Goal: Task Accomplishment & Management: Manage account settings

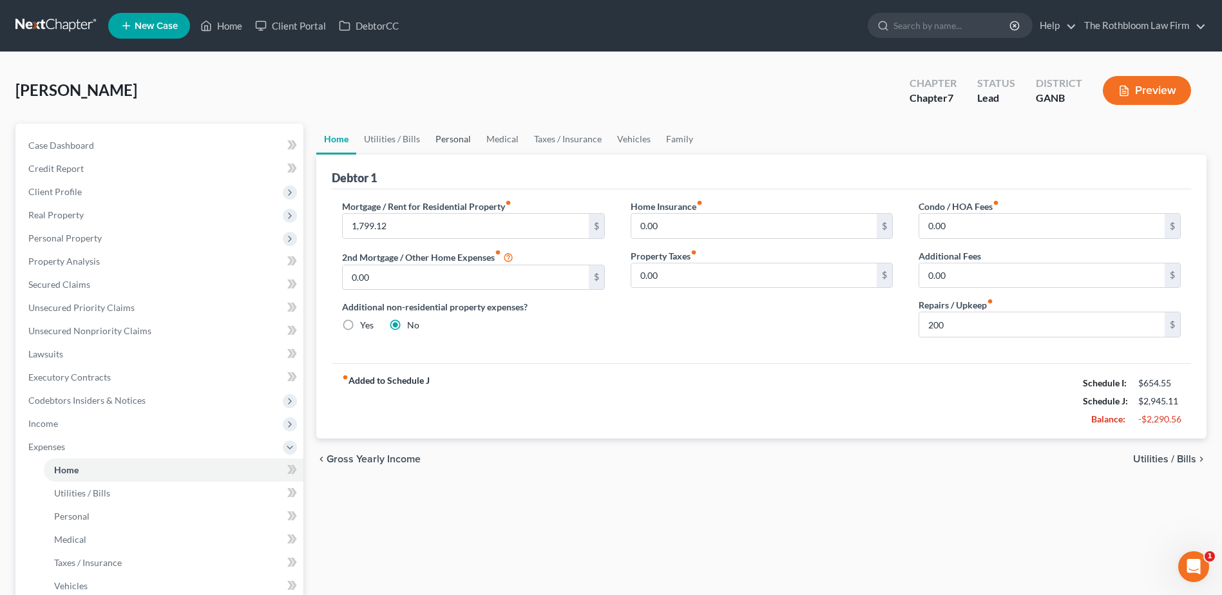
click at [466, 142] on link "Personal" at bounding box center [453, 139] width 51 height 31
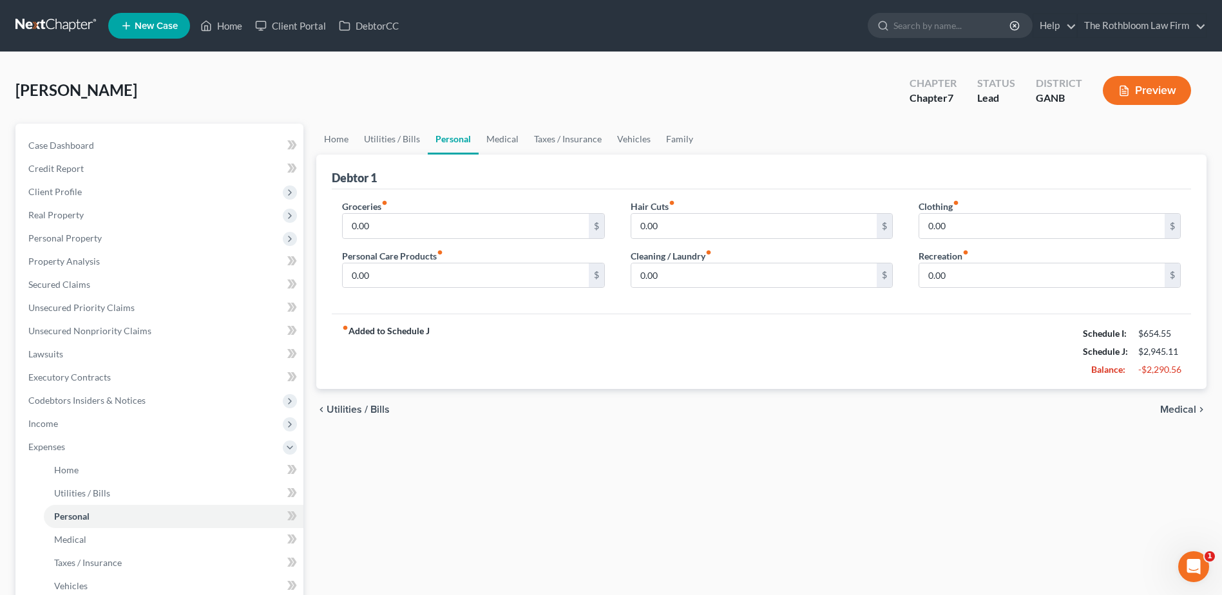
click at [454, 140] on link "Personal" at bounding box center [453, 139] width 51 height 31
click at [380, 223] on input "0.00" at bounding box center [465, 226] width 245 height 24
type input "50"
click at [503, 140] on link "Medical" at bounding box center [503, 139] width 48 height 31
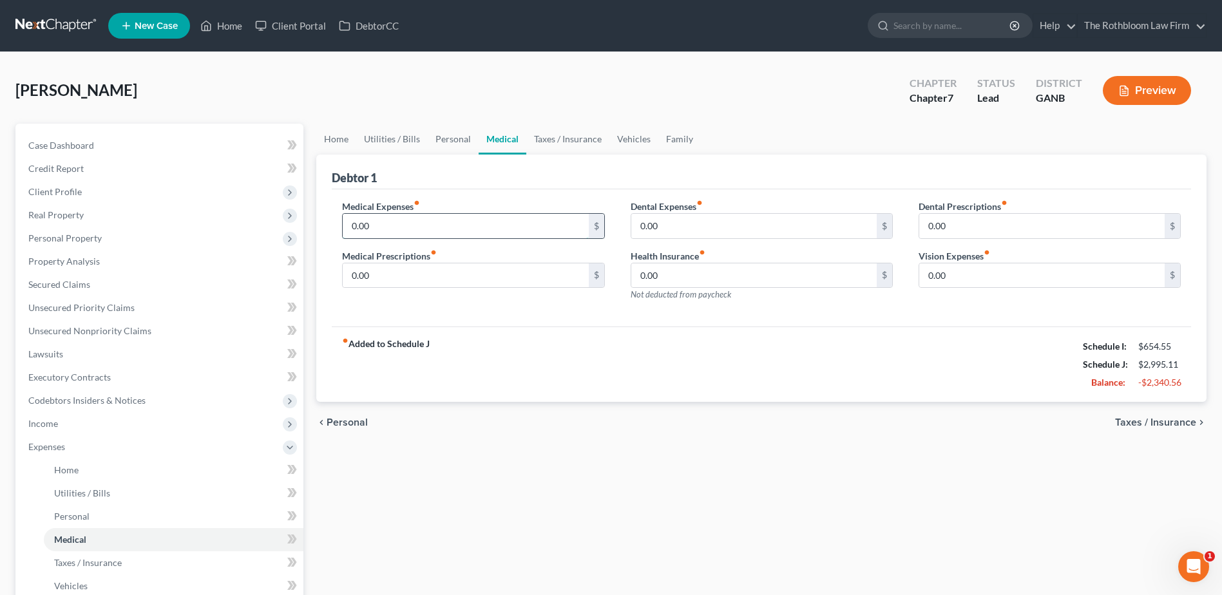
click at [387, 229] on input "0.00" at bounding box center [465, 226] width 245 height 24
type input "1"
type input "250"
click at [631, 143] on link "Vehicles" at bounding box center [633, 139] width 49 height 31
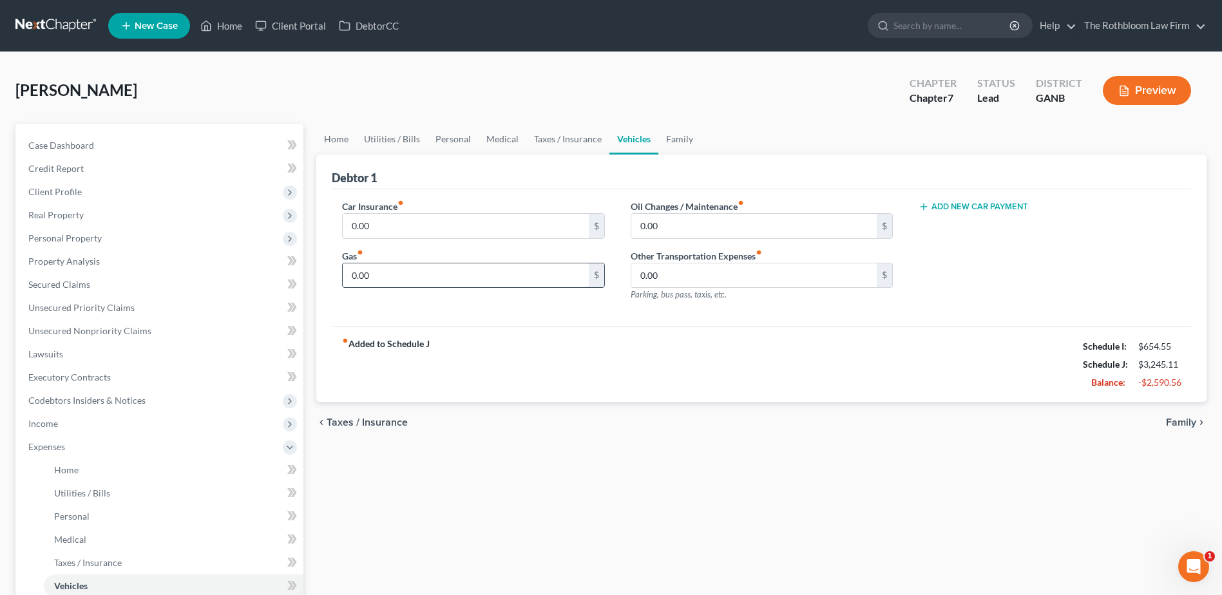
click at [379, 273] on input "0.00" at bounding box center [465, 275] width 245 height 24
type input "200"
click at [379, 224] on input "0.00" at bounding box center [465, 226] width 245 height 24
type input "257"
click at [550, 135] on link "Taxes / Insurance" at bounding box center [567, 139] width 83 height 31
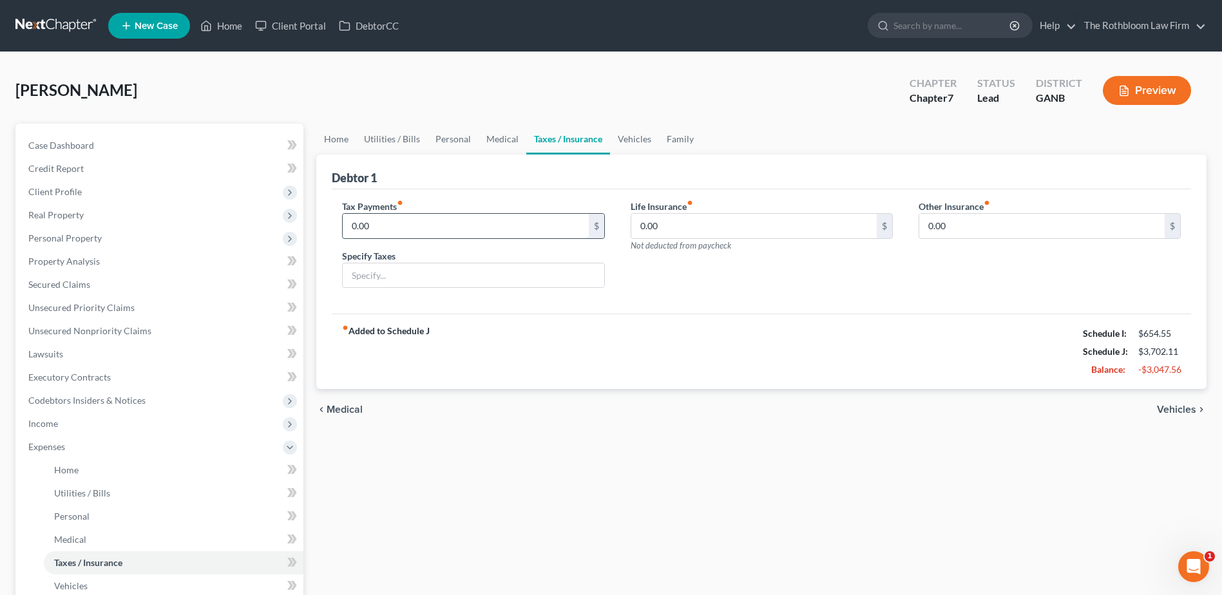
click at [378, 227] on input "0.00" at bounding box center [465, 226] width 245 height 24
type input "125"
type input "?"
click at [675, 139] on link "Family" at bounding box center [680, 139] width 43 height 31
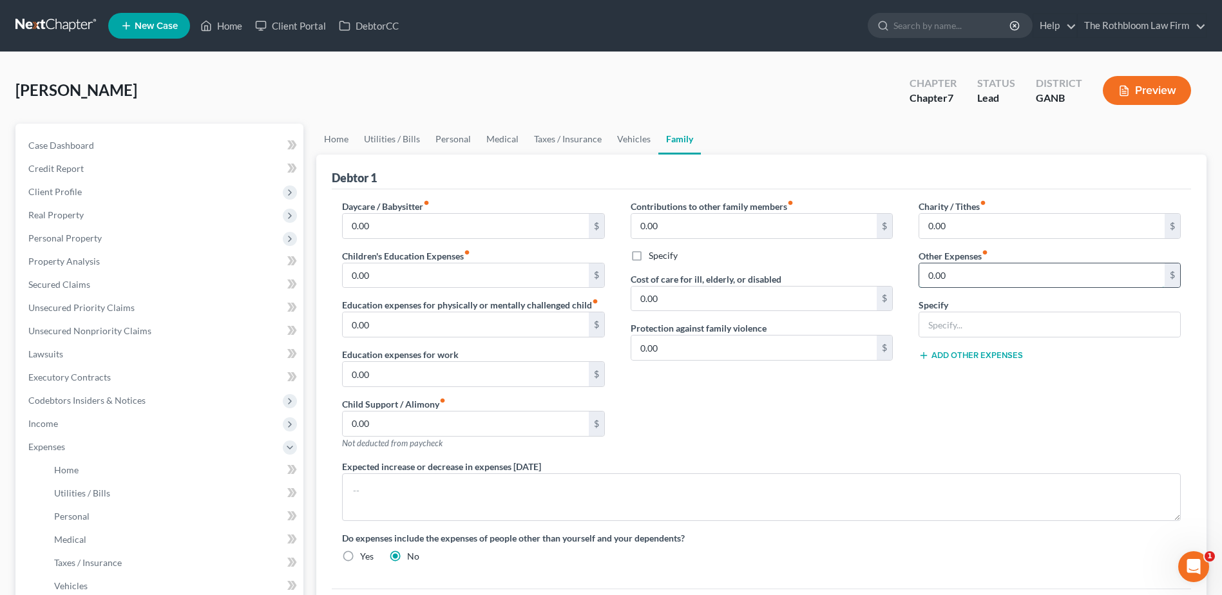
click at [979, 281] on input "0.00" at bounding box center [1041, 275] width 245 height 24
type input "150"
type input "Pet Care"
click at [627, 145] on link "Vehicles" at bounding box center [633, 139] width 49 height 31
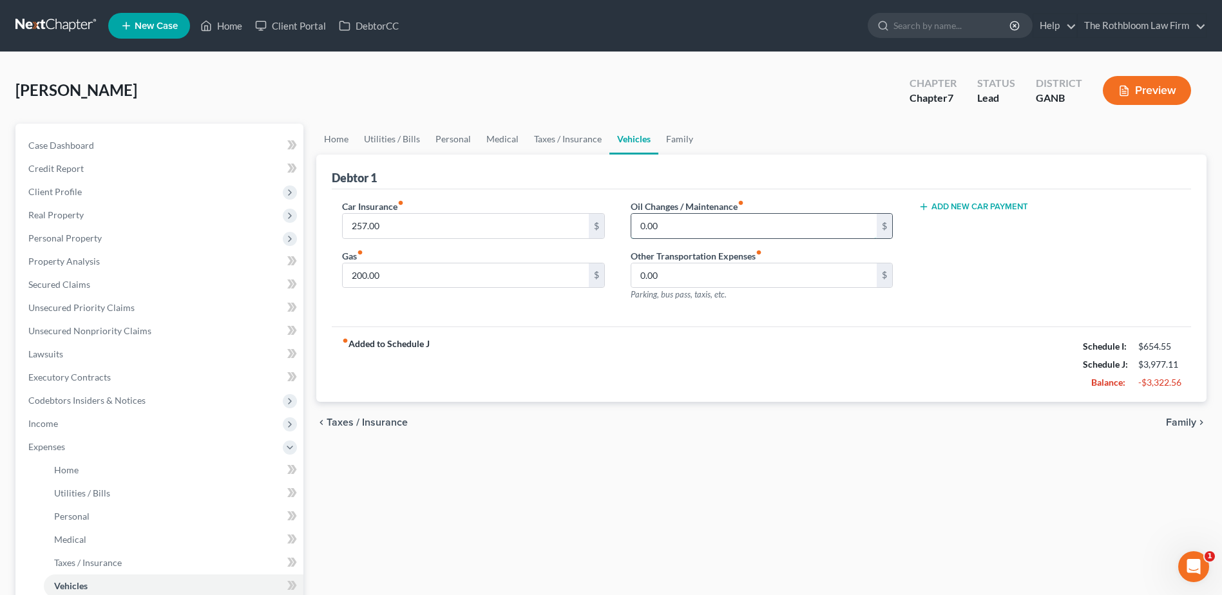
click at [673, 226] on input "0.00" at bounding box center [753, 226] width 245 height 24
click at [60, 423] on span "Income" at bounding box center [160, 423] width 285 height 23
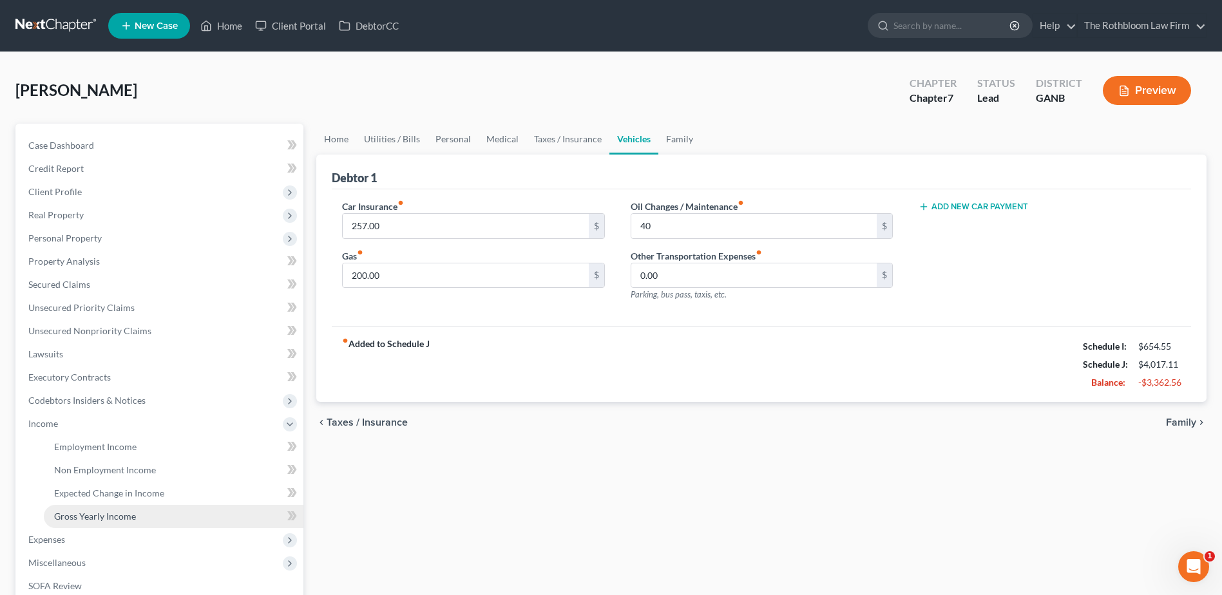
click at [83, 512] on span "Gross Yearly Income" at bounding box center [95, 516] width 82 height 11
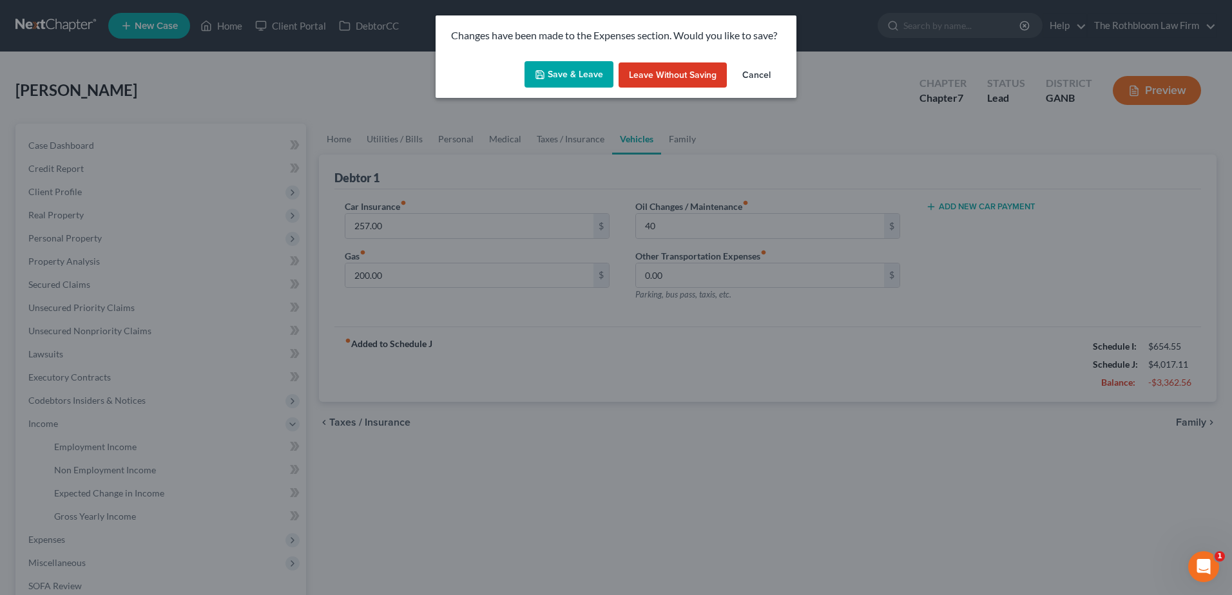
click at [565, 73] on button "Save & Leave" at bounding box center [568, 74] width 89 height 27
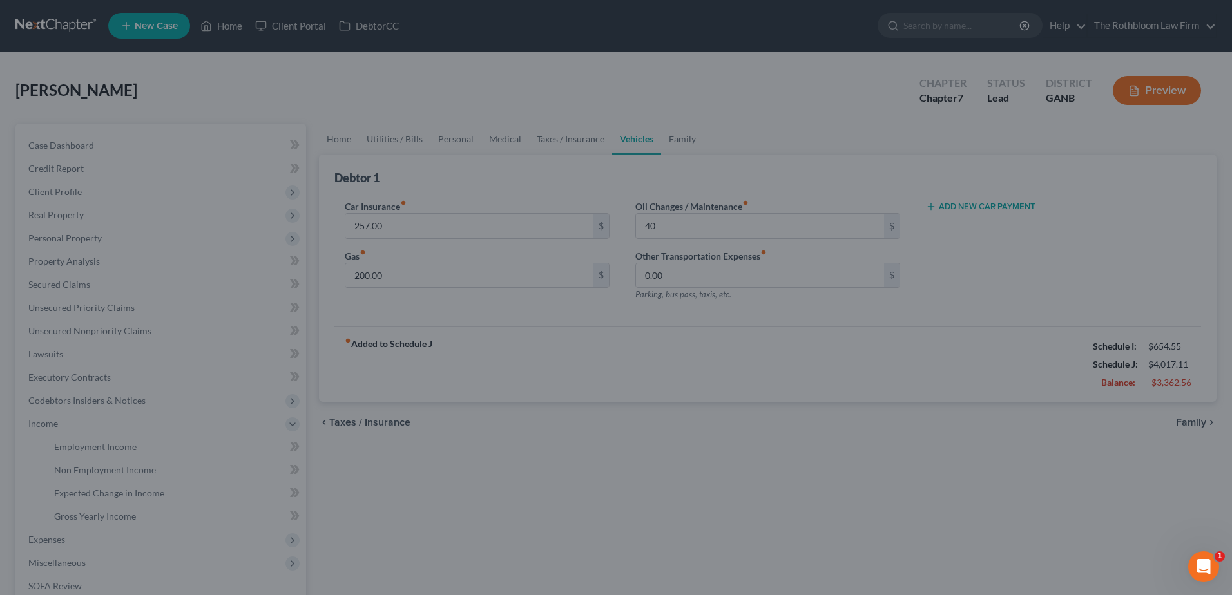
type input "40.00"
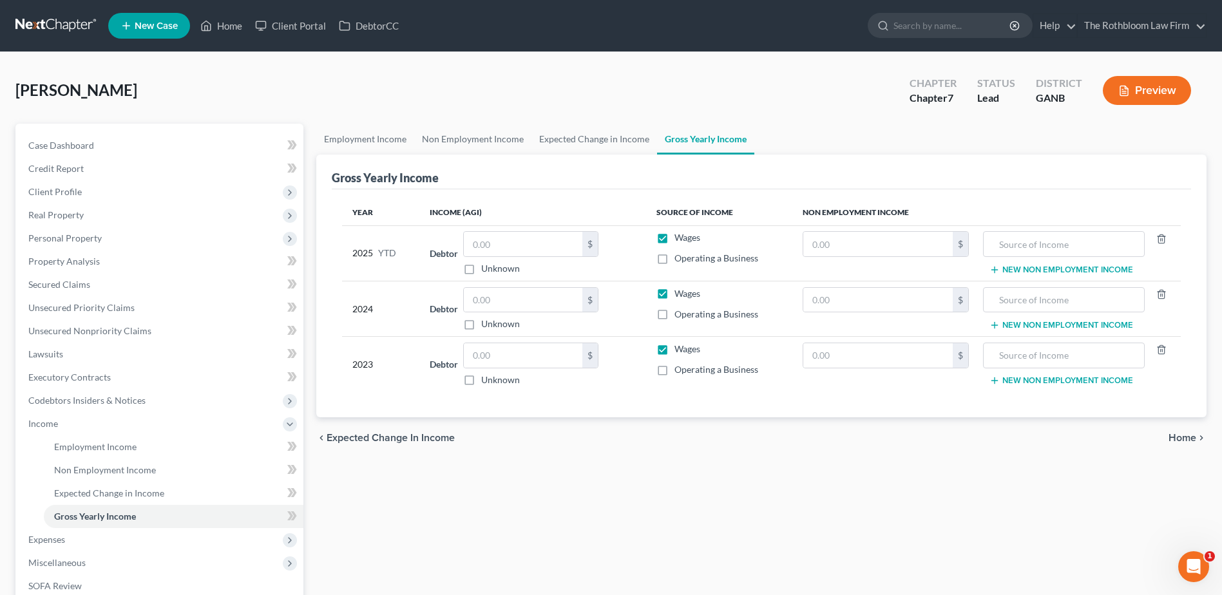
click at [457, 313] on label "Debtor" at bounding box center [444, 309] width 28 height 14
click at [488, 301] on input "text" at bounding box center [523, 300] width 119 height 24
type input "42,048"
click at [52, 281] on span "Secured Claims" at bounding box center [59, 284] width 62 height 11
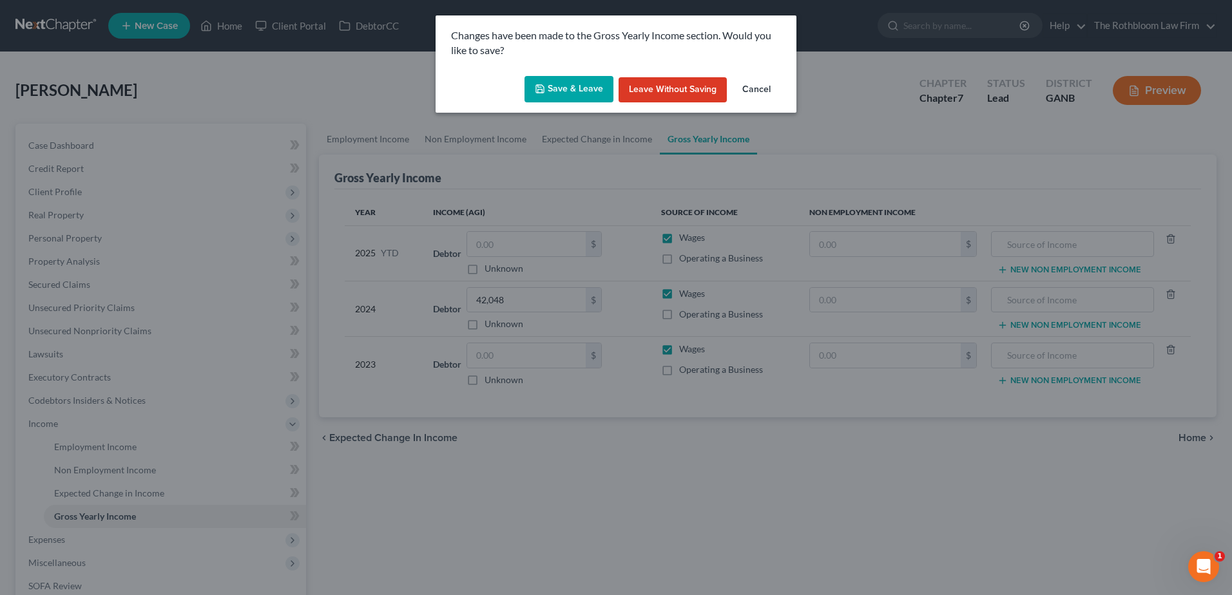
click at [574, 86] on button "Save & Leave" at bounding box center [568, 89] width 89 height 27
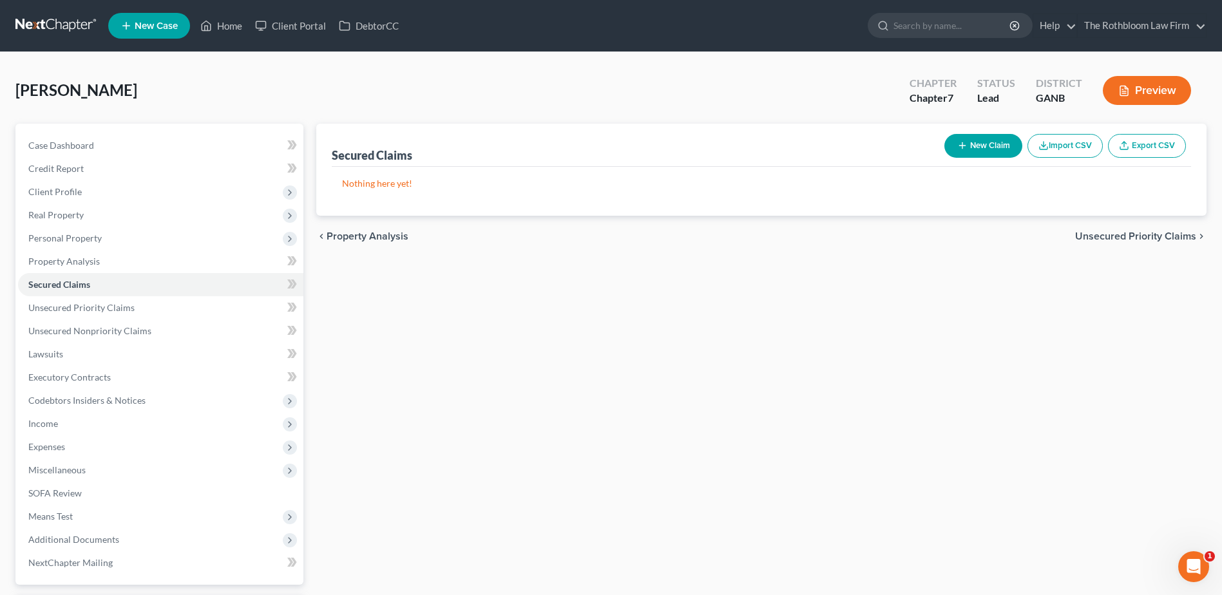
click at [976, 147] on button "New Claim" at bounding box center [983, 146] width 78 height 24
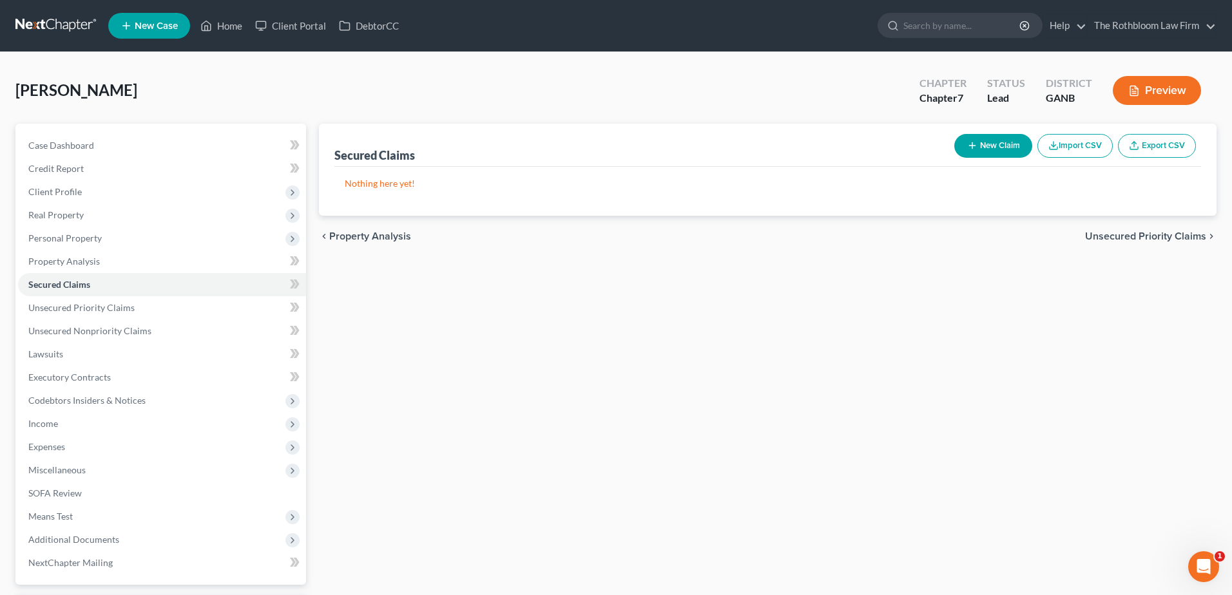
select select "0"
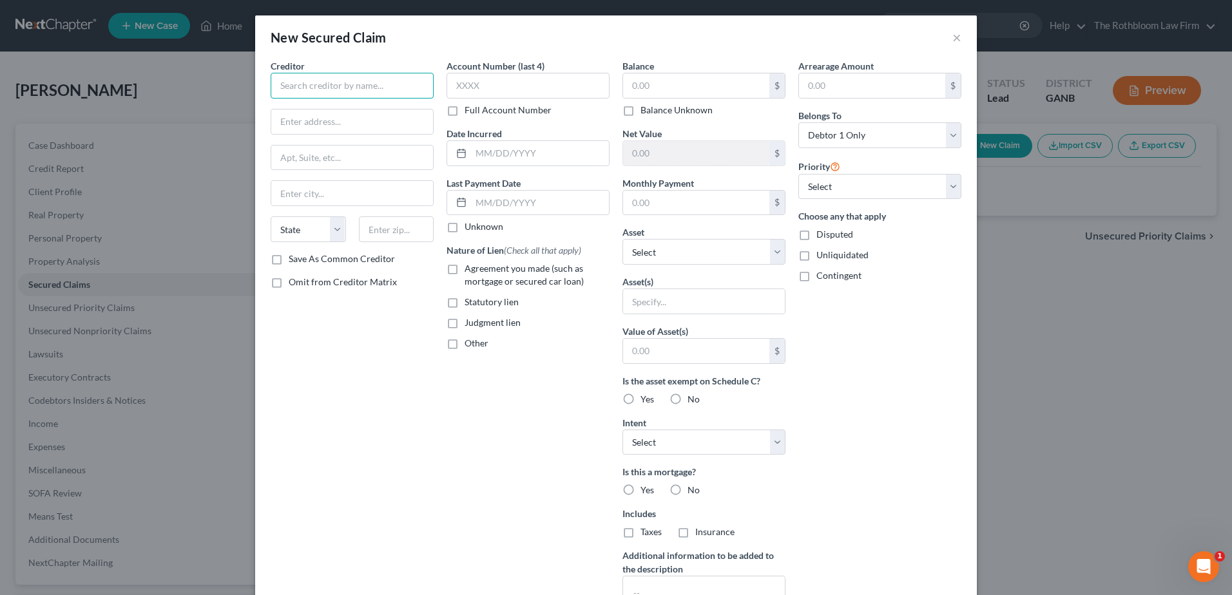
click at [305, 79] on input "text" at bounding box center [352, 86] width 163 height 26
type input "Bank OZK"
click at [639, 203] on input "text" at bounding box center [696, 203] width 146 height 24
type input "1,799.50"
select select "0"
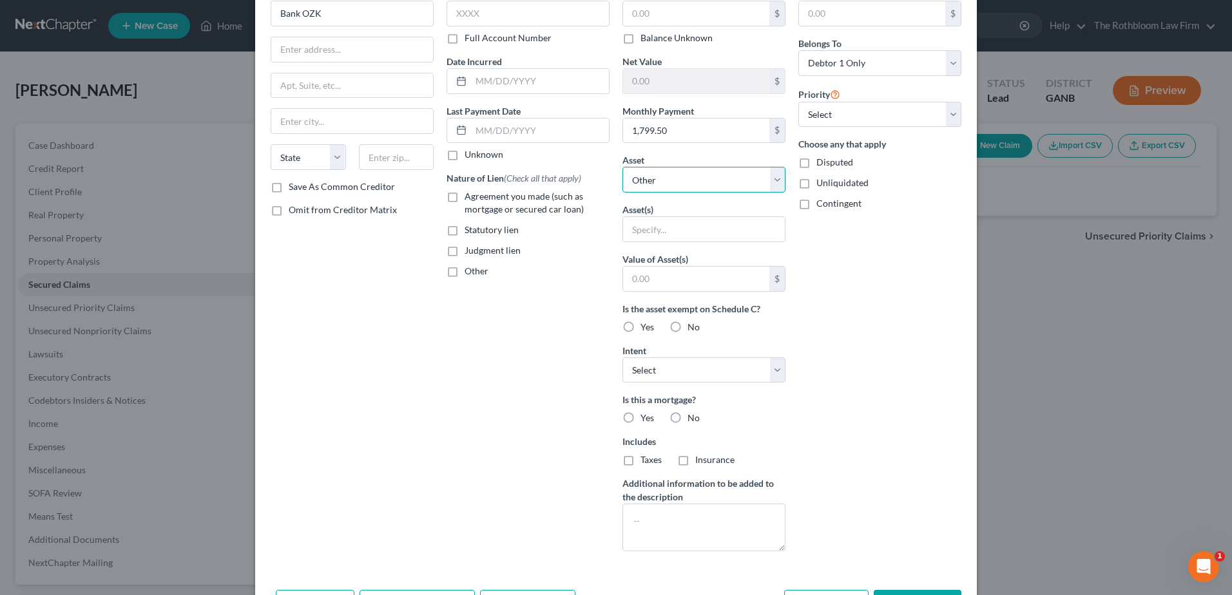
scroll to position [120, 0]
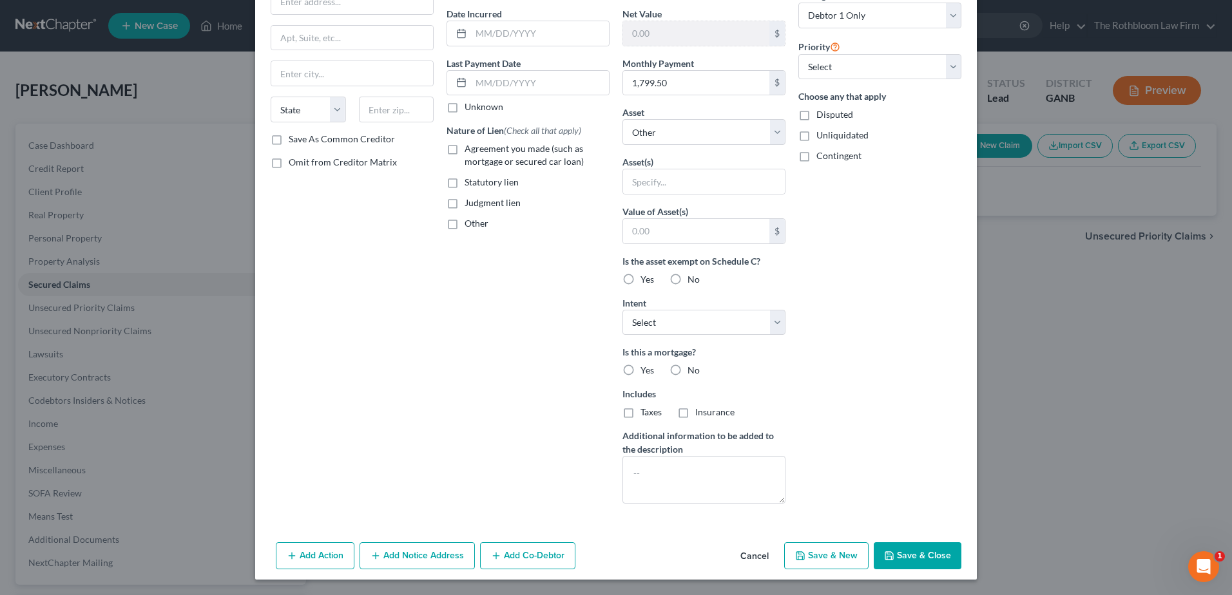
drag, startPoint x: 905, startPoint y: 554, endPoint x: 939, endPoint y: 248, distance: 307.8
click at [911, 552] on button "Save & Close" at bounding box center [918, 555] width 88 height 27
select select
type input "0.00"
type input "0"
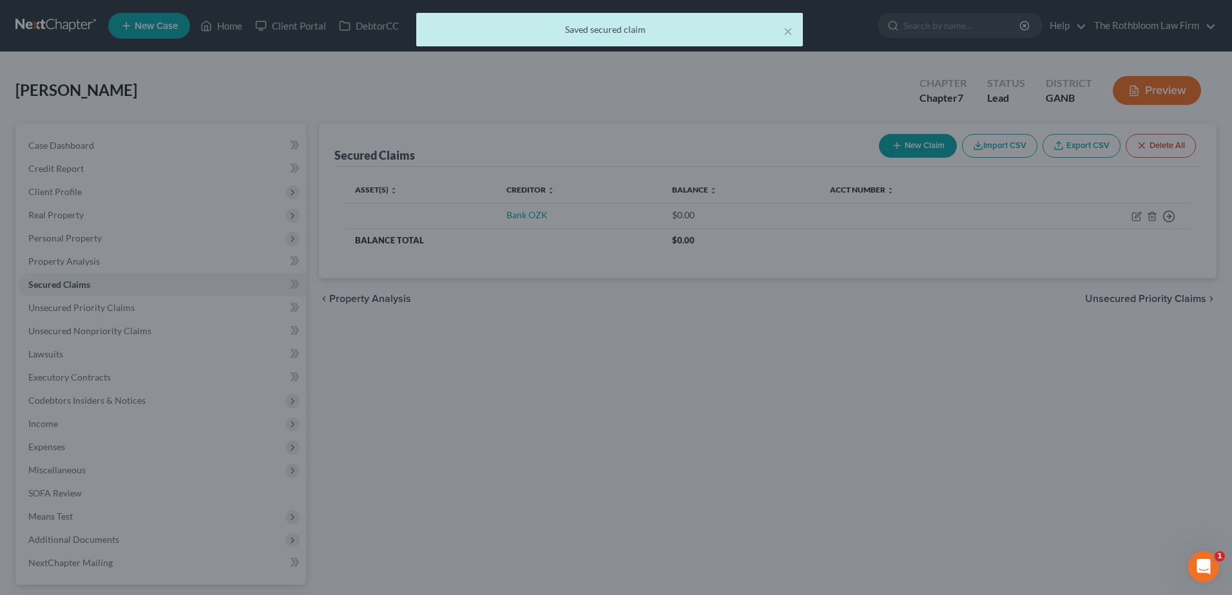
scroll to position [0, 0]
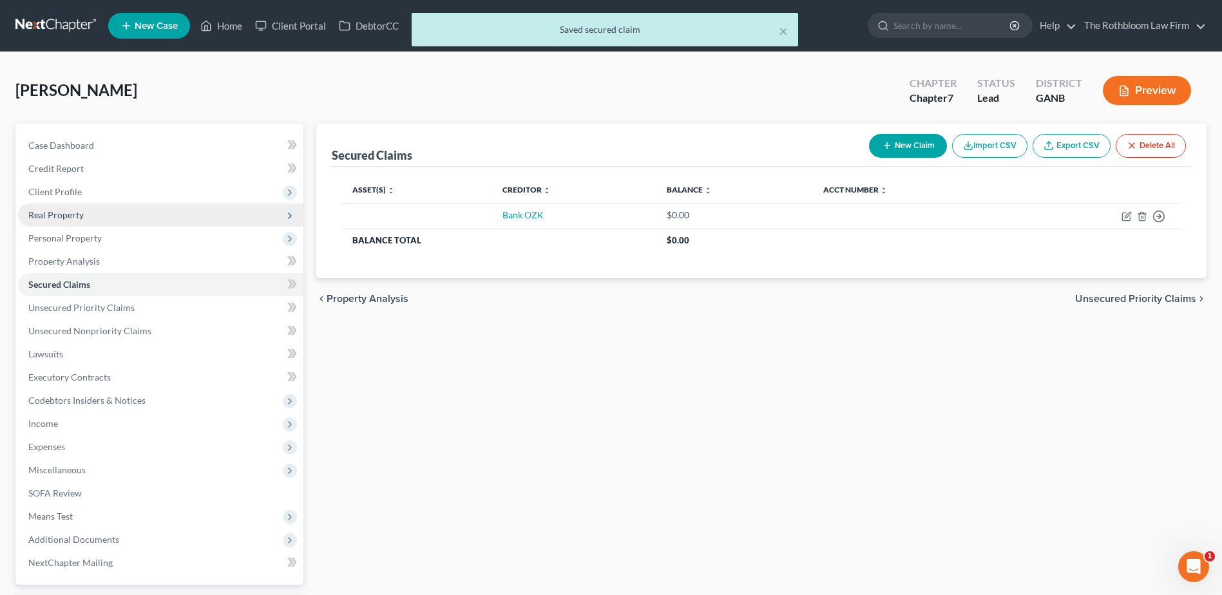
click at [43, 218] on span "Real Property" at bounding box center [55, 214] width 55 height 11
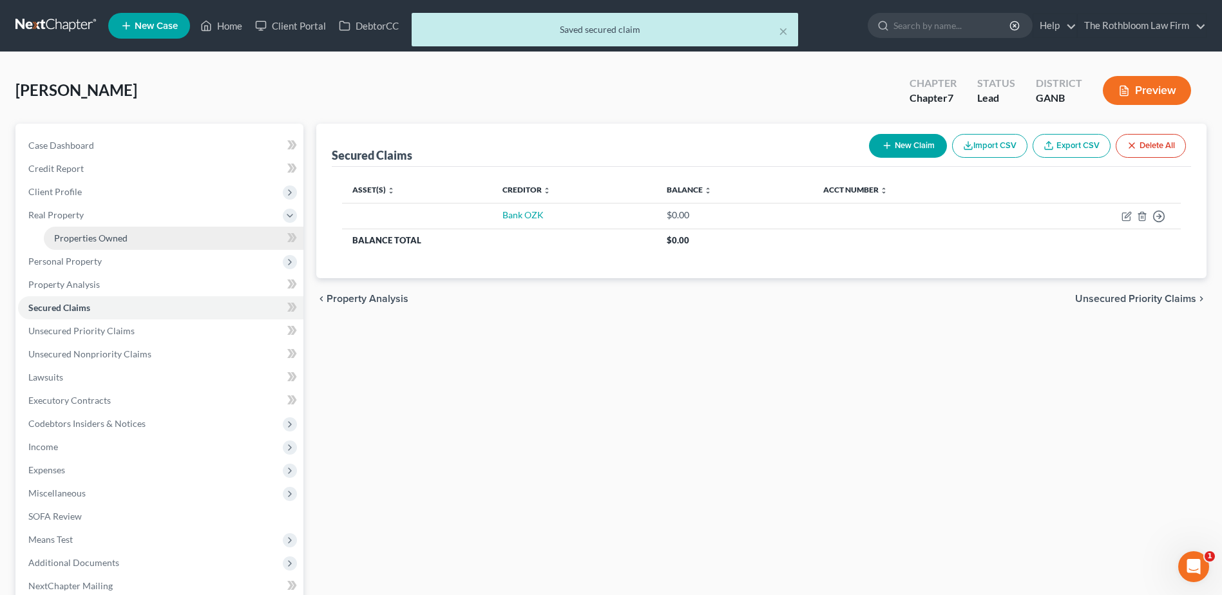
click at [108, 238] on span "Properties Owned" at bounding box center [90, 238] width 73 height 11
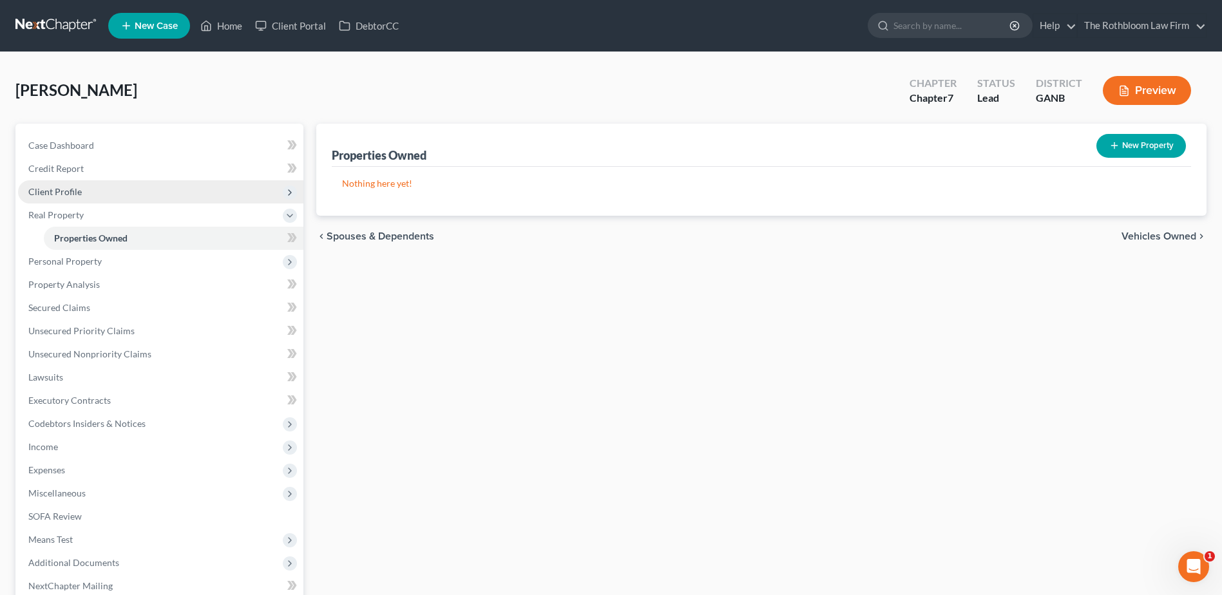
click at [49, 186] on span "Client Profile" at bounding box center [54, 191] width 53 height 11
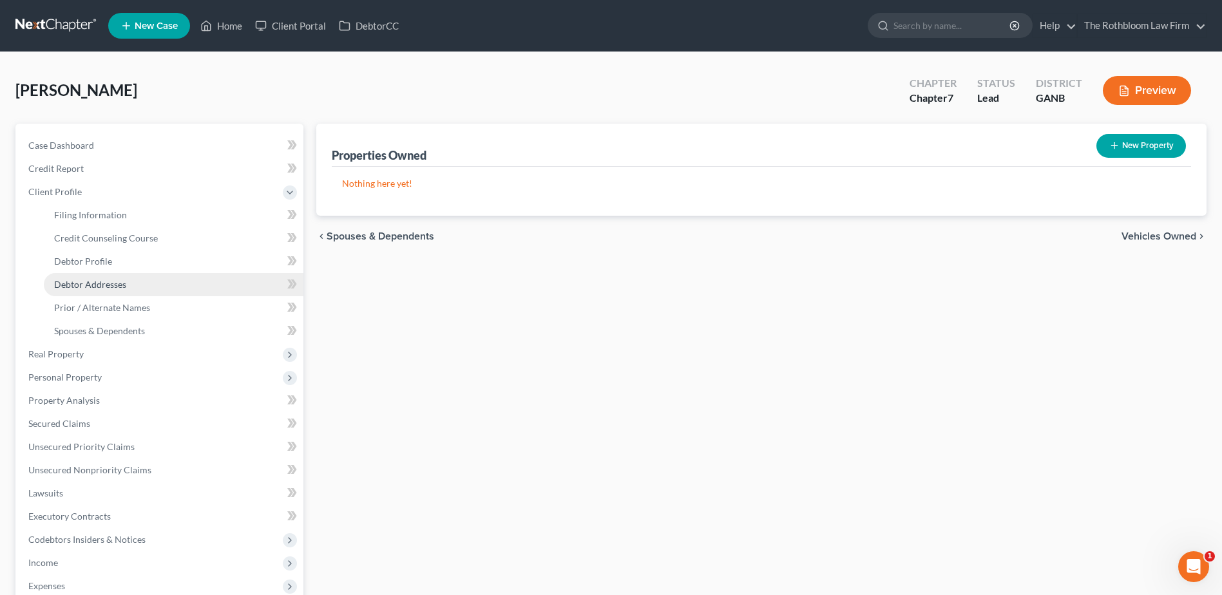
click at [69, 287] on span "Debtor Addresses" at bounding box center [90, 284] width 72 height 11
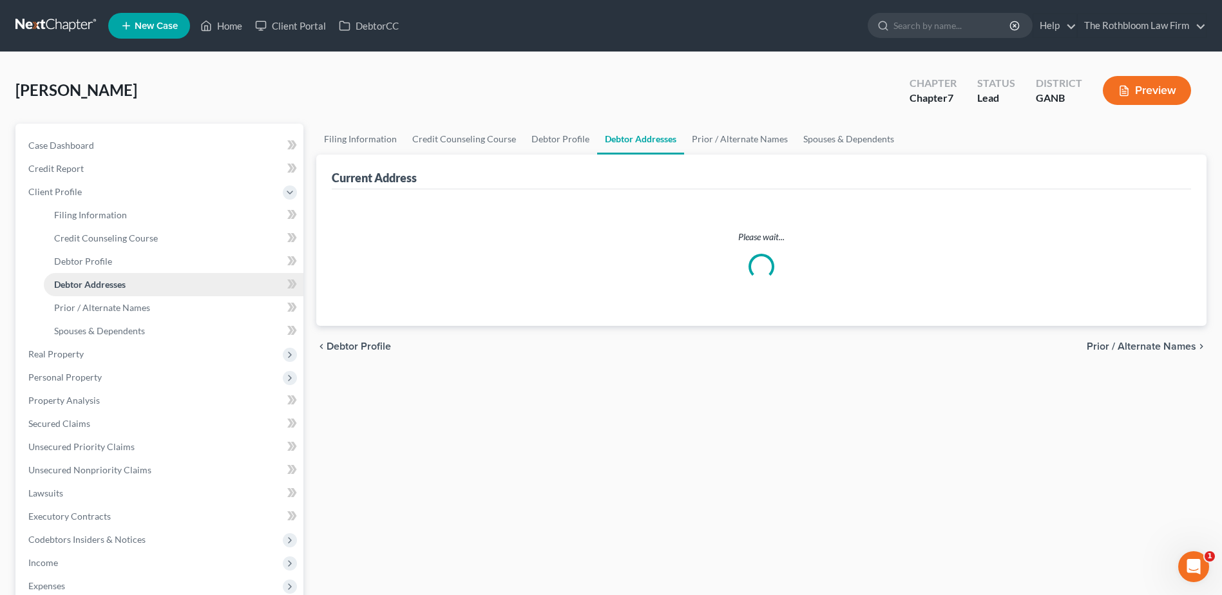
select select "0"
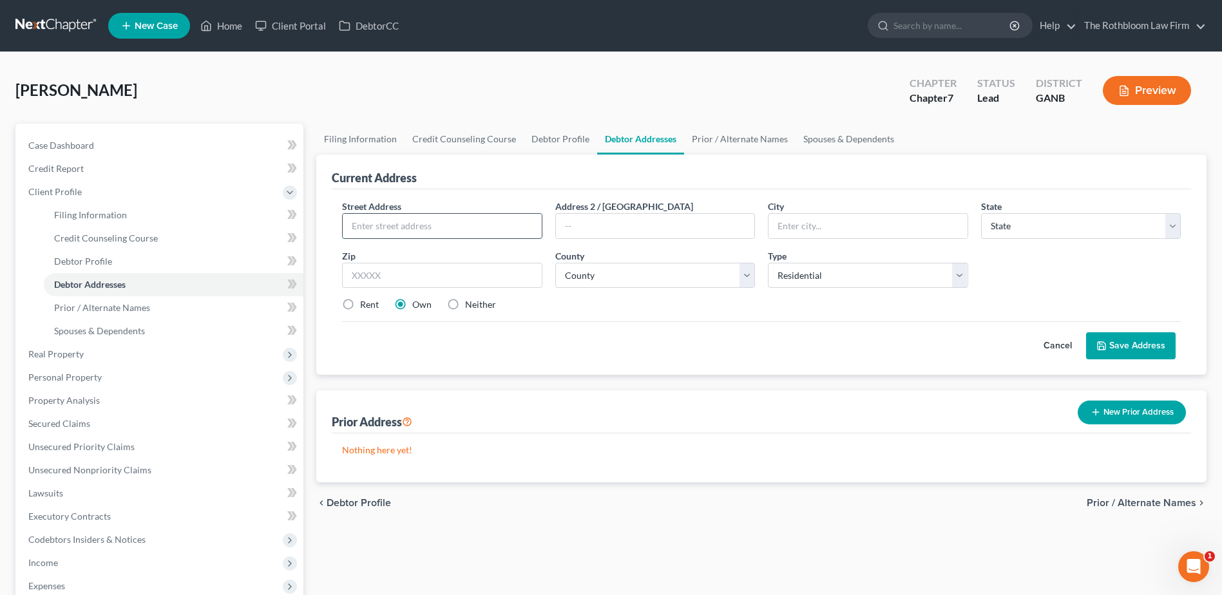
click at [371, 221] on input "text" at bounding box center [442, 226] width 198 height 24
click at [390, 229] on input "text" at bounding box center [442, 226] width 198 height 24
type input "[STREET_ADDRESS]"
type input "30134"
type input "Douglasville"
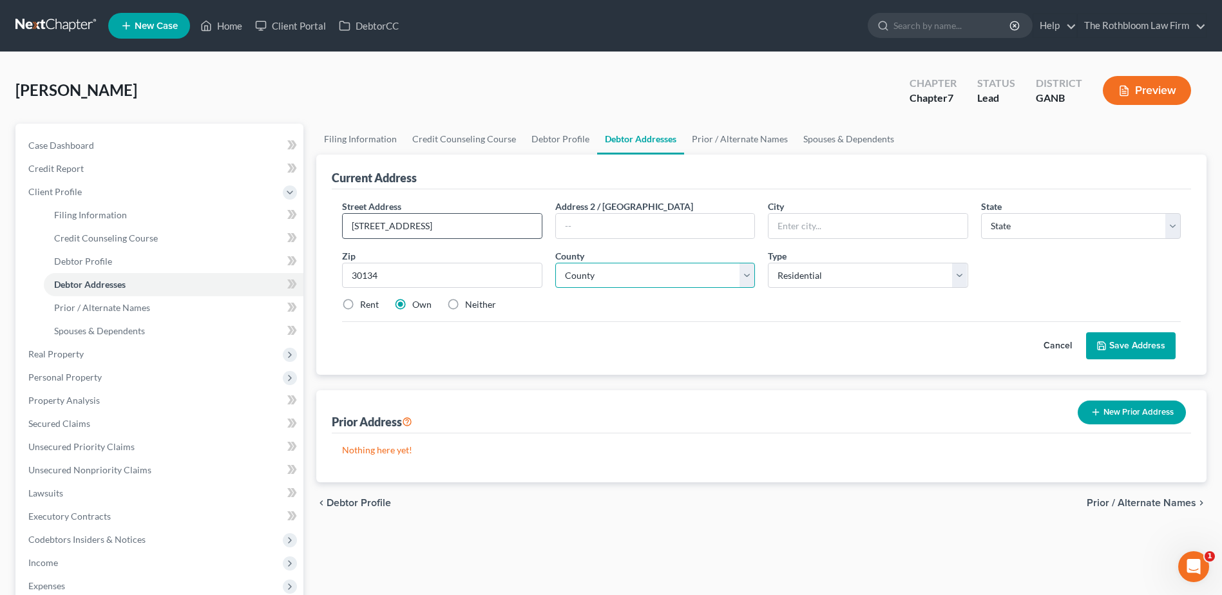
select select "10"
select select "47"
click at [1146, 345] on button "Save Address" at bounding box center [1131, 345] width 90 height 27
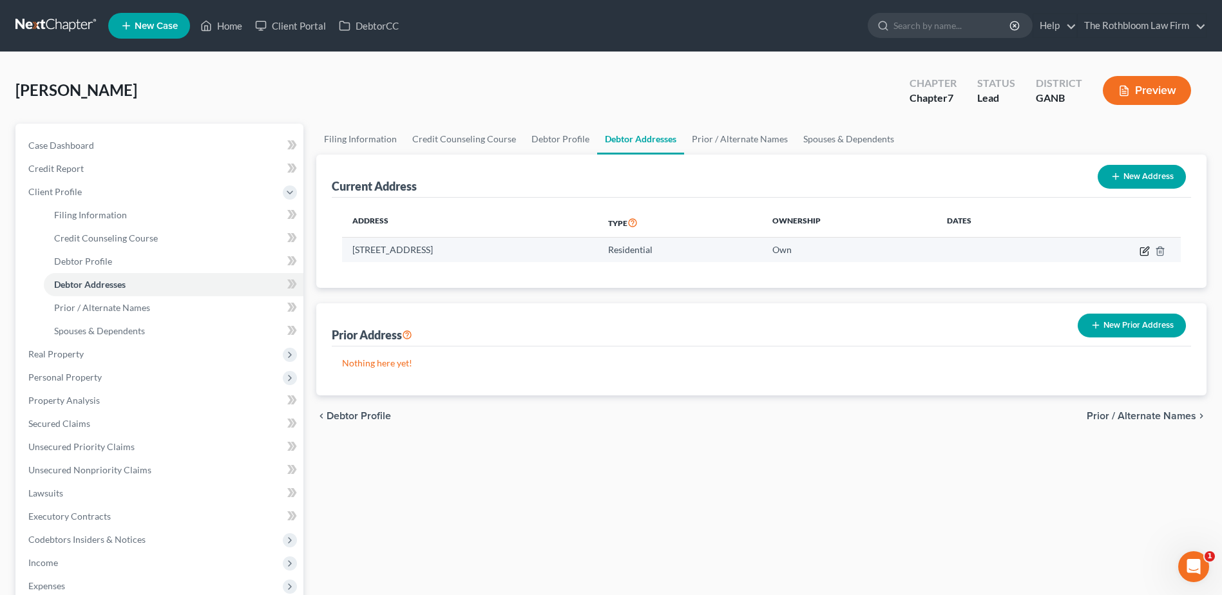
click at [1146, 253] on icon "button" at bounding box center [1145, 251] width 10 height 10
select select "10"
select select "47"
select select "0"
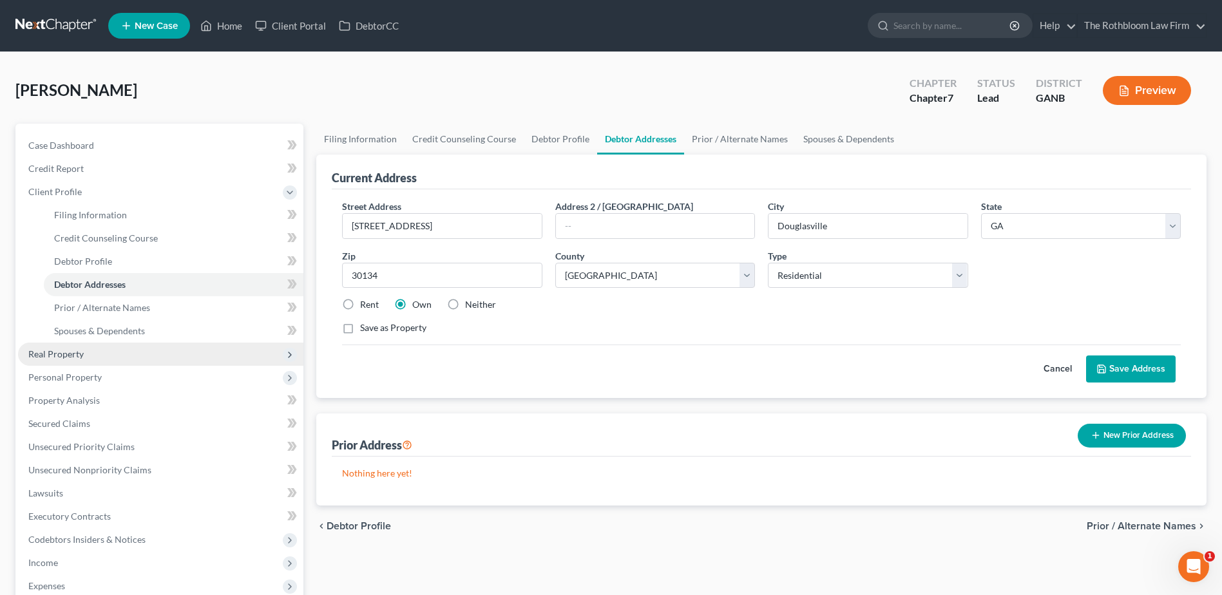
click at [57, 353] on span "Real Property" at bounding box center [55, 354] width 55 height 11
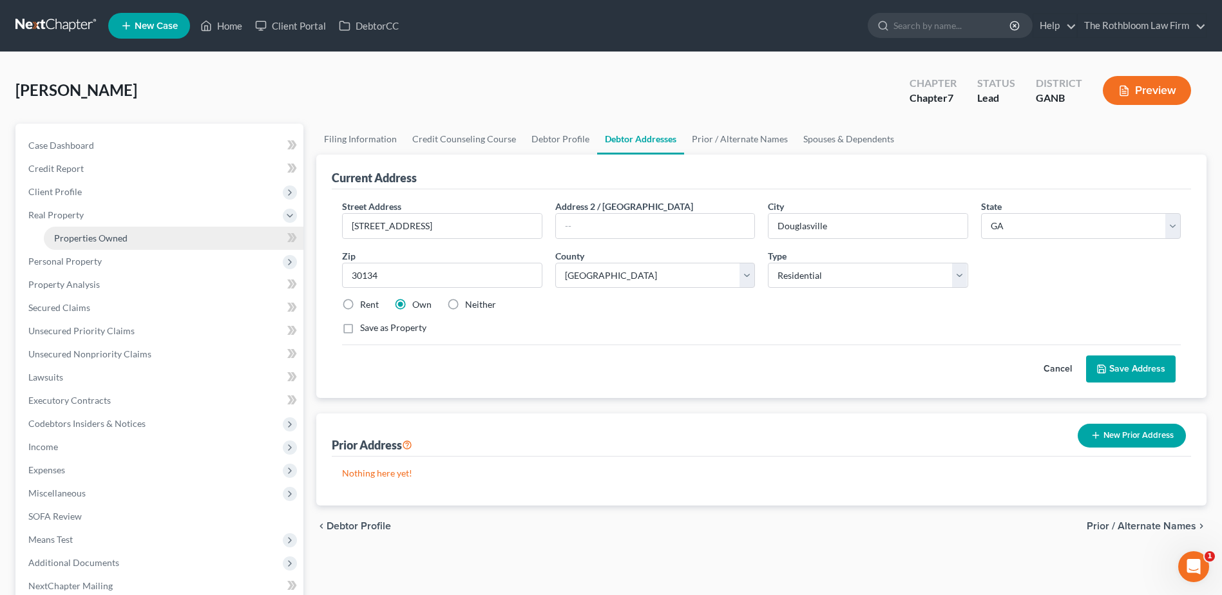
click at [106, 241] on span "Properties Owned" at bounding box center [90, 238] width 73 height 11
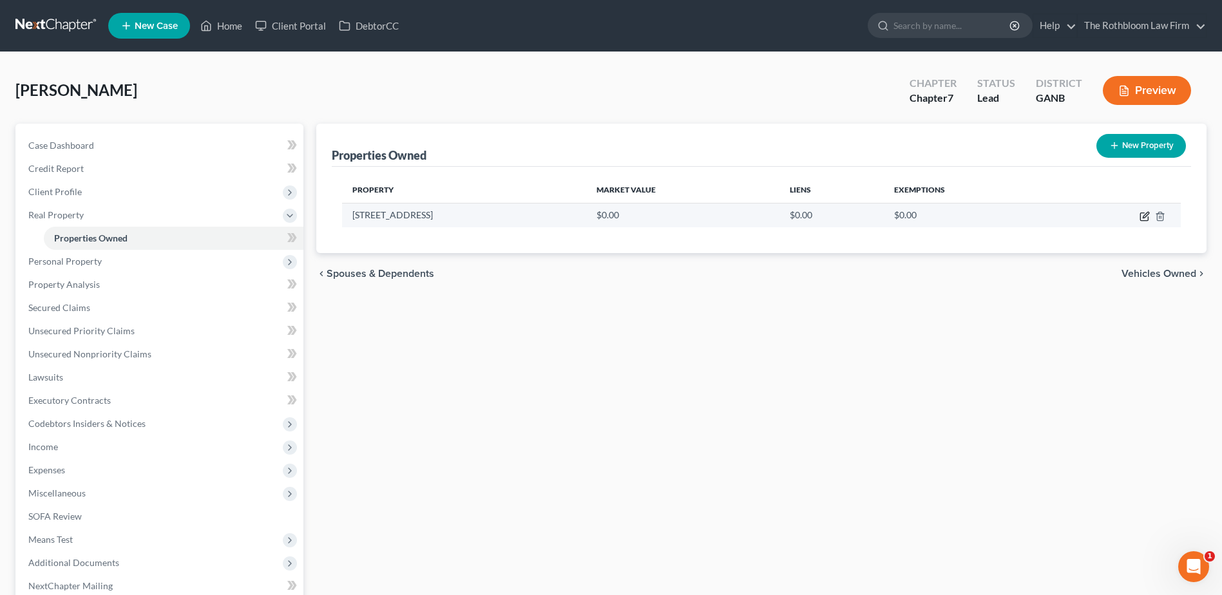
click at [1140, 216] on icon "button" at bounding box center [1144, 217] width 8 height 8
select select "10"
select select "47"
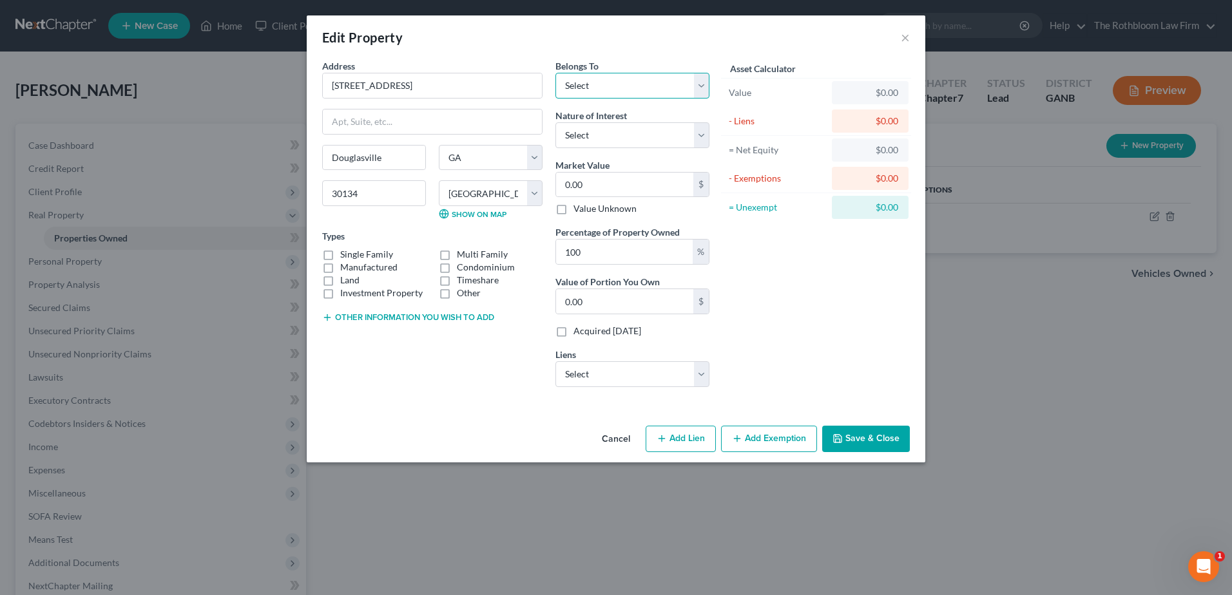
click at [685, 81] on select "Select Debtor 1 Only Debtor 2 Only Debtor 1 And Debtor 2 Only At Least One Of T…" at bounding box center [632, 86] width 154 height 26
select select "3"
click at [555, 73] on select "Select Debtor 1 Only Debtor 2 Only Debtor 1 And Debtor 2 Only At Least One Of T…" at bounding box center [632, 86] width 154 height 26
click at [340, 254] on label "Single Family" at bounding box center [366, 254] width 53 height 13
click at [345, 254] on input "Single Family" at bounding box center [349, 252] width 8 height 8
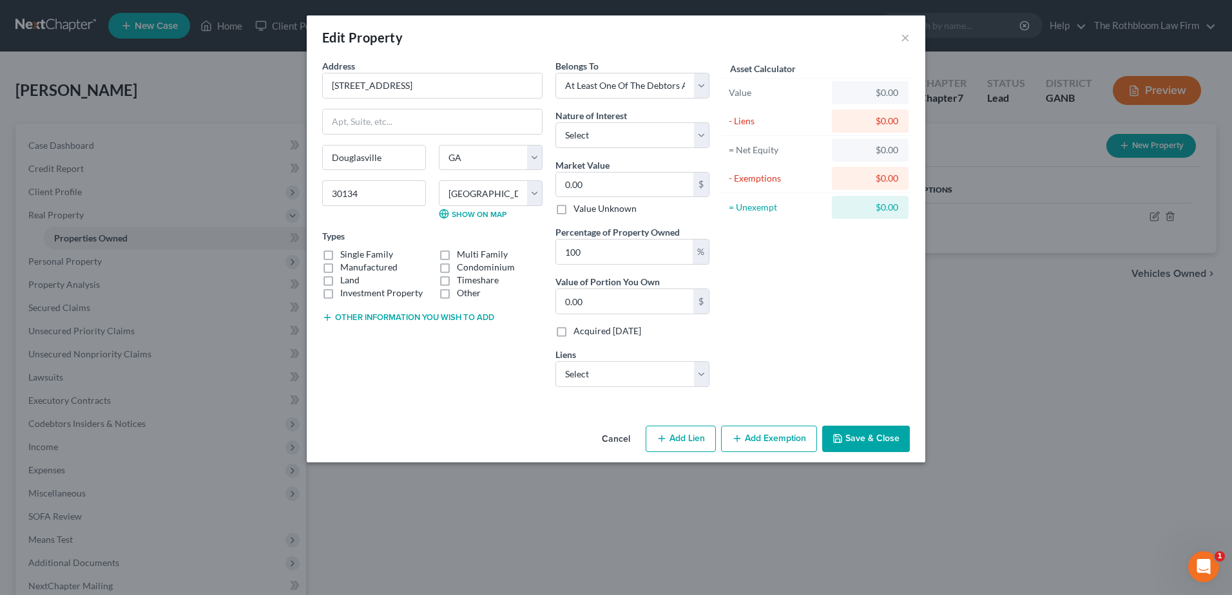
checkbox input "true"
click at [846, 433] on button "Save & Close" at bounding box center [866, 439] width 88 height 27
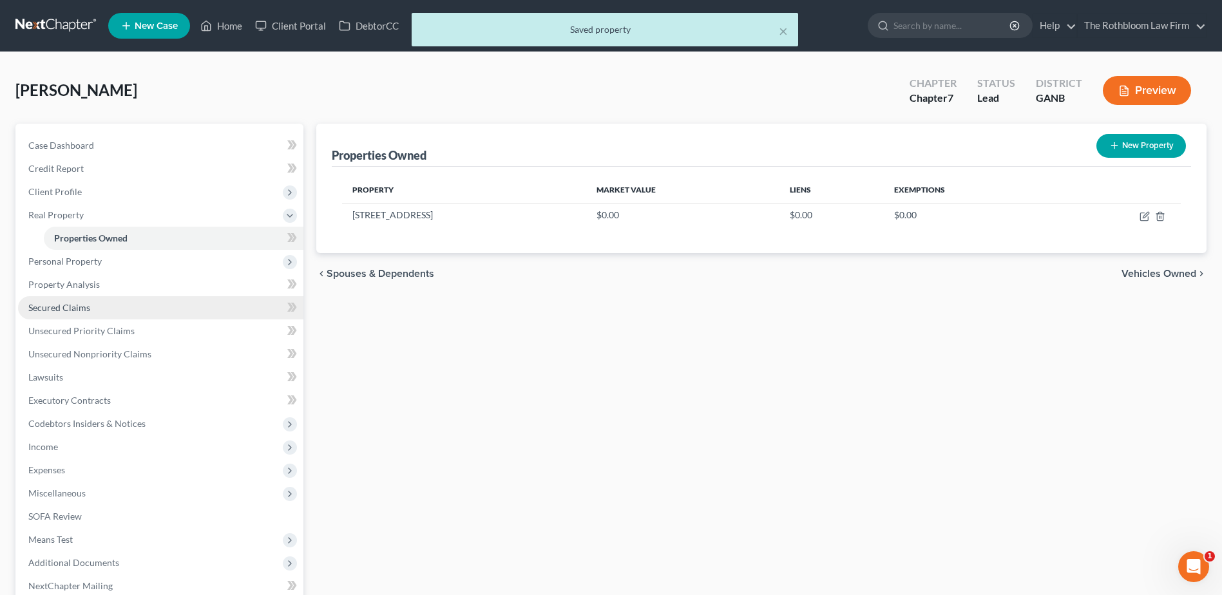
click at [69, 309] on span "Secured Claims" at bounding box center [59, 307] width 62 height 11
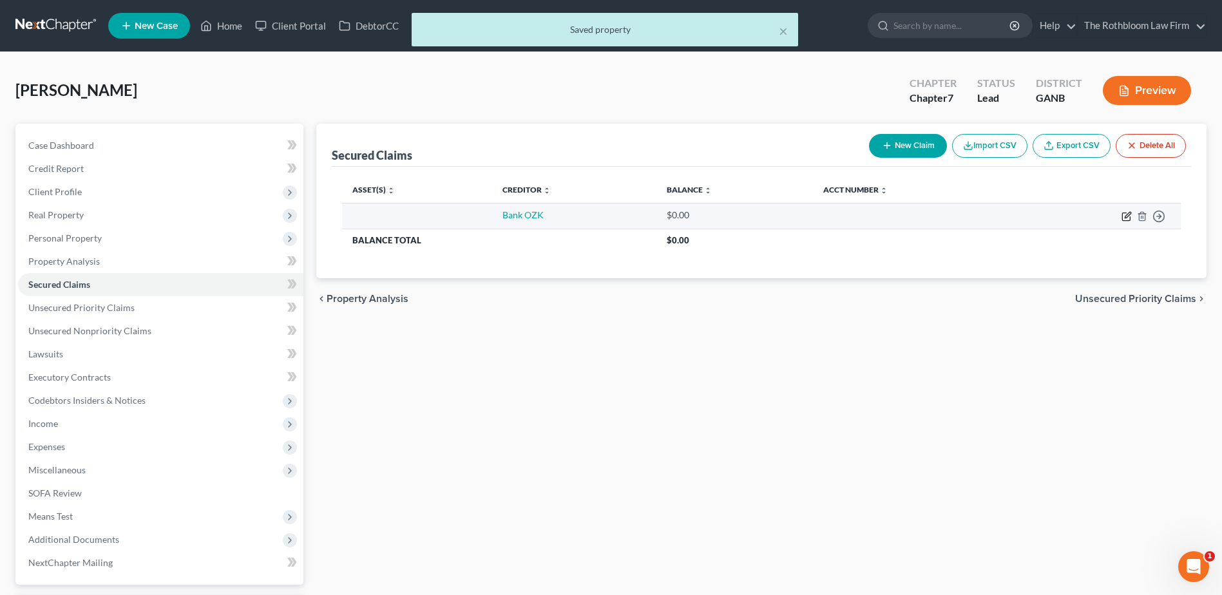
click at [1129, 214] on icon "button" at bounding box center [1127, 216] width 10 height 10
select select "0"
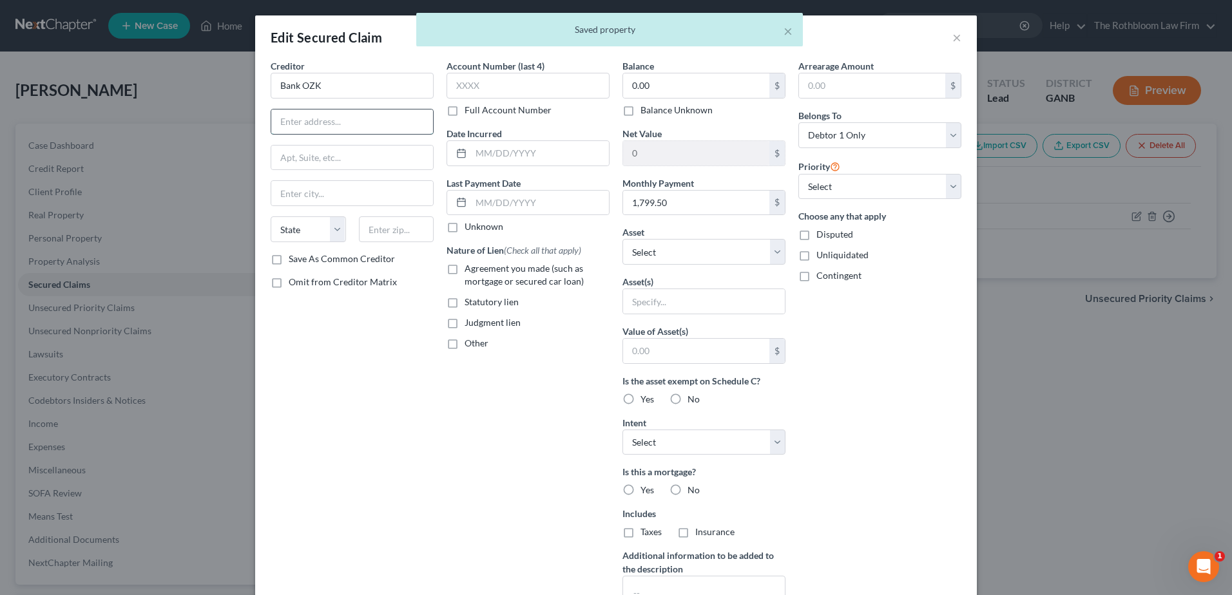
click at [302, 125] on input "text" at bounding box center [352, 122] width 162 height 24
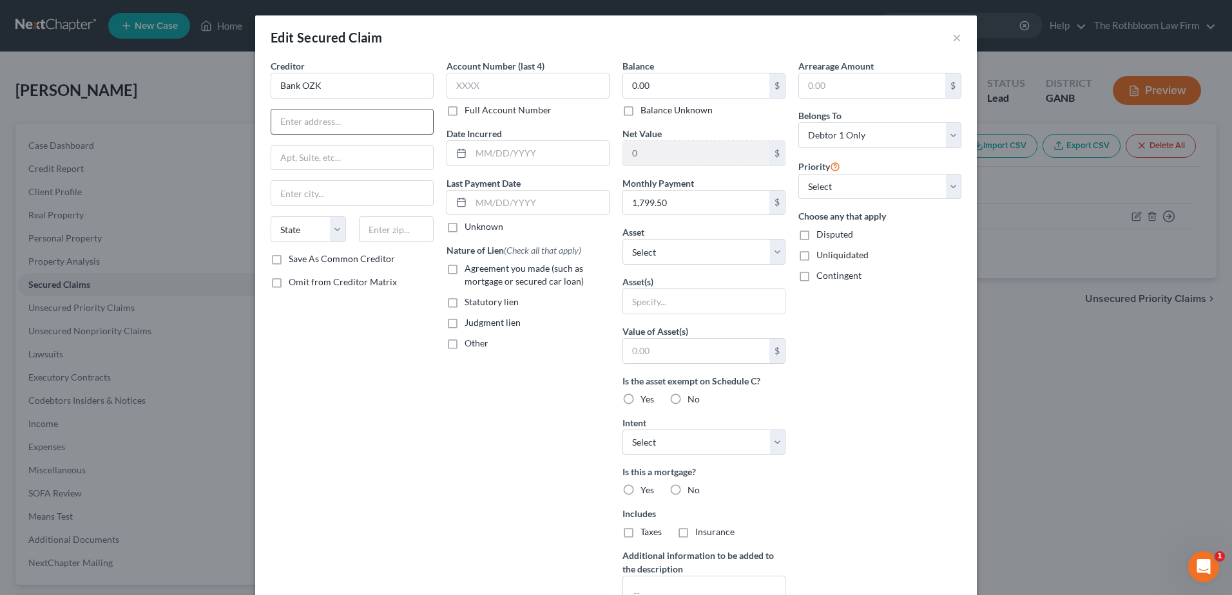
click at [303, 130] on input "text" at bounding box center [352, 122] width 162 height 24
type input "[STREET_ADDRESS]"
type input "30041"
type input "Cumming"
select select "10"
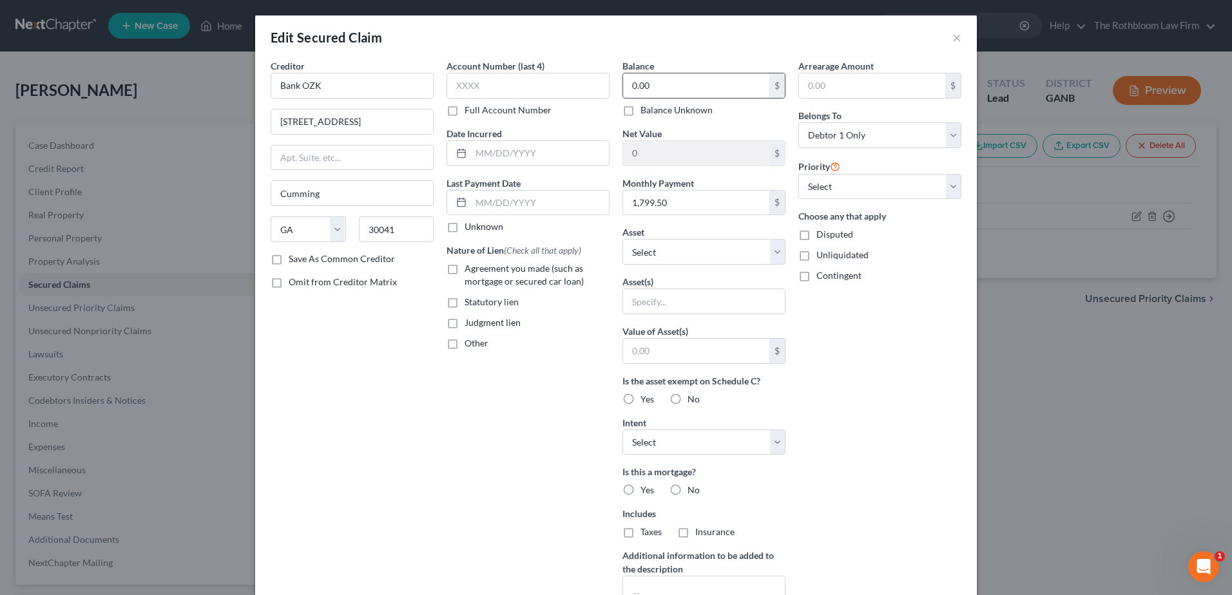
click at [644, 90] on input "0.00" at bounding box center [696, 85] width 146 height 24
type input "206,000"
click at [464, 269] on label "Agreement you made (such as mortgage or secured car loan)" at bounding box center [536, 275] width 145 height 26
click at [470, 269] on input "Agreement you made (such as mortgage or secured car loan)" at bounding box center [474, 266] width 8 height 8
checkbox input "true"
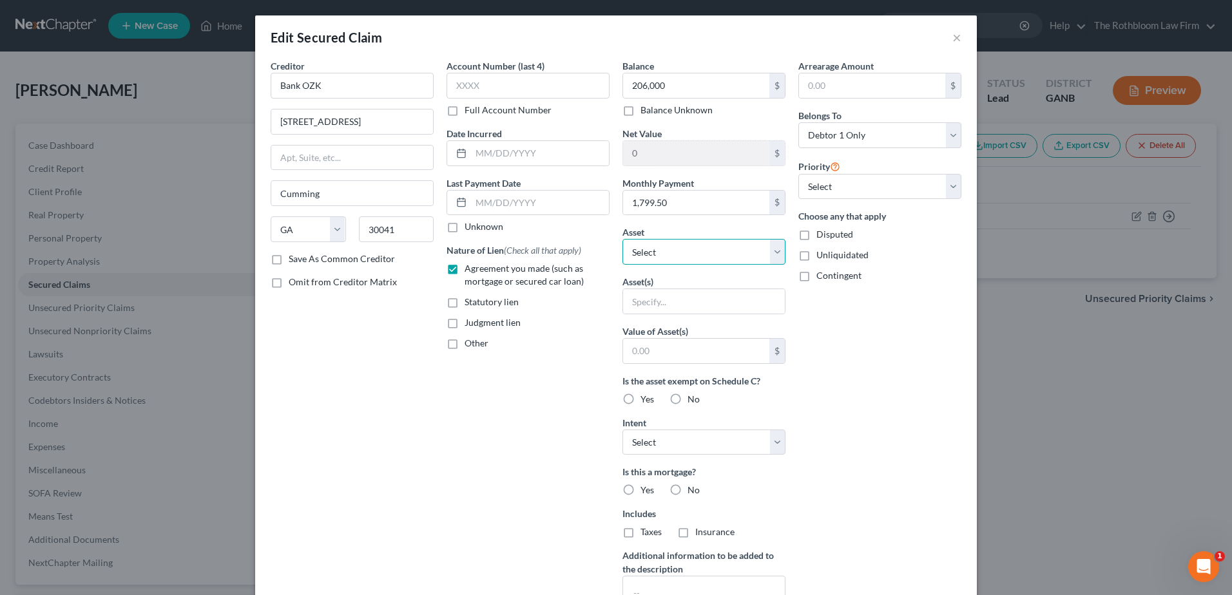
click at [771, 254] on select "Select Other Multiple Assets 2023 Nissan Sentra - $16682.0 Household Goods - Ho…" at bounding box center [703, 252] width 163 height 26
select select "9"
click at [622, 239] on select "Select Other Multiple Assets 2023 Nissan Sentra - $16682.0 Household Goods - Ho…" at bounding box center [703, 252] width 163 height 26
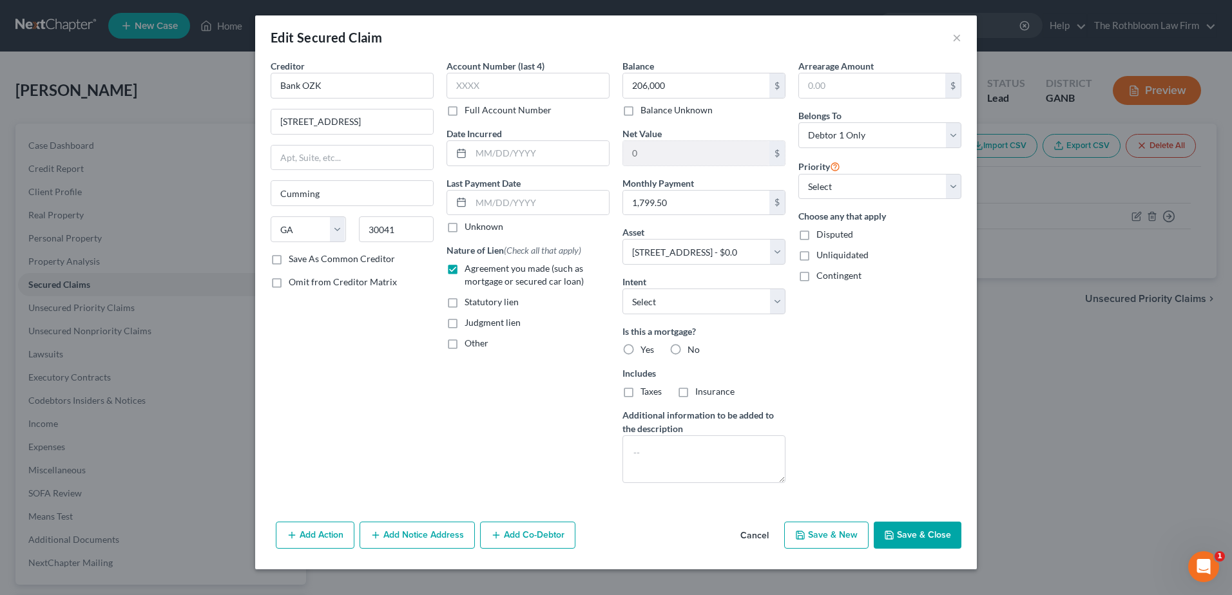
click at [905, 536] on button "Save & Close" at bounding box center [918, 535] width 88 height 27
select select
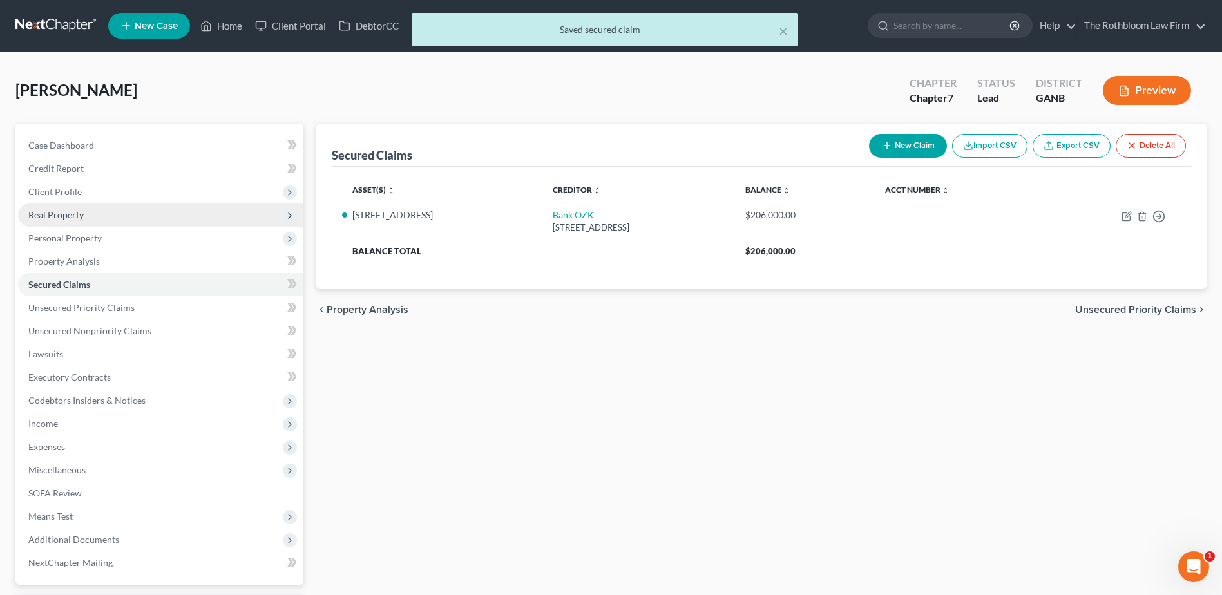
click at [59, 210] on span "Real Property" at bounding box center [55, 214] width 55 height 11
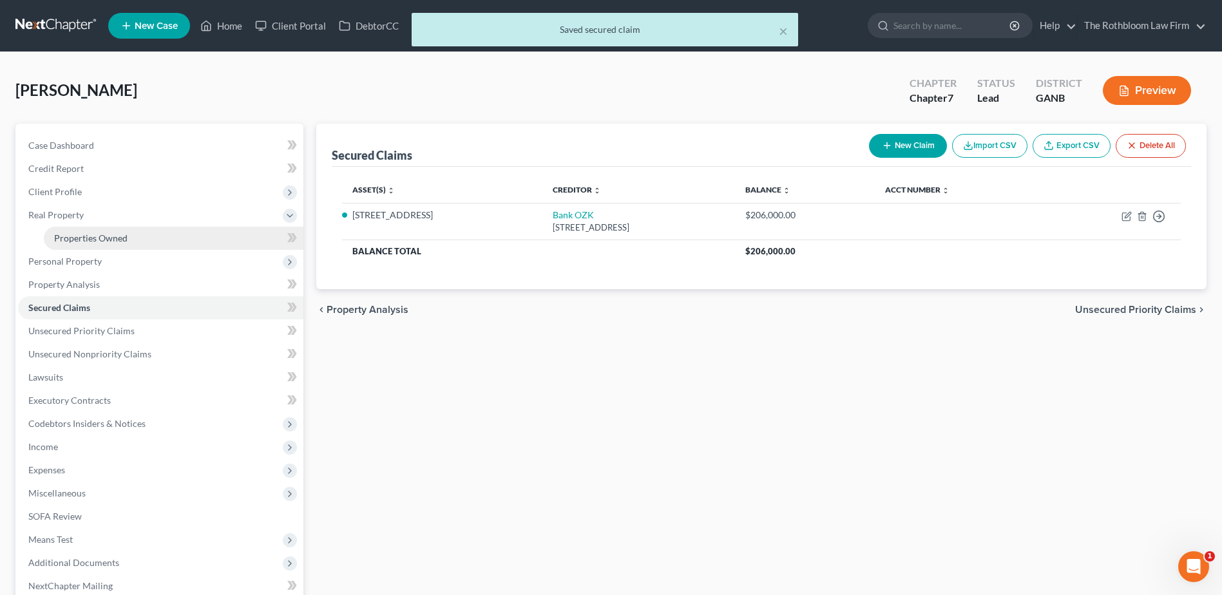
click at [59, 233] on span "Properties Owned" at bounding box center [90, 238] width 73 height 11
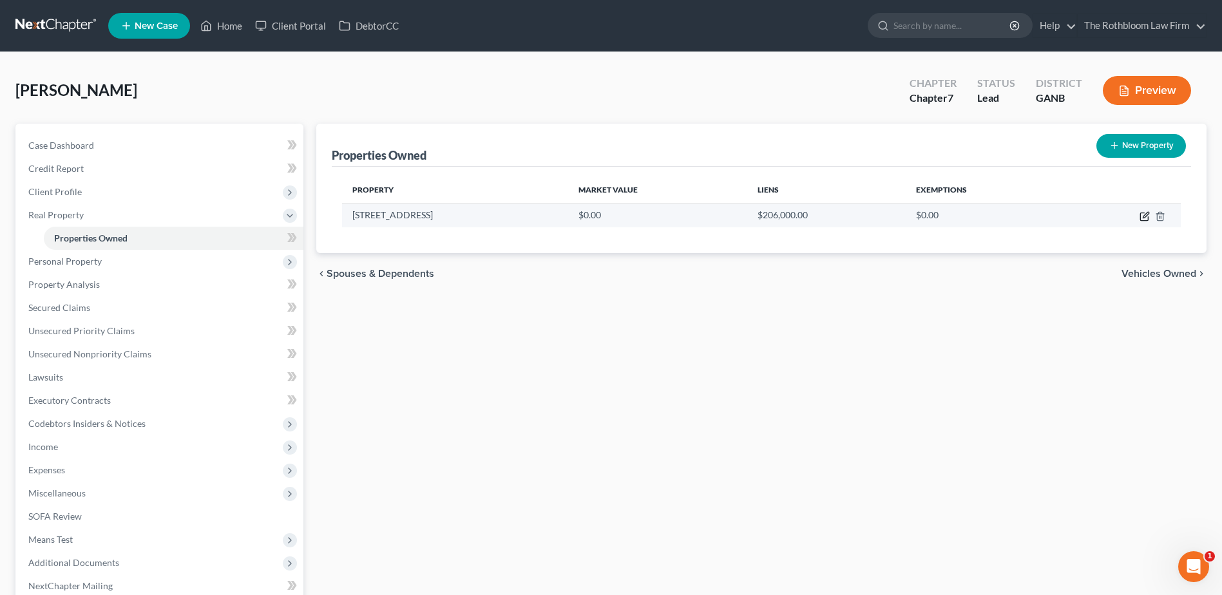
click at [1145, 216] on icon "button" at bounding box center [1146, 215] width 6 height 6
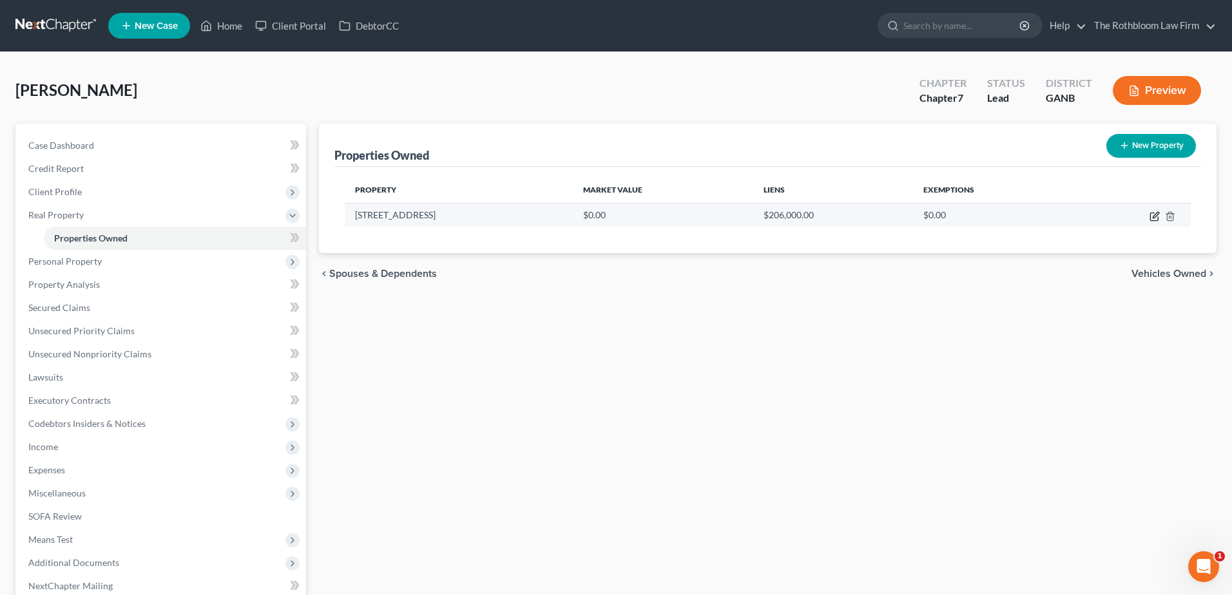
select select "10"
select select "47"
select select "3"
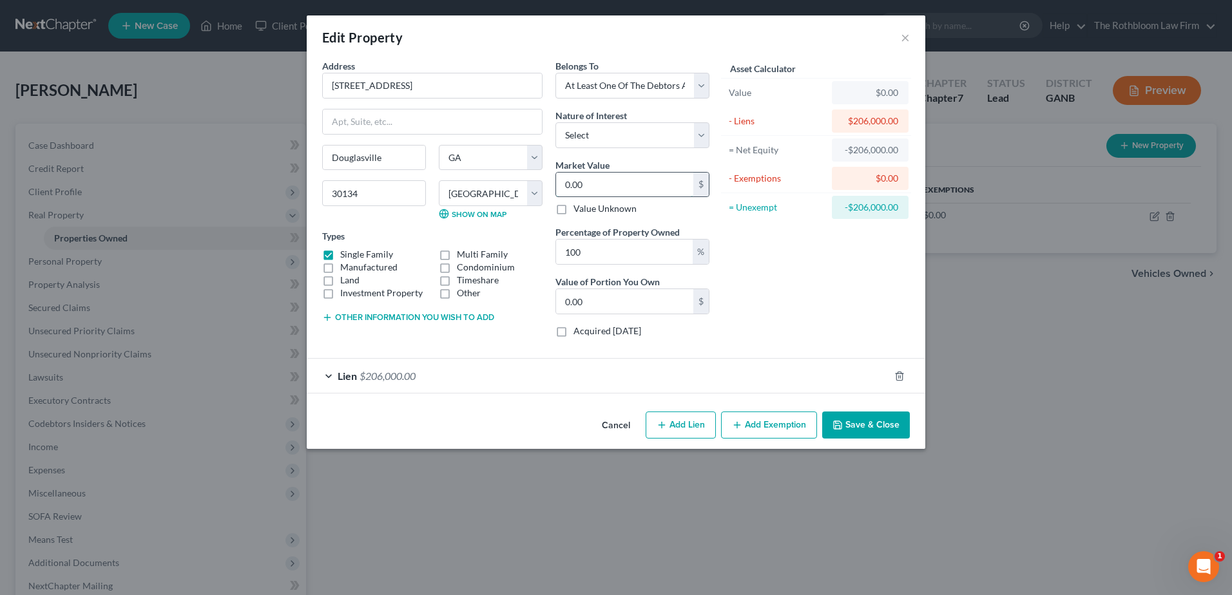
click at [620, 186] on input "0.00" at bounding box center [624, 185] width 137 height 24
type input "3"
type input "3.00"
type input "39"
type input "39.00"
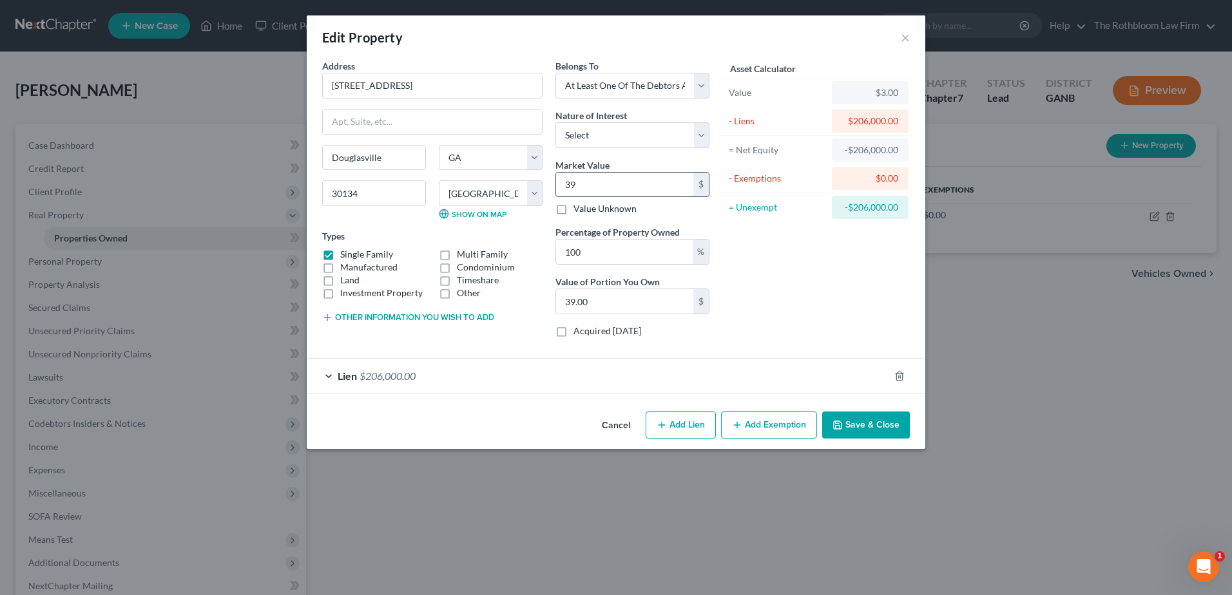
type input "390"
type input "390.00"
type input "3900"
type input "3,900.00"
type input "3,9000"
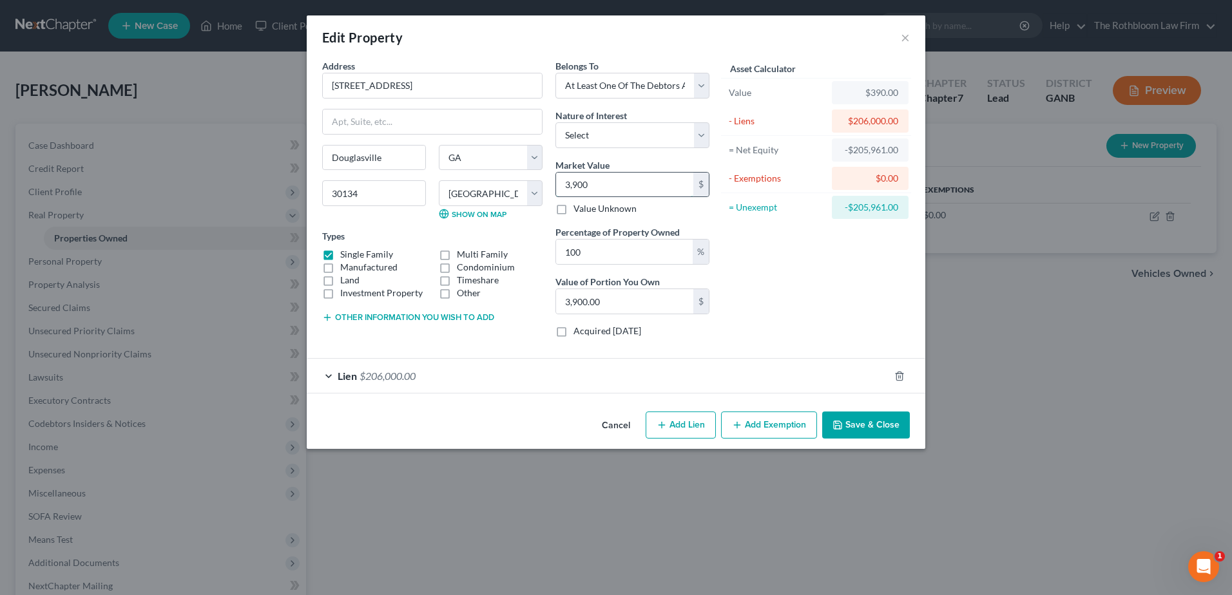
type input "39,000.00"
type input "39,0000"
type input "390,000.00"
type input "390,000"
click at [779, 430] on button "Add Exemption" at bounding box center [769, 425] width 96 height 27
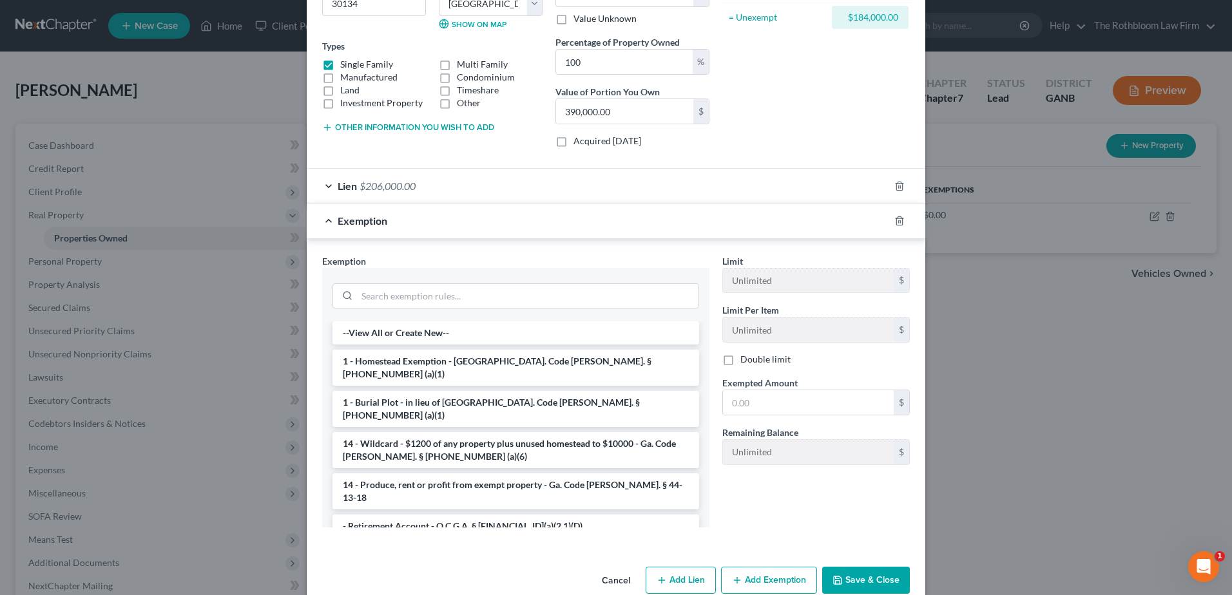
scroll to position [215, 0]
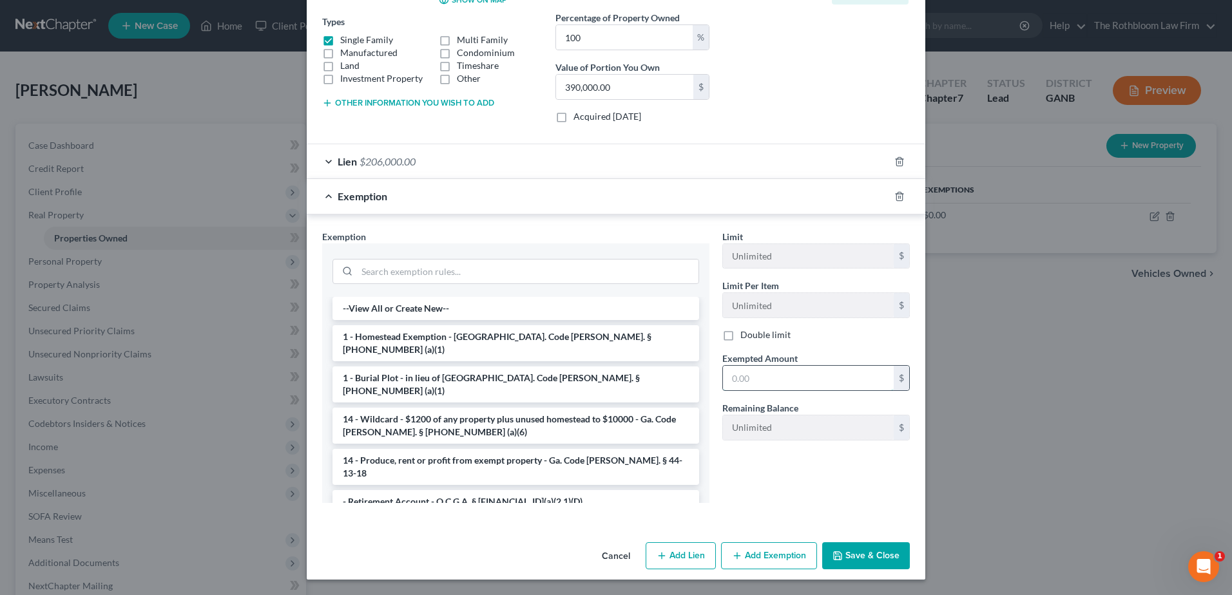
click at [767, 374] on input "text" at bounding box center [808, 378] width 171 height 24
type input "21,500"
click at [417, 335] on li "1 - Homestead Exemption - [GEOGRAPHIC_DATA]. Code [PERSON_NAME]. § [PHONE_NUMBE…" at bounding box center [515, 343] width 367 height 36
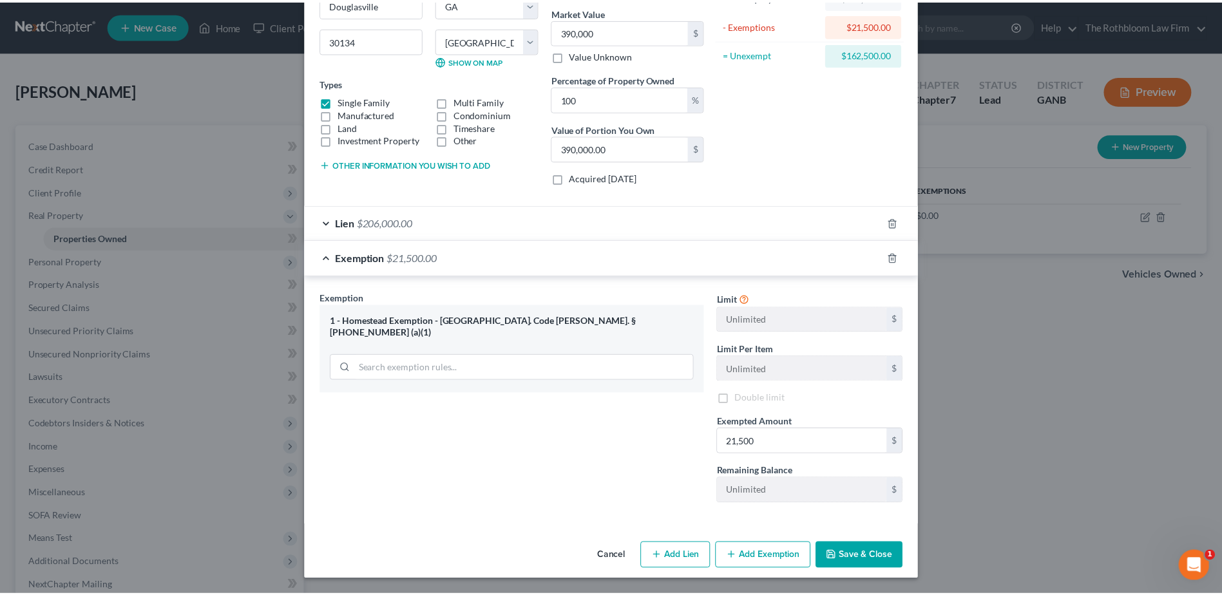
scroll to position [153, 0]
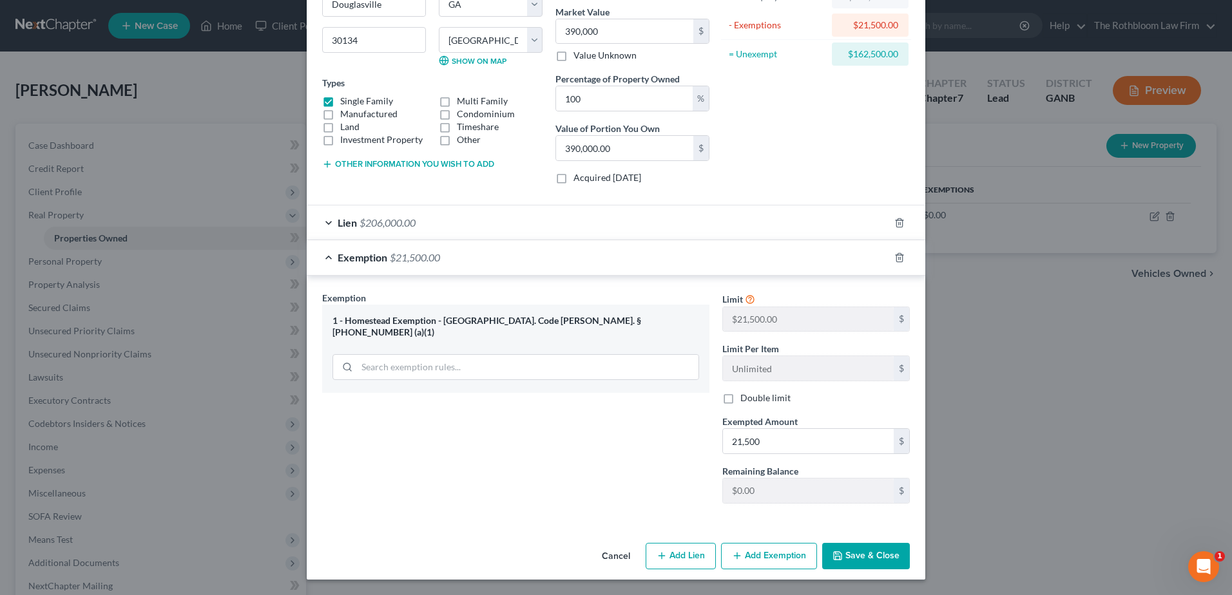
click at [863, 557] on button "Save & Close" at bounding box center [866, 556] width 88 height 27
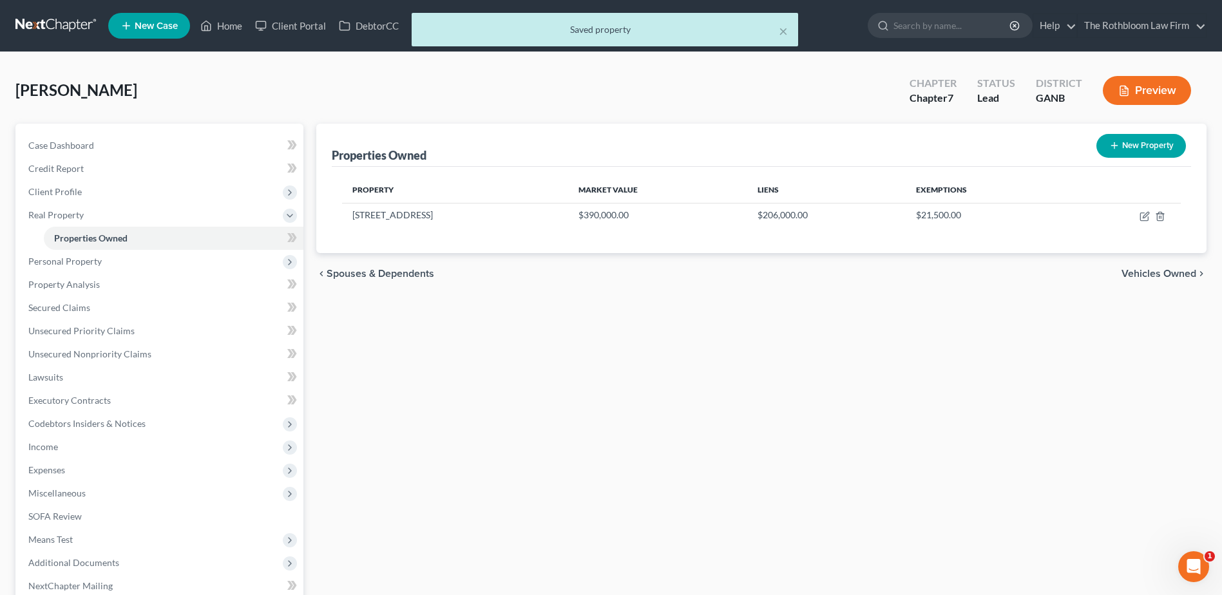
click at [234, 23] on div "× Saved property" at bounding box center [605, 33] width 1222 height 40
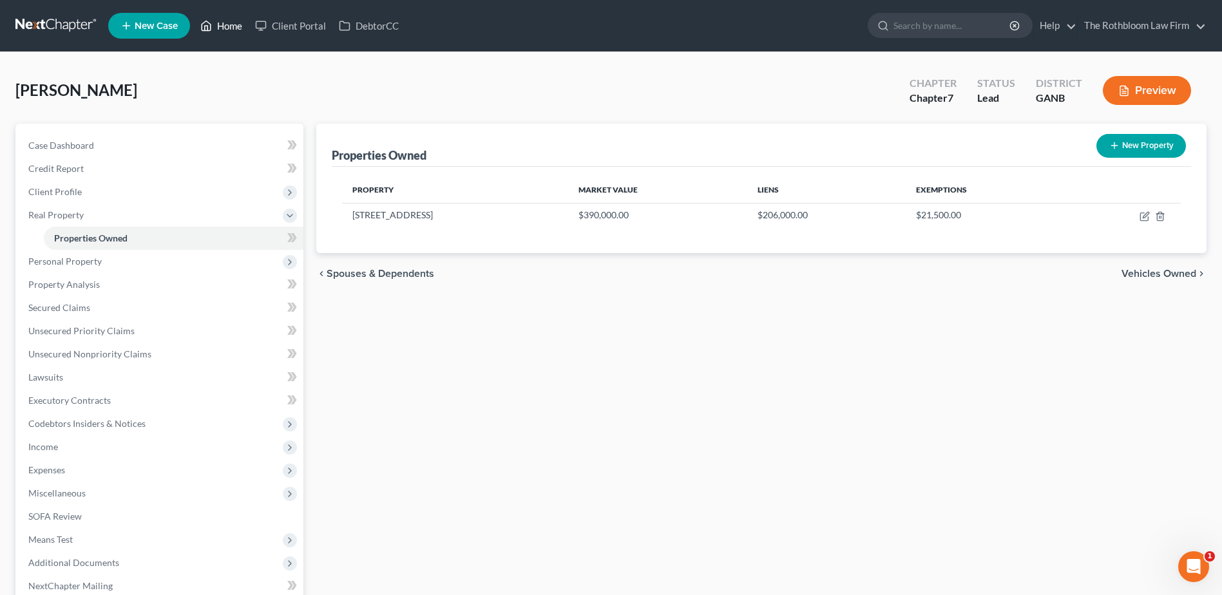
click at [238, 32] on link "Home" at bounding box center [221, 25] width 55 height 23
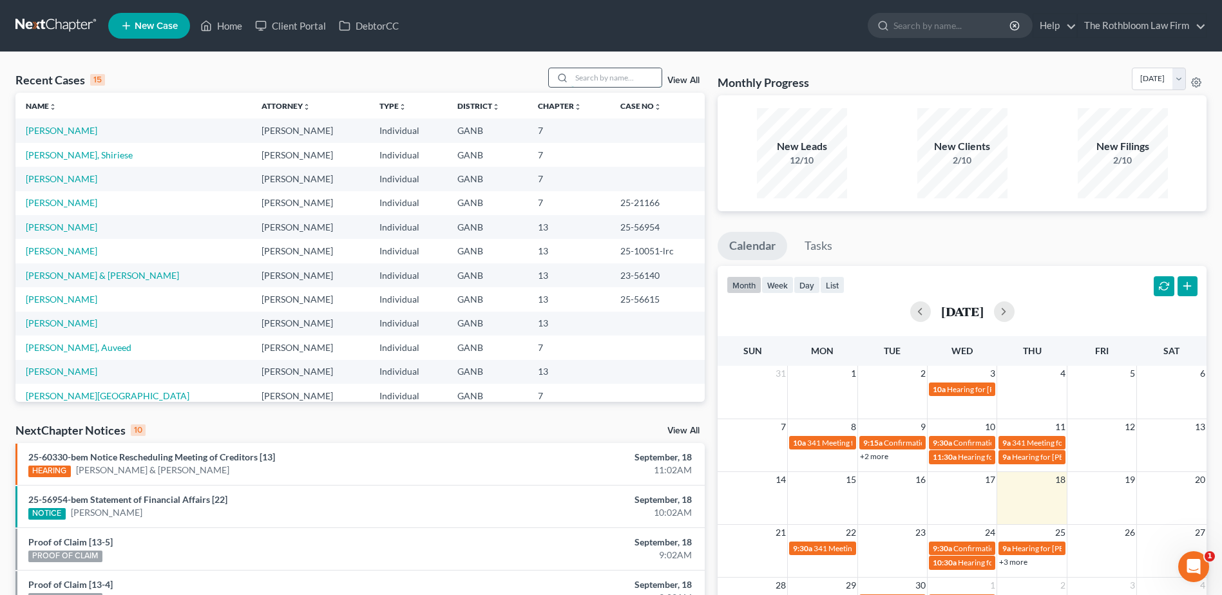
click at [602, 75] on input "search" at bounding box center [616, 77] width 90 height 19
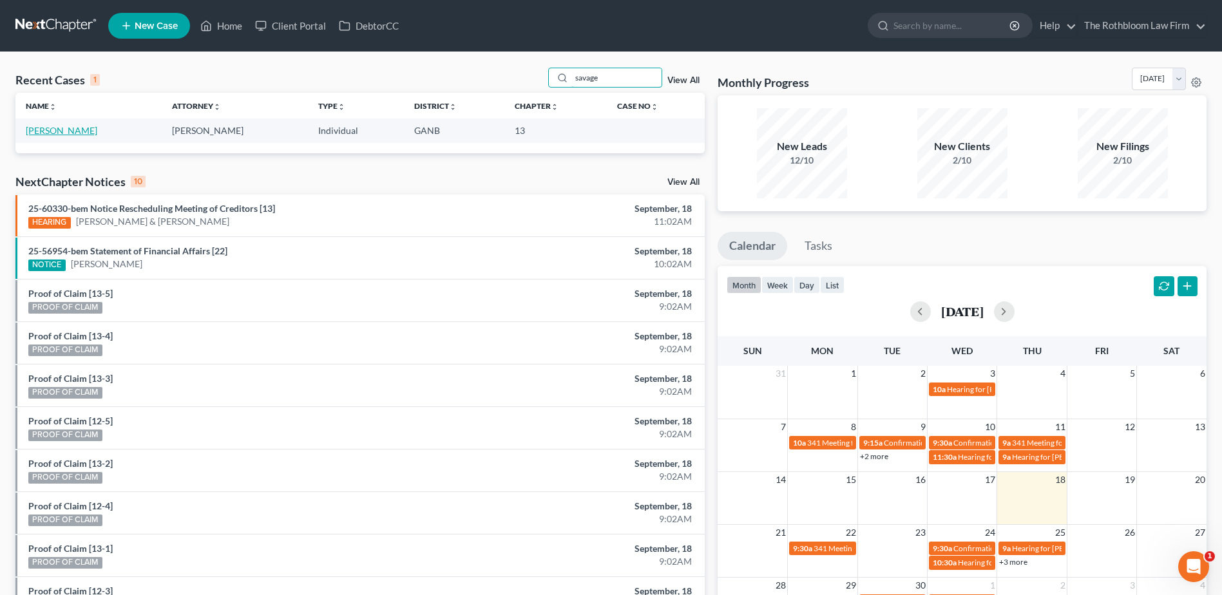
type input "savage"
click at [53, 133] on link "[PERSON_NAME]" at bounding box center [62, 130] width 72 height 11
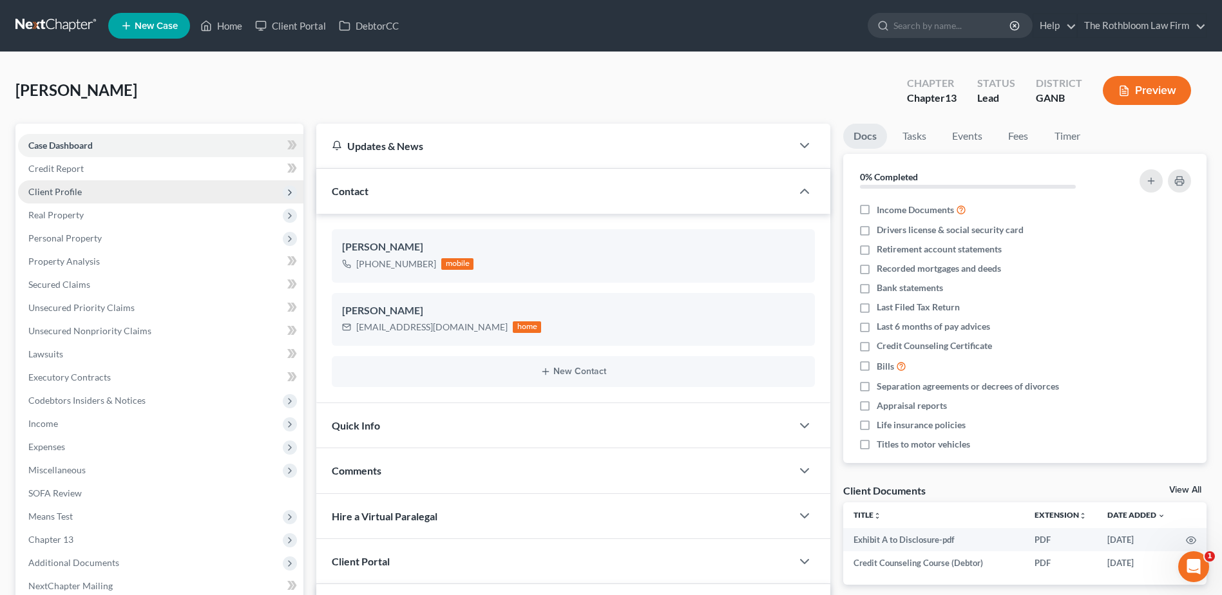
click at [59, 196] on span "Client Profile" at bounding box center [54, 191] width 53 height 11
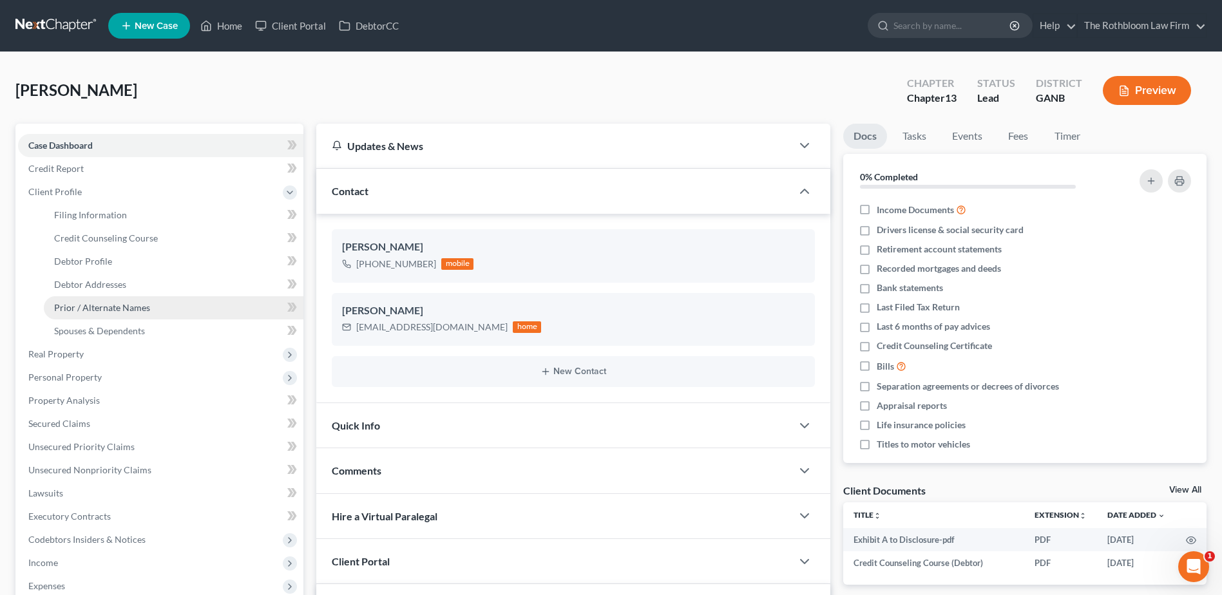
click at [101, 311] on span "Prior / Alternate Names" at bounding box center [102, 307] width 96 height 11
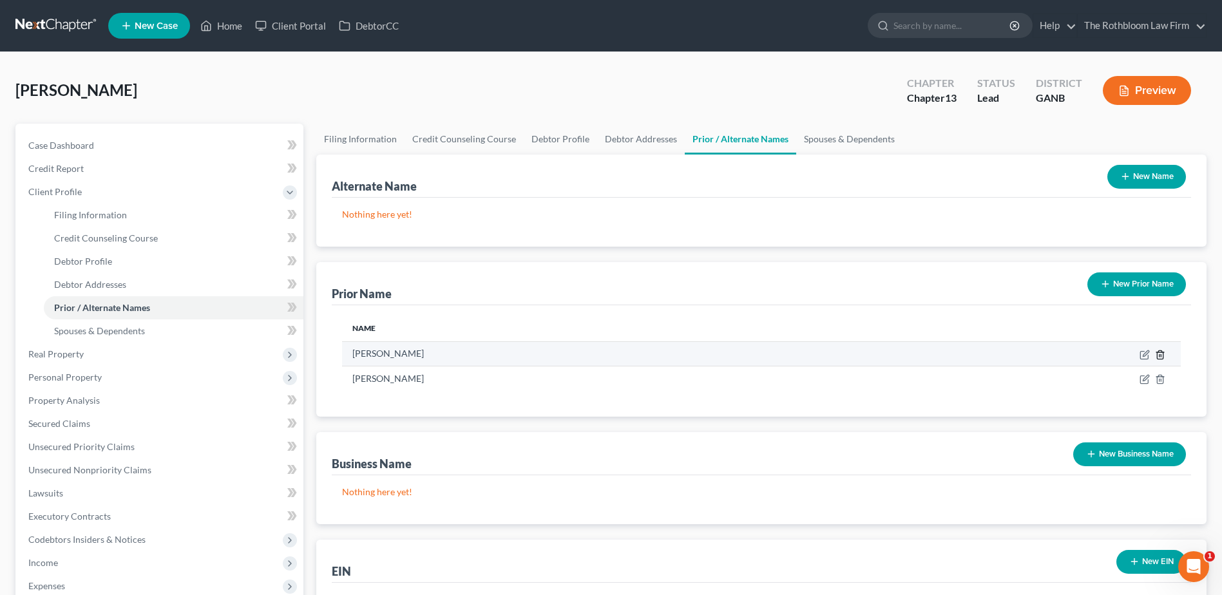
click at [1158, 356] on icon "button" at bounding box center [1160, 354] width 6 height 8
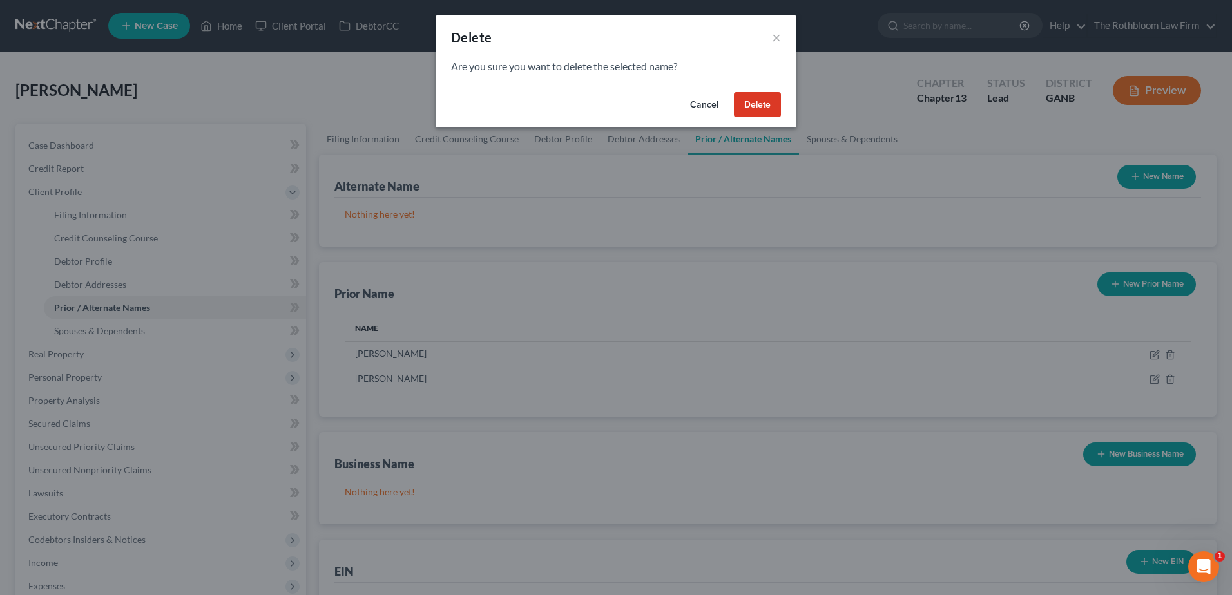
click at [748, 110] on button "Delete" at bounding box center [757, 105] width 47 height 26
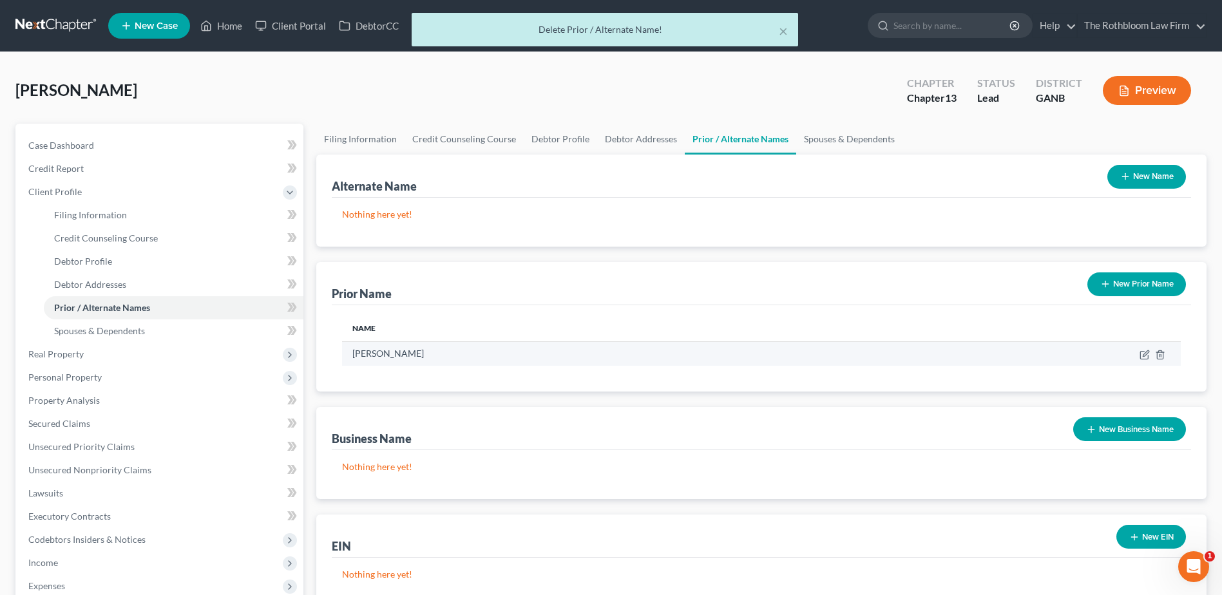
drag, startPoint x: 1169, startPoint y: 363, endPoint x: 1162, endPoint y: 357, distance: 9.7
click at [1166, 363] on td at bounding box center [1030, 353] width 301 height 24
click at [1162, 355] on icon "button" at bounding box center [1160, 355] width 10 height 10
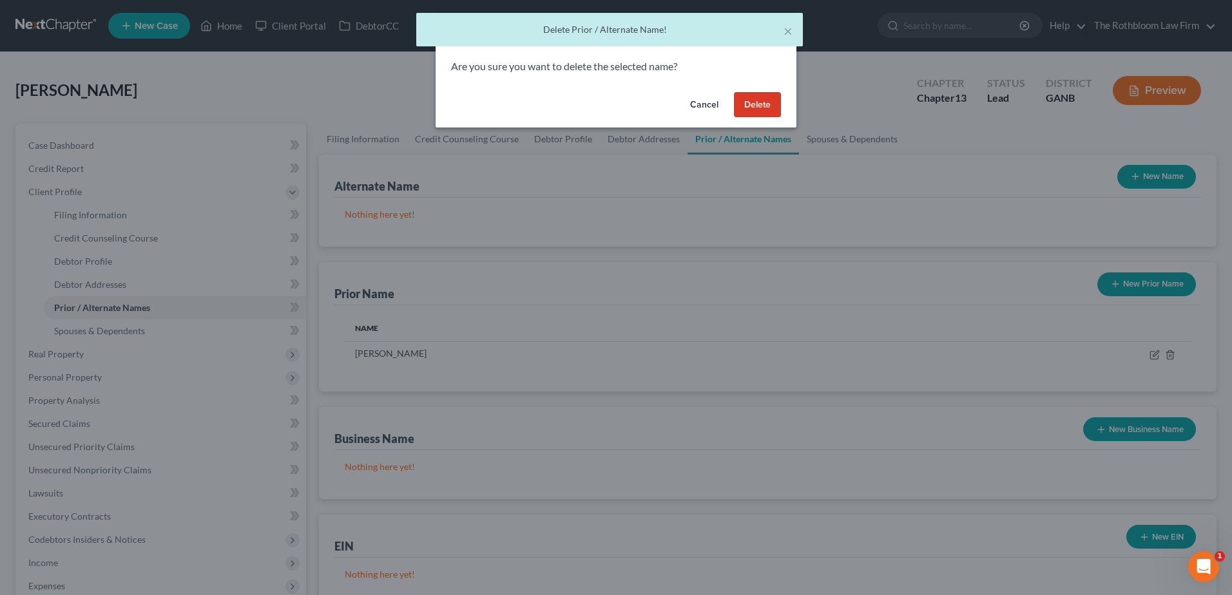
click at [754, 112] on button "Delete" at bounding box center [757, 105] width 47 height 26
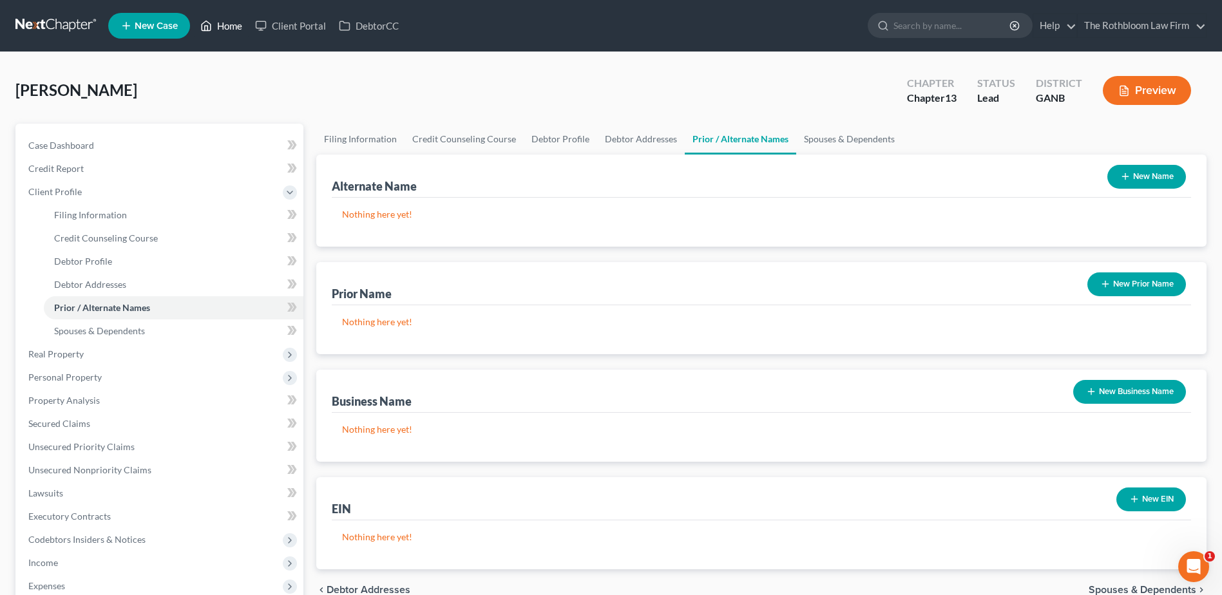
click at [226, 30] on link "Home" at bounding box center [221, 25] width 55 height 23
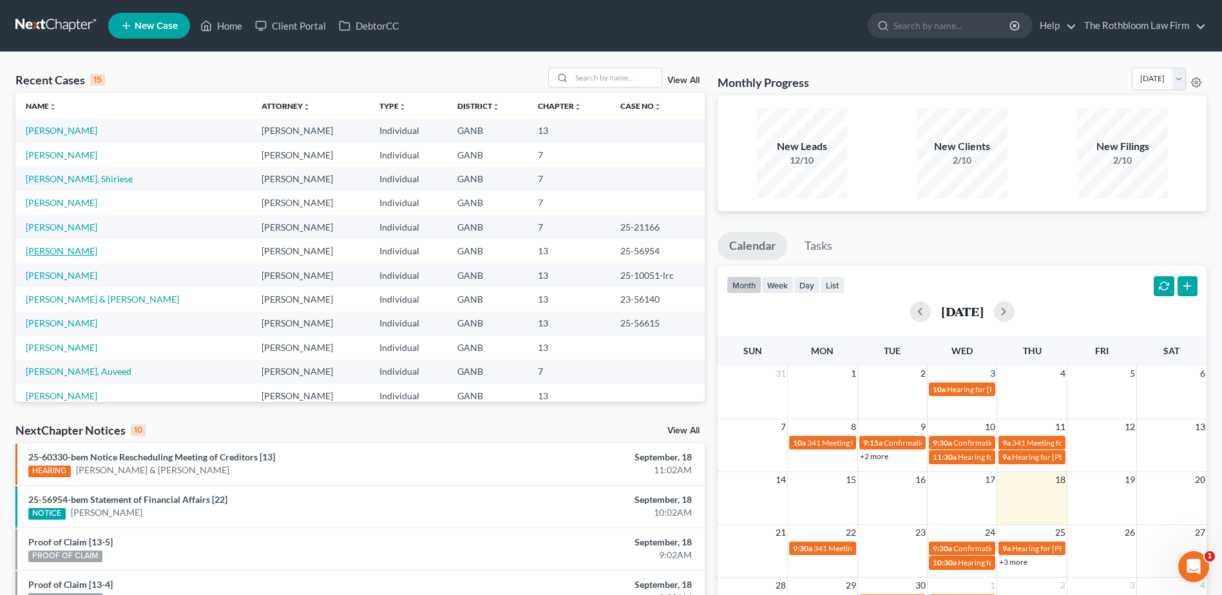
click at [49, 251] on link "[PERSON_NAME]" at bounding box center [62, 250] width 72 height 11
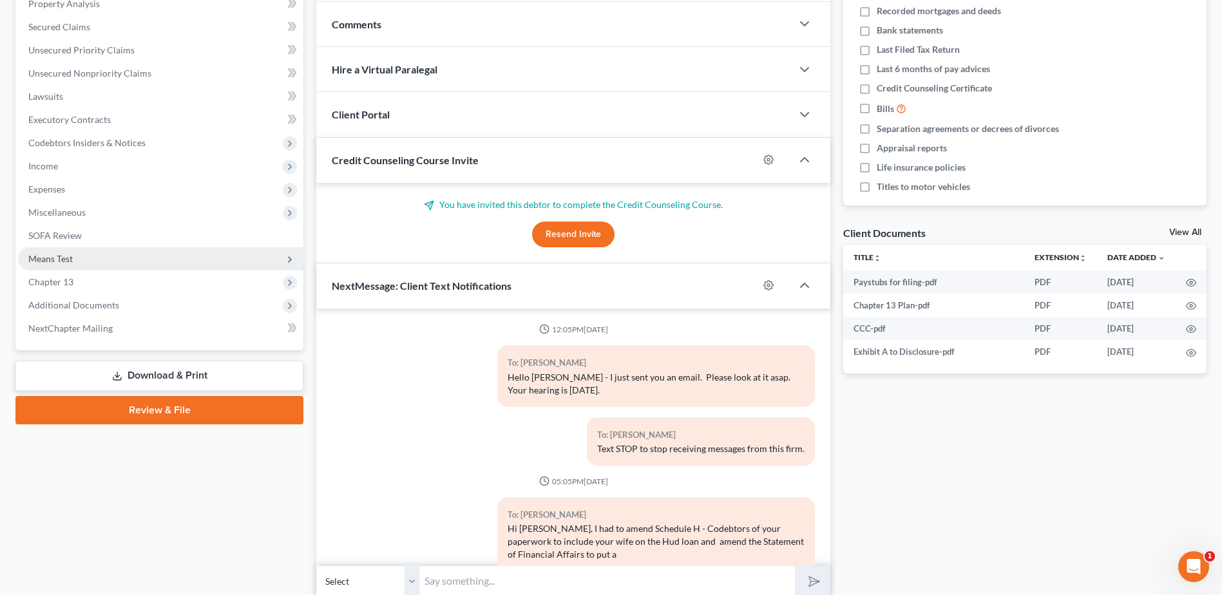
scroll to position [221, 0]
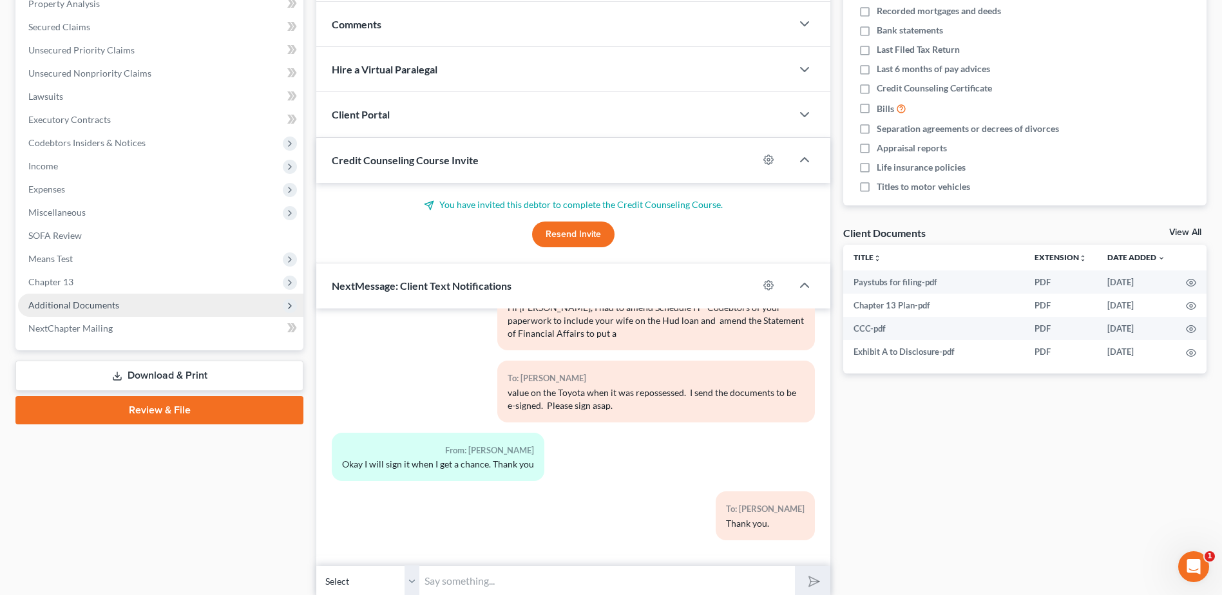
click at [66, 300] on span "Additional Documents" at bounding box center [73, 305] width 91 height 11
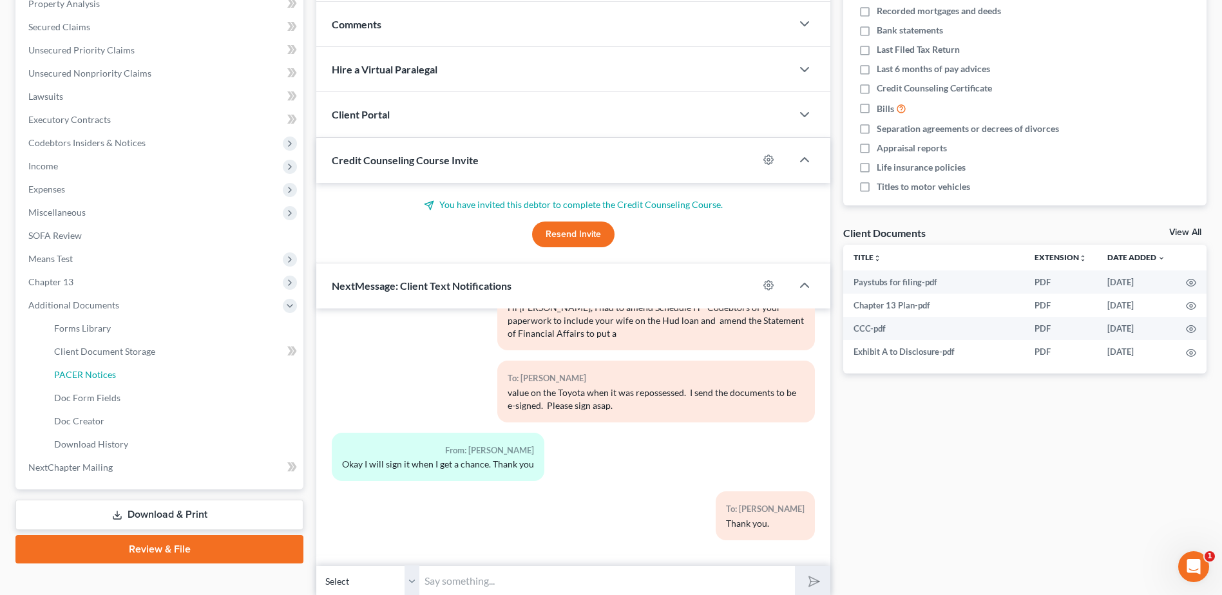
drag, startPoint x: 102, startPoint y: 379, endPoint x: 0, endPoint y: 430, distance: 114.1
click at [102, 379] on span "PACER Notices" at bounding box center [85, 374] width 62 height 11
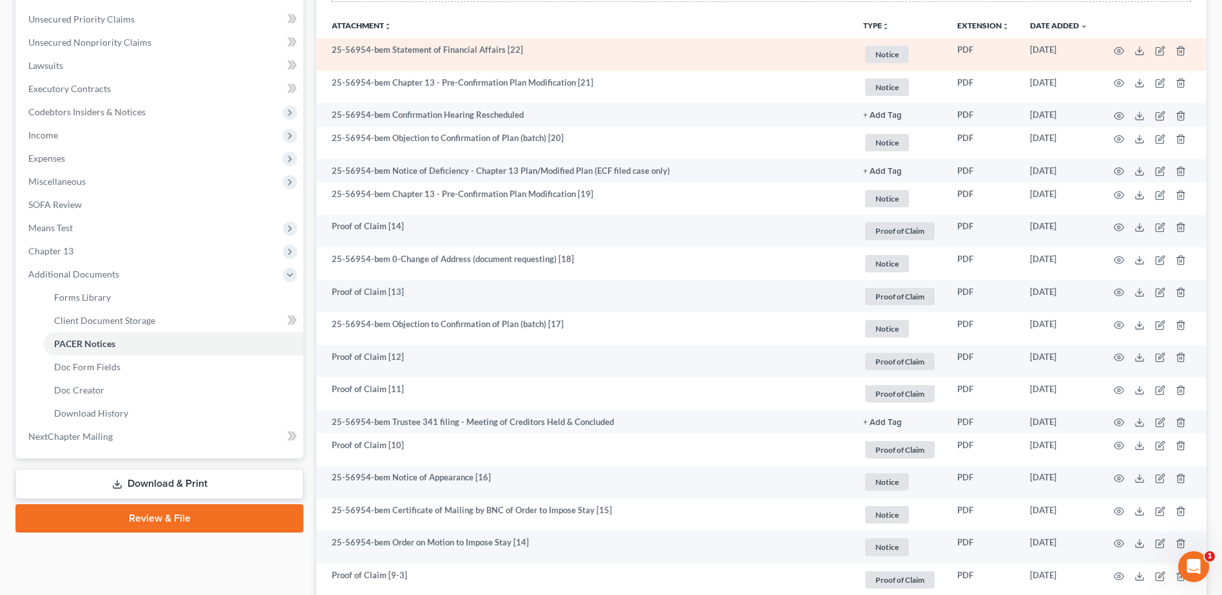
scroll to position [193, 0]
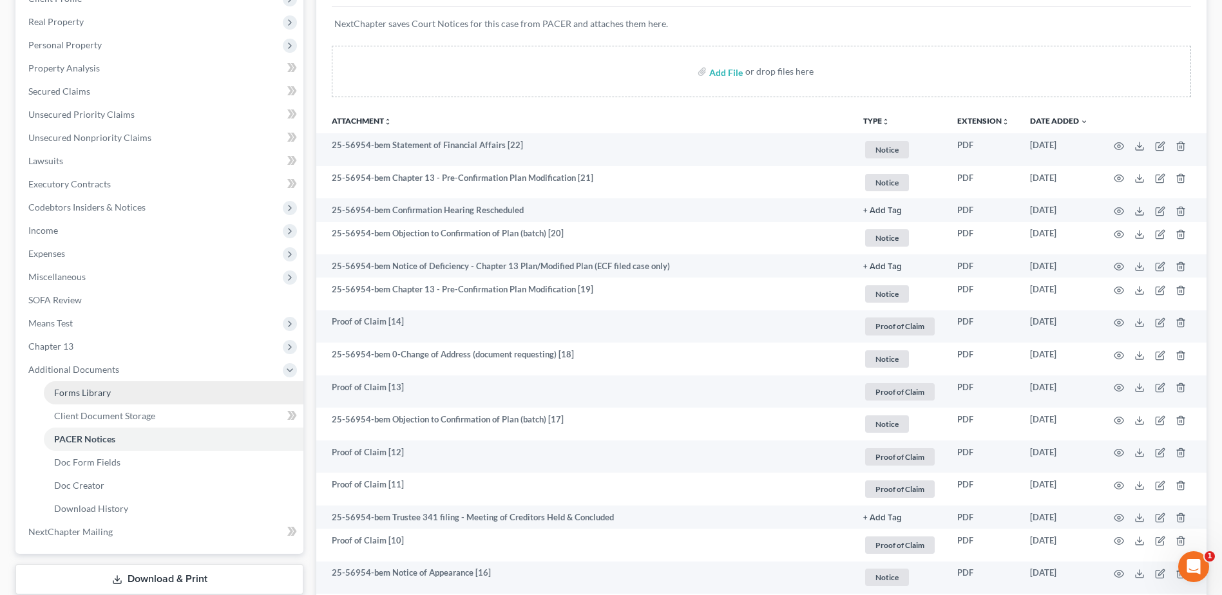
click at [100, 390] on span "Forms Library" at bounding box center [82, 392] width 57 height 11
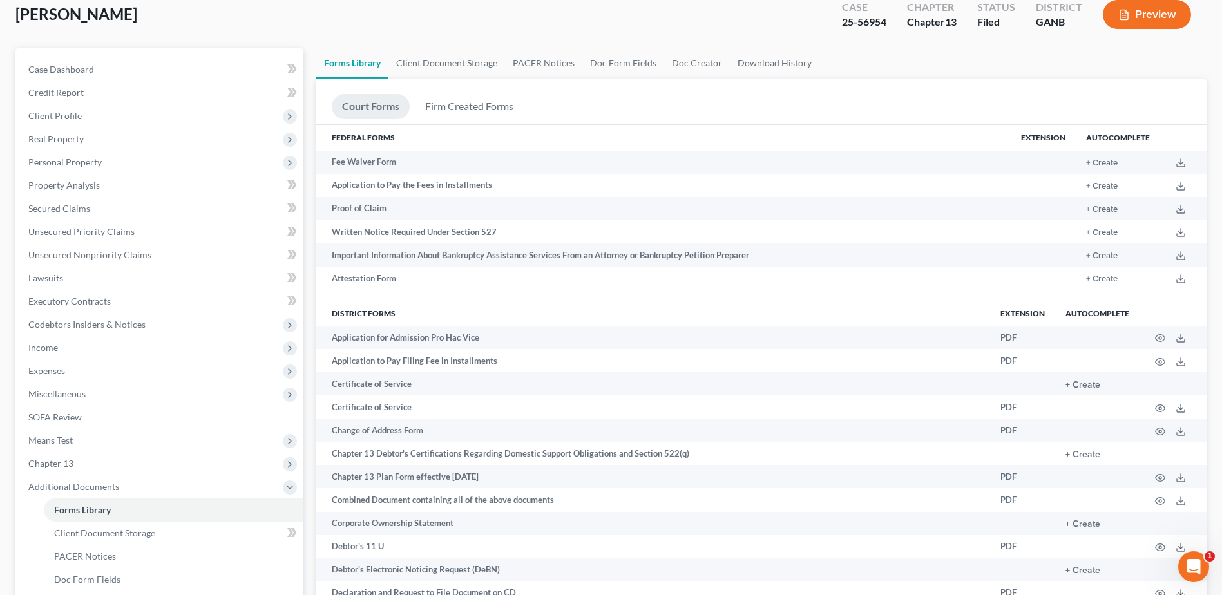
scroll to position [193, 0]
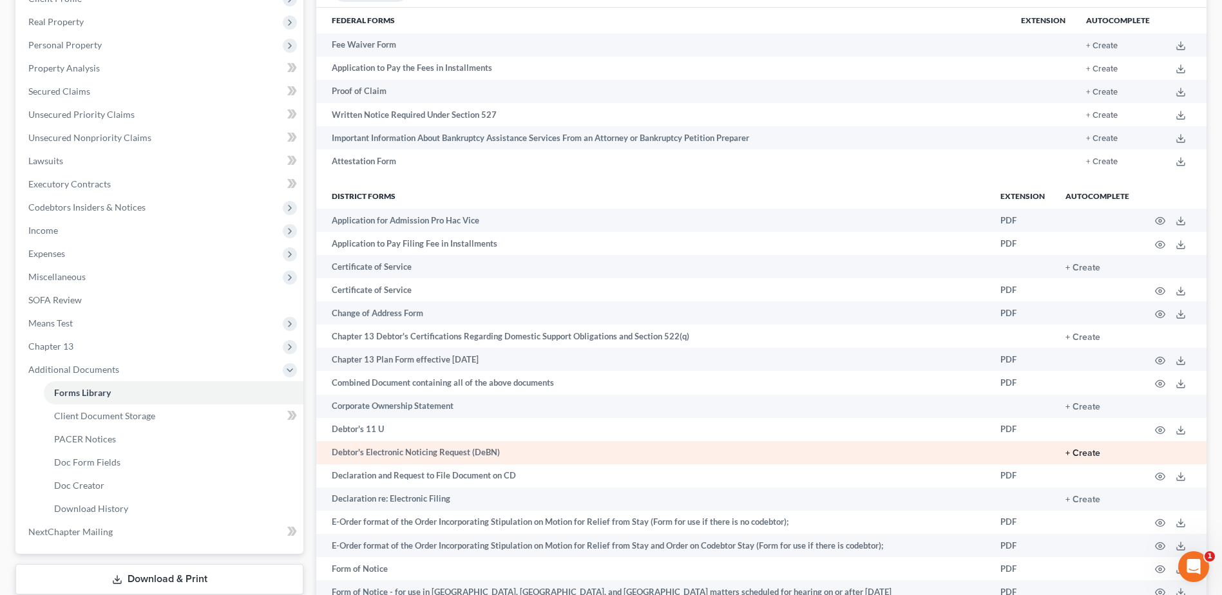
click at [1091, 452] on button "+ Create" at bounding box center [1083, 453] width 35 height 9
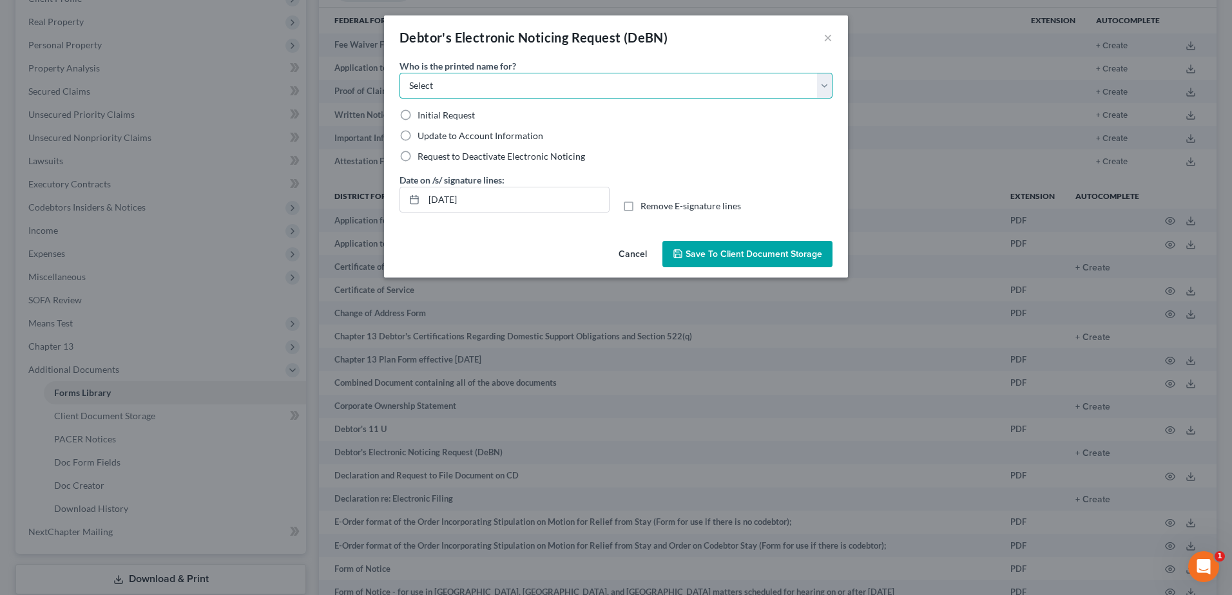
drag, startPoint x: 479, startPoint y: 77, endPoint x: 469, endPoint y: 82, distance: 10.7
click at [479, 77] on select "Select Debtor Attorney" at bounding box center [615, 86] width 433 height 26
select select "0"
click at [399, 73] on select "Select Debtor Attorney" at bounding box center [615, 86] width 433 height 26
click at [417, 118] on label "Initial Request" at bounding box center [445, 115] width 57 height 13
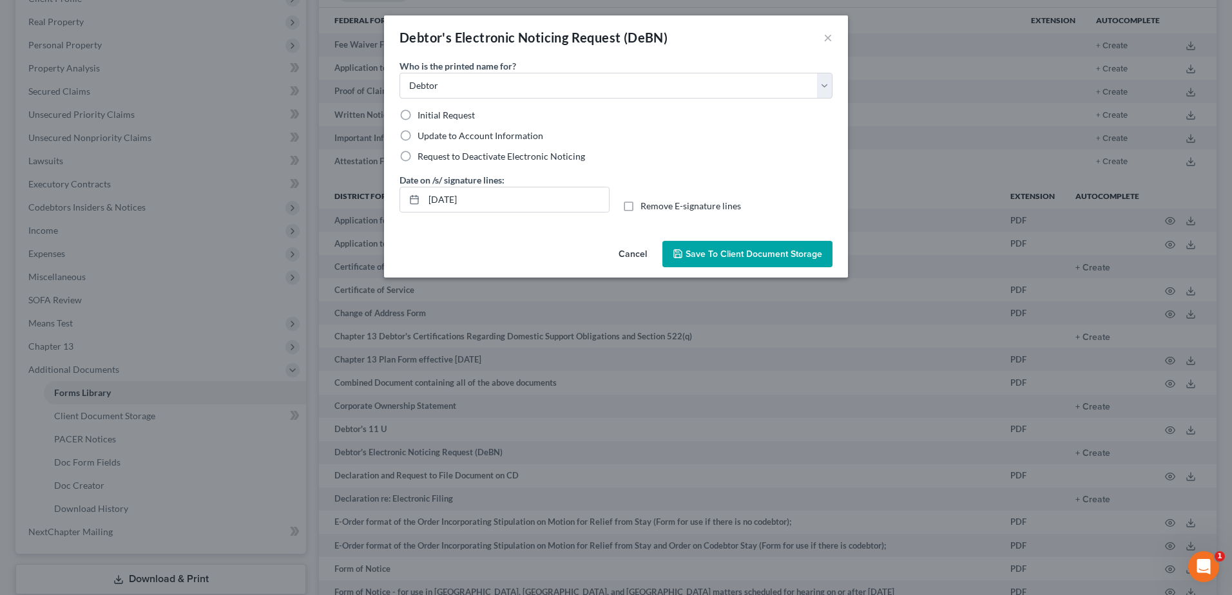
click at [423, 117] on input "Initial Request" at bounding box center [427, 113] width 8 height 8
radio input "true"
click at [754, 261] on button "Save to Client Document Storage" at bounding box center [747, 254] width 170 height 27
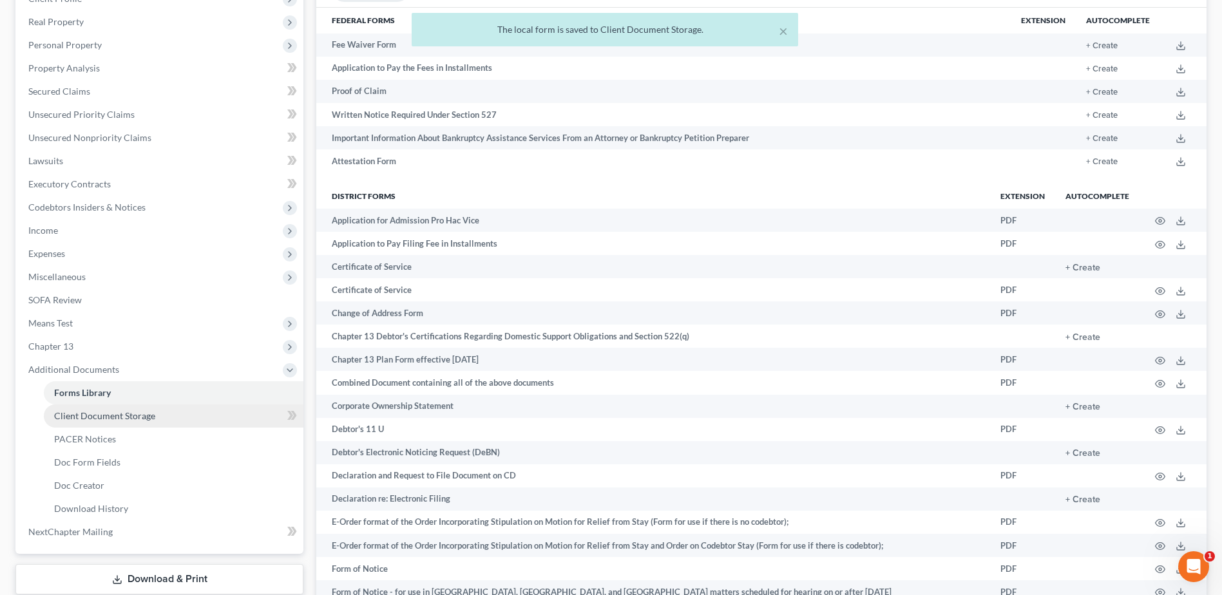
click at [120, 415] on span "Client Document Storage" at bounding box center [104, 415] width 101 height 11
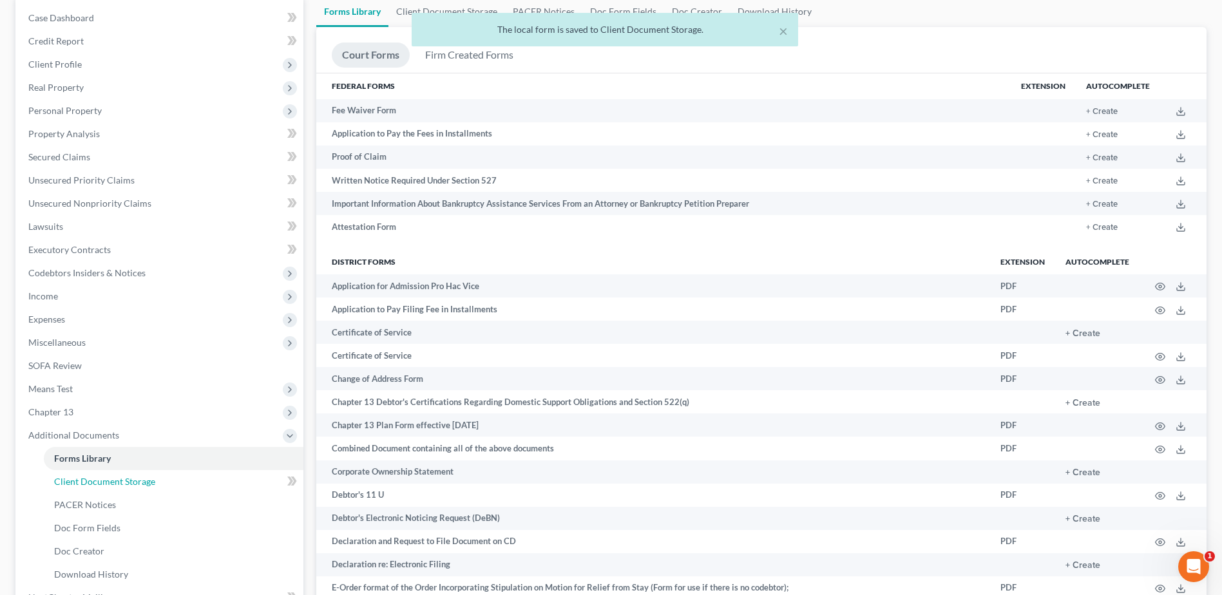
select select "5"
select select "0"
select select "35"
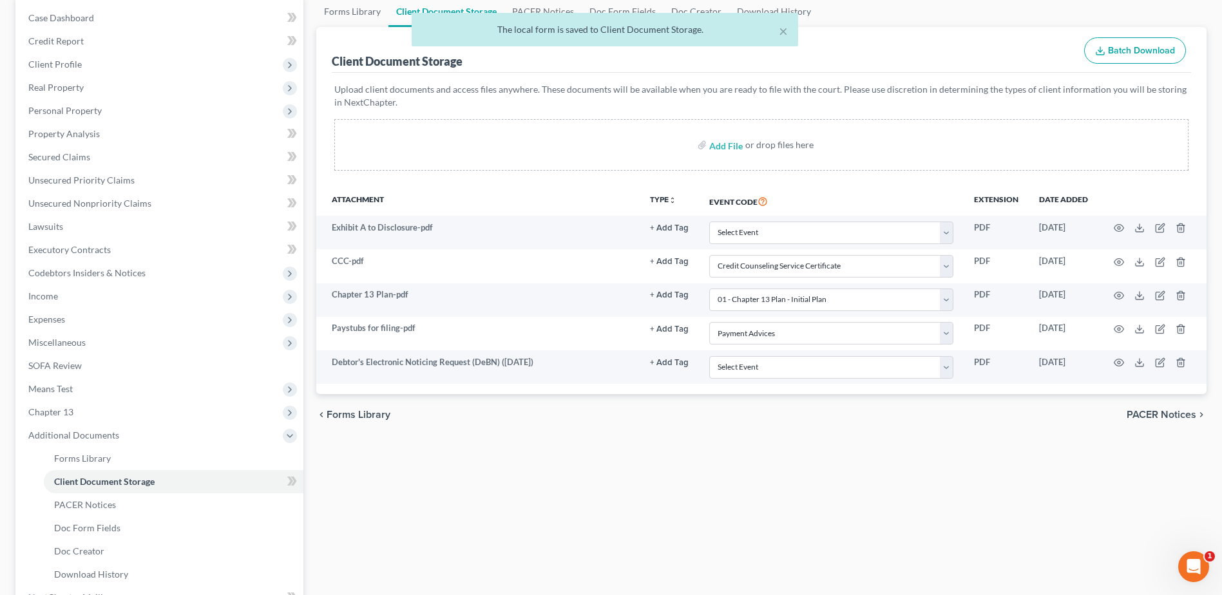
scroll to position [0, 0]
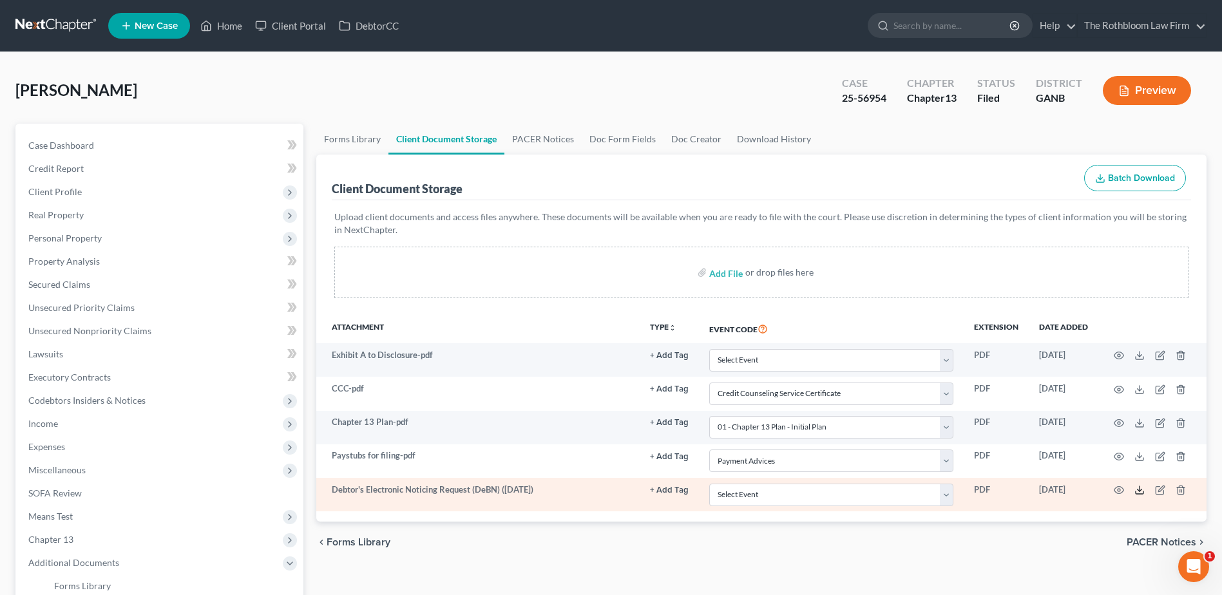
click at [1138, 492] on icon at bounding box center [1140, 490] width 10 height 10
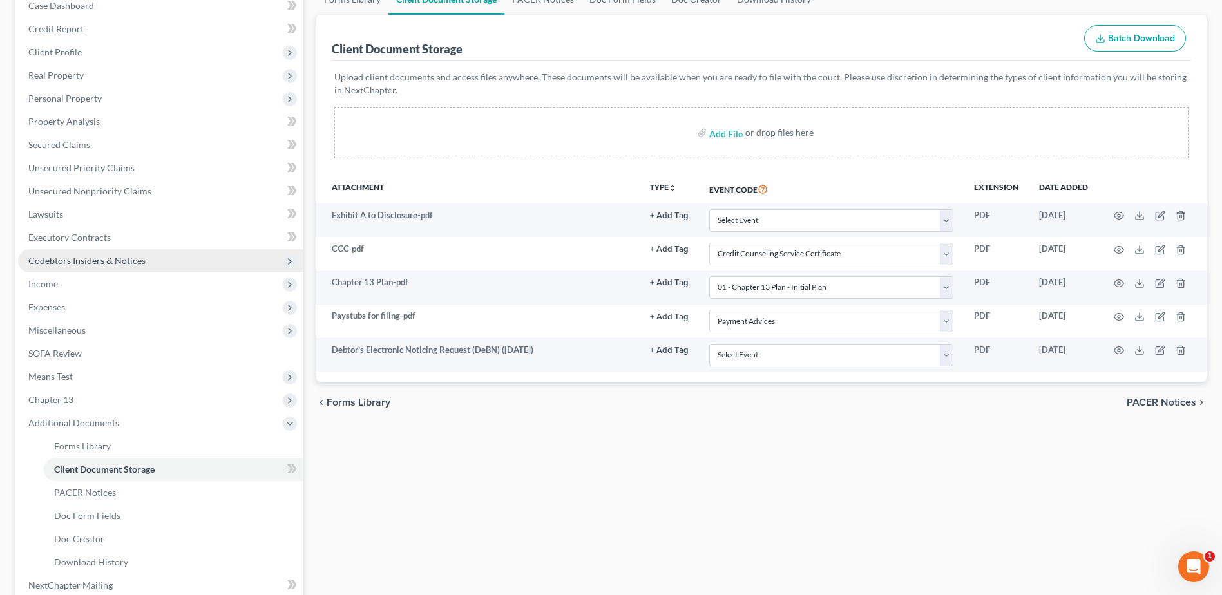
scroll to position [258, 0]
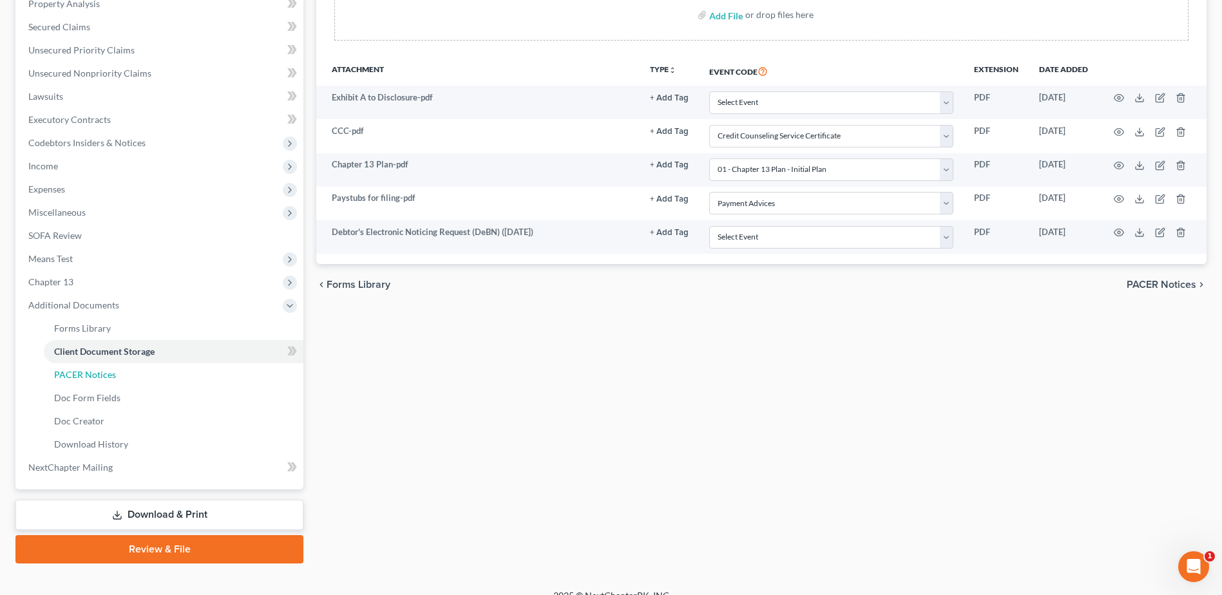
drag, startPoint x: 105, startPoint y: 372, endPoint x: 536, endPoint y: 391, distance: 431.4
click at [105, 372] on span "PACER Notices" at bounding box center [85, 374] width 62 height 11
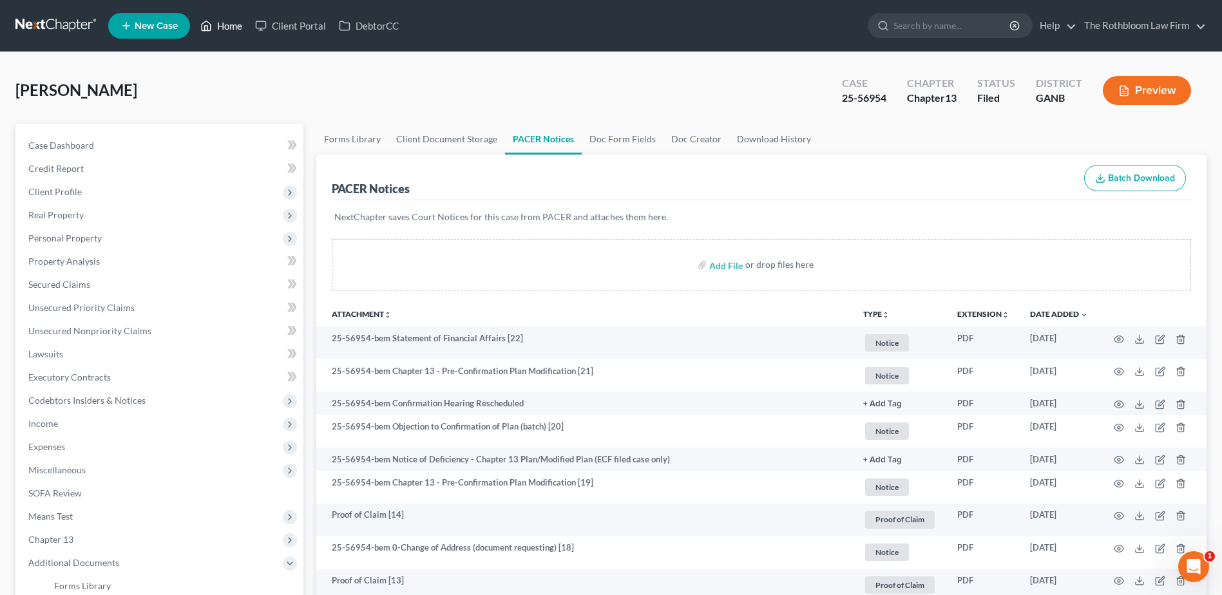
click at [234, 34] on link "Home" at bounding box center [221, 25] width 55 height 23
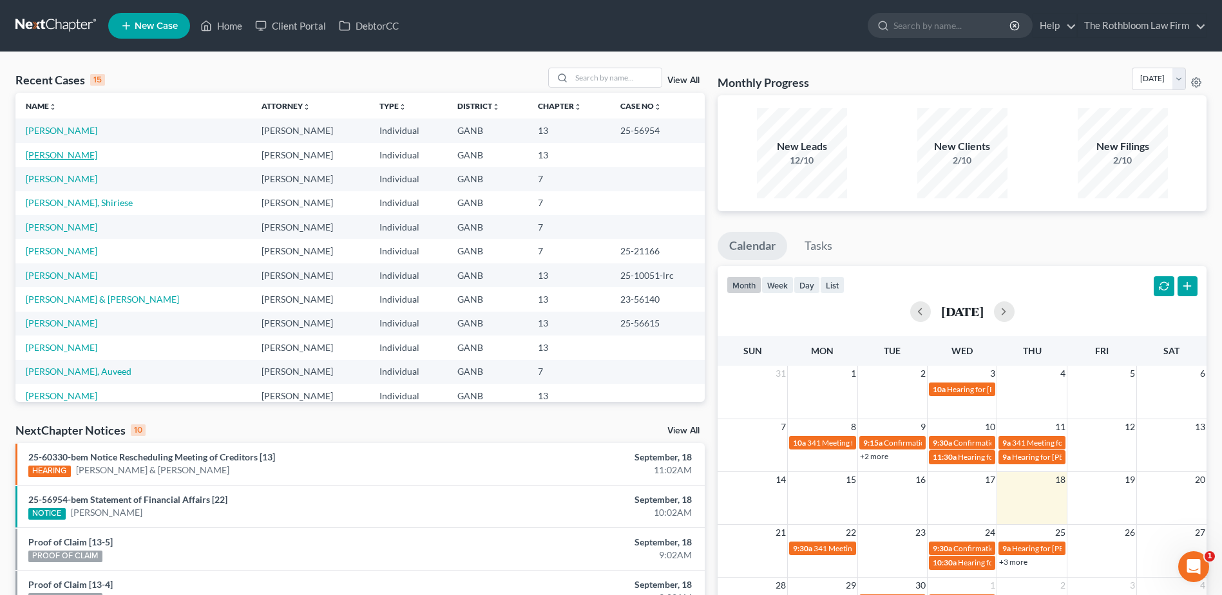
click at [66, 154] on link "[PERSON_NAME]" at bounding box center [62, 154] width 72 height 11
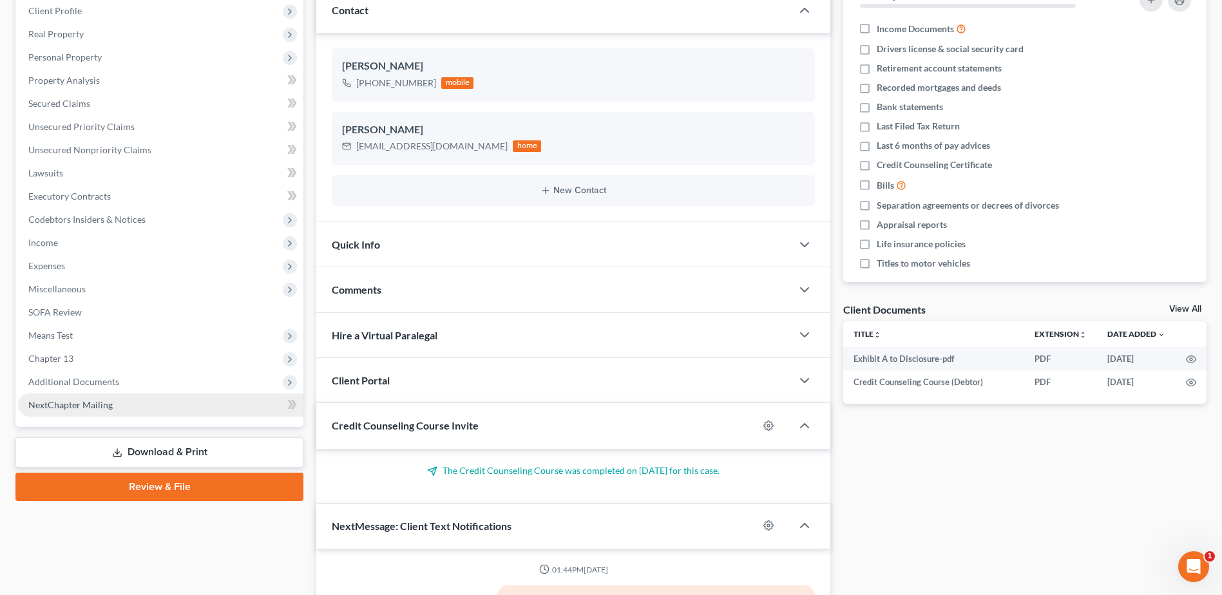
scroll to position [64, 0]
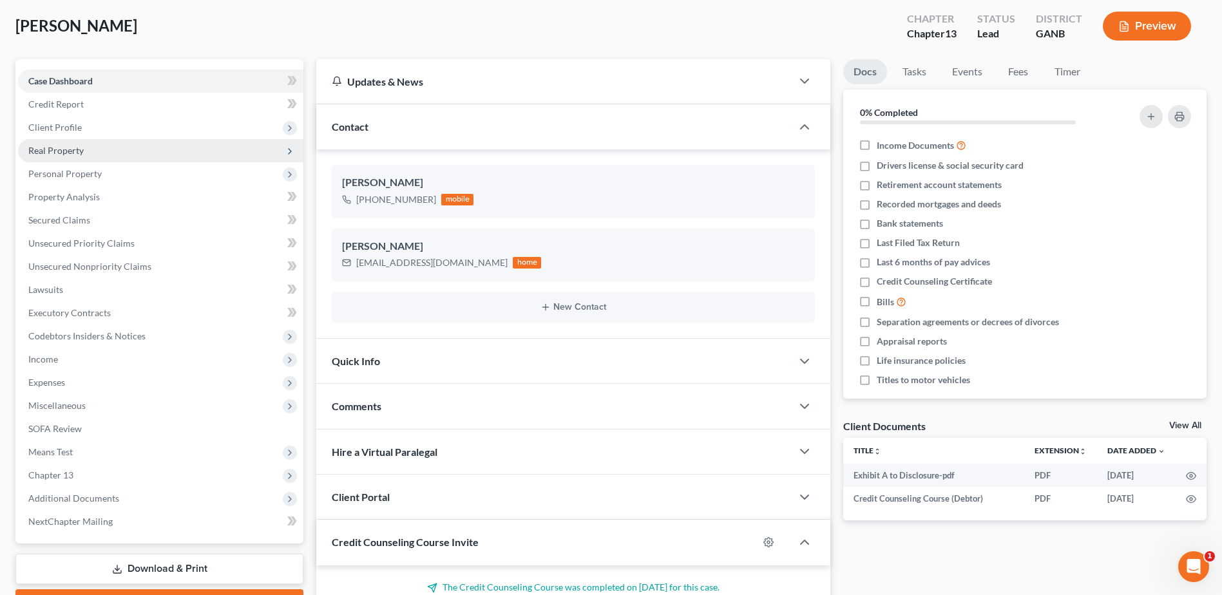
click at [52, 146] on span "Real Property" at bounding box center [55, 150] width 55 height 11
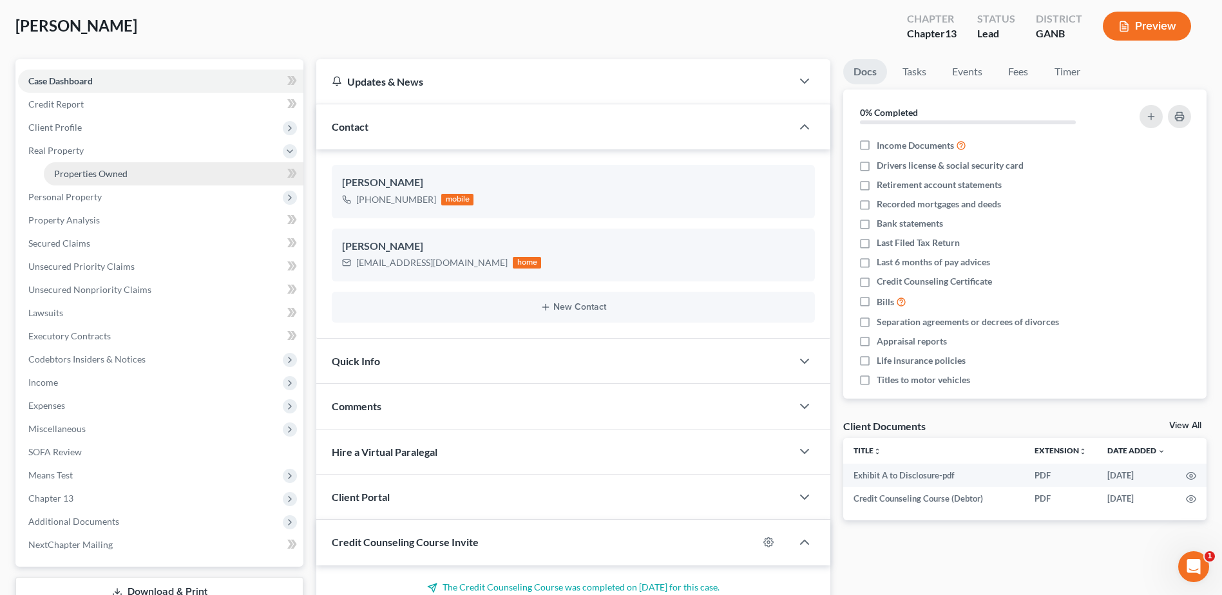
click at [69, 173] on span "Properties Owned" at bounding box center [90, 173] width 73 height 11
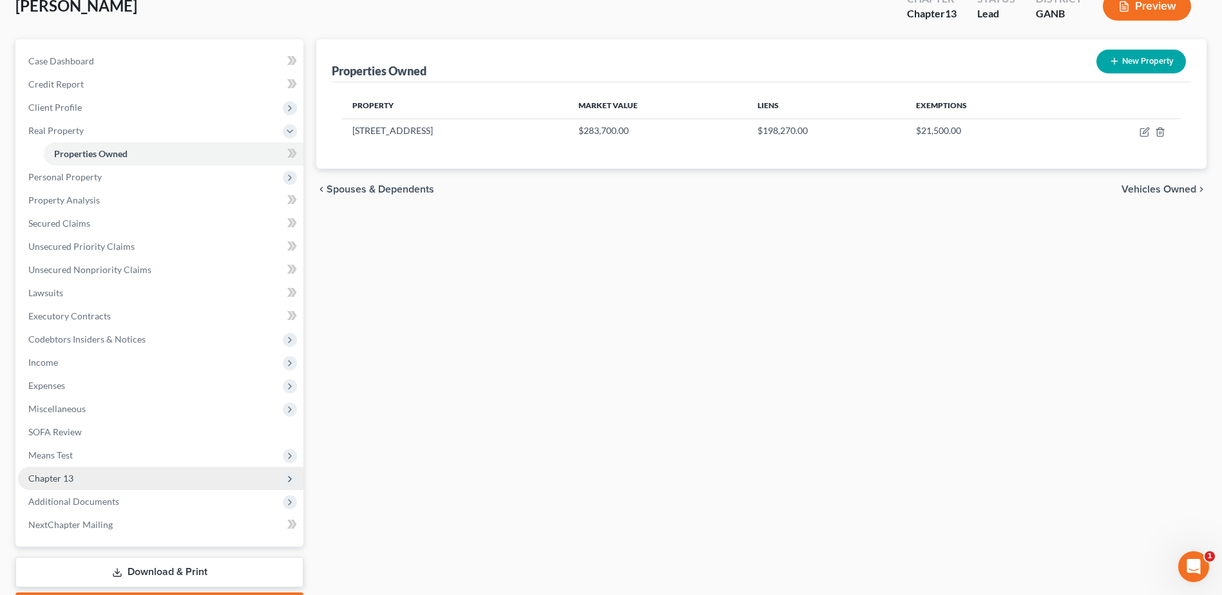
scroll to position [159, 0]
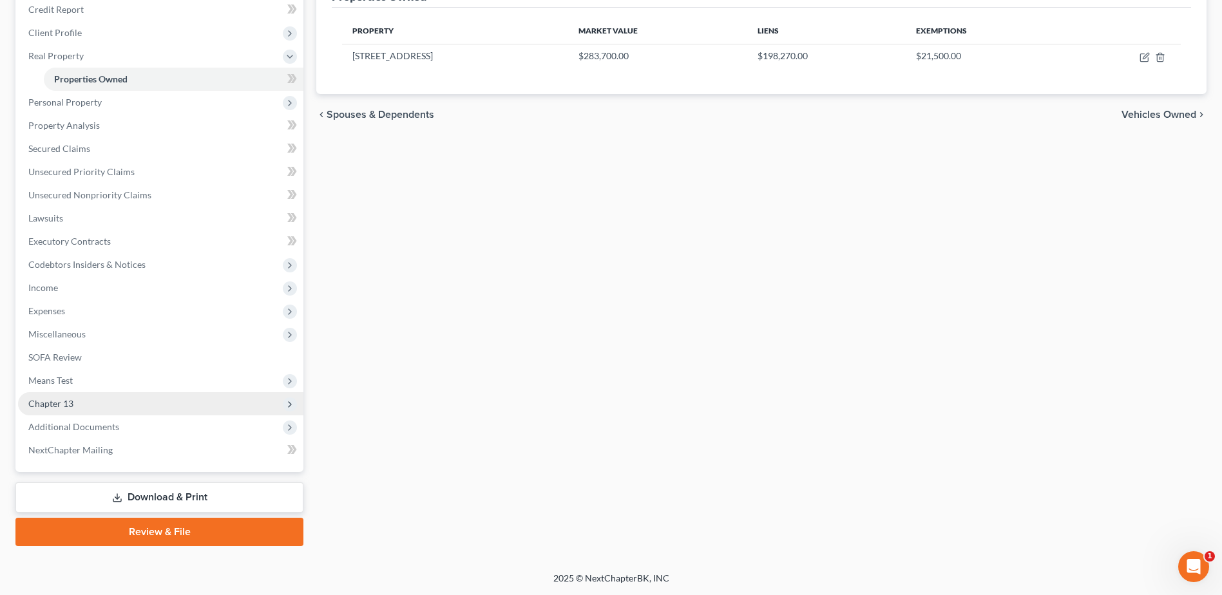
click at [81, 403] on span "Chapter 13" at bounding box center [160, 403] width 285 height 23
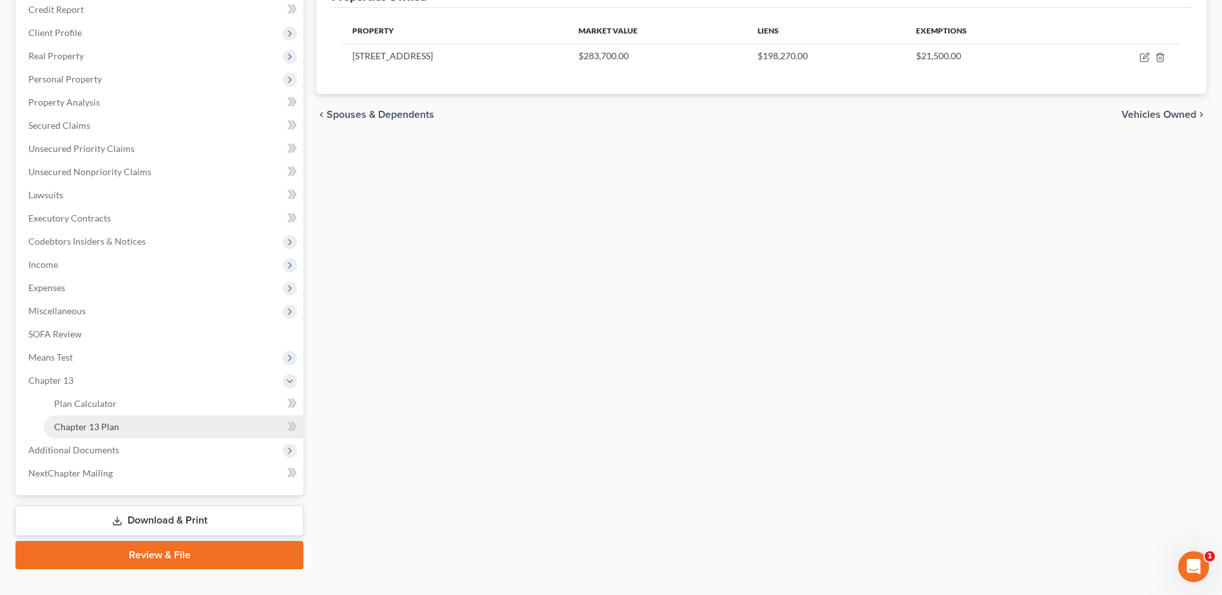
click at [90, 427] on span "Chapter 13 Plan" at bounding box center [86, 426] width 65 height 11
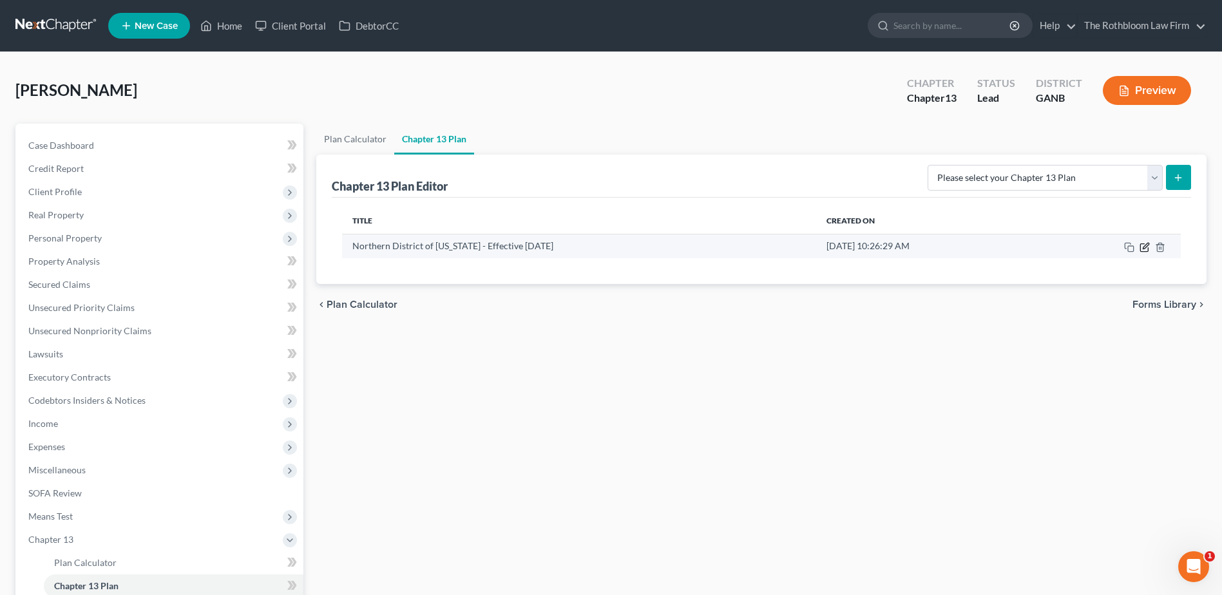
click at [1145, 247] on icon "button" at bounding box center [1145, 247] width 10 height 10
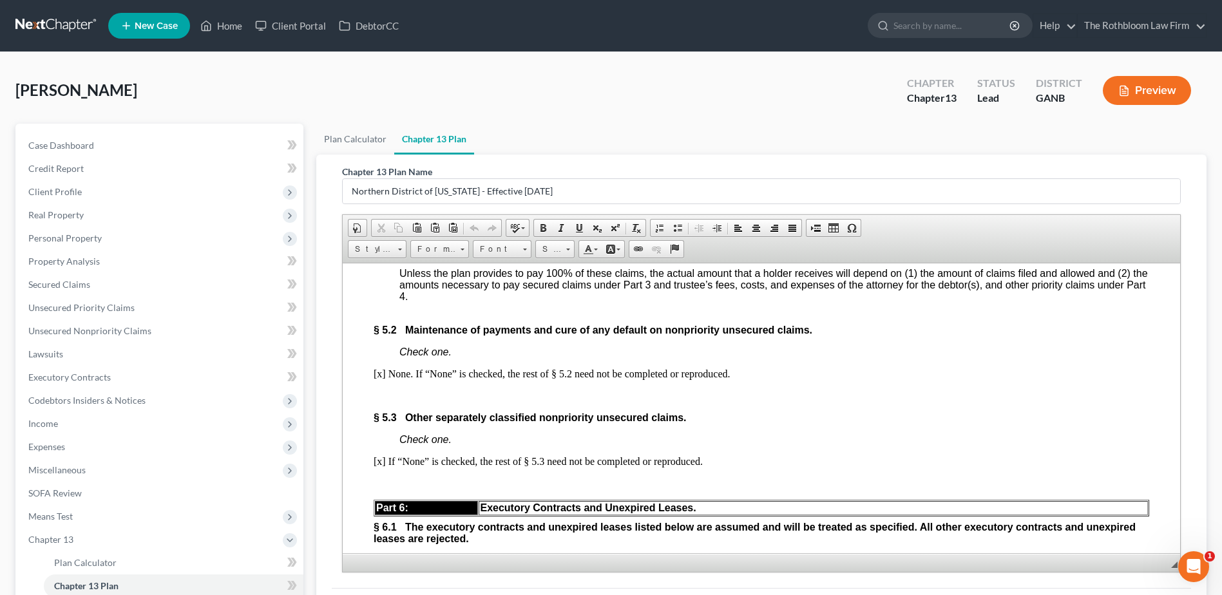
scroll to position [3479, 0]
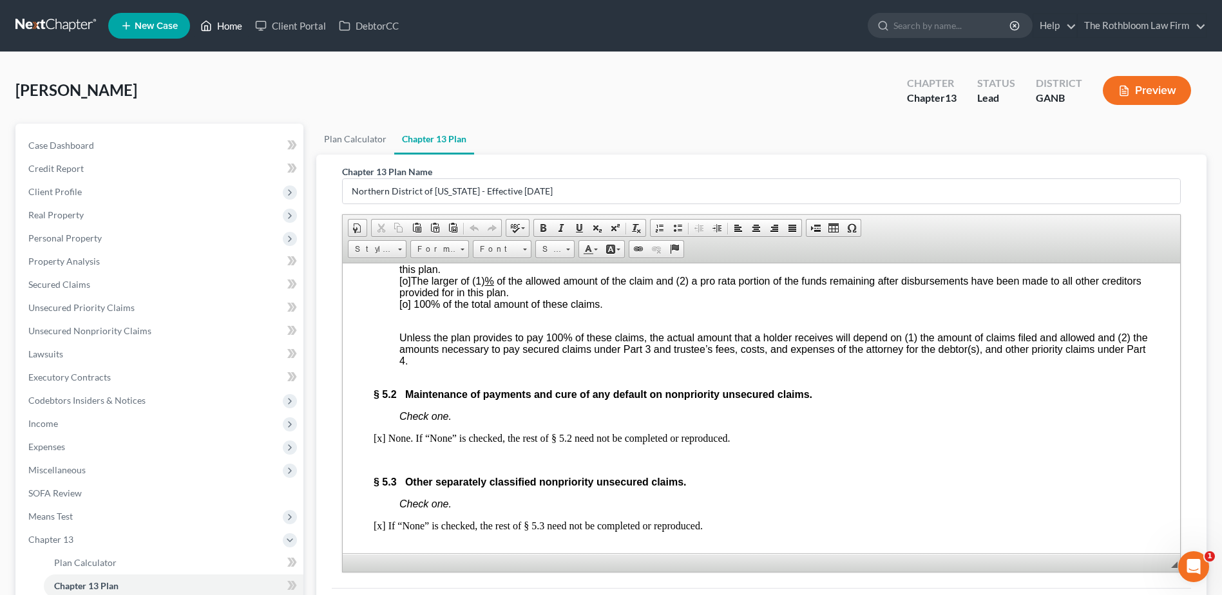
click at [231, 30] on link "Home" at bounding box center [221, 25] width 55 height 23
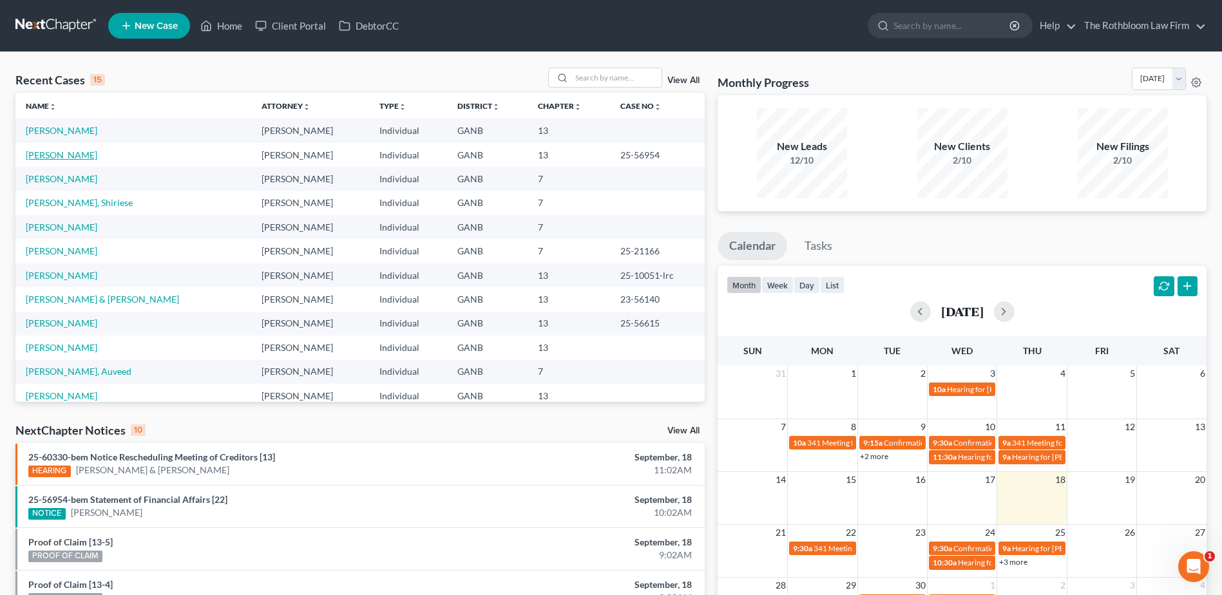
click at [62, 157] on link "[PERSON_NAME]" at bounding box center [62, 154] width 72 height 11
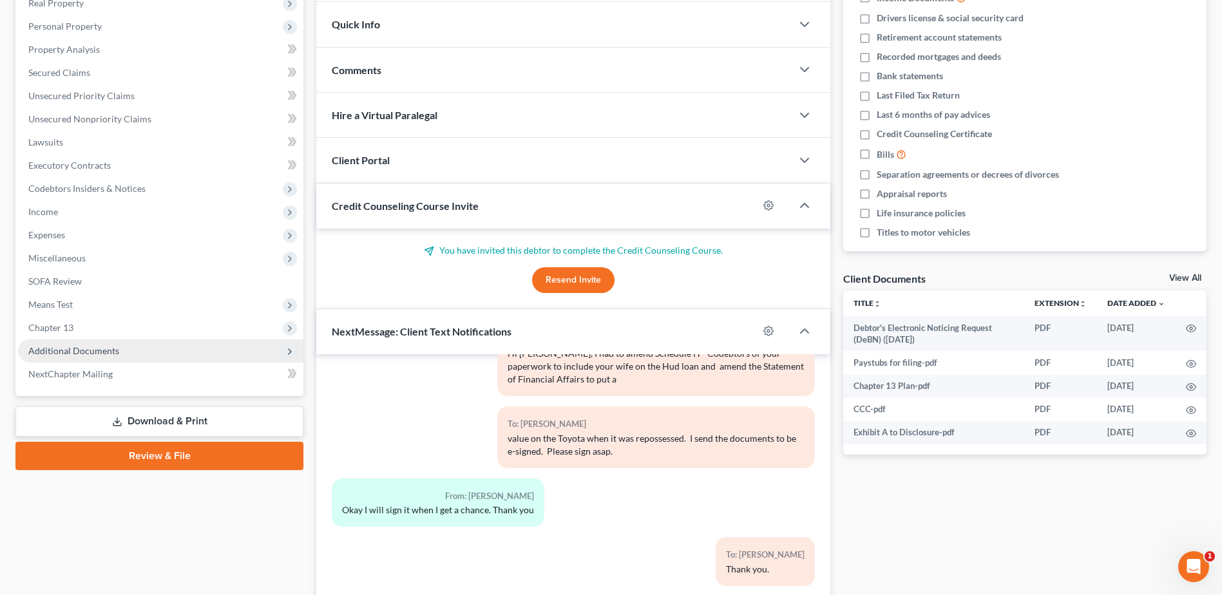
scroll to position [309, 0]
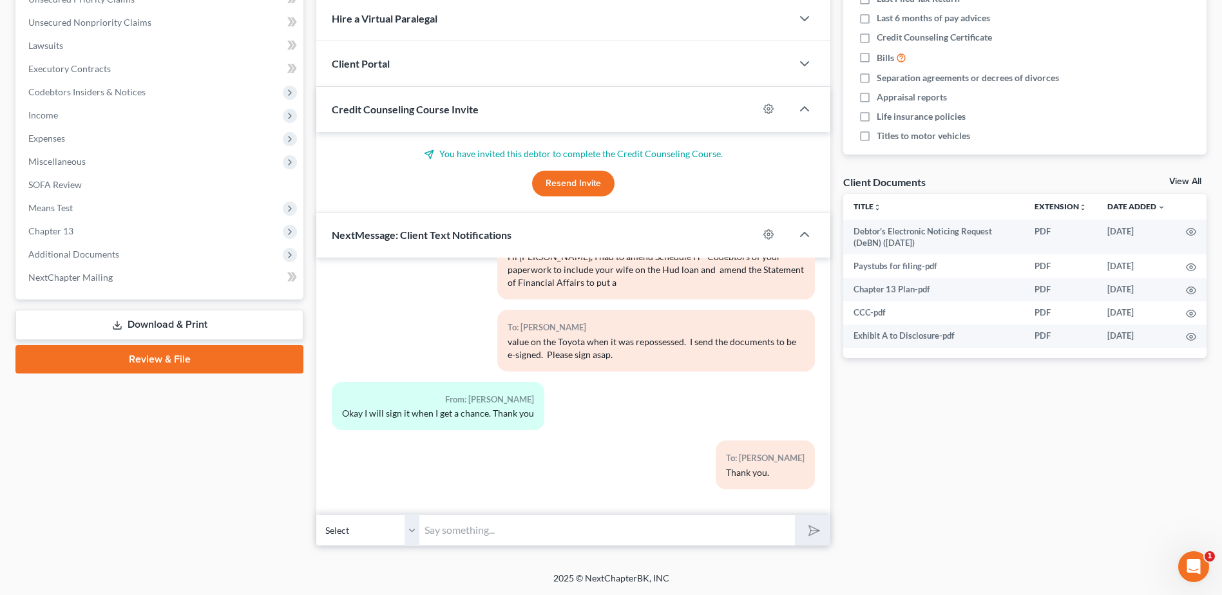
click at [450, 529] on input "text" at bounding box center [607, 531] width 376 height 32
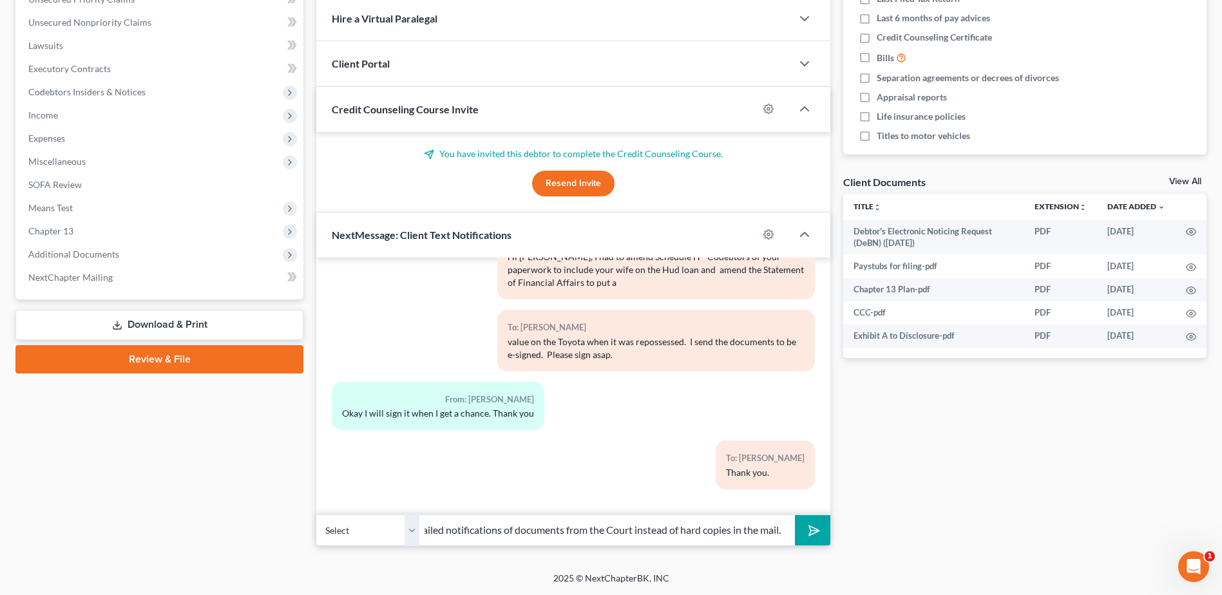
scroll to position [0, 324]
type input "Hello [PERSON_NAME], I just sent you a document to sign if you want emailed not…"
click at [814, 534] on polygon "submit" at bounding box center [811, 530] width 15 height 15
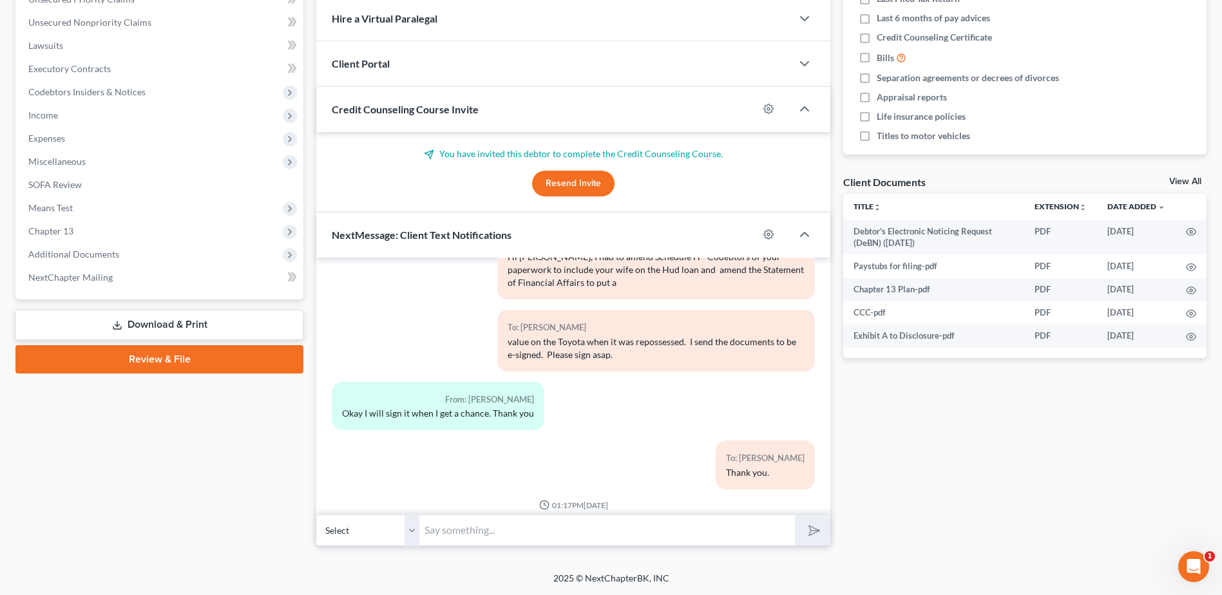
scroll to position [327, 0]
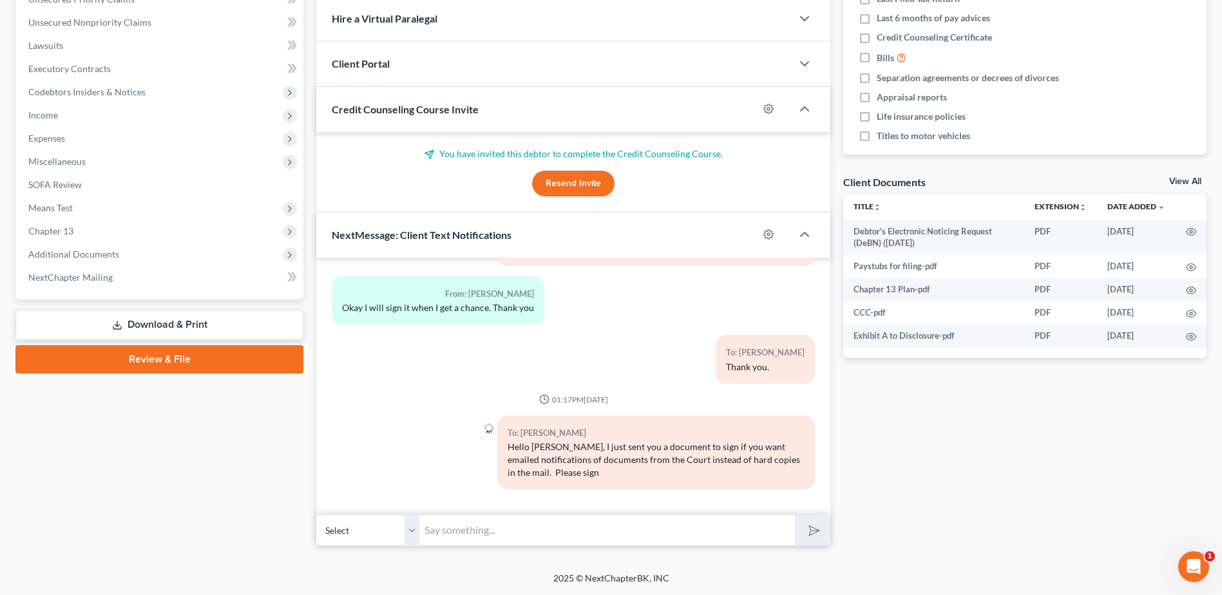
click at [447, 524] on input "text" at bounding box center [607, 531] width 376 height 32
type input "if you want email notifications. If not, let me know."
click at [807, 527] on icon "submit" at bounding box center [812, 530] width 18 height 18
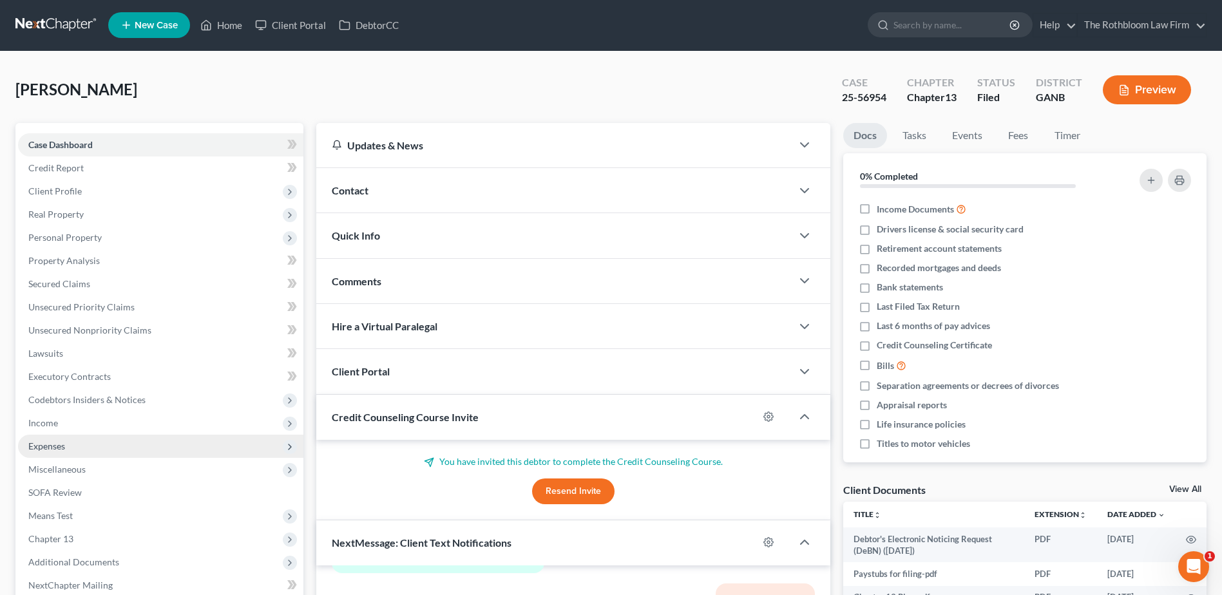
scroll to position [0, 0]
click at [232, 23] on link "Home" at bounding box center [221, 25] width 55 height 23
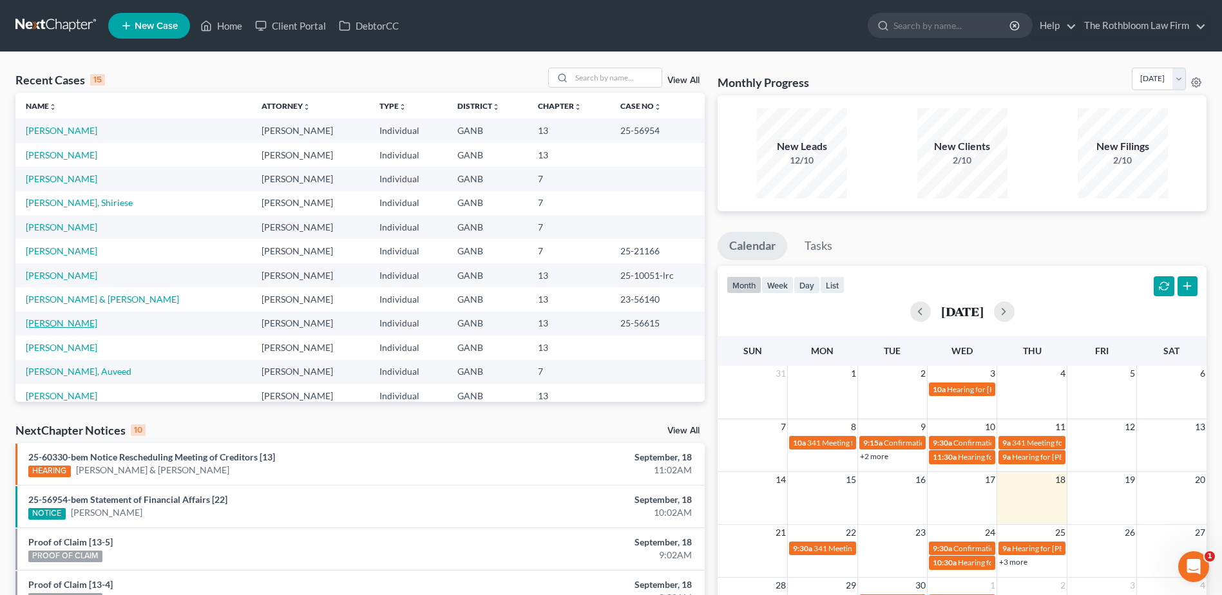
click at [48, 324] on link "[PERSON_NAME]" at bounding box center [62, 323] width 72 height 11
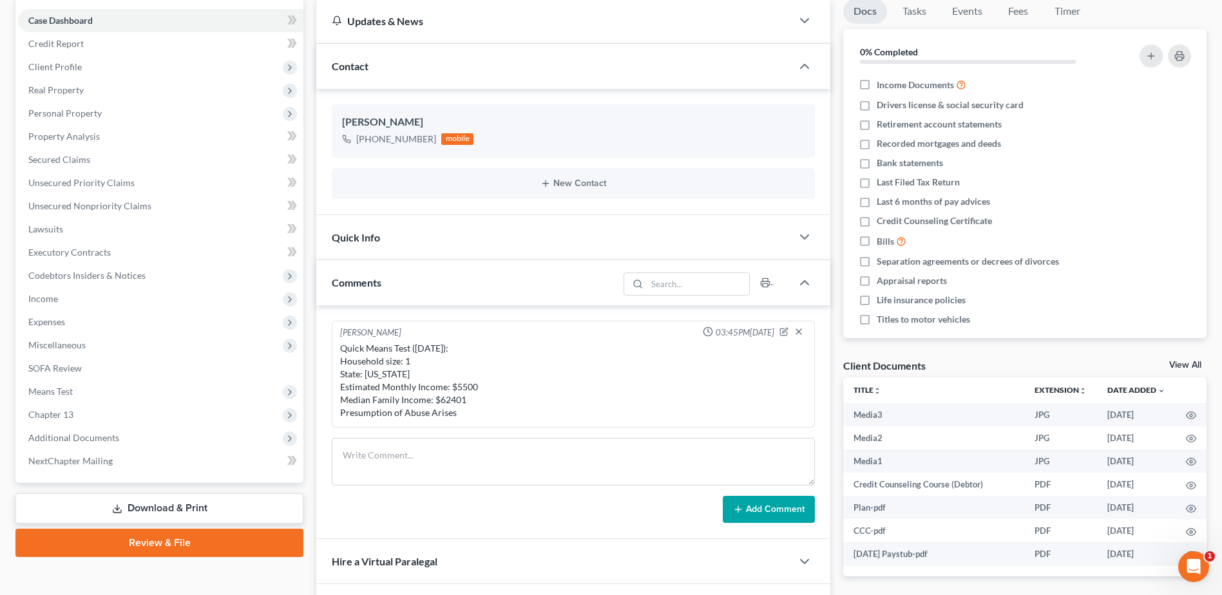
scroll to position [258, 0]
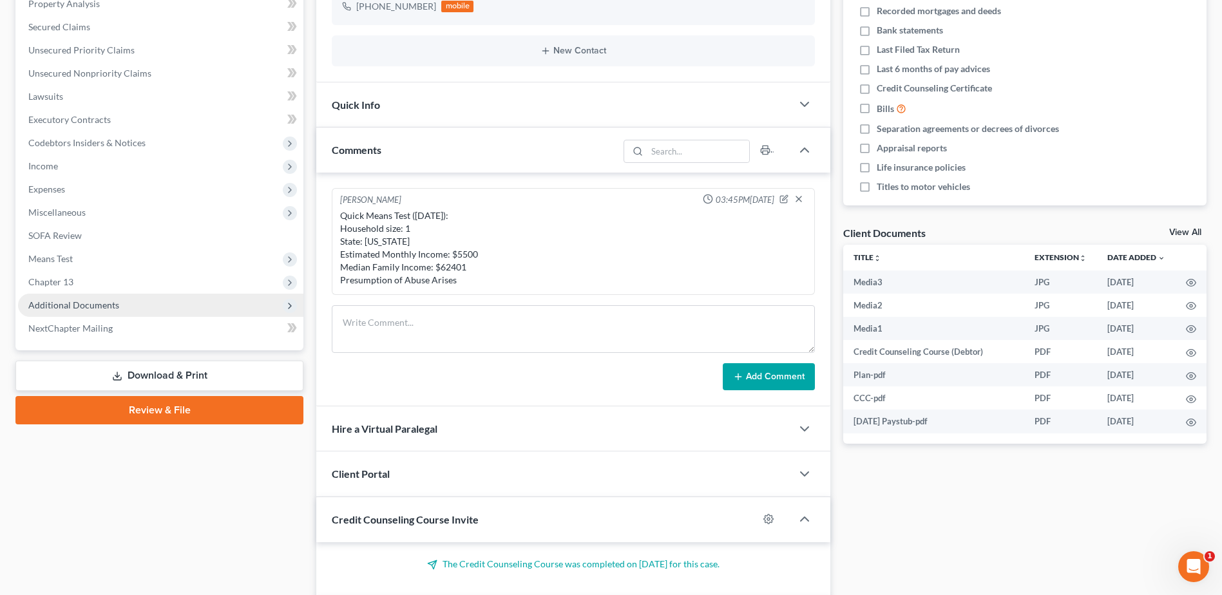
click at [68, 303] on span "Additional Documents" at bounding box center [73, 305] width 91 height 11
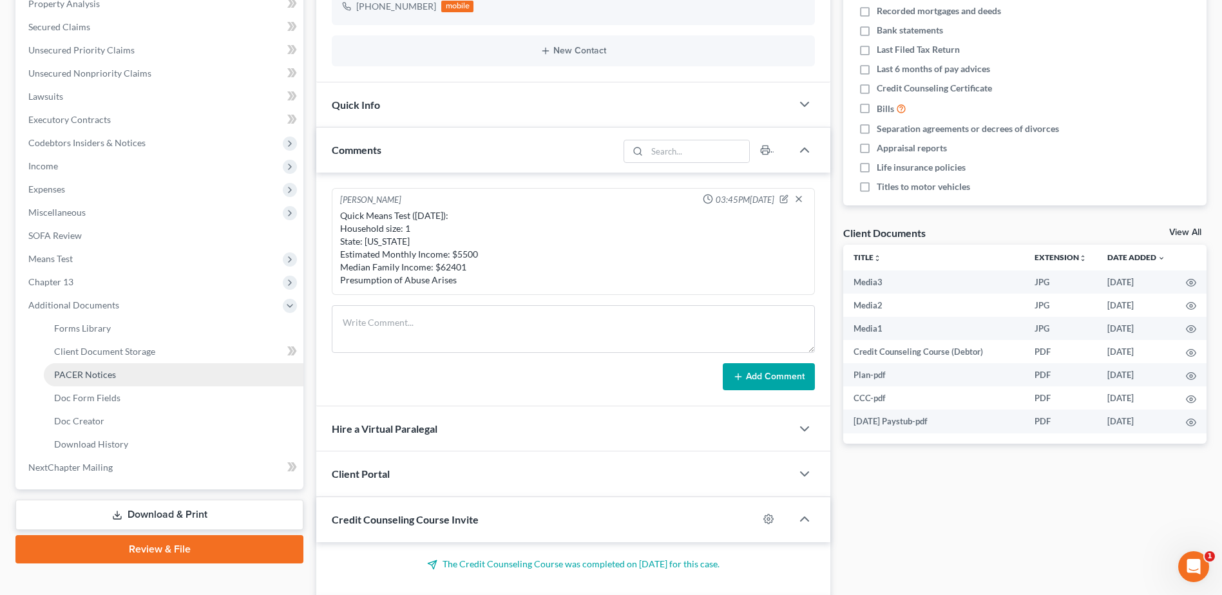
click at [81, 372] on span "PACER Notices" at bounding box center [85, 374] width 62 height 11
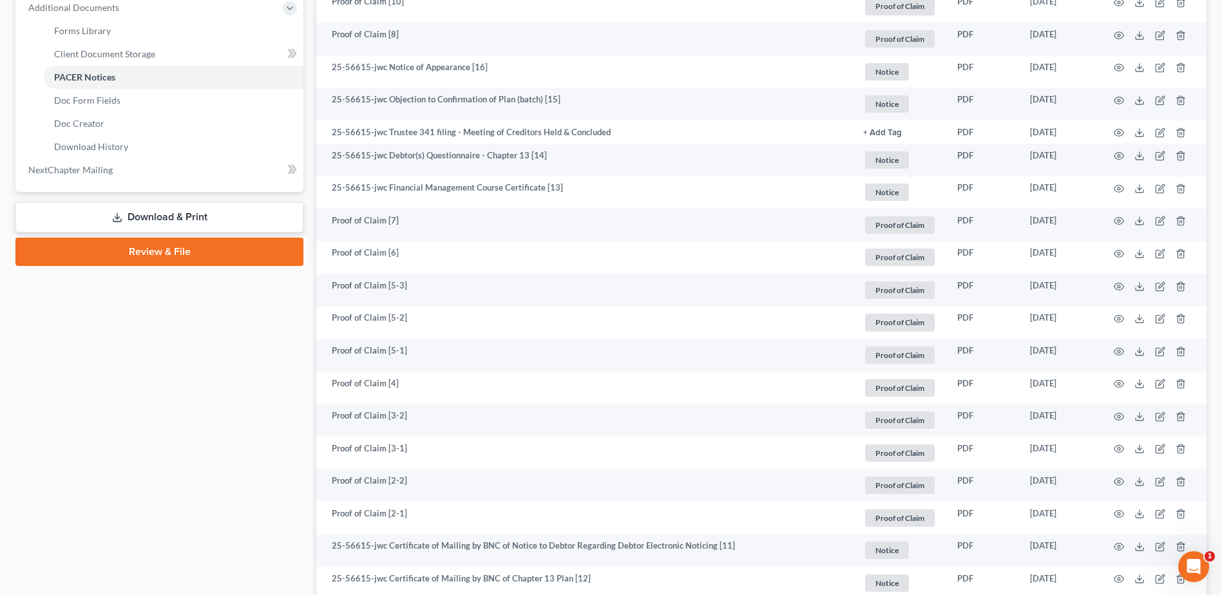
scroll to position [388, 0]
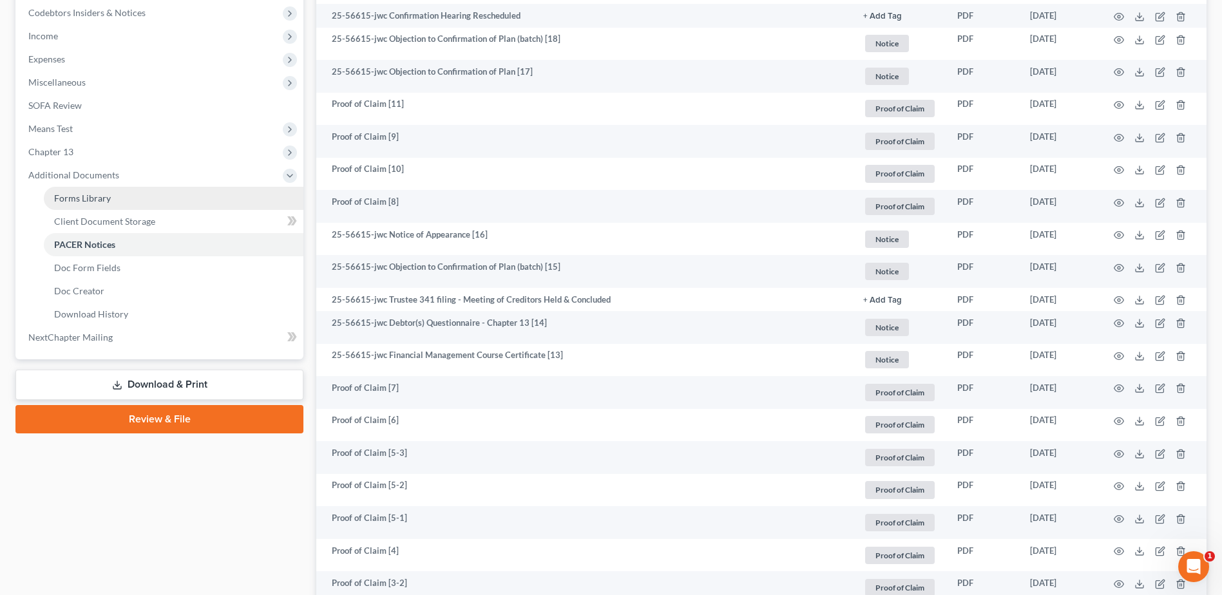
click at [62, 196] on span "Forms Library" at bounding box center [82, 198] width 57 height 11
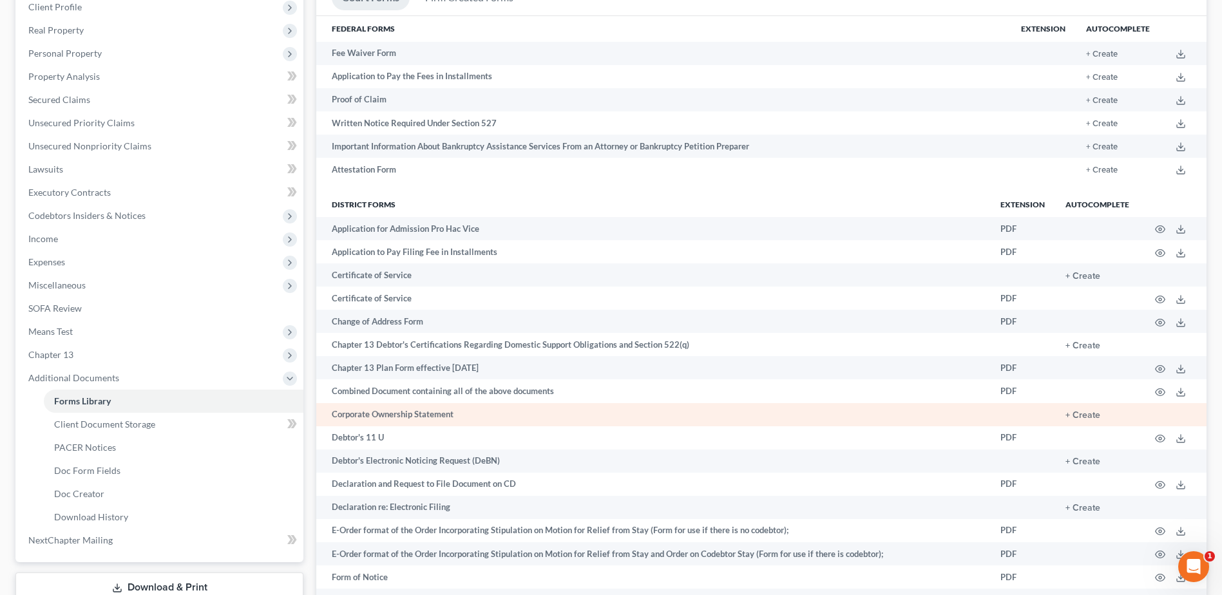
scroll to position [258, 0]
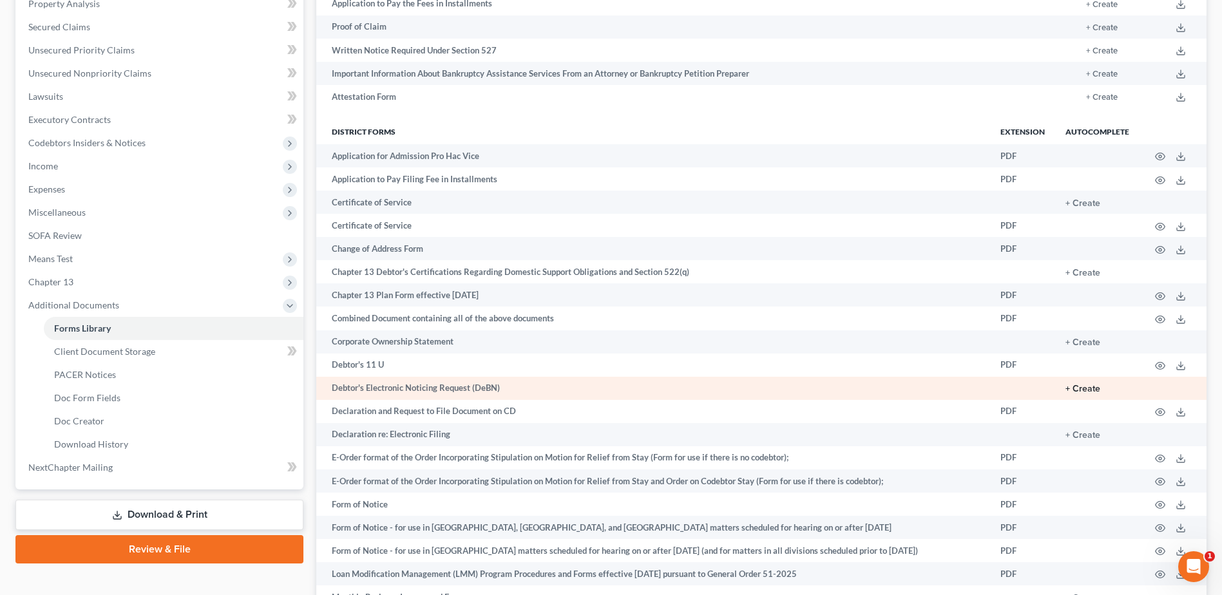
click at [1080, 388] on button "+ Create" at bounding box center [1083, 389] width 35 height 9
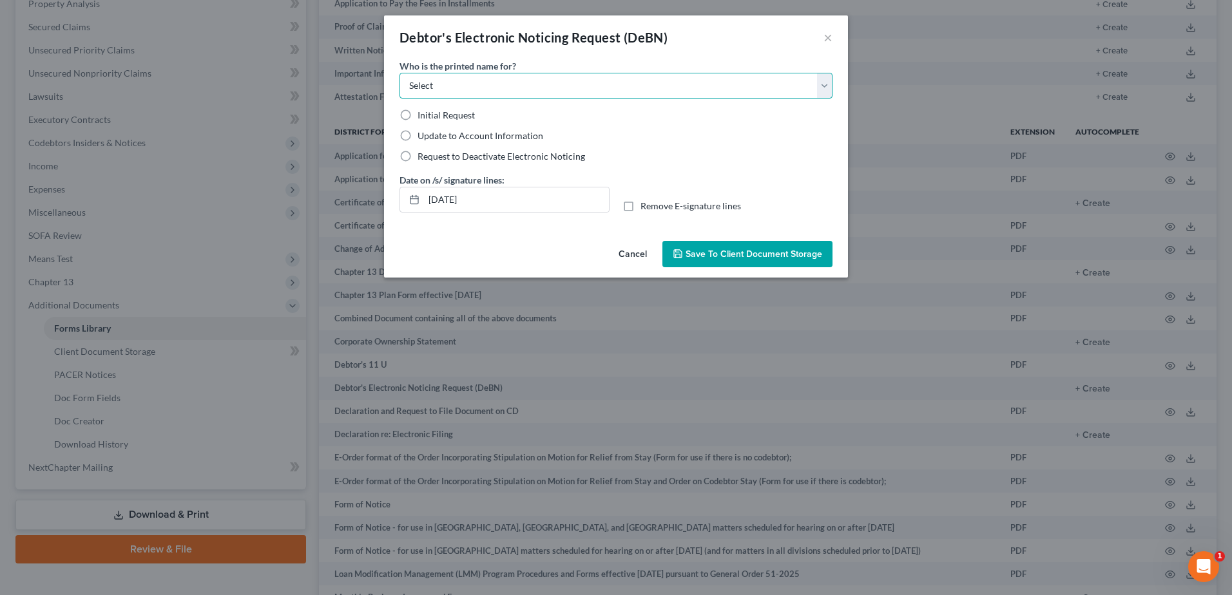
drag, startPoint x: 441, startPoint y: 77, endPoint x: 413, endPoint y: 97, distance: 34.7
click at [441, 77] on select "Select Debtor Attorney" at bounding box center [615, 86] width 433 height 26
select select "0"
click at [399, 73] on select "Select Debtor Attorney" at bounding box center [615, 86] width 433 height 26
click at [417, 114] on label "Initial Request" at bounding box center [445, 115] width 57 height 13
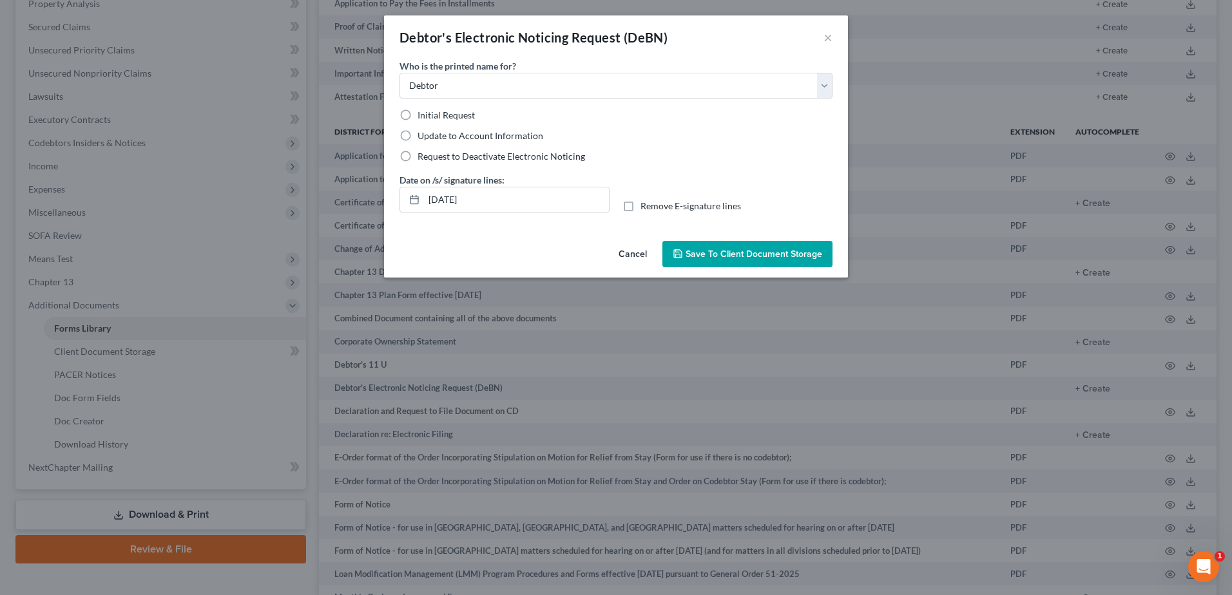
click at [423, 114] on input "Initial Request" at bounding box center [427, 113] width 8 height 8
radio input "true"
click at [730, 253] on span "Save to Client Document Storage" at bounding box center [753, 254] width 137 height 11
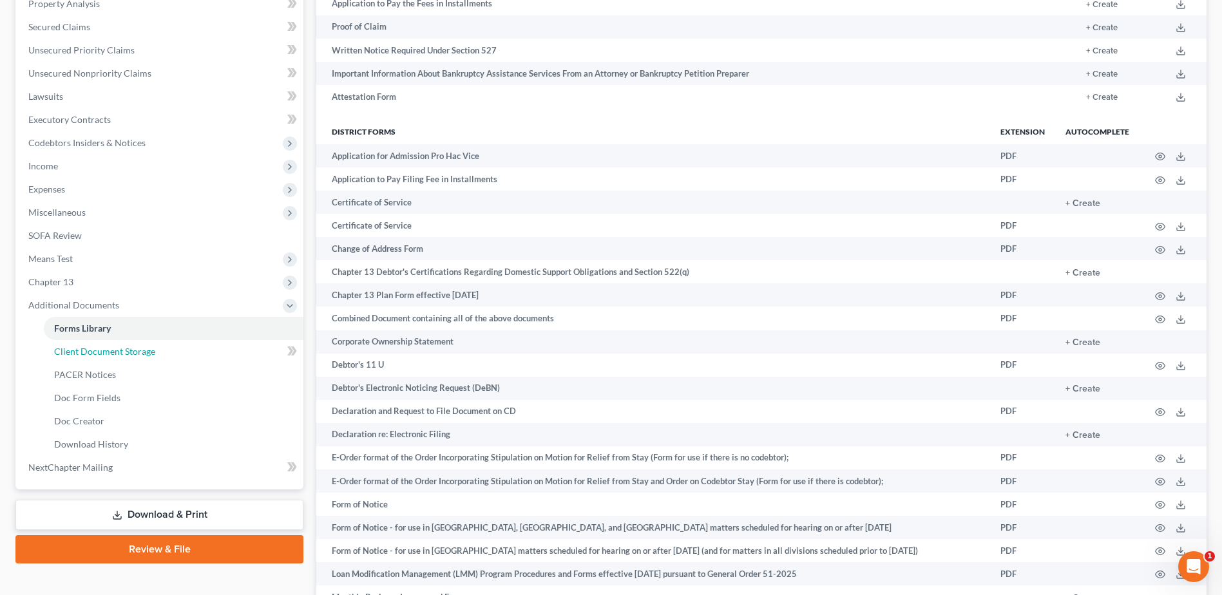
drag, startPoint x: 119, startPoint y: 357, endPoint x: 23, endPoint y: 374, distance: 97.6
click at [119, 357] on link "Client Document Storage" at bounding box center [174, 351] width 260 height 23
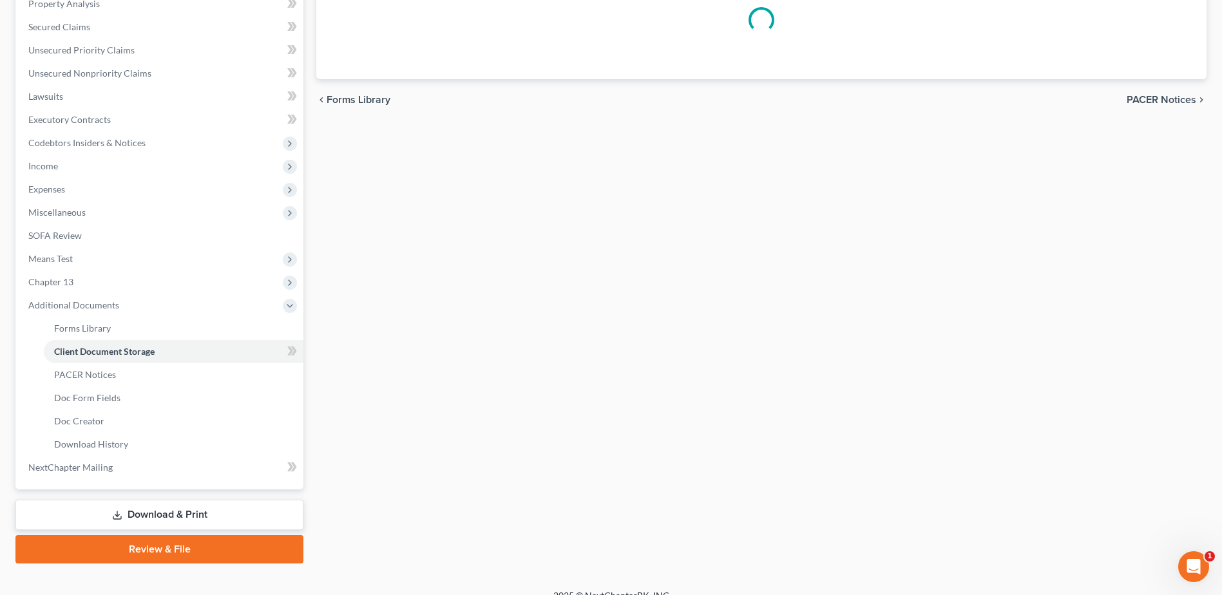
scroll to position [66, 0]
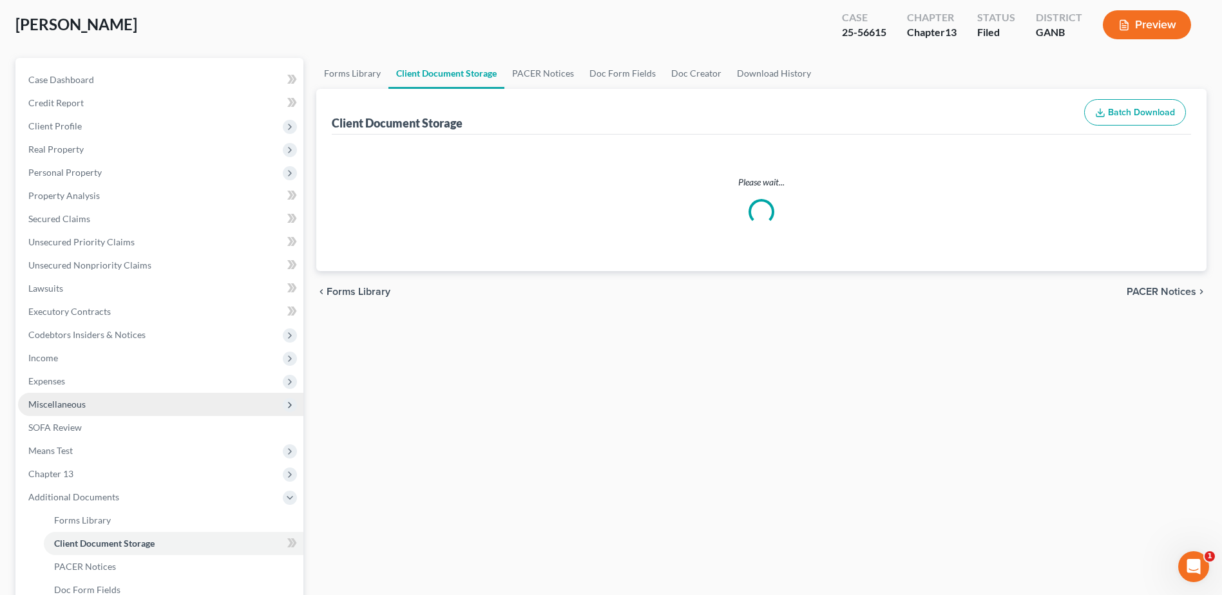
select select "35"
select select "5"
select select "0"
select select "5"
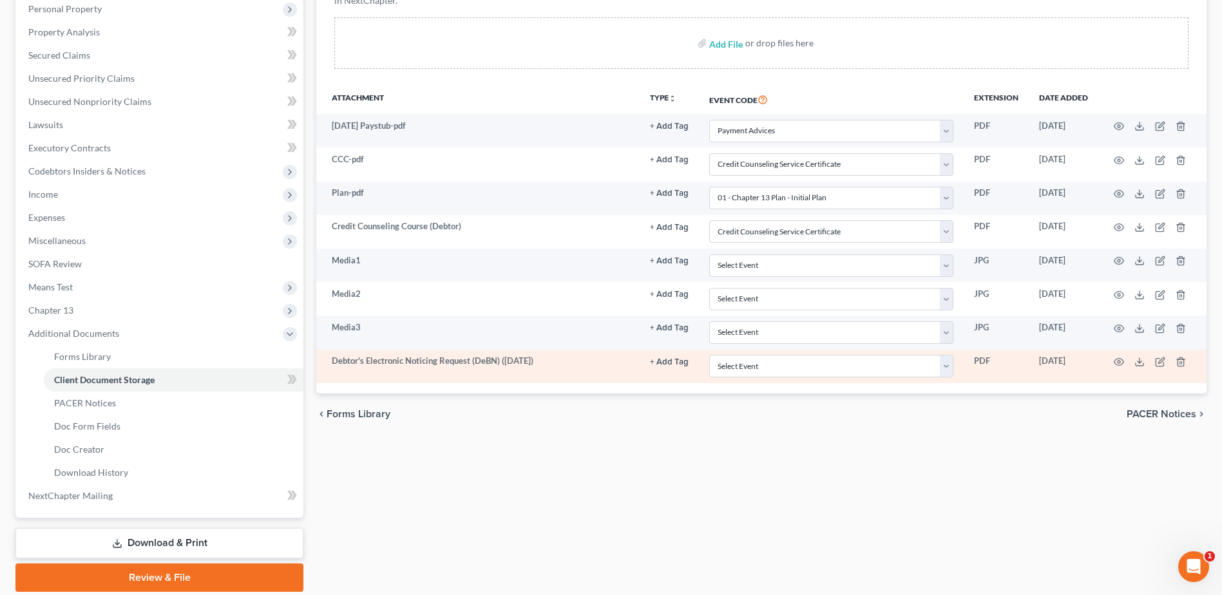
scroll to position [258, 0]
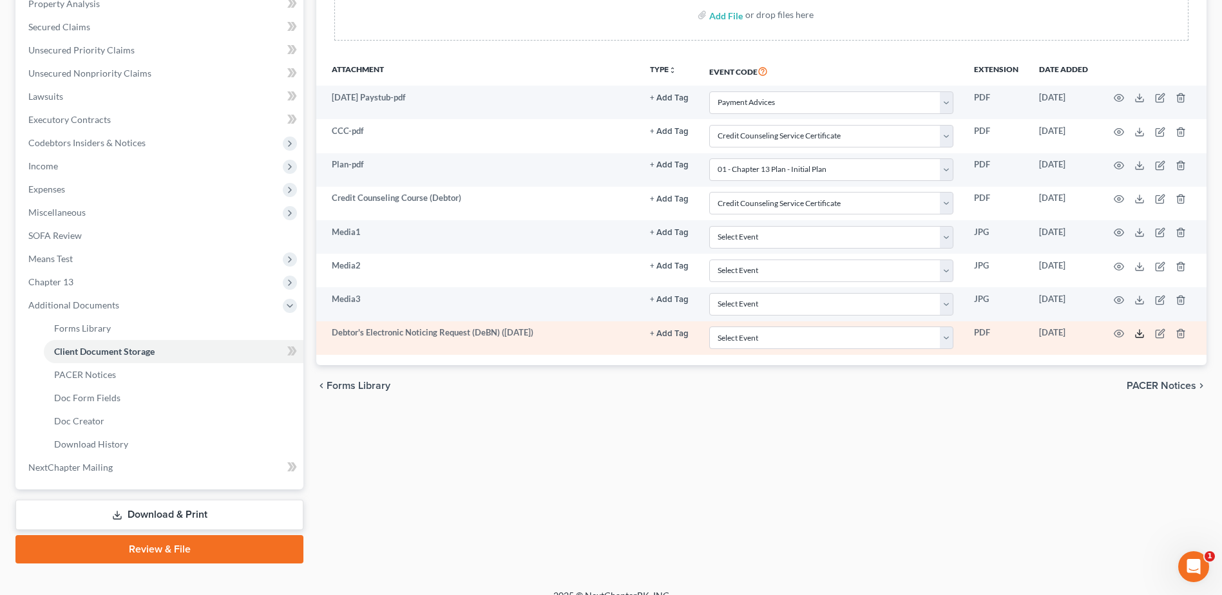
click at [1144, 334] on icon at bounding box center [1140, 334] width 10 height 10
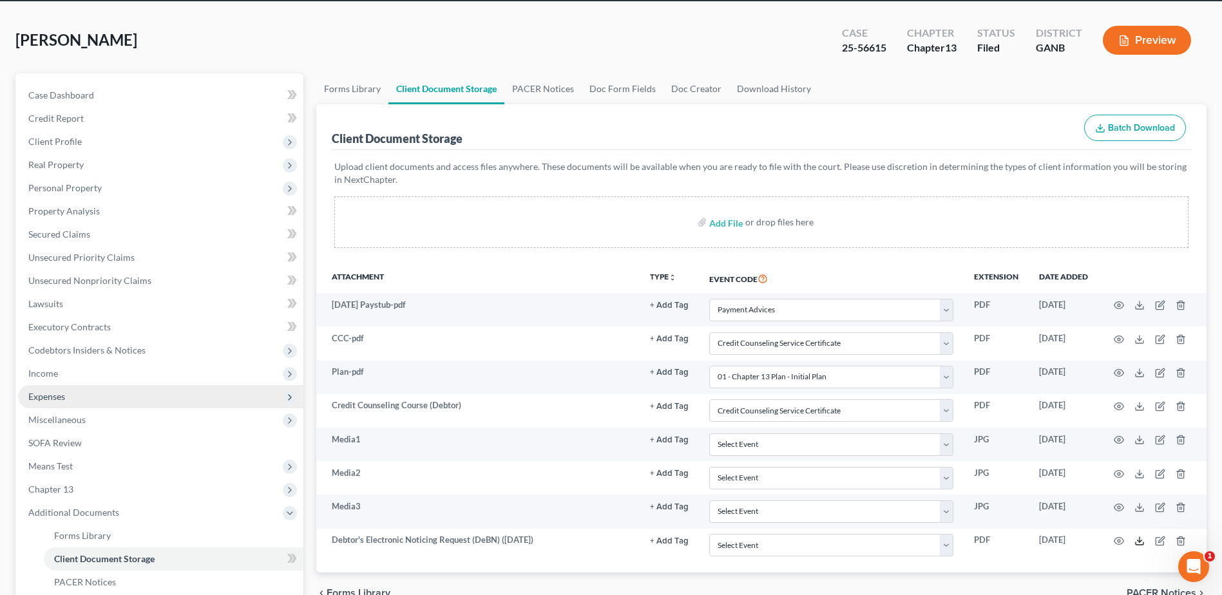
scroll to position [0, 0]
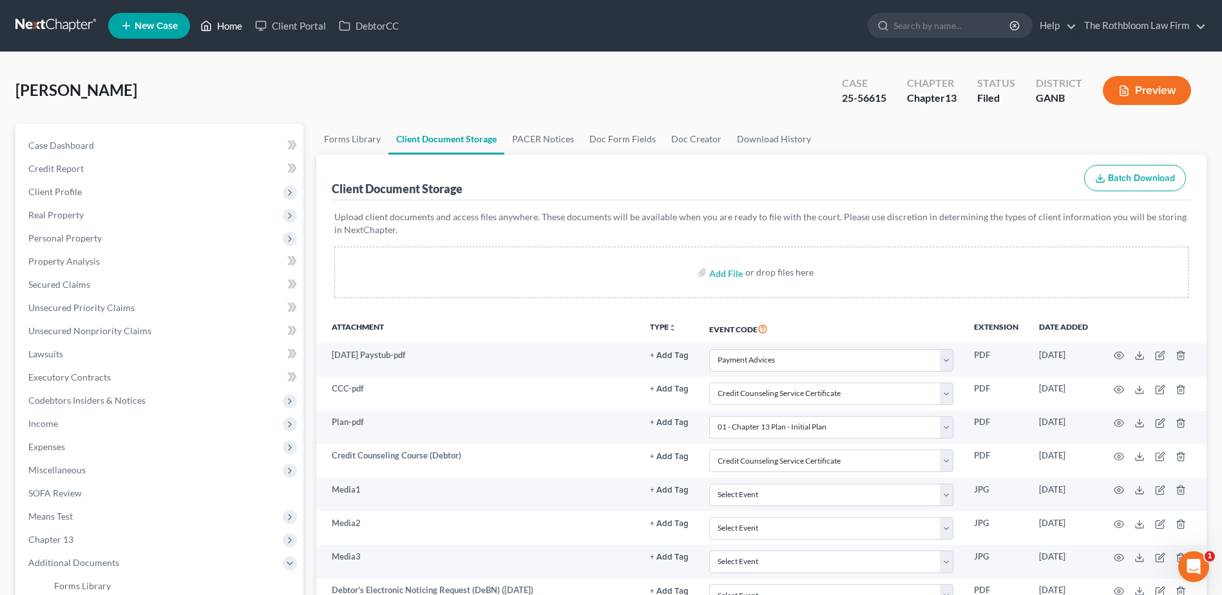
click at [233, 26] on link "Home" at bounding box center [221, 25] width 55 height 23
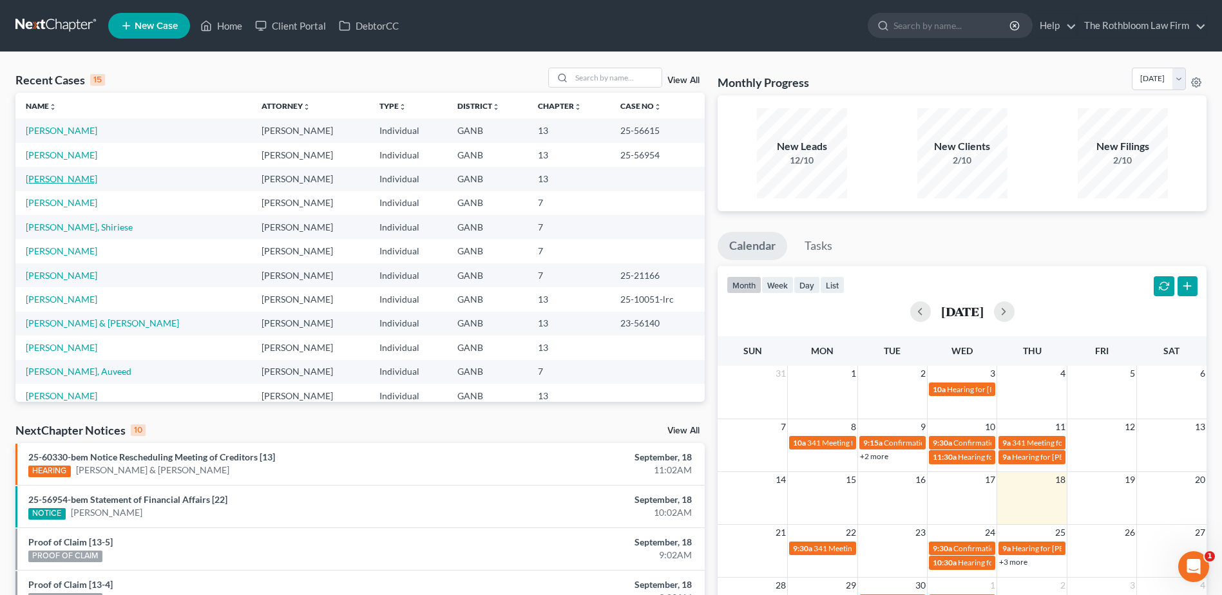
click at [45, 177] on link "[PERSON_NAME]" at bounding box center [62, 178] width 72 height 11
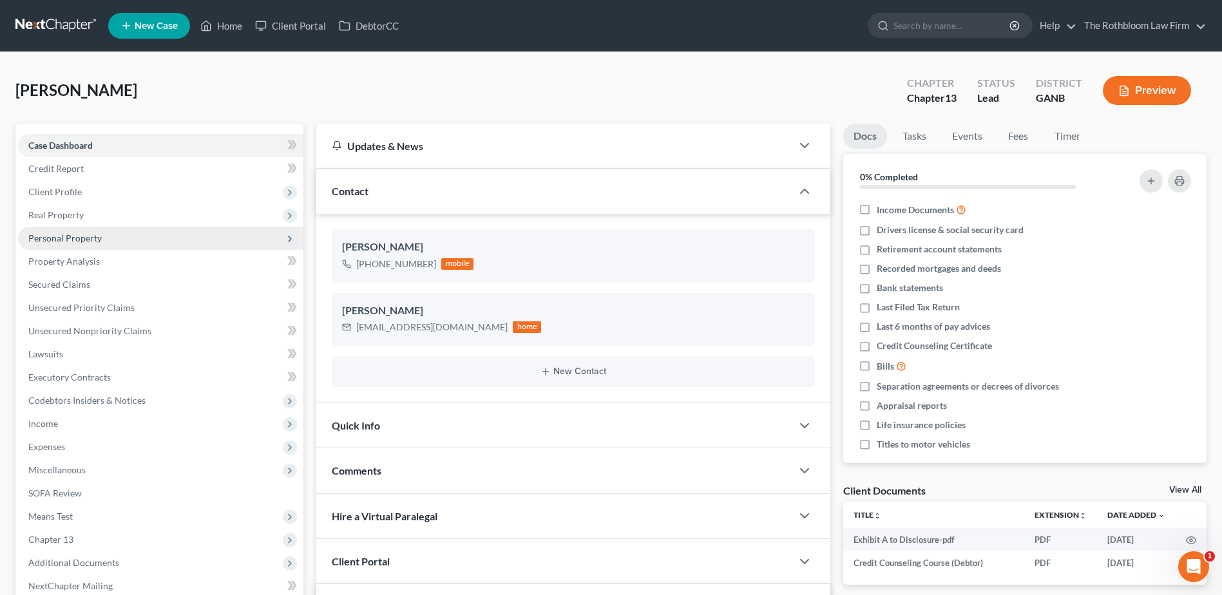
click at [53, 233] on span "Personal Property" at bounding box center [64, 238] width 73 height 11
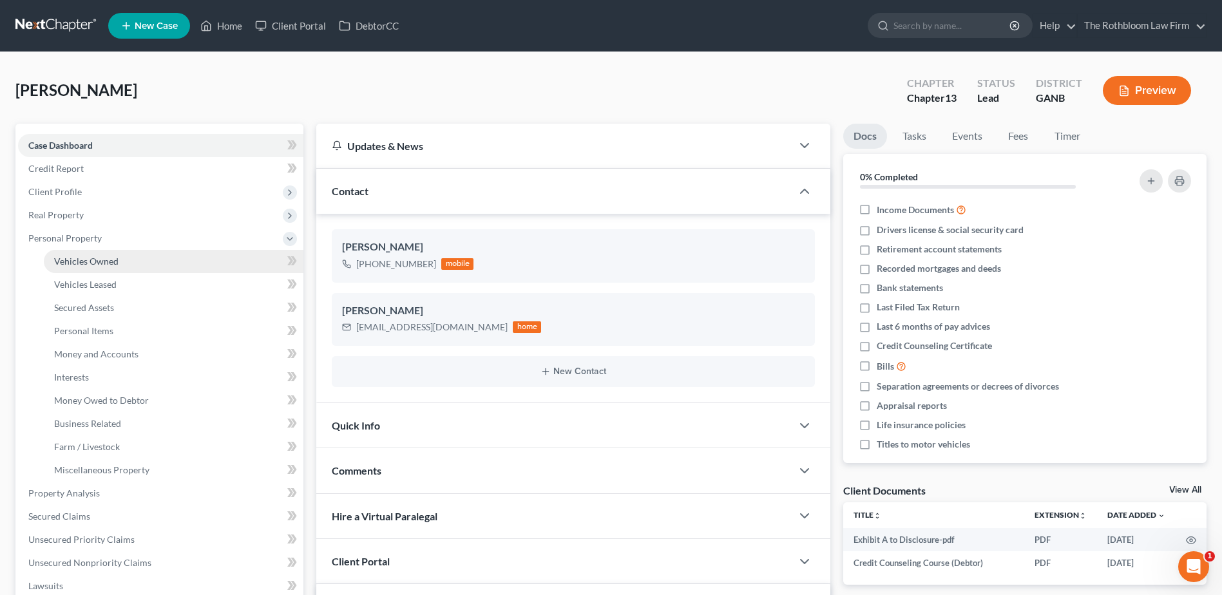
click at [77, 262] on span "Vehicles Owned" at bounding box center [86, 261] width 64 height 11
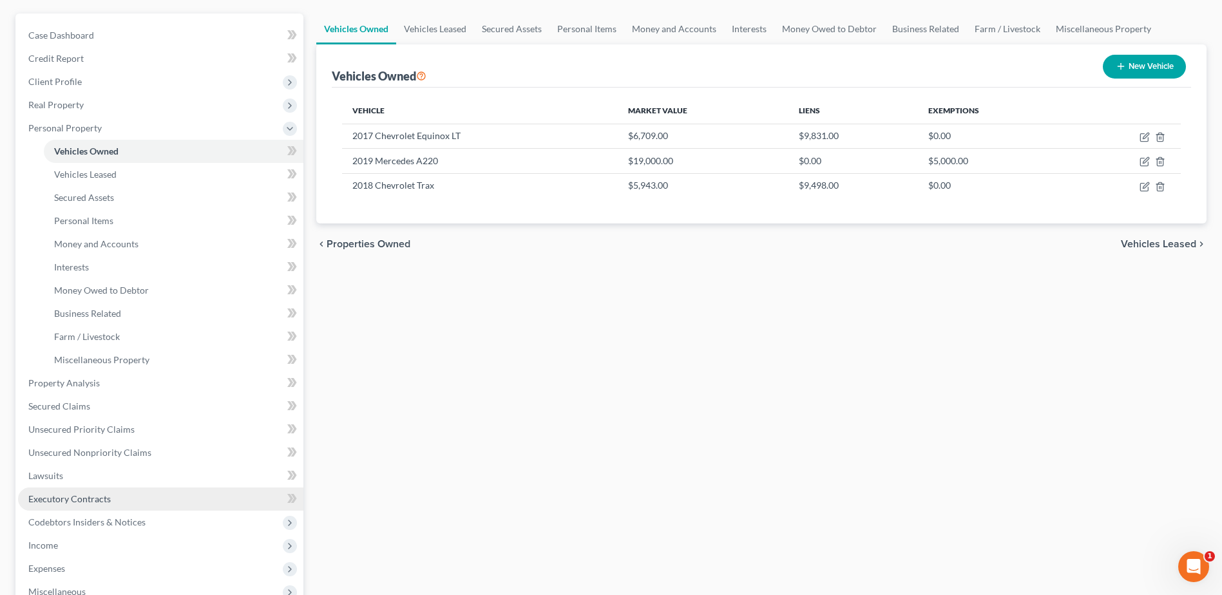
scroll to position [368, 0]
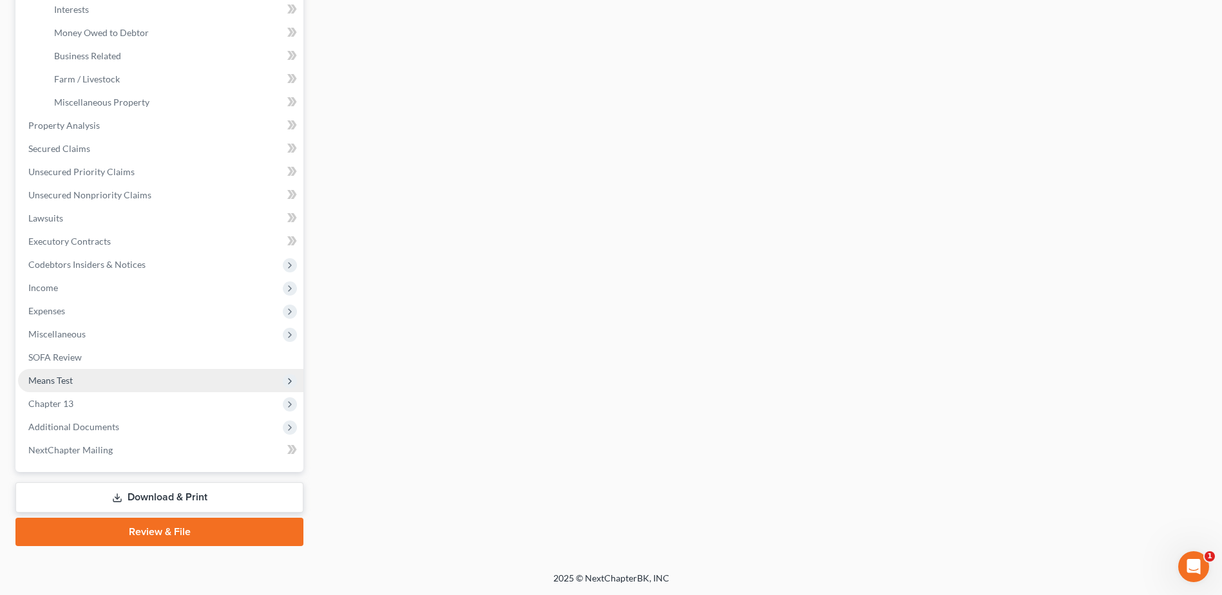
click at [62, 379] on span "Means Test" at bounding box center [50, 380] width 44 height 11
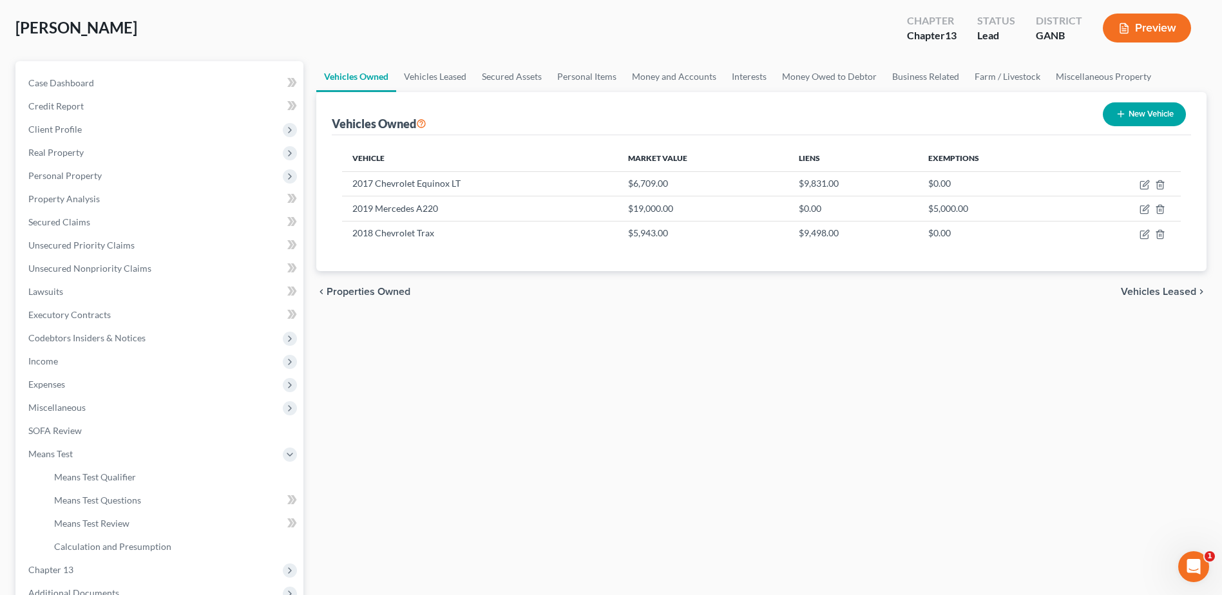
scroll to position [0, 0]
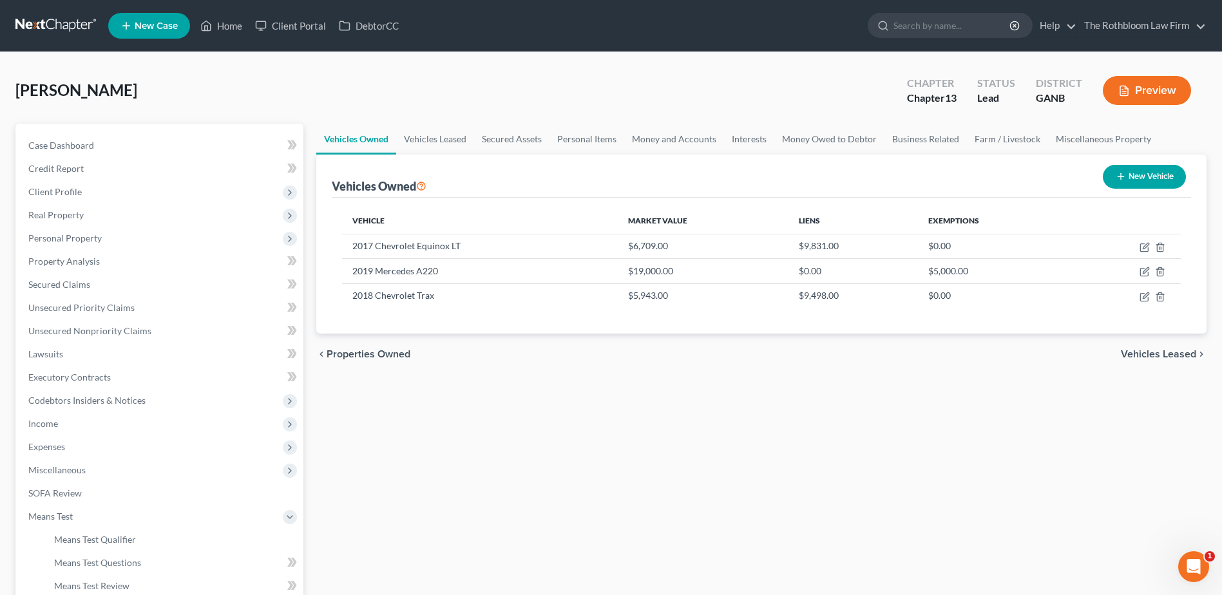
click at [1153, 93] on button "Preview" at bounding box center [1147, 90] width 88 height 29
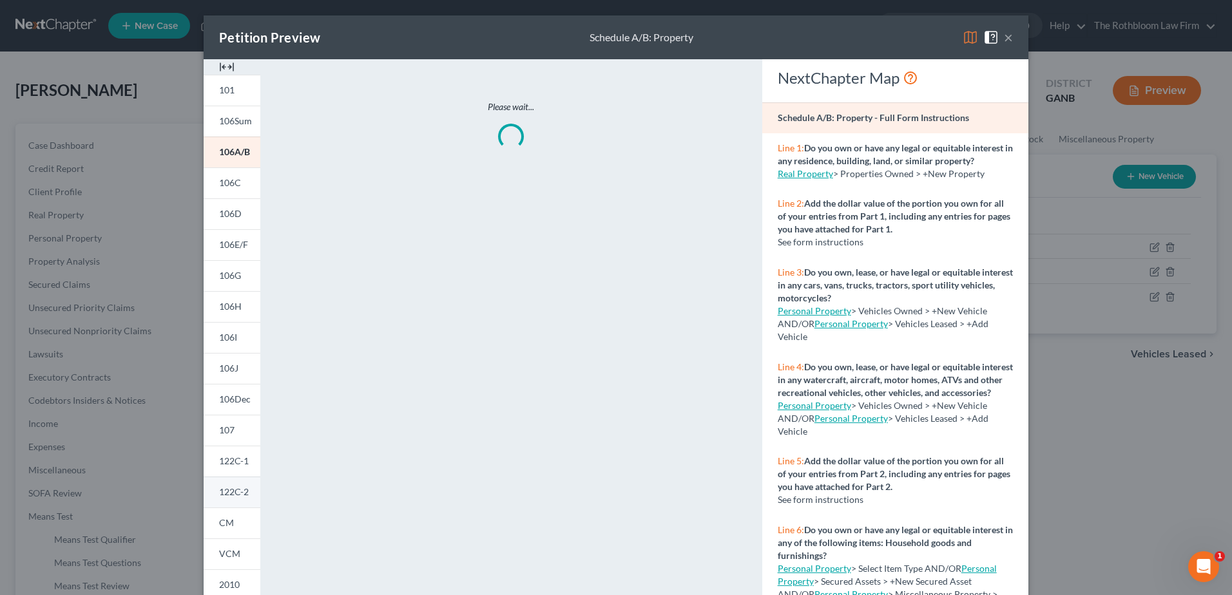
click at [238, 497] on span "122C-2" at bounding box center [234, 491] width 30 height 11
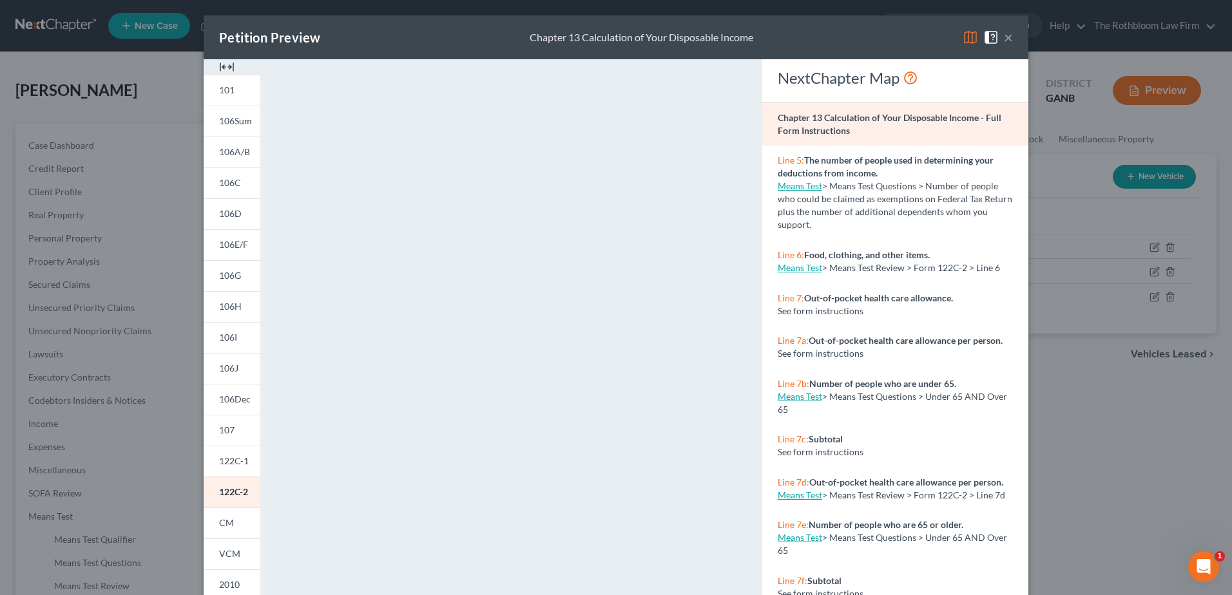
click at [1004, 37] on button "×" at bounding box center [1008, 37] width 9 height 15
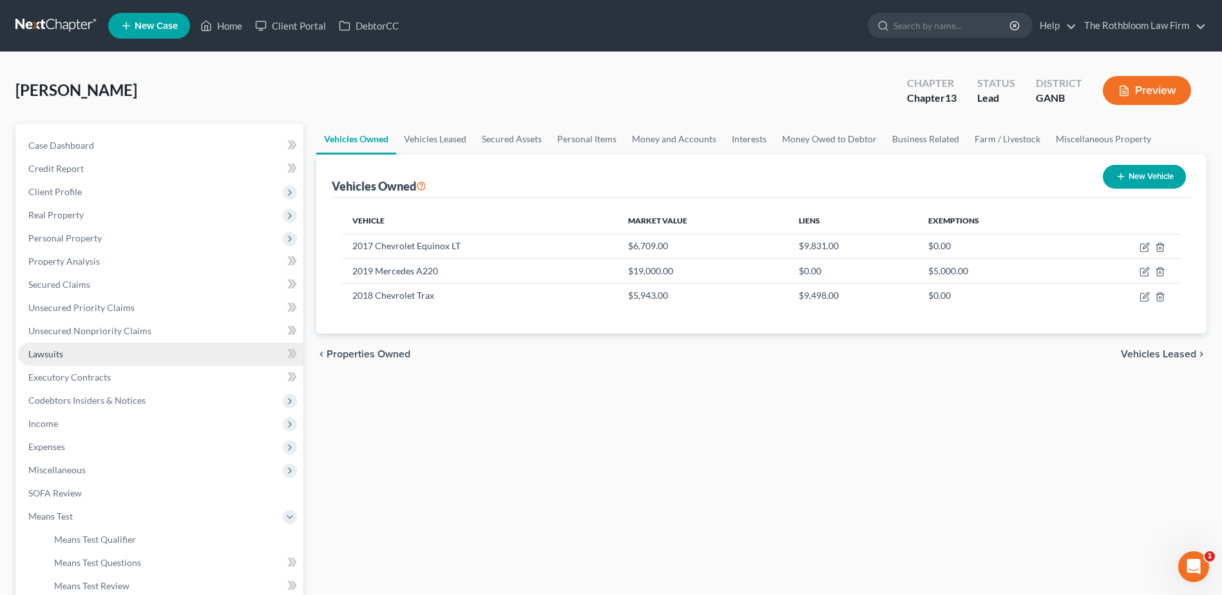
scroll to position [229, 0]
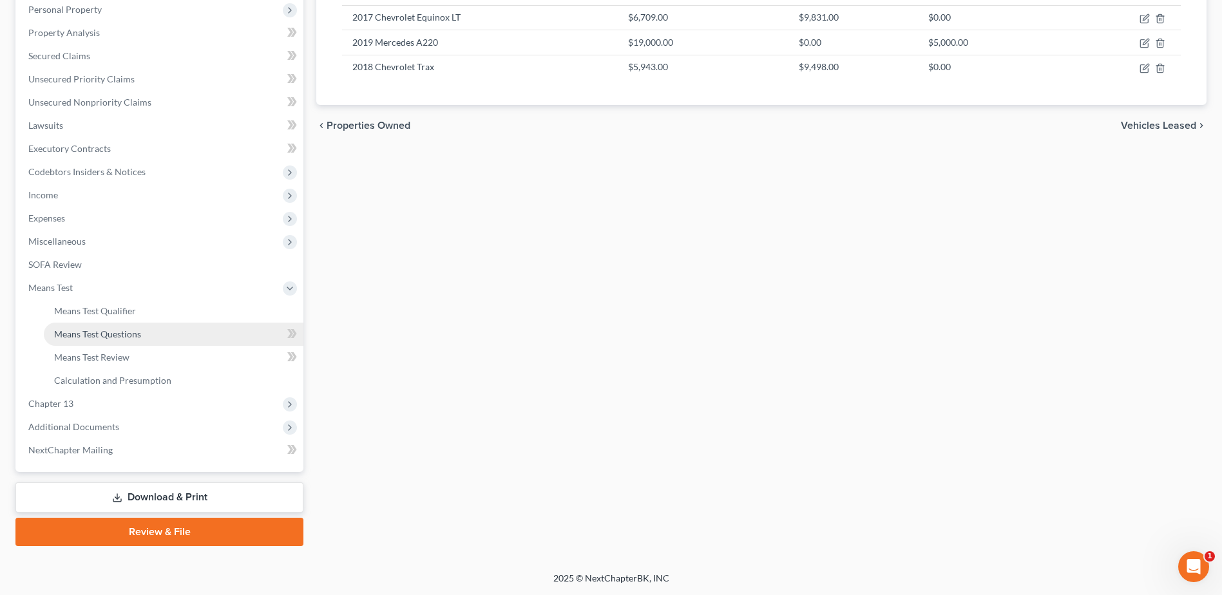
drag, startPoint x: 109, startPoint y: 340, endPoint x: 74, endPoint y: 343, distance: 34.9
click at [109, 340] on link "Means Test Questions" at bounding box center [174, 334] width 260 height 23
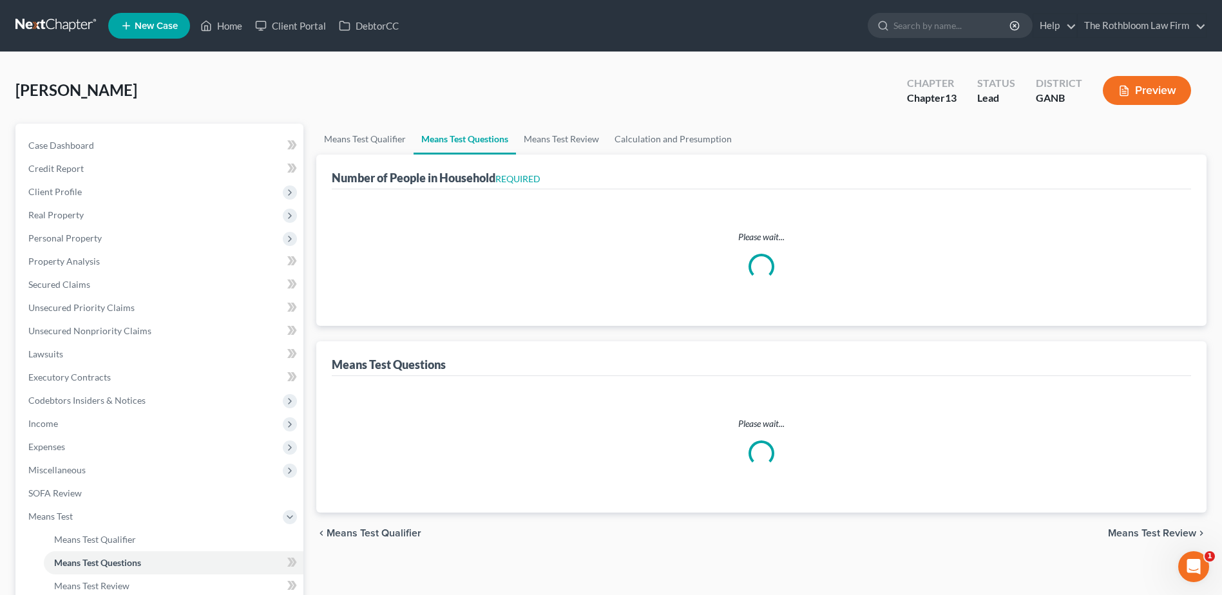
select select "0"
select select "60"
select select "1"
select select "60"
select select "1"
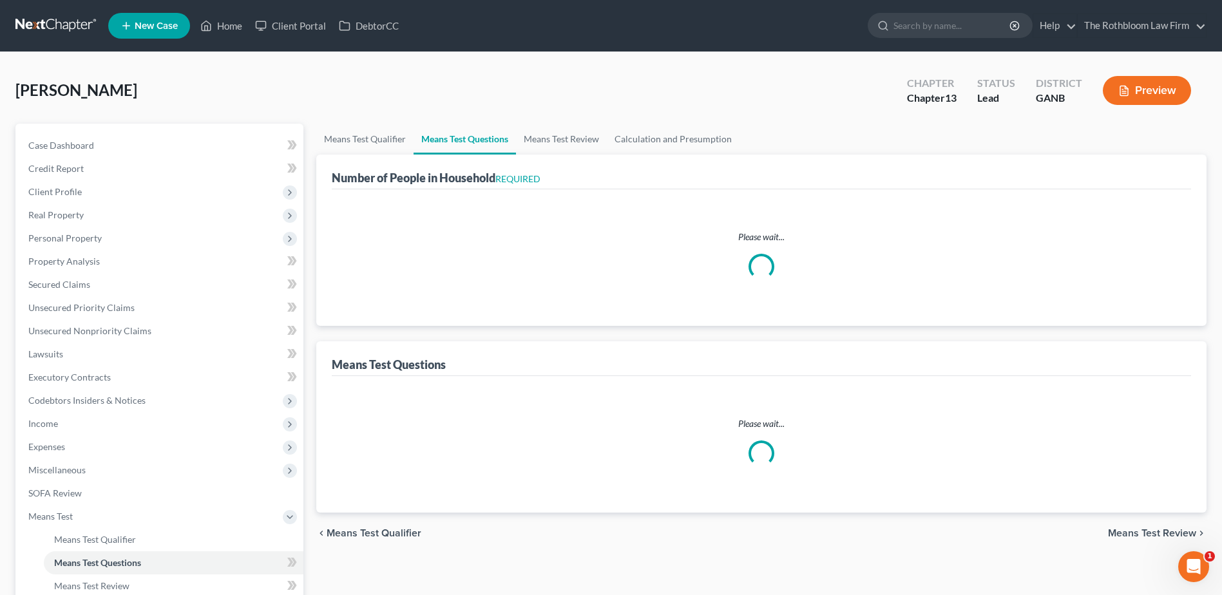
select select "1"
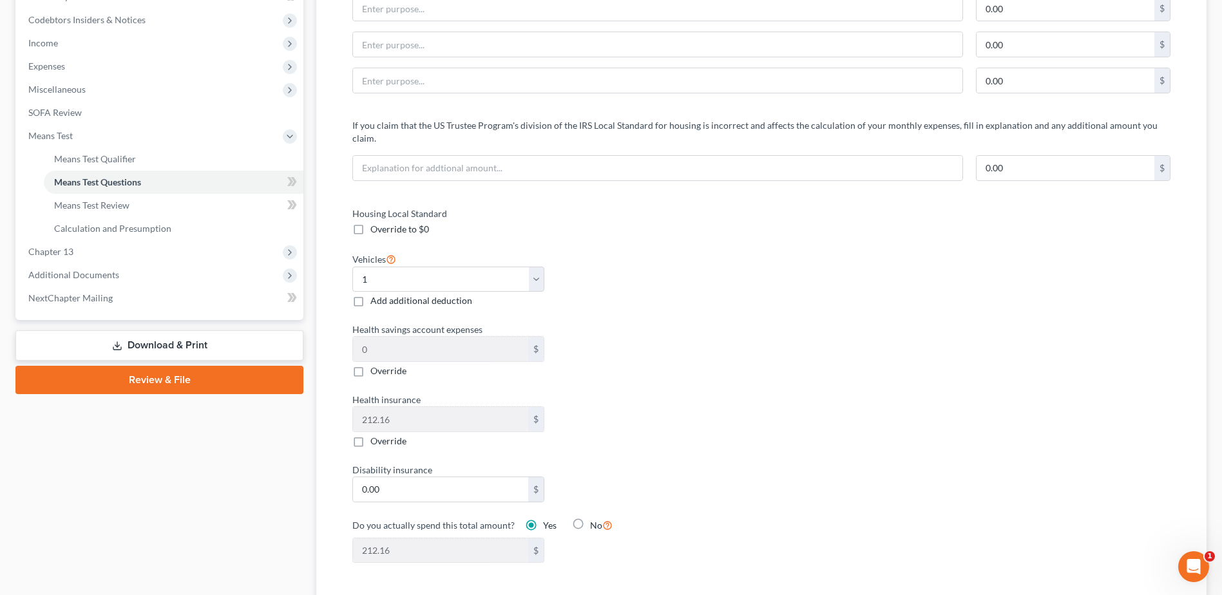
scroll to position [387, 0]
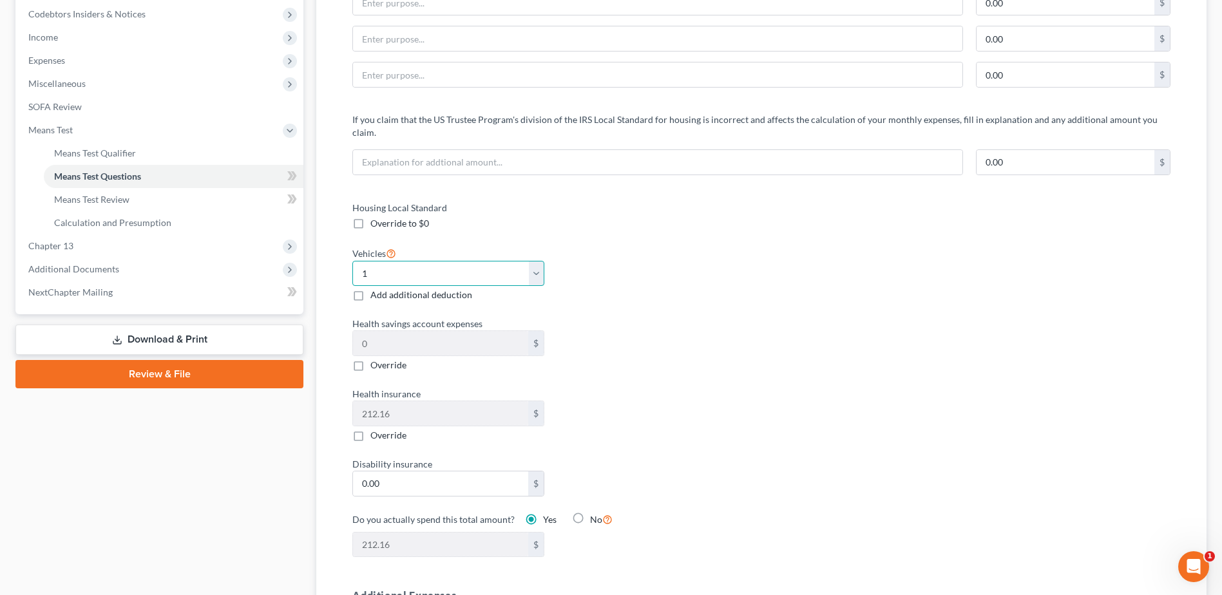
drag, startPoint x: 535, startPoint y: 258, endPoint x: 468, endPoint y: 265, distance: 66.7
click at [535, 261] on select "Select 0 1 2 3 4 5" at bounding box center [447, 274] width 191 height 26
select select "2"
click at [352, 261] on select "Select 0 1 2 3 4 5" at bounding box center [447, 274] width 191 height 26
click at [810, 308] on div "Housing Local Standard Override to $0 Vehicles Select 0 1 2 3 4 5 Add additiona…" at bounding box center [762, 387] width 844 height 372
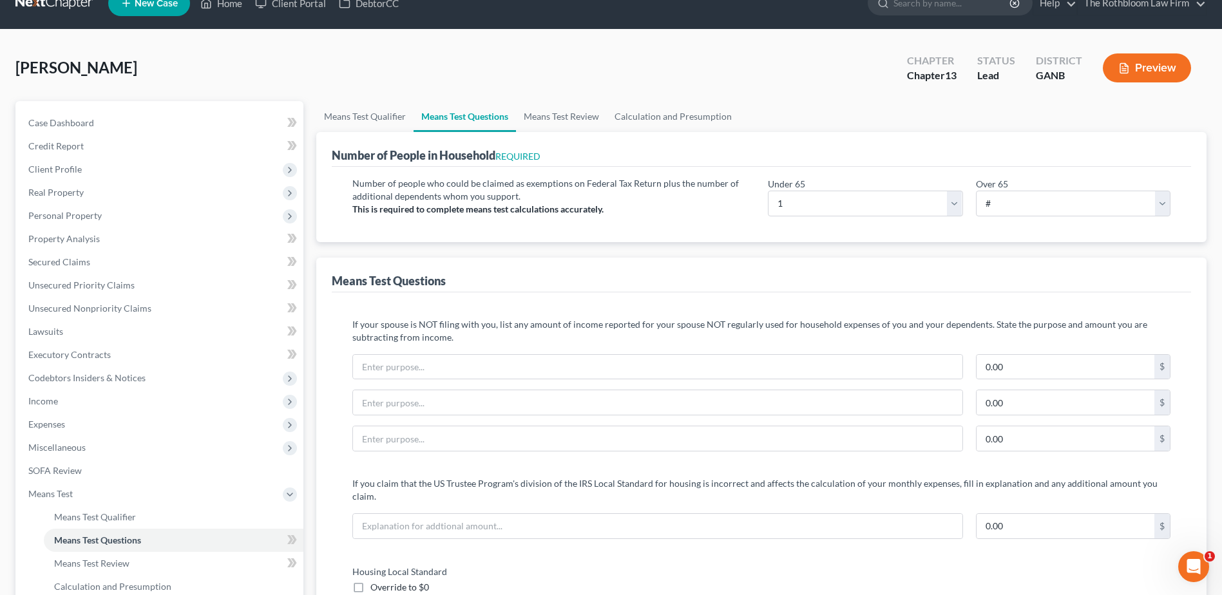
scroll to position [0, 0]
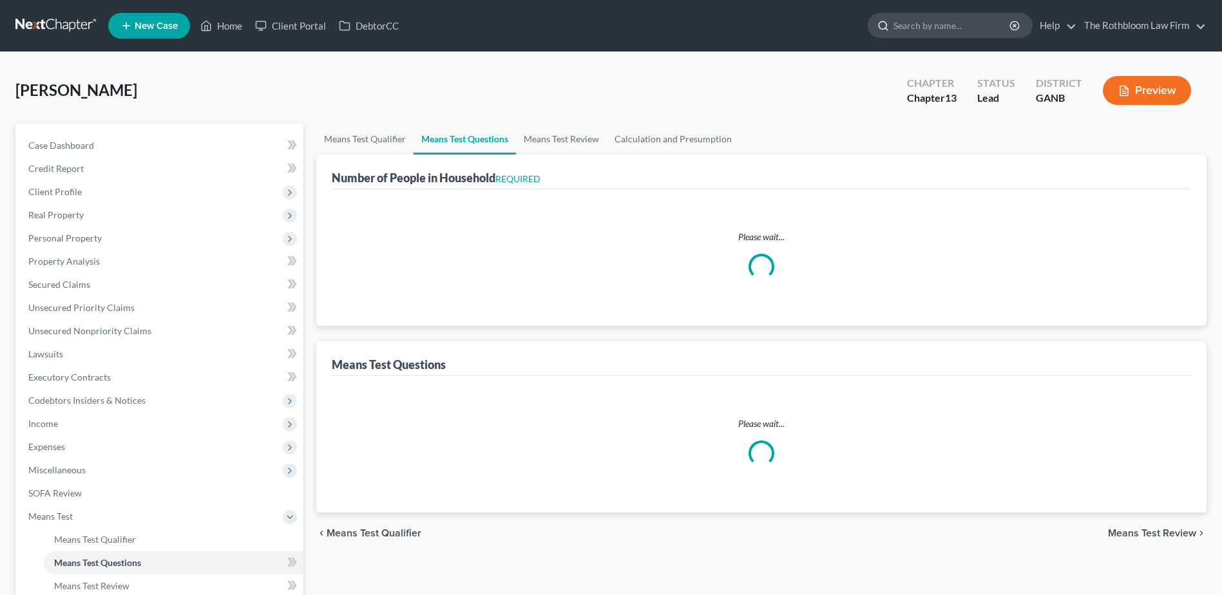
select select "0"
select select "60"
select select "1"
select select "60"
select select "2"
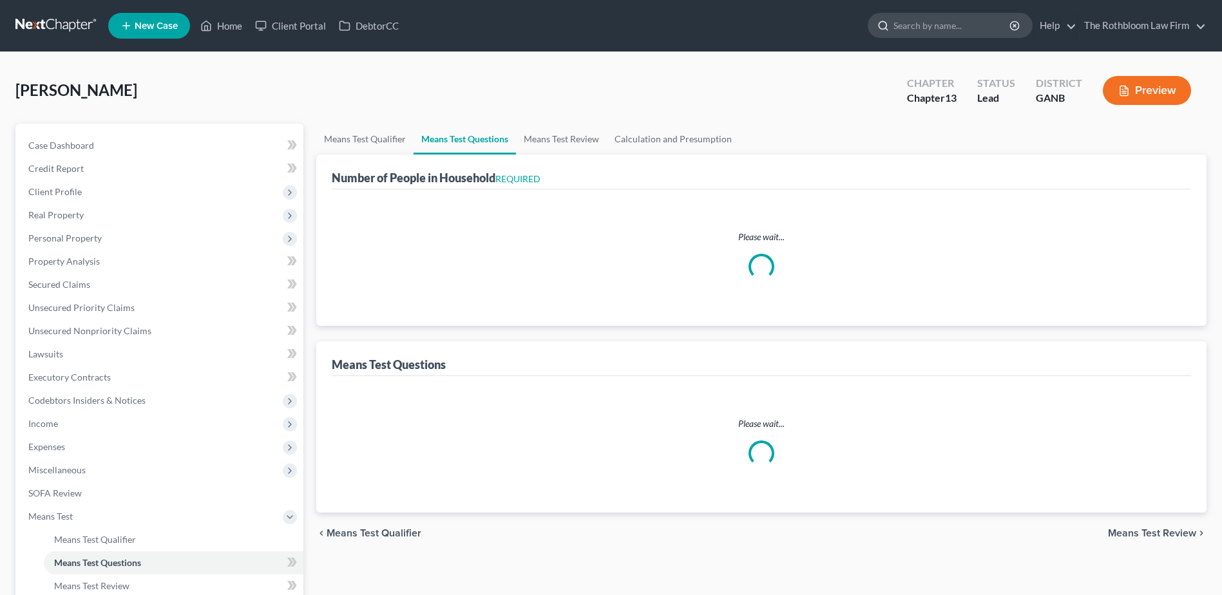
select select "1"
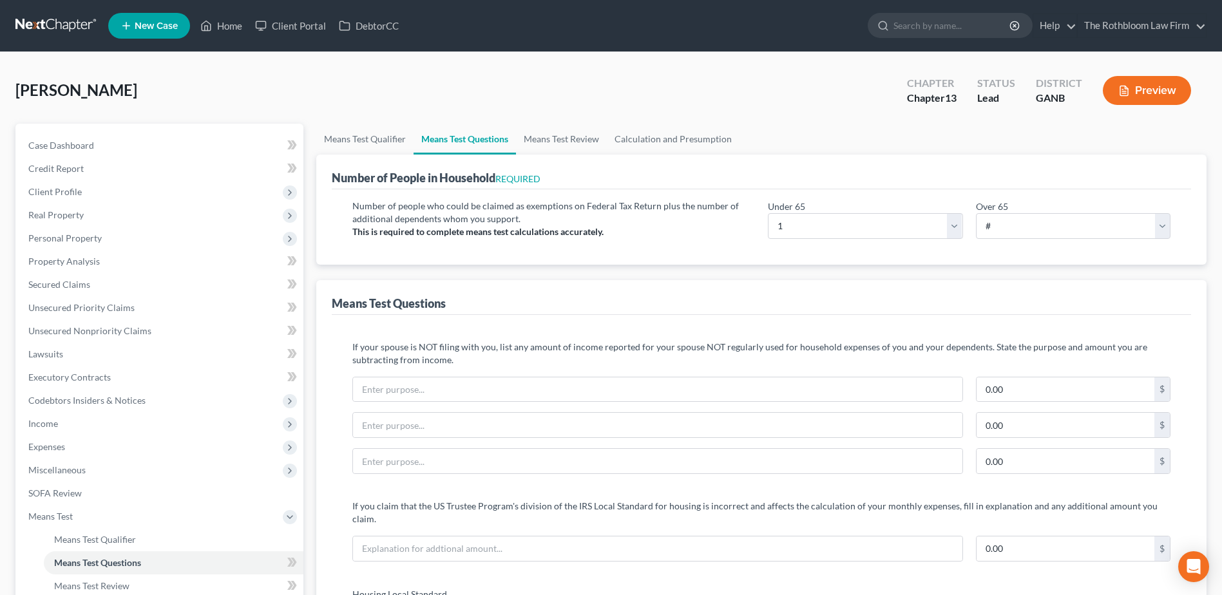
click at [1146, 93] on button "Preview" at bounding box center [1147, 90] width 88 height 29
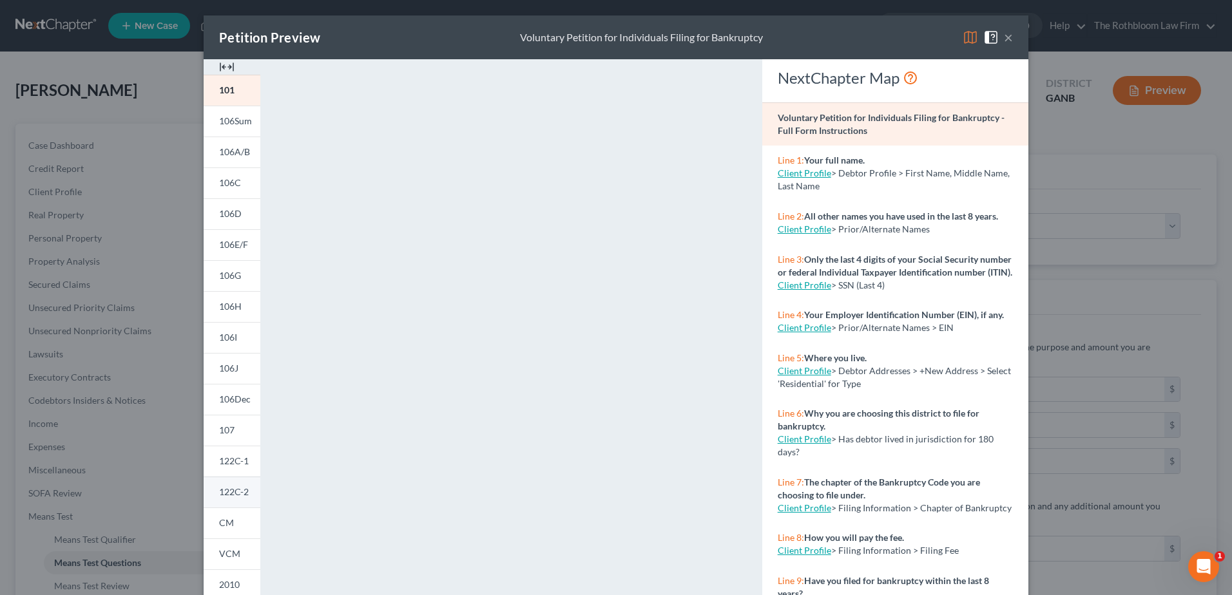
click at [231, 493] on span "122C-2" at bounding box center [234, 491] width 30 height 11
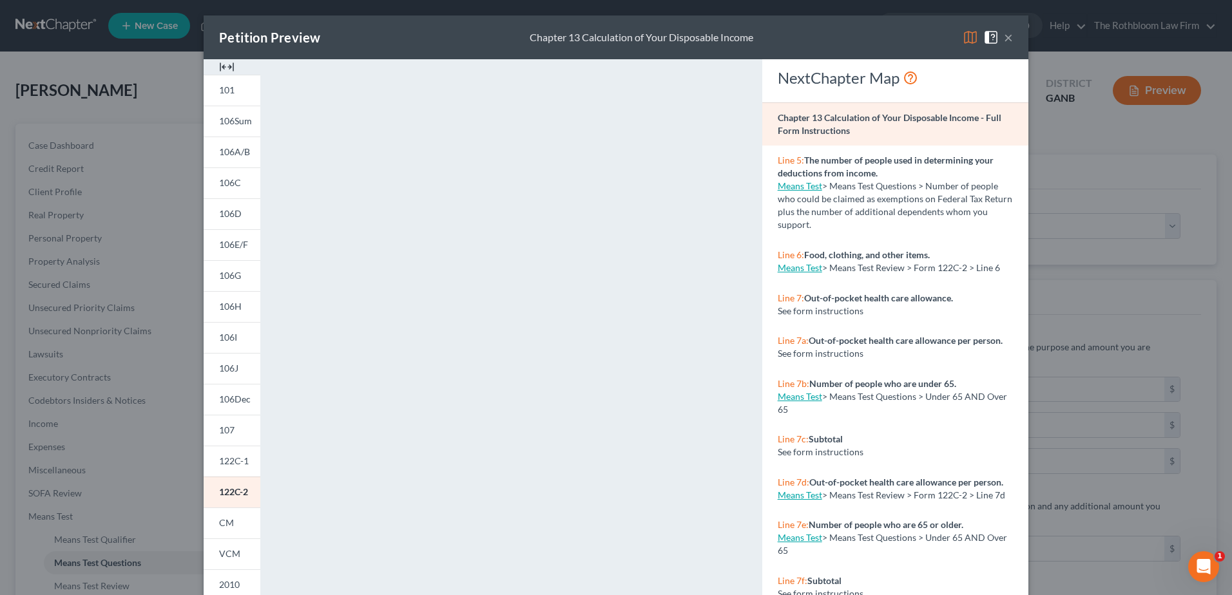
click at [1004, 40] on button "×" at bounding box center [1008, 37] width 9 height 15
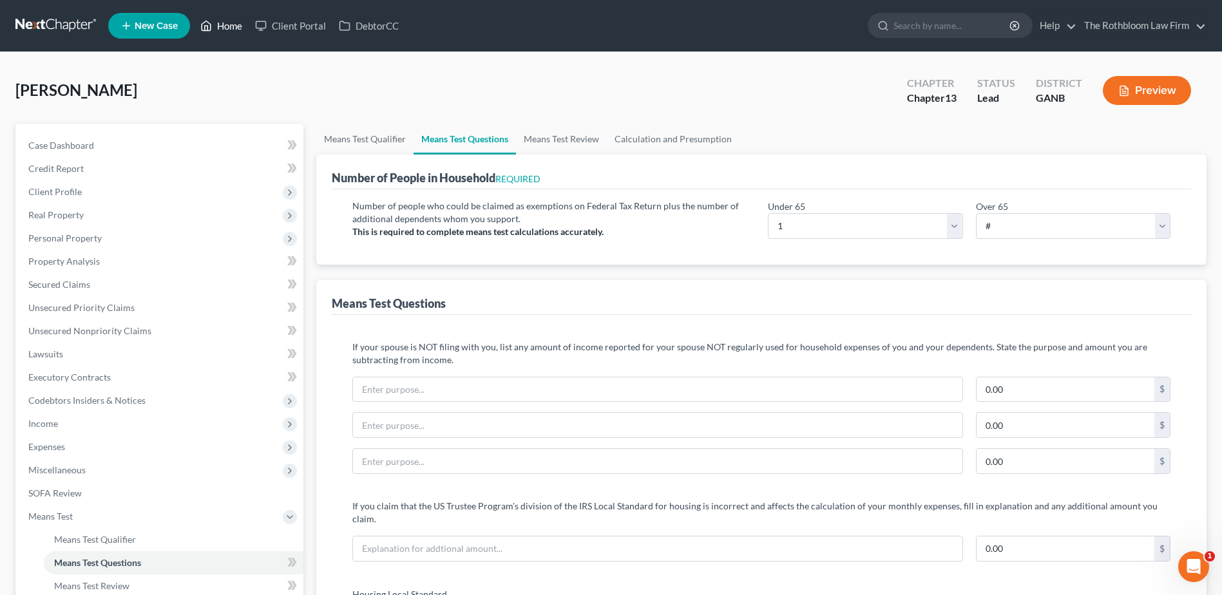
click at [233, 28] on link "Home" at bounding box center [221, 25] width 55 height 23
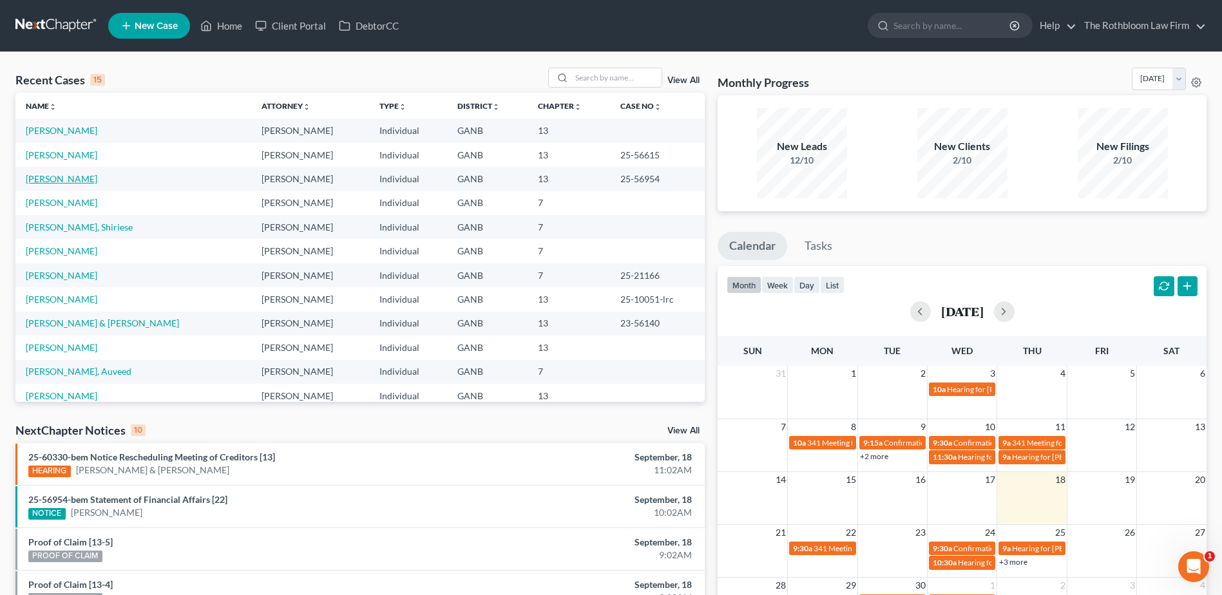
click at [56, 181] on link "[PERSON_NAME]" at bounding box center [62, 178] width 72 height 11
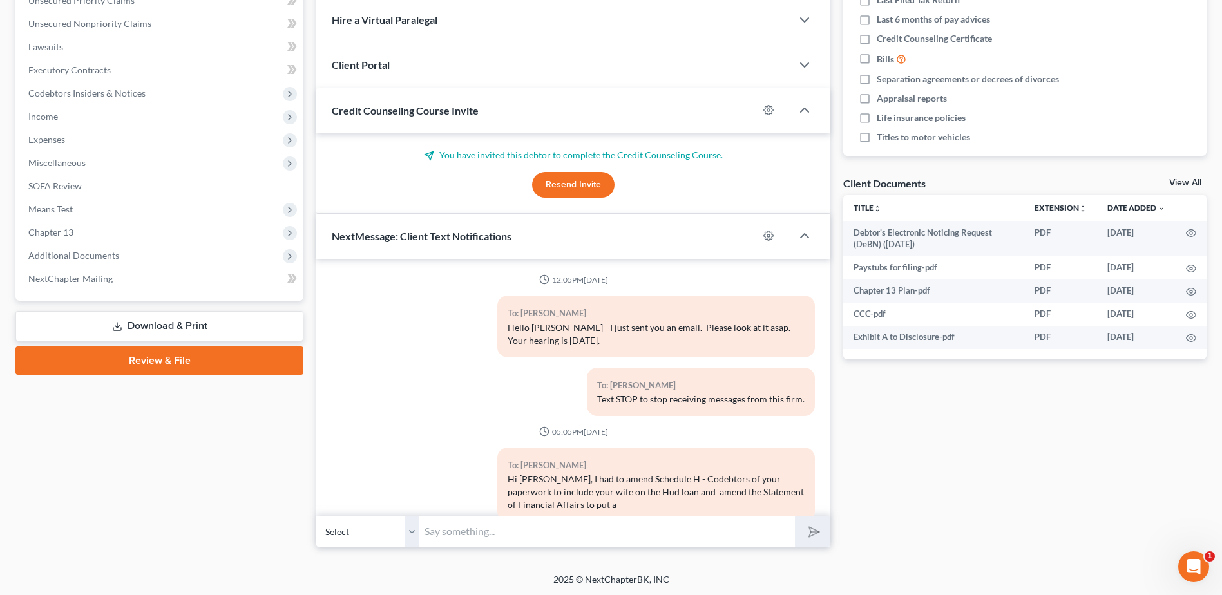
scroll to position [445, 0]
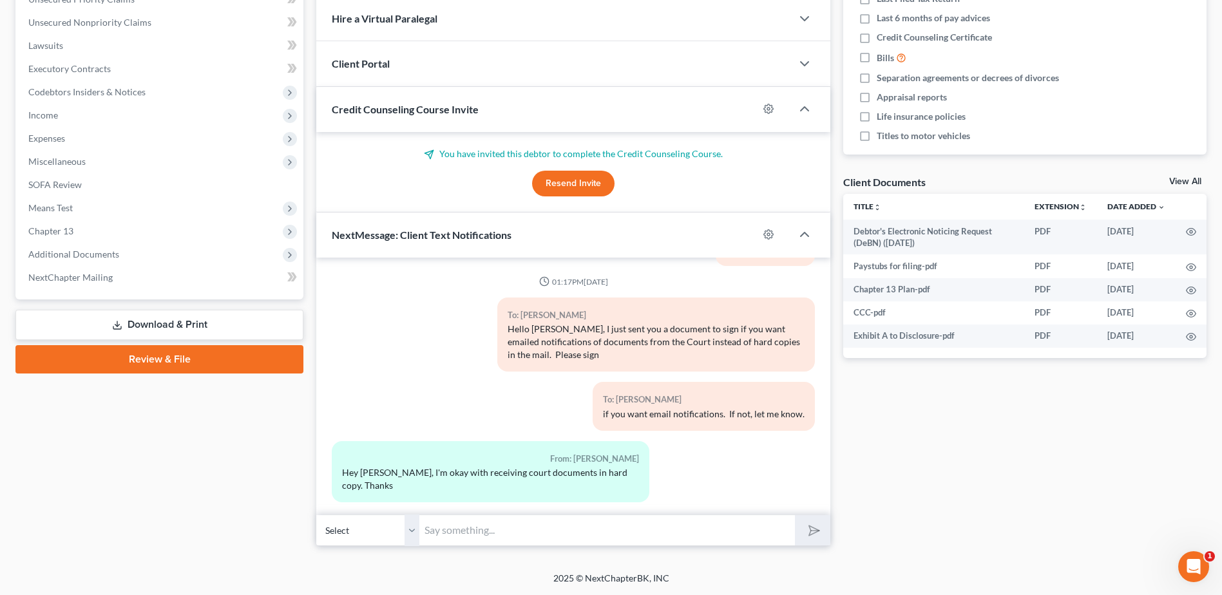
click at [500, 533] on input "text" at bounding box center [607, 531] width 376 height 32
type input "OK. thank you."
click at [808, 532] on icon "submit" at bounding box center [812, 530] width 18 height 18
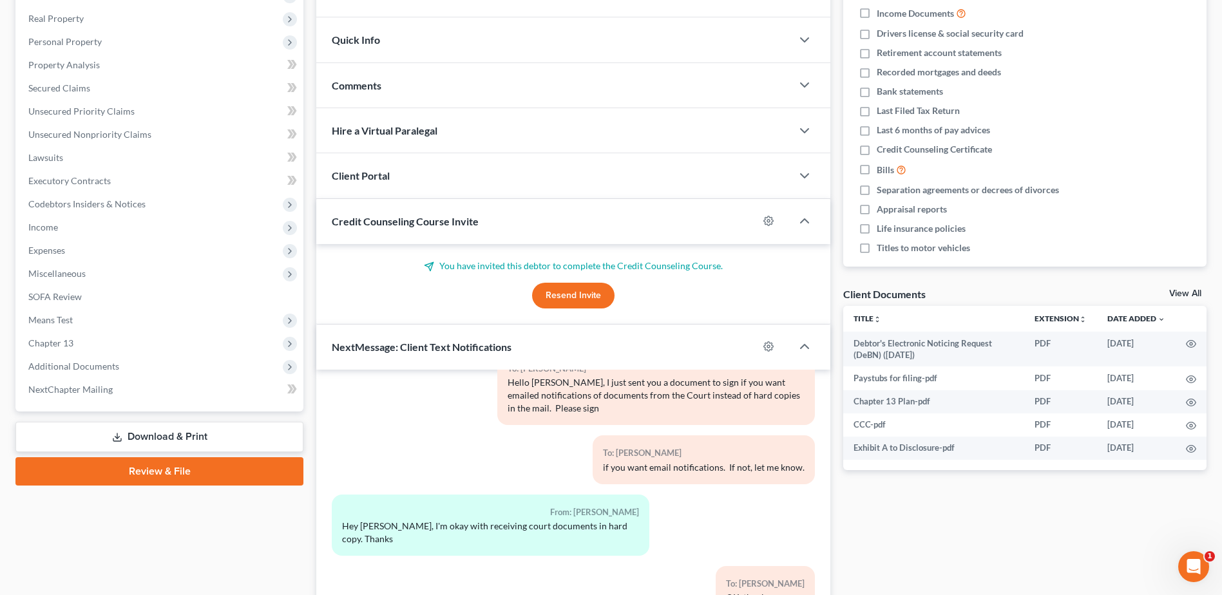
scroll to position [0, 0]
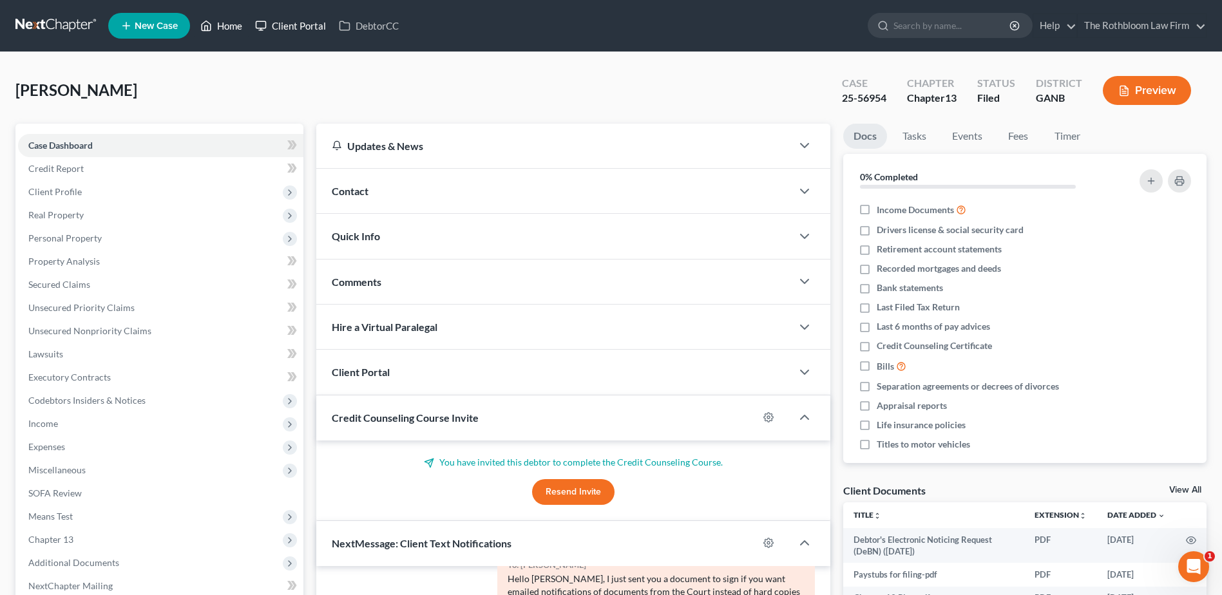
drag, startPoint x: 231, startPoint y: 21, endPoint x: 251, endPoint y: 31, distance: 22.2
click at [231, 21] on link "Home" at bounding box center [221, 25] width 55 height 23
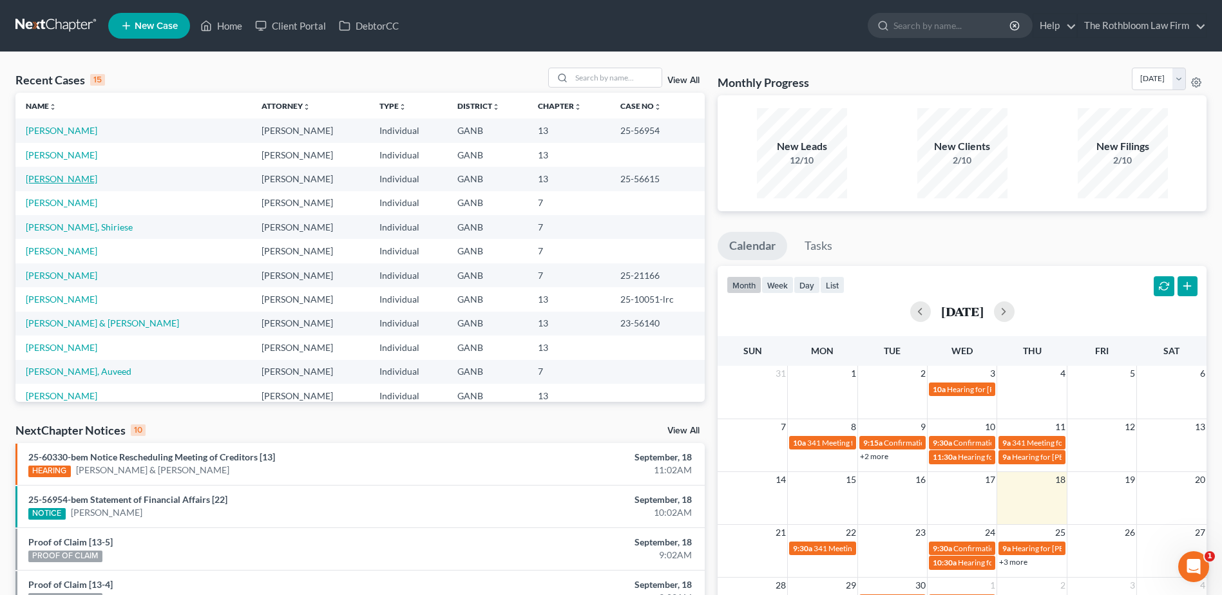
click at [53, 180] on link "[PERSON_NAME]" at bounding box center [62, 178] width 72 height 11
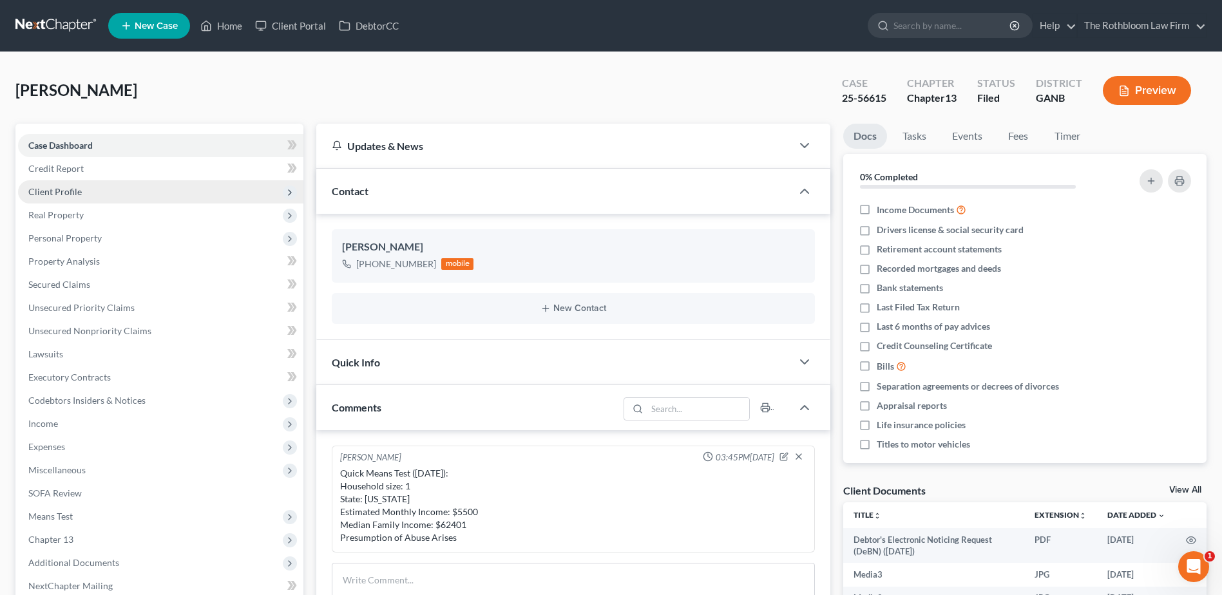
scroll to position [813, 0]
click at [64, 193] on span "Client Profile" at bounding box center [54, 191] width 53 height 11
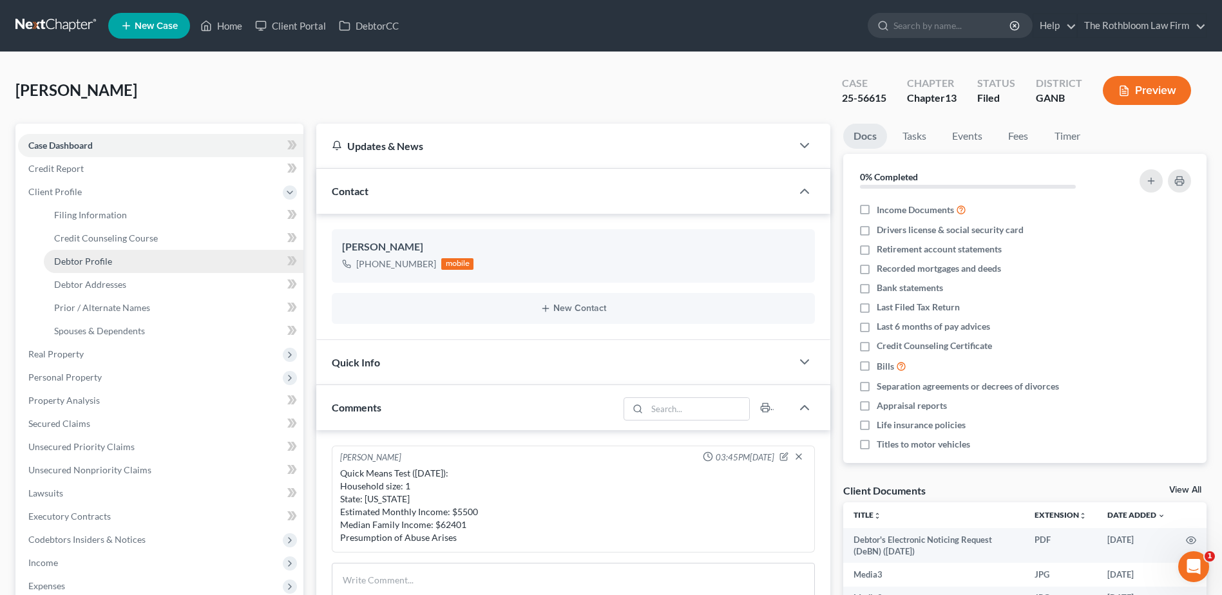
drag, startPoint x: 85, startPoint y: 265, endPoint x: 75, endPoint y: 265, distance: 9.7
click at [84, 265] on span "Debtor Profile" at bounding box center [83, 261] width 58 height 11
select select "0"
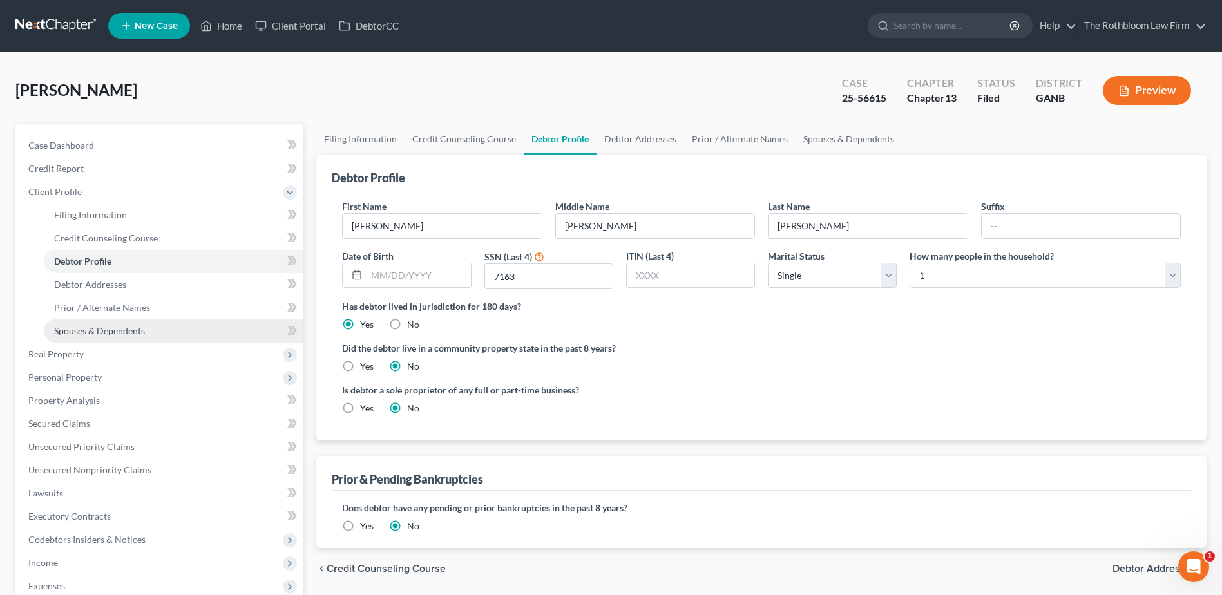
scroll to position [258, 0]
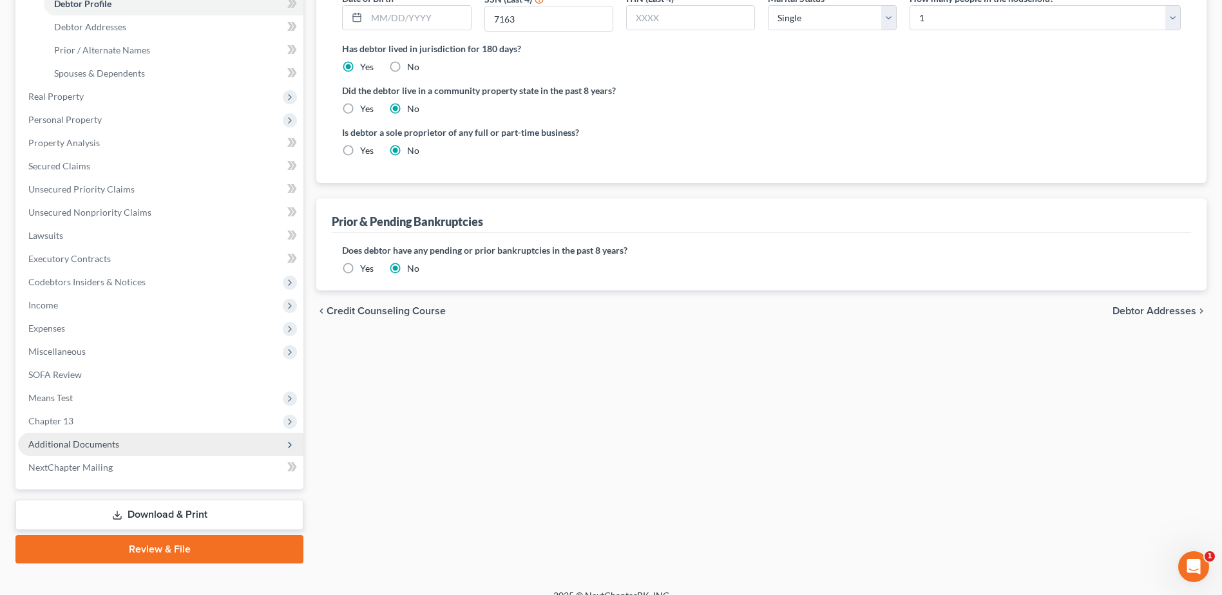
click at [70, 440] on span "Additional Documents" at bounding box center [73, 444] width 91 height 11
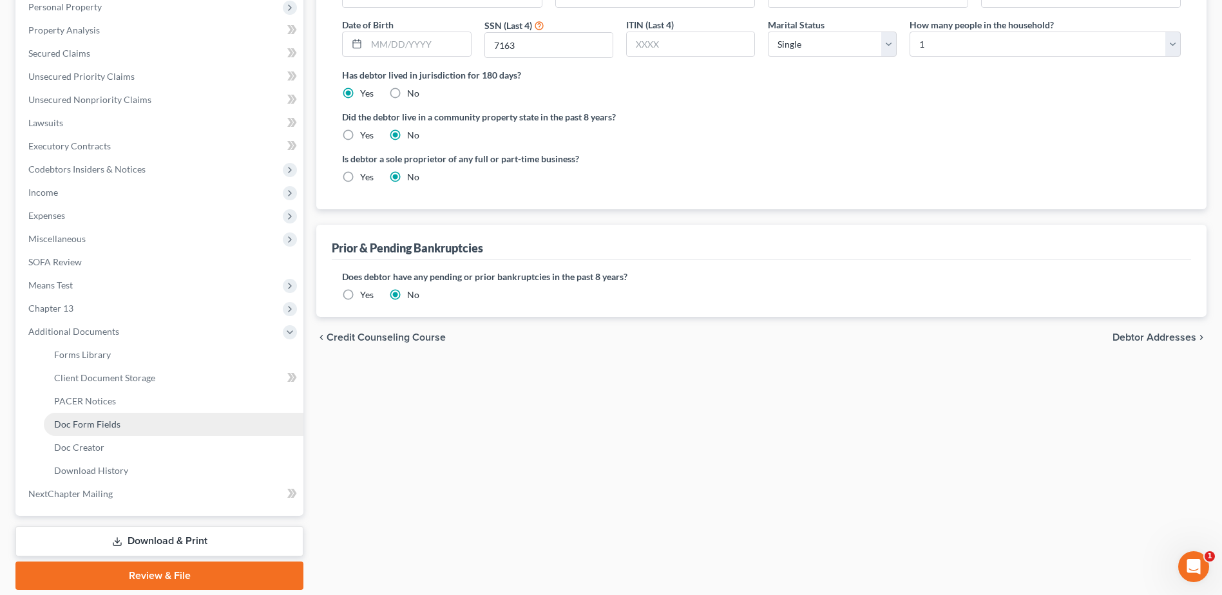
scroll to position [217, 0]
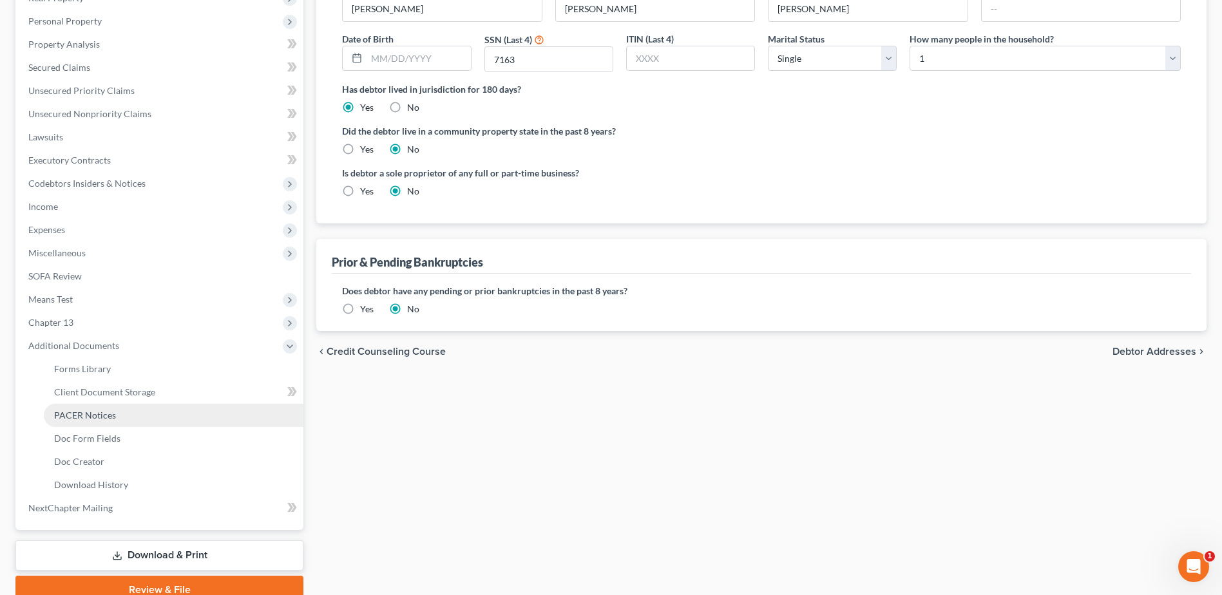
click at [84, 414] on span "PACER Notices" at bounding box center [85, 415] width 62 height 11
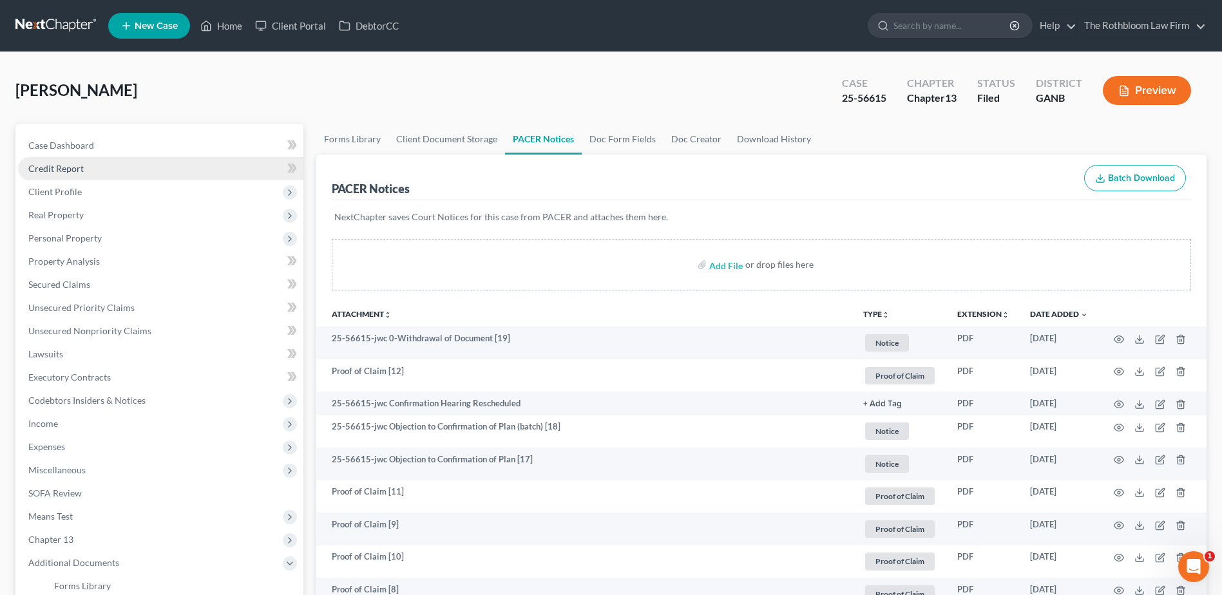
click at [43, 160] on link "Credit Report" at bounding box center [160, 168] width 285 height 23
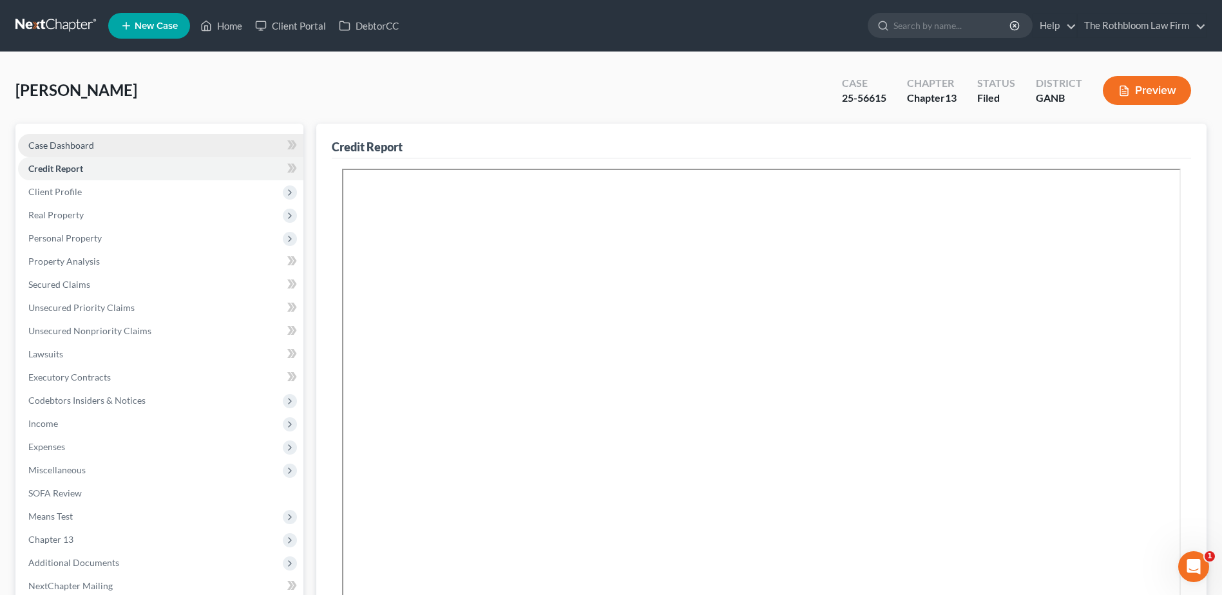
click at [43, 145] on span "Case Dashboard" at bounding box center [61, 145] width 66 height 11
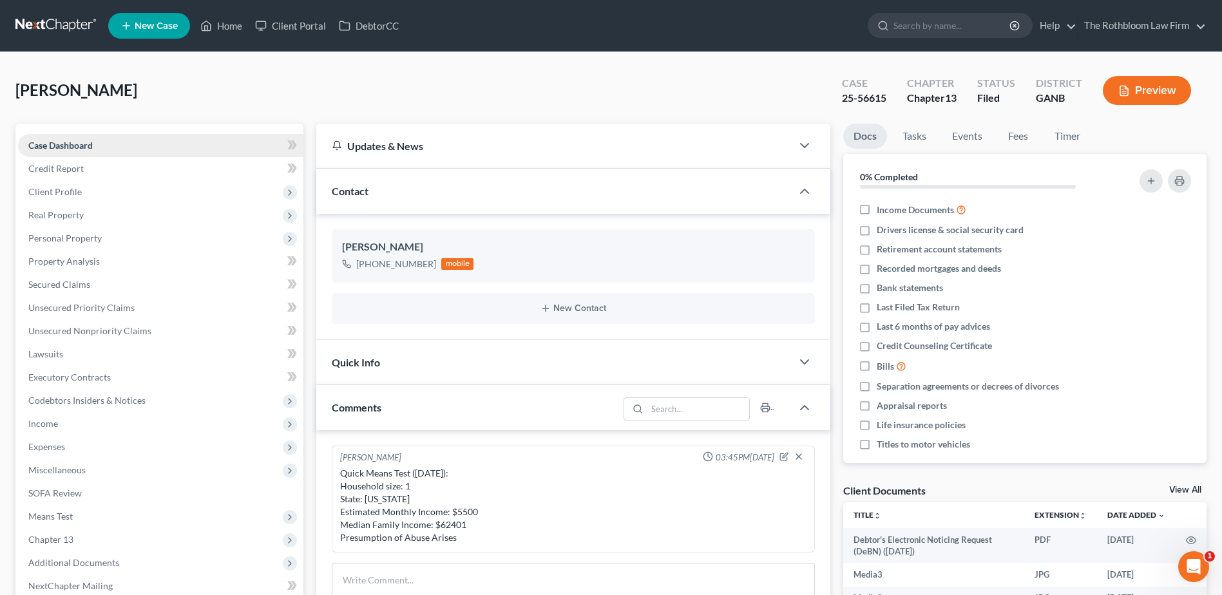
scroll to position [813, 0]
click at [583, 306] on button "New Contact" at bounding box center [573, 308] width 463 height 10
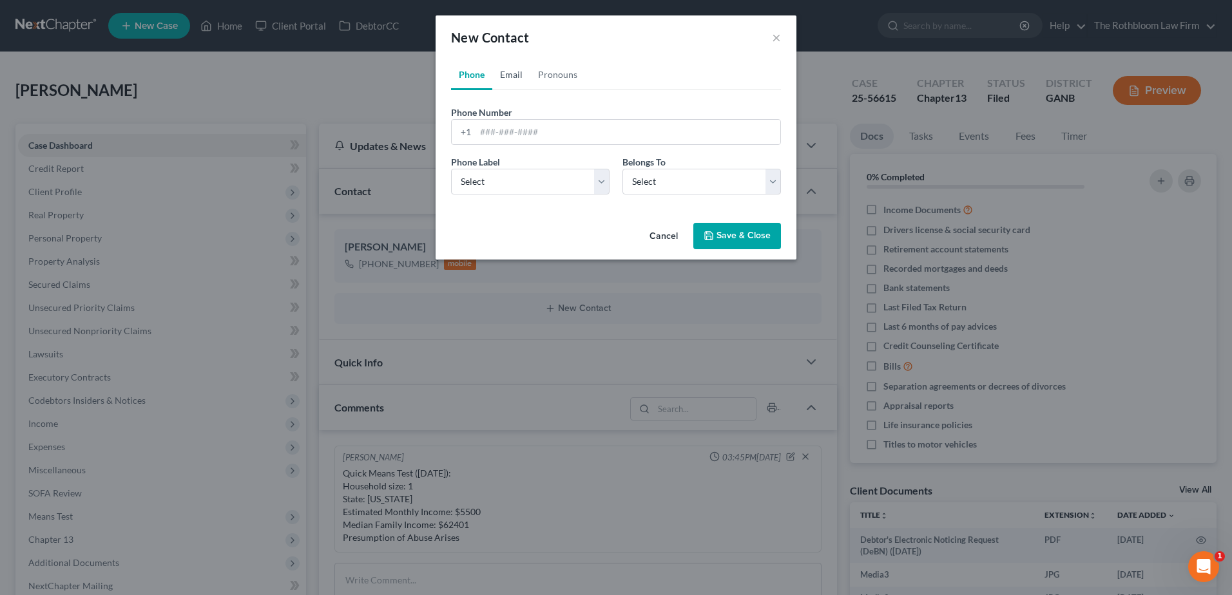
click at [507, 77] on link "Email" at bounding box center [511, 74] width 38 height 31
click at [510, 135] on input "email" at bounding box center [627, 132] width 305 height 24
type input "[EMAIL_ADDRESS][DOMAIN_NAME]"
click at [471, 177] on select "Select Home Work Other" at bounding box center [530, 182] width 158 height 26
select select "0"
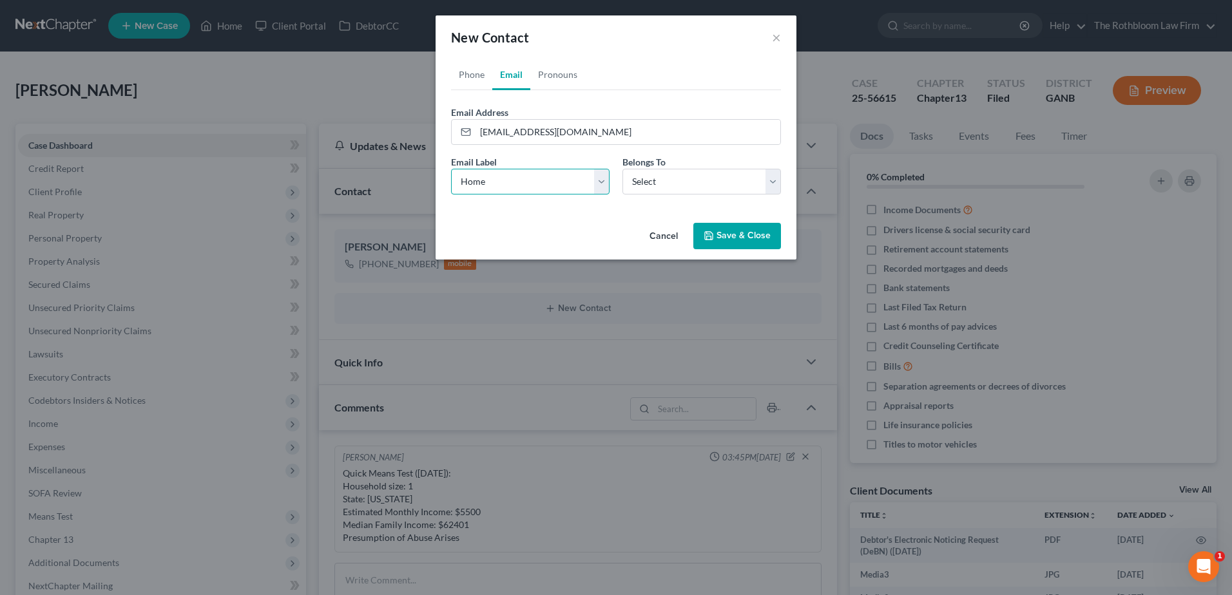
click at [451, 169] on select "Select Home Work Other" at bounding box center [530, 182] width 158 height 26
click at [659, 181] on select "Select Client Other" at bounding box center [701, 182] width 158 height 26
select select "0"
click at [622, 169] on select "Select Client Other" at bounding box center [701, 182] width 158 height 26
click at [731, 238] on button "Save & Close" at bounding box center [737, 236] width 88 height 27
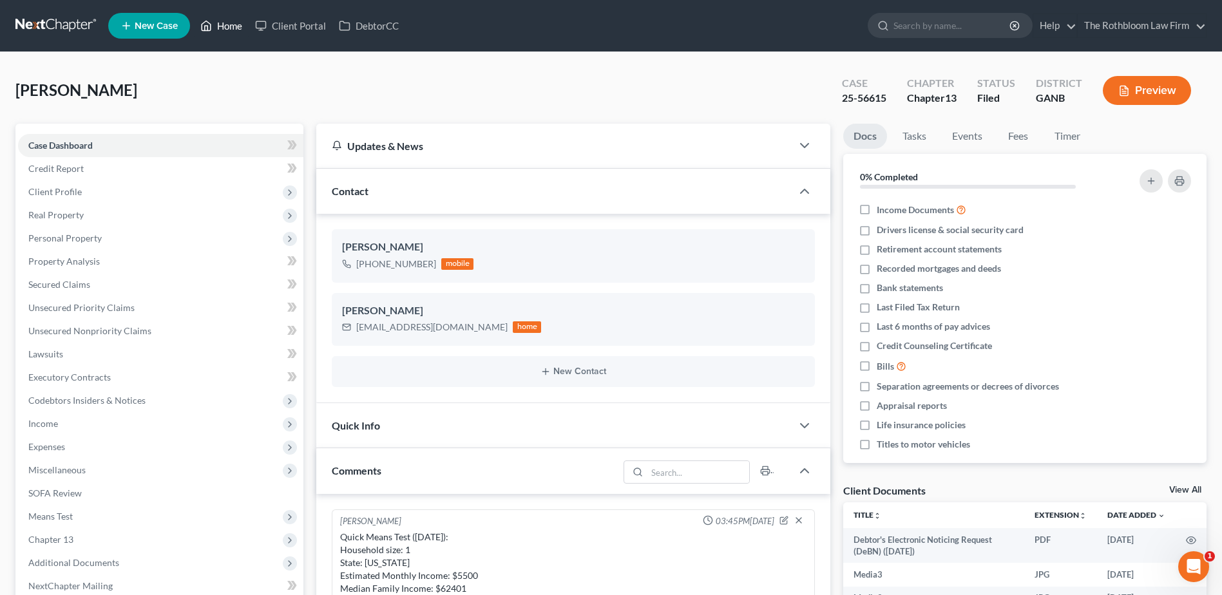
click at [225, 26] on link "Home" at bounding box center [221, 25] width 55 height 23
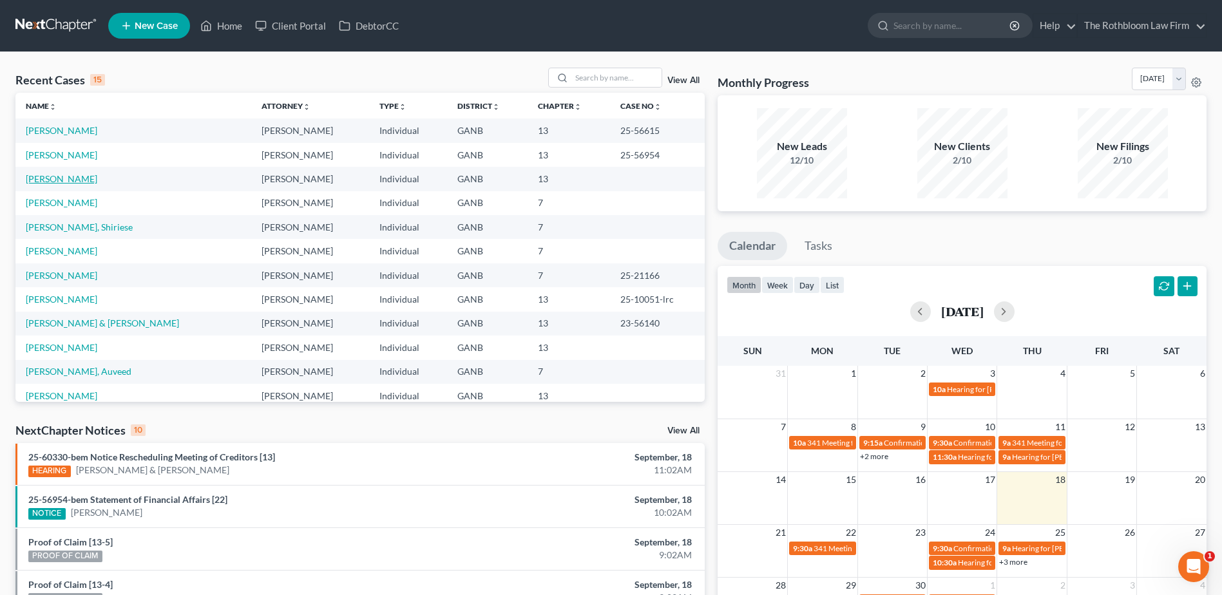
click at [60, 182] on link "[PERSON_NAME]" at bounding box center [62, 178] width 72 height 11
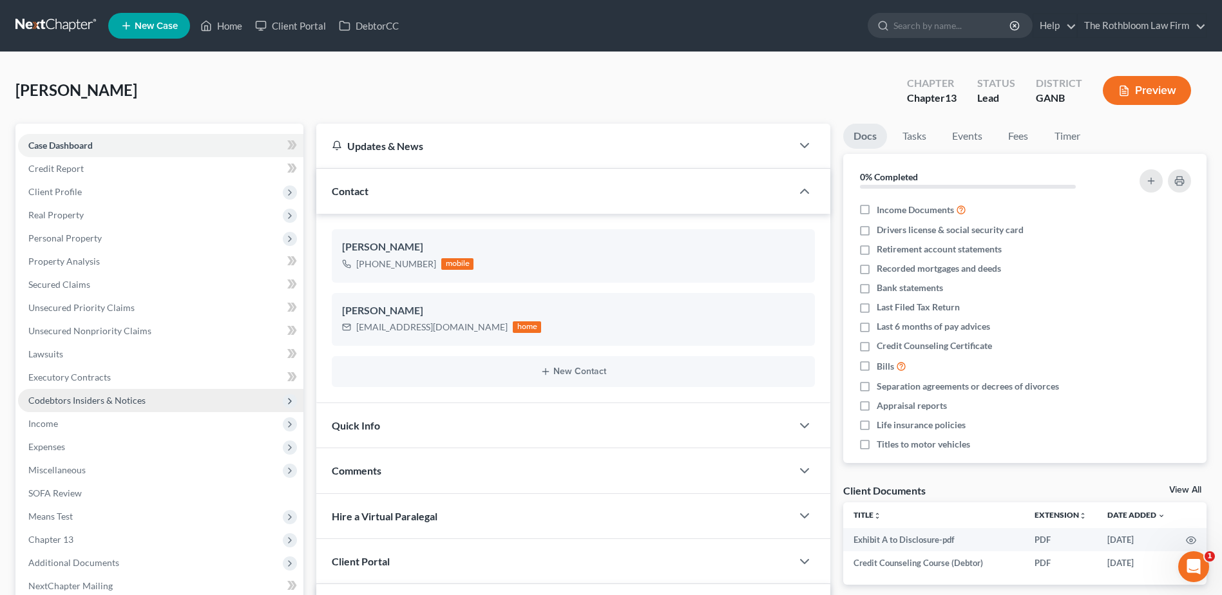
scroll to position [258, 0]
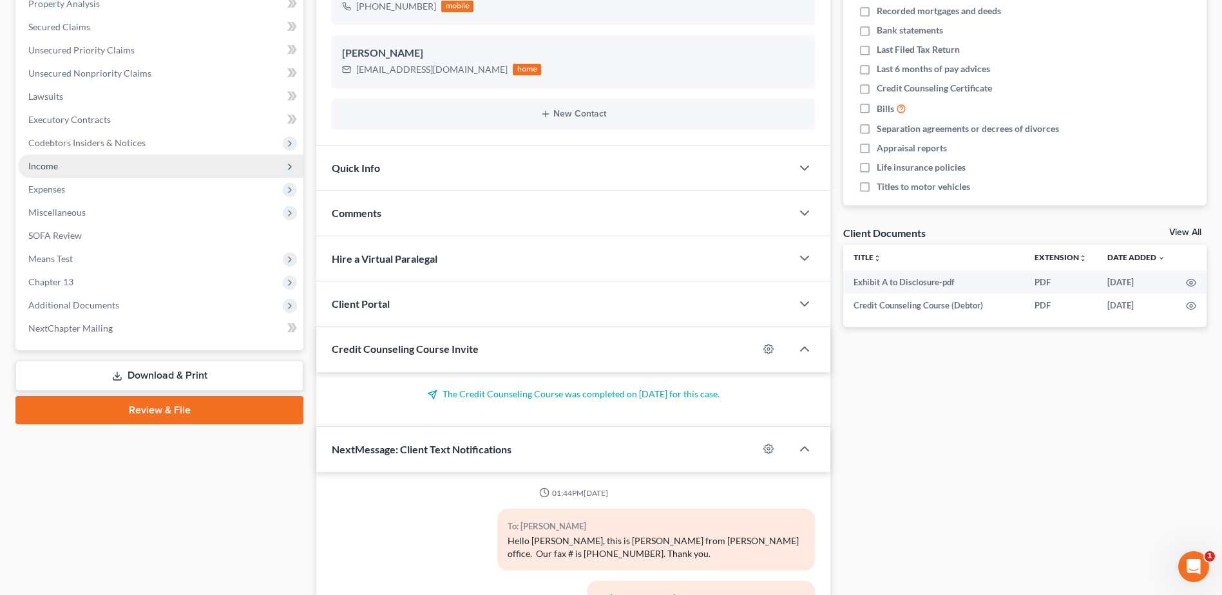
click at [34, 160] on span "Income" at bounding box center [43, 165] width 30 height 11
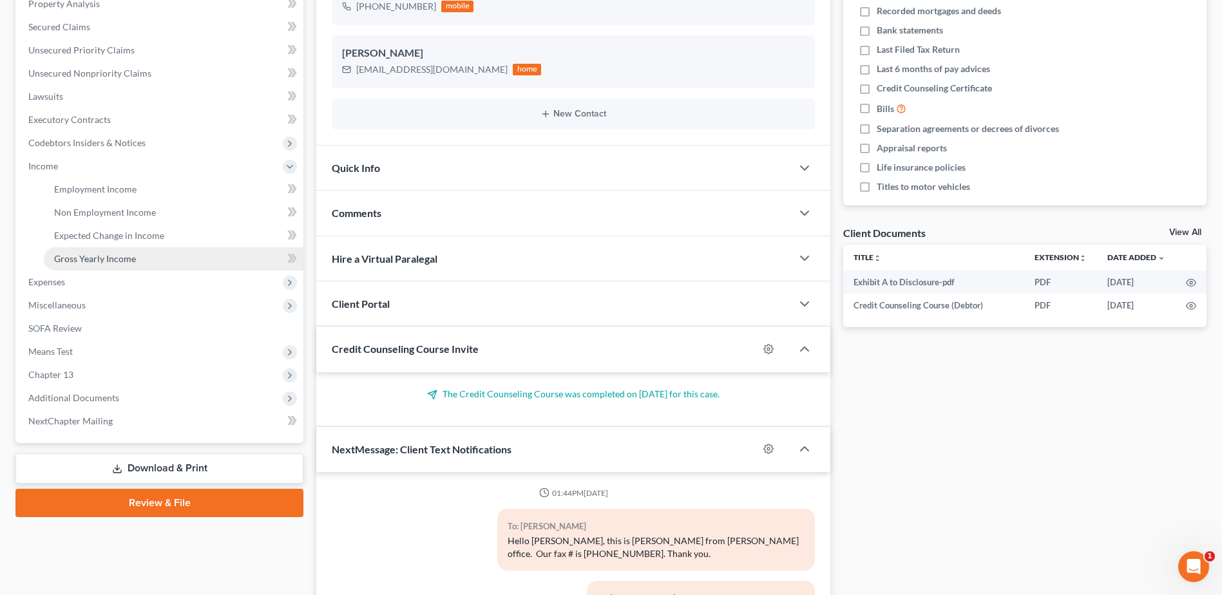
click at [118, 260] on span "Gross Yearly Income" at bounding box center [95, 258] width 82 height 11
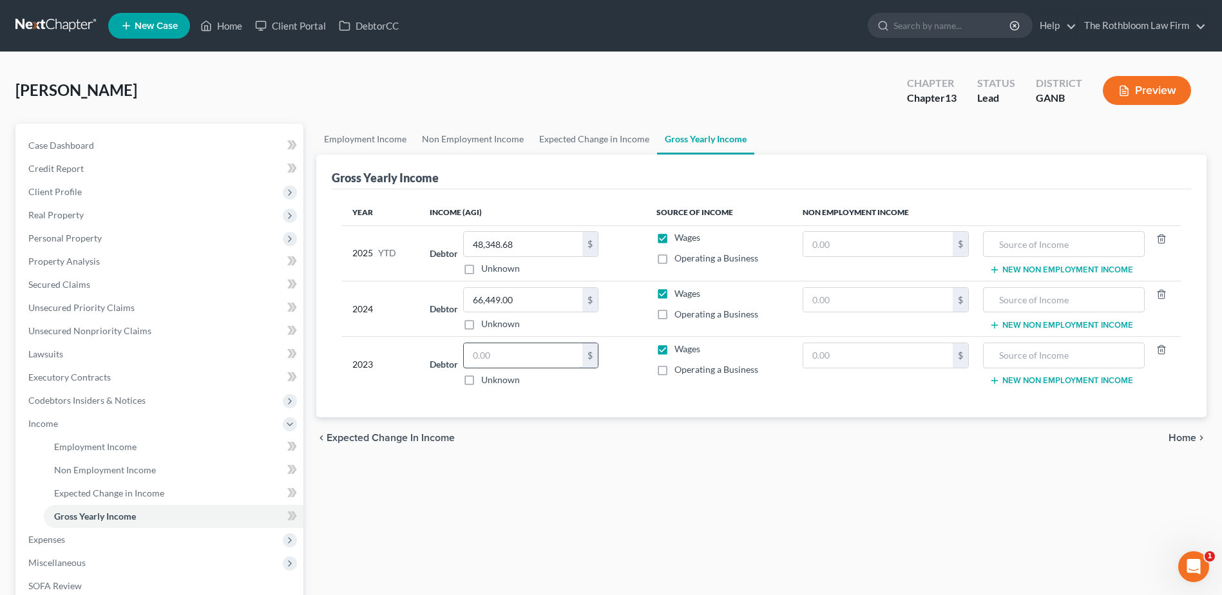
click at [506, 347] on input "text" at bounding box center [523, 355] width 119 height 24
type input "57,981.27"
click at [73, 279] on span "Secured Claims" at bounding box center [59, 284] width 62 height 11
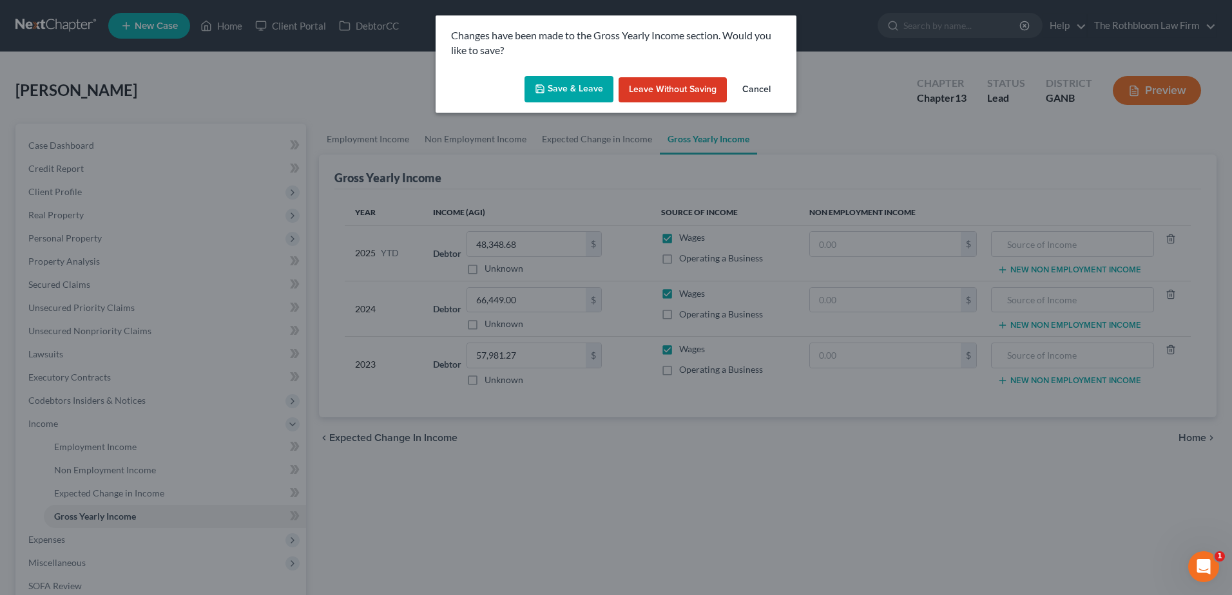
click at [571, 95] on button "Save & Leave" at bounding box center [568, 89] width 89 height 27
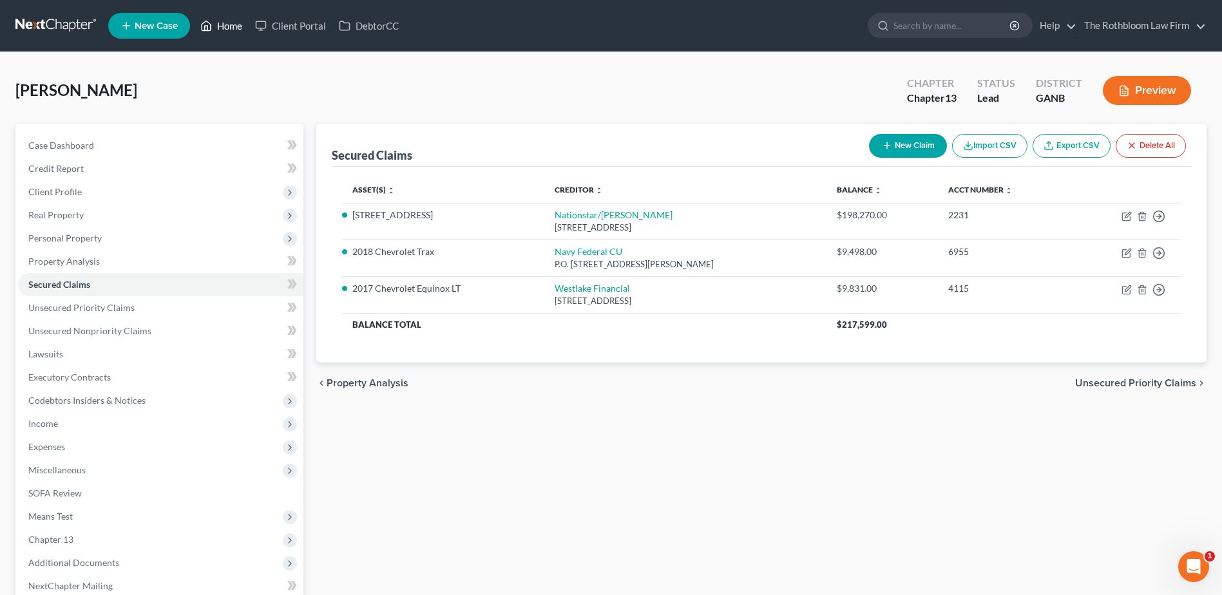
click at [233, 26] on link "Home" at bounding box center [221, 25] width 55 height 23
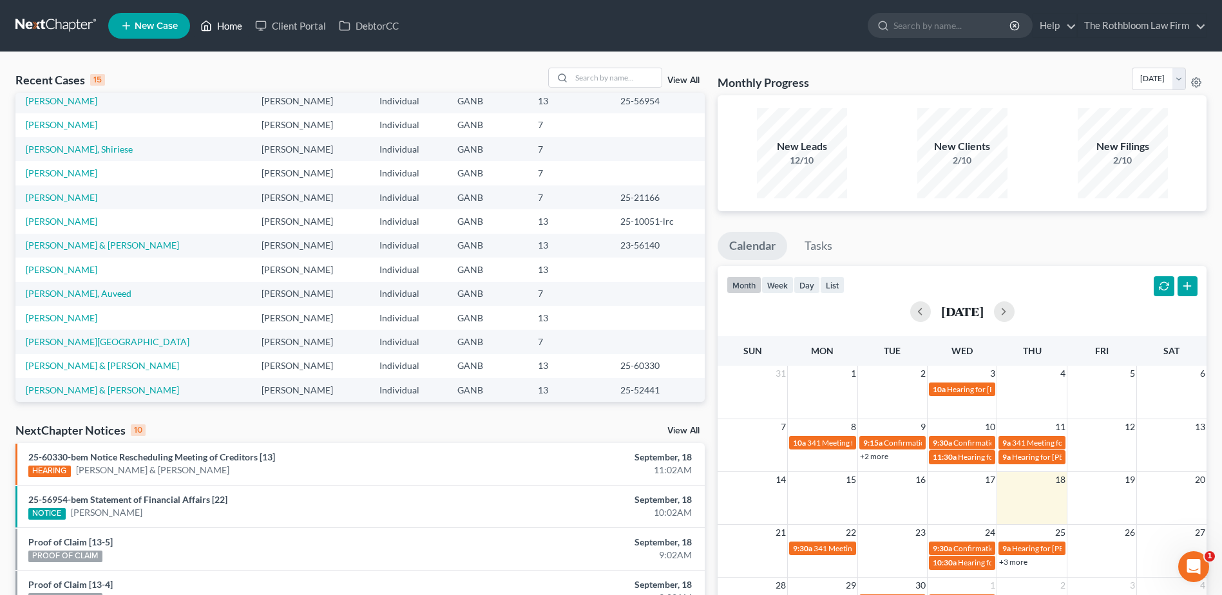
scroll to position [88, 0]
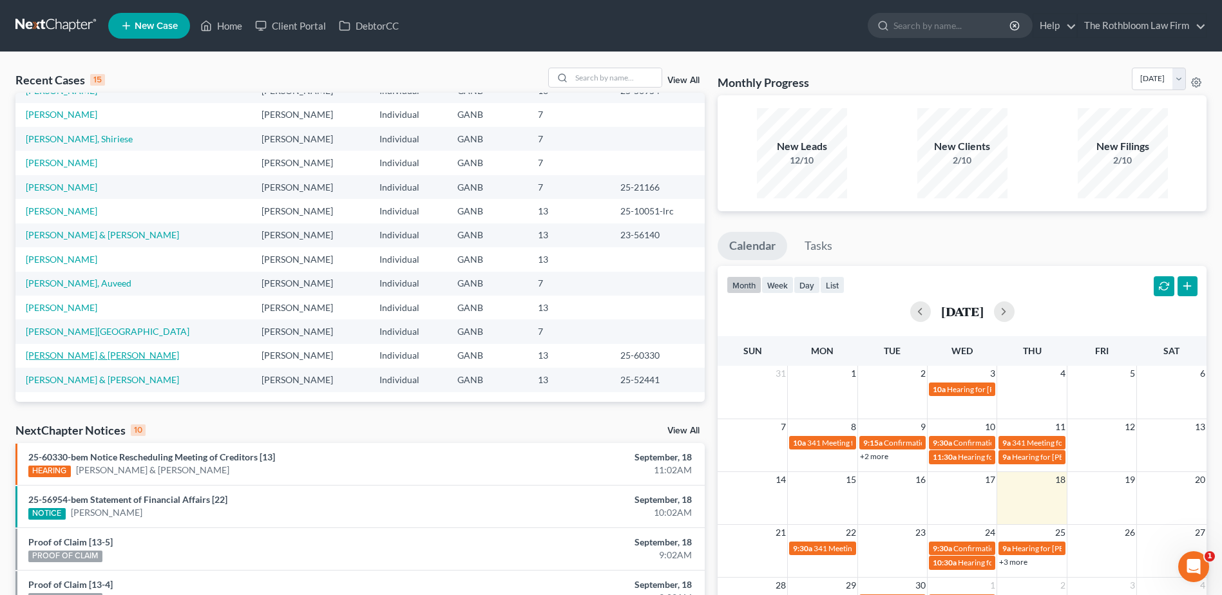
click at [97, 351] on link "[PERSON_NAME] & [PERSON_NAME]" at bounding box center [102, 355] width 153 height 11
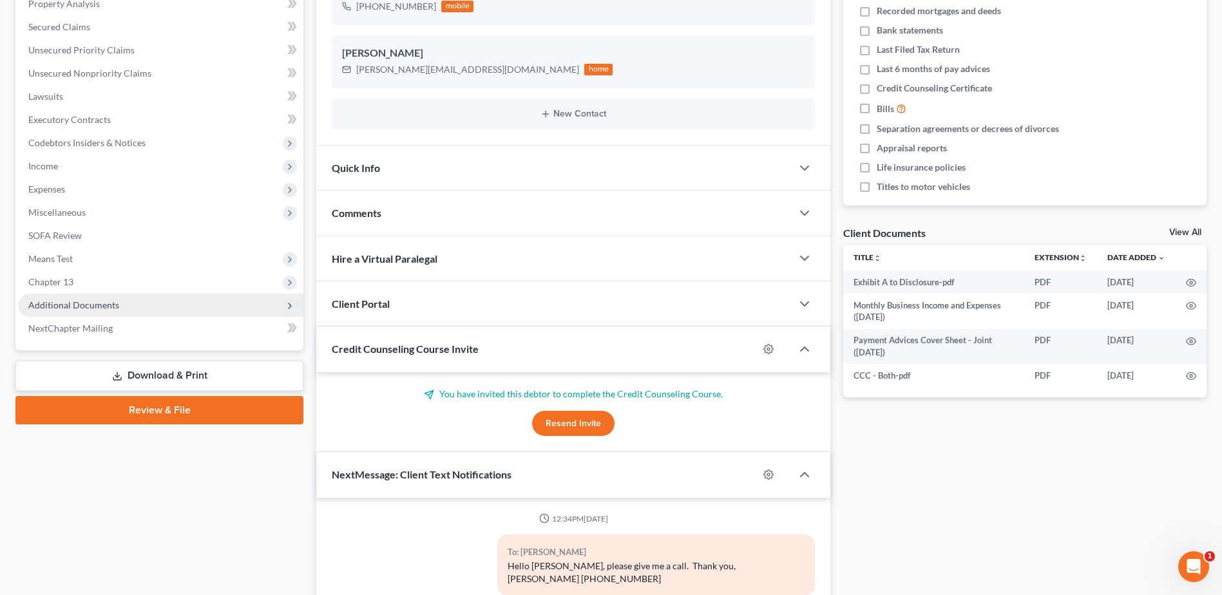
scroll to position [5, 0]
click at [86, 308] on span "Additional Documents" at bounding box center [73, 305] width 91 height 11
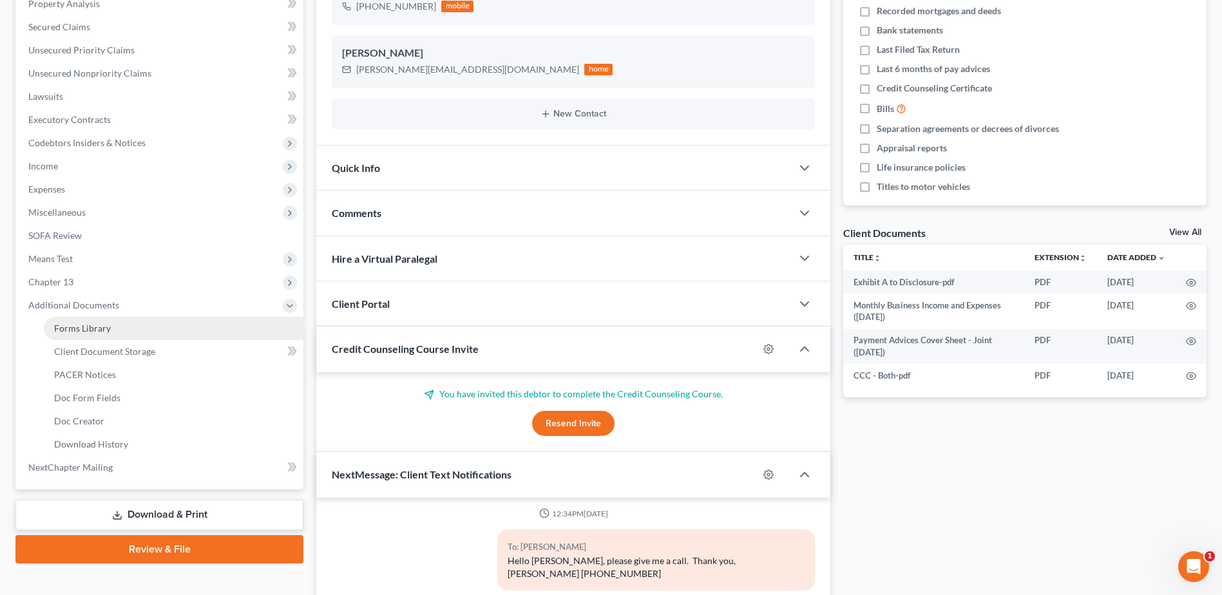
click at [91, 336] on link "Forms Library" at bounding box center [174, 328] width 260 height 23
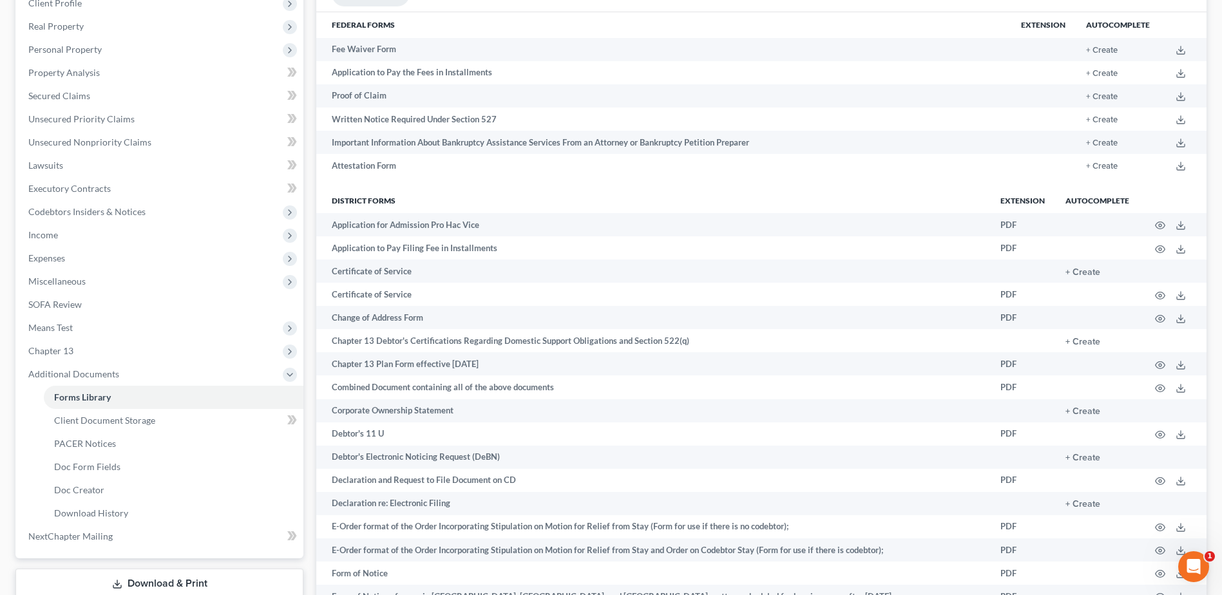
scroll to position [193, 0]
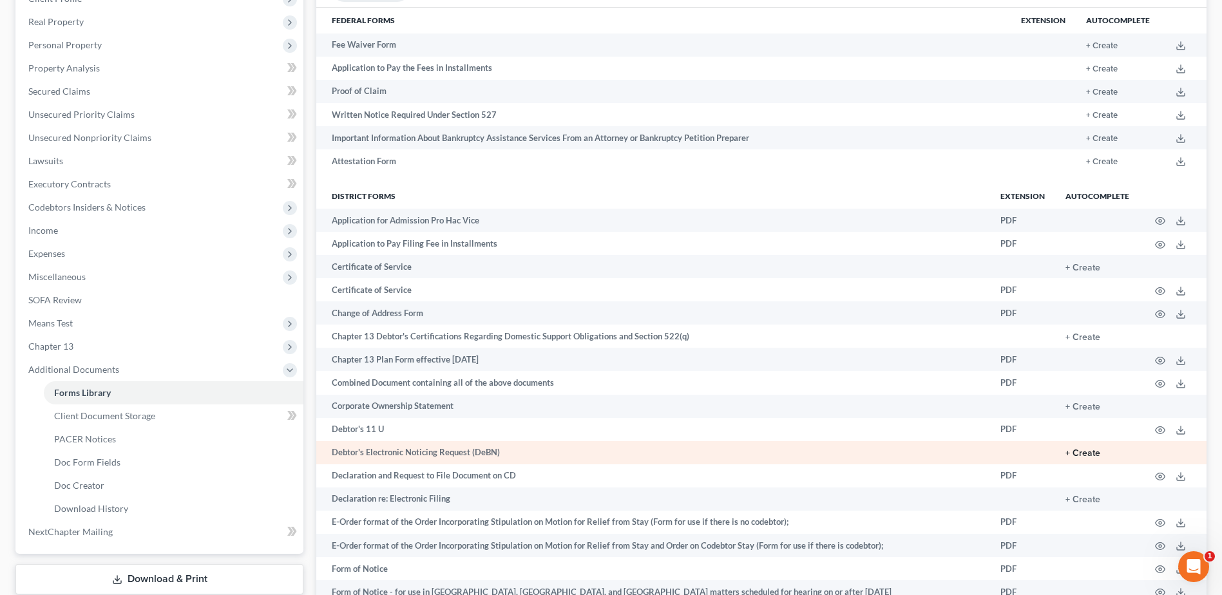
click at [1084, 455] on button "+ Create" at bounding box center [1083, 453] width 35 height 9
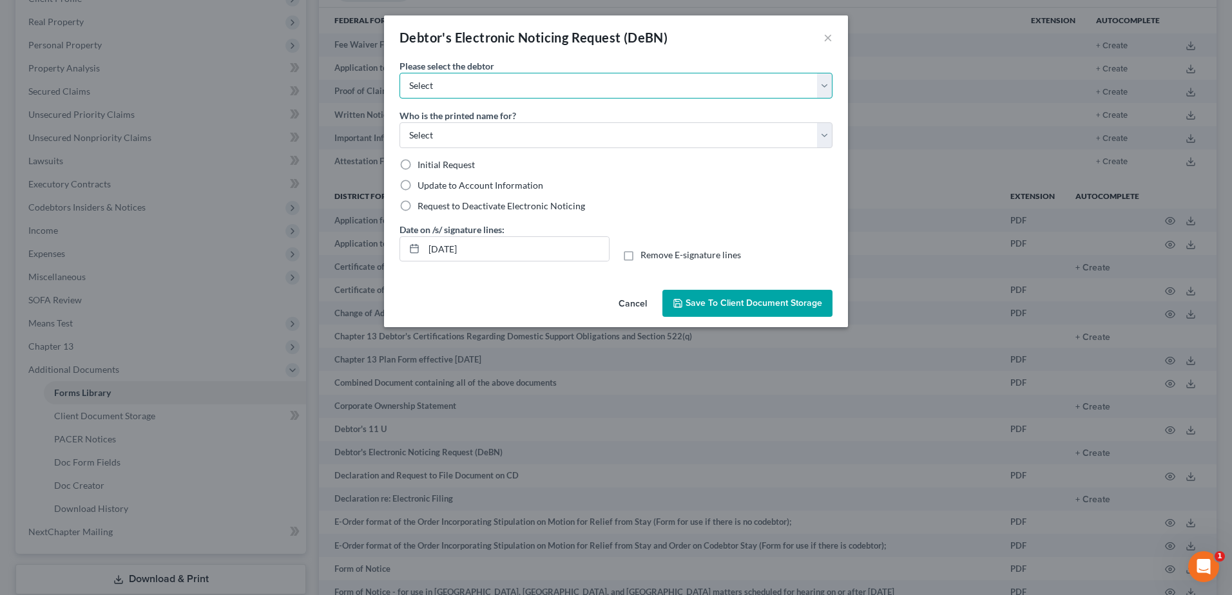
click at [436, 81] on select "Select [PERSON_NAME] [PERSON_NAME]" at bounding box center [615, 86] width 433 height 26
select select "0"
click at [399, 73] on select "Select [PERSON_NAME] [PERSON_NAME]" at bounding box center [615, 86] width 433 height 26
click at [462, 138] on select "Select Debtor Attorney" at bounding box center [615, 135] width 433 height 26
select select "0"
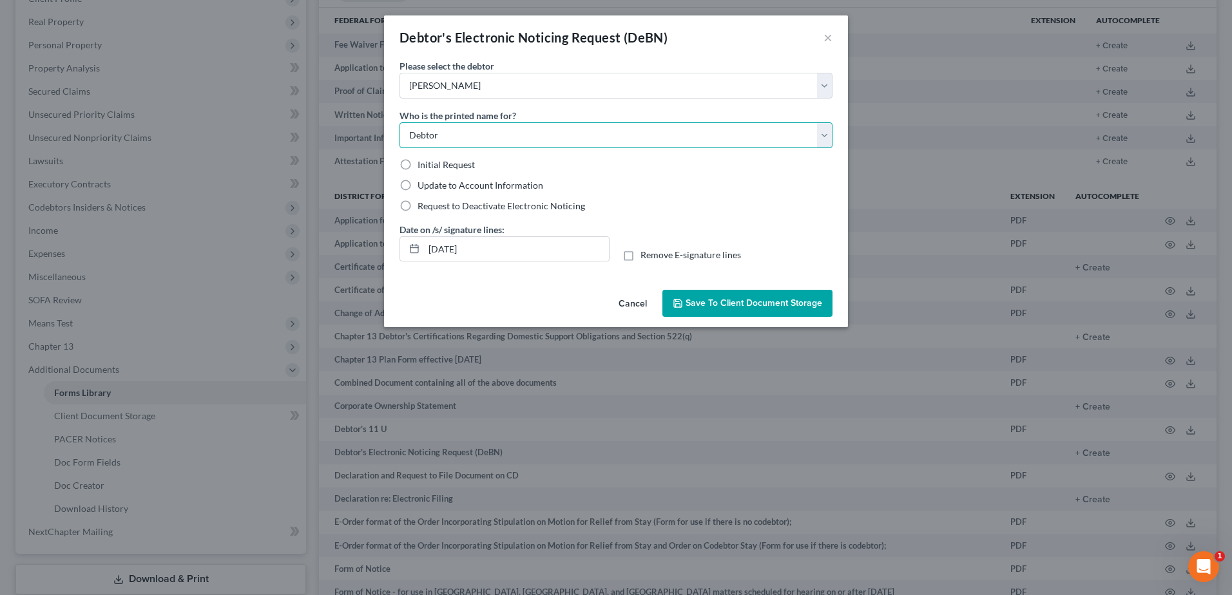
click at [399, 122] on select "Select Debtor Attorney" at bounding box center [615, 135] width 433 height 26
click at [417, 162] on label "Initial Request" at bounding box center [445, 164] width 57 height 13
click at [423, 162] on input "Initial Request" at bounding box center [427, 162] width 8 height 8
radio input "true"
click at [826, 86] on select "Select [PERSON_NAME] [PERSON_NAME]" at bounding box center [615, 86] width 433 height 26
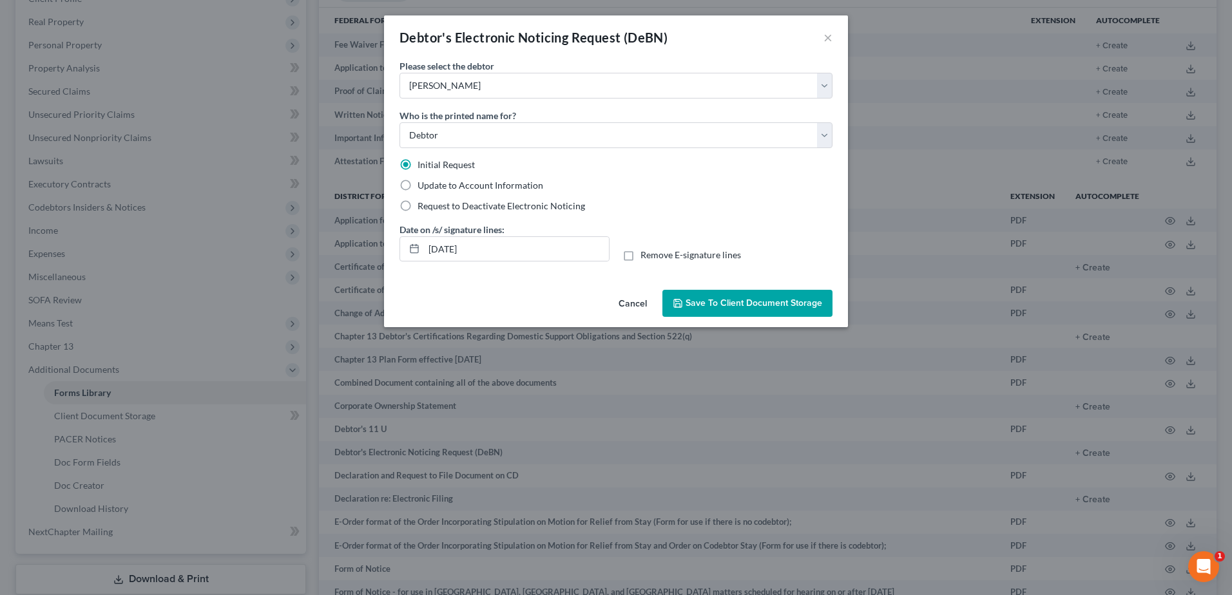
click at [743, 307] on span "Save to Client Document Storage" at bounding box center [753, 303] width 137 height 11
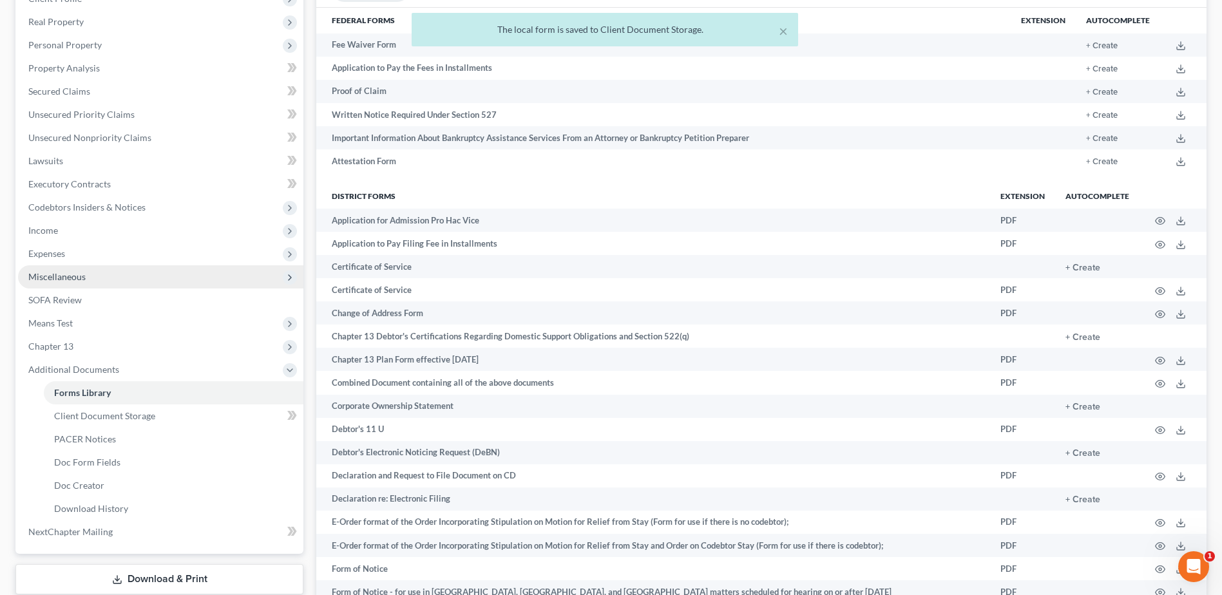
scroll to position [0, 0]
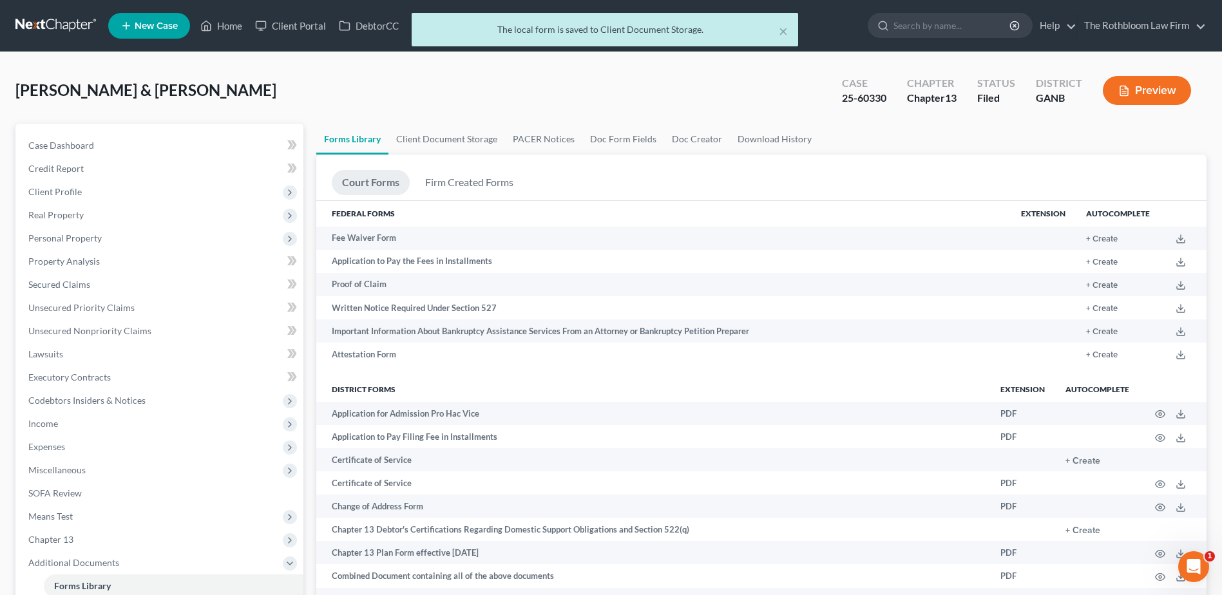
click at [231, 29] on div "× The local form is saved to Client Document Storage." at bounding box center [605, 33] width 1222 height 40
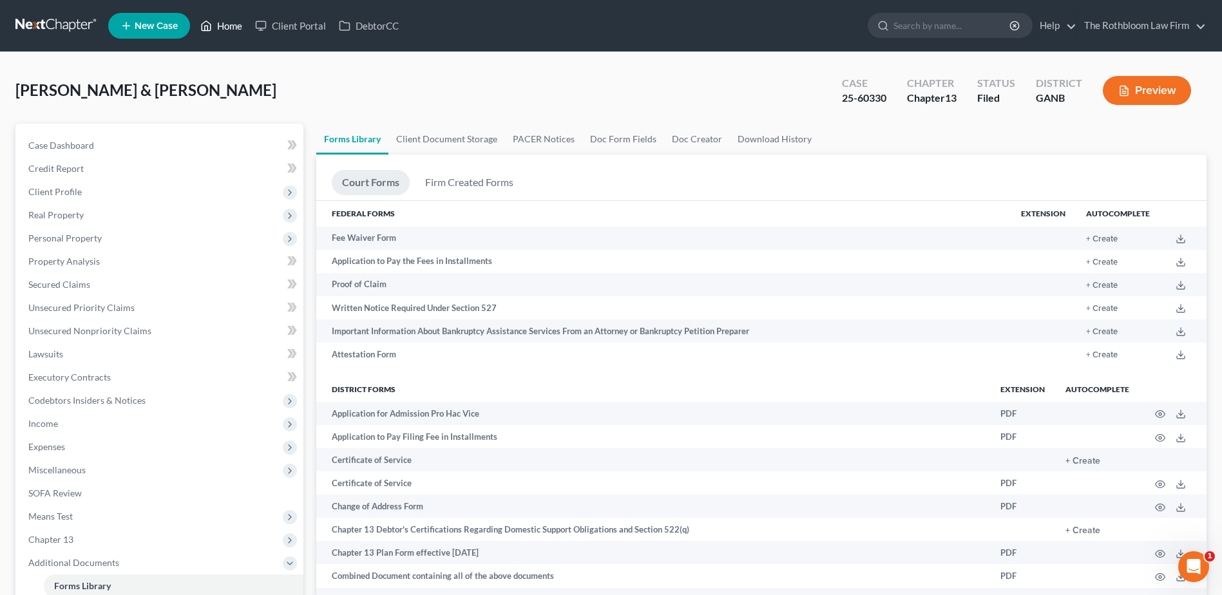
click at [230, 23] on link "Home" at bounding box center [221, 25] width 55 height 23
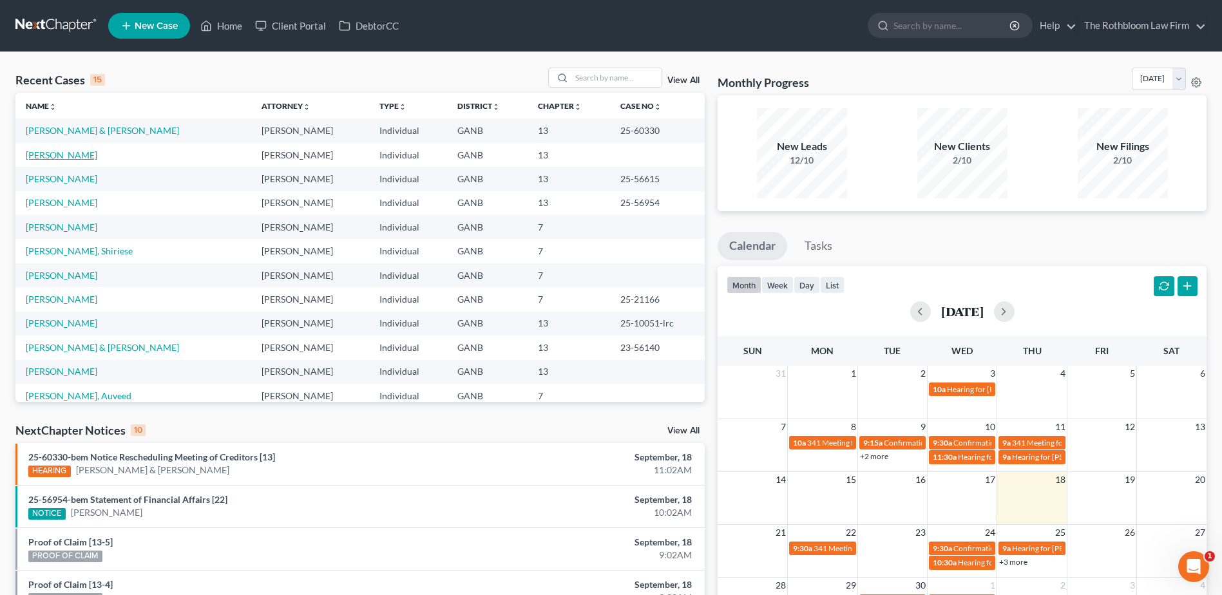
click at [55, 157] on link "[PERSON_NAME]" at bounding box center [62, 154] width 72 height 11
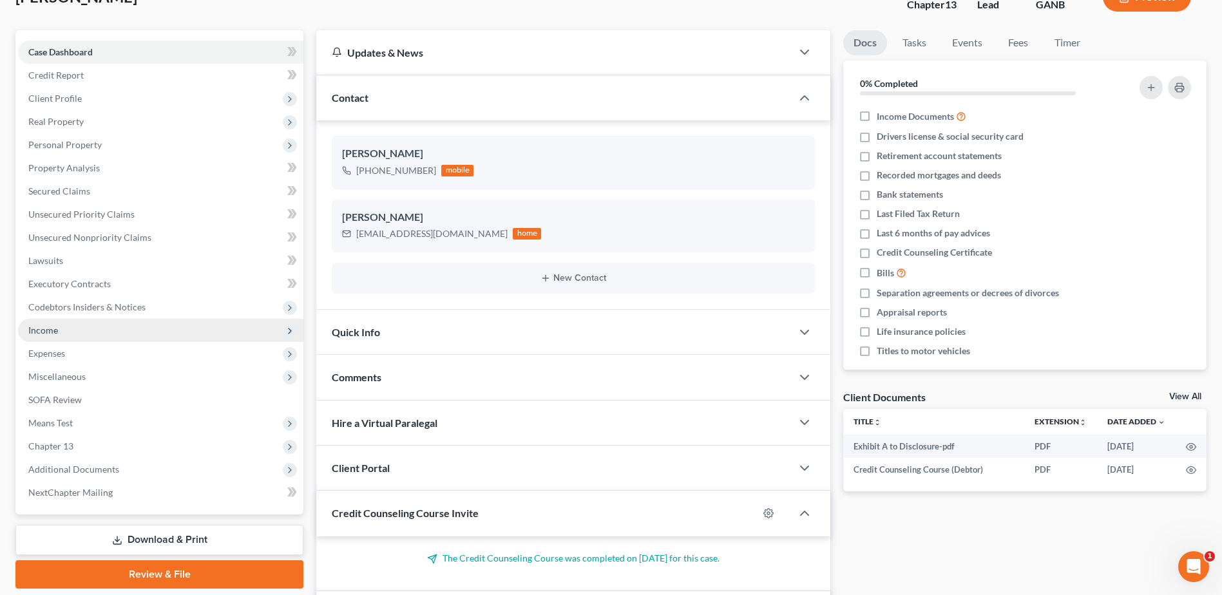
scroll to position [193, 0]
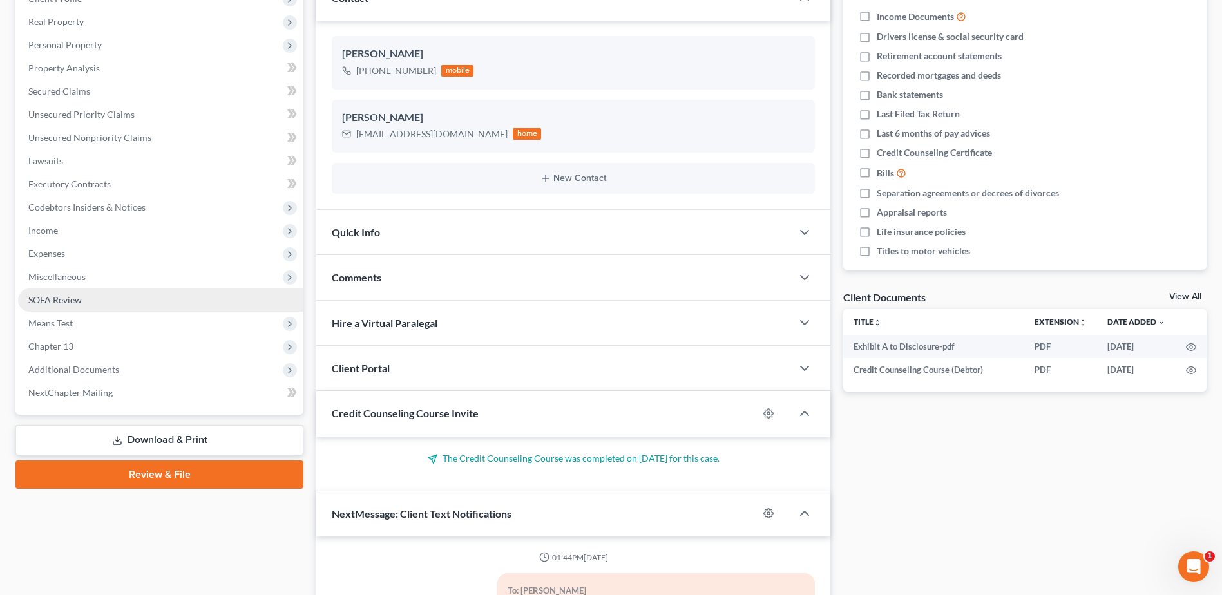
click at [62, 302] on span "SOFA Review" at bounding box center [54, 299] width 53 height 11
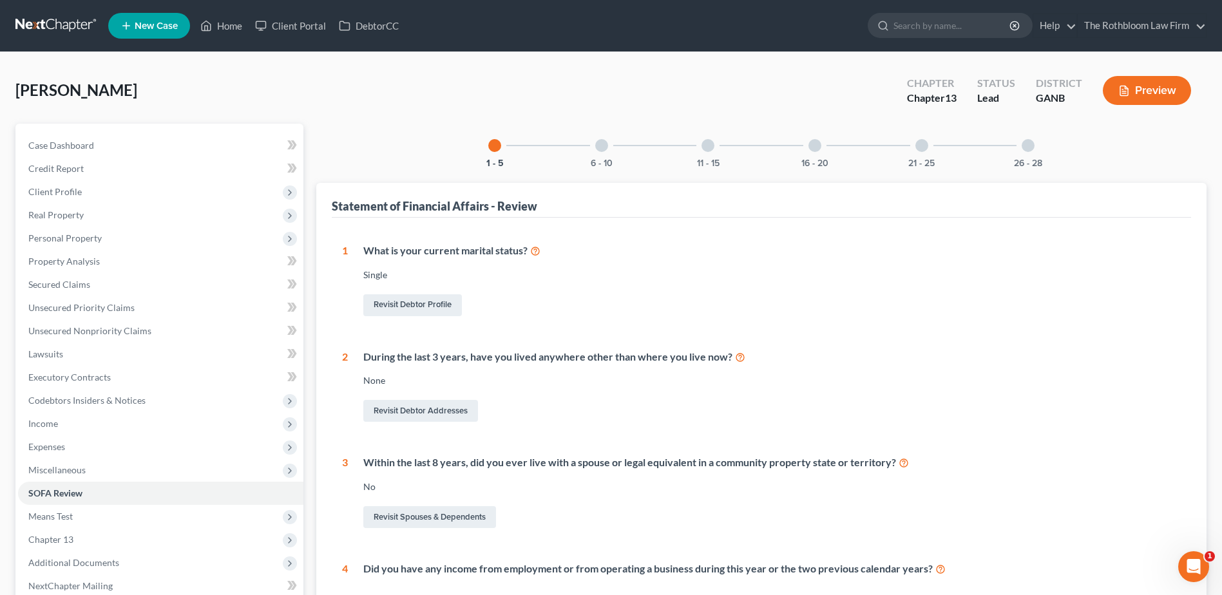
click at [812, 140] on div at bounding box center [815, 145] width 13 height 13
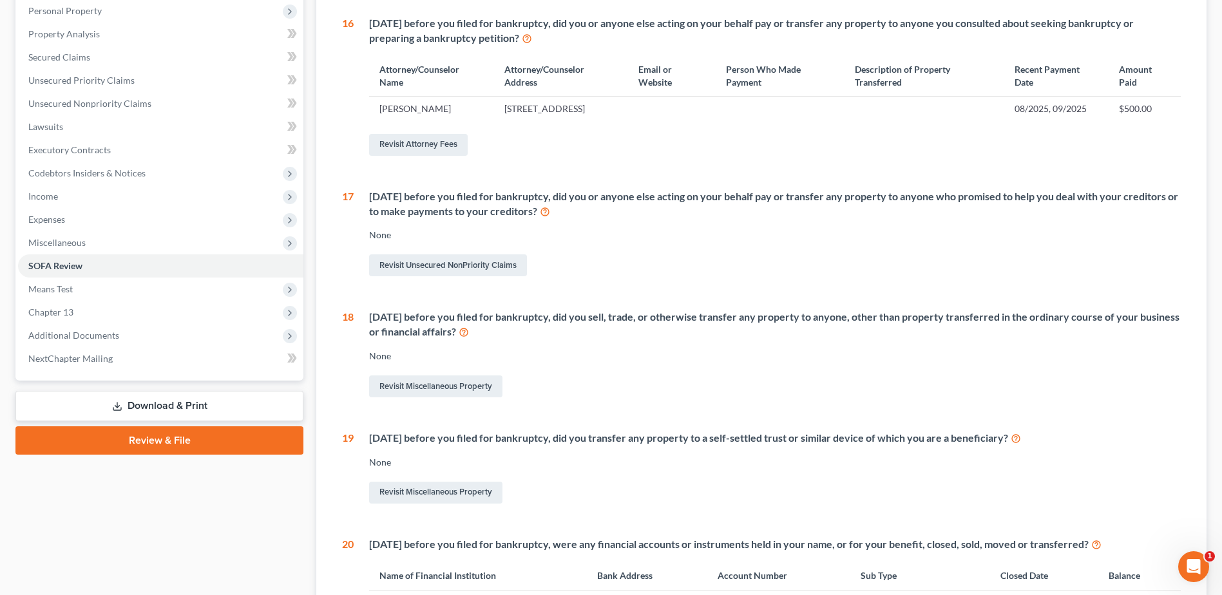
scroll to position [387, 0]
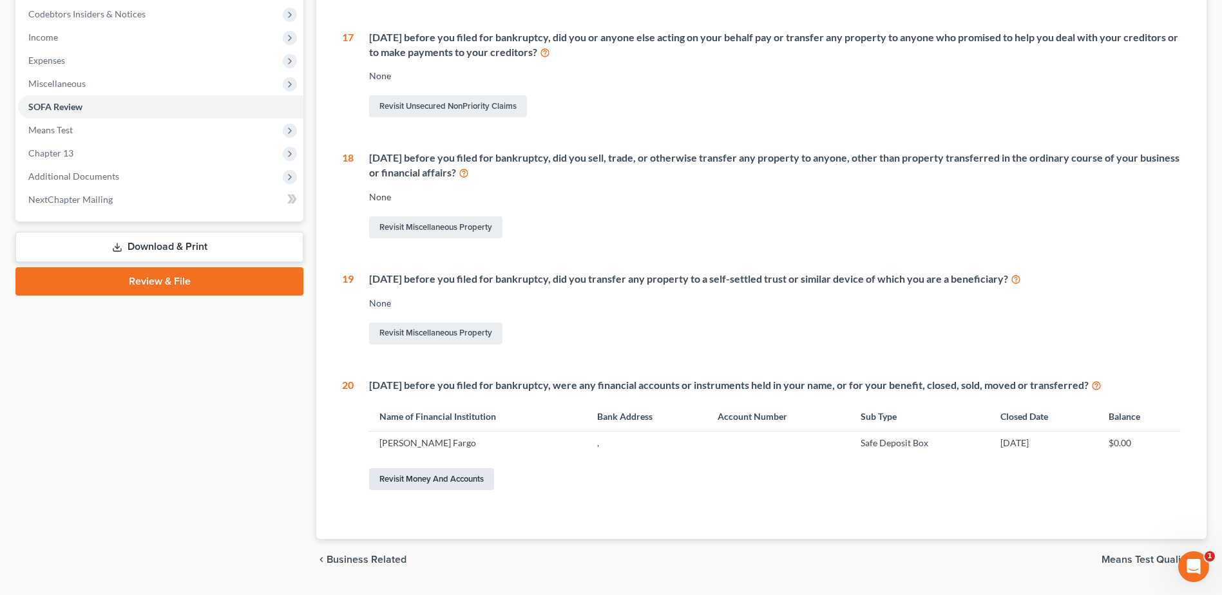
click at [437, 490] on link "Revisit Money and Accounts" at bounding box center [431, 479] width 125 height 22
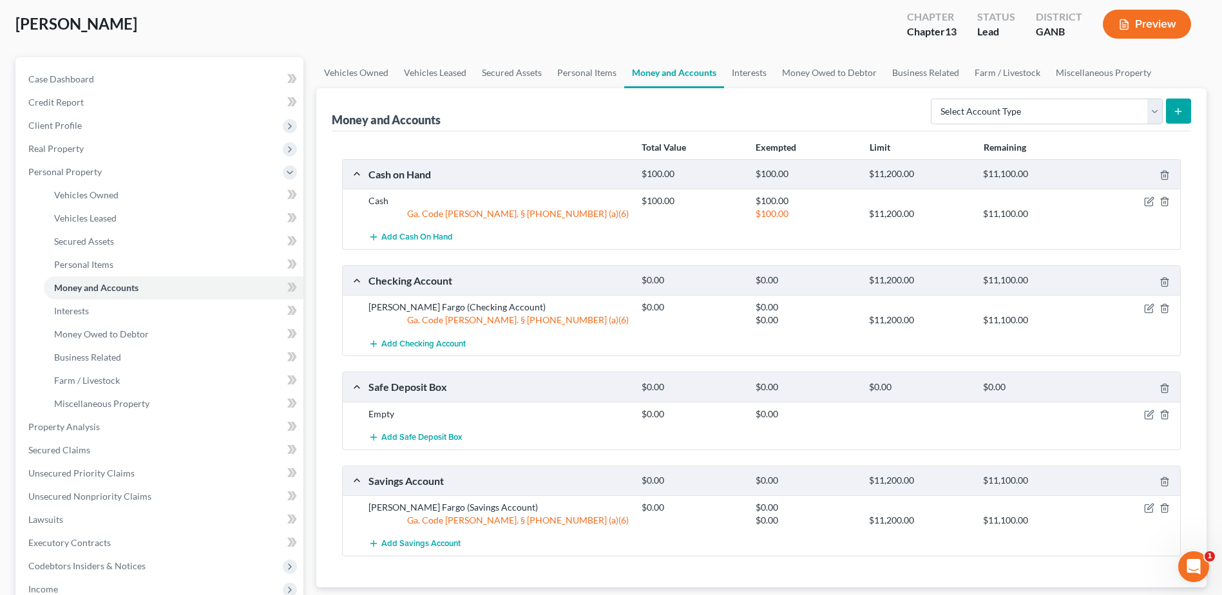
scroll to position [129, 0]
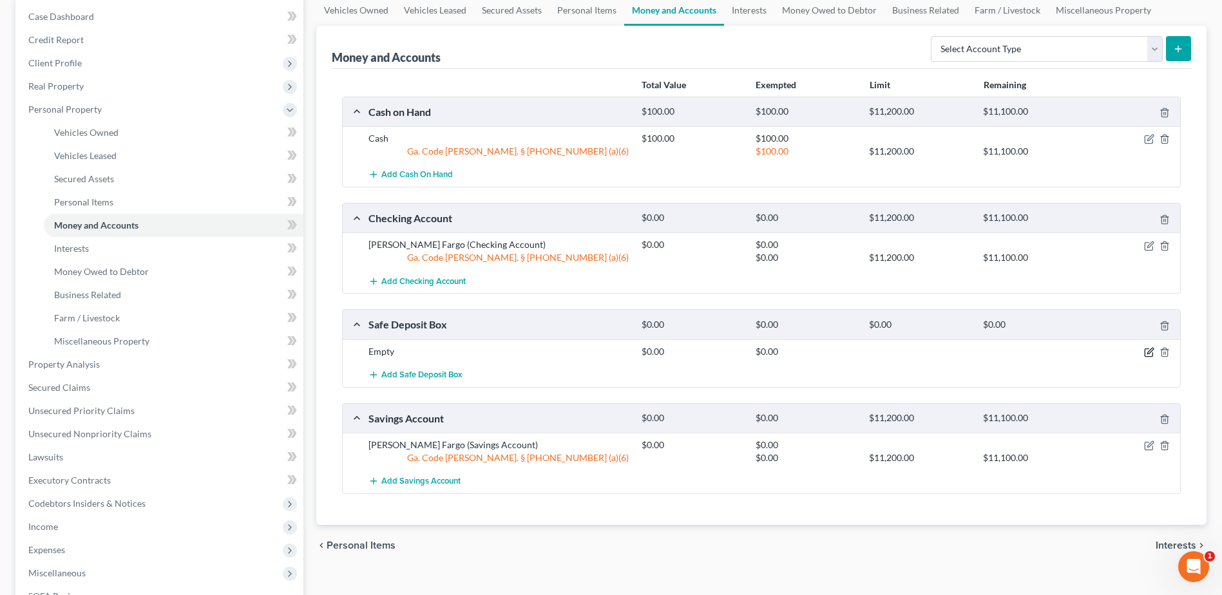
click at [1146, 352] on icon "button" at bounding box center [1149, 352] width 10 height 10
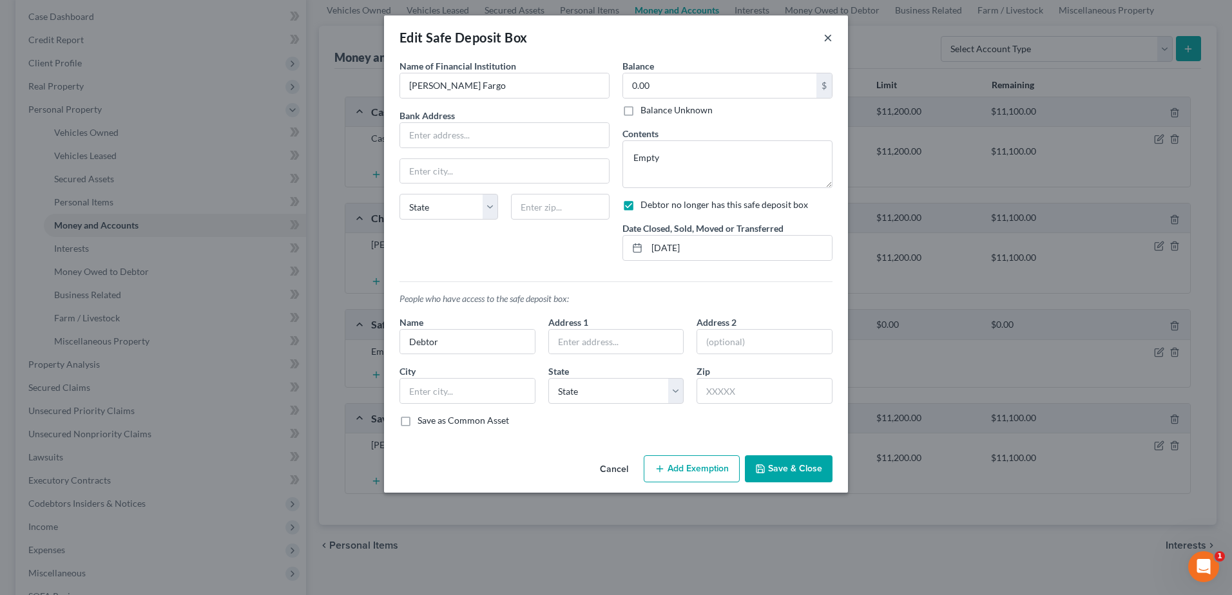
click at [828, 40] on button "×" at bounding box center [827, 37] width 9 height 15
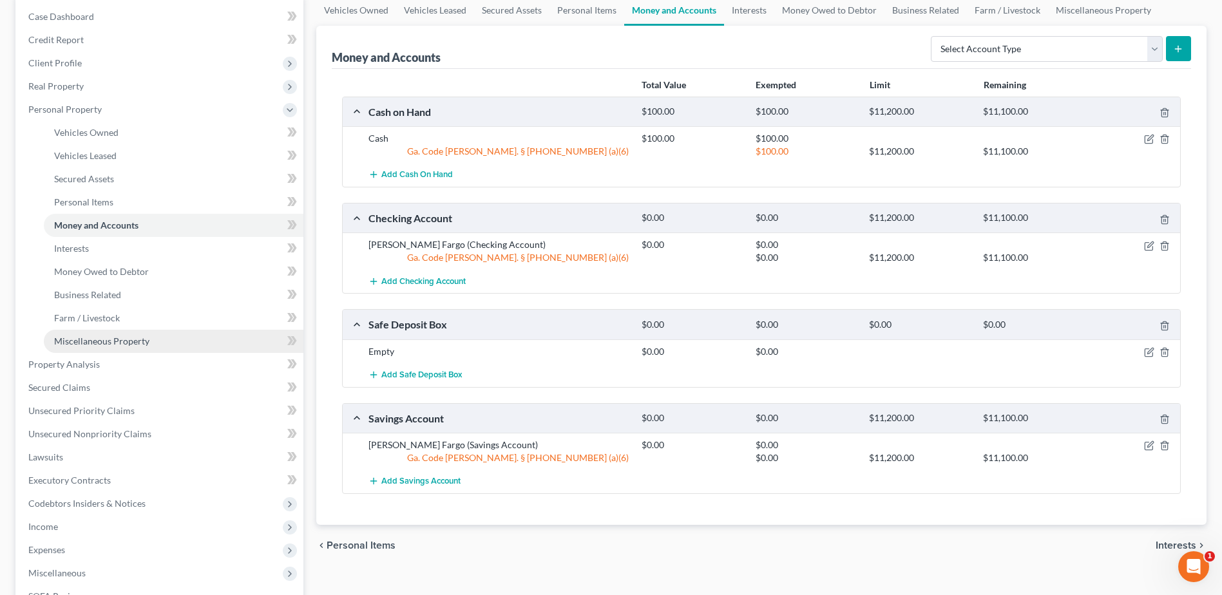
scroll to position [368, 0]
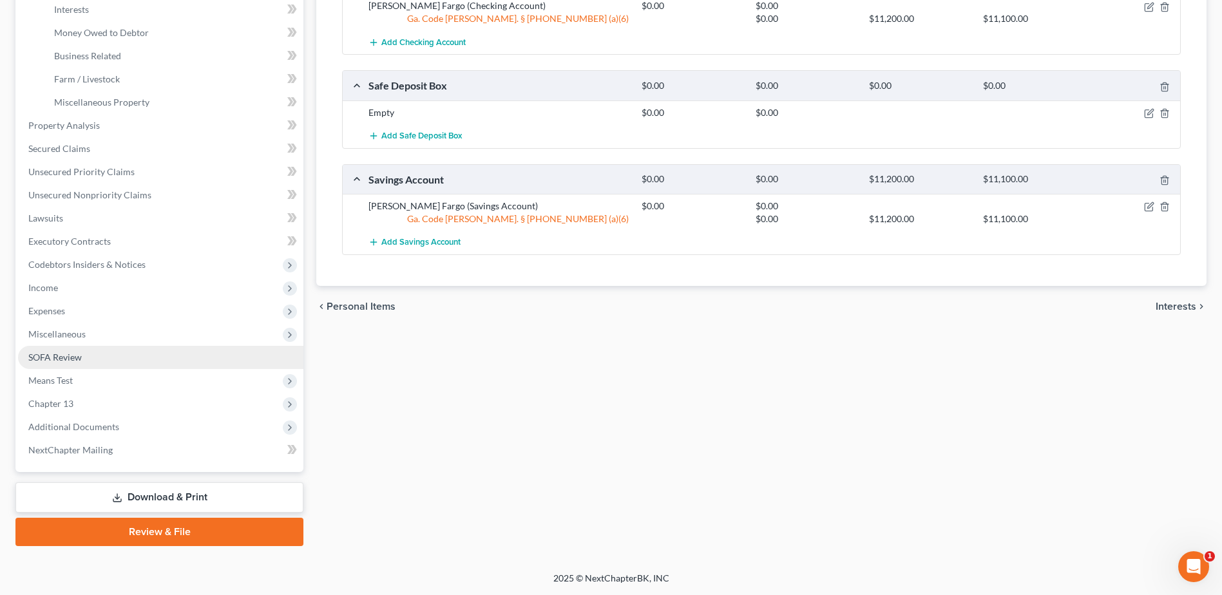
click at [71, 358] on span "SOFA Review" at bounding box center [54, 357] width 53 height 11
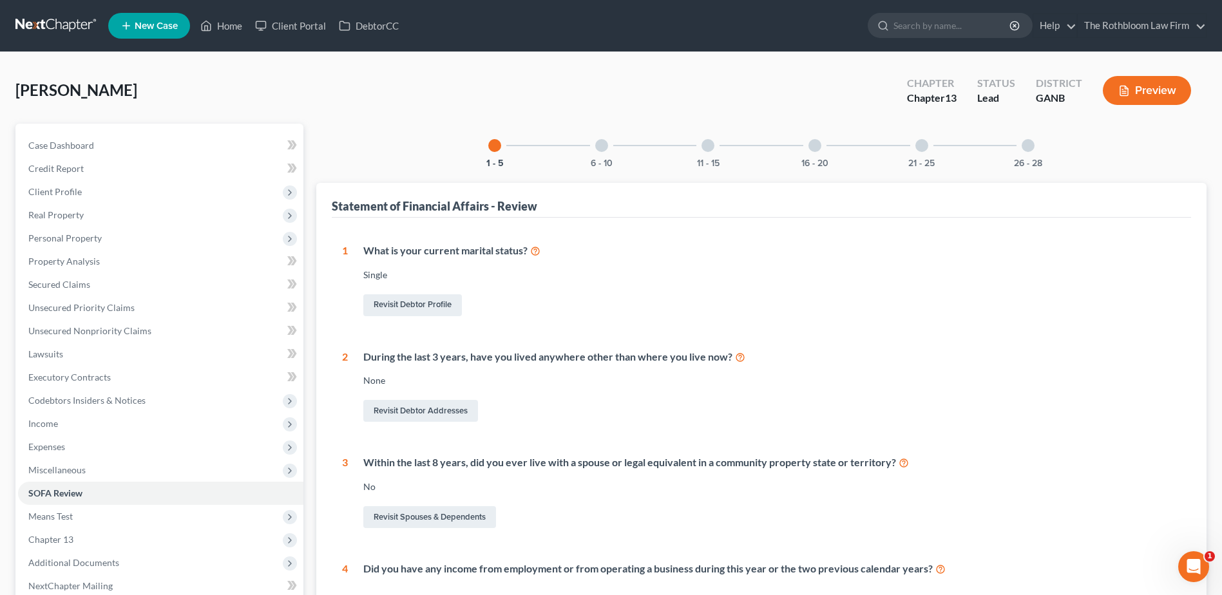
click at [818, 147] on div at bounding box center [815, 145] width 13 height 13
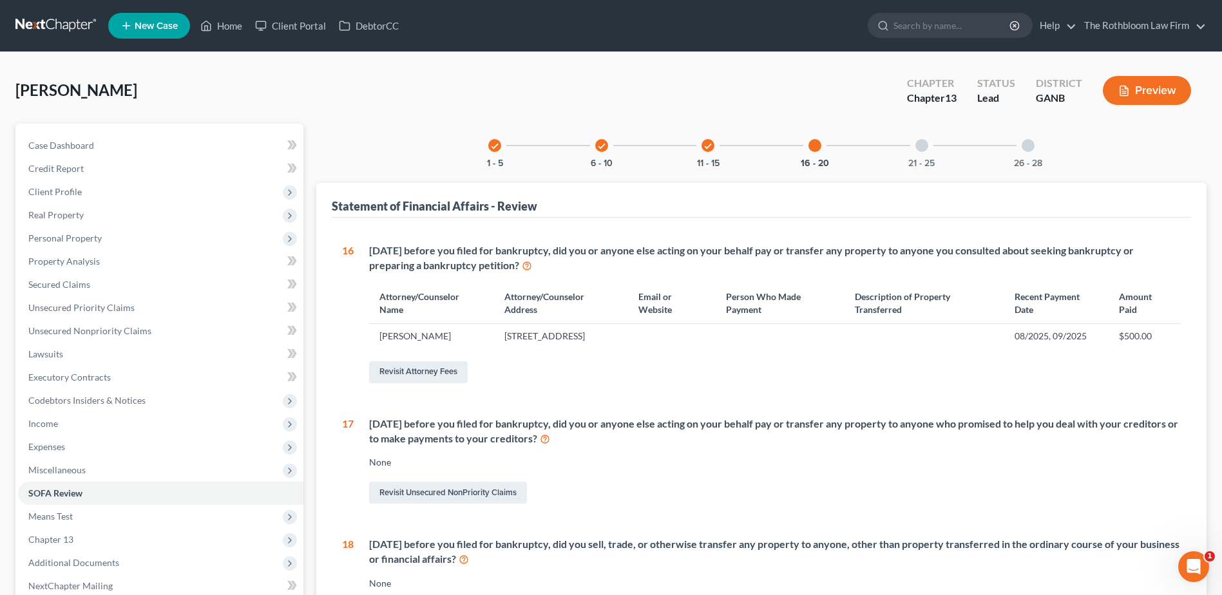
click at [922, 156] on div "21 - 25" at bounding box center [922, 146] width 44 height 44
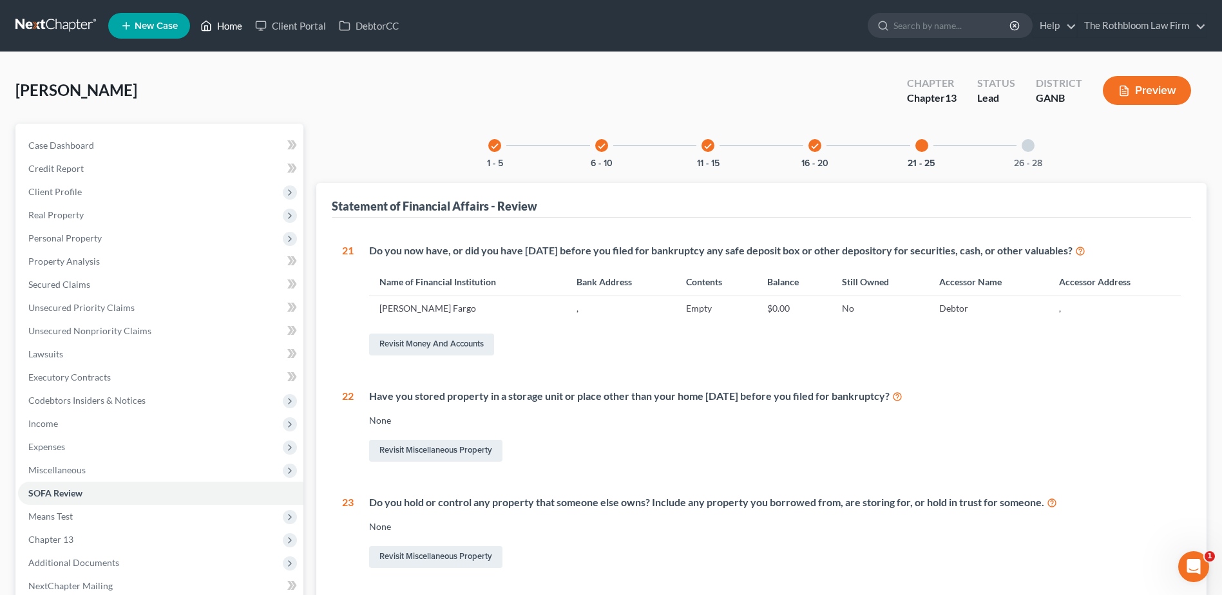
click at [233, 31] on link "Home" at bounding box center [221, 25] width 55 height 23
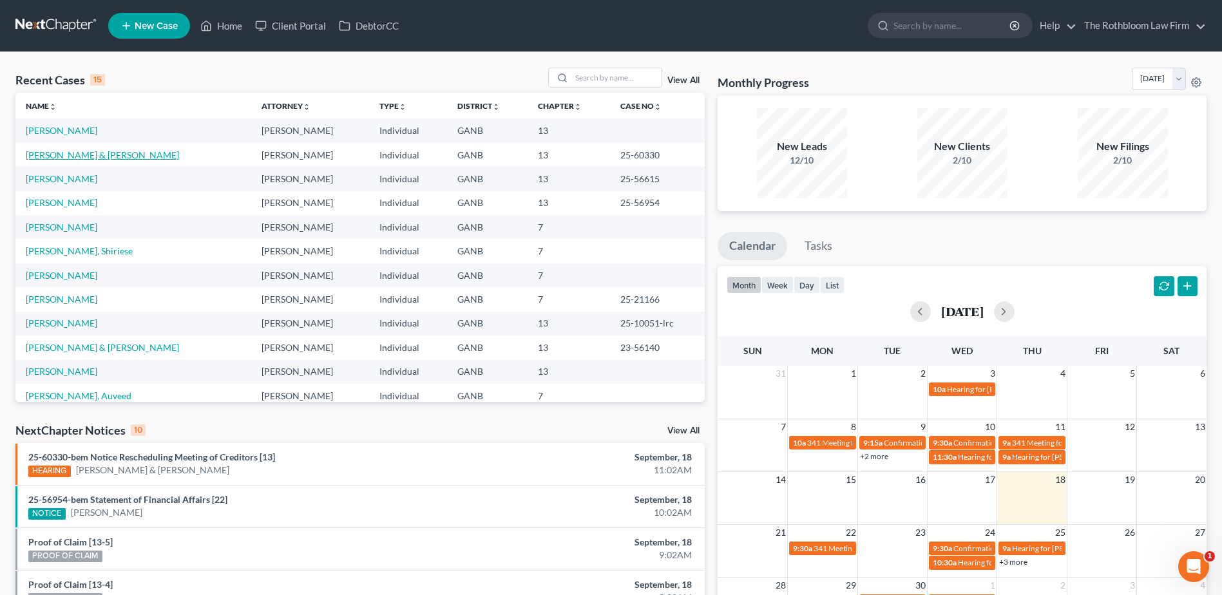
click at [86, 158] on link "[PERSON_NAME] & [PERSON_NAME]" at bounding box center [102, 154] width 153 height 11
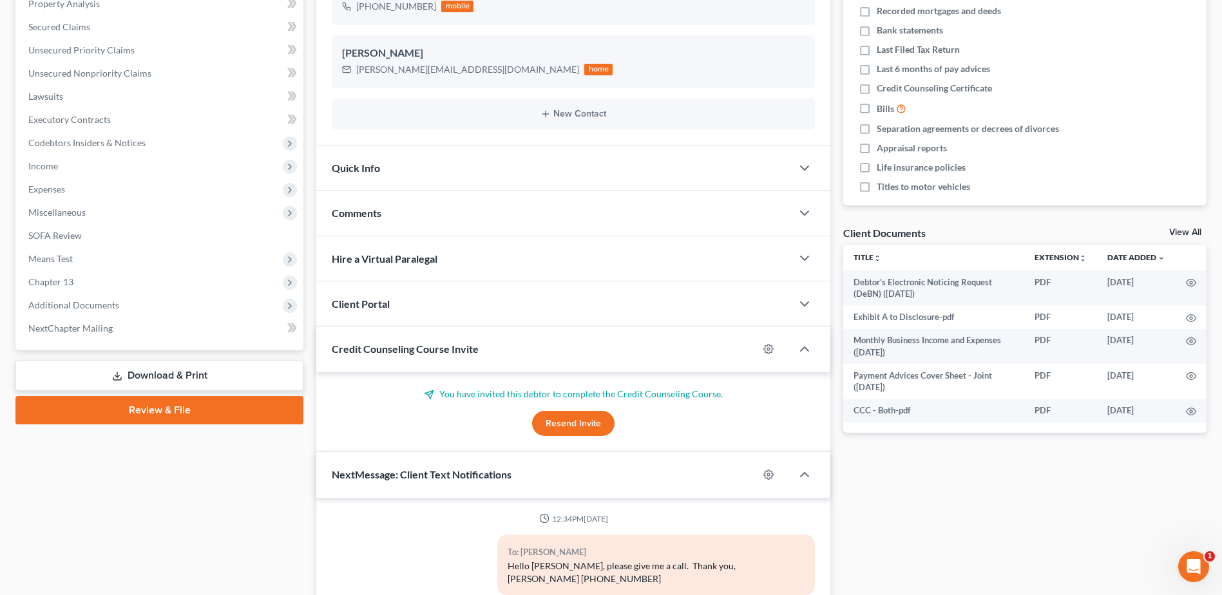
scroll to position [5, 0]
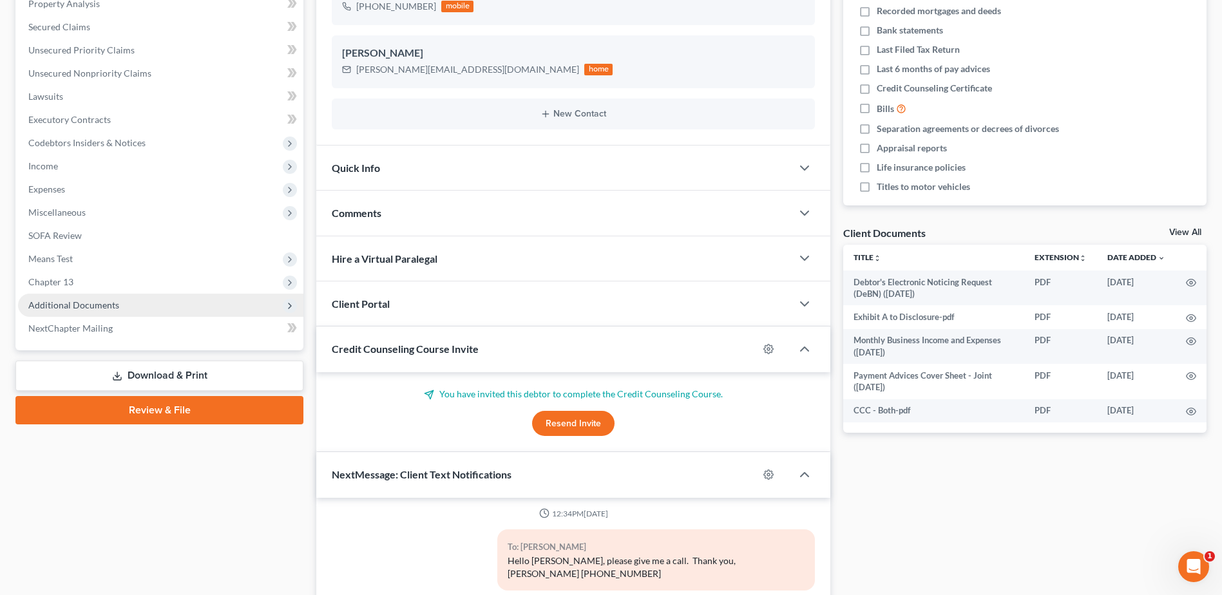
click at [69, 300] on span "Additional Documents" at bounding box center [73, 305] width 91 height 11
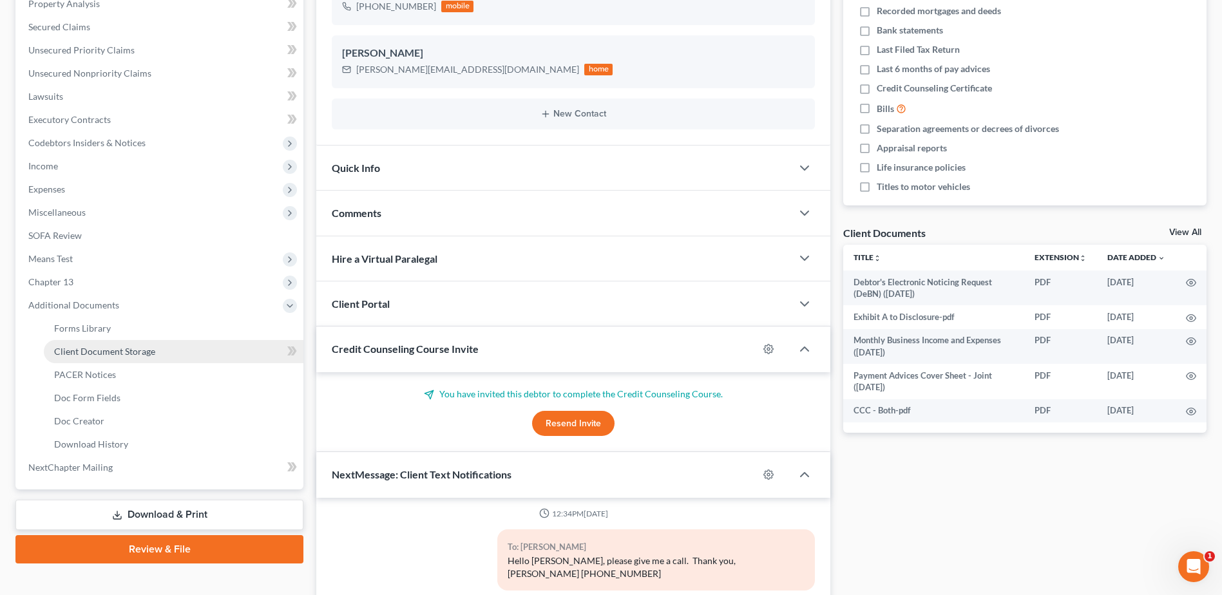
click at [111, 354] on span "Client Document Storage" at bounding box center [104, 351] width 101 height 11
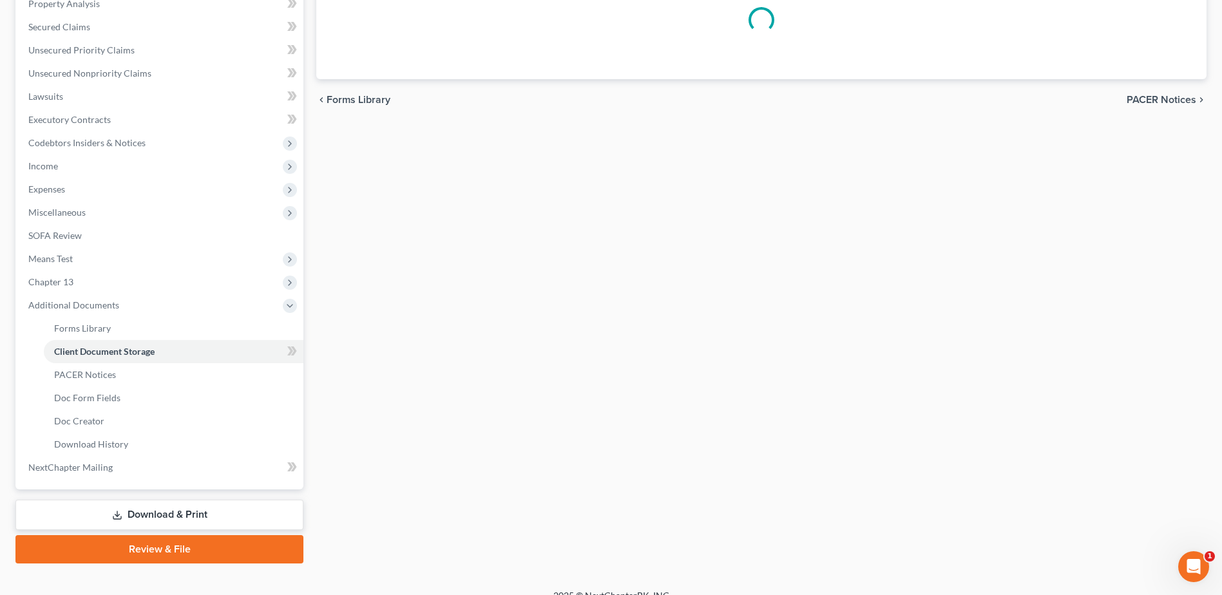
select select "5"
select select "35"
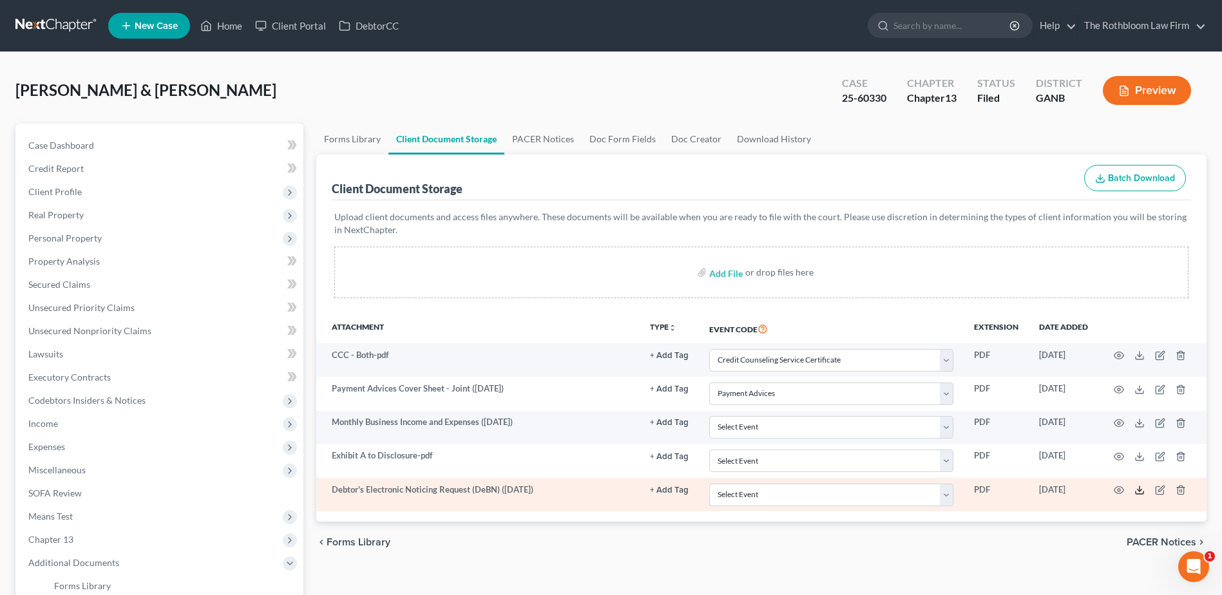
click at [1140, 490] on line at bounding box center [1140, 488] width 0 height 5
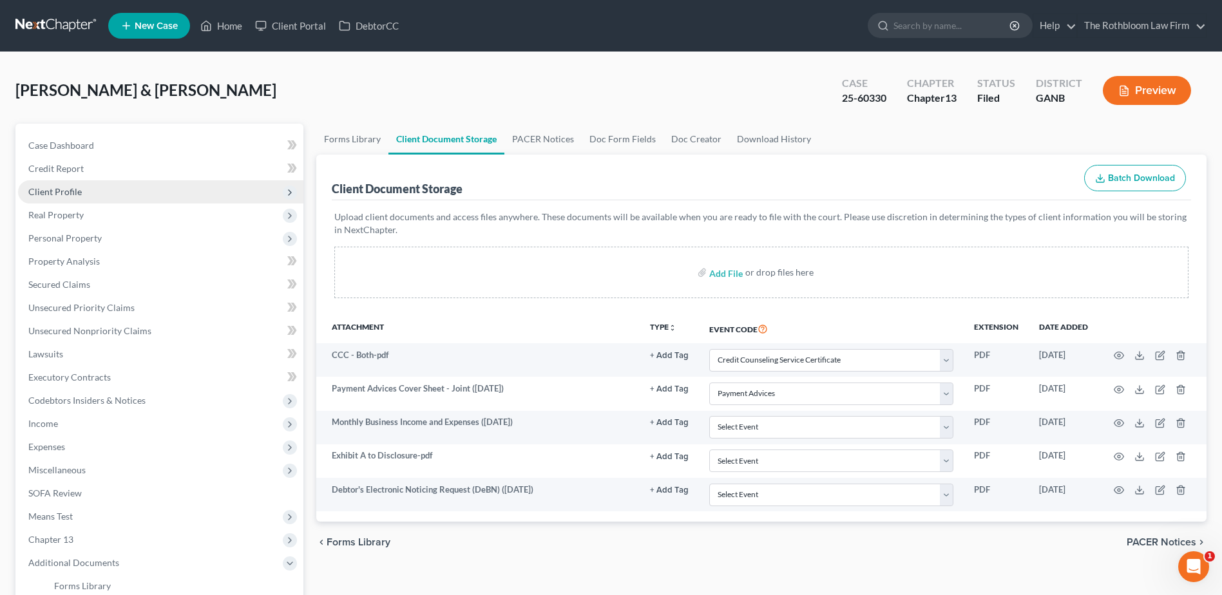
click at [64, 195] on span "Client Profile" at bounding box center [54, 191] width 53 height 11
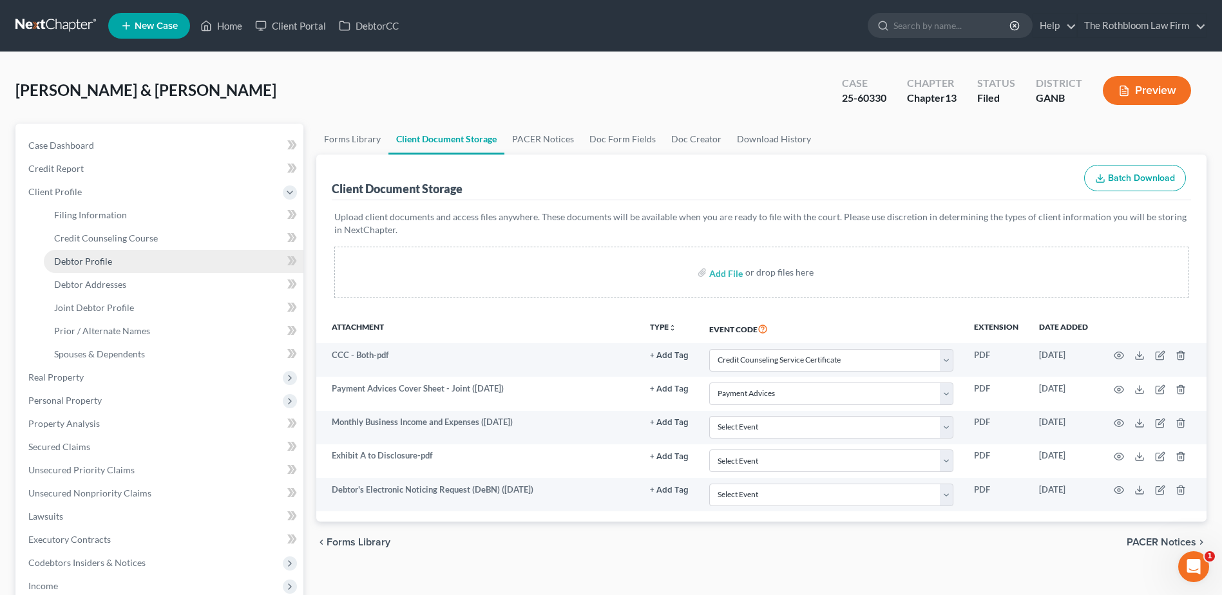
click at [82, 254] on link "Debtor Profile" at bounding box center [174, 261] width 260 height 23
select select "1"
select select "4"
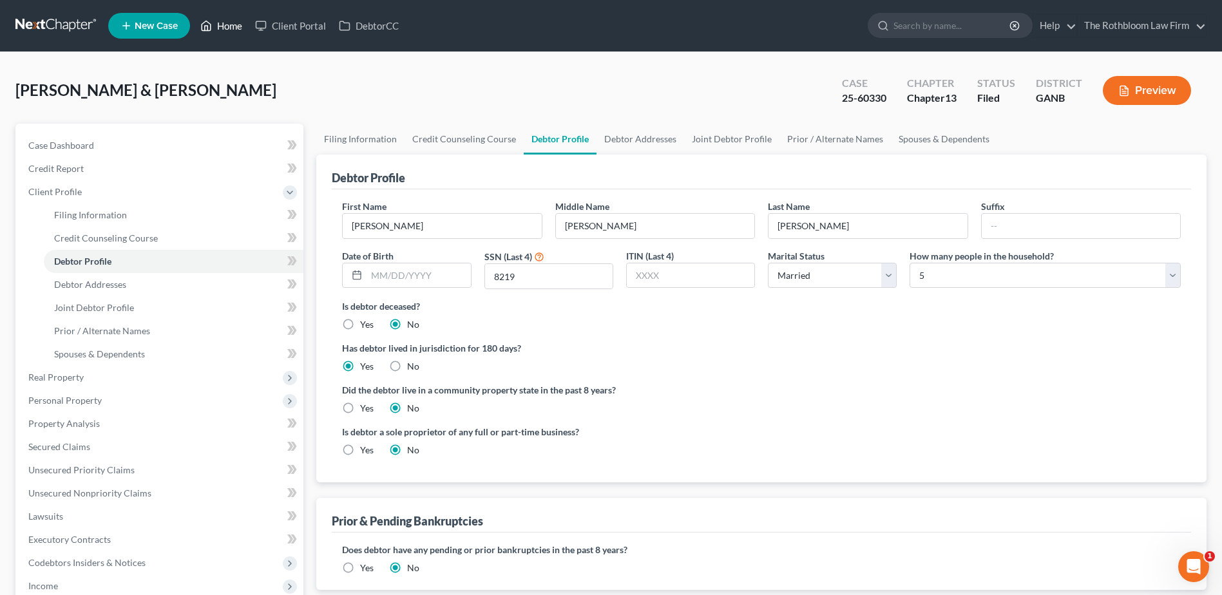
click at [222, 28] on link "Home" at bounding box center [221, 25] width 55 height 23
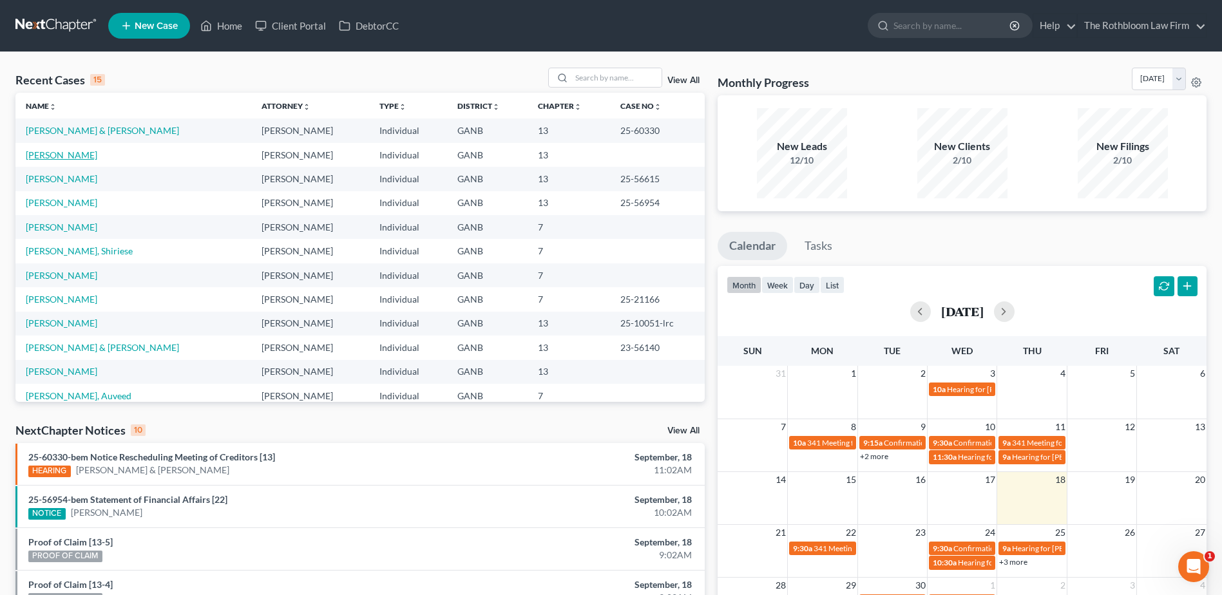
click at [46, 153] on link "[PERSON_NAME]" at bounding box center [62, 154] width 72 height 11
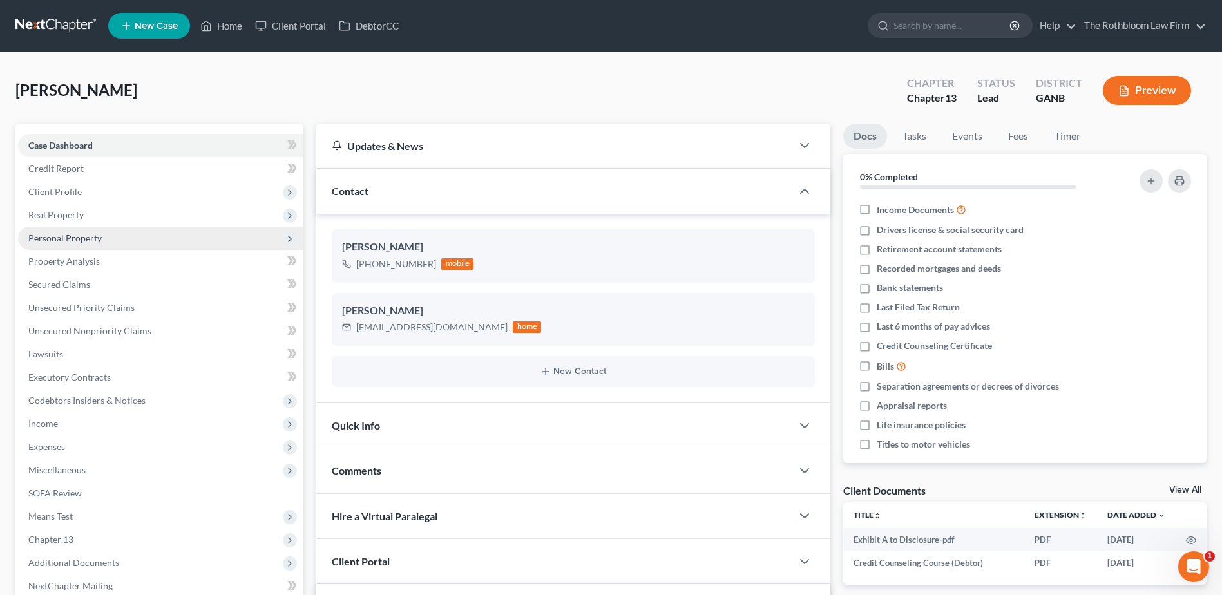
click at [51, 244] on span "Personal Property" at bounding box center [160, 238] width 285 height 23
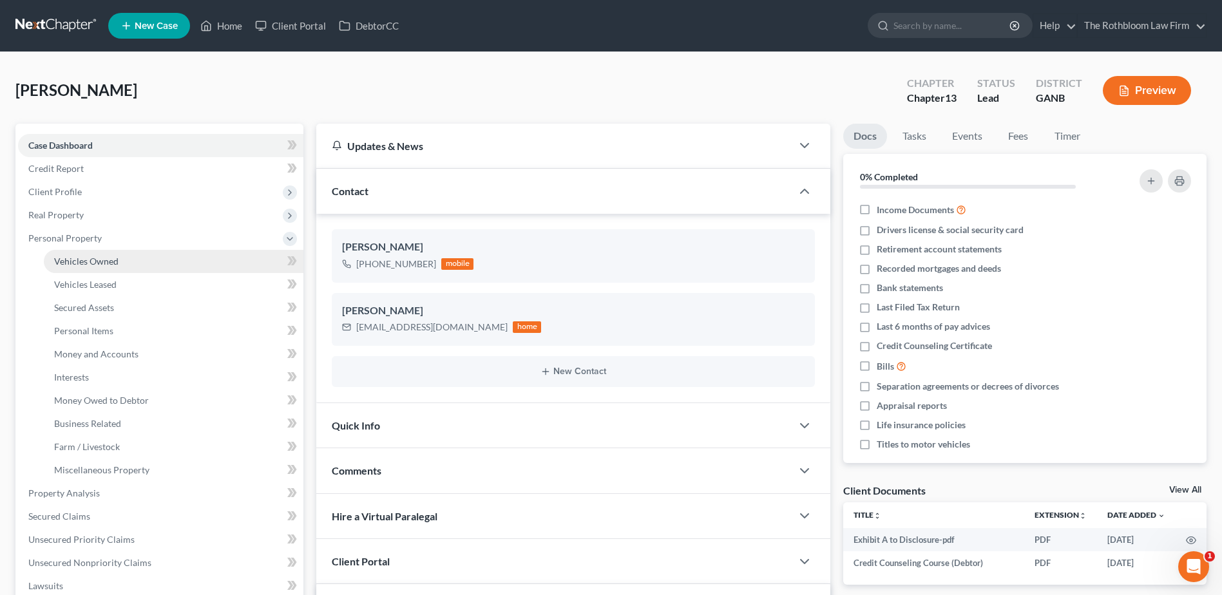
click at [102, 269] on link "Vehicles Owned" at bounding box center [174, 261] width 260 height 23
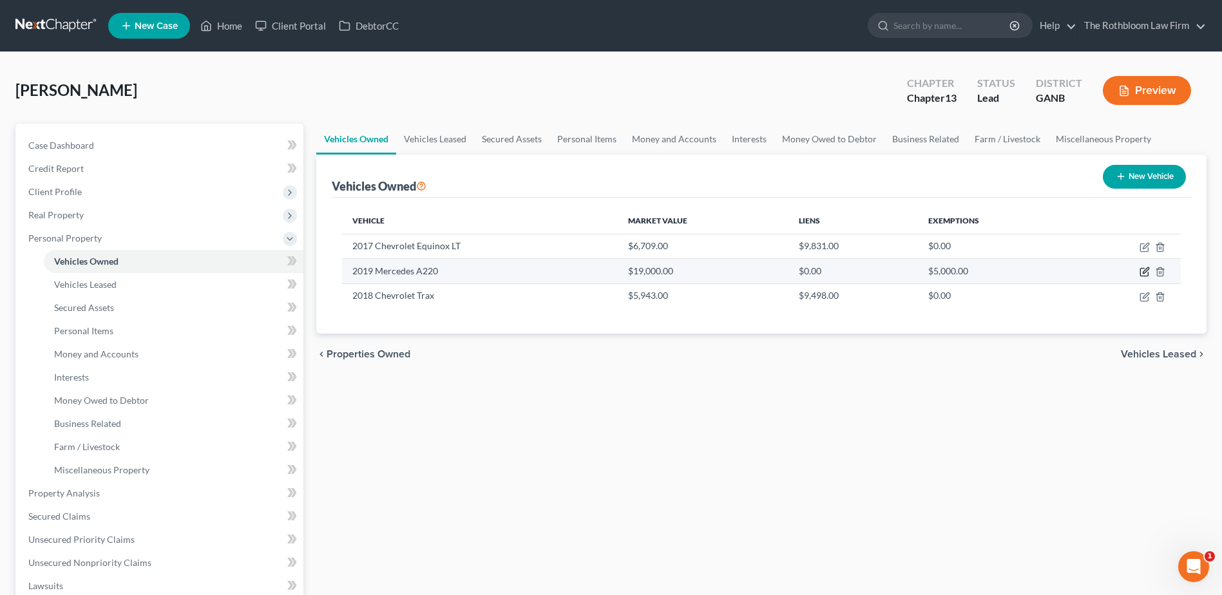
click at [1145, 268] on icon "button" at bounding box center [1145, 272] width 10 height 10
select select "0"
select select "7"
select select "2"
select select "0"
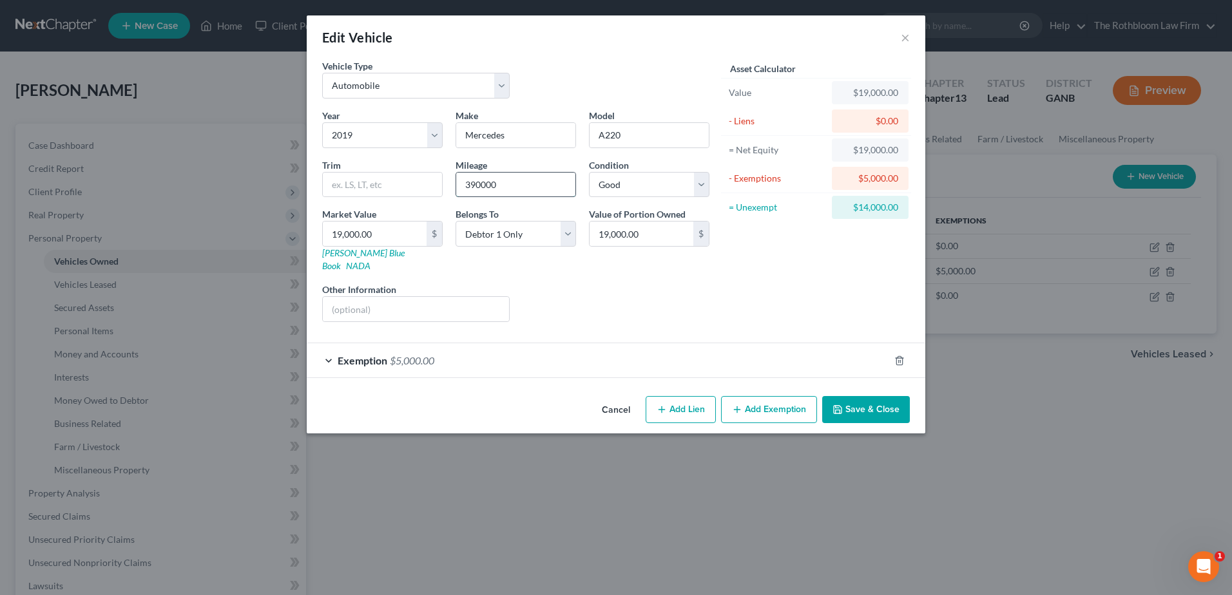
click at [481, 183] on input "390000" at bounding box center [515, 185] width 119 height 24
type input "39000"
click at [880, 396] on button "Save & Close" at bounding box center [866, 409] width 88 height 27
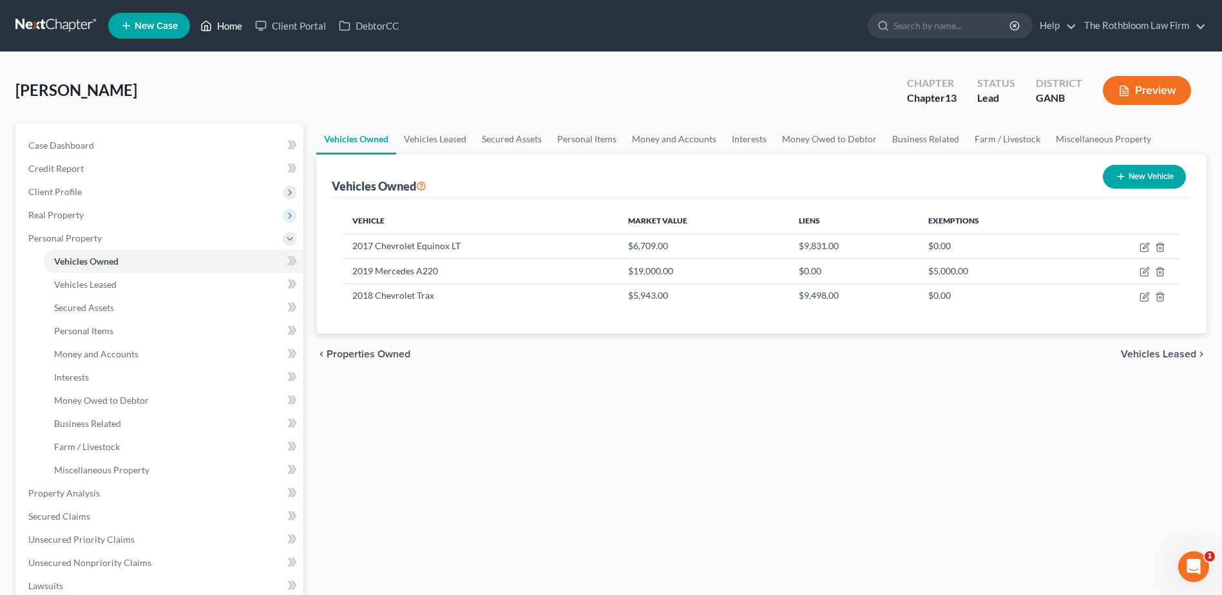
click at [235, 28] on link "Home" at bounding box center [221, 25] width 55 height 23
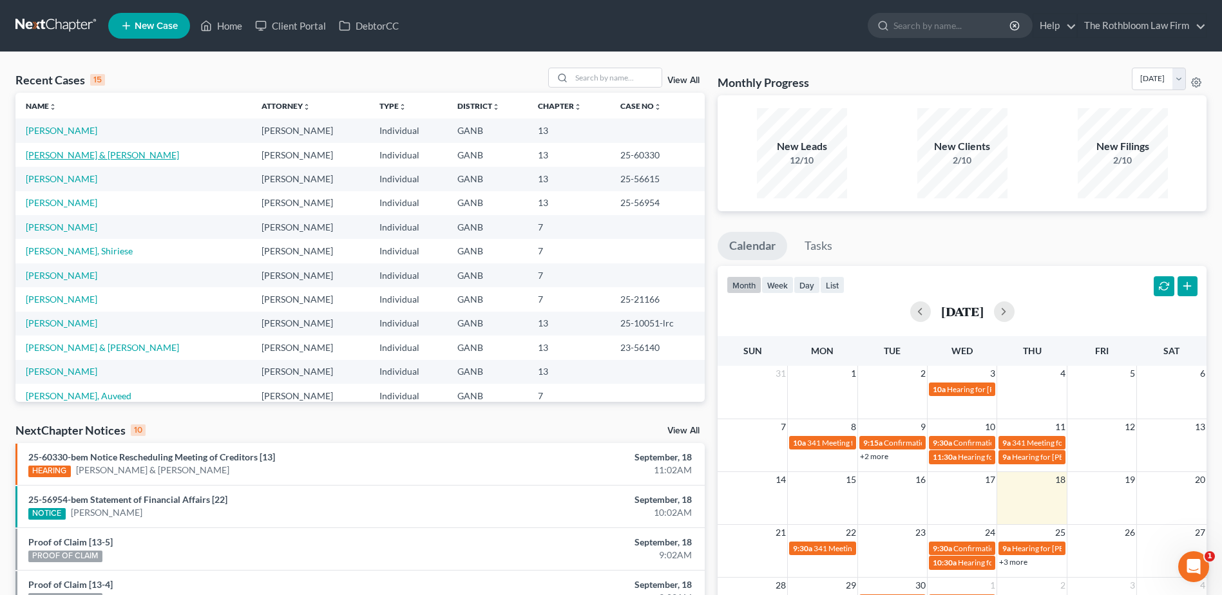
click at [148, 150] on link "[PERSON_NAME] & [PERSON_NAME]" at bounding box center [102, 154] width 153 height 11
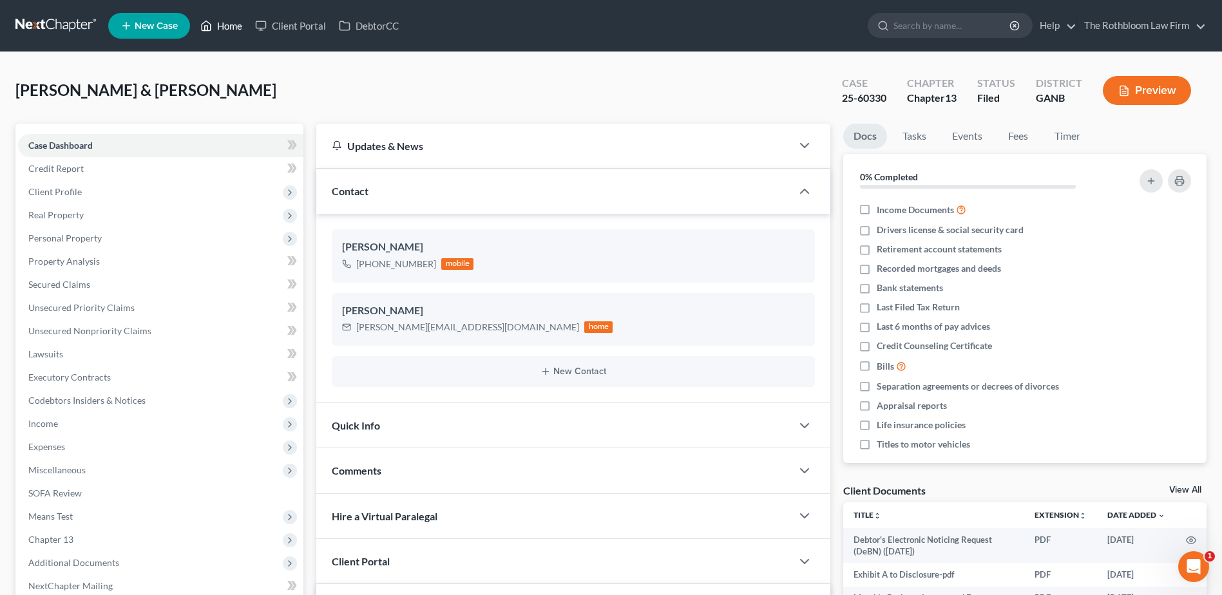
click at [234, 31] on link "Home" at bounding box center [221, 25] width 55 height 23
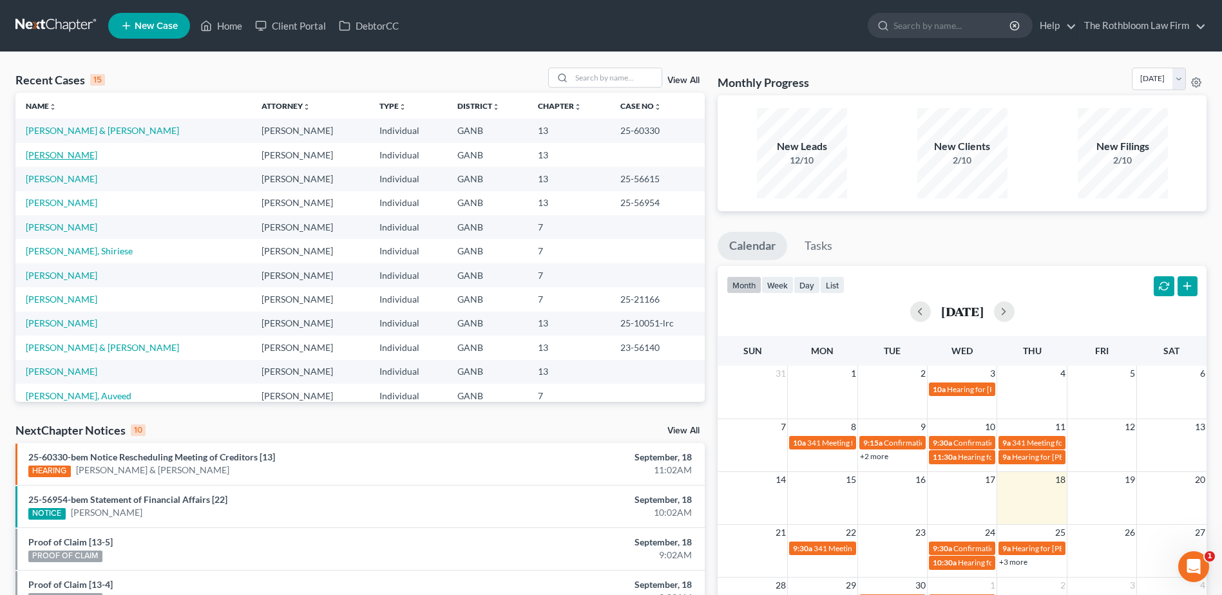
click at [62, 154] on link "[PERSON_NAME]" at bounding box center [62, 154] width 72 height 11
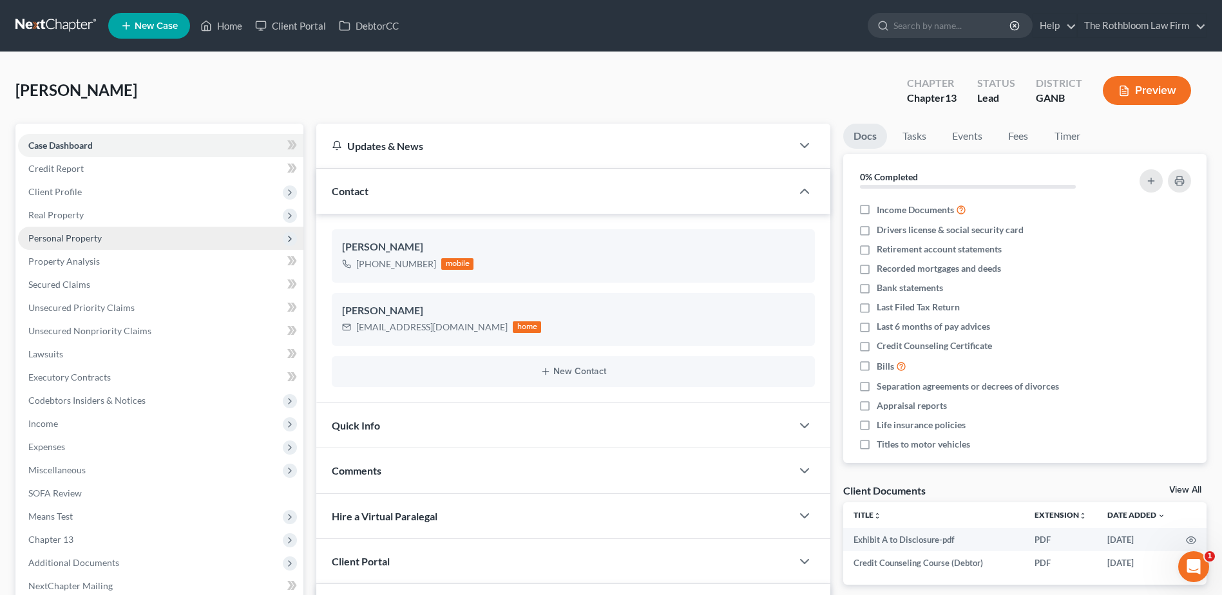
click at [48, 243] on span "Personal Property" at bounding box center [64, 238] width 73 height 11
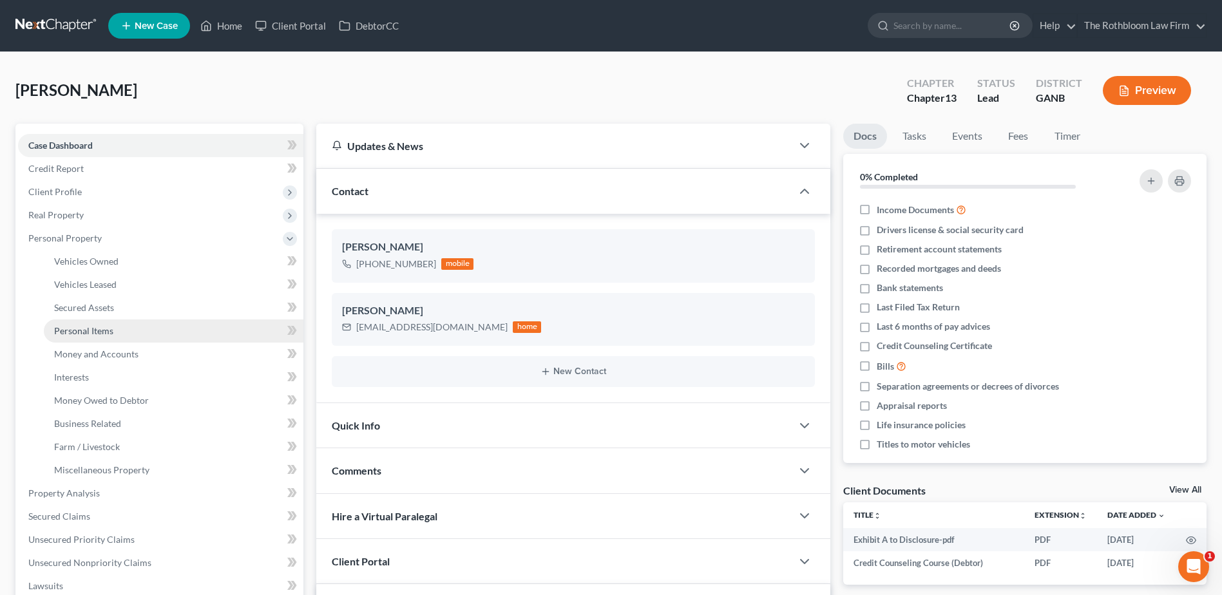
click at [78, 330] on span "Personal Items" at bounding box center [83, 330] width 59 height 11
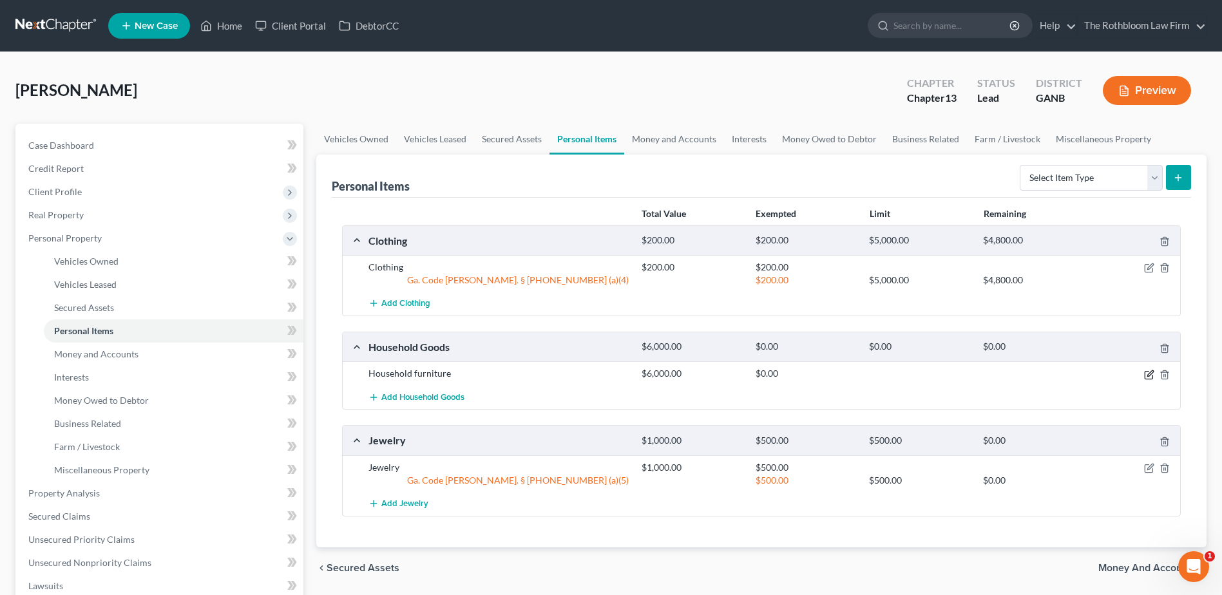
click at [1149, 375] on icon "button" at bounding box center [1149, 375] width 10 height 10
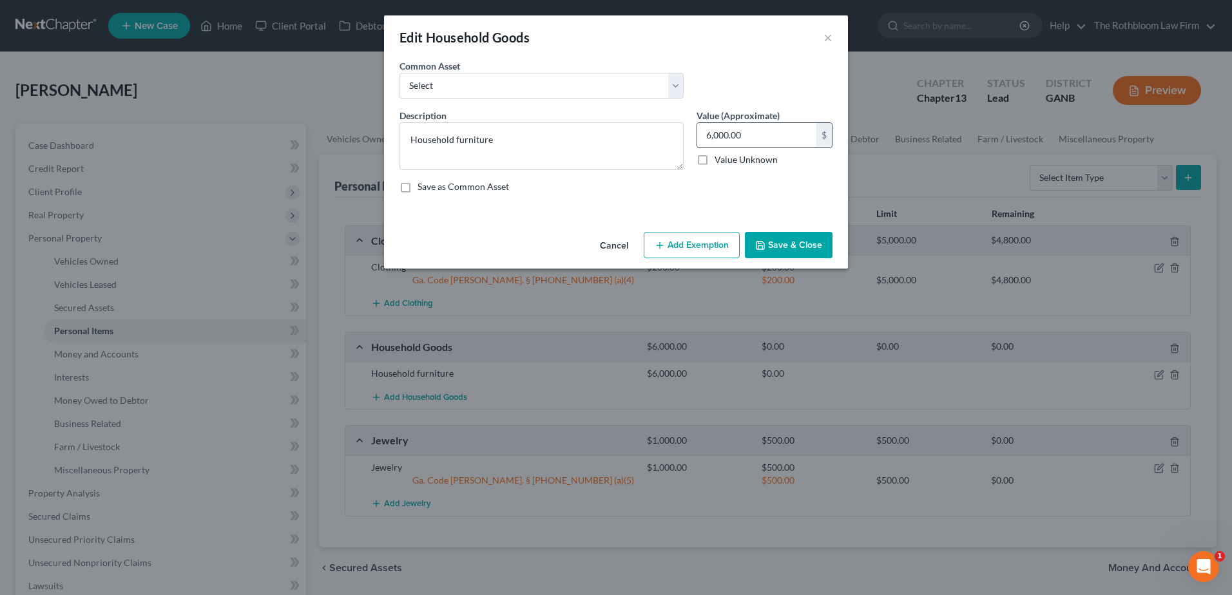
click at [761, 141] on input "6,000.00" at bounding box center [756, 135] width 119 height 24
type input "3,500"
click at [703, 245] on button "Add Exemption" at bounding box center [692, 245] width 96 height 27
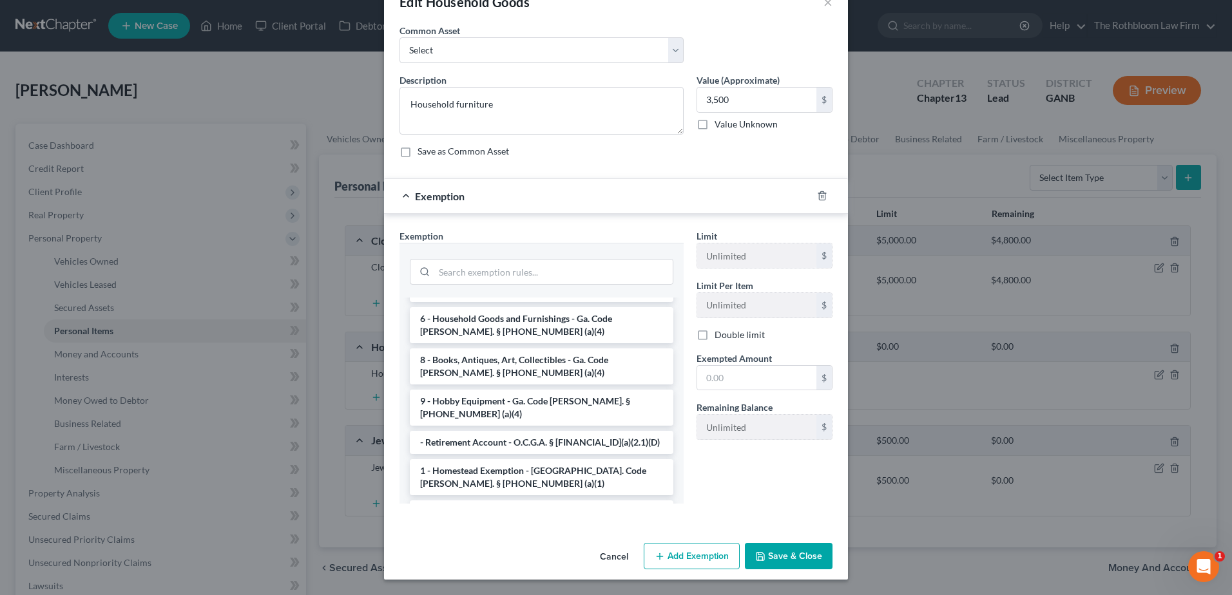
scroll to position [85, 0]
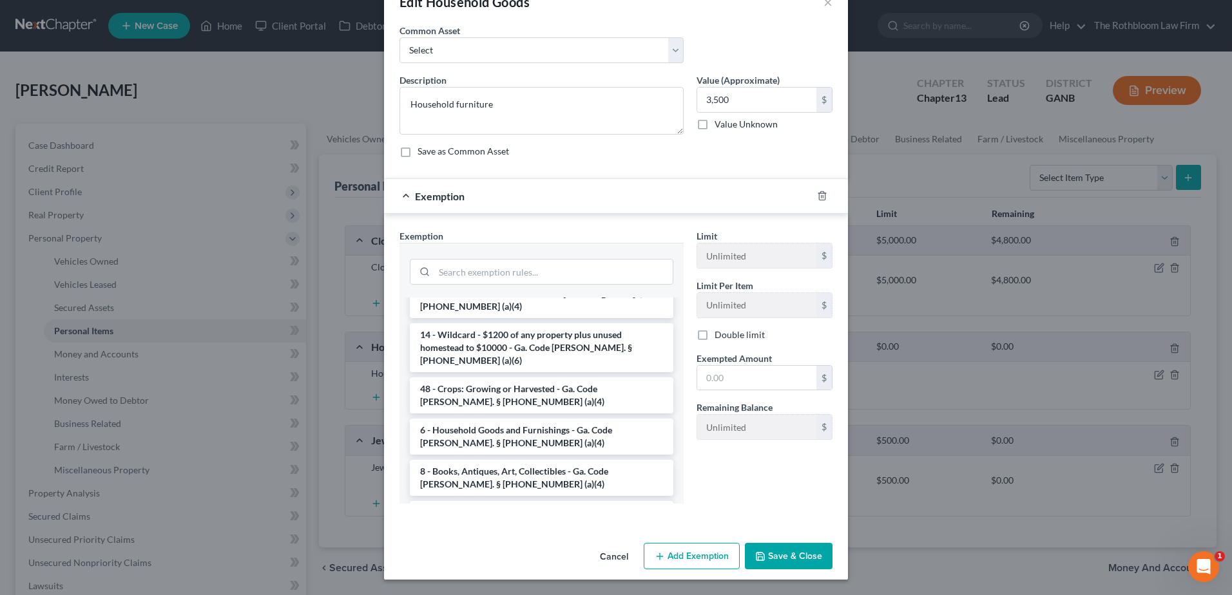
click at [470, 419] on li "6 - Household Goods and Furnishings - Ga. Code [PERSON_NAME]. § [PHONE_NUMBER] …" at bounding box center [541, 437] width 263 height 36
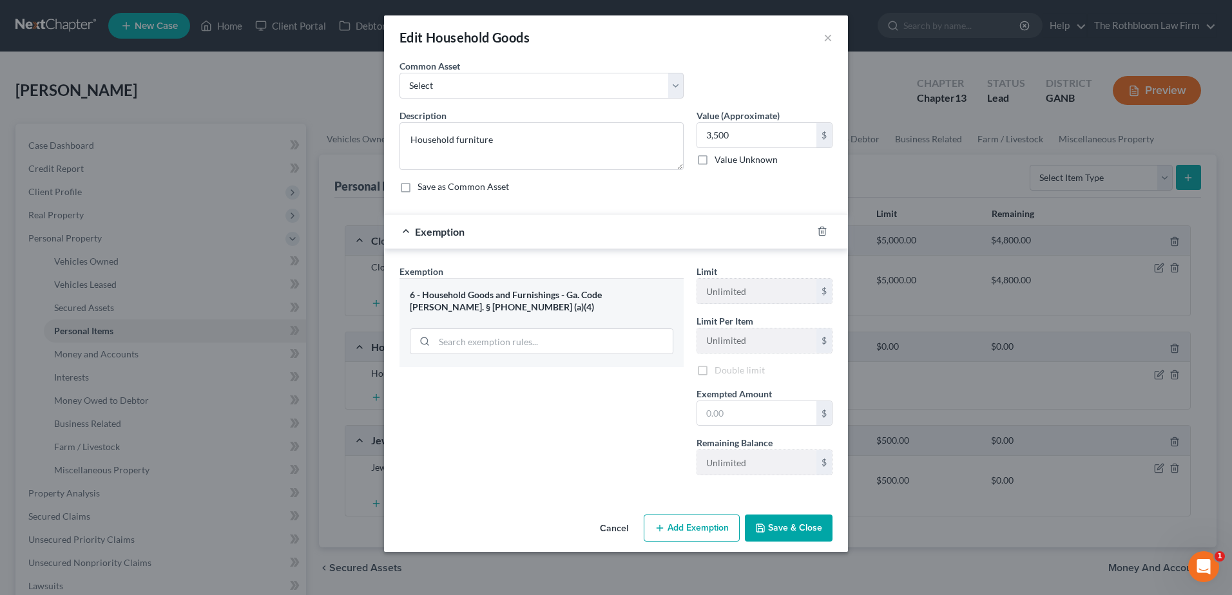
scroll to position [0, 0]
click at [726, 414] on input "text" at bounding box center [756, 415] width 119 height 24
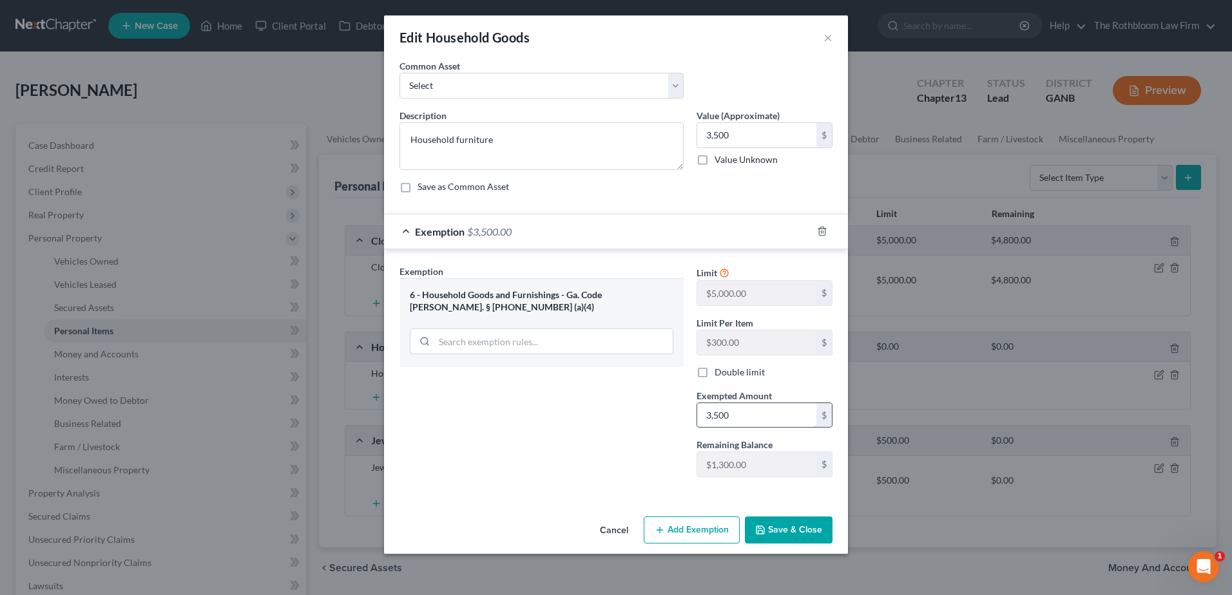
type input "3,500"
click at [790, 532] on button "Save & Close" at bounding box center [789, 530] width 88 height 27
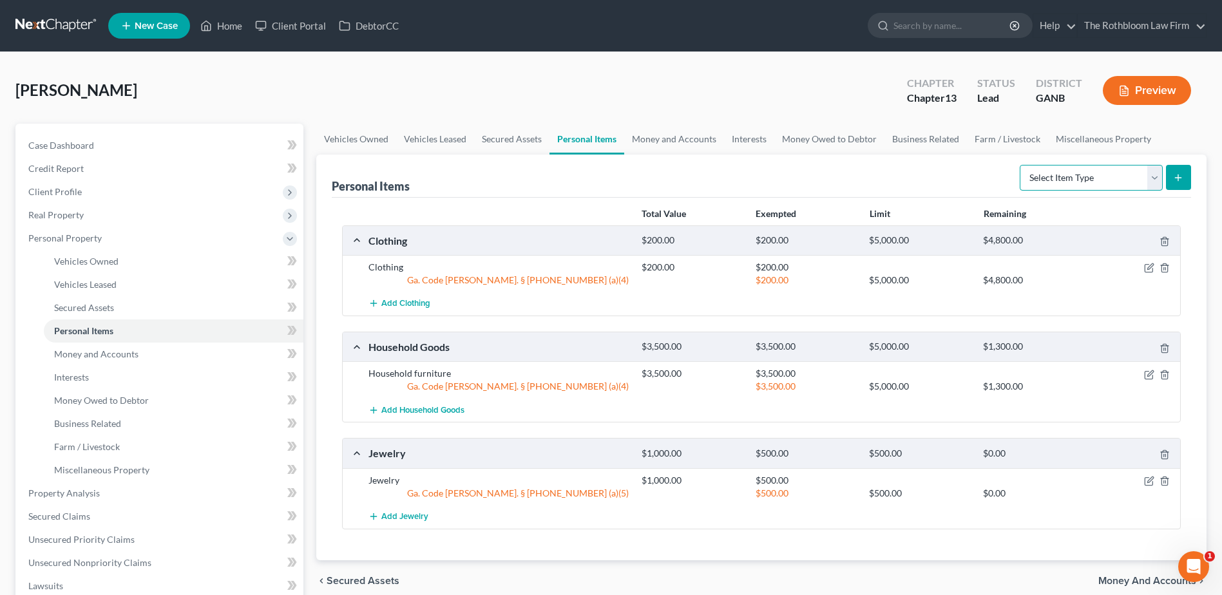
click at [1153, 180] on select "Select Item Type Clothing Collectibles Of Value Electronics Firearms Household …" at bounding box center [1091, 178] width 143 height 26
select select "electronics"
click at [1021, 165] on select "Select Item Type Clothing Collectibles Of Value Electronics Firearms Household …" at bounding box center [1091, 178] width 143 height 26
click at [1167, 173] on button "submit" at bounding box center [1178, 177] width 25 height 25
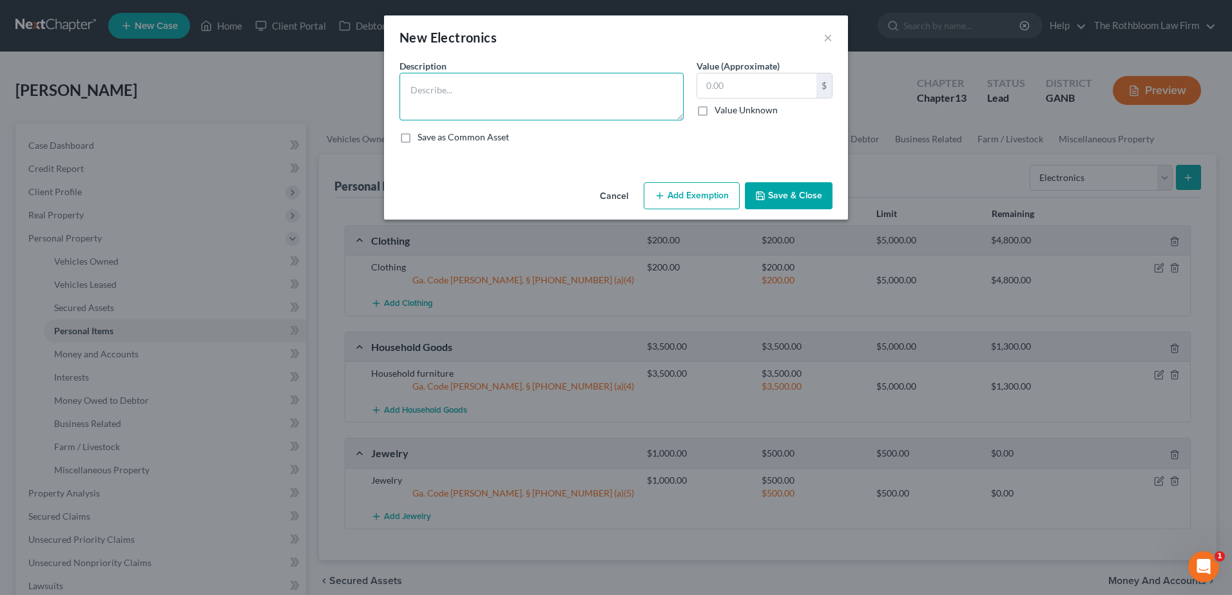
click at [450, 88] on textarea at bounding box center [541, 97] width 284 height 48
type textarea "Electronics"
type input "500"
click at [697, 207] on button "Add Exemption" at bounding box center [692, 195] width 96 height 27
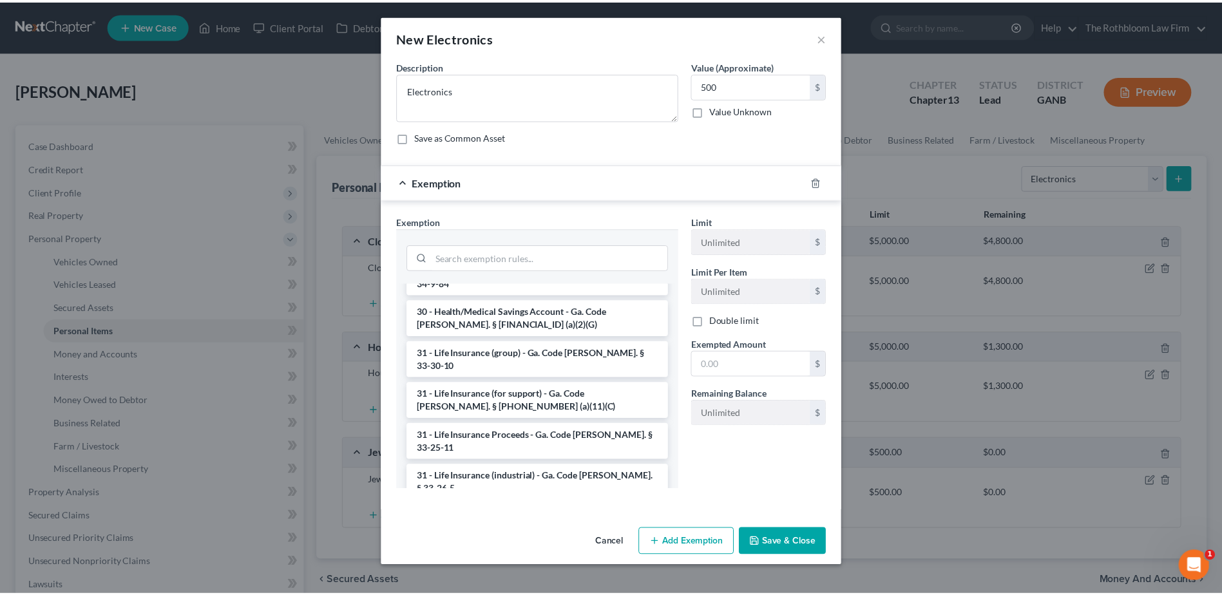
scroll to position [1796, 0]
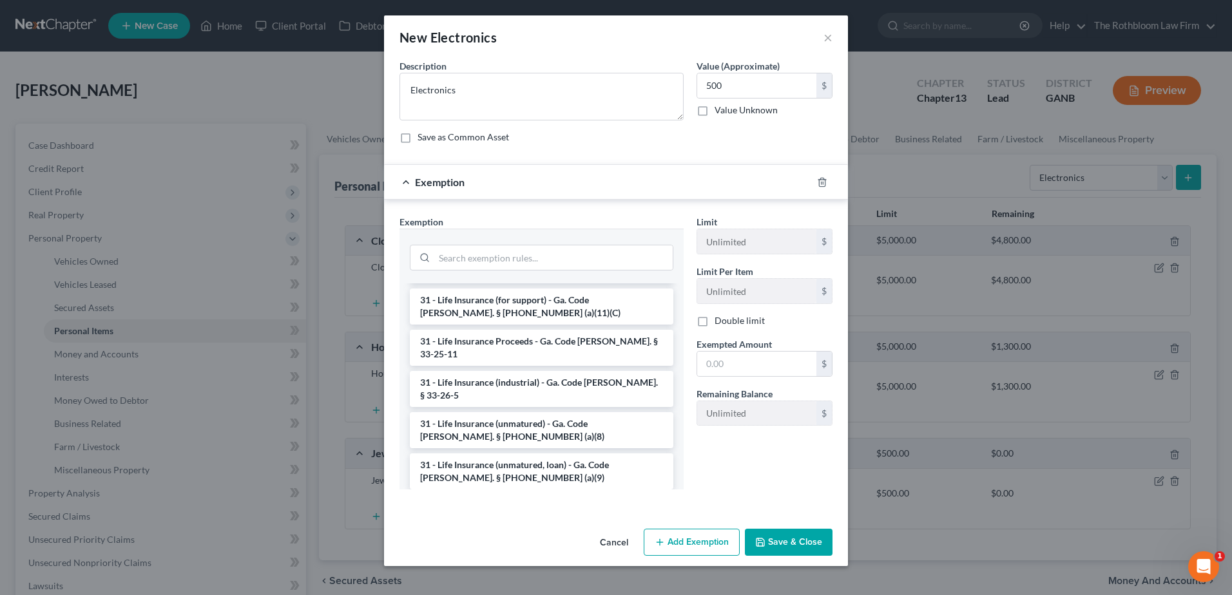
click at [557, 577] on li "6 - Household Goods and Furnishings - Ga. Code [PERSON_NAME]. § [PHONE_NUMBER] …" at bounding box center [541, 595] width 263 height 36
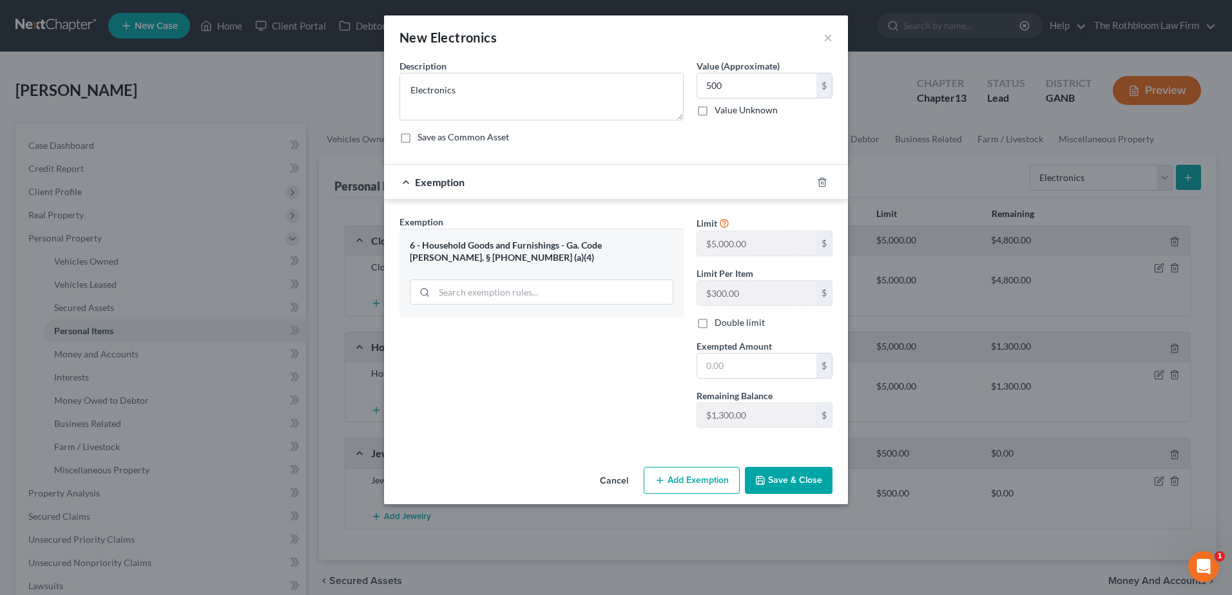
click at [738, 350] on span "Exempted Amount" at bounding box center [733, 346] width 75 height 11
click at [730, 358] on input "text" at bounding box center [756, 366] width 119 height 24
type input "500"
click at [785, 487] on button "Save & Close" at bounding box center [789, 480] width 88 height 27
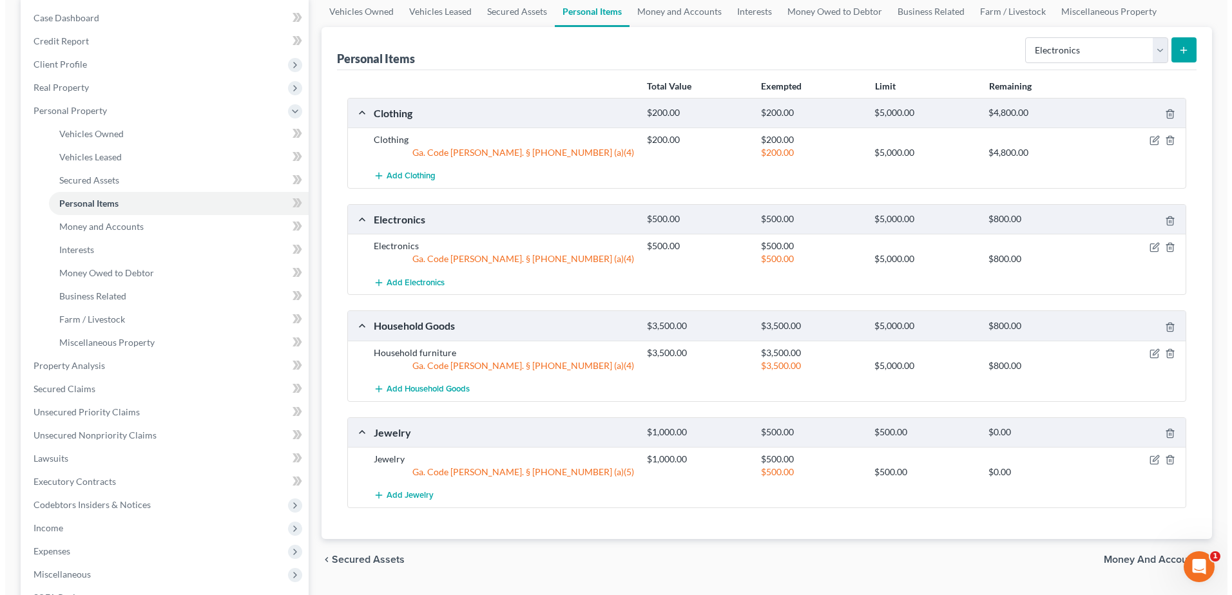
scroll to position [129, 0]
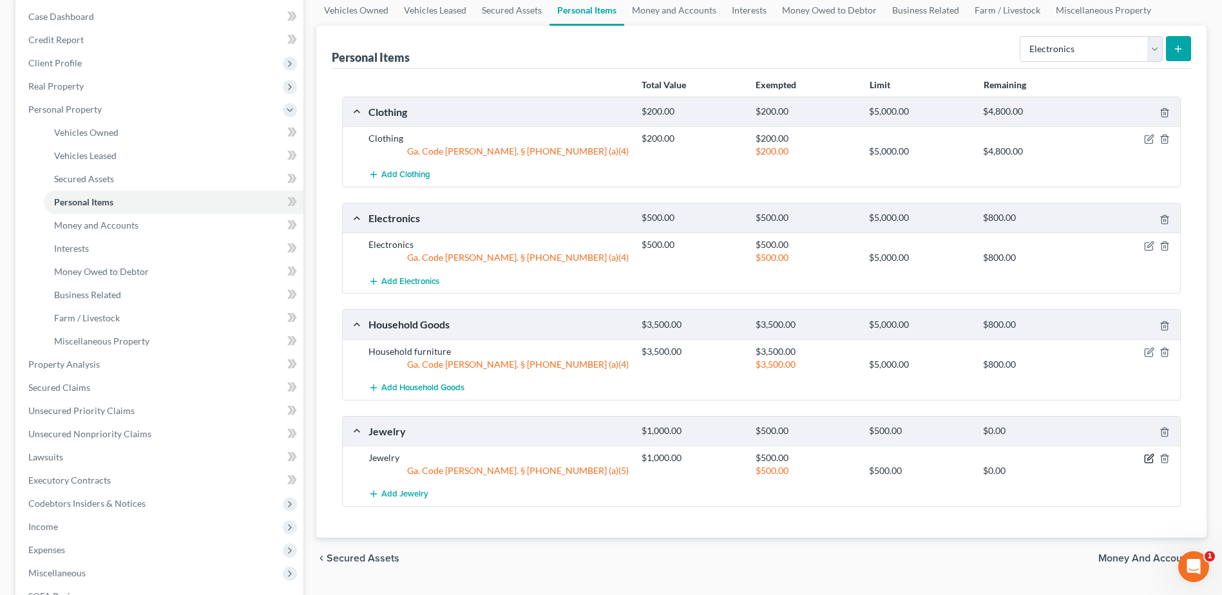
click at [1151, 461] on icon "button" at bounding box center [1149, 459] width 10 height 10
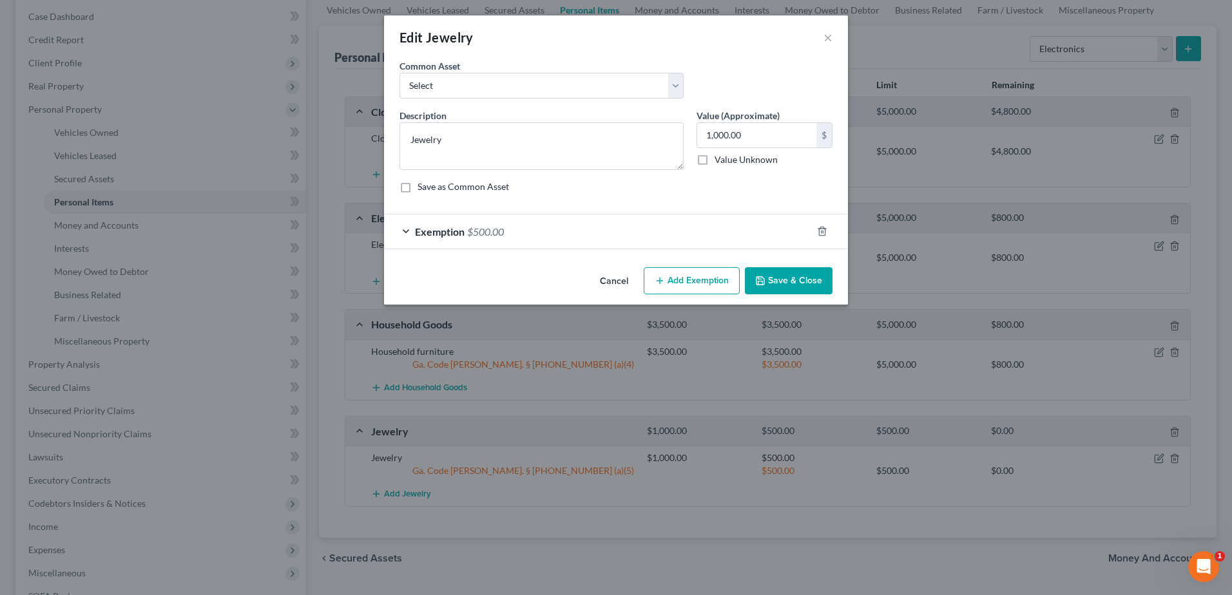
click at [677, 282] on button "Add Exemption" at bounding box center [692, 280] width 96 height 27
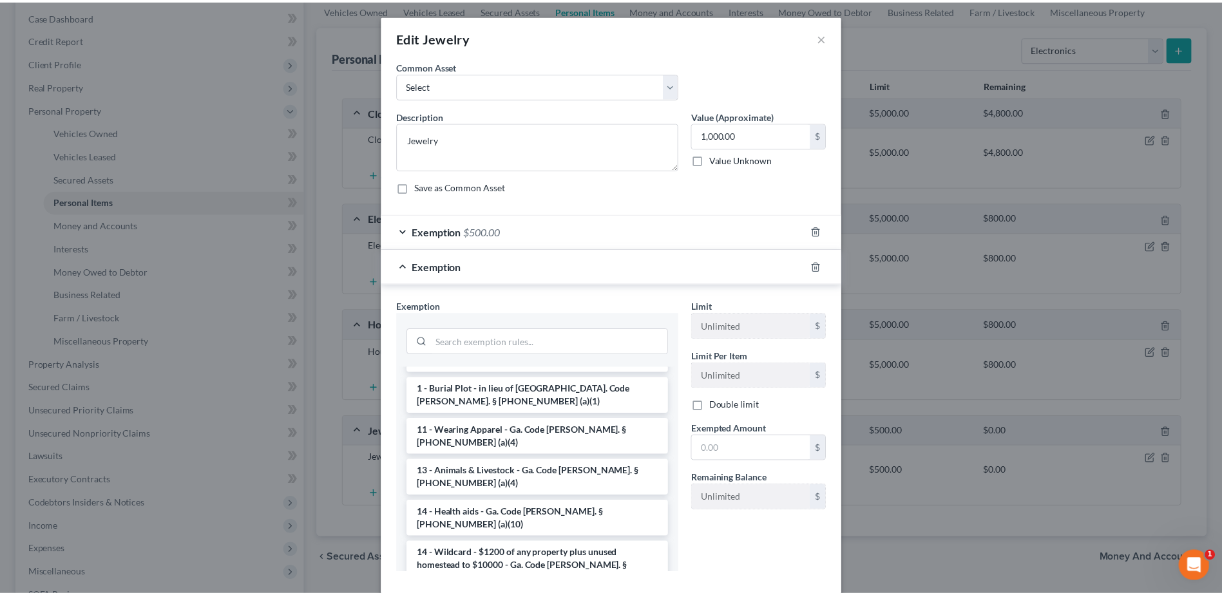
scroll to position [193, 0]
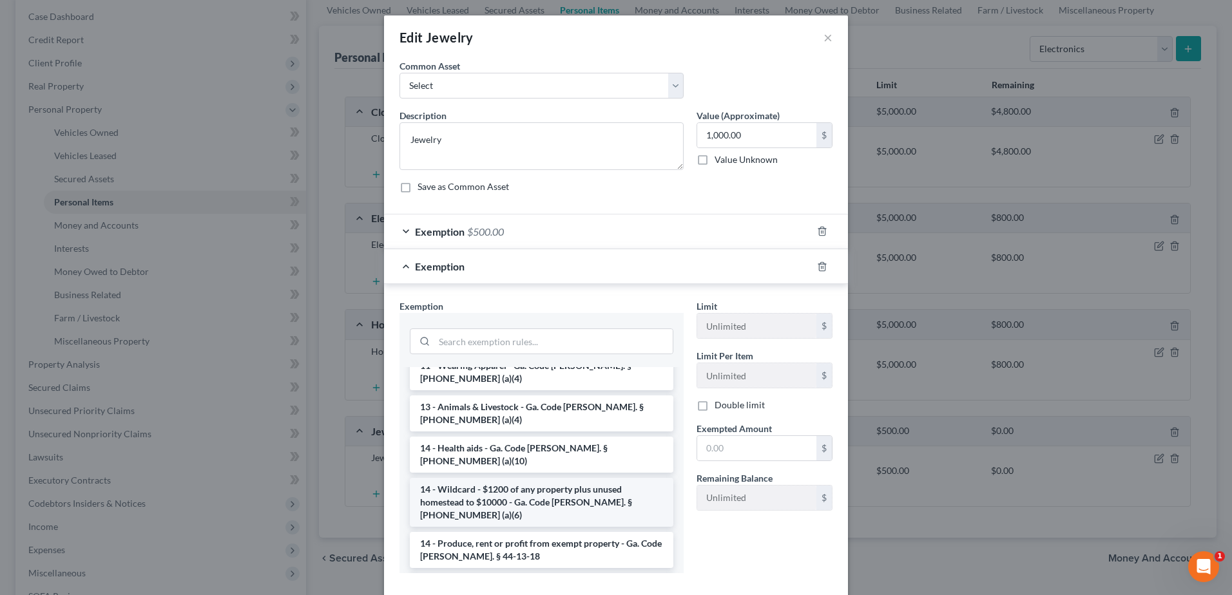
click at [516, 478] on li "14 - Wildcard - $1200 of any property plus unused homestead to $10000 - Ga. Cod…" at bounding box center [541, 502] width 263 height 49
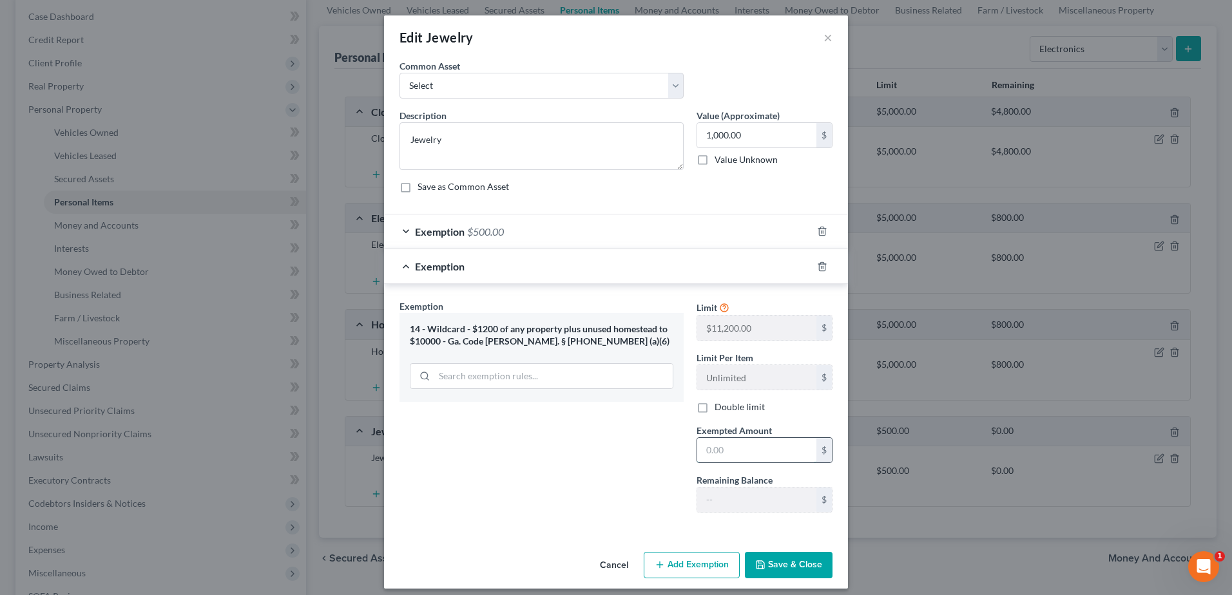
click at [725, 446] on input "text" at bounding box center [756, 450] width 119 height 24
type input "500.00"
click at [780, 570] on button "Save & Close" at bounding box center [789, 565] width 88 height 27
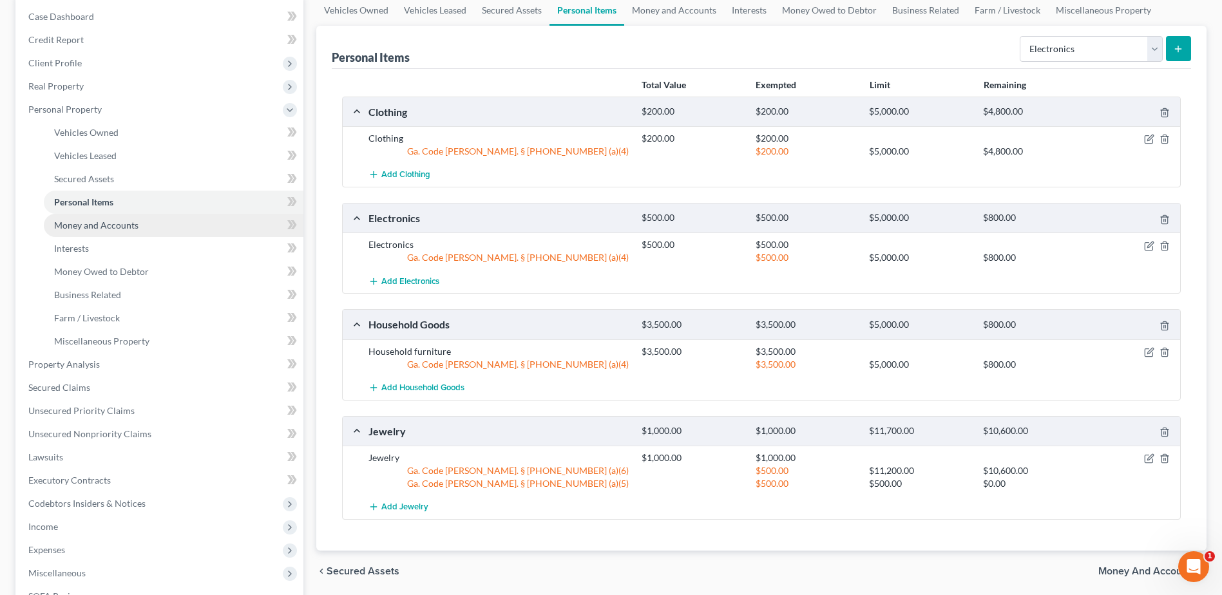
click at [101, 228] on span "Money and Accounts" at bounding box center [96, 225] width 84 height 11
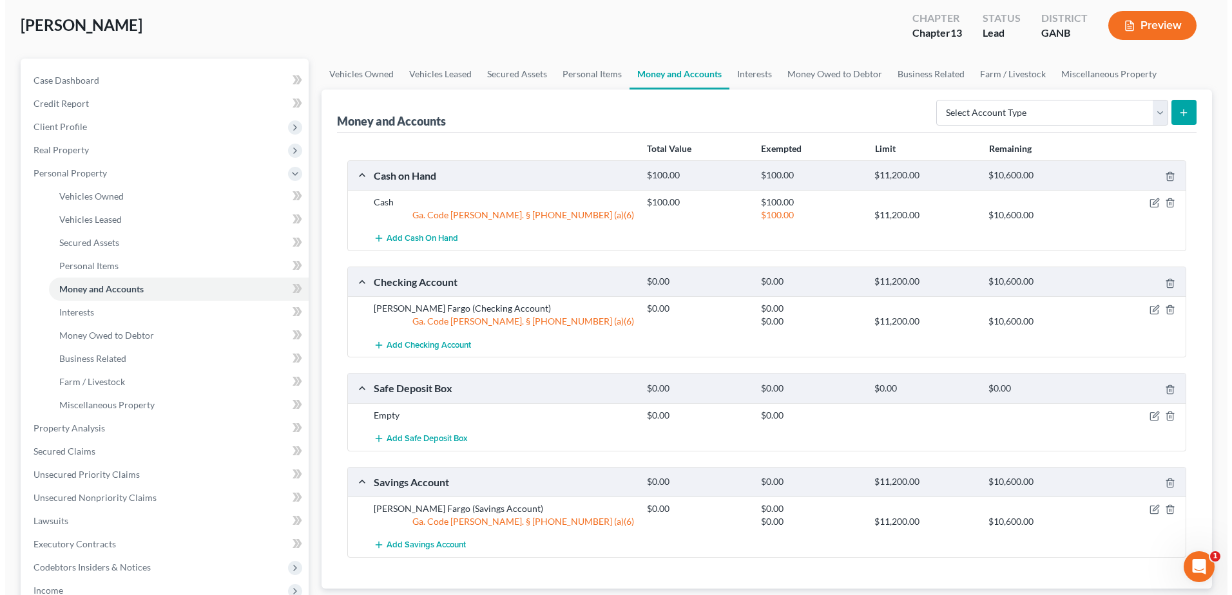
scroll to position [64, 0]
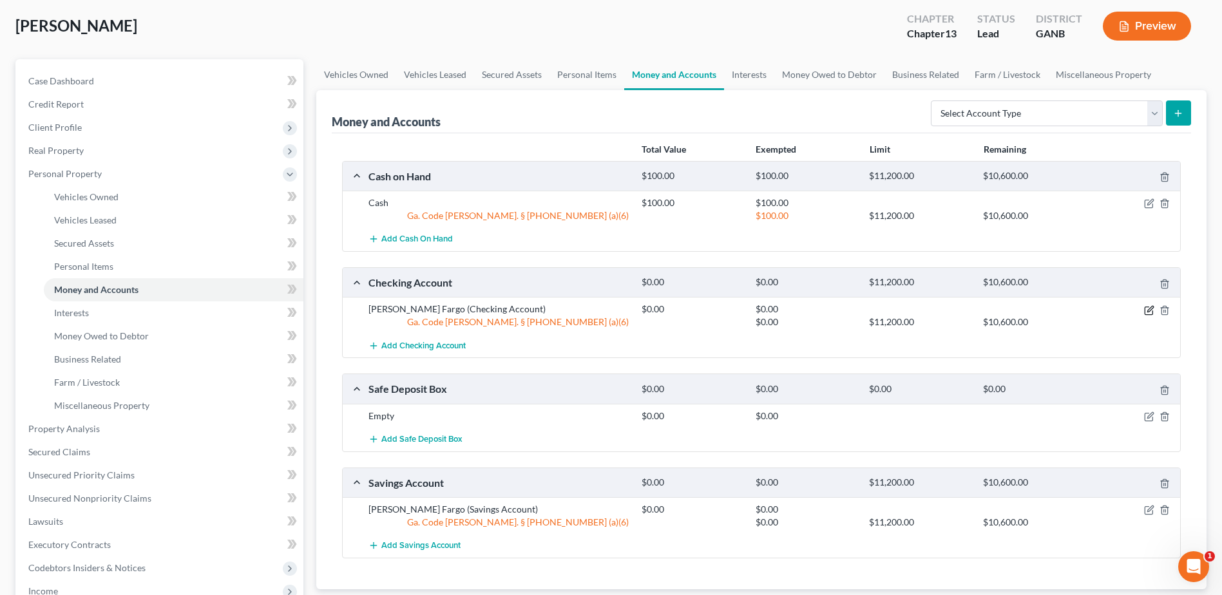
click at [1145, 311] on icon "button" at bounding box center [1149, 310] width 10 height 10
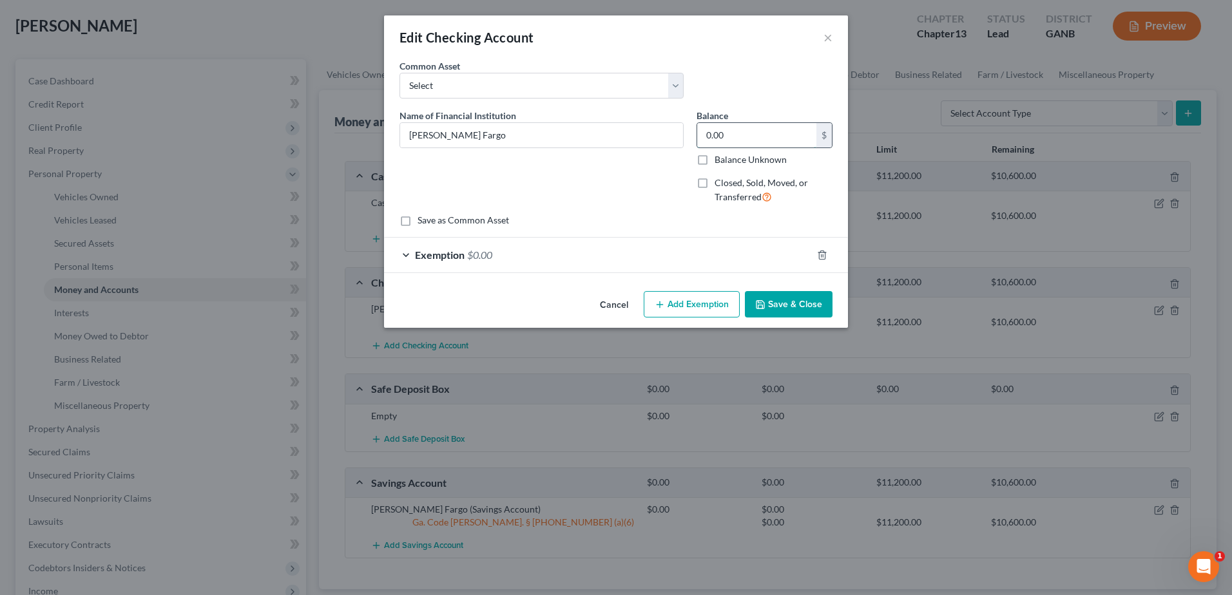
click at [729, 136] on input "0.00" at bounding box center [756, 135] width 119 height 24
type input "16"
click at [472, 254] on span "$0.00" at bounding box center [479, 255] width 25 height 12
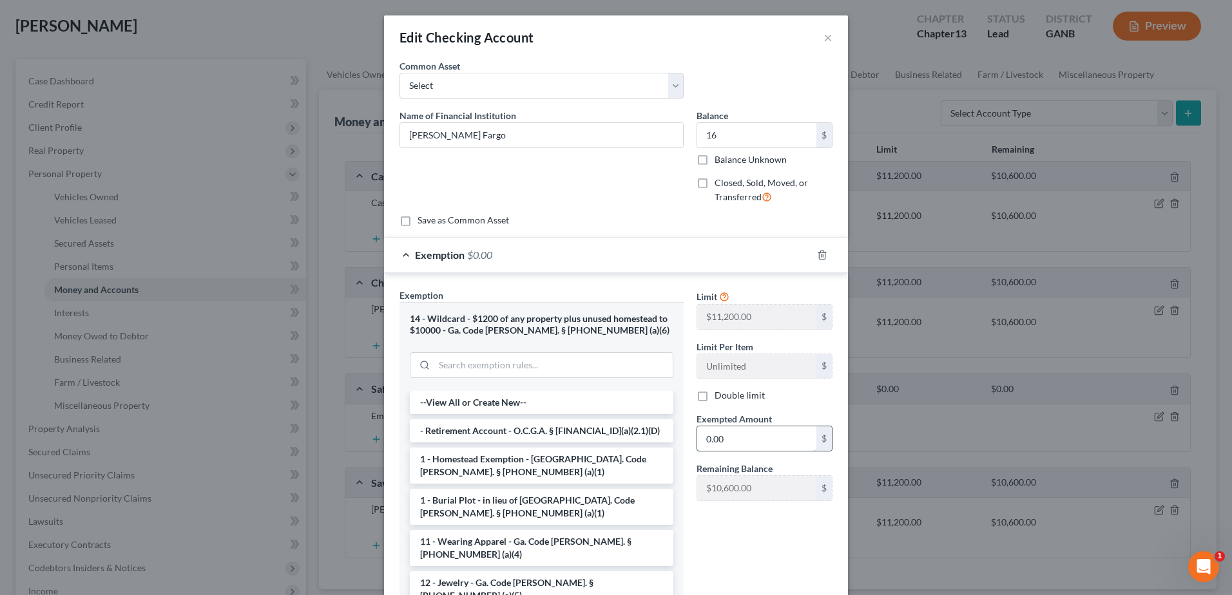
click at [745, 439] on input "0.00" at bounding box center [756, 438] width 119 height 24
type input "16.16"
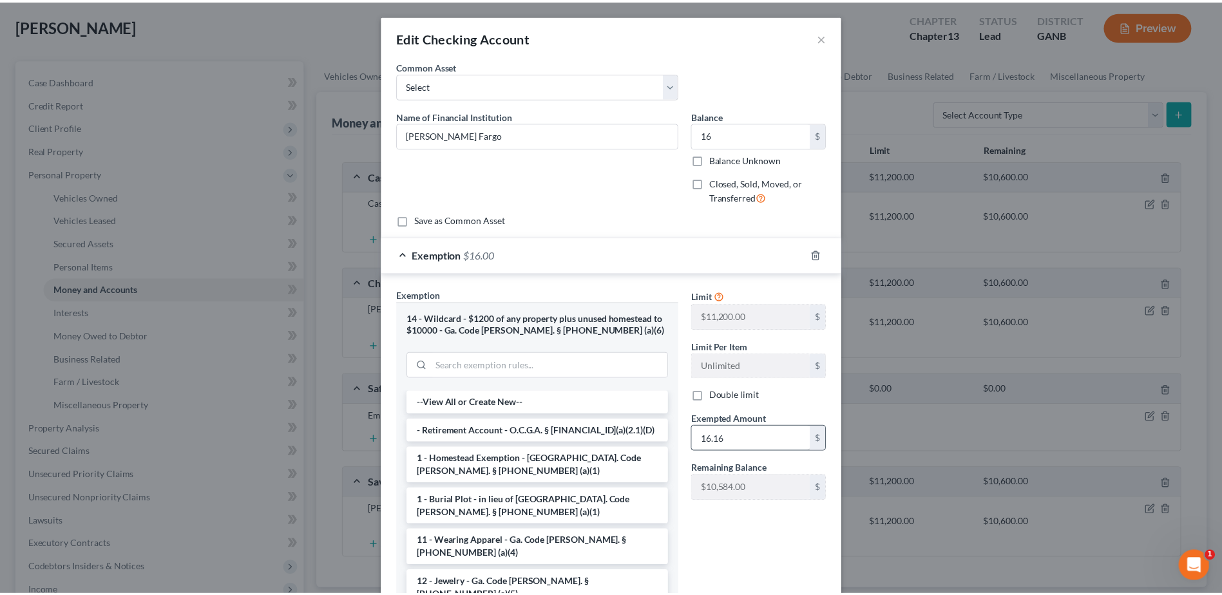
scroll to position [93, 0]
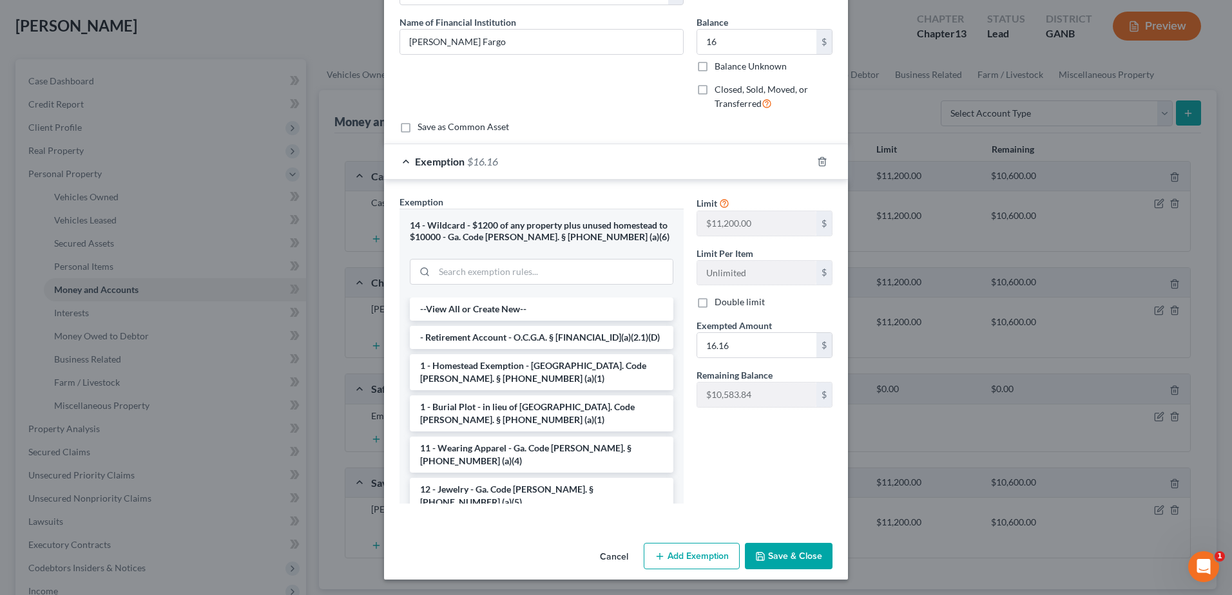
click at [781, 559] on button "Save & Close" at bounding box center [789, 556] width 88 height 27
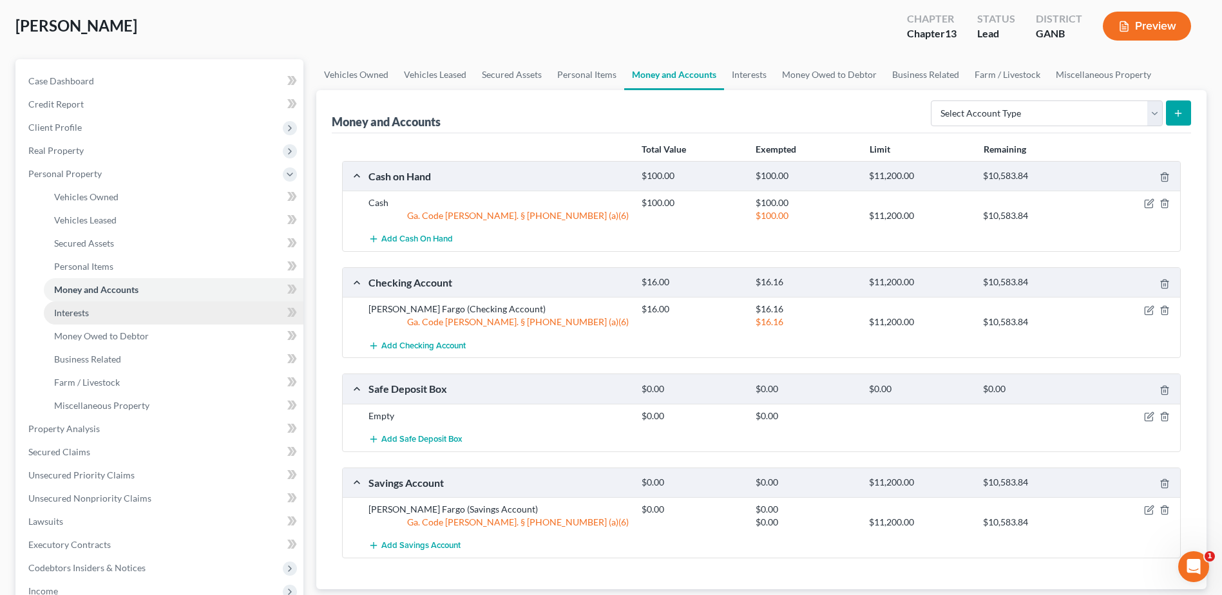
click at [52, 308] on link "Interests" at bounding box center [174, 313] width 260 height 23
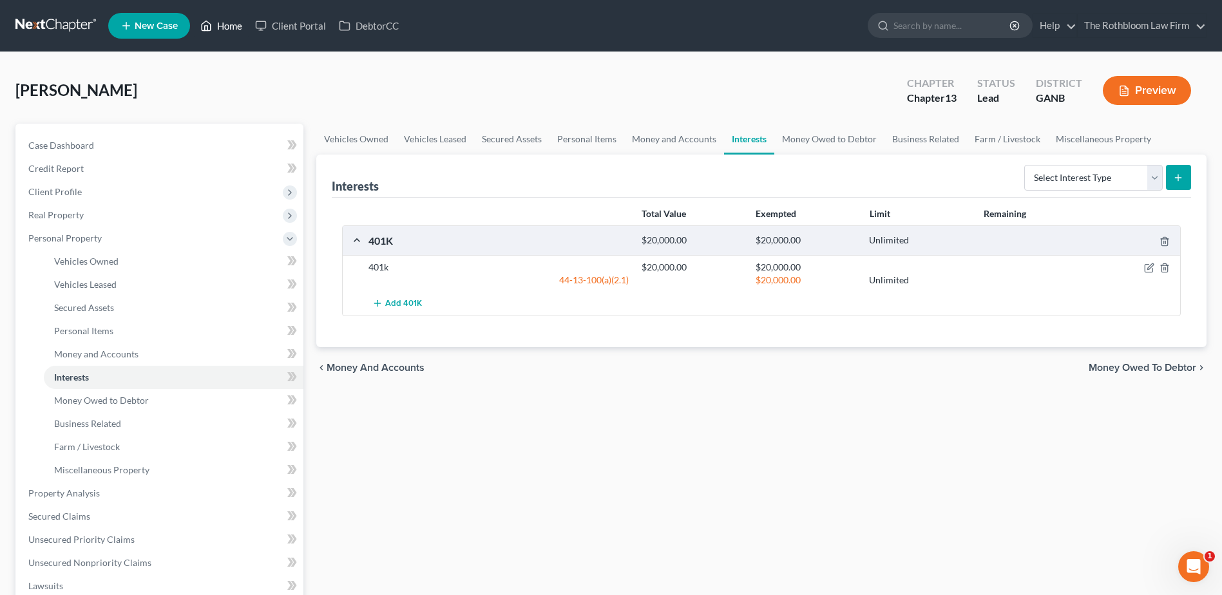
drag, startPoint x: 225, startPoint y: 24, endPoint x: 227, endPoint y: 32, distance: 8.0
click at [225, 24] on link "Home" at bounding box center [221, 25] width 55 height 23
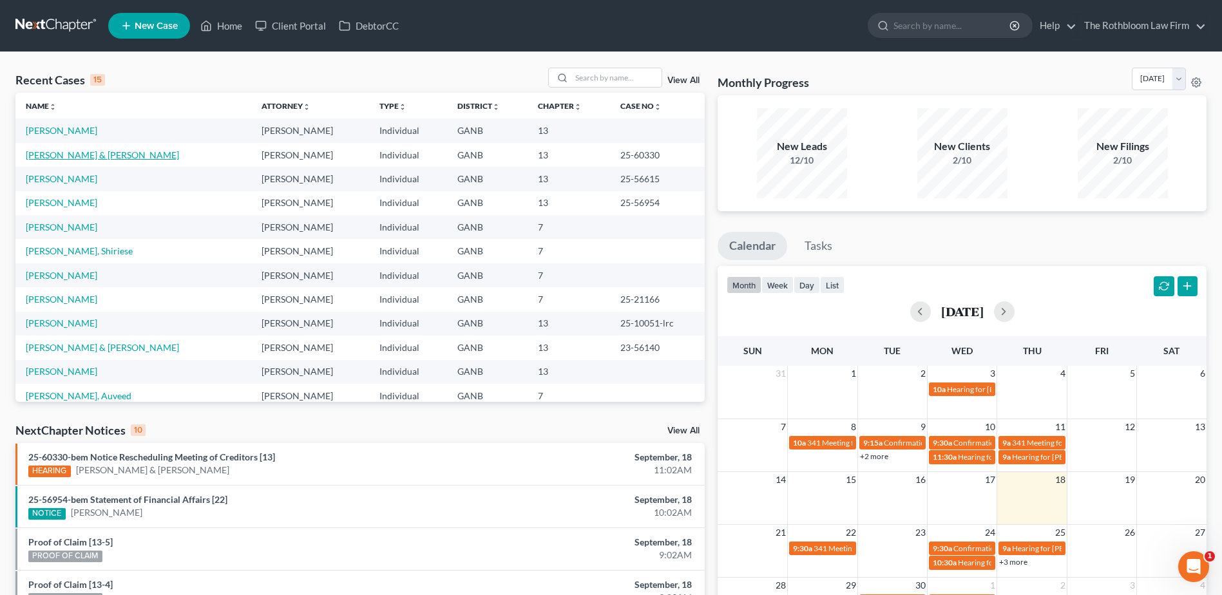
click at [37, 153] on link "[PERSON_NAME] & [PERSON_NAME]" at bounding box center [102, 154] width 153 height 11
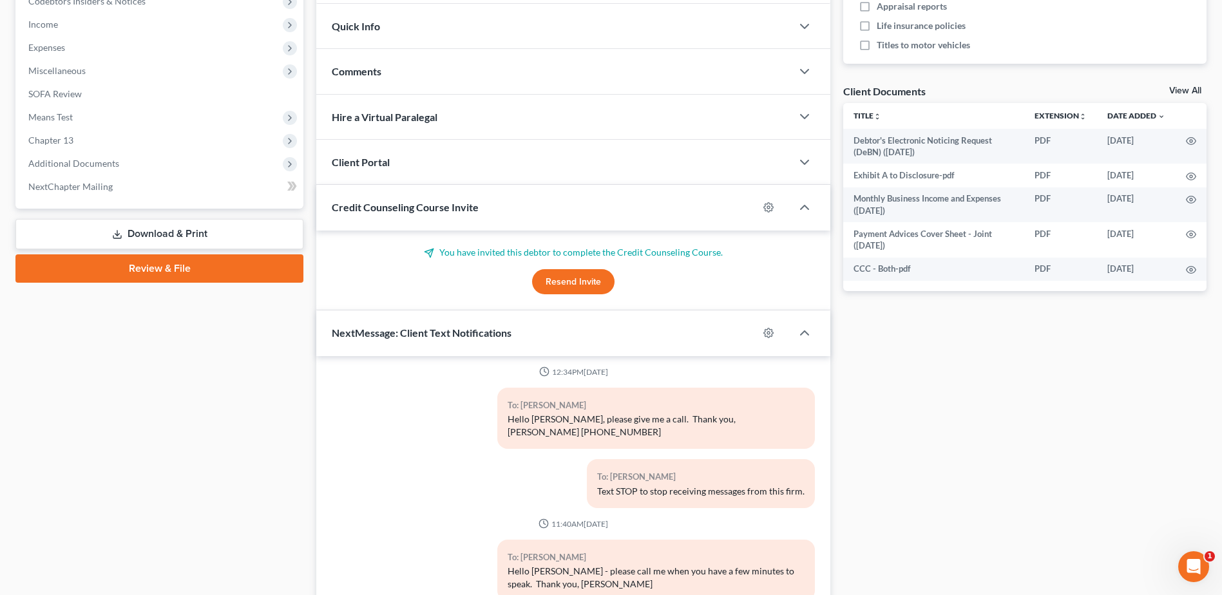
scroll to position [240, 0]
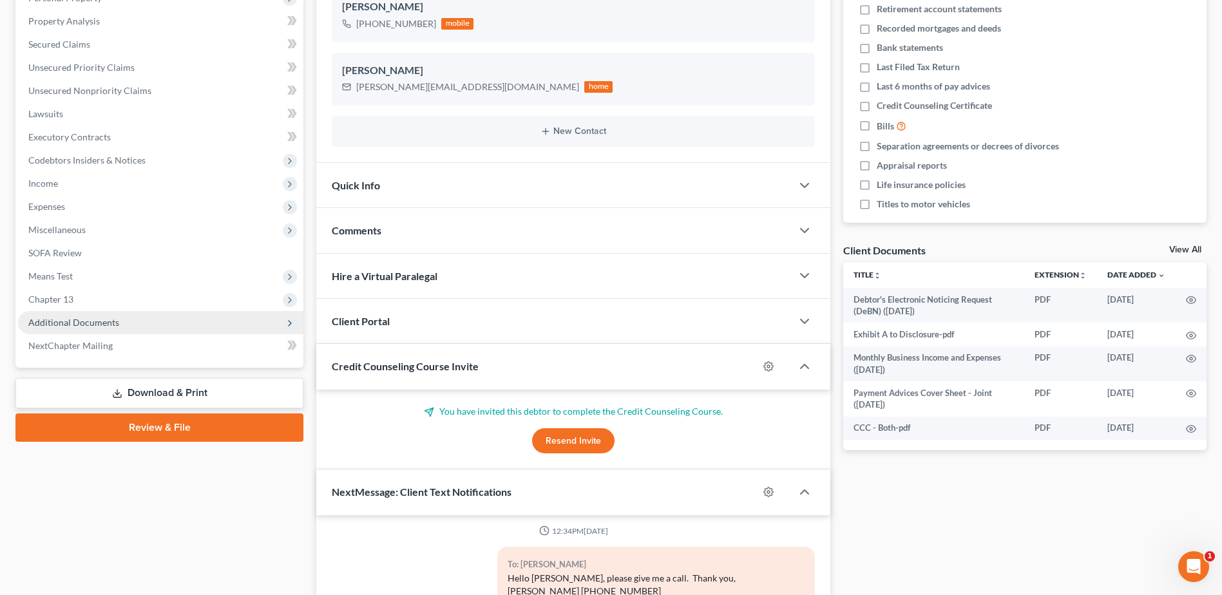
click at [82, 323] on span "Additional Documents" at bounding box center [73, 322] width 91 height 11
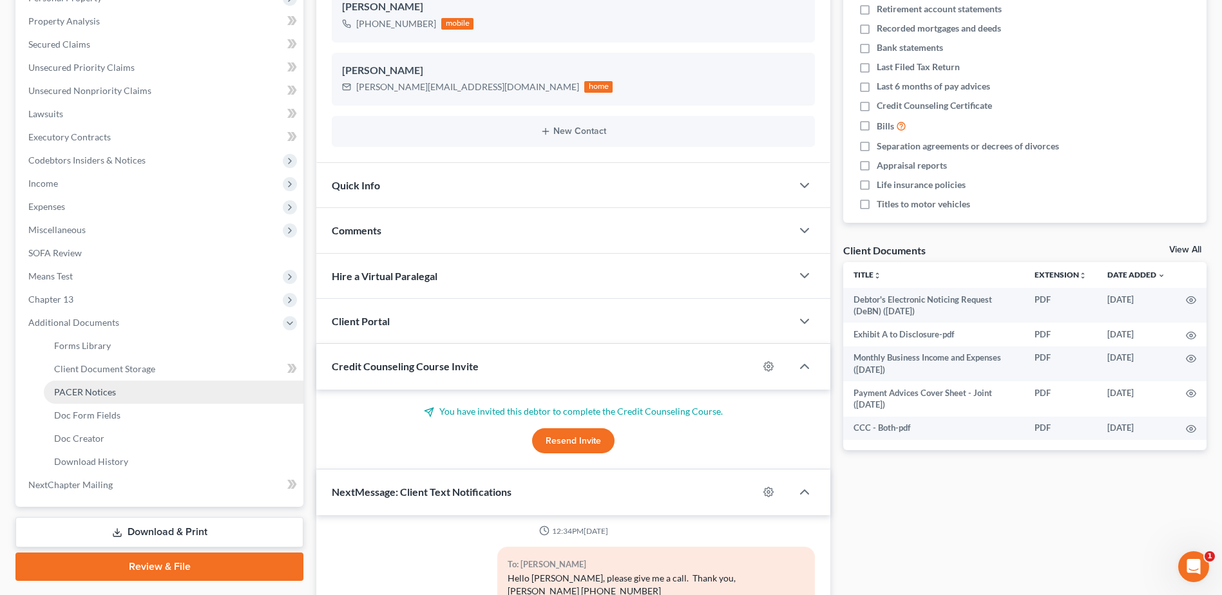
click at [75, 392] on span "PACER Notices" at bounding box center [85, 392] width 62 height 11
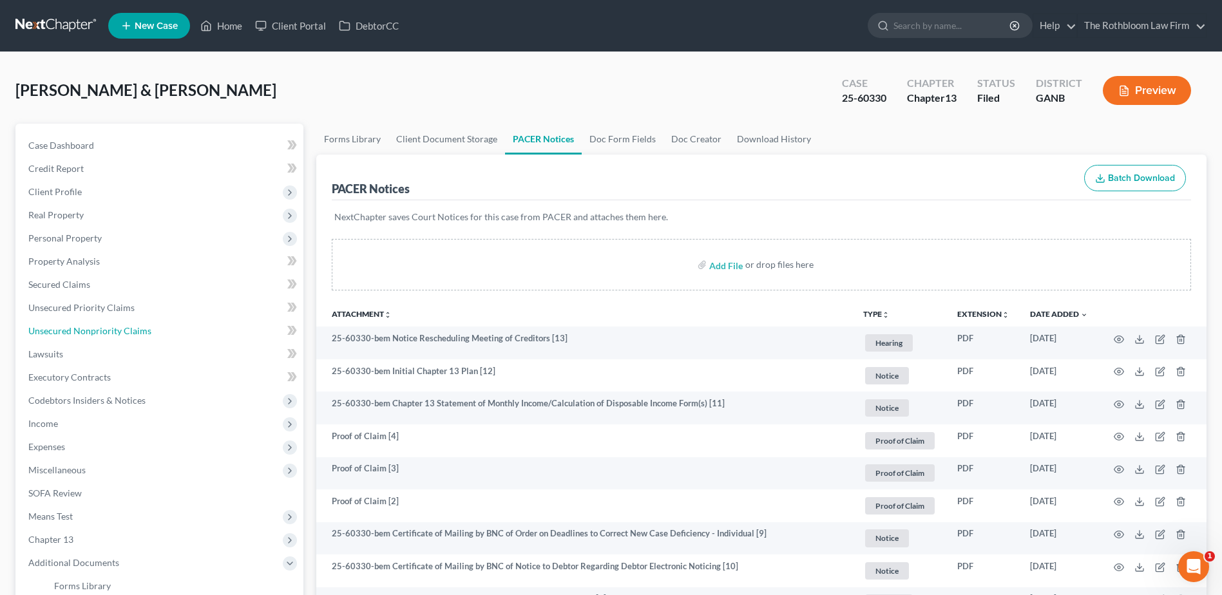
drag, startPoint x: 102, startPoint y: 330, endPoint x: 533, endPoint y: 313, distance: 431.3
click at [102, 330] on span "Unsecured Nonpriority Claims" at bounding box center [89, 330] width 123 height 11
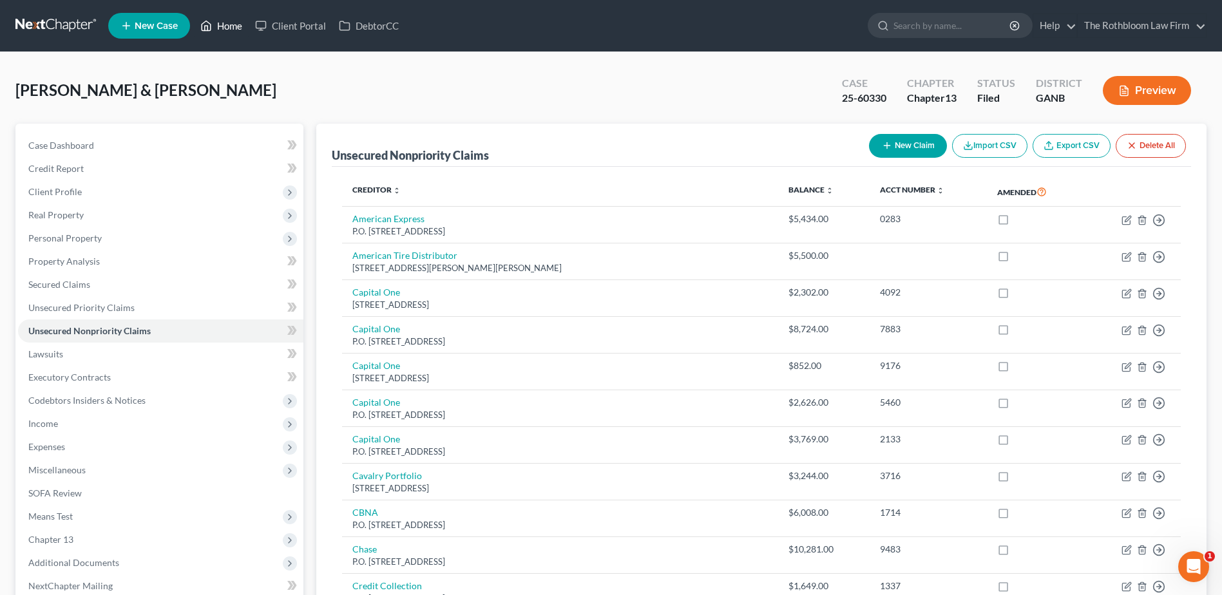
click at [243, 27] on link "Home" at bounding box center [221, 25] width 55 height 23
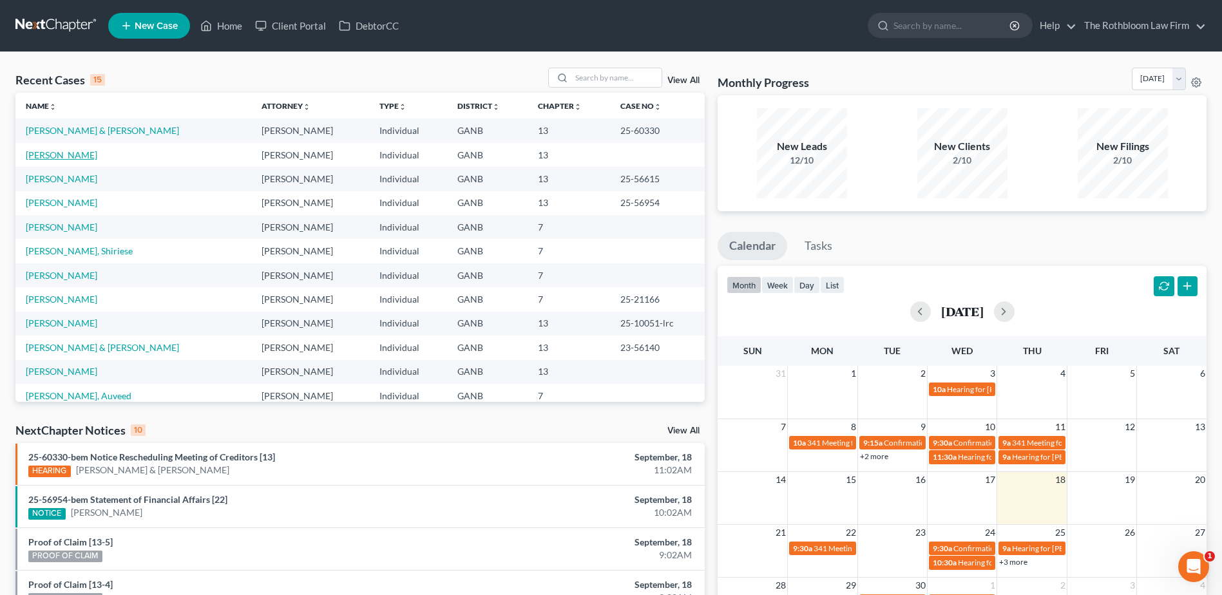
click at [47, 151] on link "[PERSON_NAME]" at bounding box center [62, 154] width 72 height 11
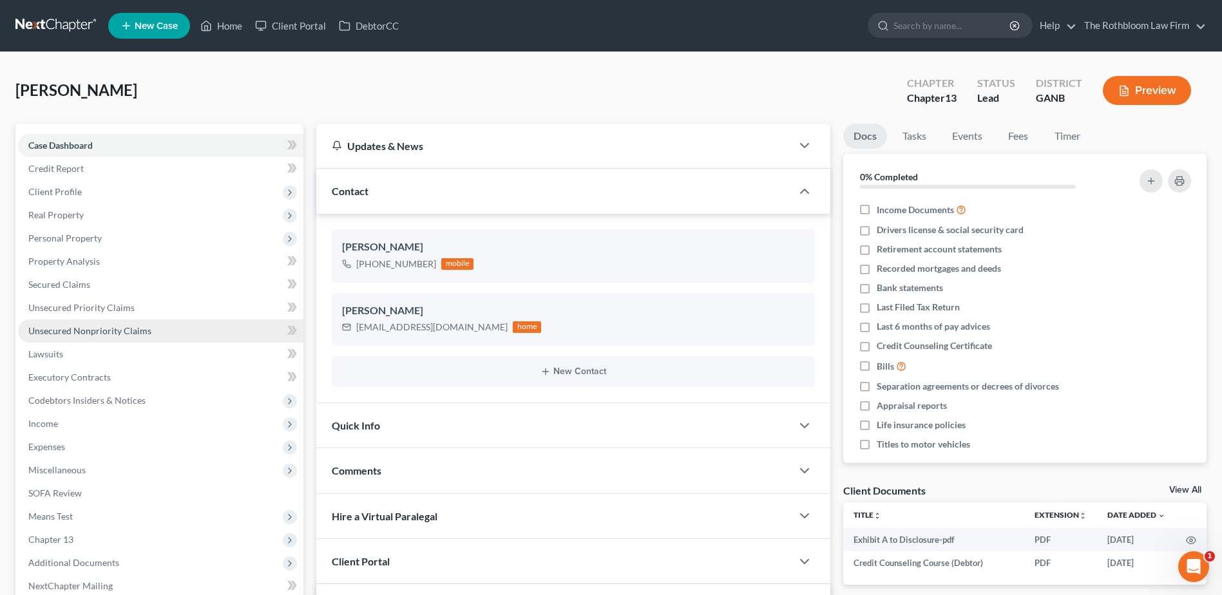
click at [126, 338] on link "Unsecured Nonpriority Claims" at bounding box center [160, 331] width 285 height 23
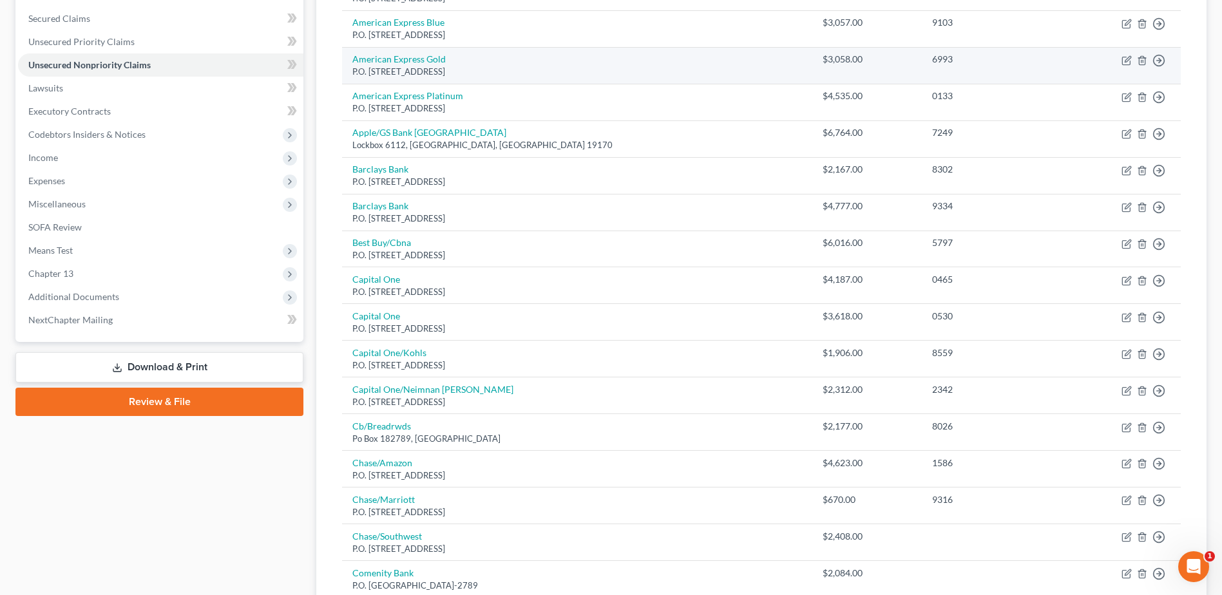
scroll to position [387, 0]
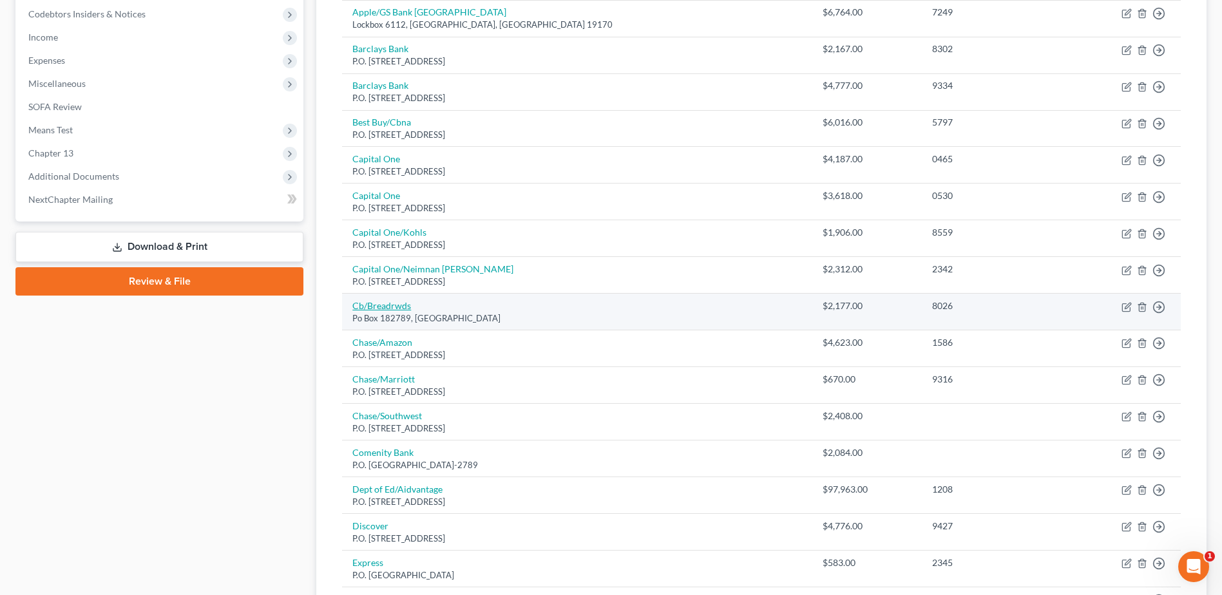
click at [383, 307] on link "Cb/Breadrwds" at bounding box center [381, 305] width 59 height 11
select select "36"
select select "2"
select select "0"
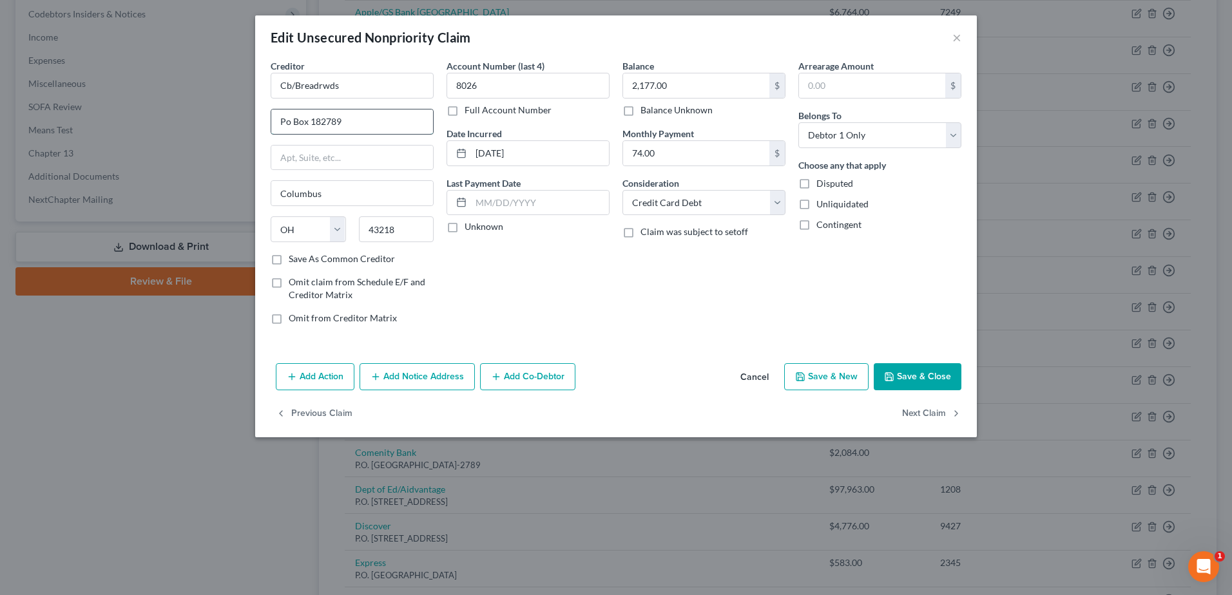
click at [285, 124] on input "Po Box 182789" at bounding box center [352, 122] width 162 height 24
type input "P.O. Box 182789"
click at [934, 378] on button "Save & Close" at bounding box center [918, 376] width 88 height 27
type input "0"
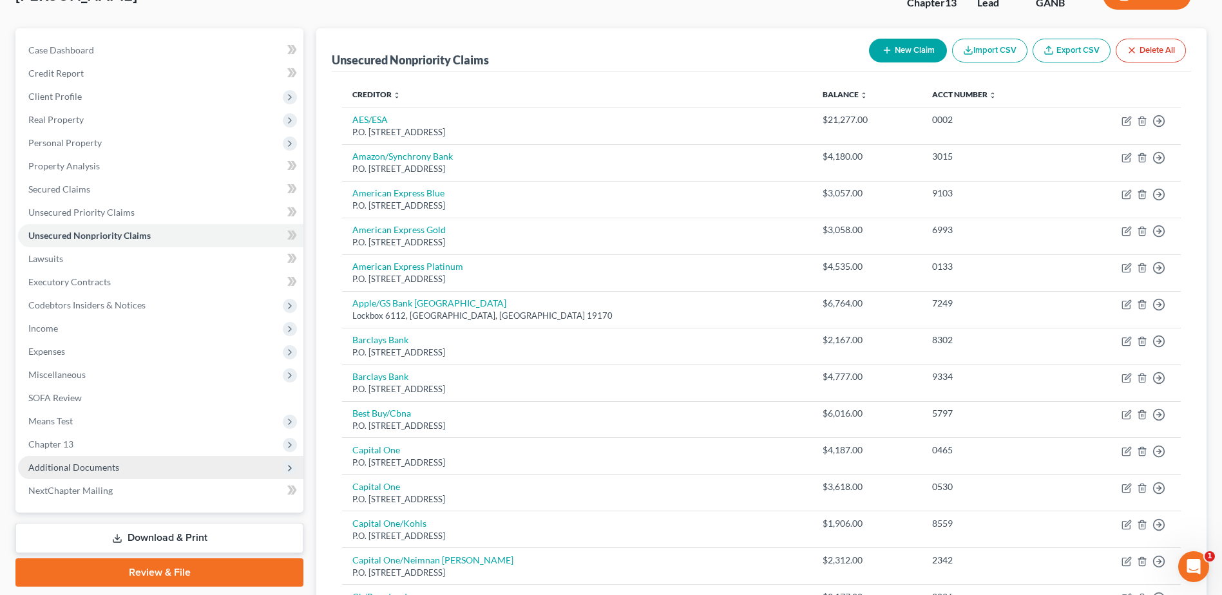
scroll to position [0, 0]
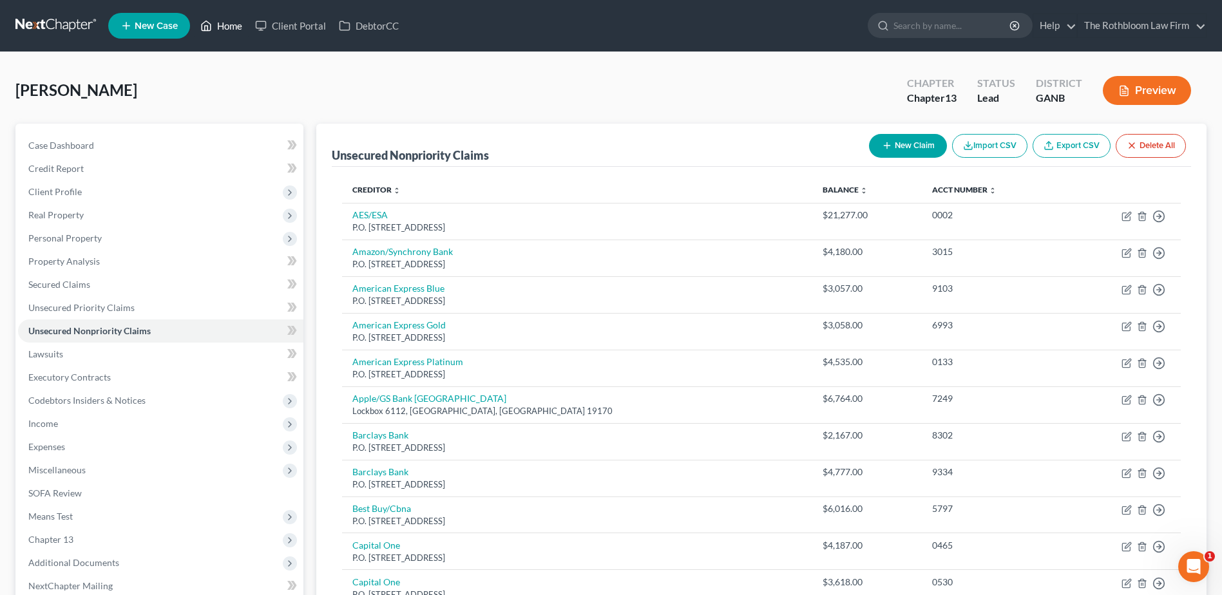
click at [225, 30] on link "Home" at bounding box center [221, 25] width 55 height 23
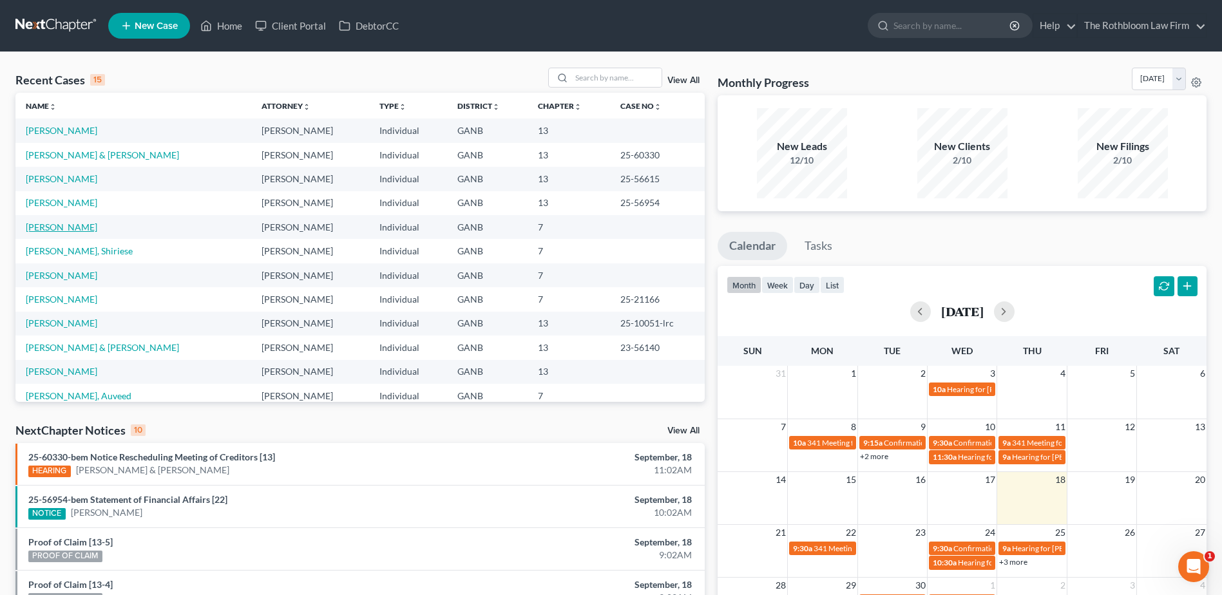
click at [55, 230] on link "[PERSON_NAME]" at bounding box center [62, 227] width 72 height 11
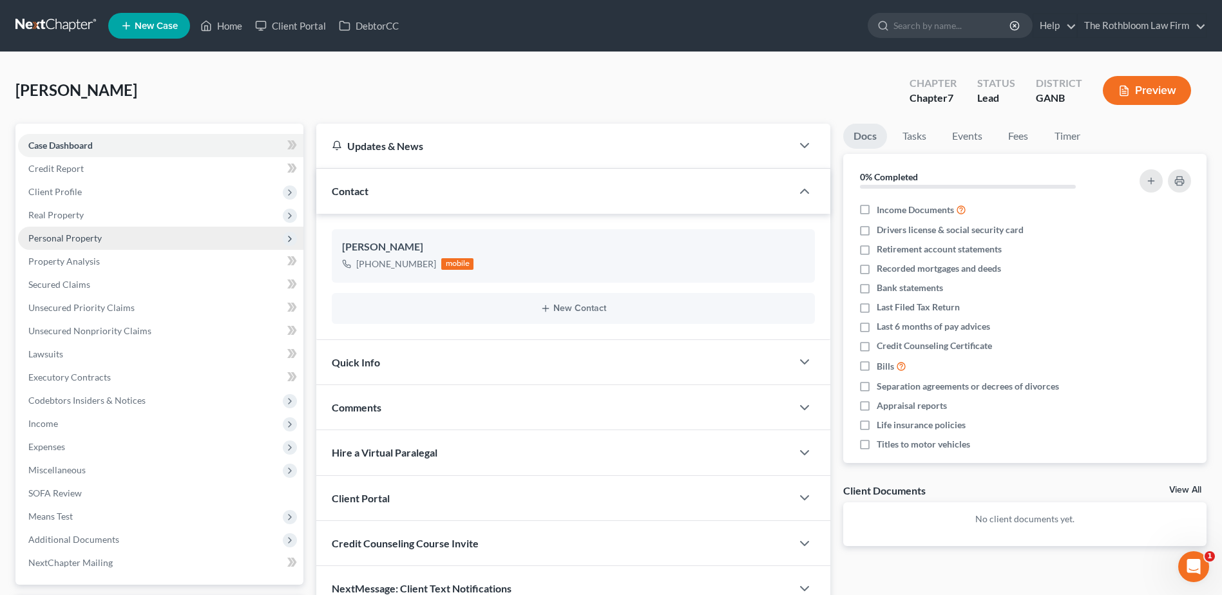
click at [55, 235] on span "Personal Property" at bounding box center [64, 238] width 73 height 11
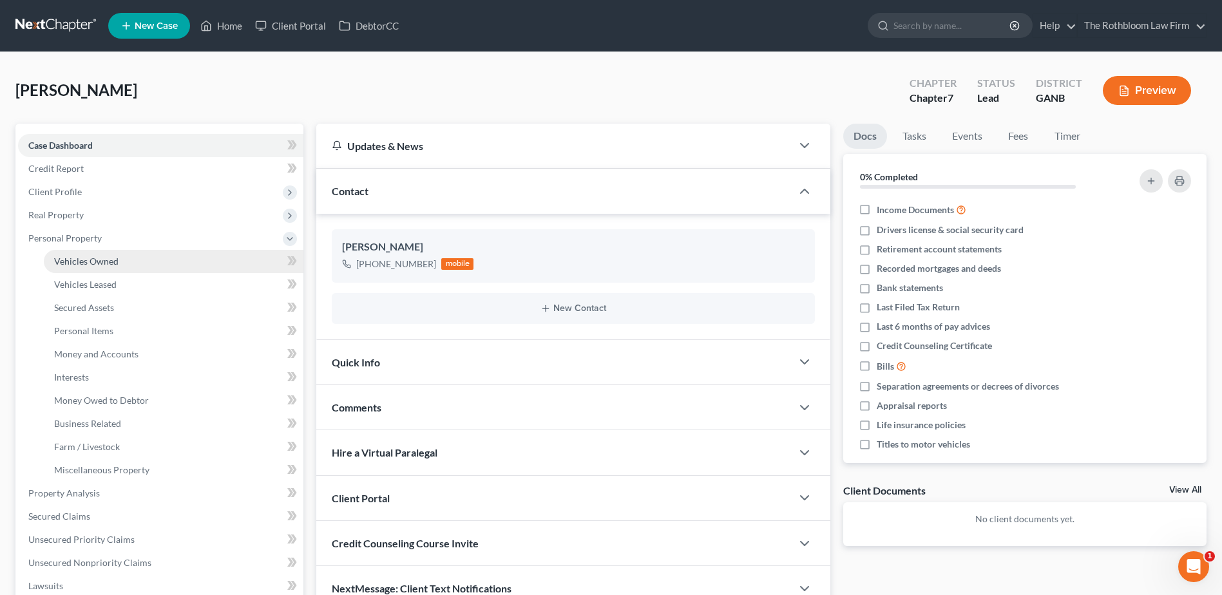
click at [93, 262] on span "Vehicles Owned" at bounding box center [86, 261] width 64 height 11
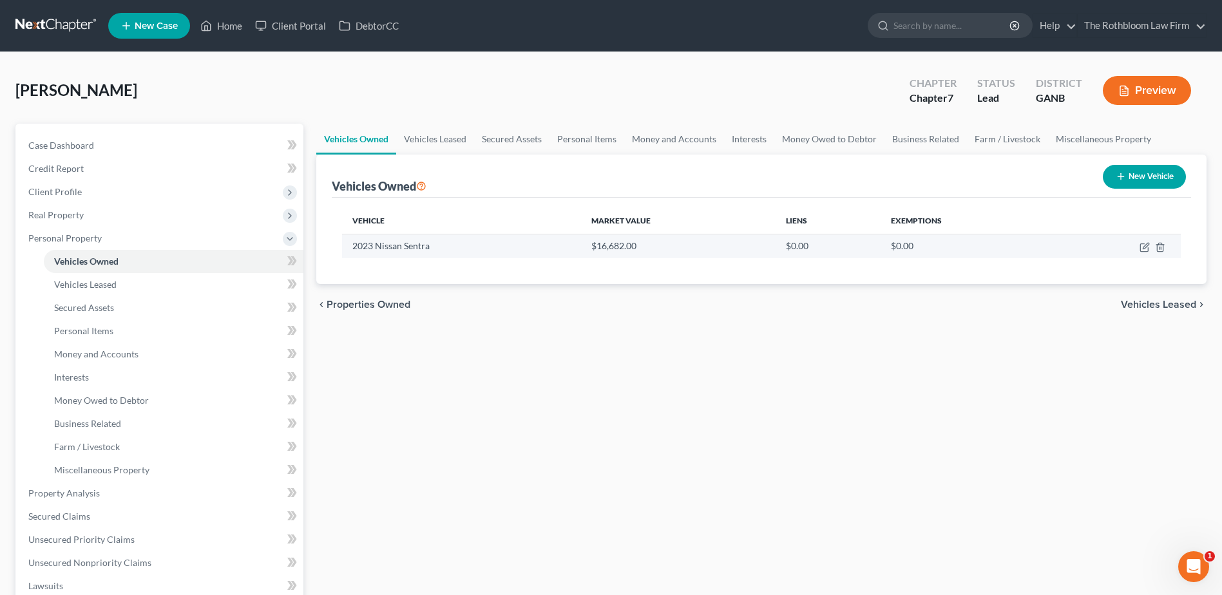
click at [1141, 254] on td at bounding box center [1118, 246] width 126 height 24
click at [1147, 245] on icon "button" at bounding box center [1145, 247] width 10 height 10
select select "0"
select select "3"
select select "2"
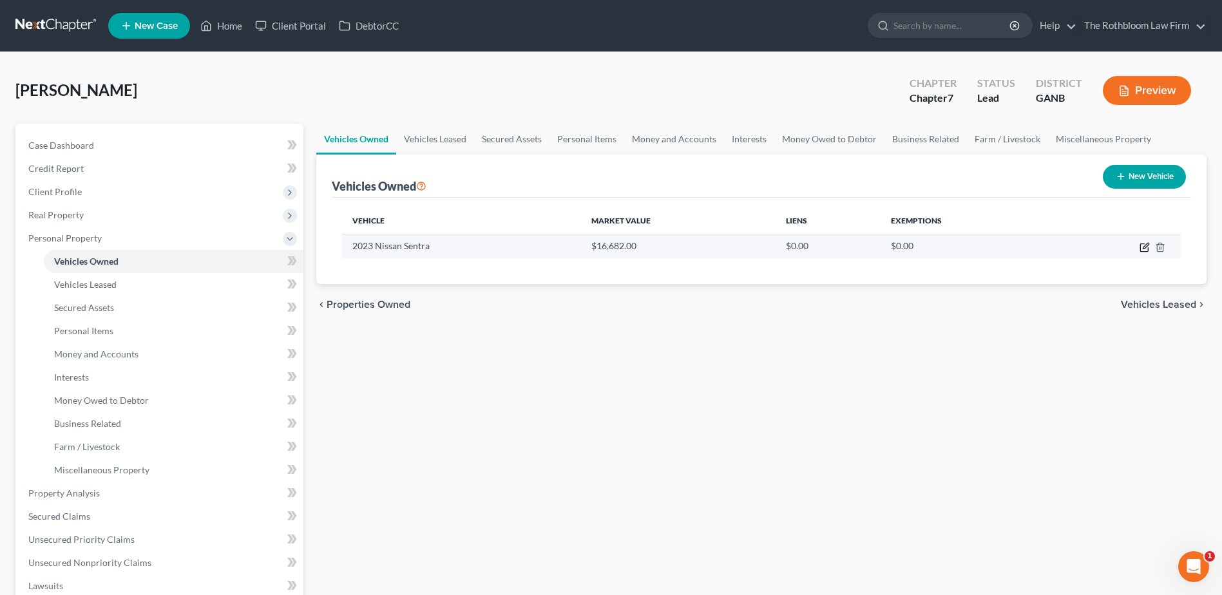
select select "0"
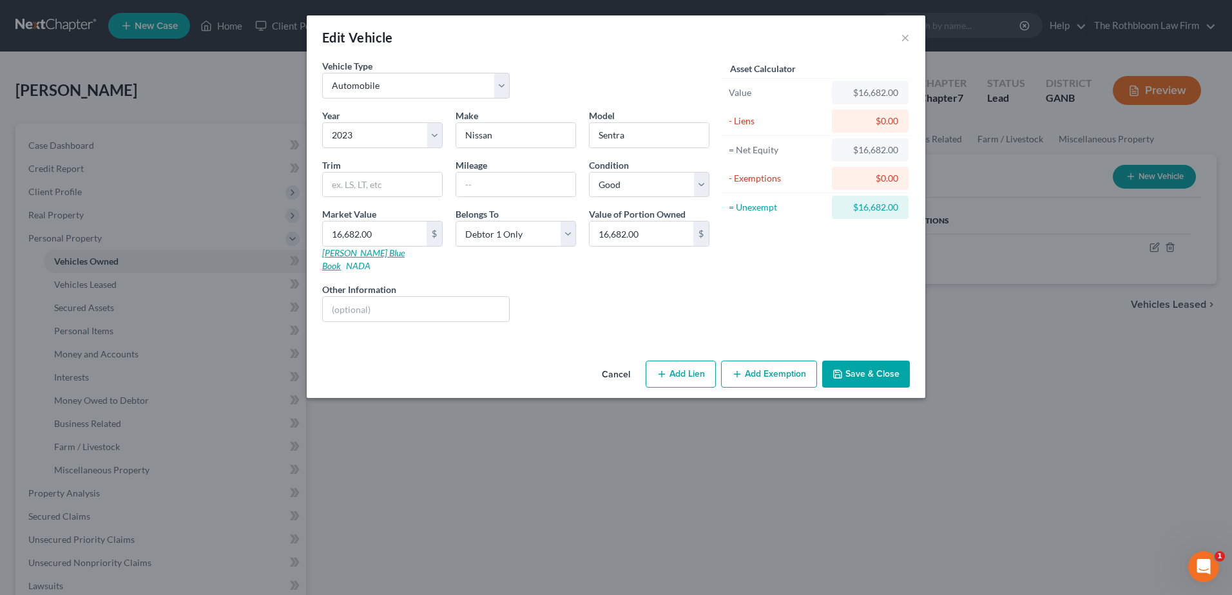
click at [357, 249] on link "[PERSON_NAME] Blue Book" at bounding box center [363, 259] width 82 height 24
click at [375, 229] on input "16,682.00" at bounding box center [375, 234] width 104 height 24
type input "1"
type input "1.00"
type input "19"
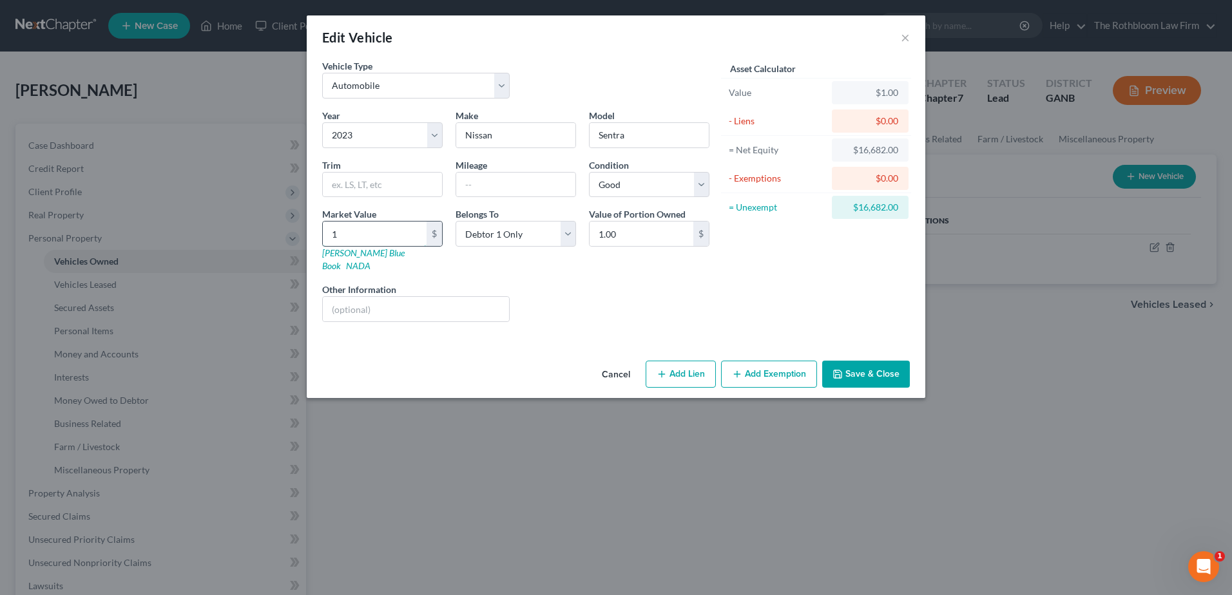
type input "19.00"
type input "196"
type input "196.00"
type input "1968"
type input "1,968.00"
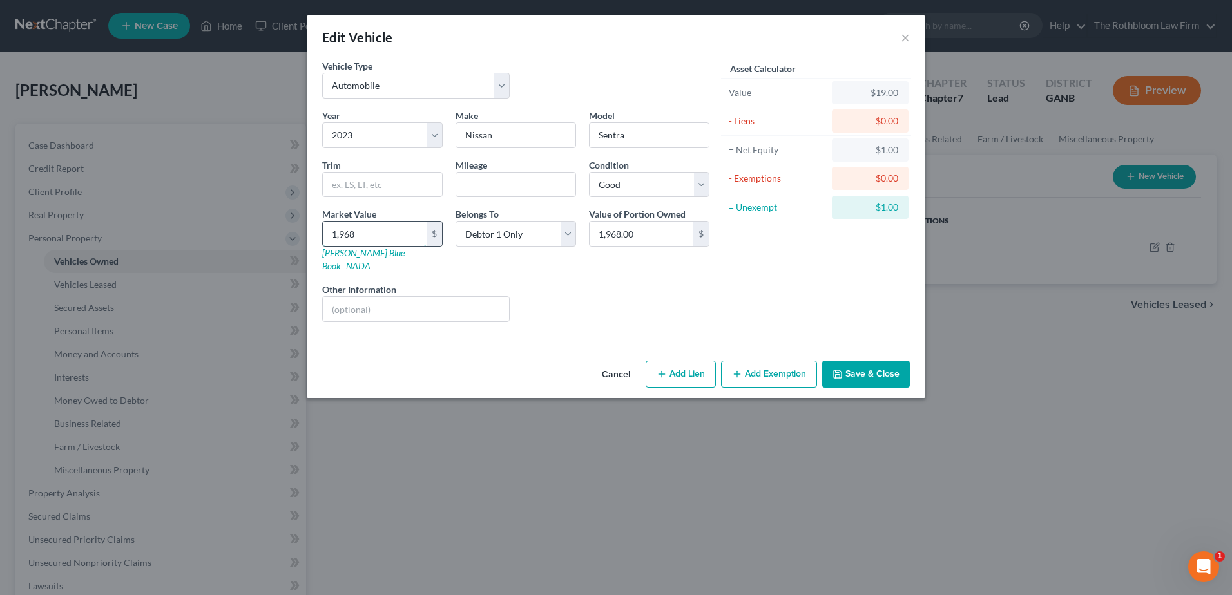
type input "1,9683"
type input "19,683.00"
type input "19,683"
click at [872, 361] on button "Save & Close" at bounding box center [866, 374] width 88 height 27
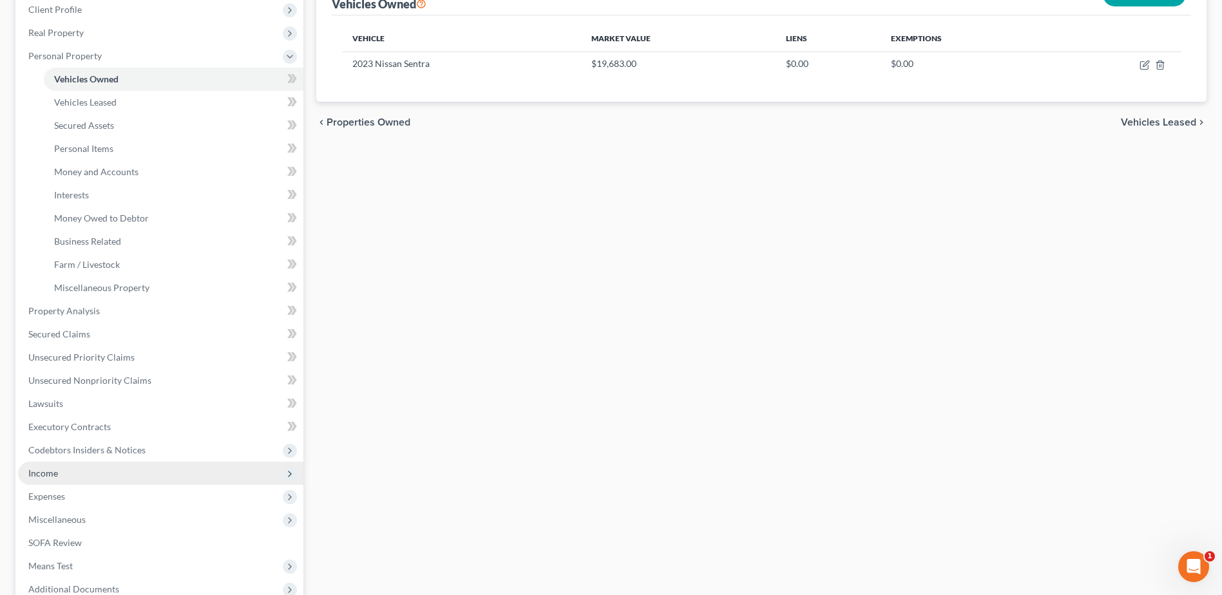
scroll to position [193, 0]
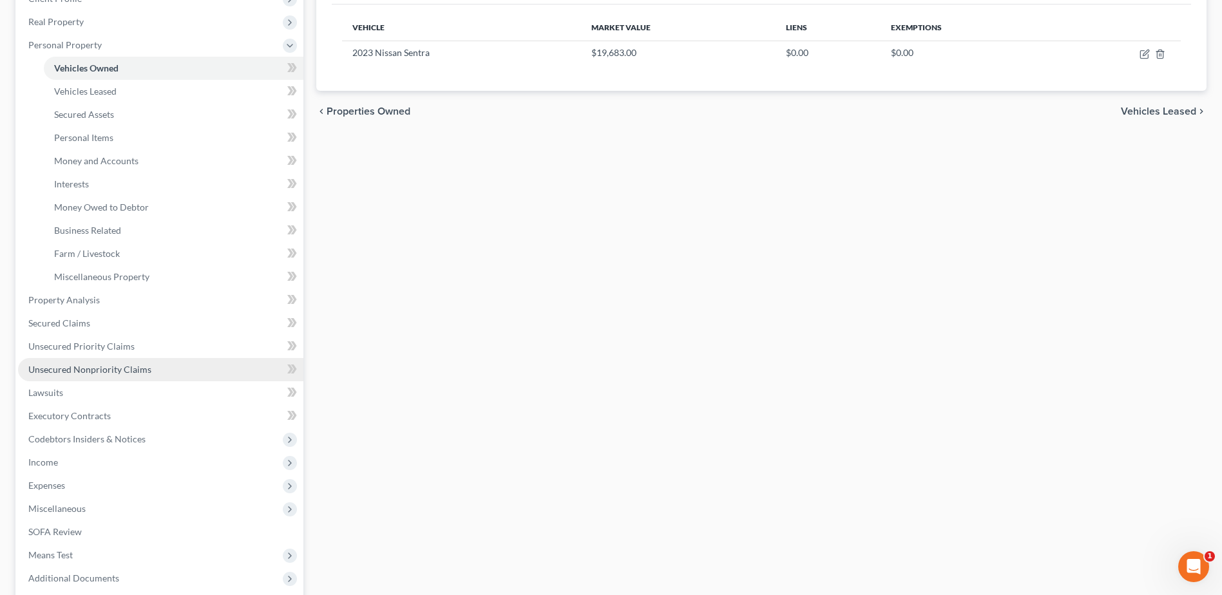
click at [70, 364] on span "Unsecured Nonpriority Claims" at bounding box center [89, 369] width 123 height 11
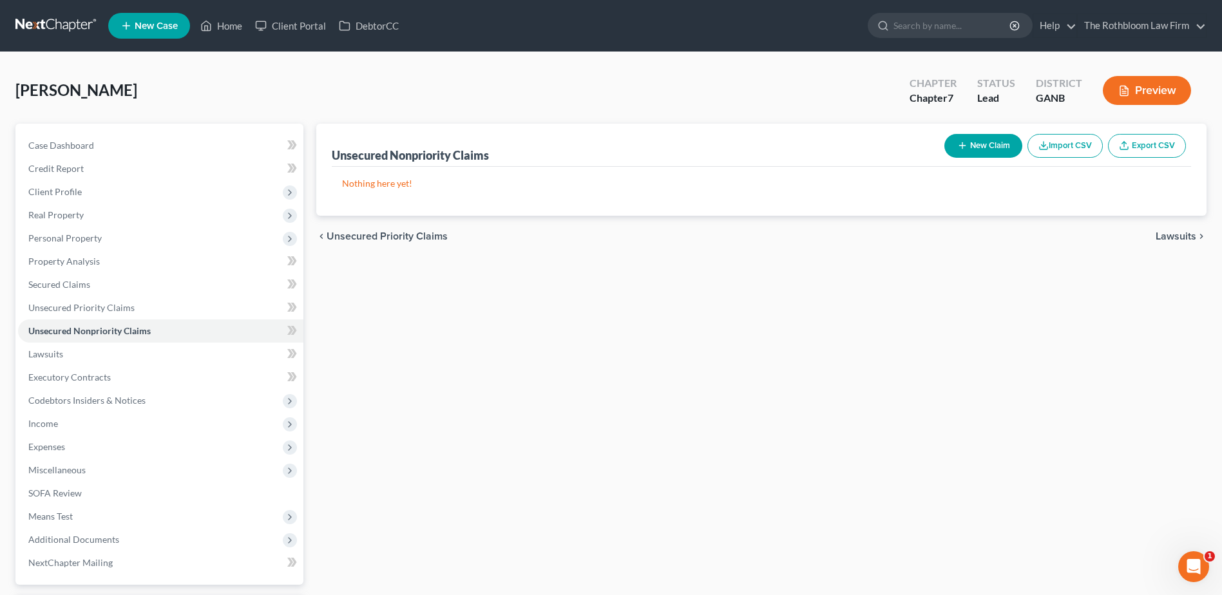
click at [980, 151] on button "New Claim" at bounding box center [983, 146] width 78 height 24
select select "0"
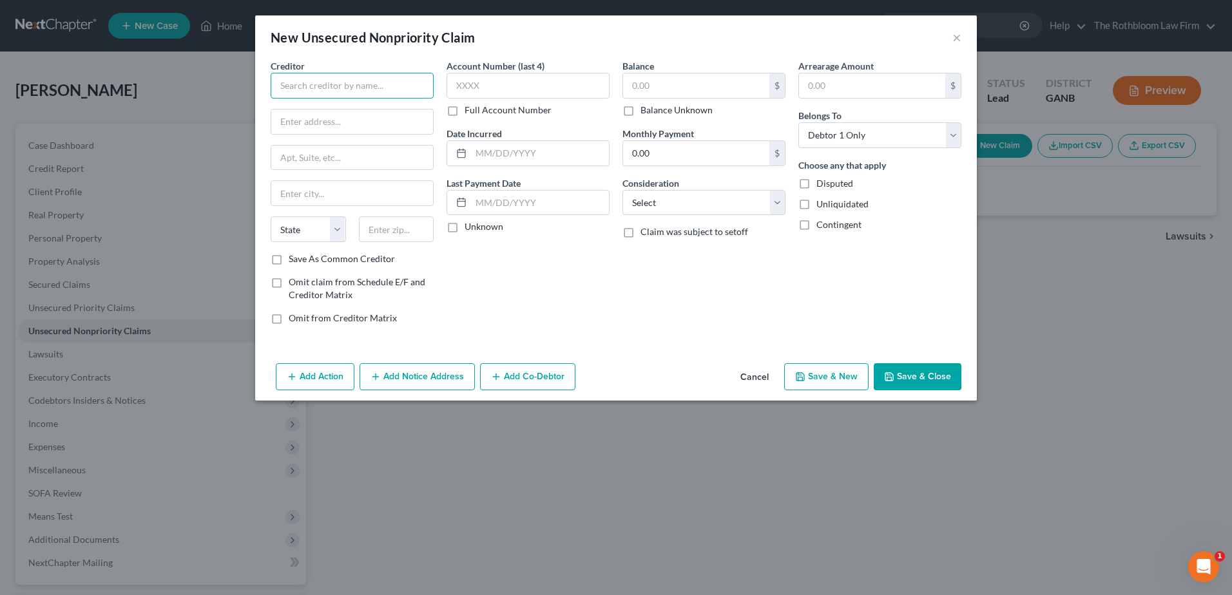
click at [305, 78] on input "text" at bounding box center [352, 86] width 163 height 26
type input "Debt Management"
click at [665, 196] on select "Select Cable / Satellite Services Collection Agency Credit Card Debt Debt Couns…" at bounding box center [703, 203] width 163 height 26
select select "16"
click at [622, 190] on select "Select Cable / Satellite Services Collection Agency Credit Card Debt Debt Couns…" at bounding box center [703, 203] width 163 height 26
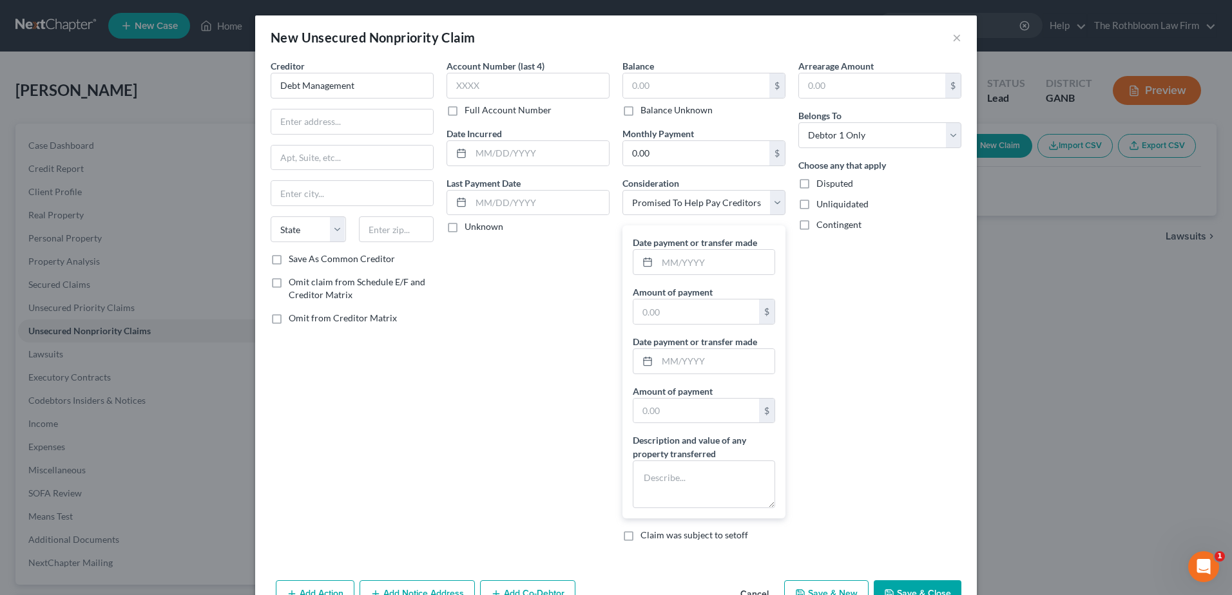
click at [917, 583] on button "Save & Close" at bounding box center [918, 593] width 88 height 27
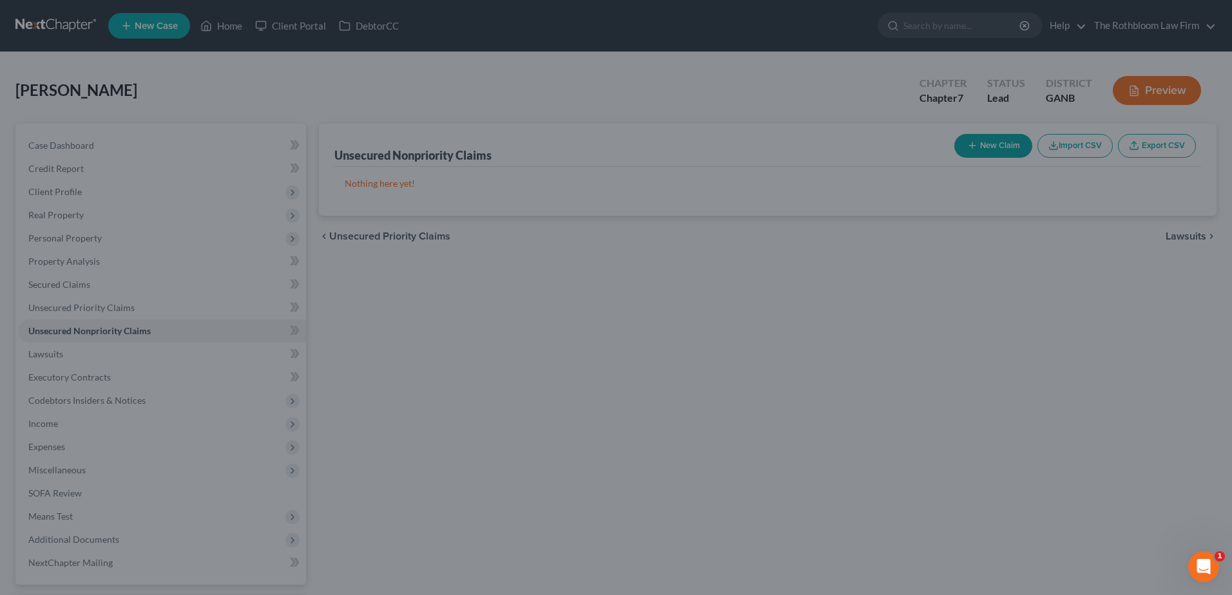
type input "0.00"
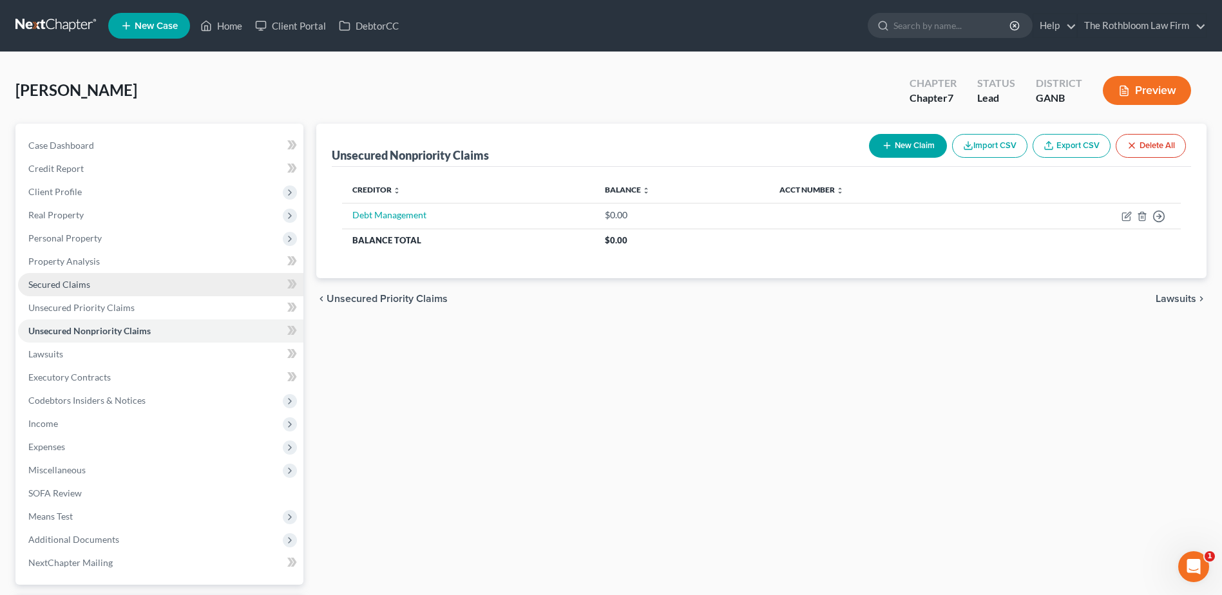
click at [95, 287] on link "Secured Claims" at bounding box center [160, 284] width 285 height 23
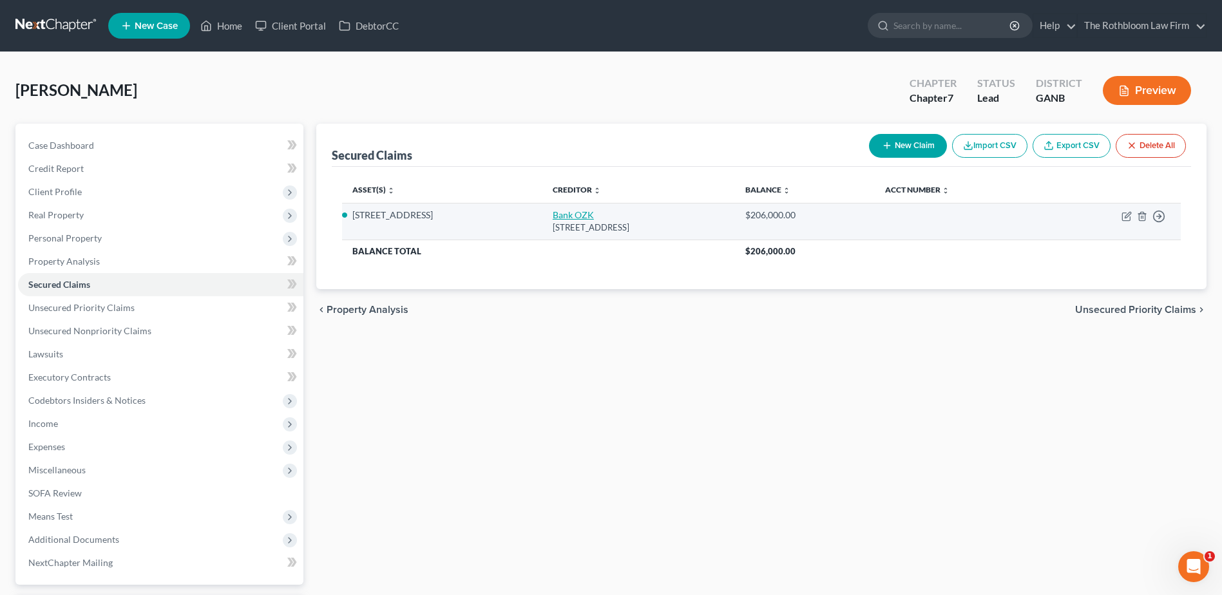
click at [559, 220] on link "Bank OZK" at bounding box center [573, 214] width 41 height 11
select select "10"
select select "0"
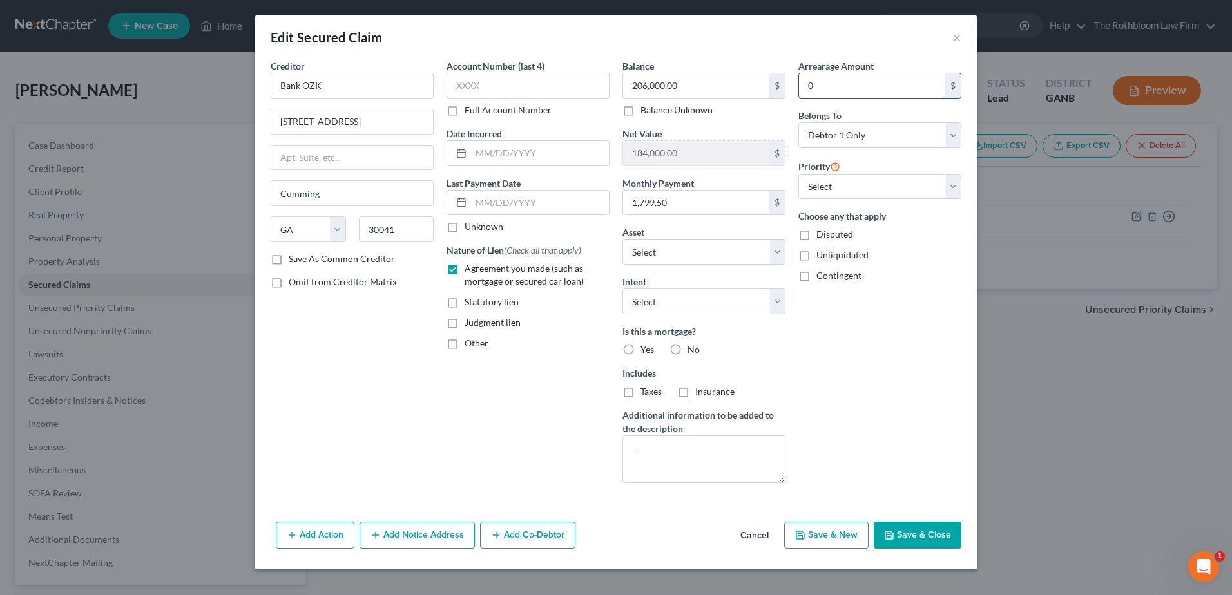
click at [816, 86] on input "0" at bounding box center [872, 85] width 146 height 24
type input "7,198"
click at [692, 292] on select "Select Surrender Redeem Reaffirm Avoid Other" at bounding box center [703, 302] width 163 height 26
select select "2"
click at [622, 289] on select "Select Surrender Redeem Reaffirm Avoid Other" at bounding box center [703, 302] width 163 height 26
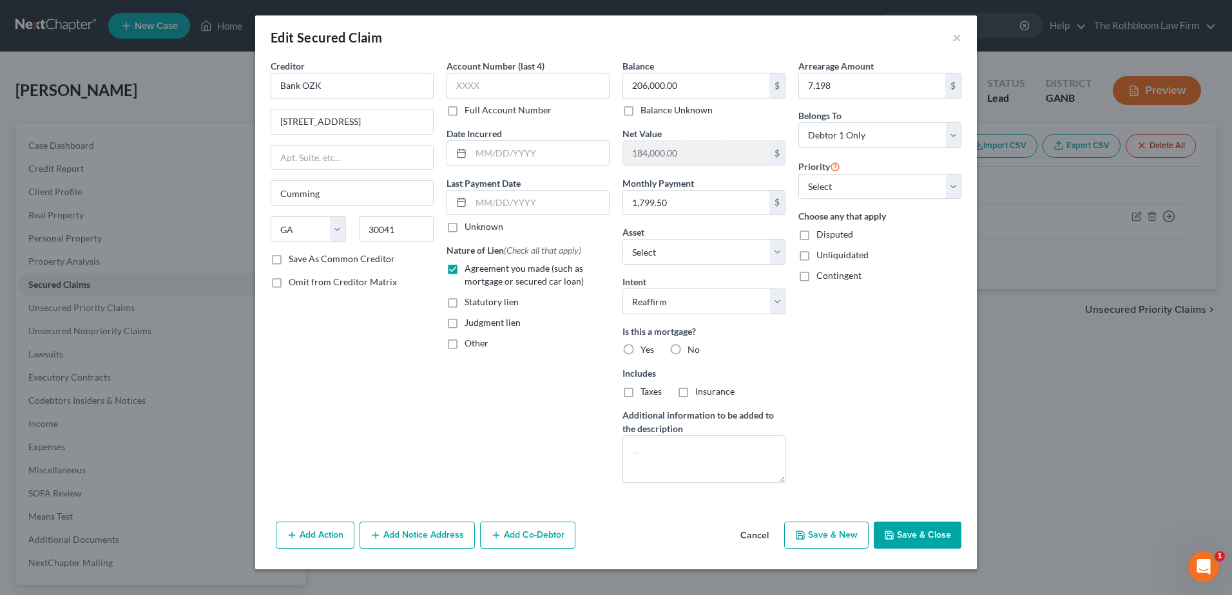
click at [640, 348] on label "Yes" at bounding box center [647, 349] width 14 height 13
click at [646, 348] on input "Yes" at bounding box center [650, 347] width 8 height 8
radio input "true"
click at [640, 391] on label "Taxes" at bounding box center [650, 391] width 21 height 13
click at [646, 391] on input "Taxes" at bounding box center [650, 389] width 8 height 8
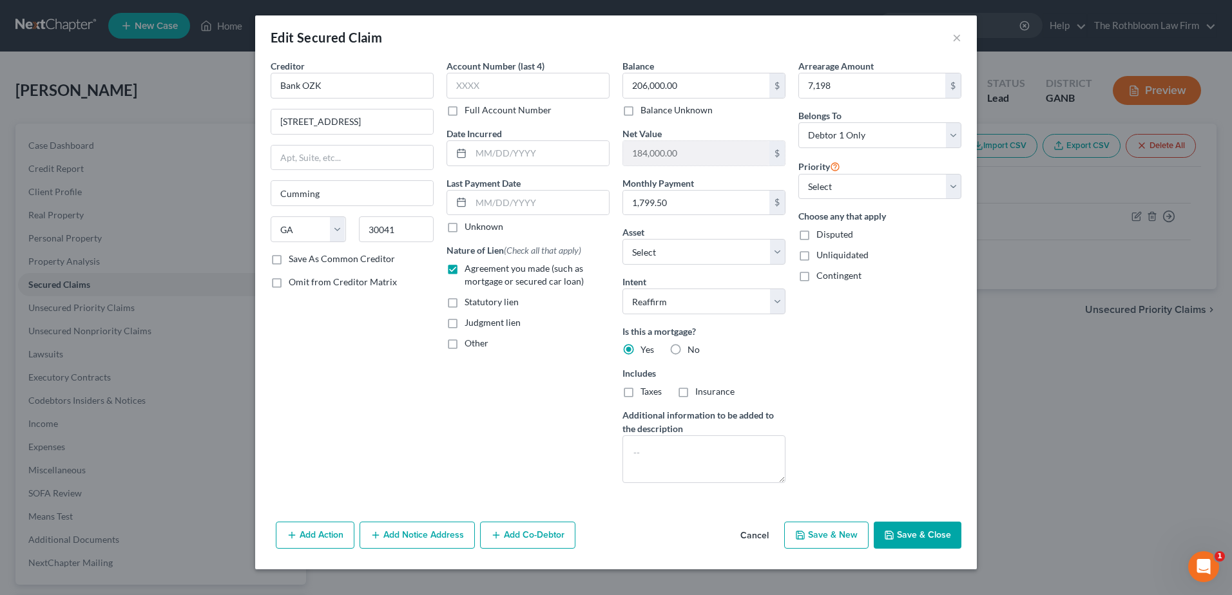
checkbox input "true"
click at [695, 393] on label "Insurance" at bounding box center [714, 391] width 39 height 13
click at [700, 393] on input "Insurance" at bounding box center [704, 389] width 8 height 8
checkbox input "true"
drag, startPoint x: 916, startPoint y: 533, endPoint x: 928, endPoint y: 521, distance: 16.9
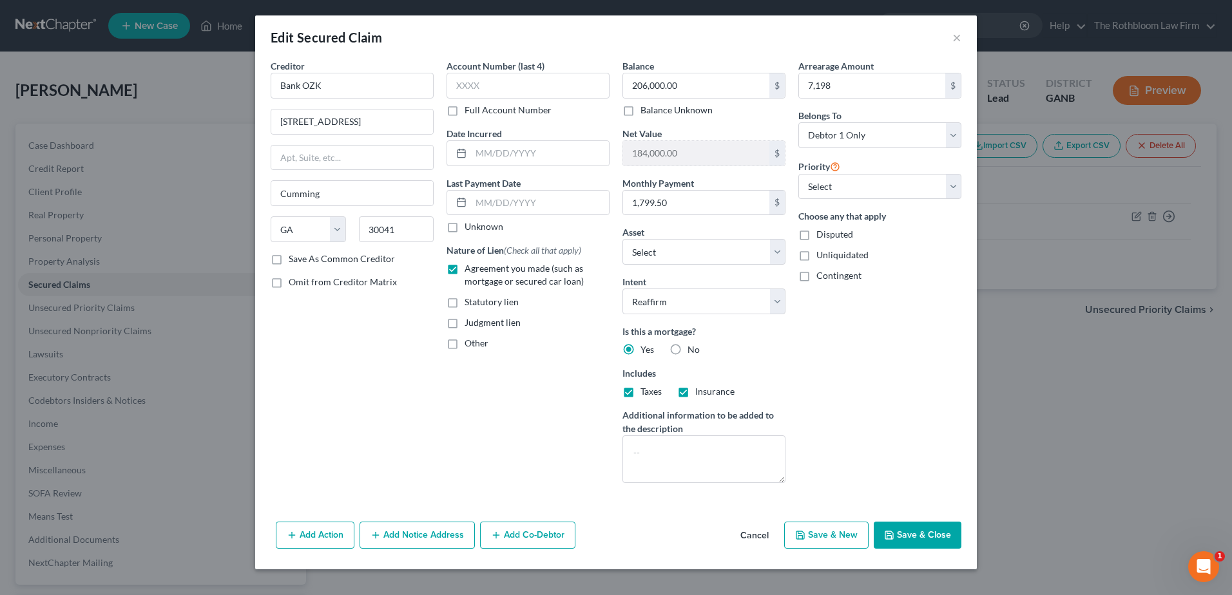
click at [917, 533] on button "Save & Close" at bounding box center [918, 535] width 88 height 27
select select "8"
type input "7,198.00"
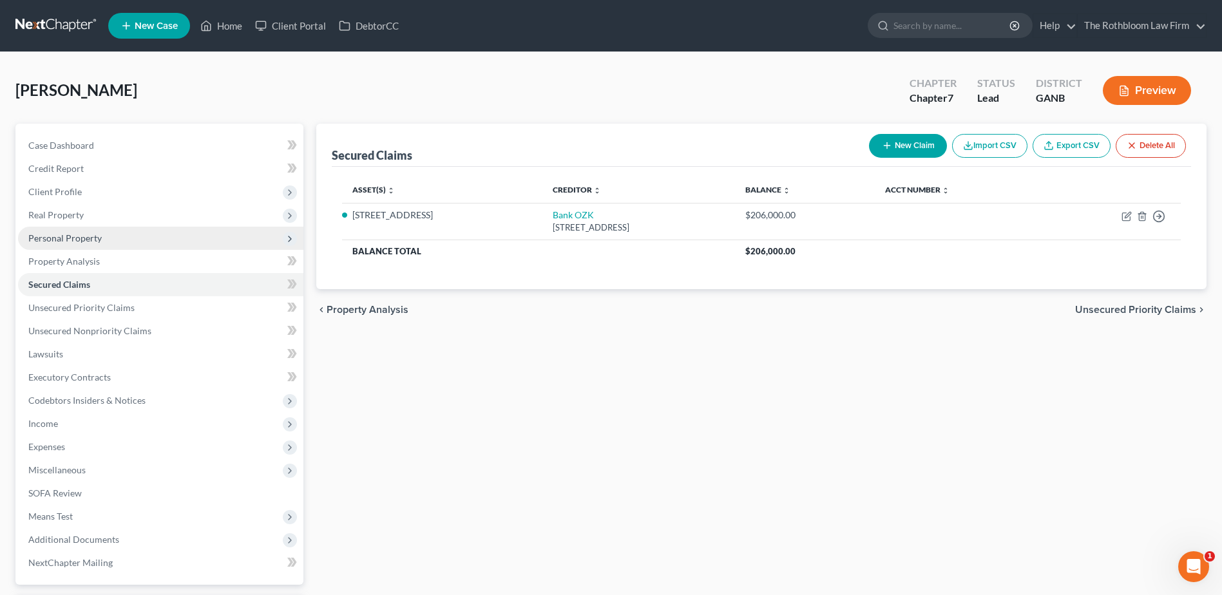
click at [61, 239] on span "Personal Property" at bounding box center [64, 238] width 73 height 11
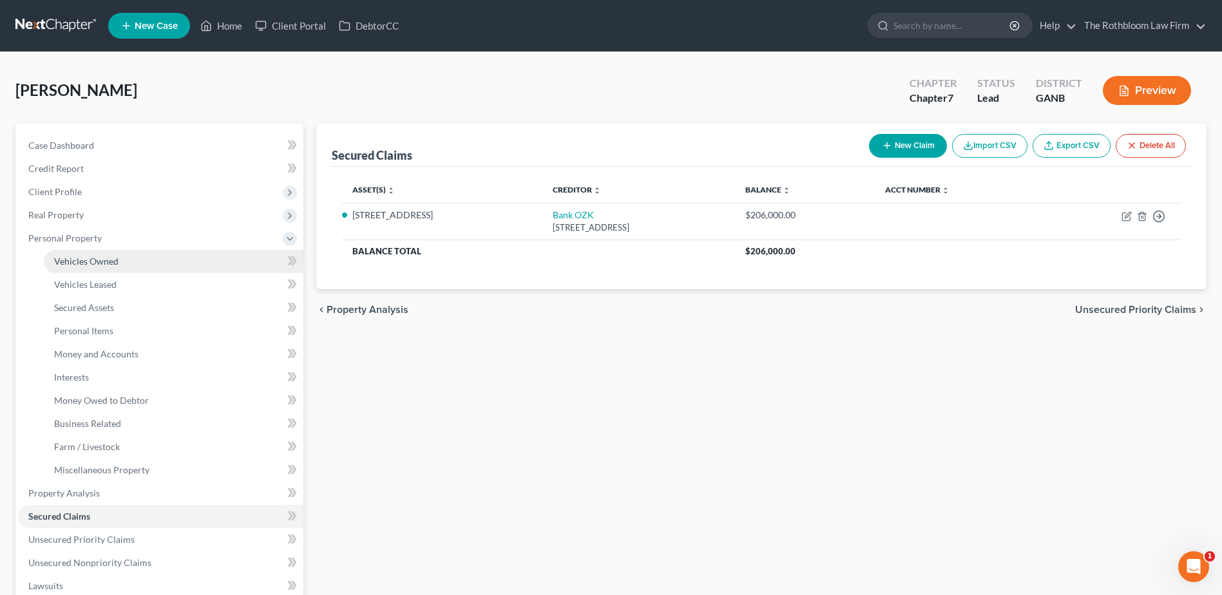
click at [70, 262] on span "Vehicles Owned" at bounding box center [86, 261] width 64 height 11
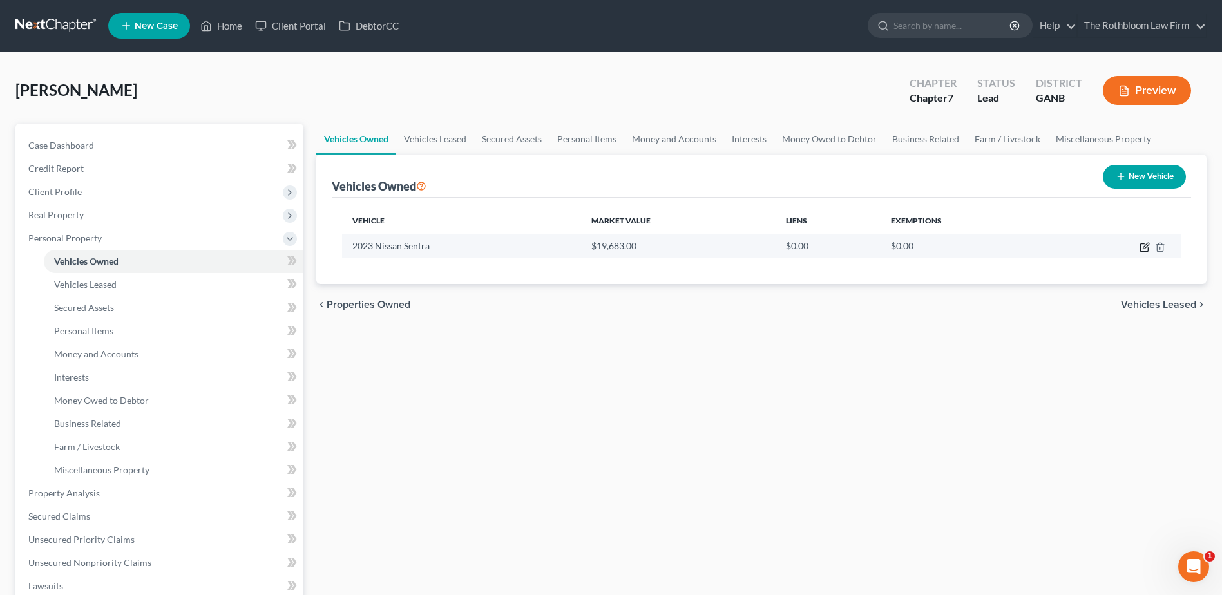
click at [1145, 244] on icon "button" at bounding box center [1145, 247] width 10 height 10
select select "0"
select select "3"
select select "2"
select select "0"
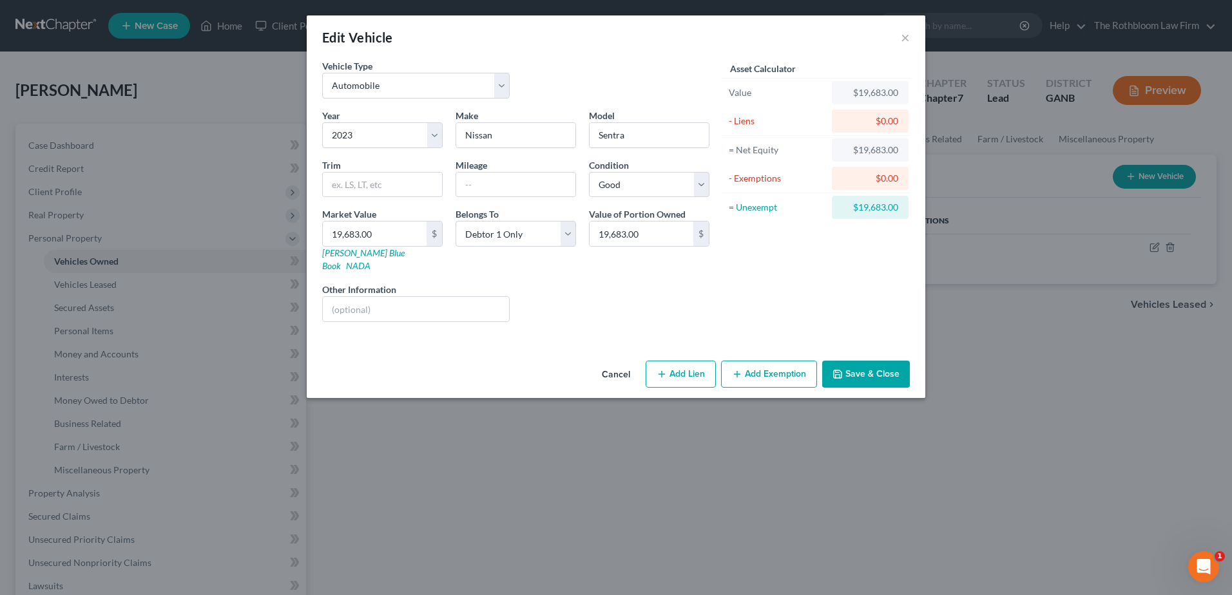
click at [872, 364] on button "Save & Close" at bounding box center [866, 374] width 88 height 27
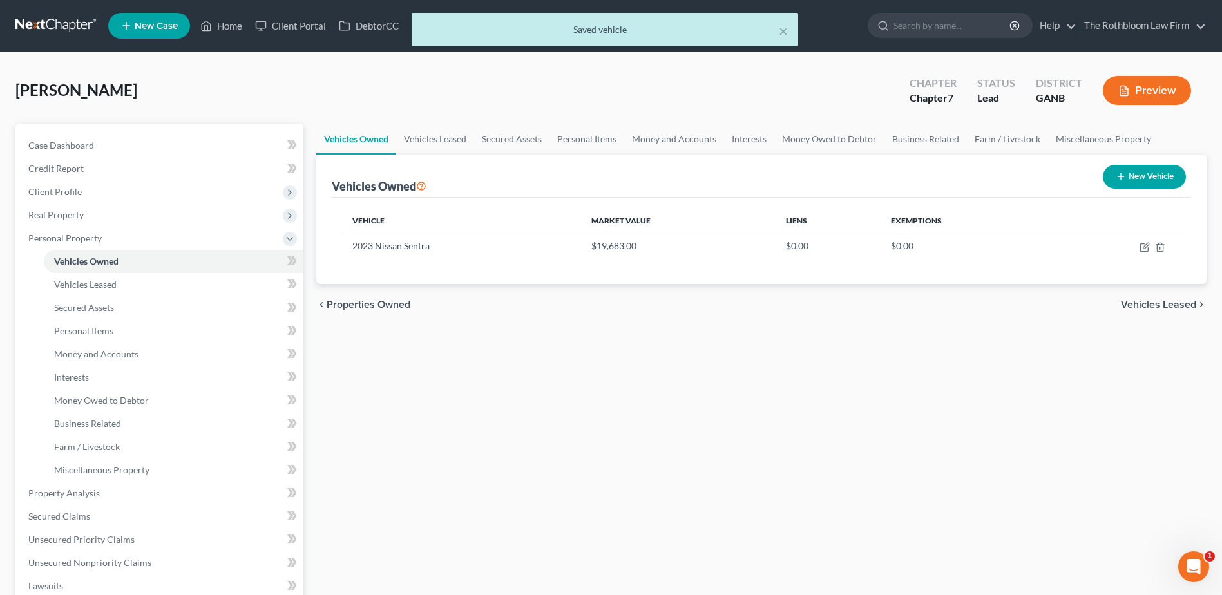
click at [228, 24] on div "× Saved vehicle" at bounding box center [605, 33] width 1222 height 40
click at [222, 26] on div "× Saved vehicle" at bounding box center [605, 33] width 1222 height 40
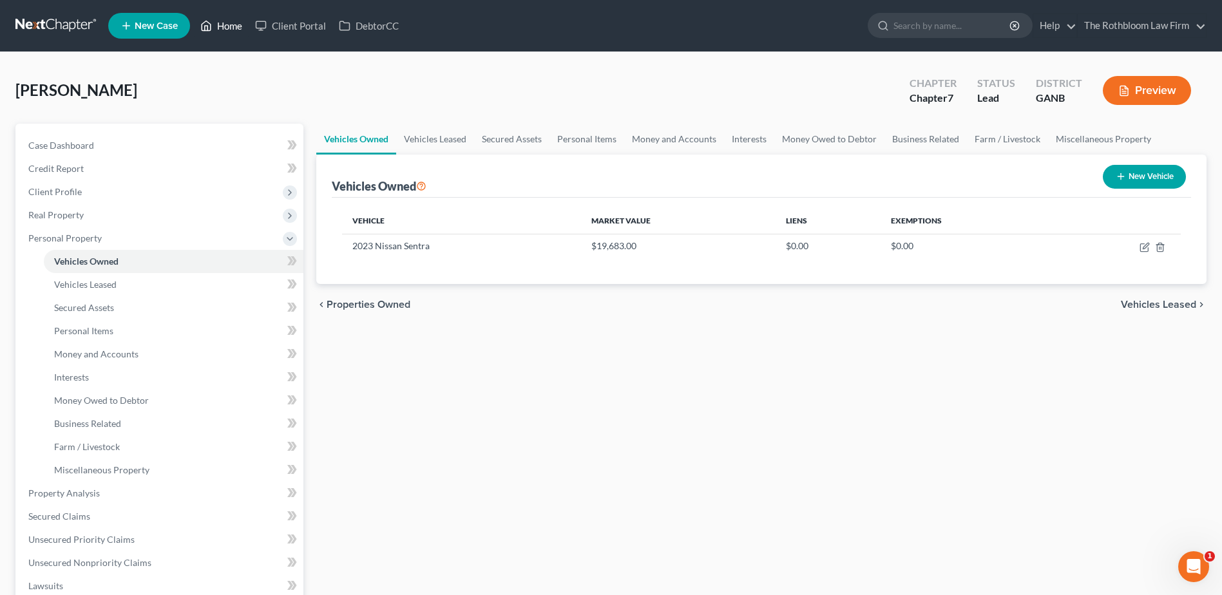
click at [220, 25] on link "Home" at bounding box center [221, 25] width 55 height 23
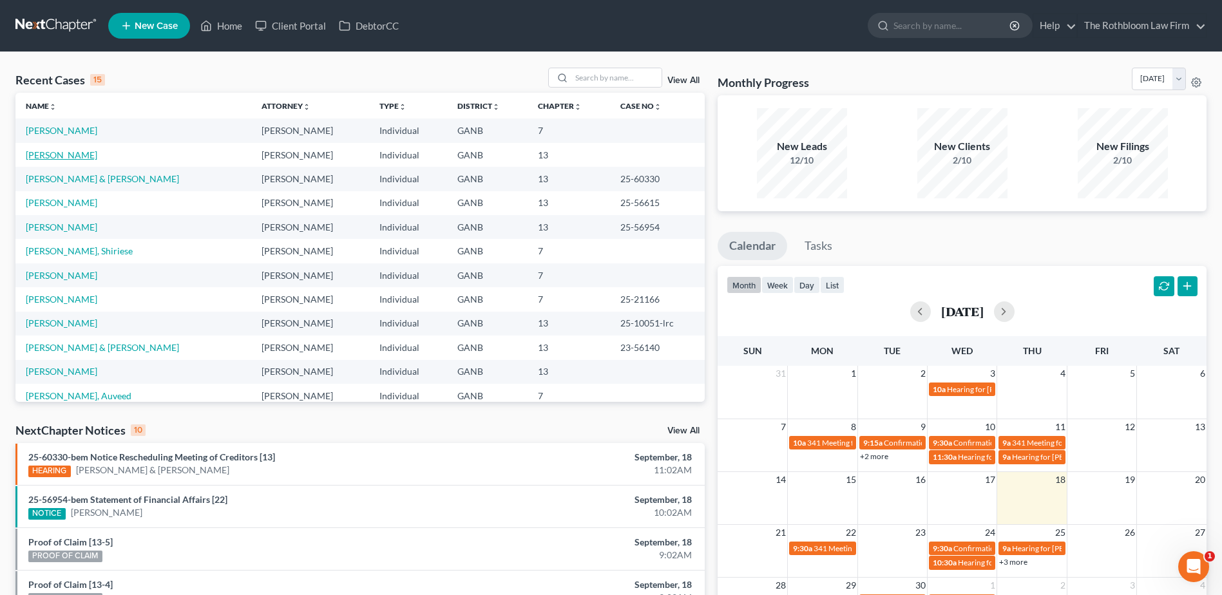
click at [59, 154] on link "[PERSON_NAME]" at bounding box center [62, 154] width 72 height 11
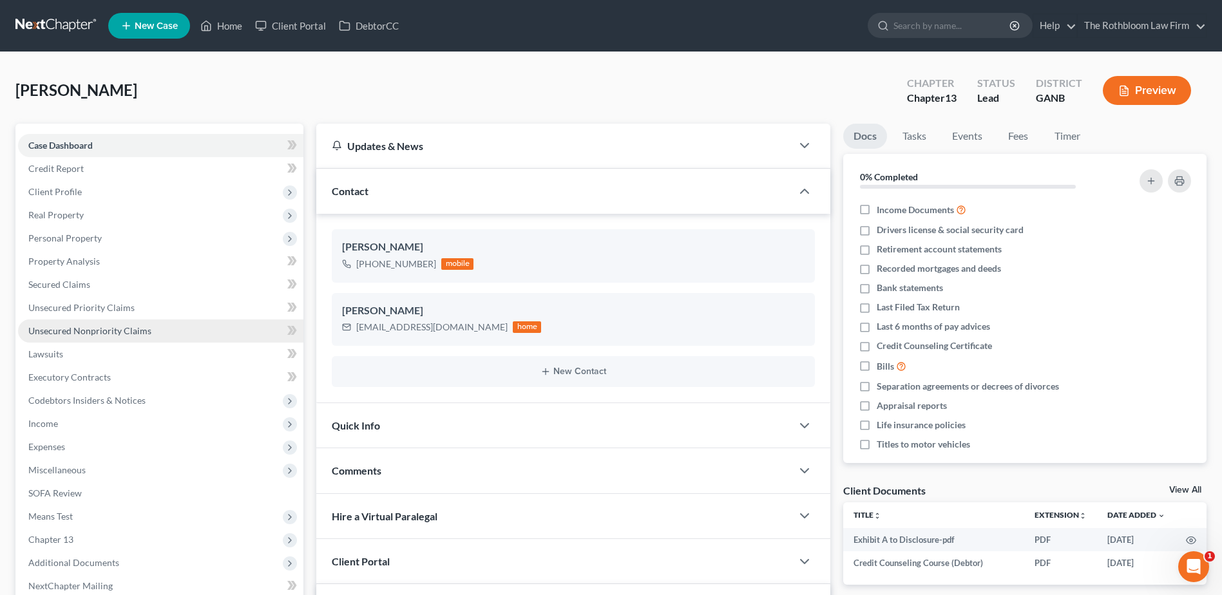
click at [88, 334] on span "Unsecured Nonpriority Claims" at bounding box center [89, 330] width 123 height 11
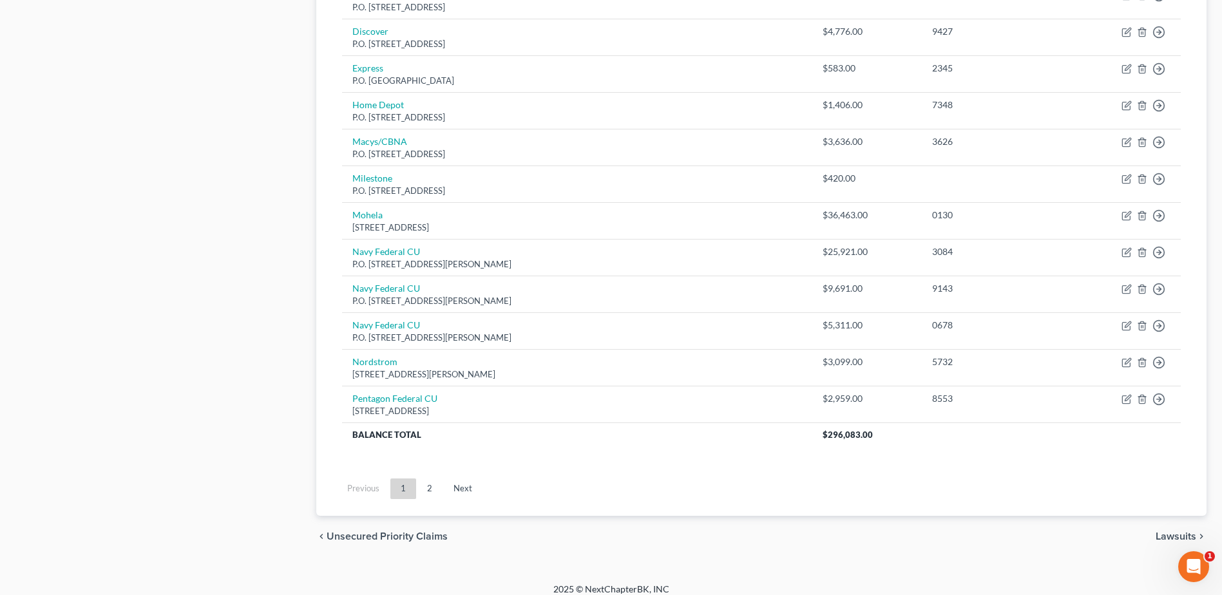
scroll to position [892, 0]
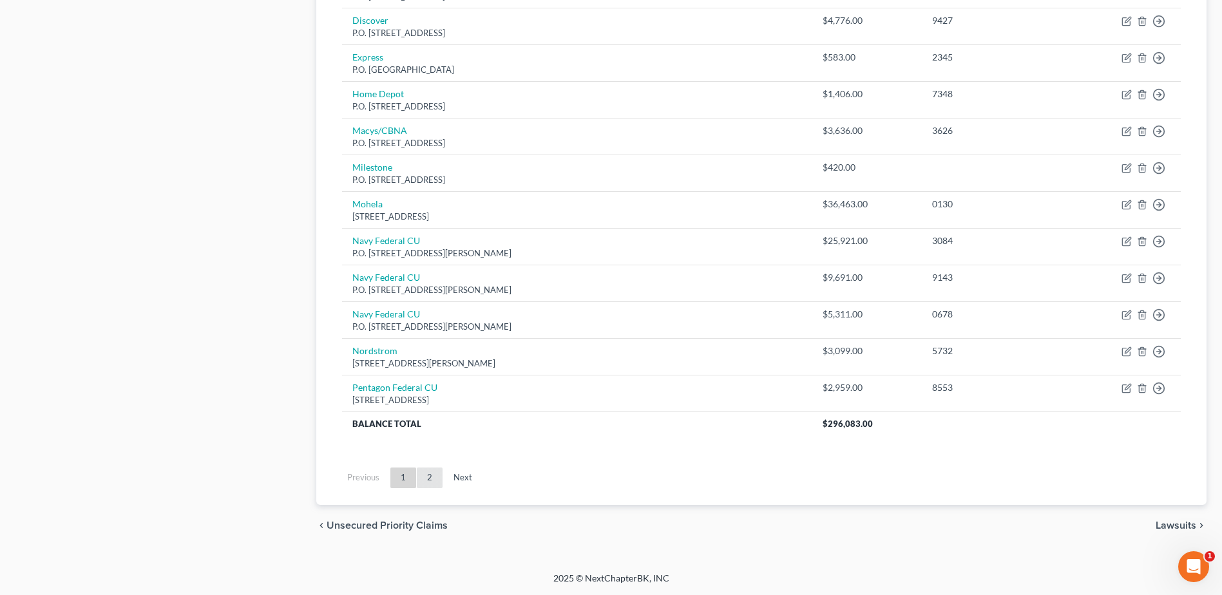
click at [427, 475] on link "2" at bounding box center [430, 478] width 26 height 21
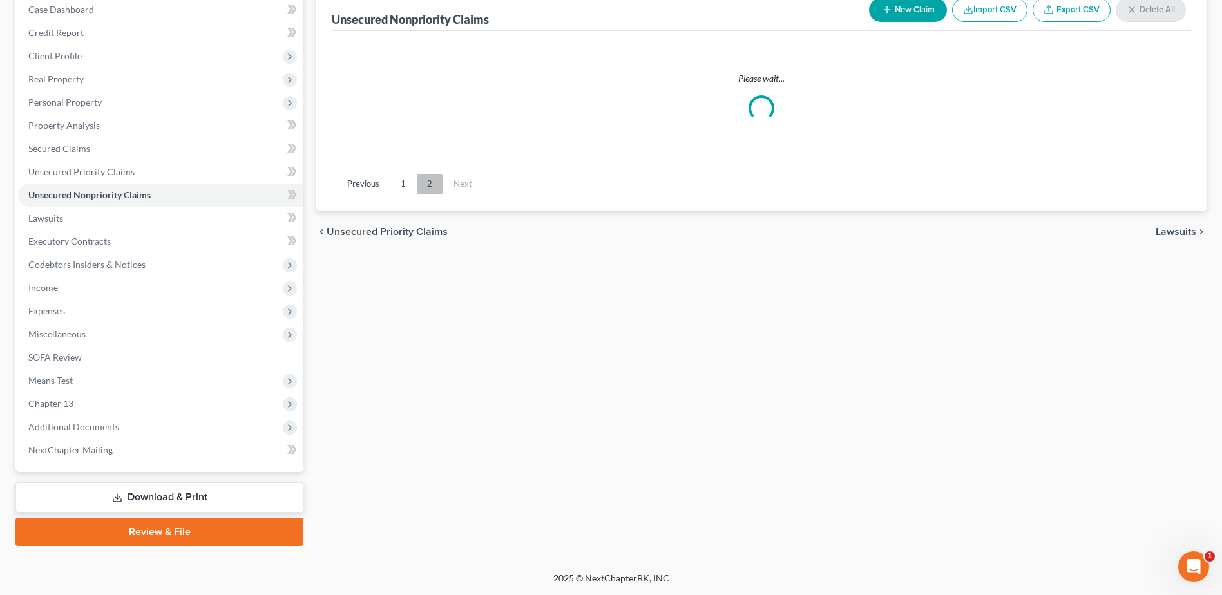
scroll to position [136, 0]
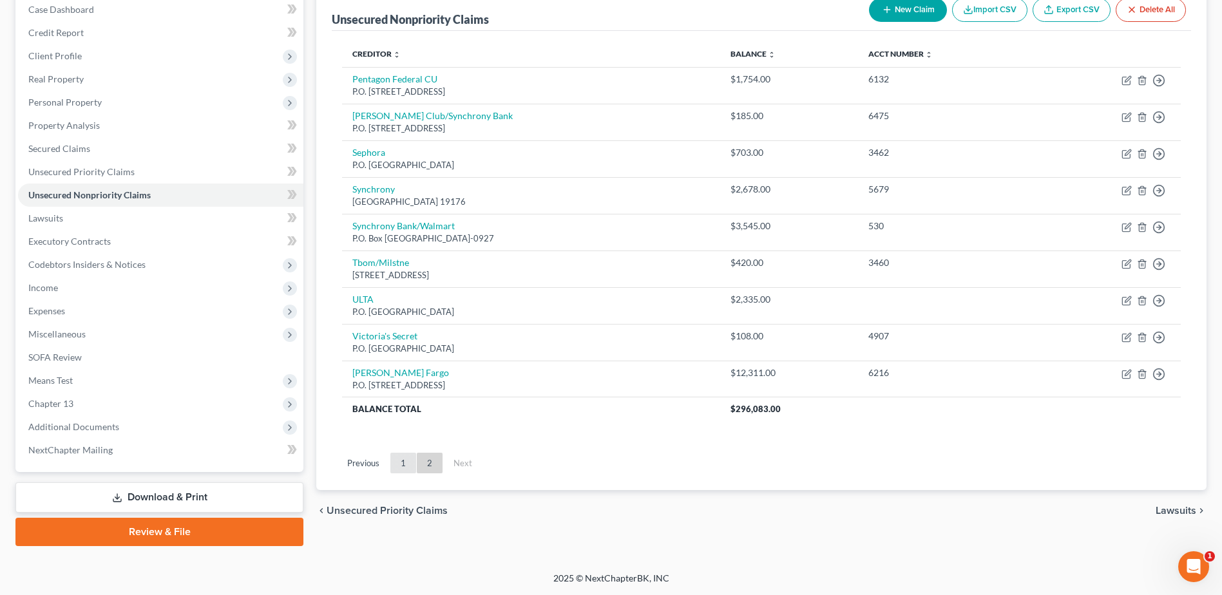
click at [407, 459] on link "1" at bounding box center [403, 463] width 26 height 21
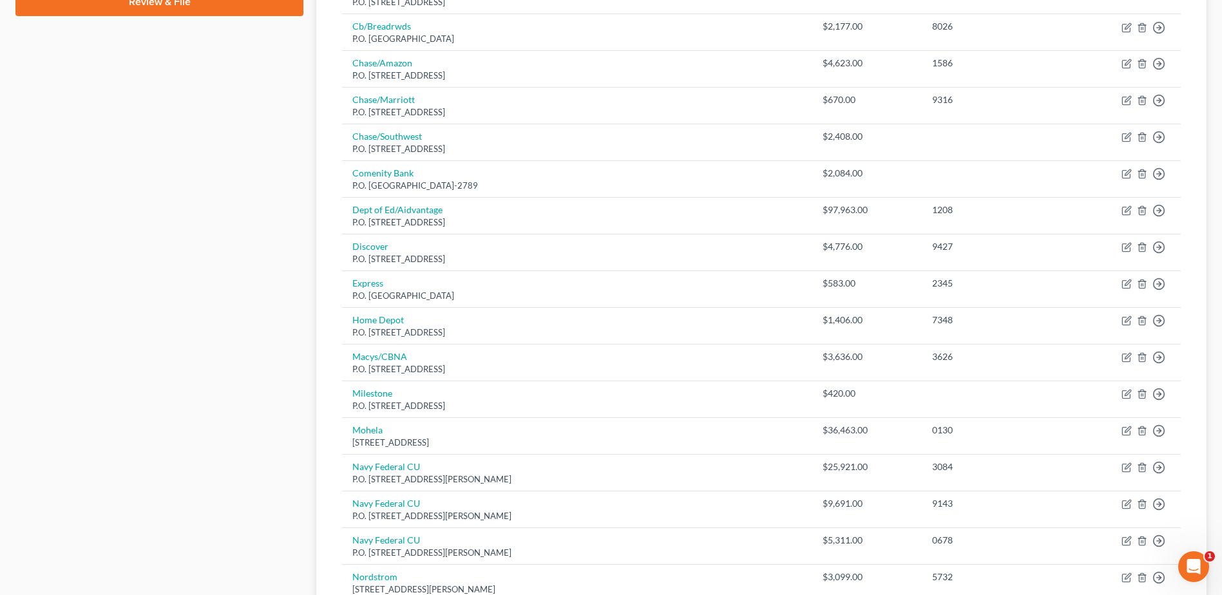
scroll to position [716, 0]
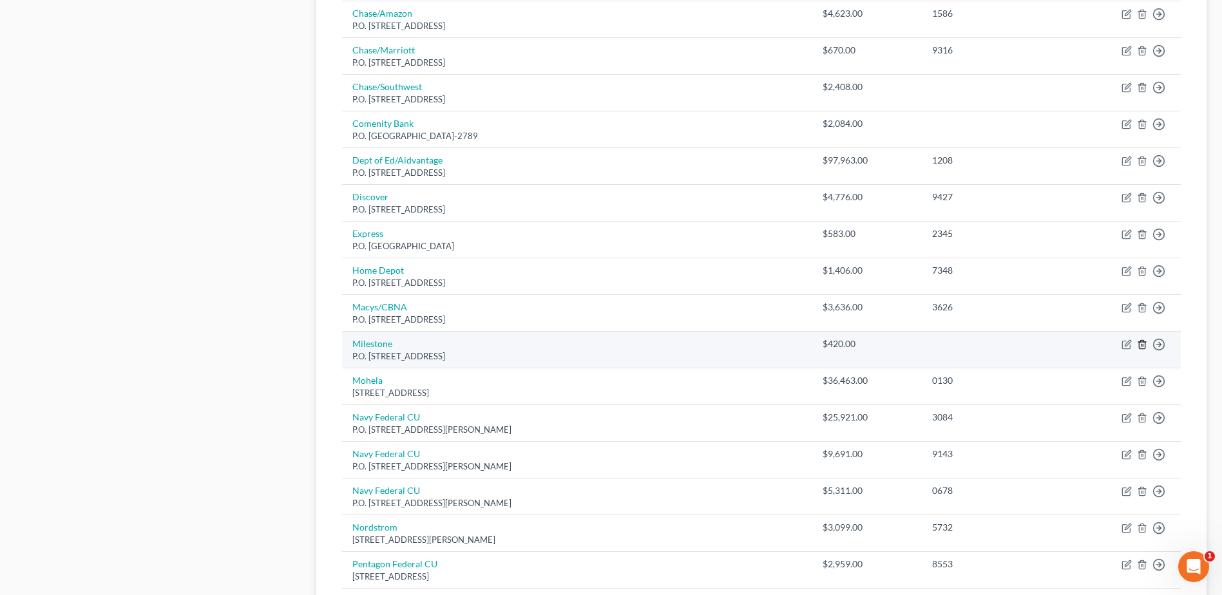
click at [1138, 348] on icon "button" at bounding box center [1142, 345] width 10 height 10
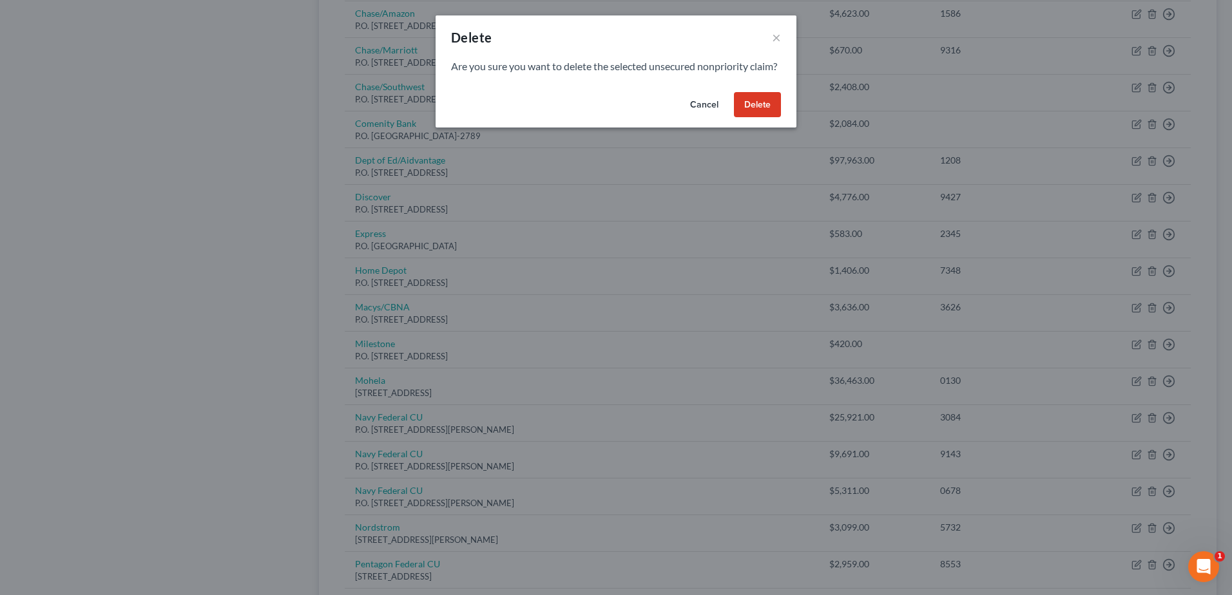
click at [767, 113] on button "Delete" at bounding box center [757, 105] width 47 height 26
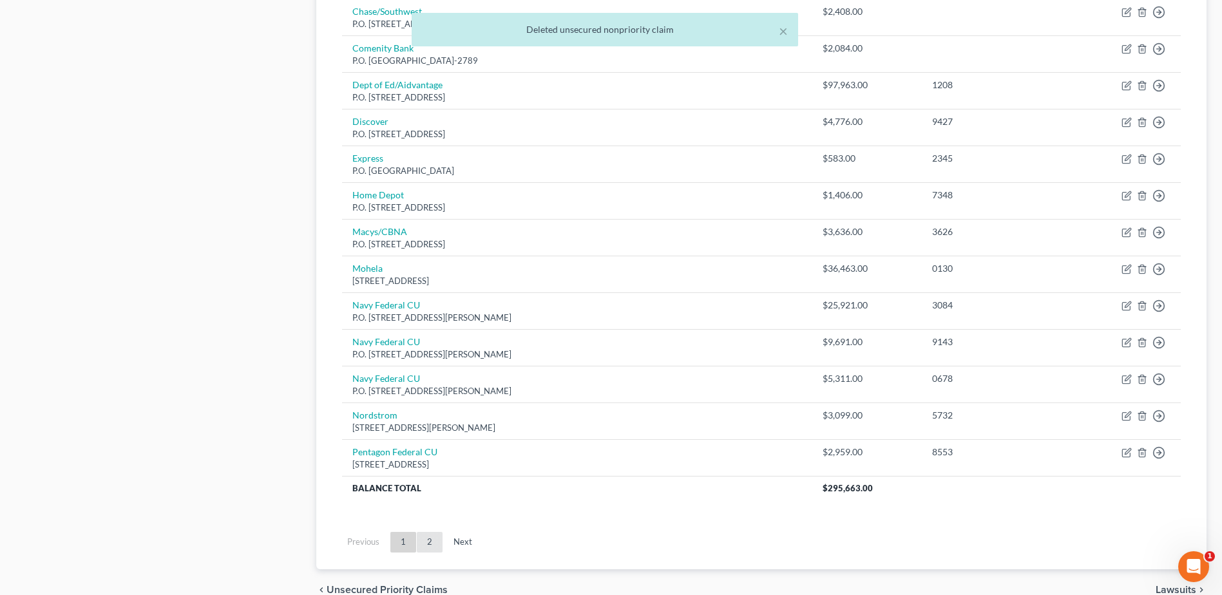
scroll to position [856, 0]
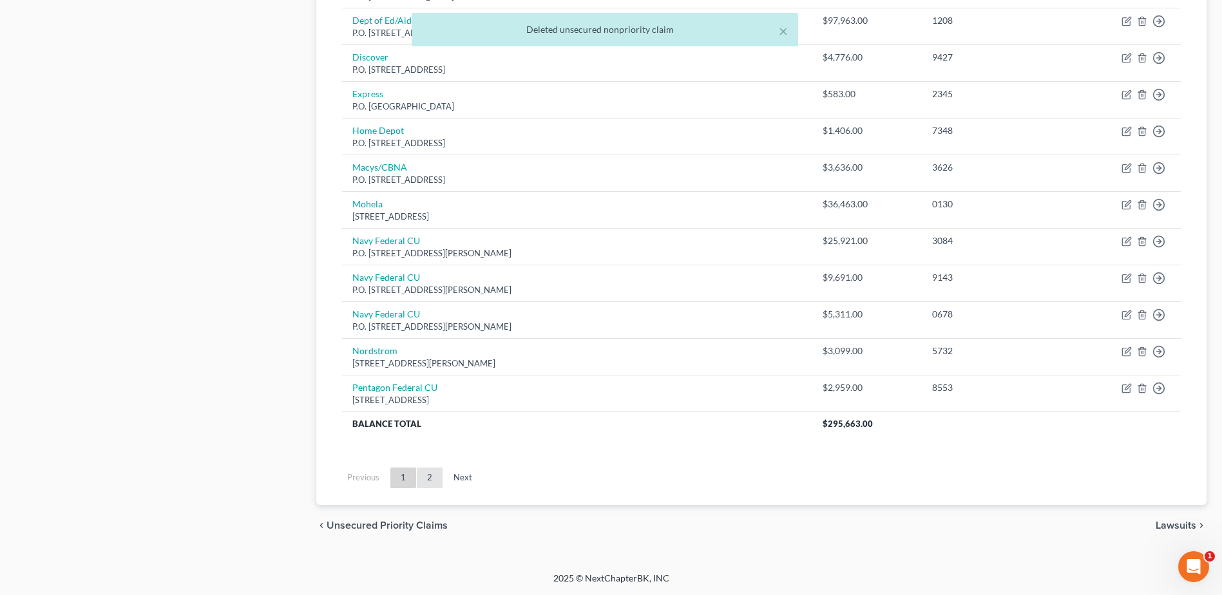
click at [435, 481] on link "2" at bounding box center [430, 478] width 26 height 21
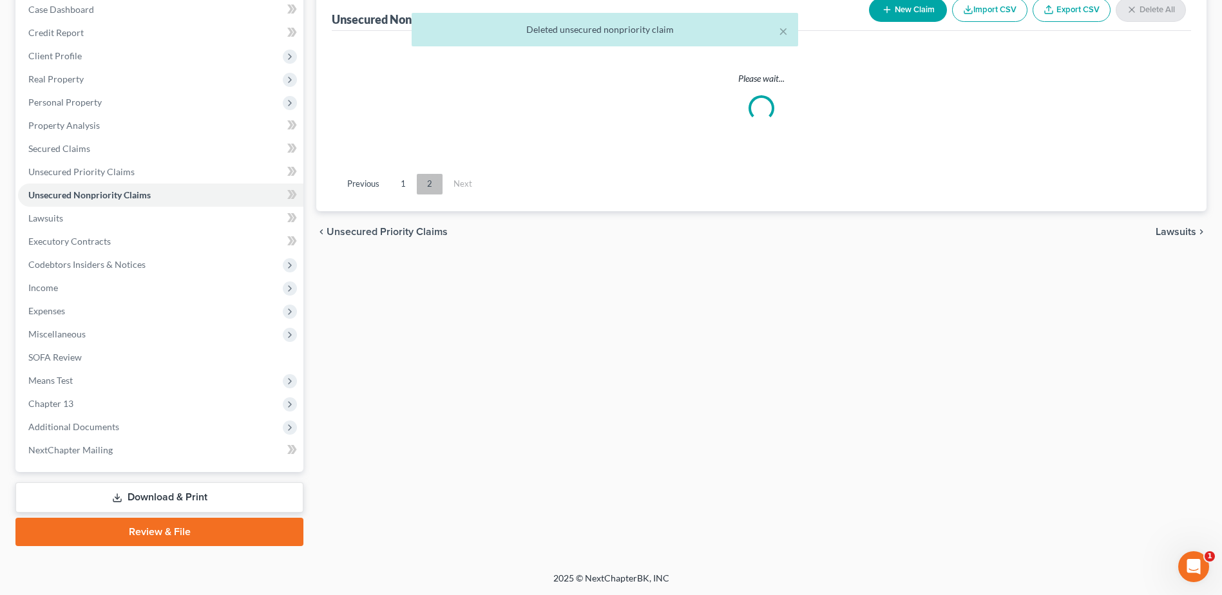
scroll to position [136, 0]
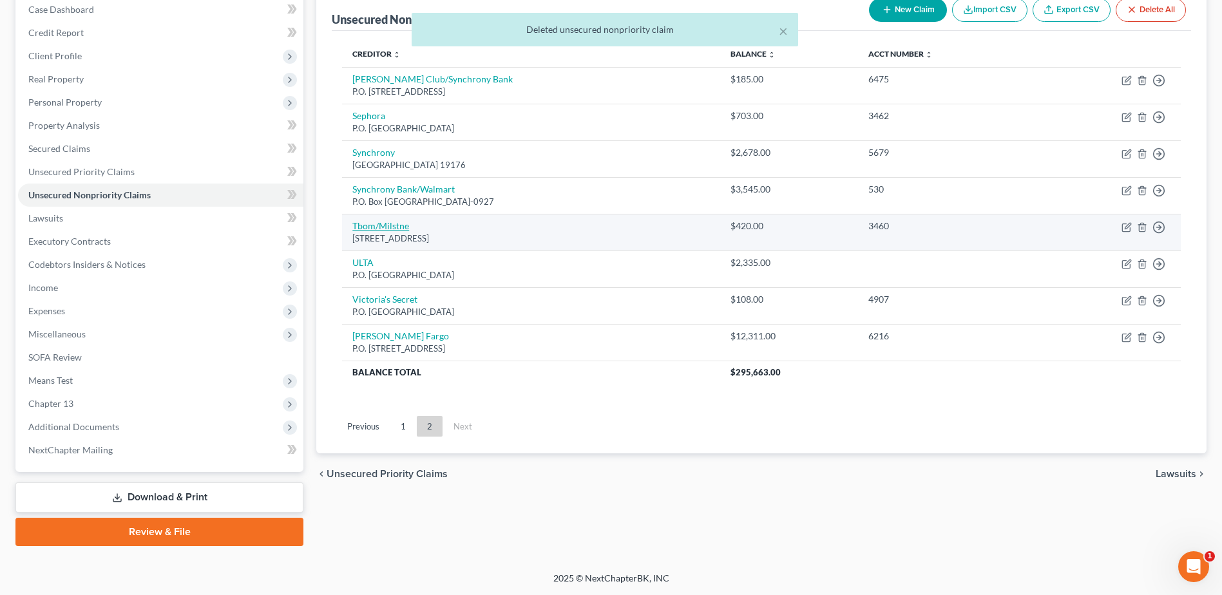
click at [379, 227] on link "Tbom/Milstne" at bounding box center [380, 225] width 57 height 11
select select "38"
select select "2"
select select "0"
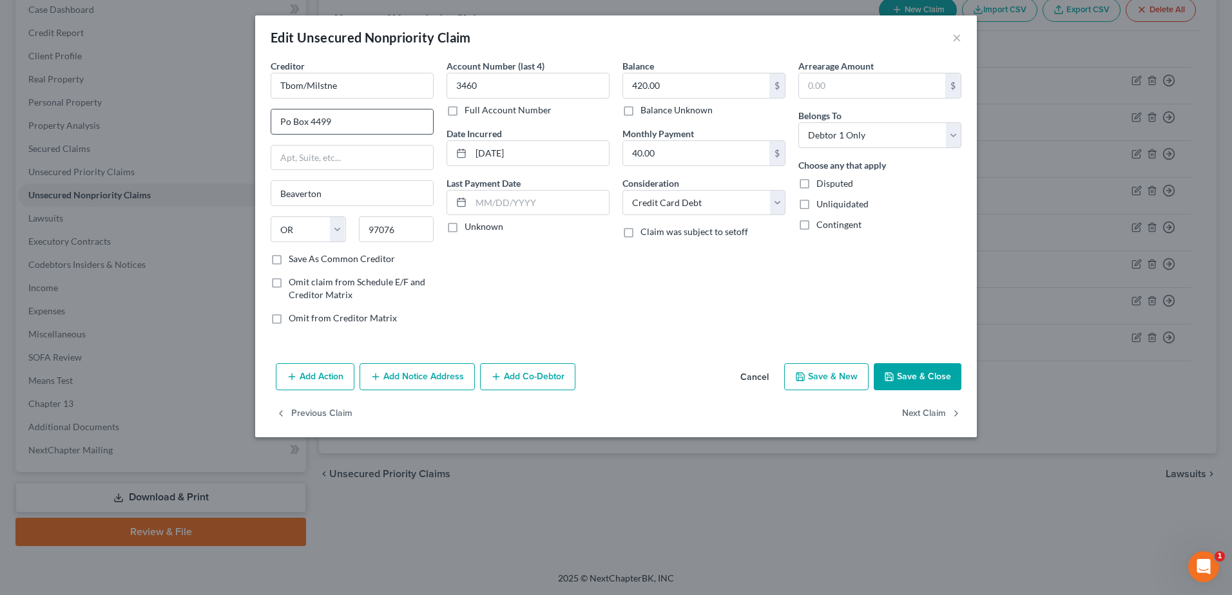
click at [284, 118] on input "Po Box 4499" at bounding box center [352, 122] width 162 height 24
type input "P.O.. Box 4499"
drag, startPoint x: 354, startPoint y: 90, endPoint x: 204, endPoint y: 81, distance: 151.1
click at [204, 81] on div "Edit Unsecured Nonpriority Claim × Creditor * Tbom/Milstne P.O.. [GEOGRAPHIC_DA…" at bounding box center [616, 297] width 1232 height 595
type input "Milestone"
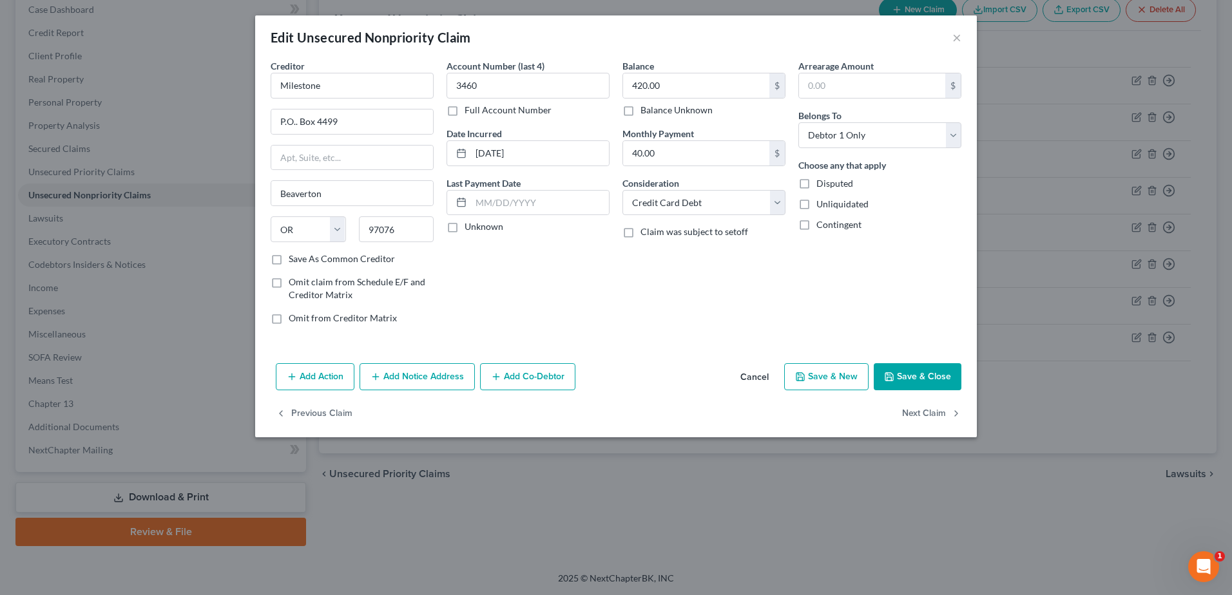
click at [955, 366] on button "Save & Close" at bounding box center [918, 376] width 88 height 27
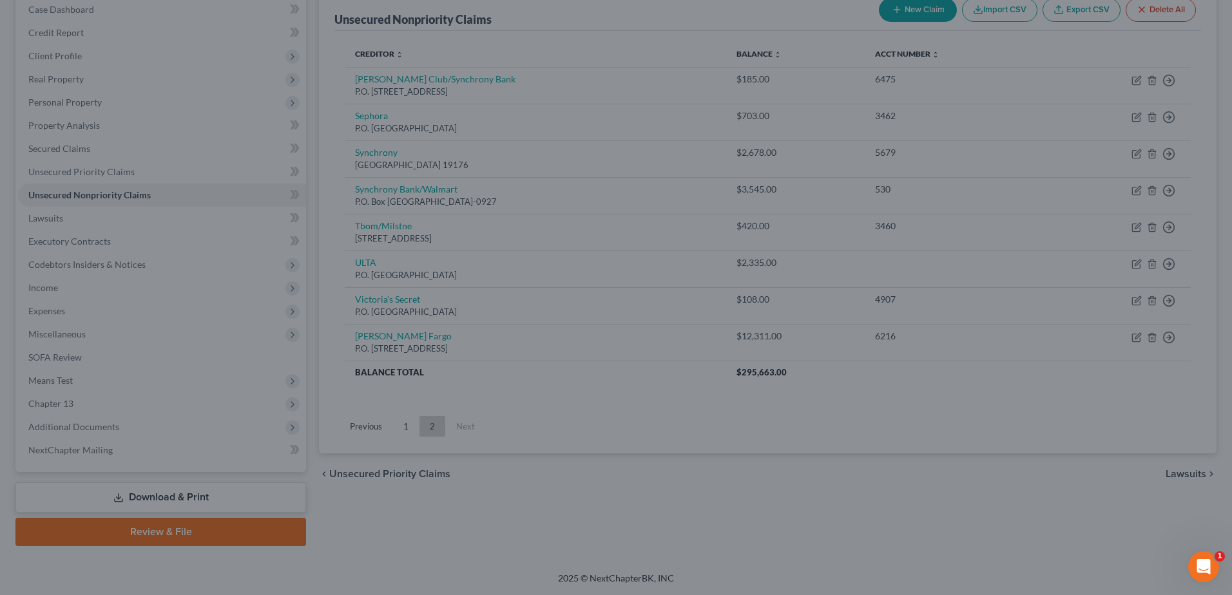
type input "0"
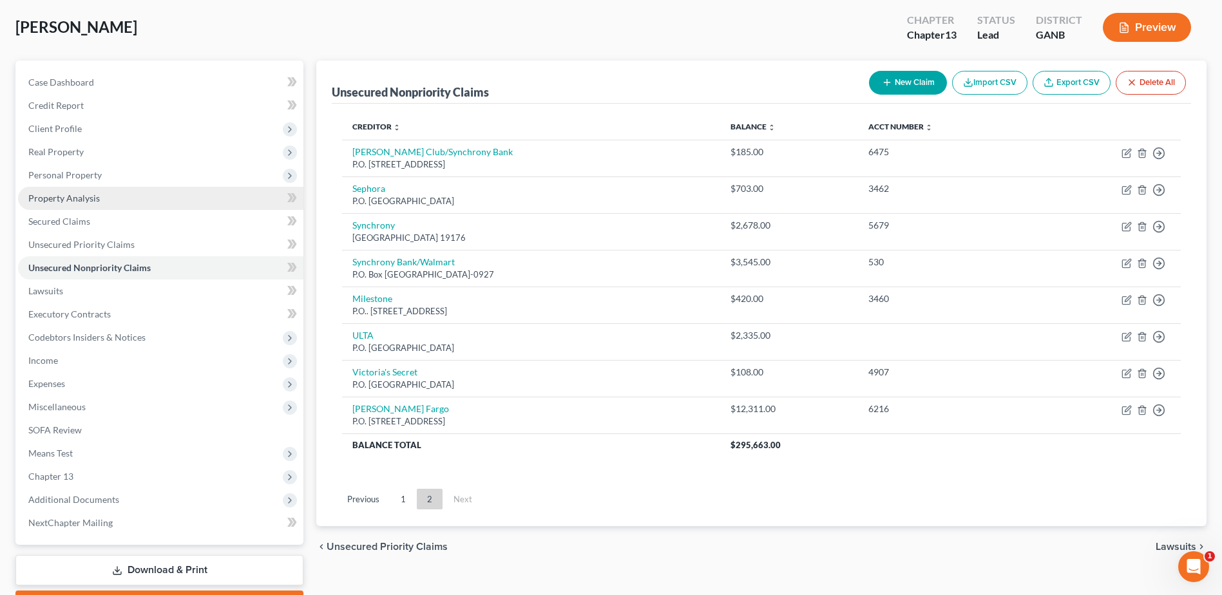
scroll to position [0, 0]
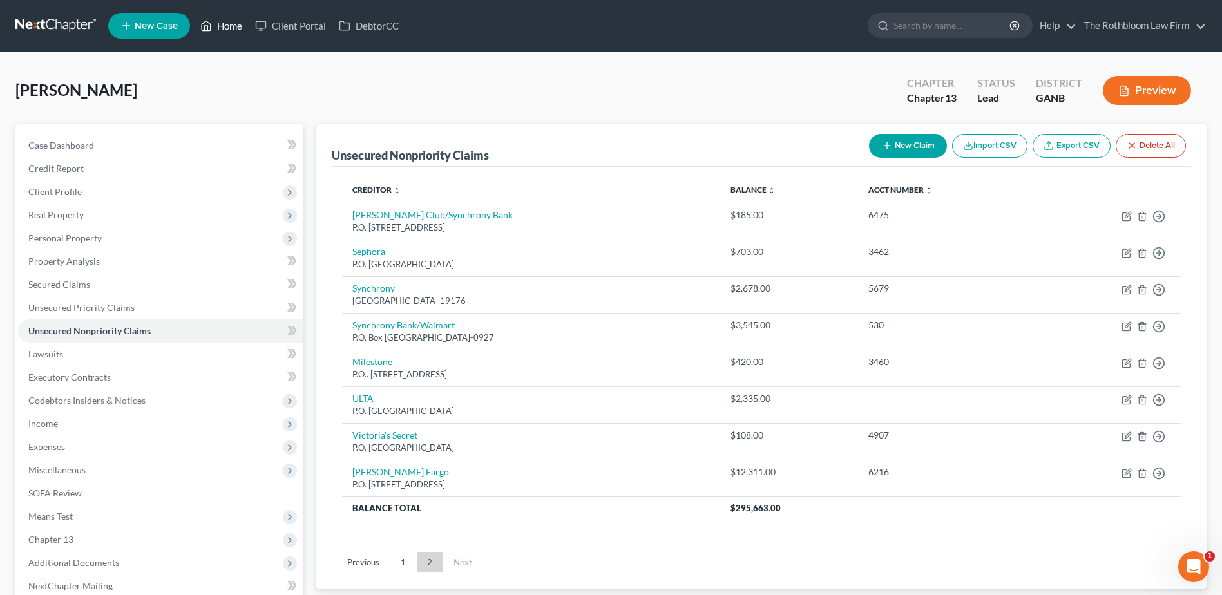
click at [223, 27] on link "Home" at bounding box center [221, 25] width 55 height 23
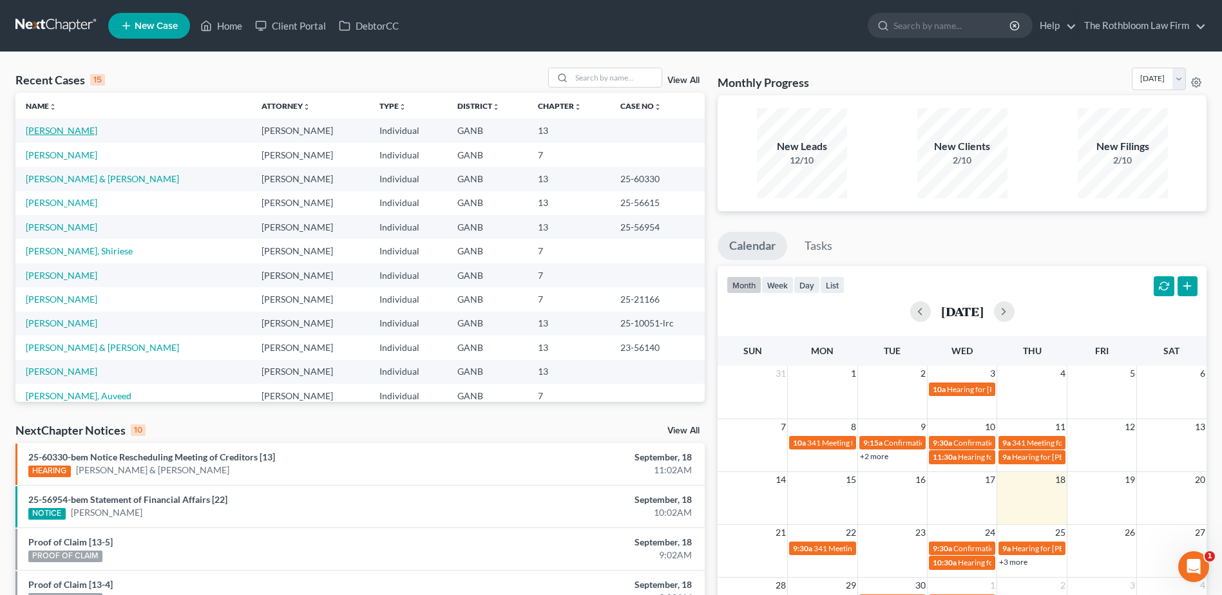
click at [39, 131] on link "[PERSON_NAME]" at bounding box center [62, 130] width 72 height 11
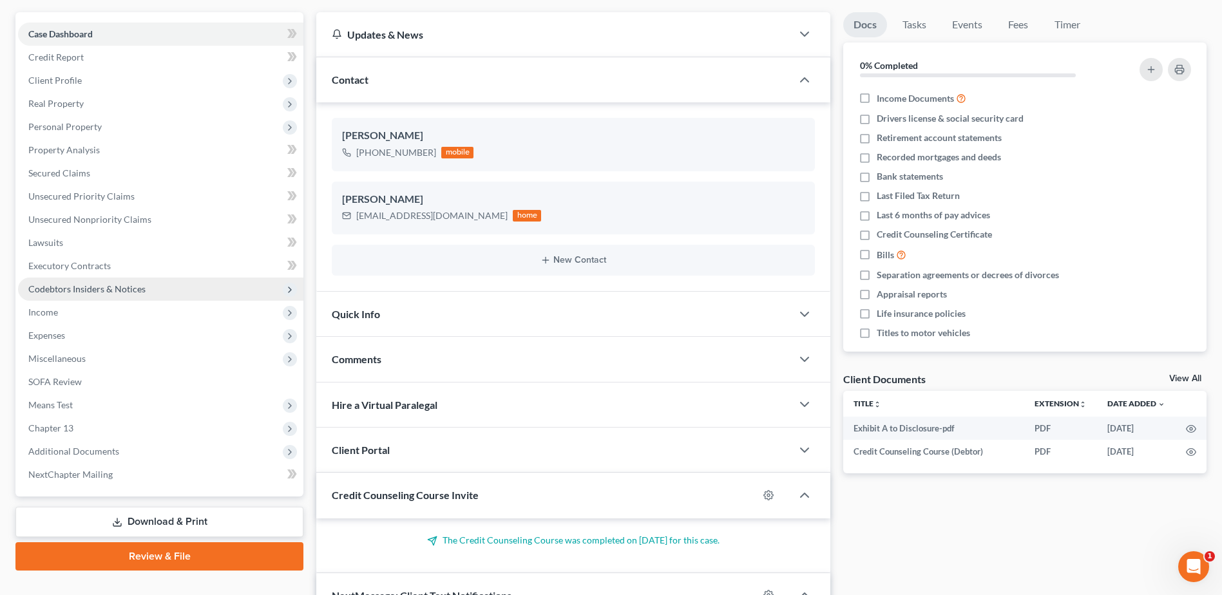
scroll to position [129, 0]
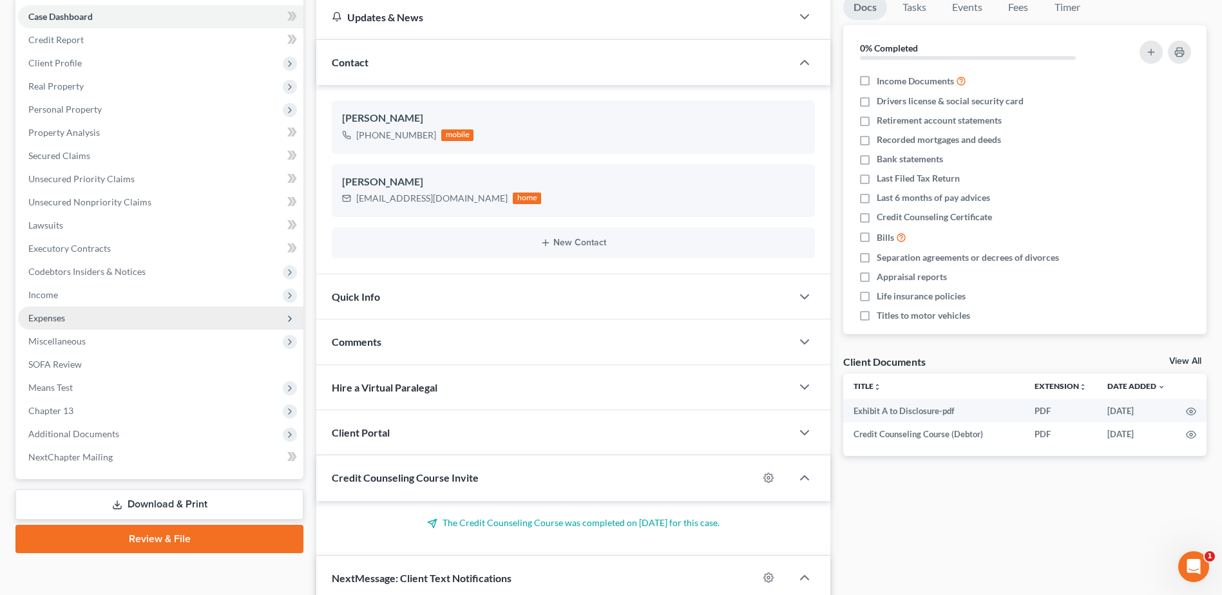
click at [72, 316] on span "Expenses" at bounding box center [160, 318] width 285 height 23
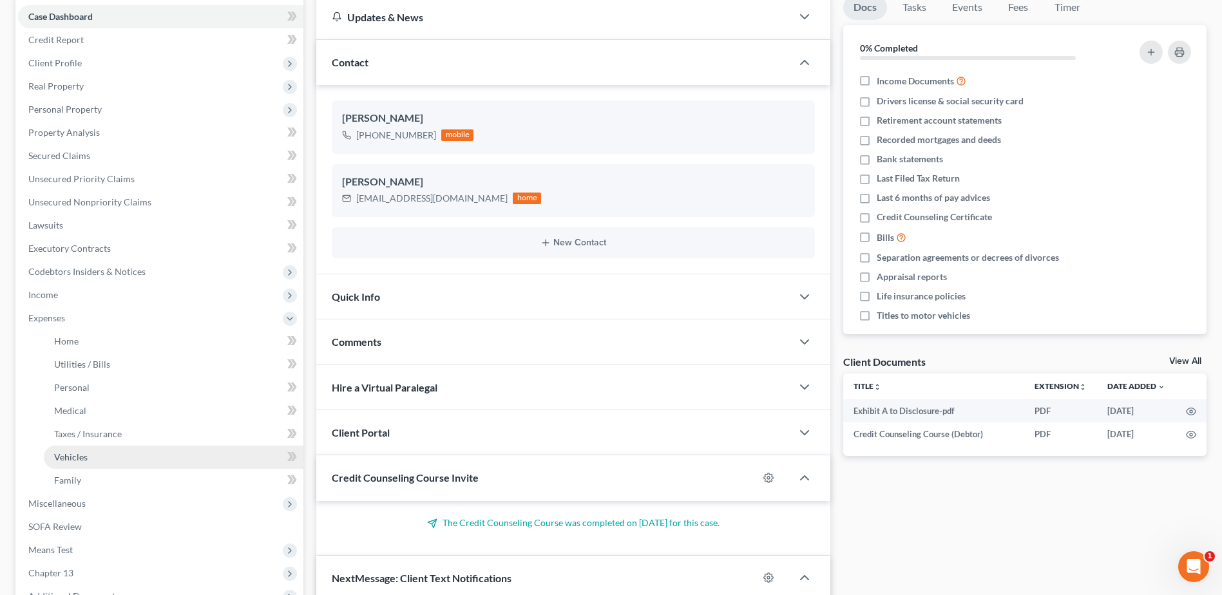
click at [68, 461] on span "Vehicles" at bounding box center [71, 457] width 34 height 11
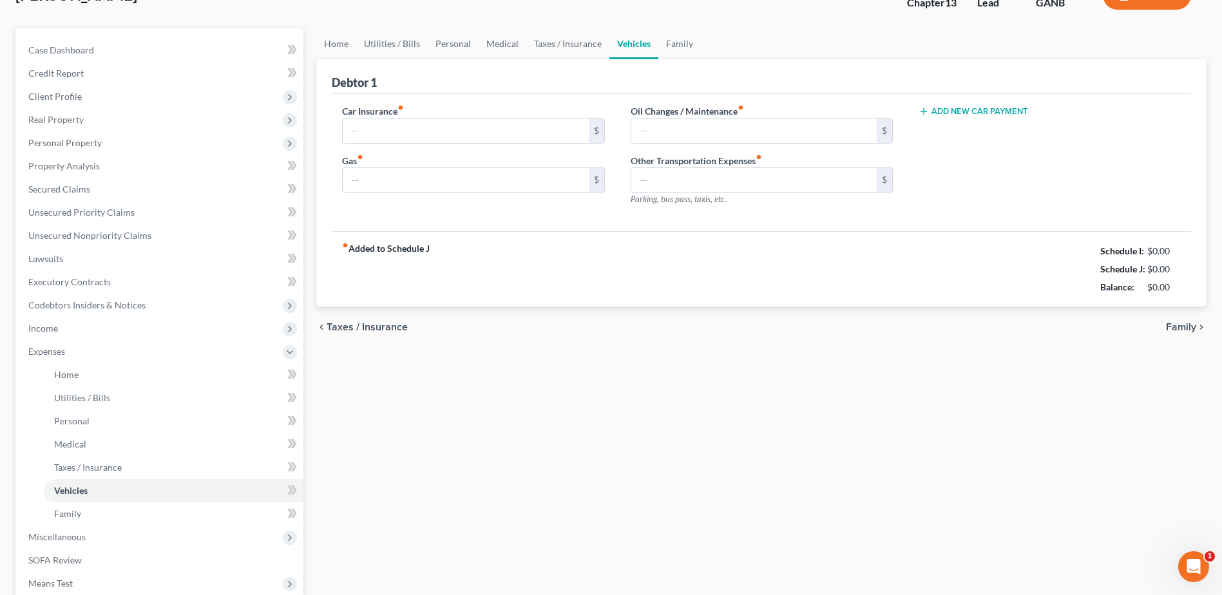
type input "140.00"
type input "100.00"
type input "20.00"
type input "0.00"
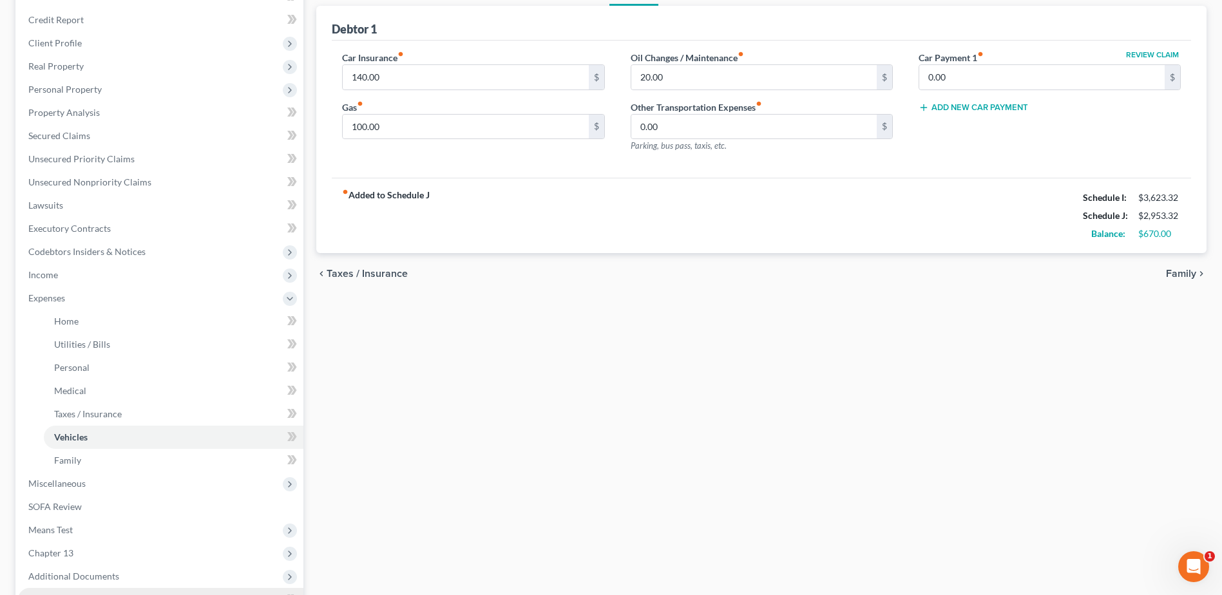
scroll to position [298, 0]
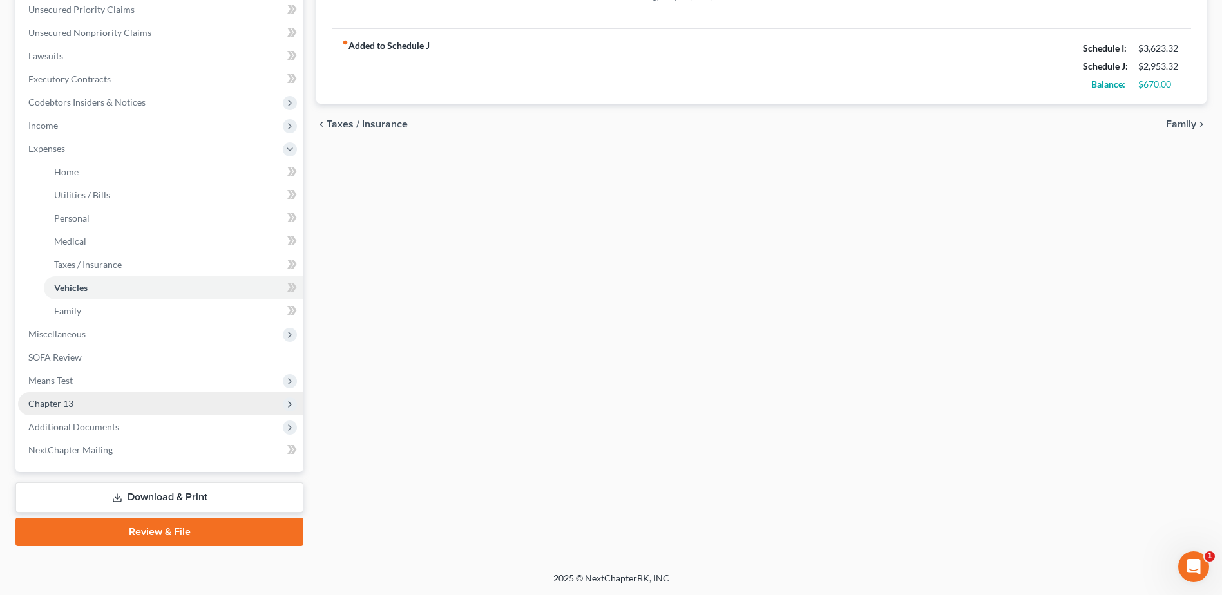
click at [68, 401] on span "Chapter 13" at bounding box center [50, 403] width 45 height 11
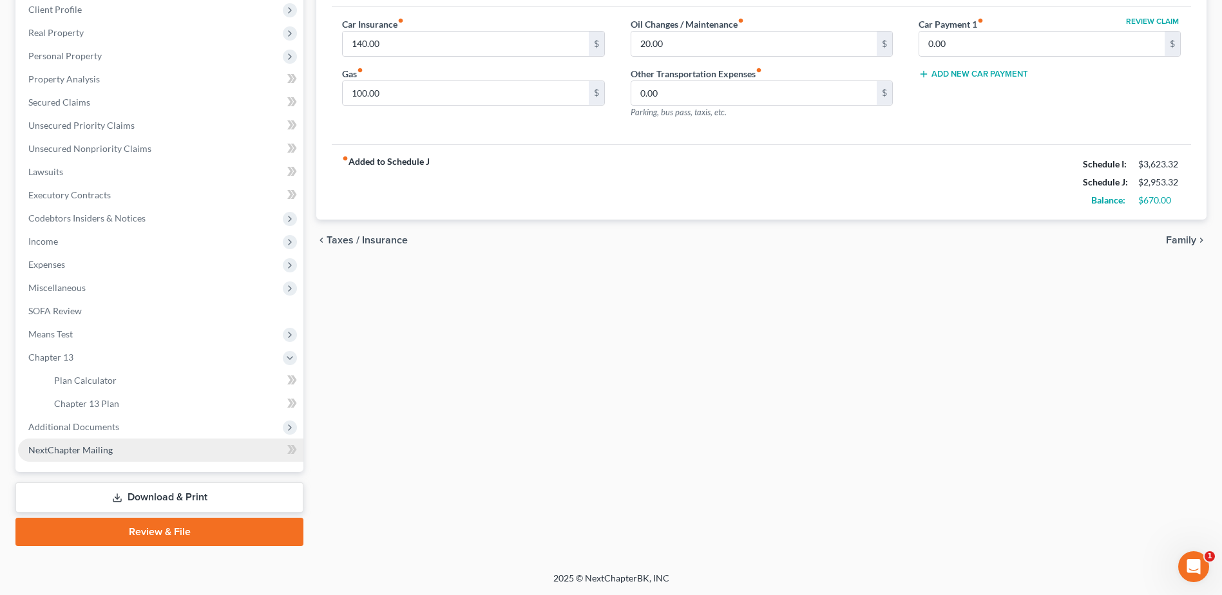
scroll to position [182, 0]
click at [121, 409] on link "Chapter 13 Plan" at bounding box center [174, 403] width 260 height 23
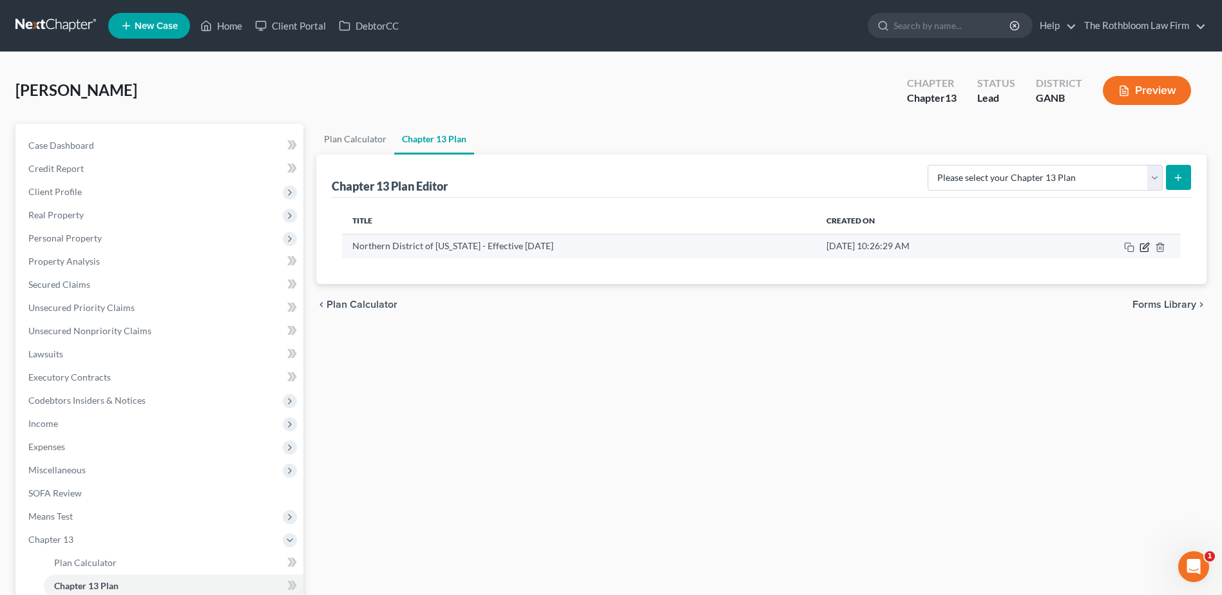
click at [1142, 245] on icon "button" at bounding box center [1145, 247] width 10 height 10
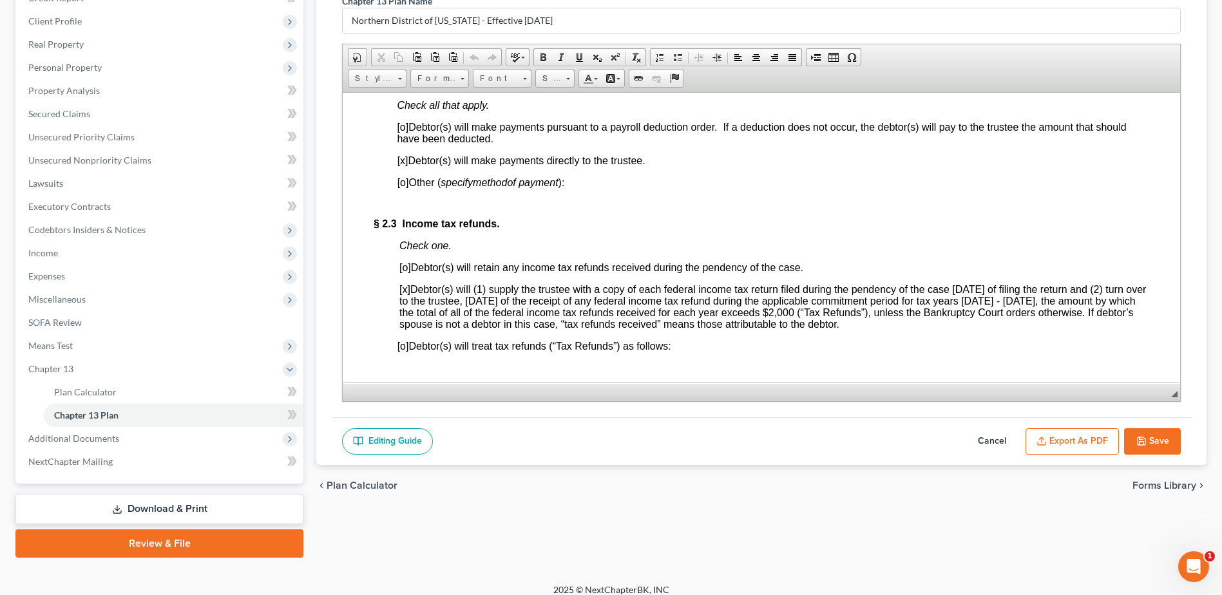
scroll to position [182, 0]
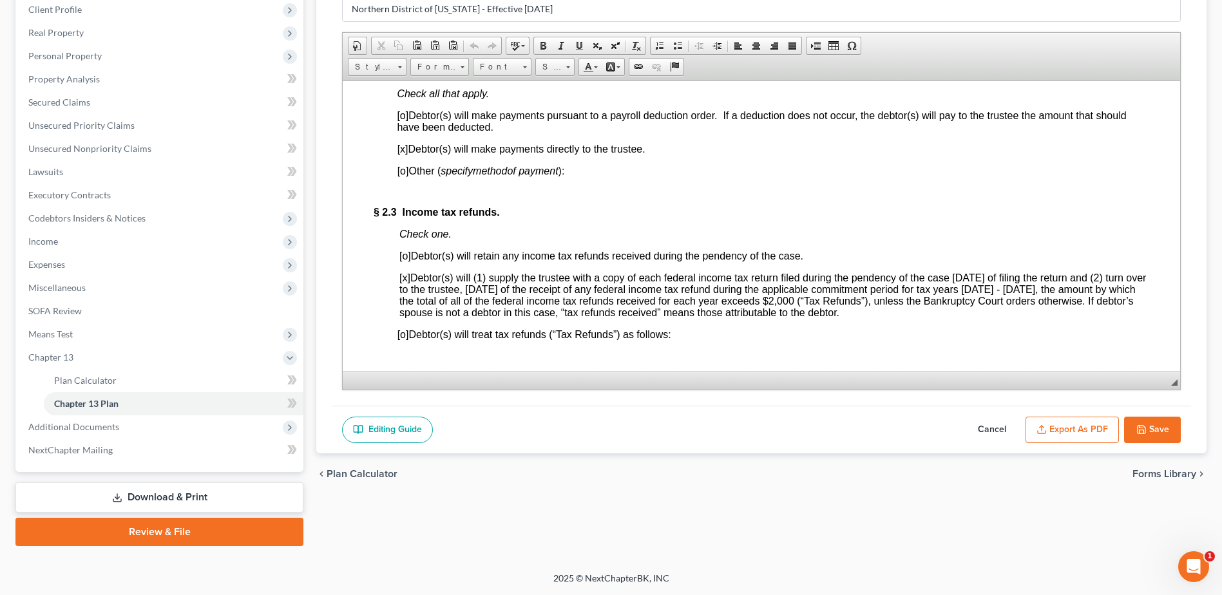
click at [987, 426] on button "Cancel" at bounding box center [992, 430] width 57 height 27
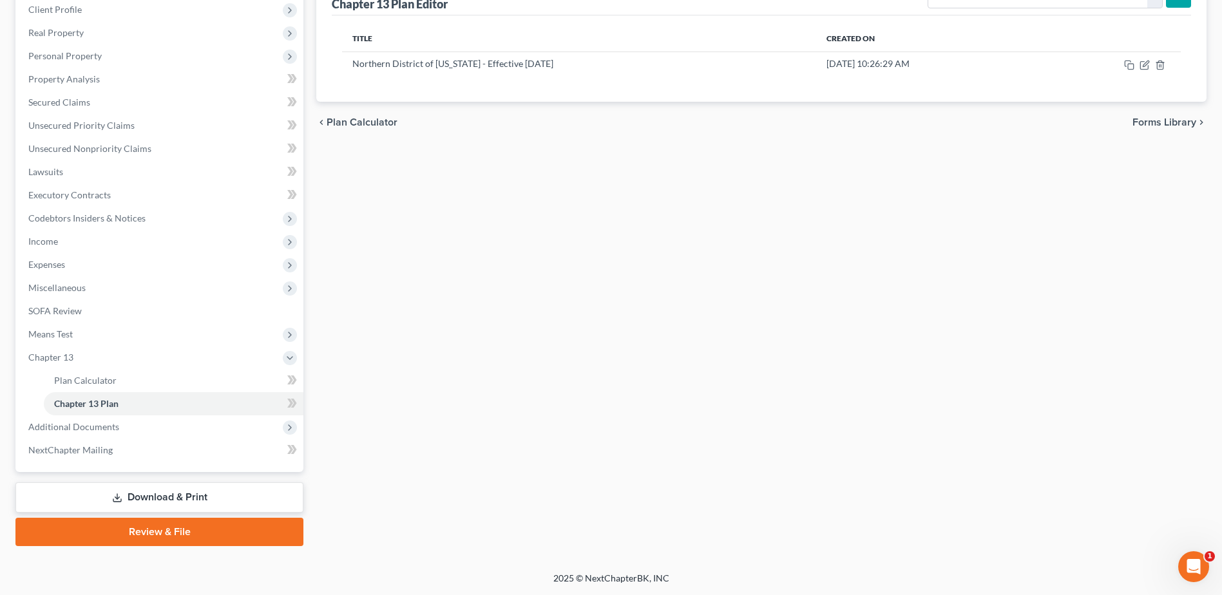
drag, startPoint x: 106, startPoint y: 426, endPoint x: 10, endPoint y: 413, distance: 96.3
click at [99, 426] on span "Additional Documents" at bounding box center [73, 426] width 91 height 11
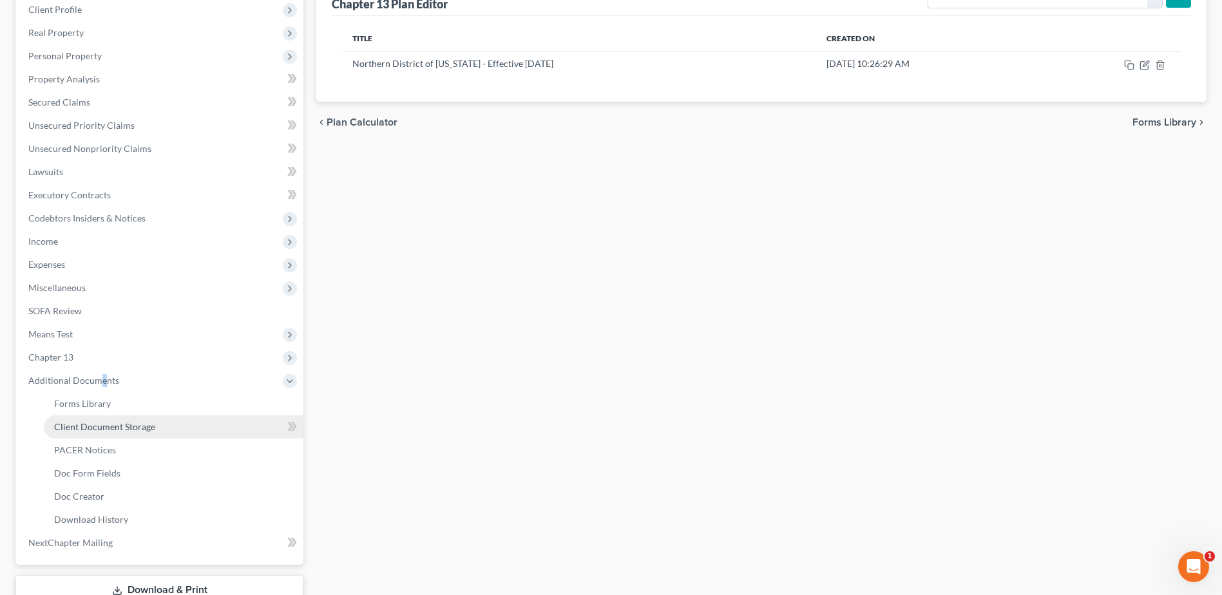
click at [84, 432] on span "Client Document Storage" at bounding box center [104, 426] width 101 height 11
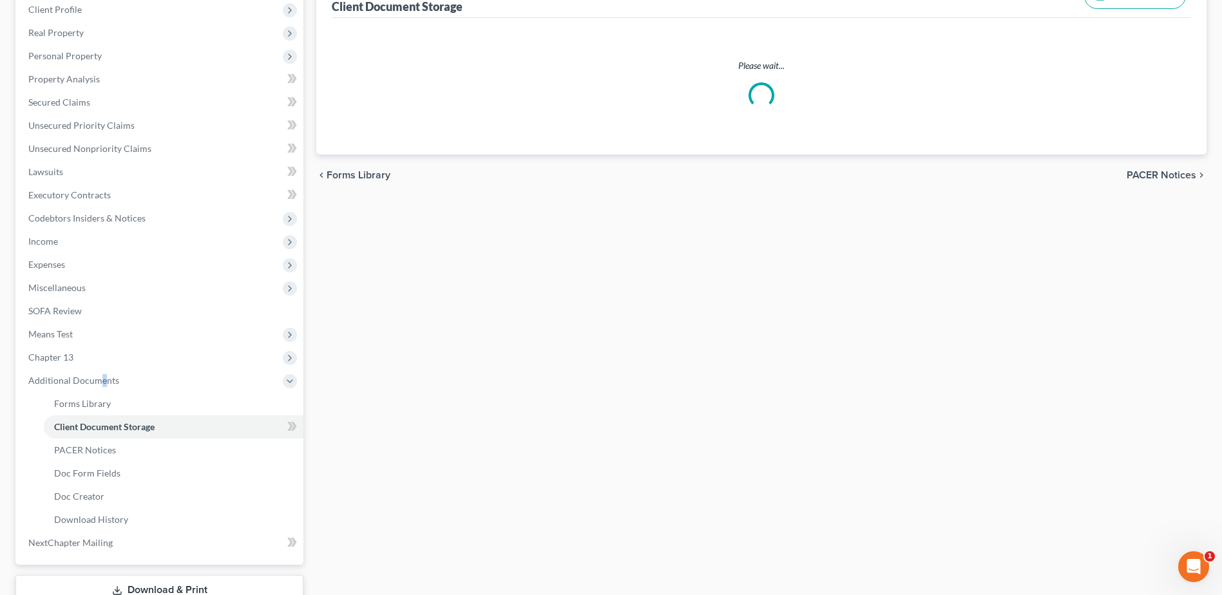
scroll to position [10, 0]
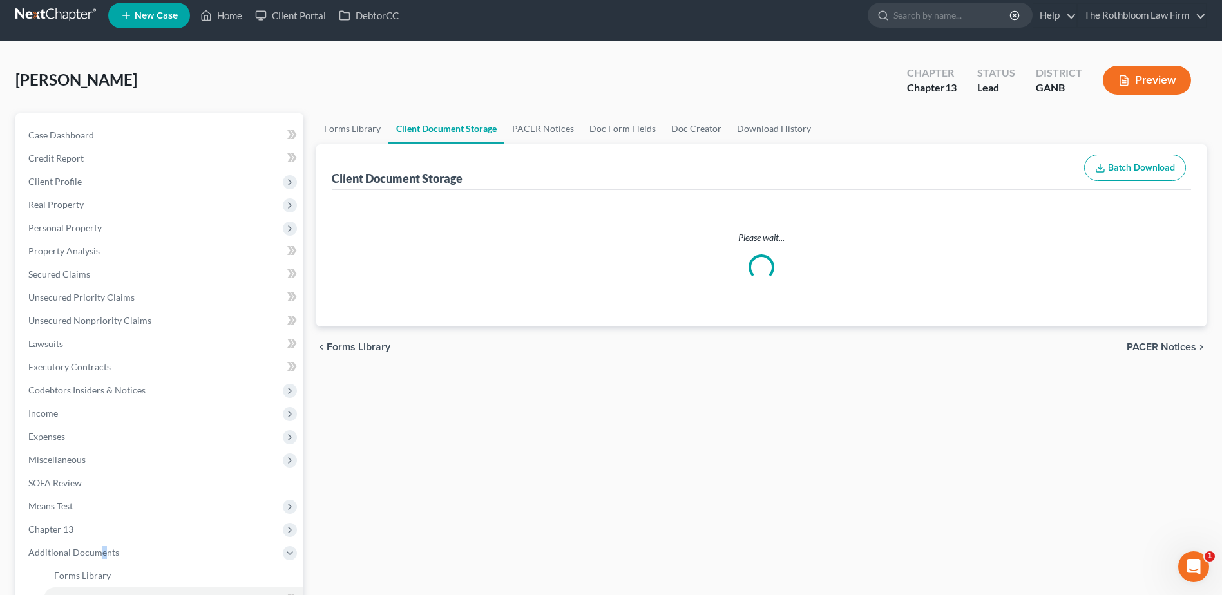
select select "5"
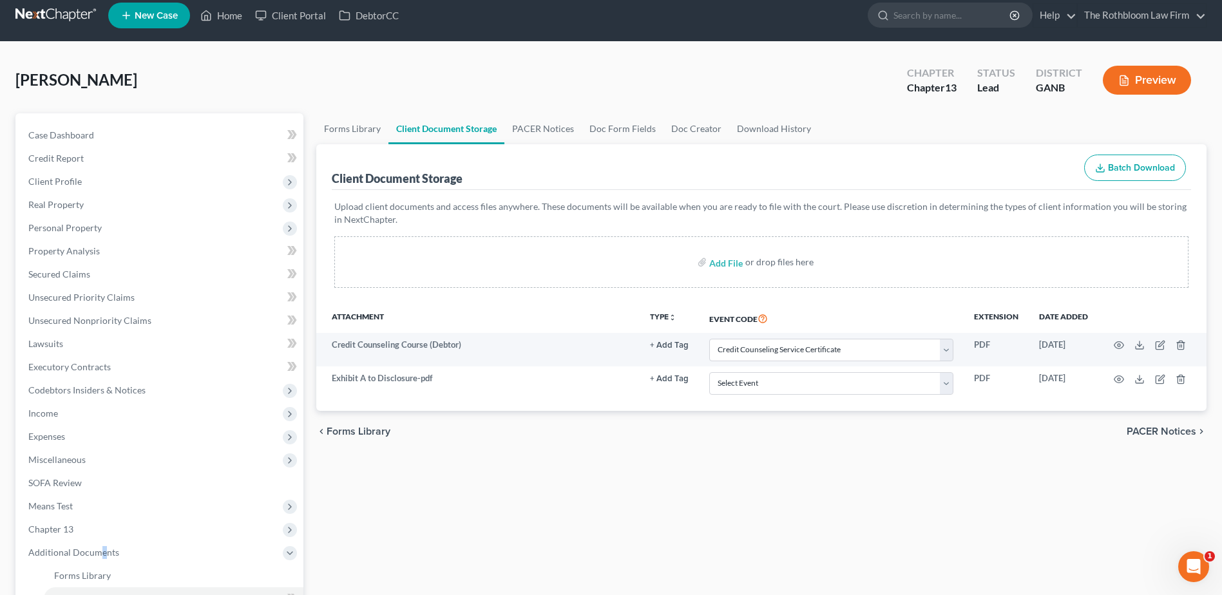
scroll to position [0, 0]
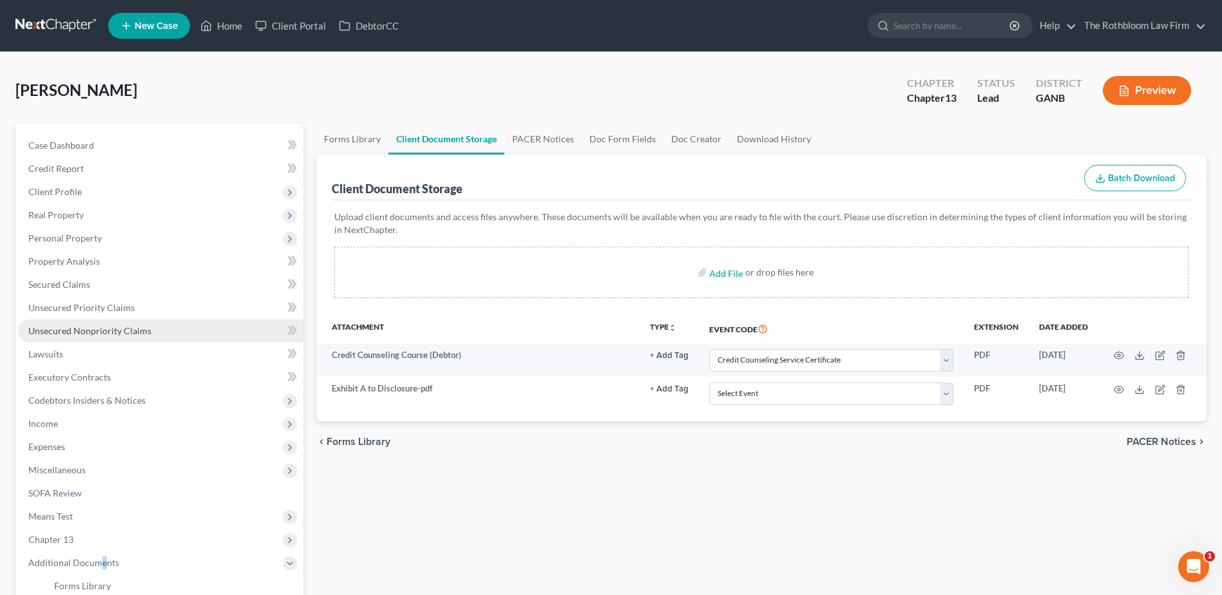
click at [124, 329] on span "Unsecured Nonpriority Claims" at bounding box center [89, 330] width 123 height 11
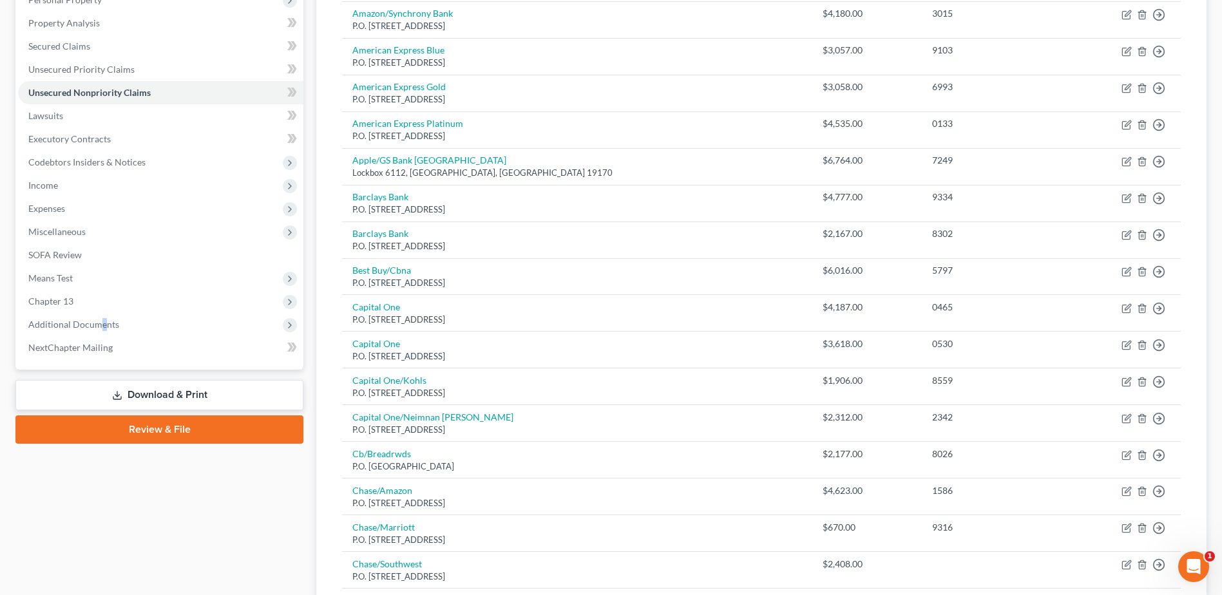
scroll to position [322, 0]
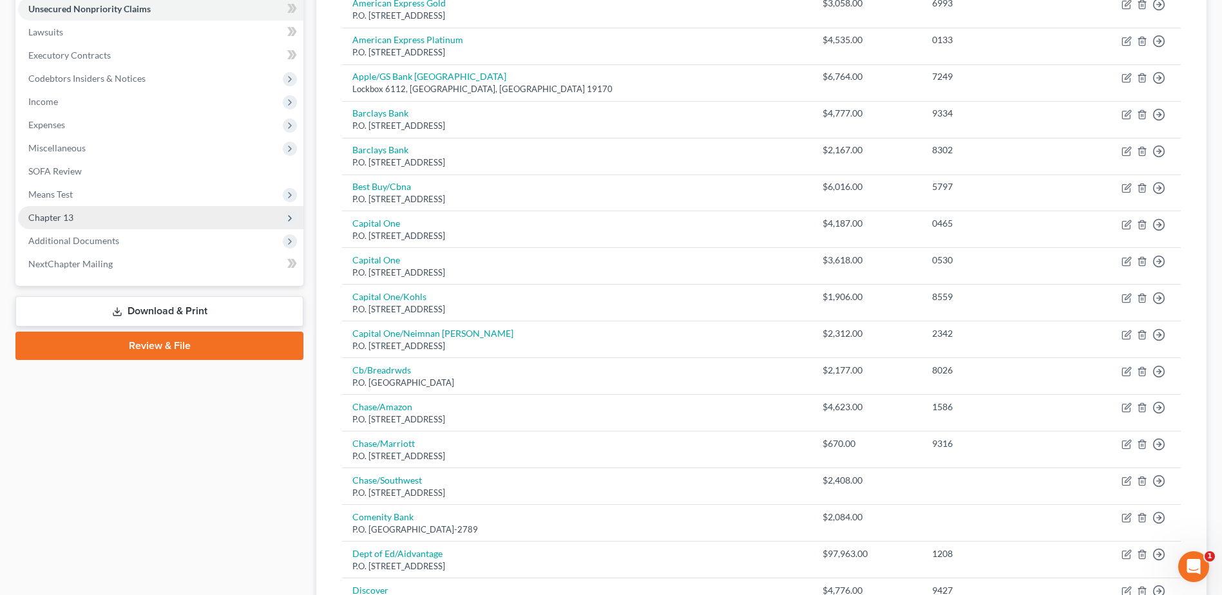
click at [55, 217] on span "Chapter 13" at bounding box center [50, 217] width 45 height 11
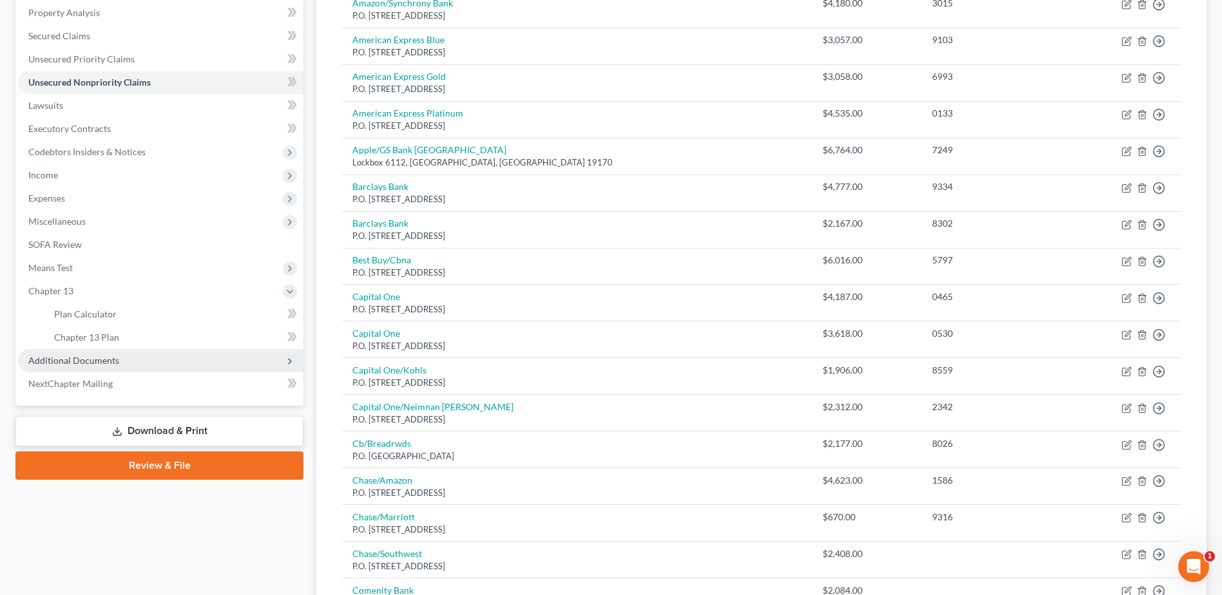
scroll to position [387, 0]
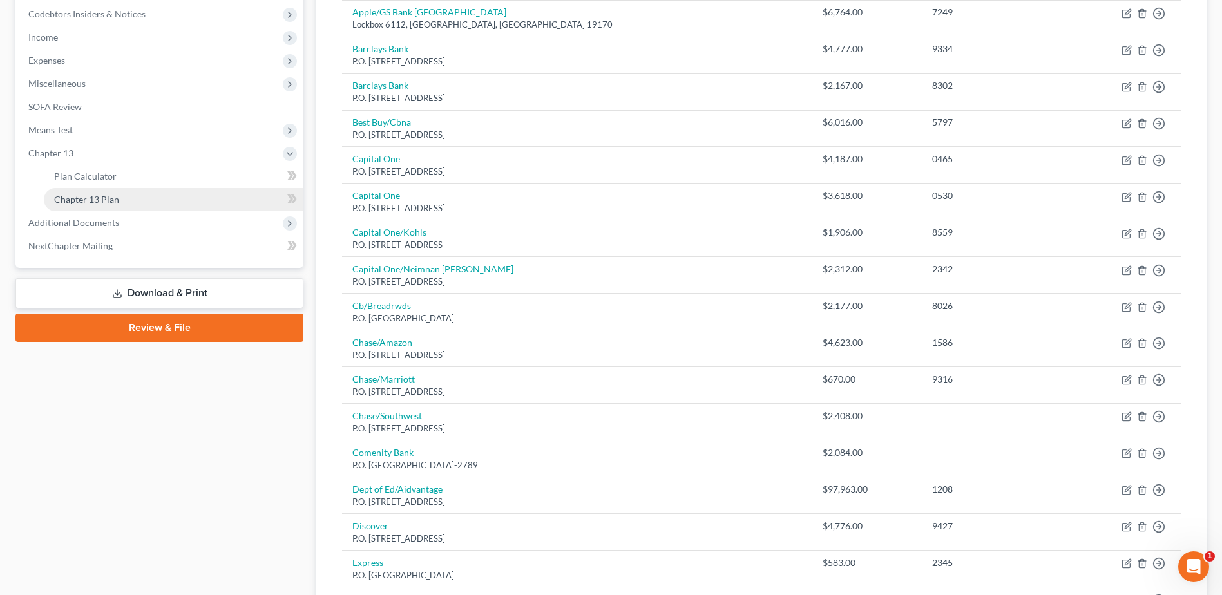
click at [102, 196] on span "Chapter 13 Plan" at bounding box center [86, 199] width 65 height 11
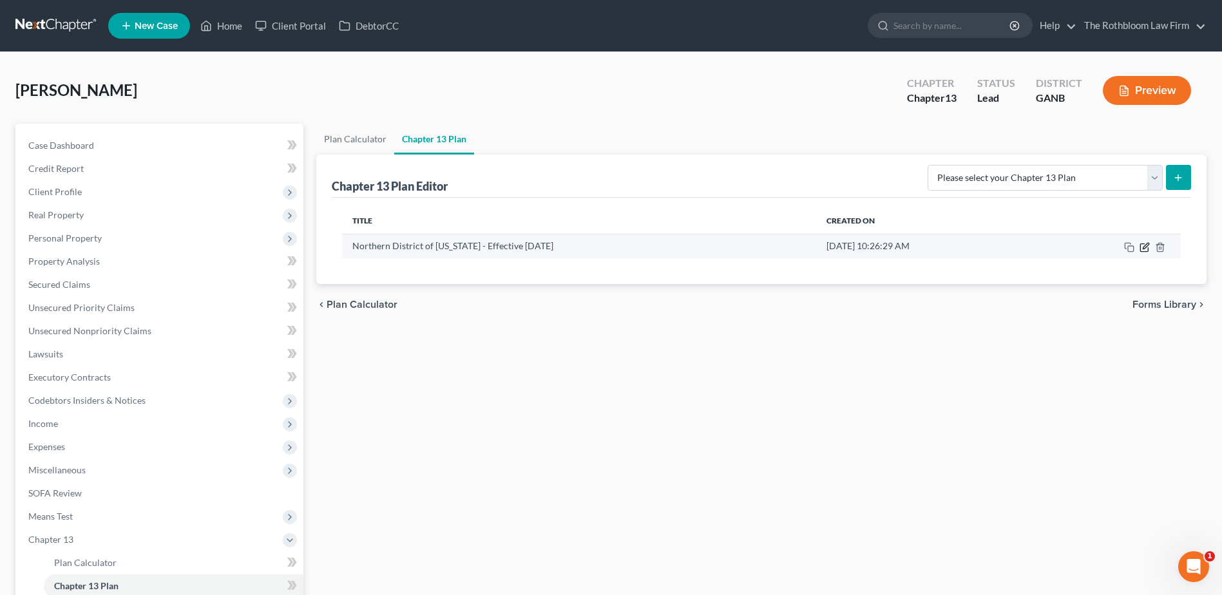
click at [1147, 249] on icon "button" at bounding box center [1145, 247] width 10 height 10
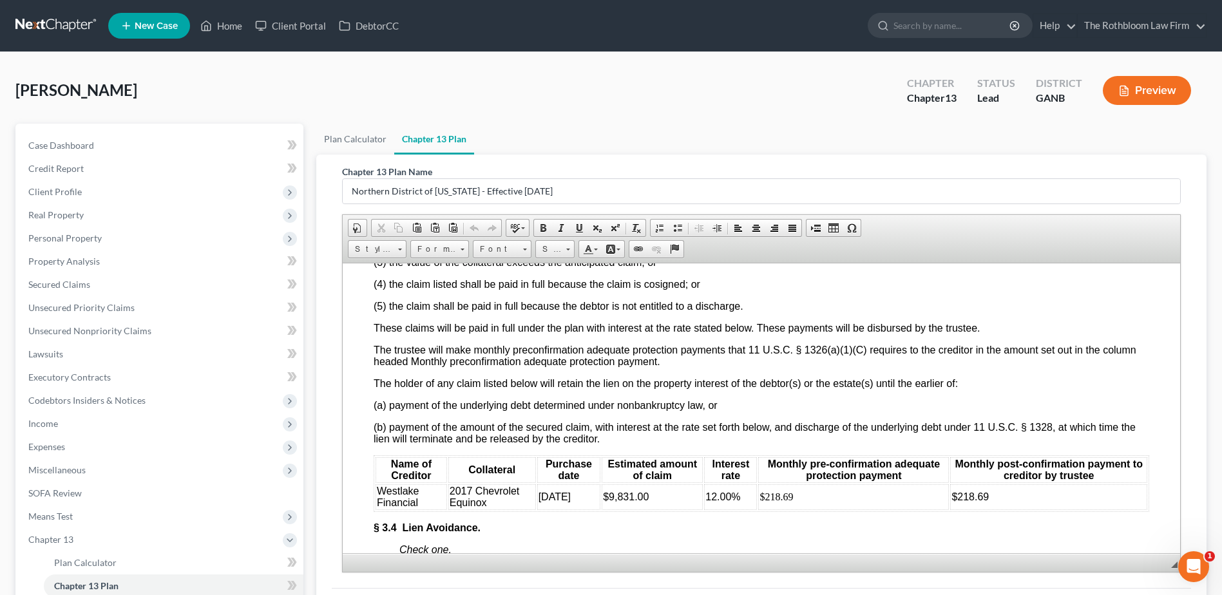
scroll to position [2255, 0]
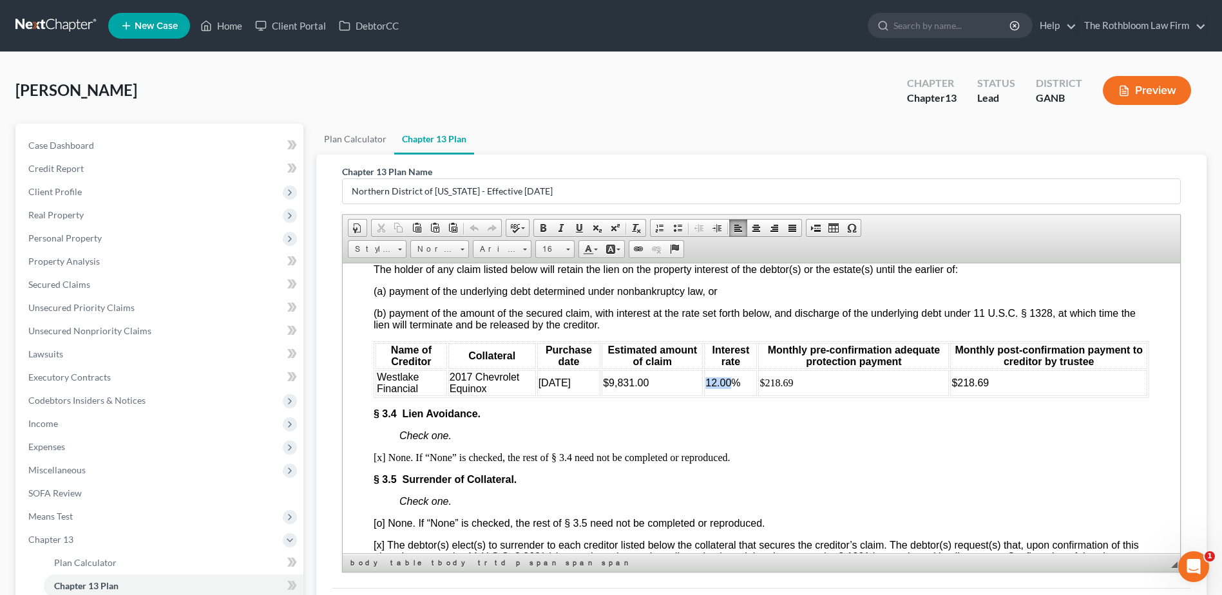
drag, startPoint x: 705, startPoint y: 438, endPoint x: 727, endPoint y: 437, distance: 21.9
click at [727, 388] on span "12.00%" at bounding box center [722, 382] width 35 height 11
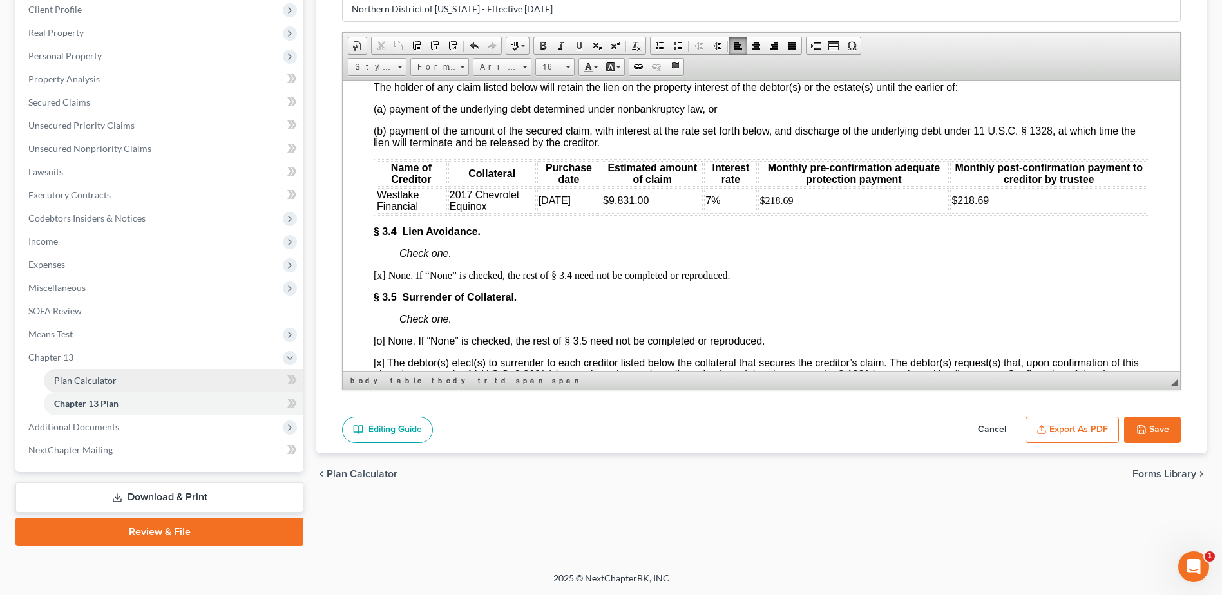
click at [84, 380] on span "Plan Calculator" at bounding box center [85, 380] width 62 height 11
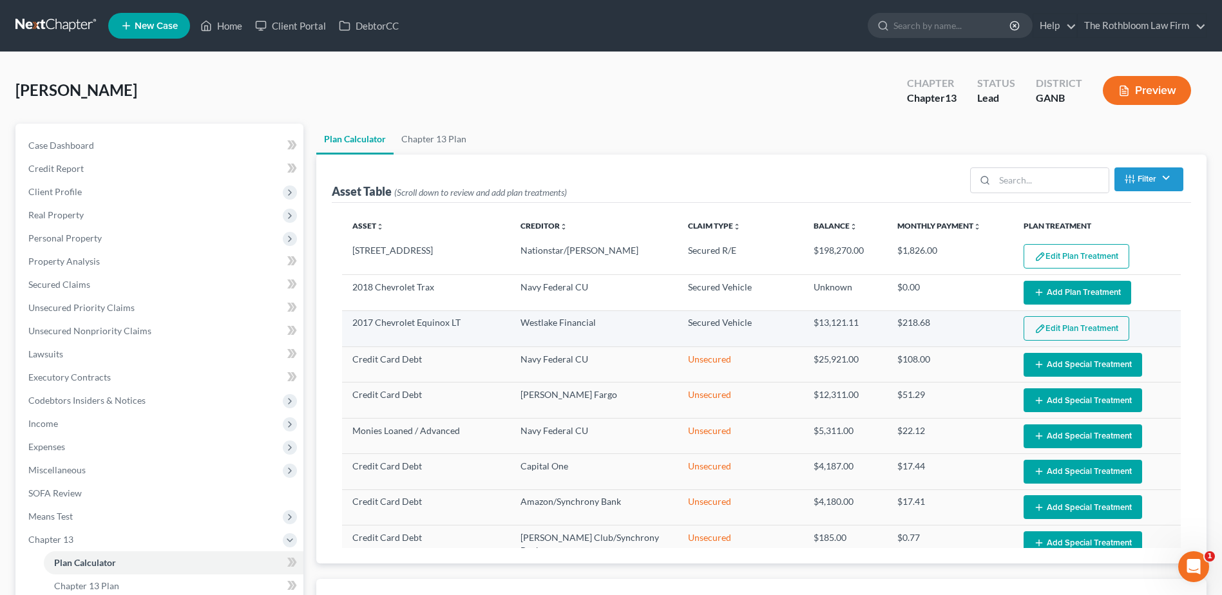
select select "59"
click at [1075, 327] on button "Edit Plan Treatment" at bounding box center [1077, 328] width 106 height 24
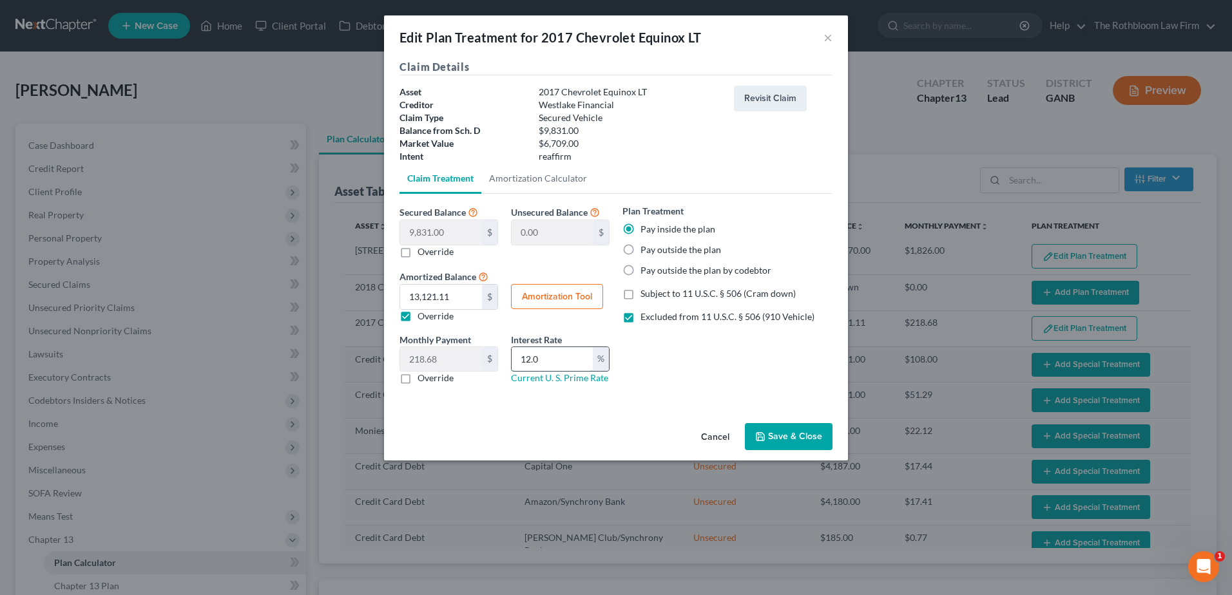
click at [551, 358] on input "12.0" at bounding box center [552, 359] width 81 height 24
click at [471, 371] on div "Monthly Payment 218.68 $ 0.00 $ Override Interest Rate 12.0 % Current U. S. Pri…" at bounding box center [504, 364] width 223 height 62
type input "7"
click at [562, 298] on button "Amortization Tool" at bounding box center [557, 297] width 92 height 26
type input "9,831.00"
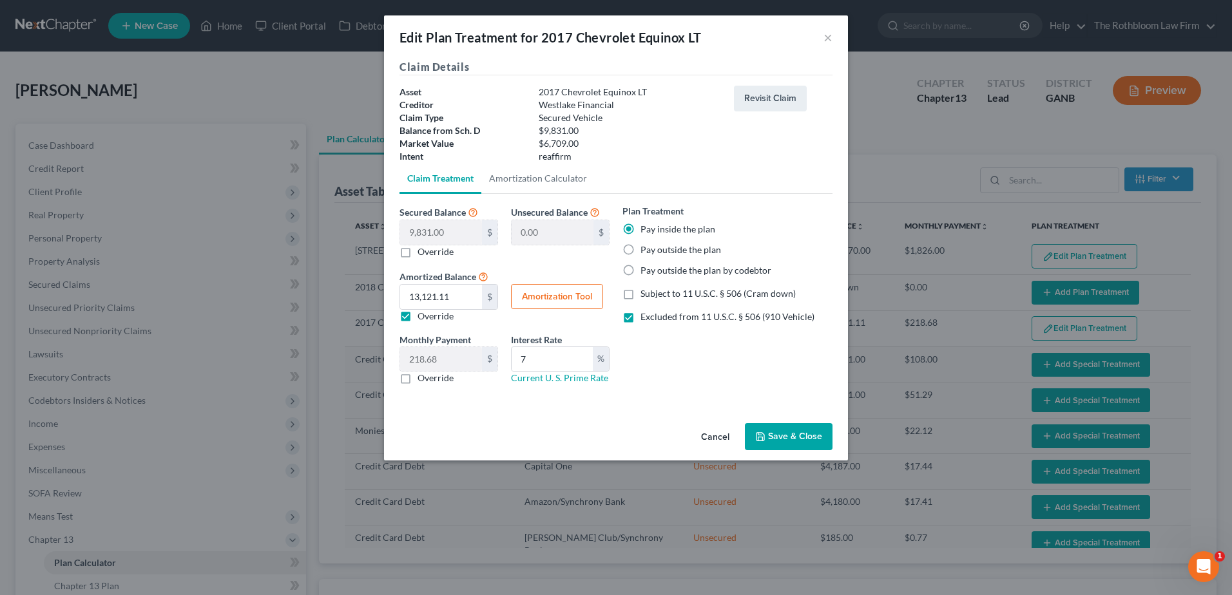
type input "7"
type input "60"
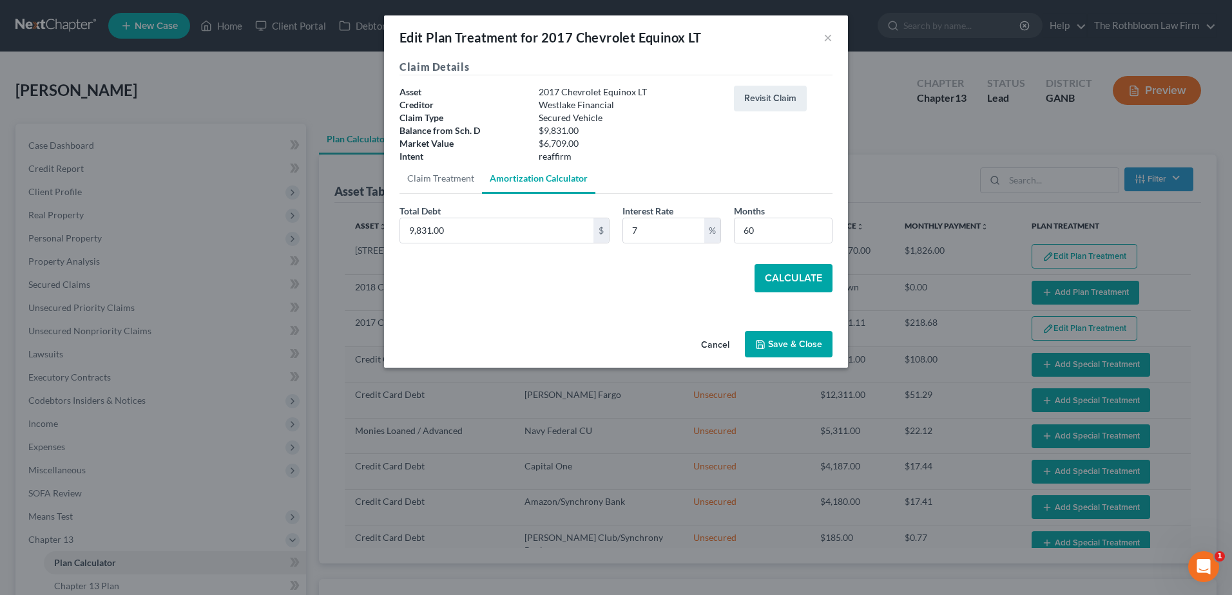
click at [781, 274] on button "Calculate" at bounding box center [793, 278] width 78 height 28
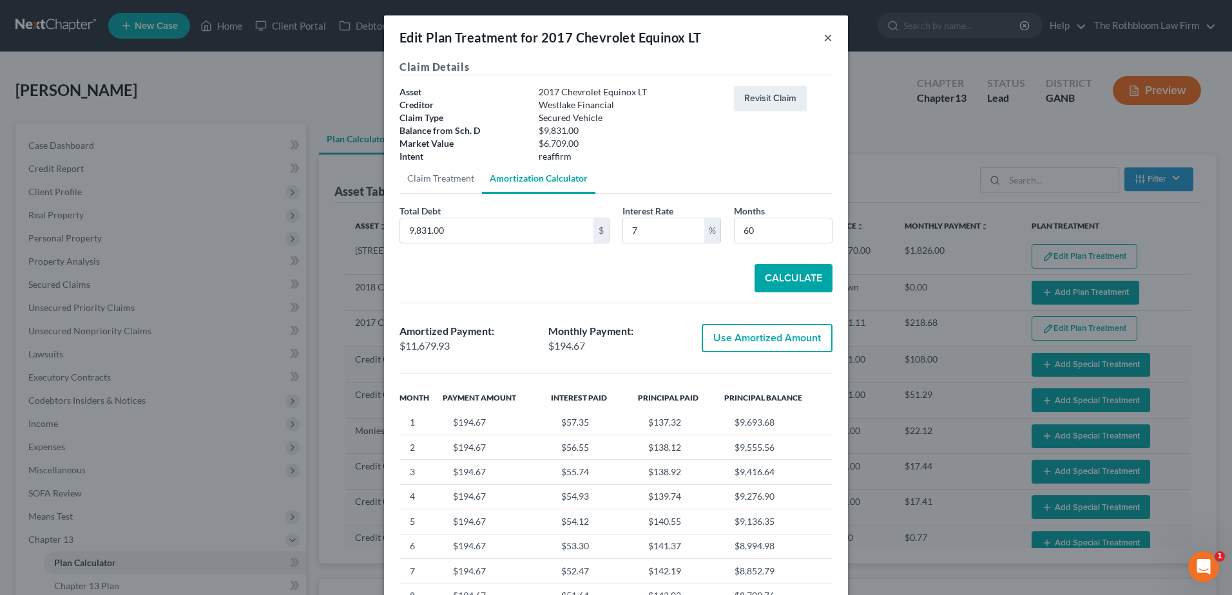
click at [825, 35] on button "×" at bounding box center [827, 37] width 9 height 15
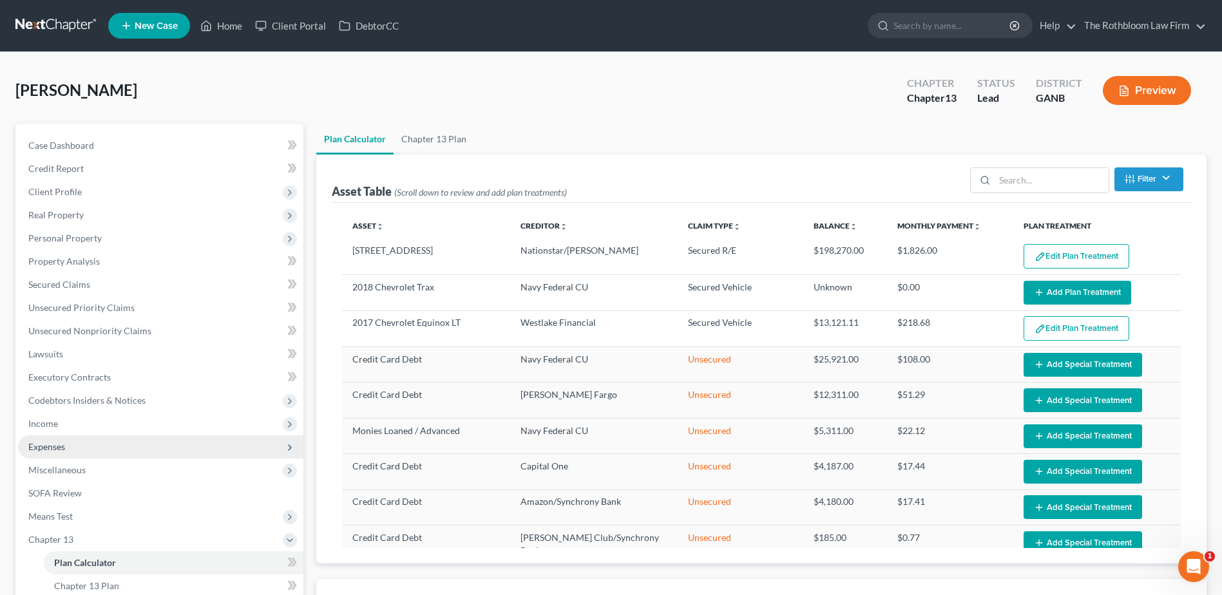
scroll to position [258, 0]
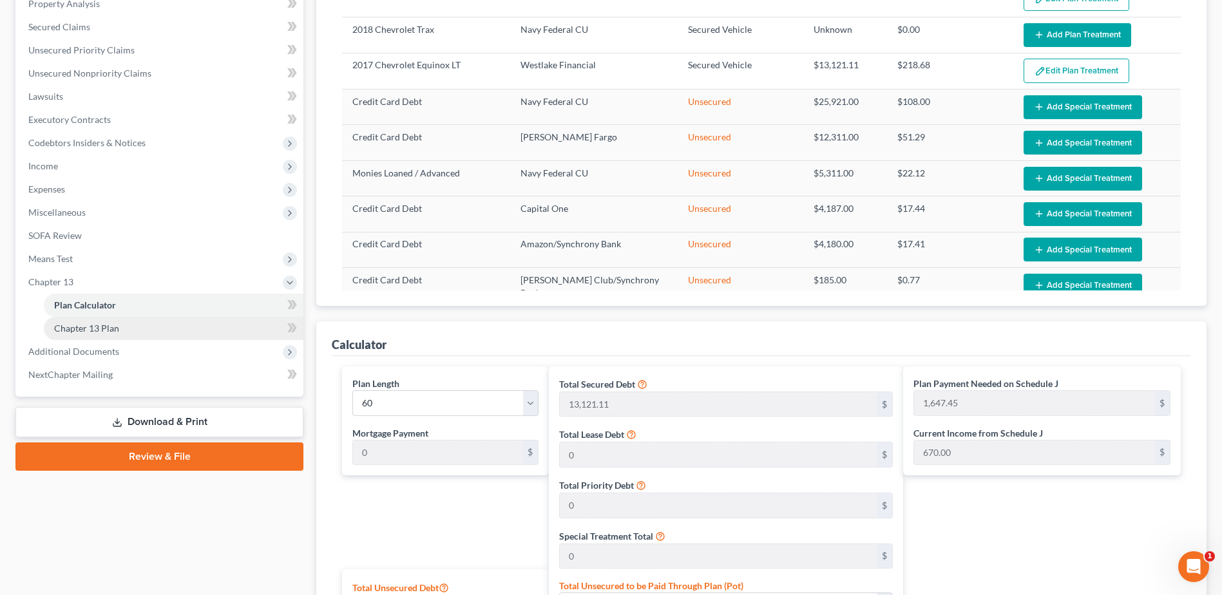
click at [95, 330] on span "Chapter 13 Plan" at bounding box center [86, 328] width 65 height 11
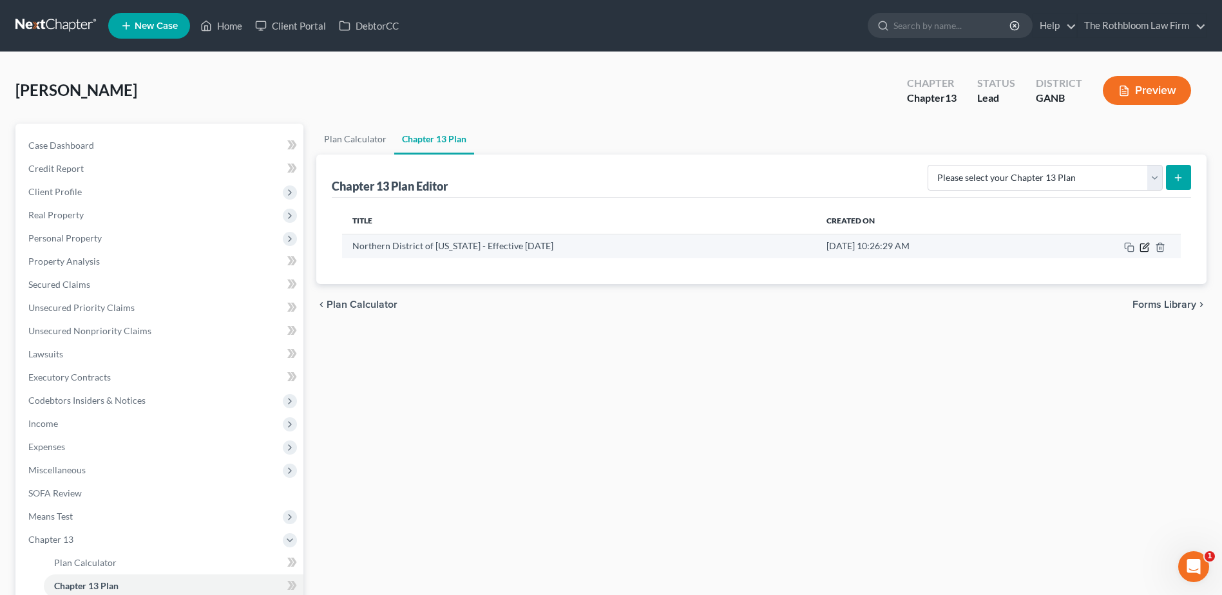
click at [1141, 249] on icon "button" at bounding box center [1144, 248] width 8 height 8
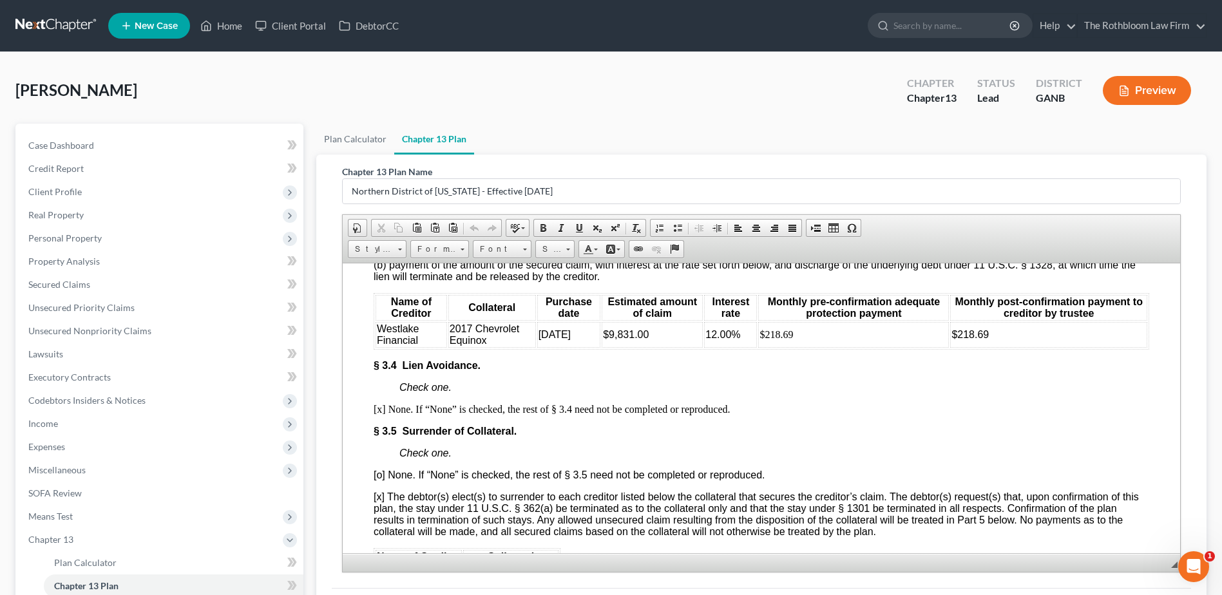
scroll to position [2319, 0]
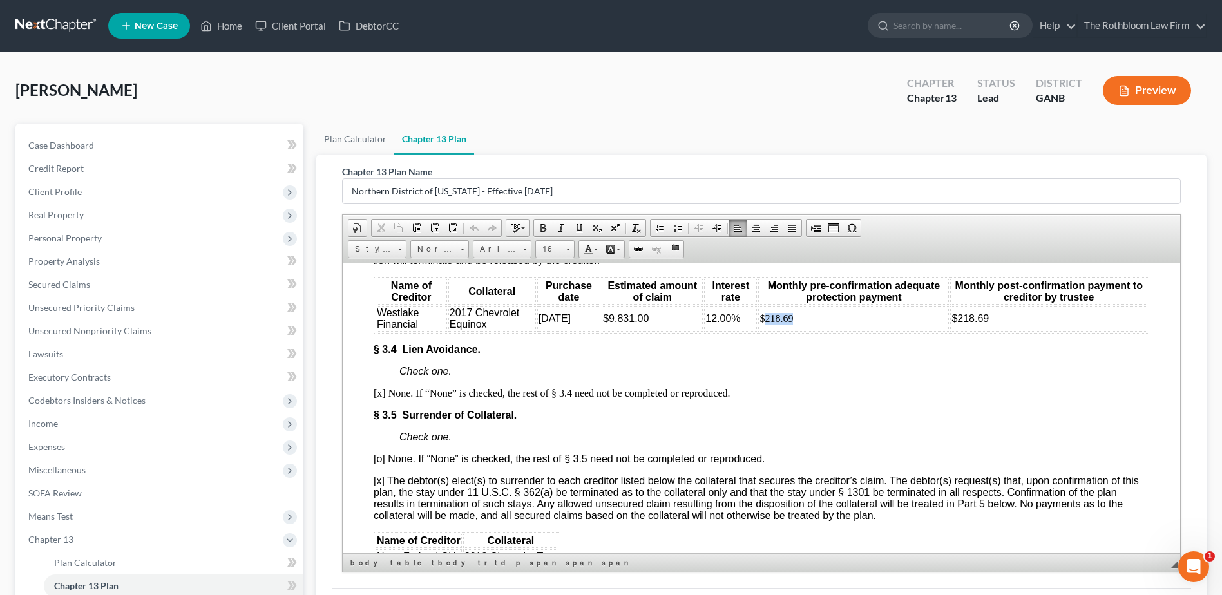
drag, startPoint x: 763, startPoint y: 372, endPoint x: 802, endPoint y: 372, distance: 39.3
click at [802, 331] on td "$218.69" at bounding box center [853, 318] width 191 height 26
drag, startPoint x: 953, startPoint y: 374, endPoint x: 1011, endPoint y: 376, distance: 58.0
click at [1011, 331] on td "$218.69" at bounding box center [1048, 318] width 197 height 26
drag, startPoint x: 728, startPoint y: 372, endPoint x: 704, endPoint y: 374, distance: 23.9
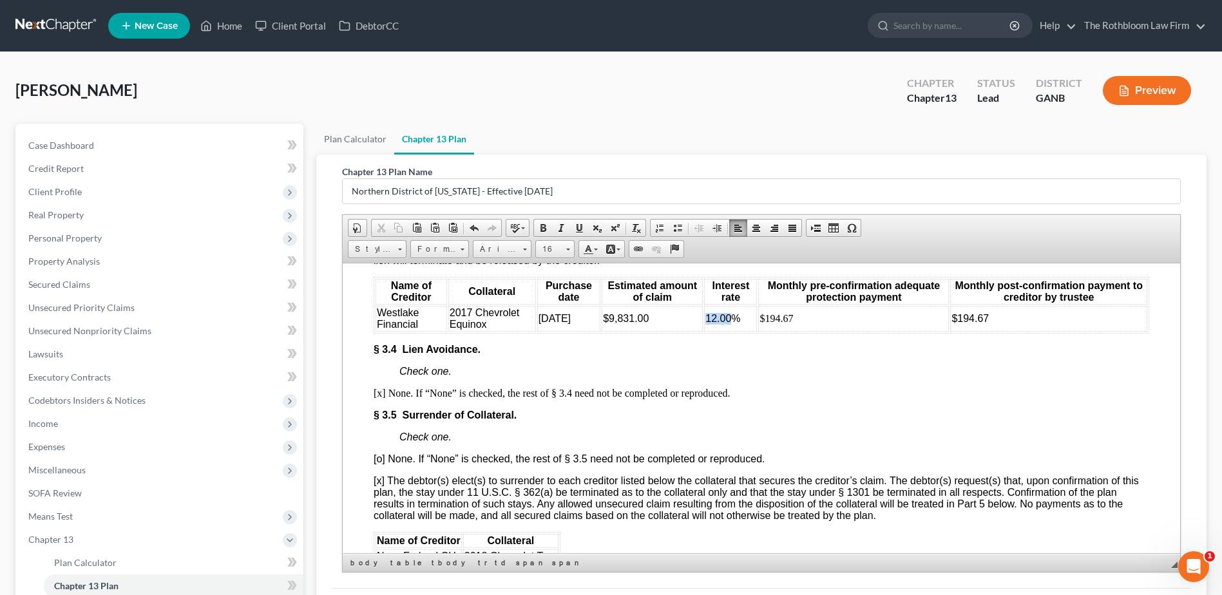
click at [705, 323] on span "12.00%" at bounding box center [722, 317] width 35 height 11
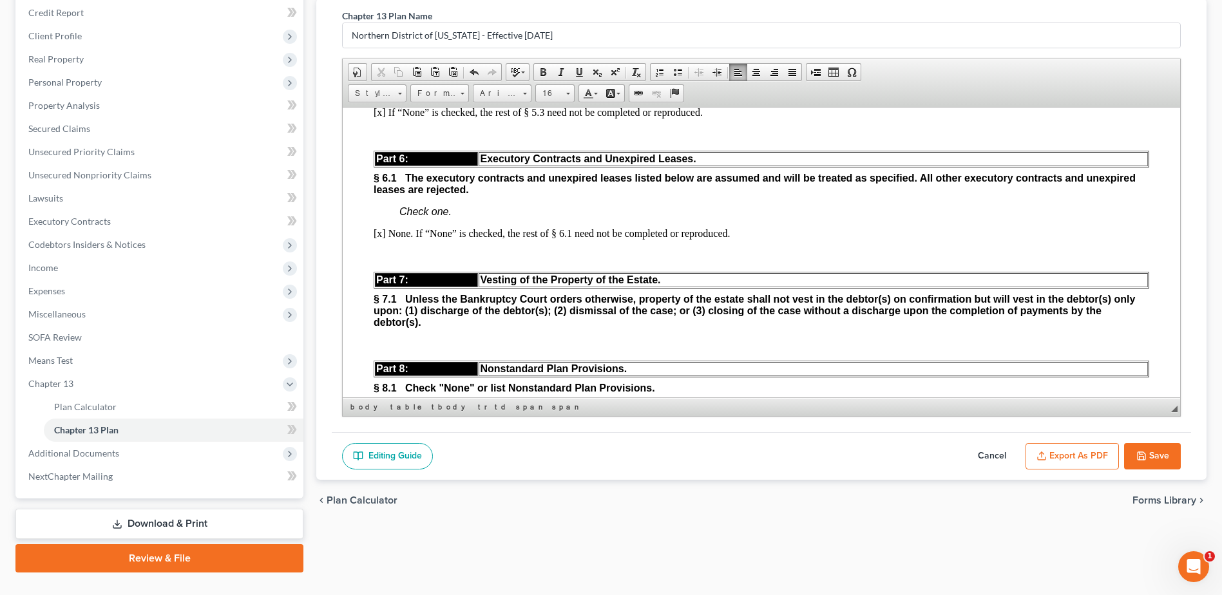
scroll to position [182, 0]
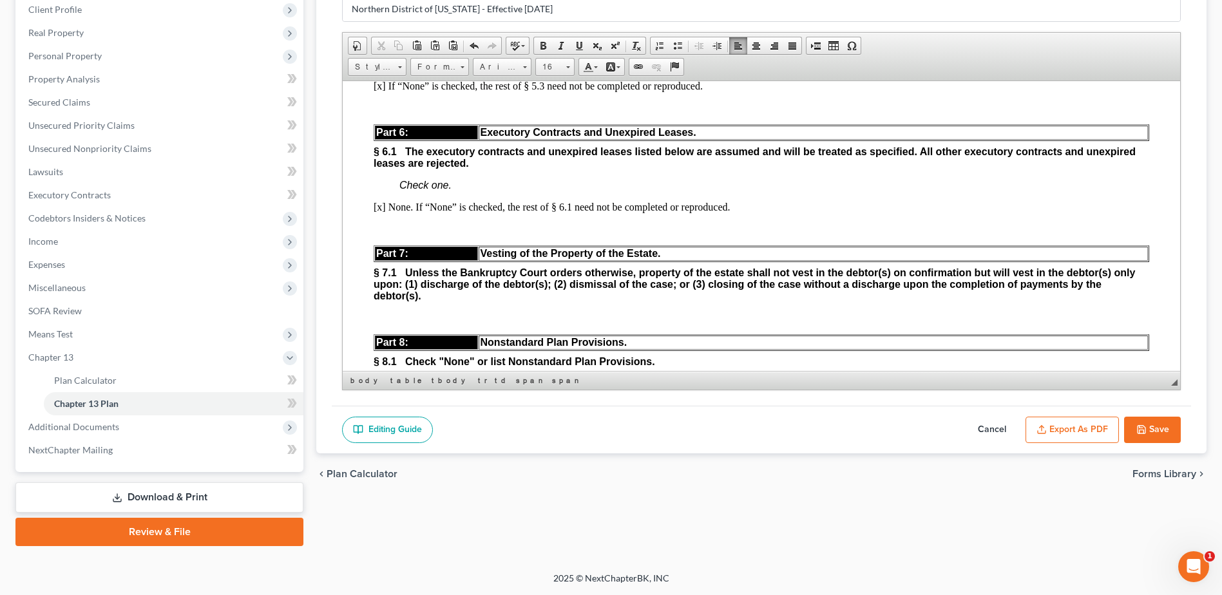
click at [1149, 431] on button "Save" at bounding box center [1152, 430] width 57 height 27
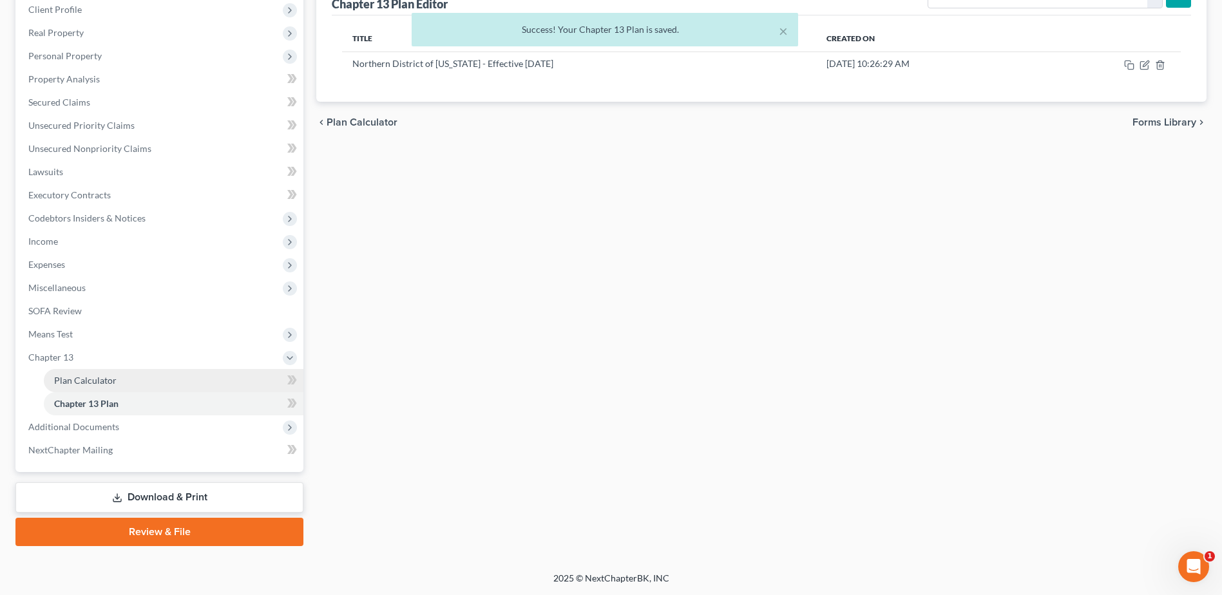
click at [80, 379] on span "Plan Calculator" at bounding box center [85, 380] width 62 height 11
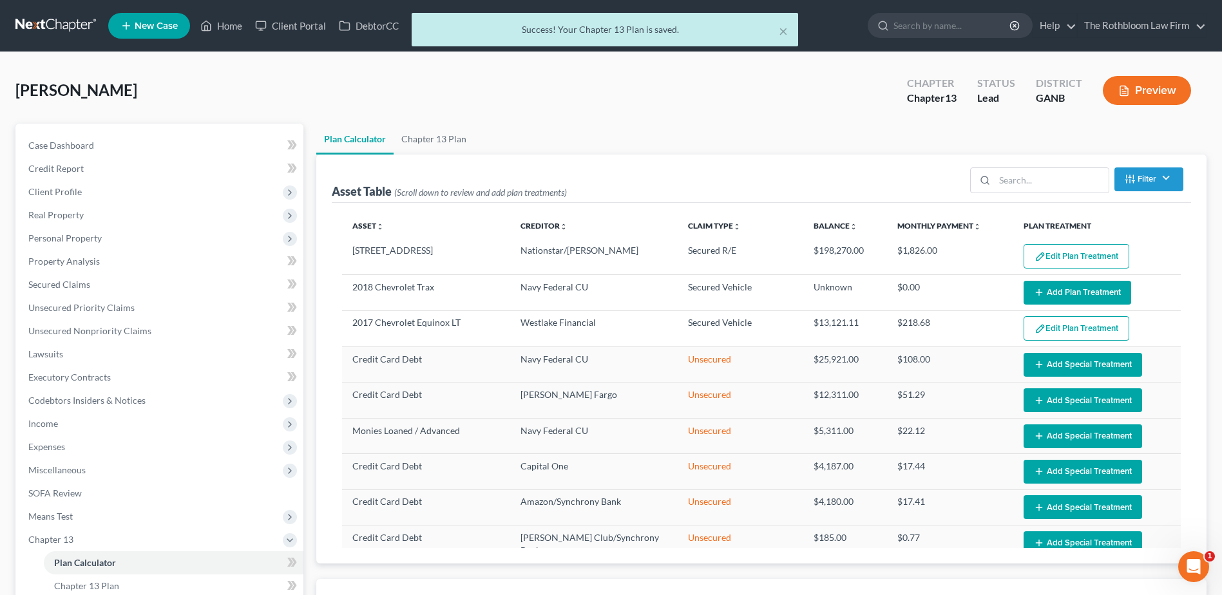
select select "59"
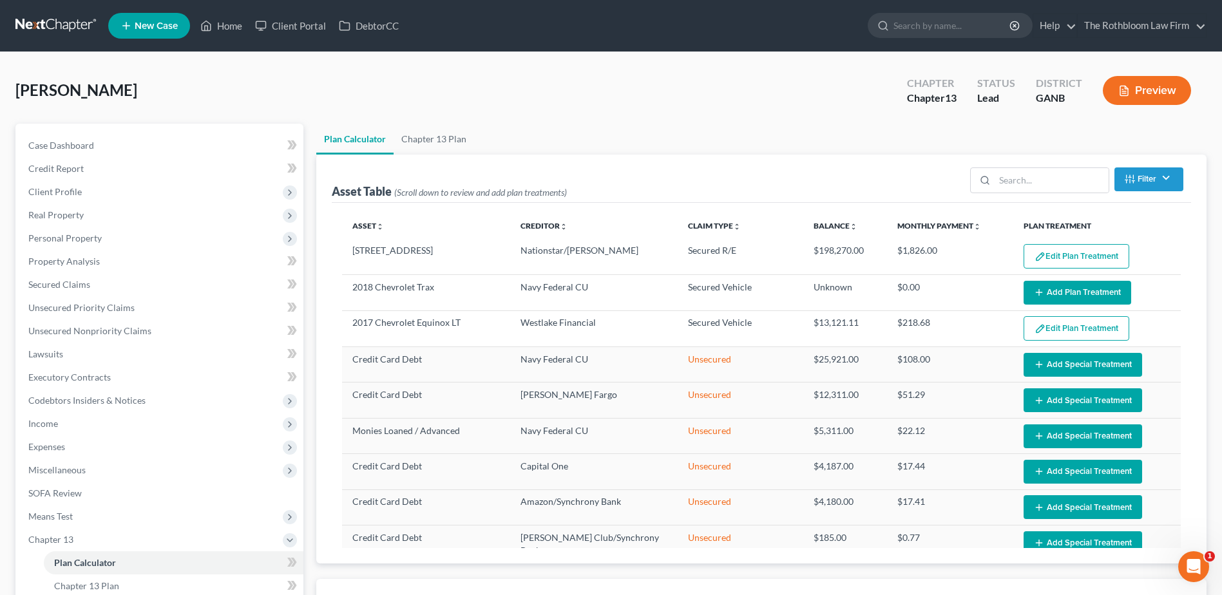
click at [1087, 329] on button "Edit Plan Treatment" at bounding box center [1077, 328] width 106 height 24
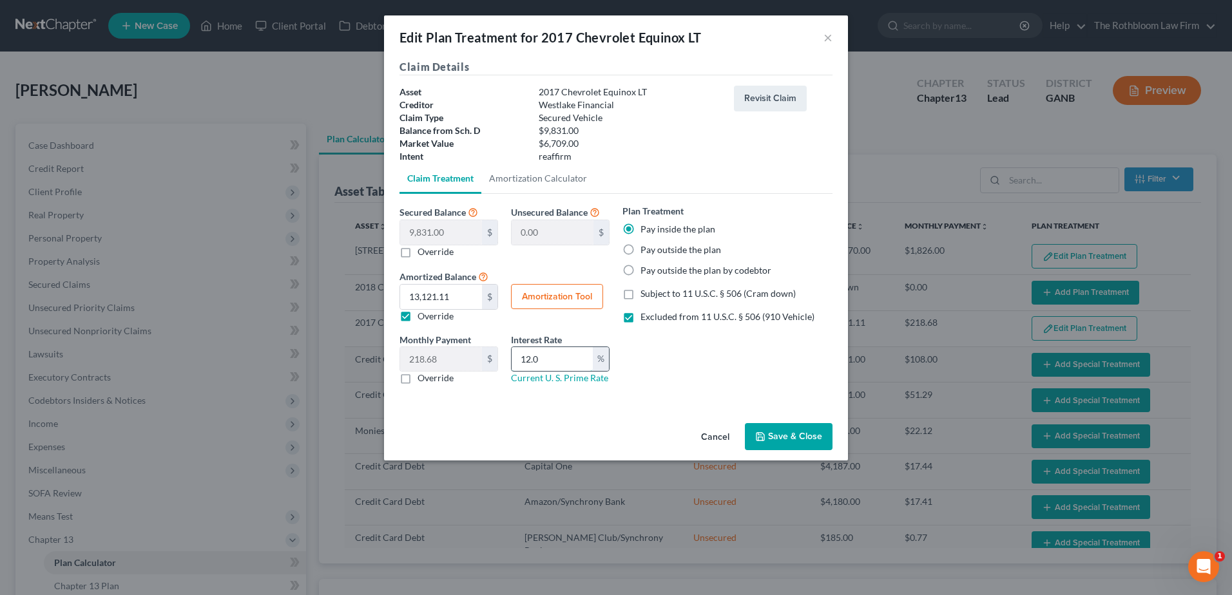
click at [564, 352] on input "12.0" at bounding box center [552, 359] width 81 height 24
drag, startPoint x: 564, startPoint y: 352, endPoint x: 510, endPoint y: 360, distance: 54.1
click at [510, 360] on div "Interest Rate 12.0 % Current U. S. Prime Rate" at bounding box center [559, 359] width 111 height 52
type input "7"
click at [576, 300] on button "Amortization Tool" at bounding box center [557, 297] width 92 height 26
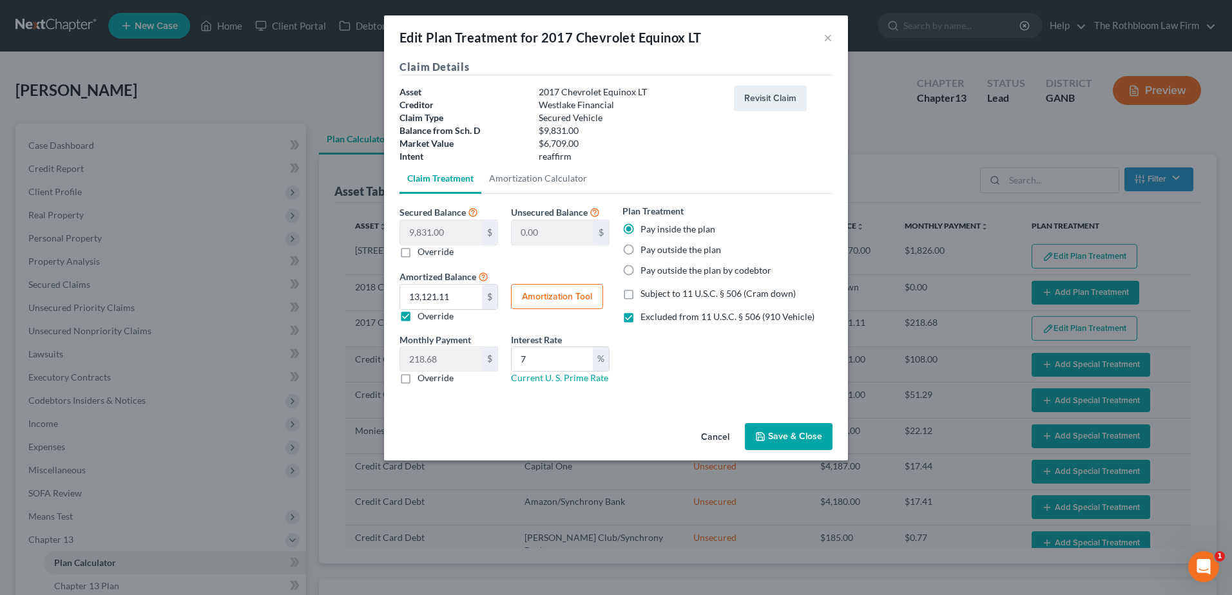
type input "9,831.00"
type input "7"
type input "60"
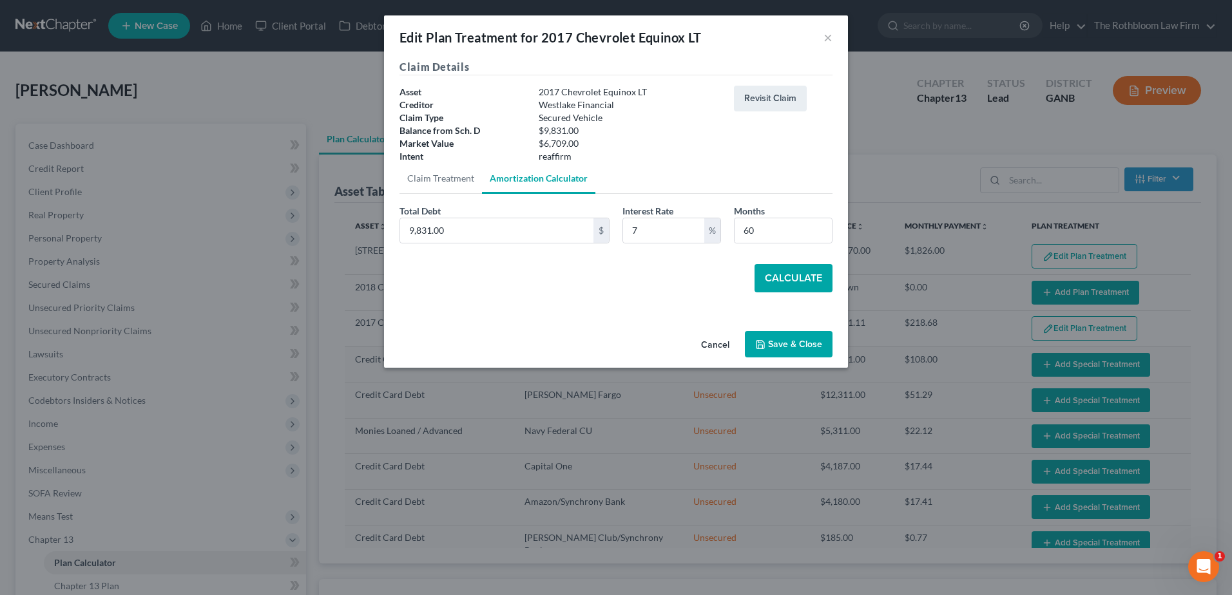
click at [811, 277] on button "Calculate" at bounding box center [793, 278] width 78 height 28
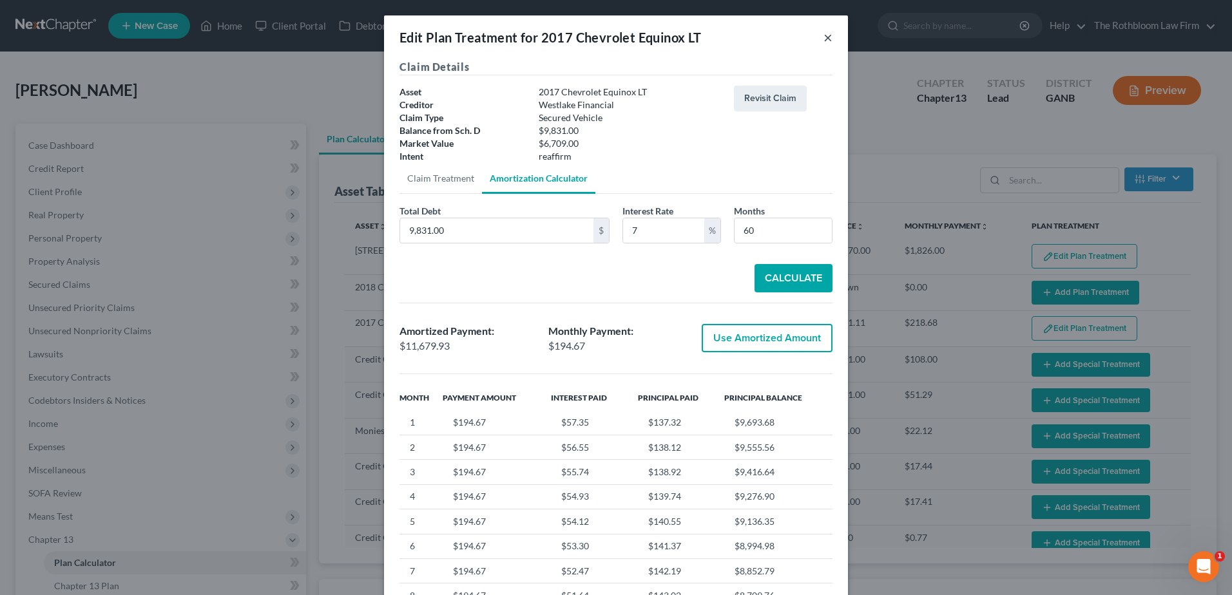
click at [827, 38] on button "×" at bounding box center [827, 37] width 9 height 15
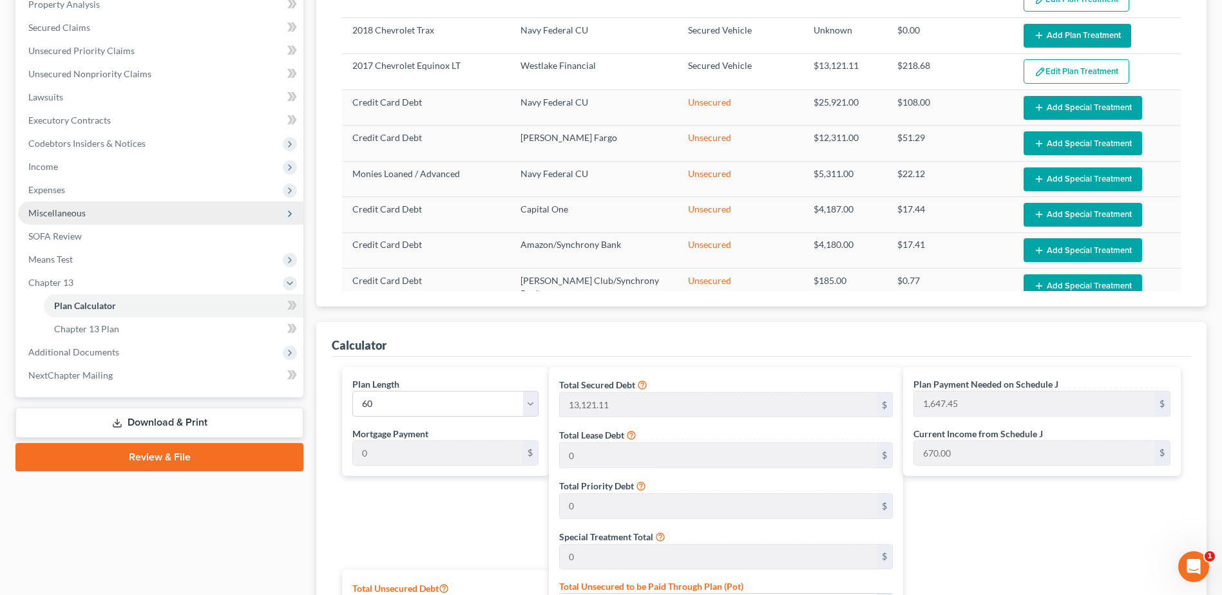
scroll to position [258, 0]
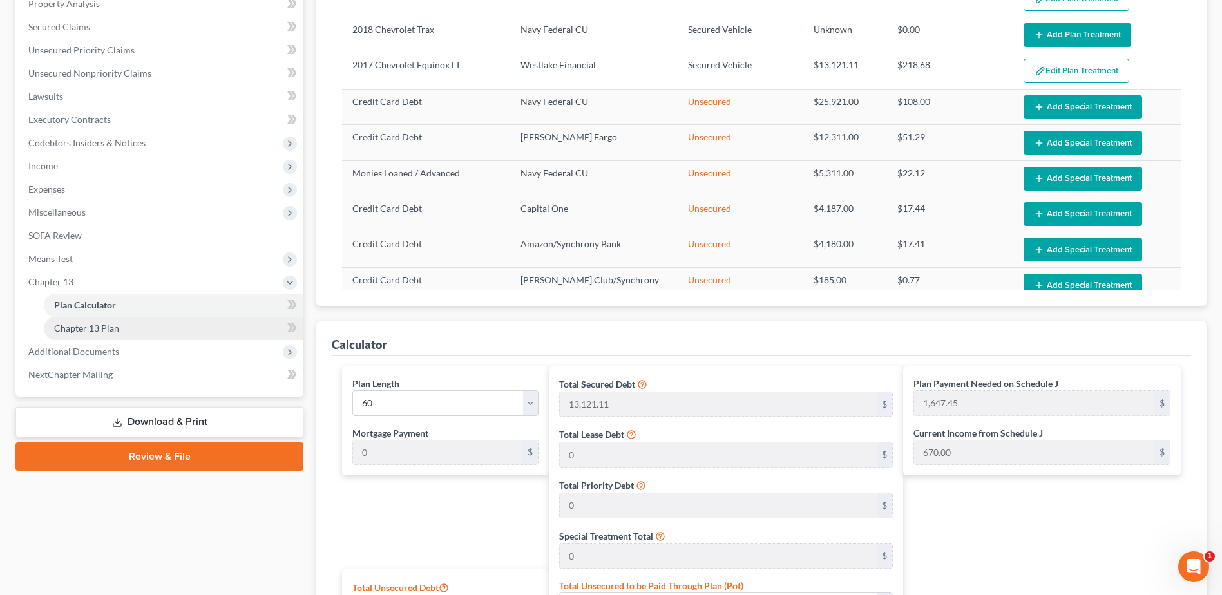
click at [91, 329] on span "Chapter 13 Plan" at bounding box center [86, 328] width 65 height 11
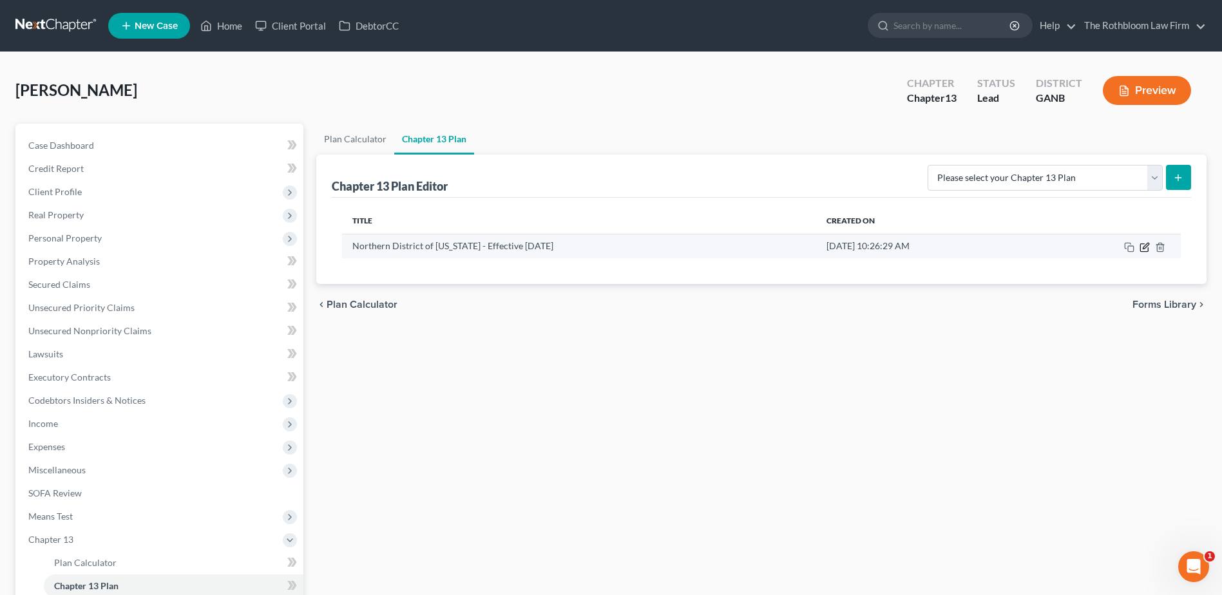
click at [1144, 248] on icon "button" at bounding box center [1145, 247] width 10 height 10
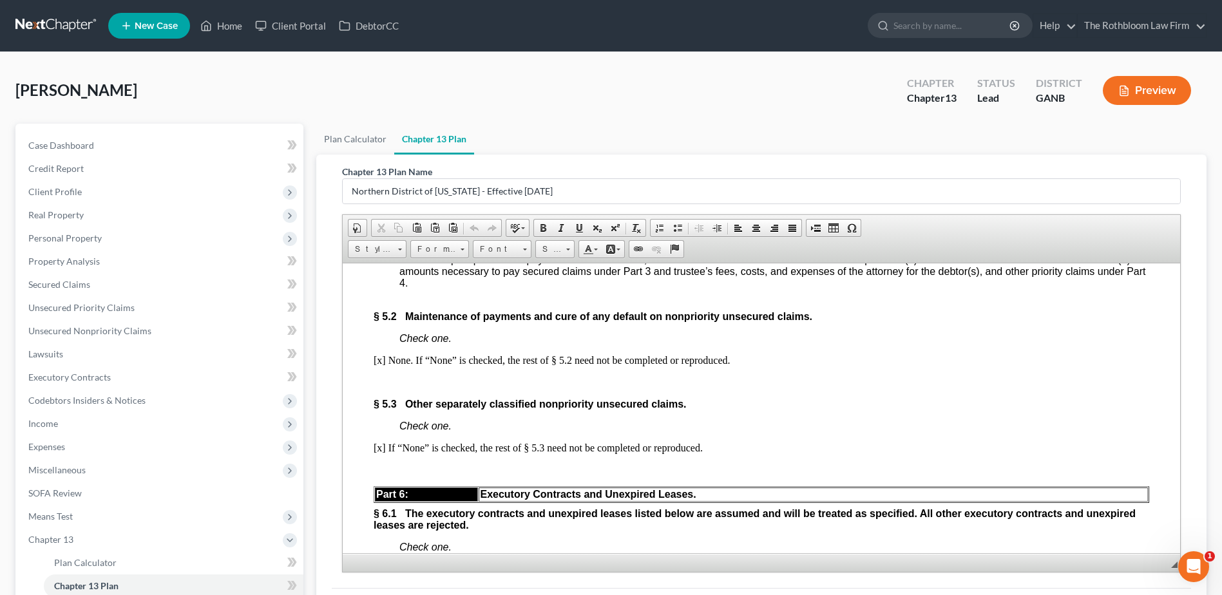
scroll to position [3350, 0]
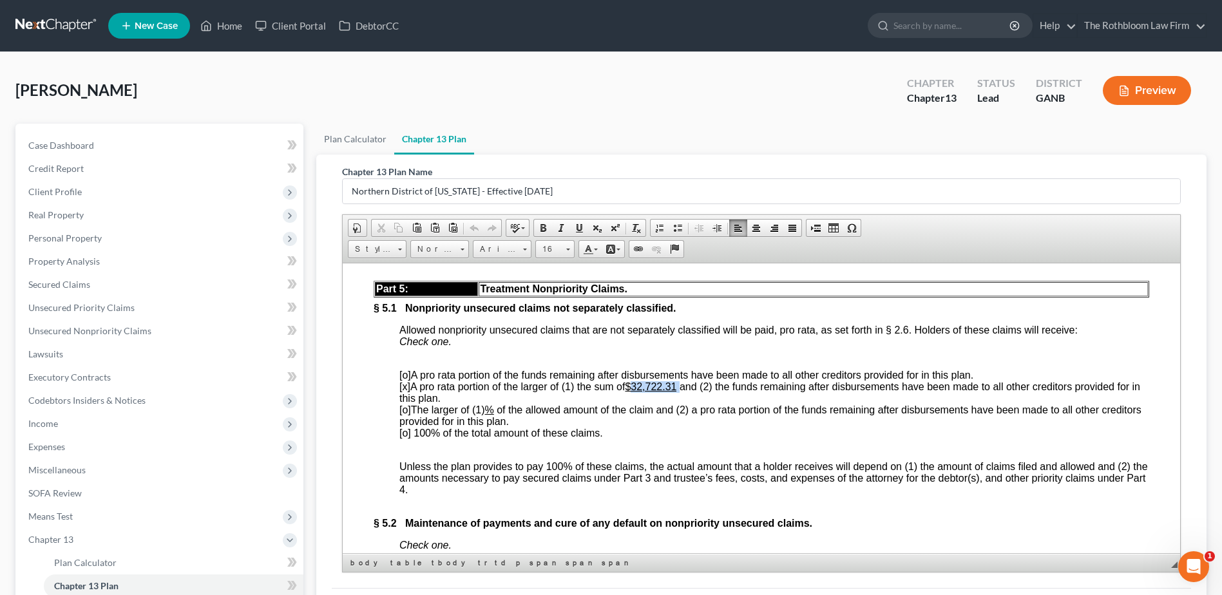
drag, startPoint x: 637, startPoint y: 450, endPoint x: 684, endPoint y: 451, distance: 47.0
click at [684, 403] on span "[x] A pro rata portion of the larger of (1) the sum of $32,722.31 and (2) the f…" at bounding box center [769, 392] width 741 height 23
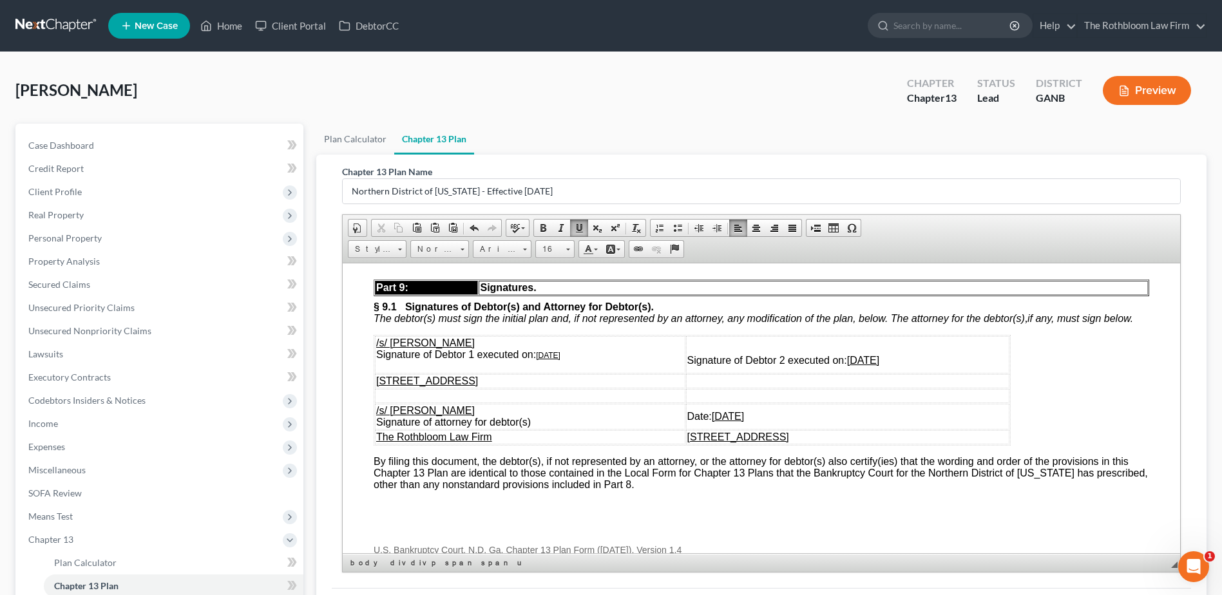
scroll to position [4252, 0]
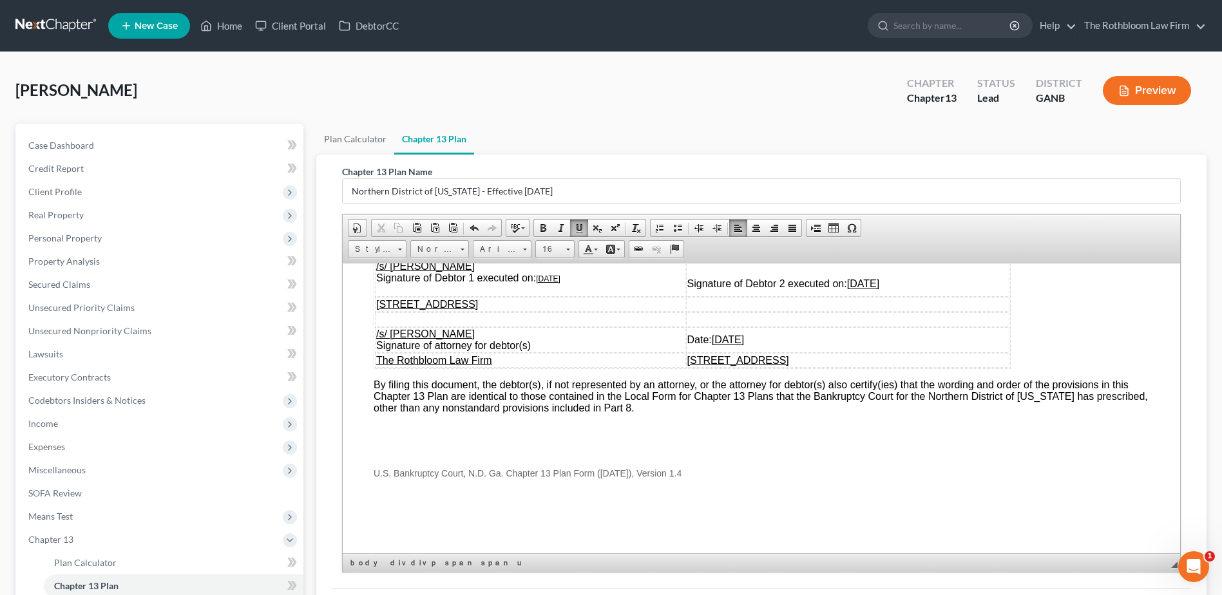
click at [548, 283] on u "[DATE]" at bounding box center [548, 278] width 24 height 9
drag, startPoint x: 808, startPoint y: 318, endPoint x: 859, endPoint y: 320, distance: 50.9
click at [859, 289] on span "Signature of Debtor 2 executed on: [DATE]" at bounding box center [783, 283] width 193 height 11
click at [741, 345] on u "[DATE]" at bounding box center [757, 339] width 32 height 11
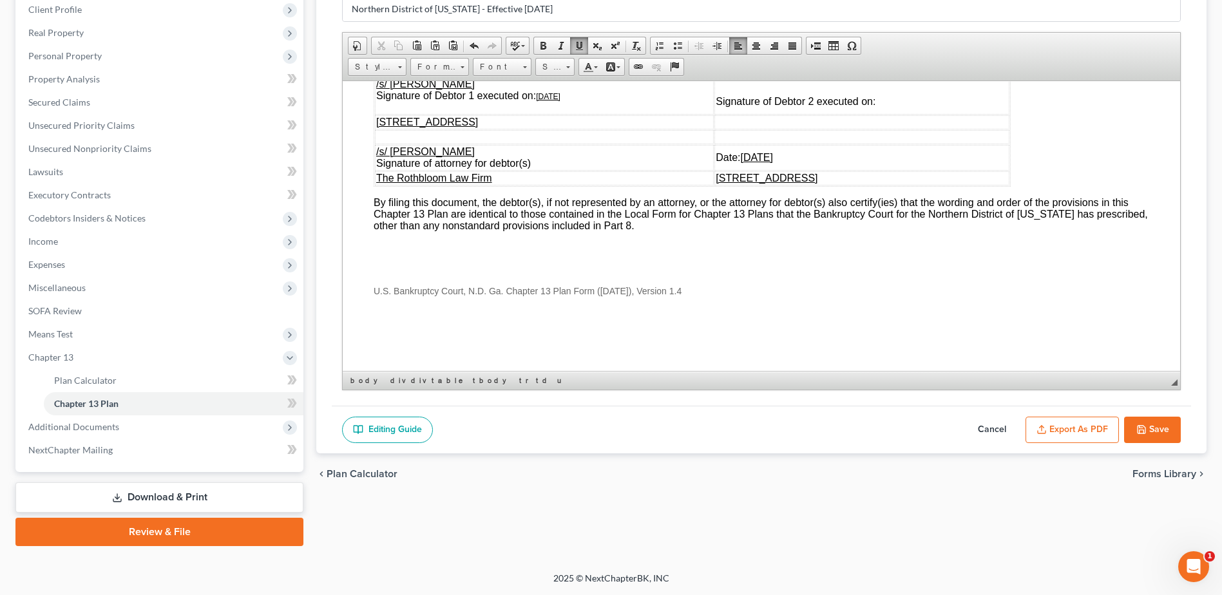
click at [1076, 428] on button "Export as PDF" at bounding box center [1072, 430] width 93 height 27
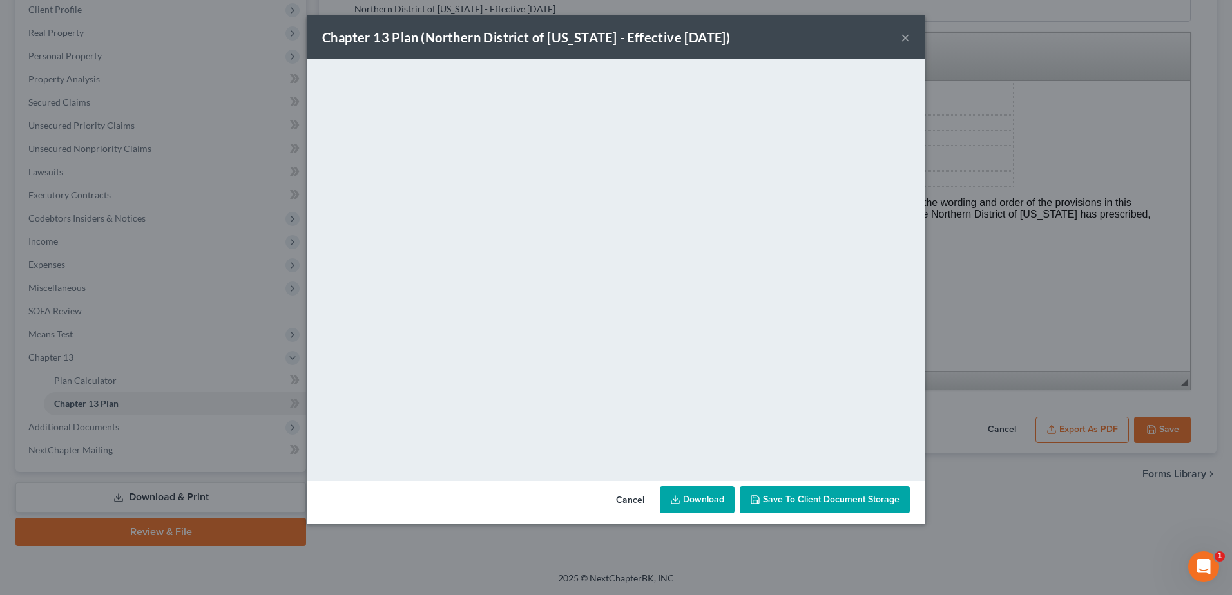
click at [696, 503] on link "Download" at bounding box center [697, 499] width 75 height 27
drag, startPoint x: 632, startPoint y: 503, endPoint x: 678, endPoint y: 477, distance: 52.5
click at [632, 503] on button "Cancel" at bounding box center [630, 501] width 49 height 26
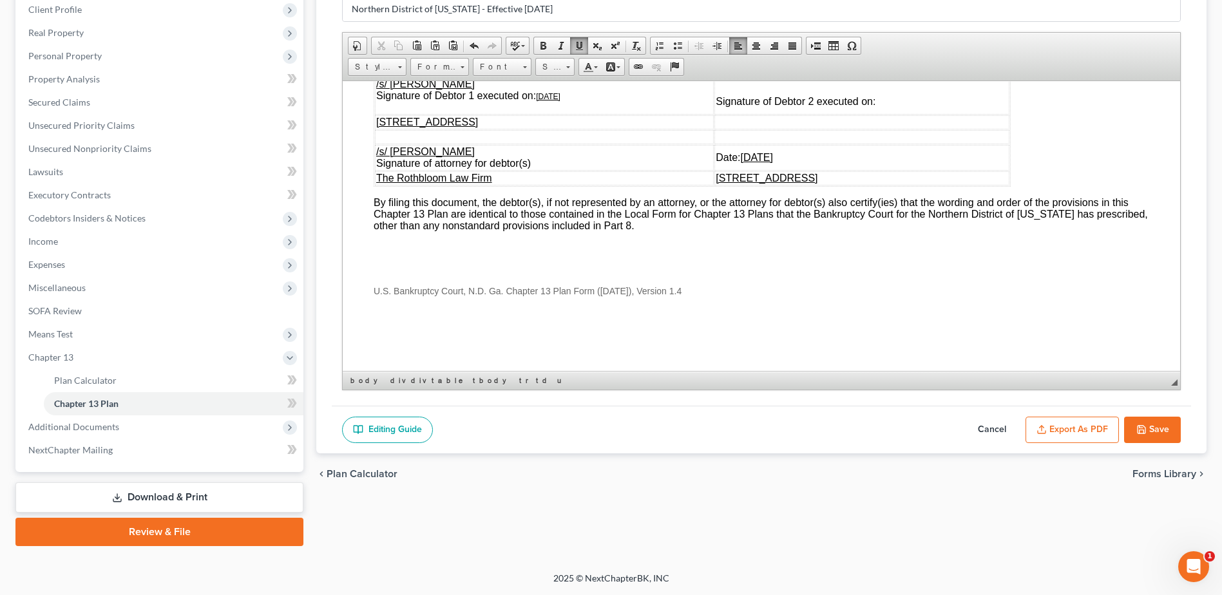
click at [1145, 436] on button "Save" at bounding box center [1152, 430] width 57 height 27
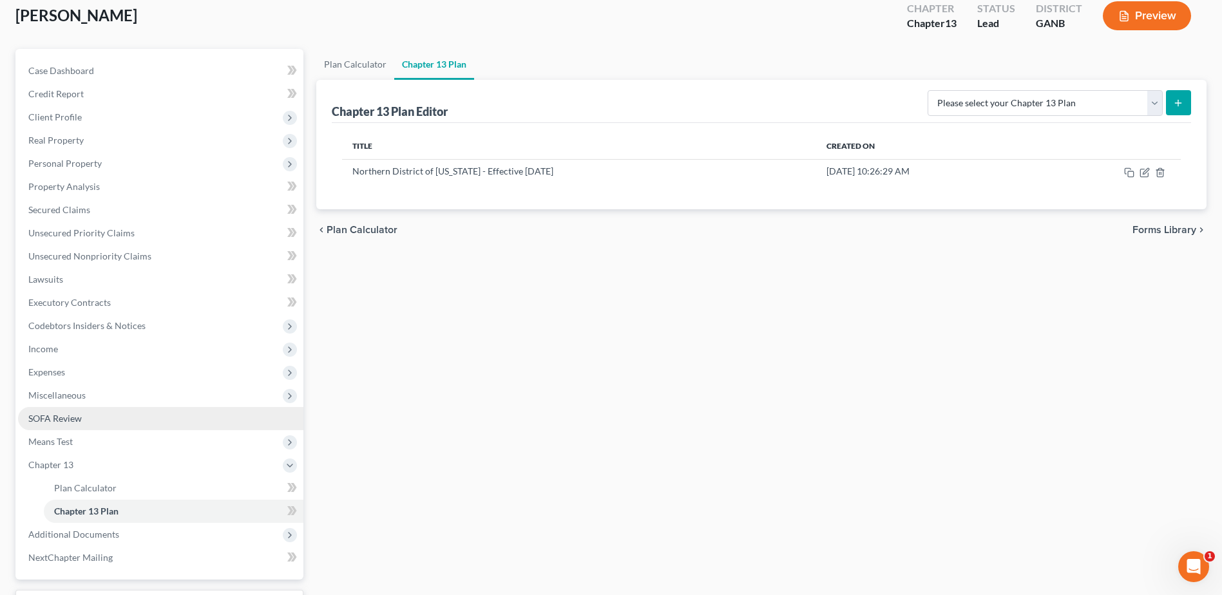
scroll to position [0, 0]
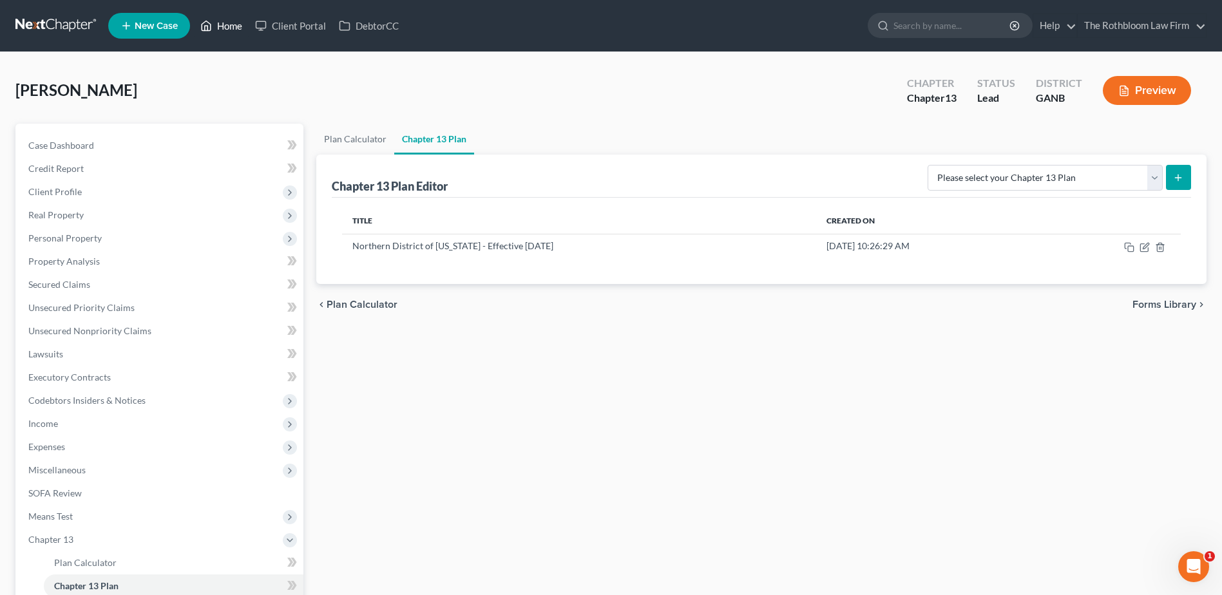
click at [227, 24] on link "Home" at bounding box center [221, 25] width 55 height 23
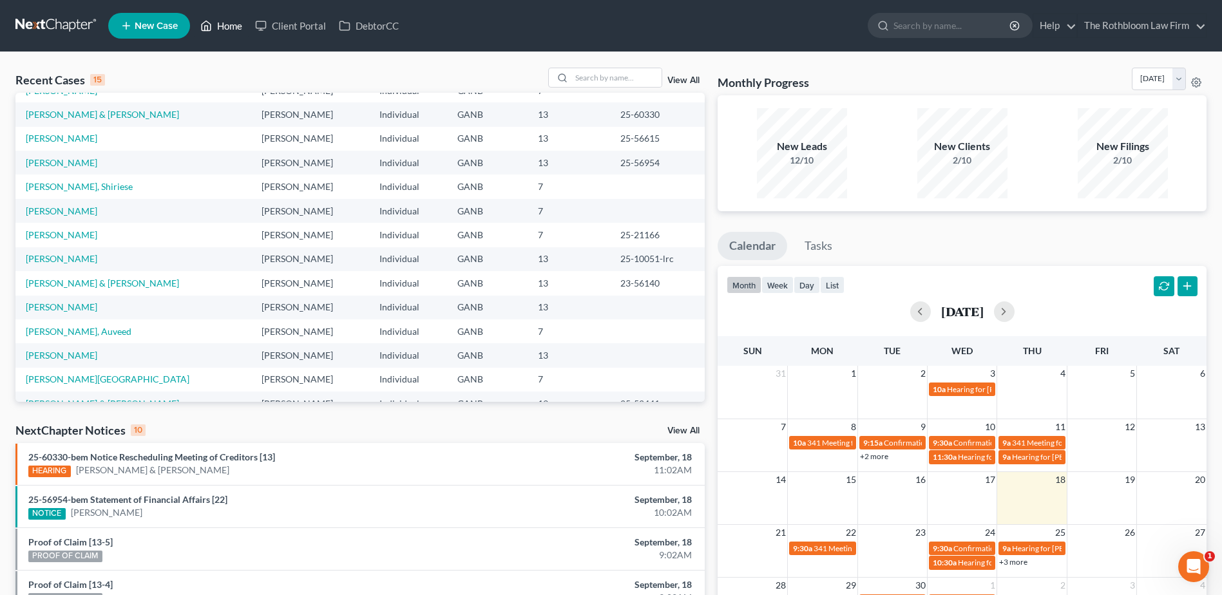
scroll to position [88, 0]
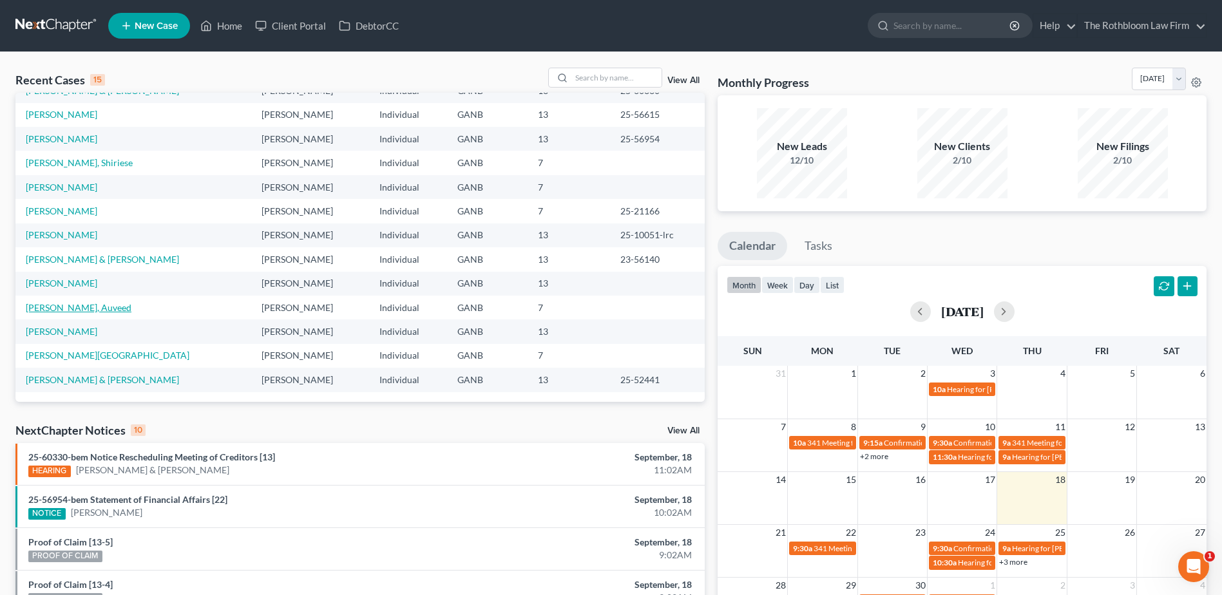
click at [41, 305] on link "[PERSON_NAME], Auveed" at bounding box center [79, 307] width 106 height 11
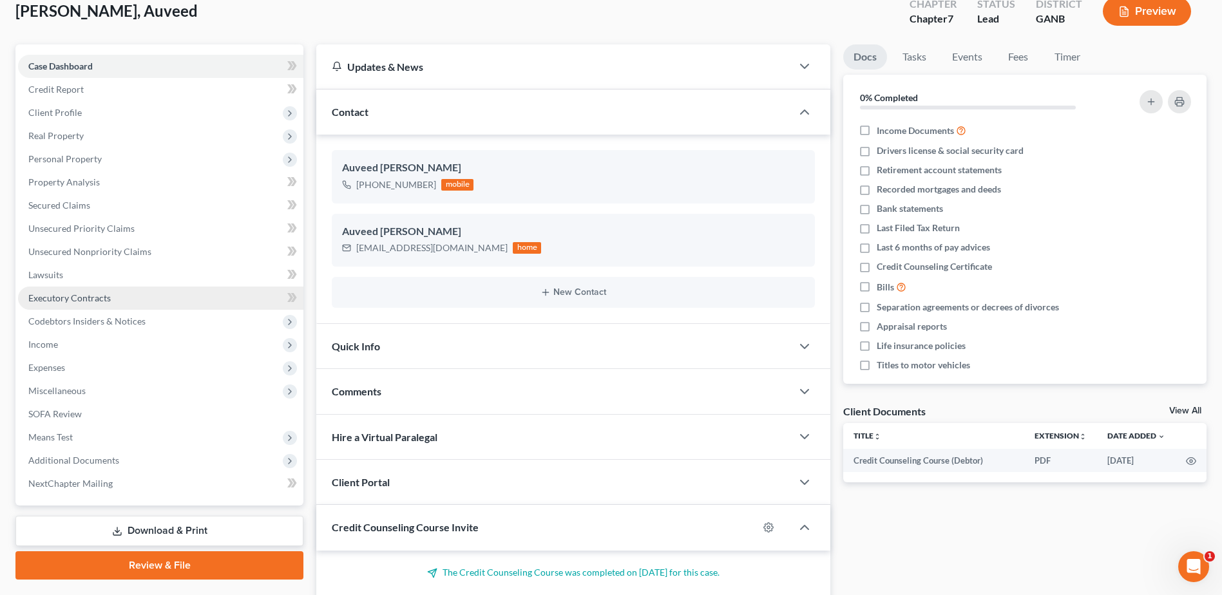
scroll to position [184, 0]
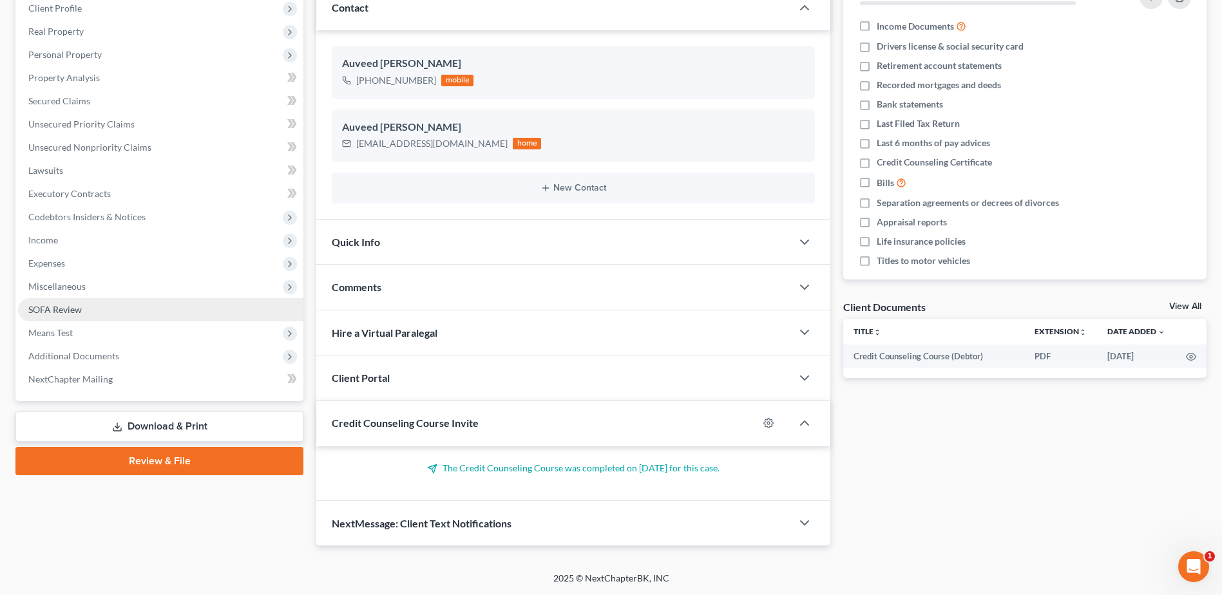
click at [55, 308] on span "SOFA Review" at bounding box center [54, 309] width 53 height 11
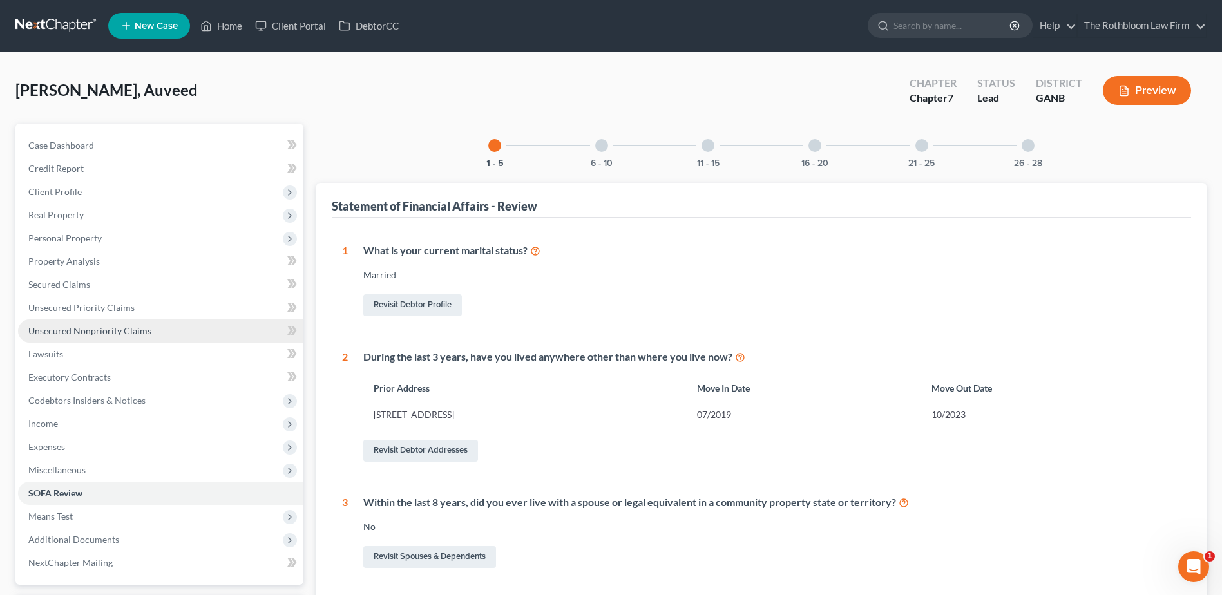
click at [34, 321] on link "Unsecured Nonpriority Claims" at bounding box center [160, 331] width 285 height 23
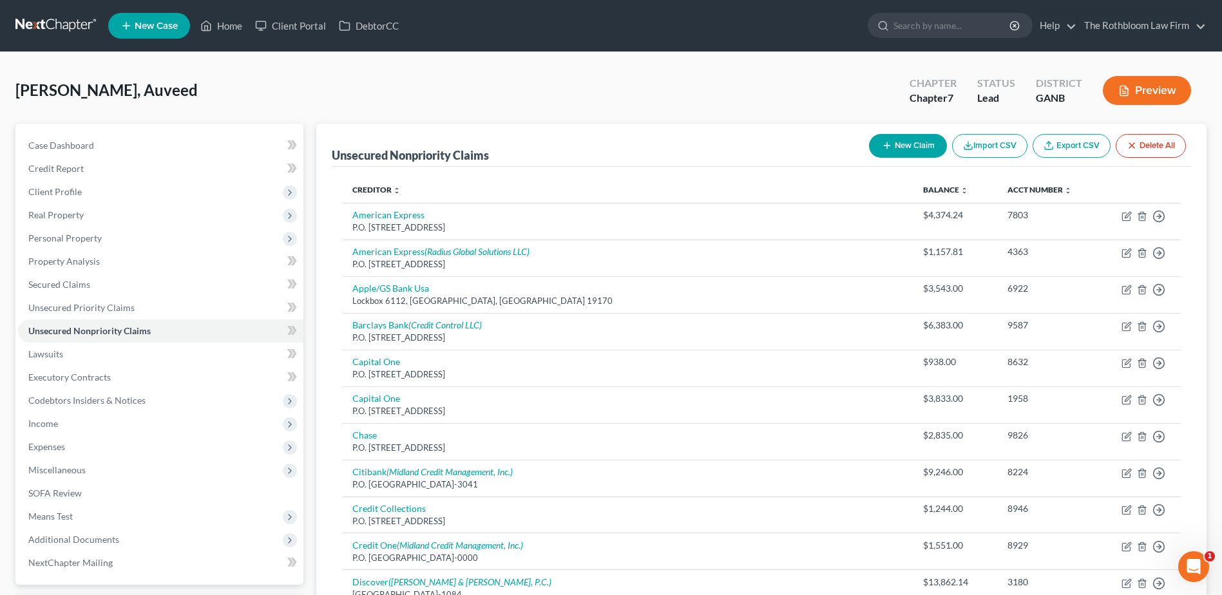
click at [229, 97] on div "[PERSON_NAME], Auveed Upgraded Chapter Chapter 7 Status Lead District GANB Prev…" at bounding box center [610, 96] width 1191 height 56
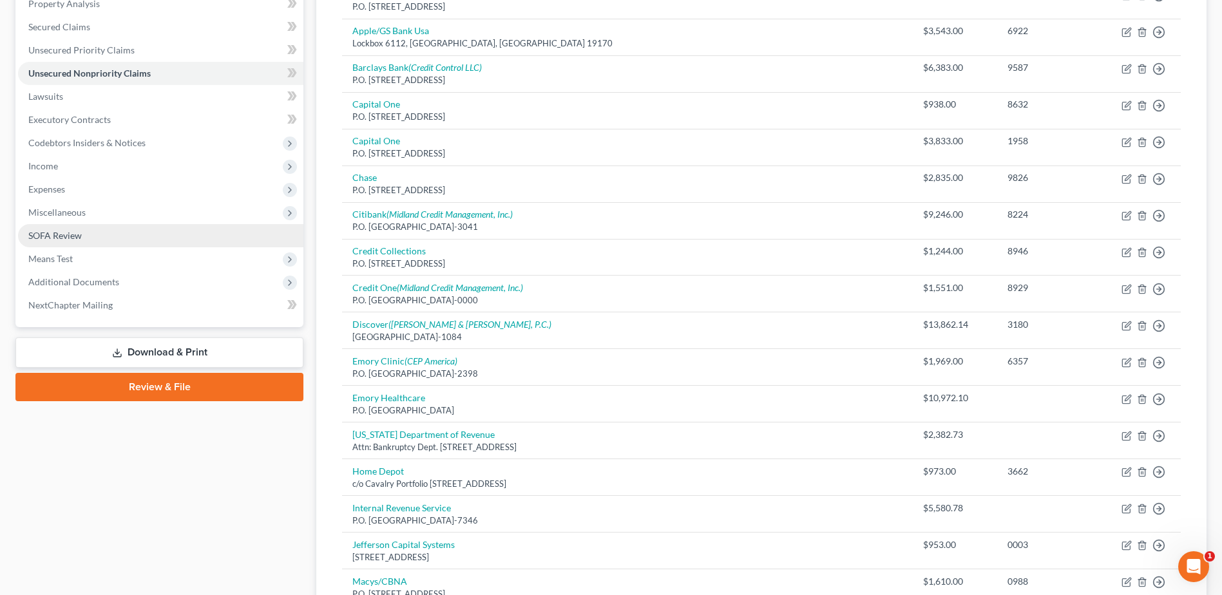
click at [55, 227] on link "SOFA Review" at bounding box center [160, 235] width 285 height 23
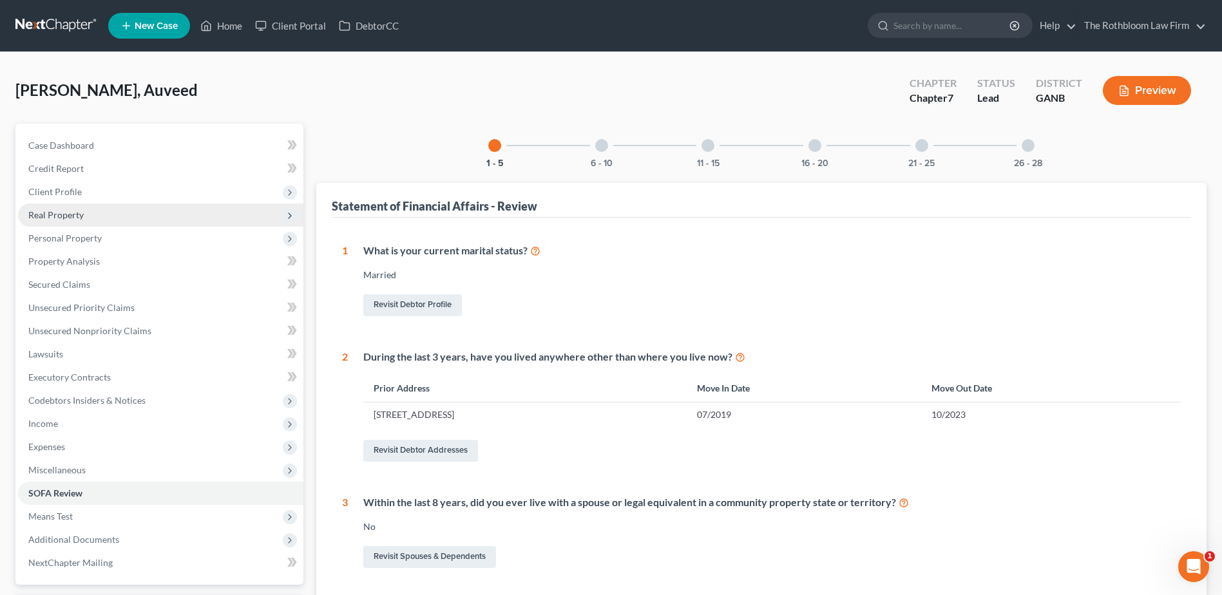
click at [51, 211] on span "Real Property" at bounding box center [55, 214] width 55 height 11
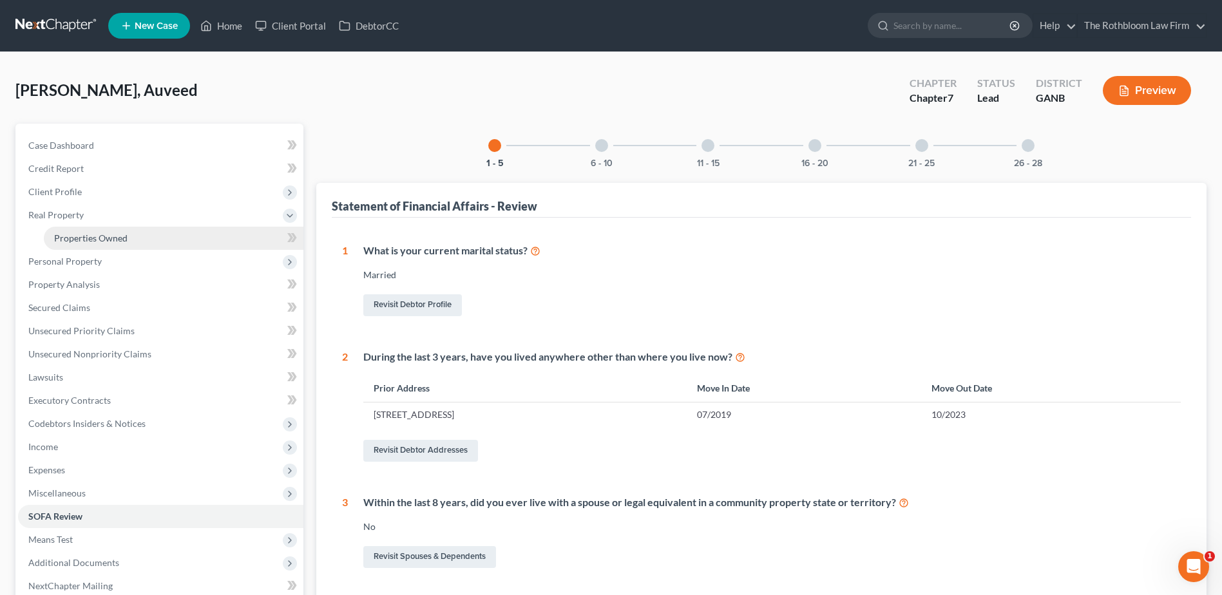
click at [87, 238] on span "Properties Owned" at bounding box center [90, 238] width 73 height 11
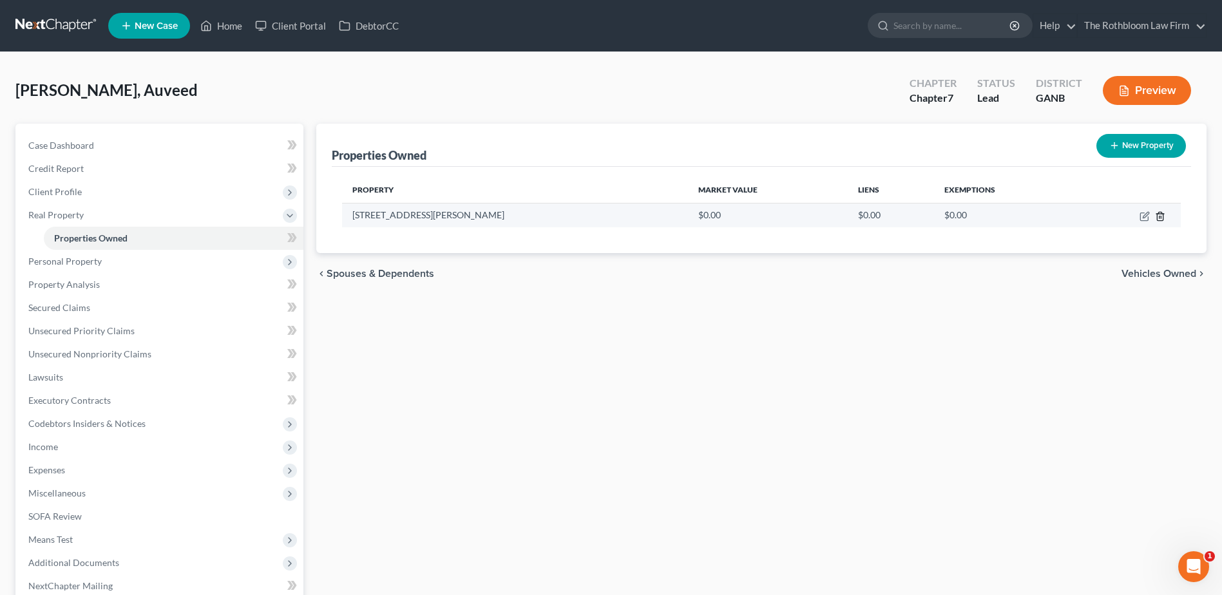
click at [1160, 217] on icon "button" at bounding box center [1160, 216] width 10 height 10
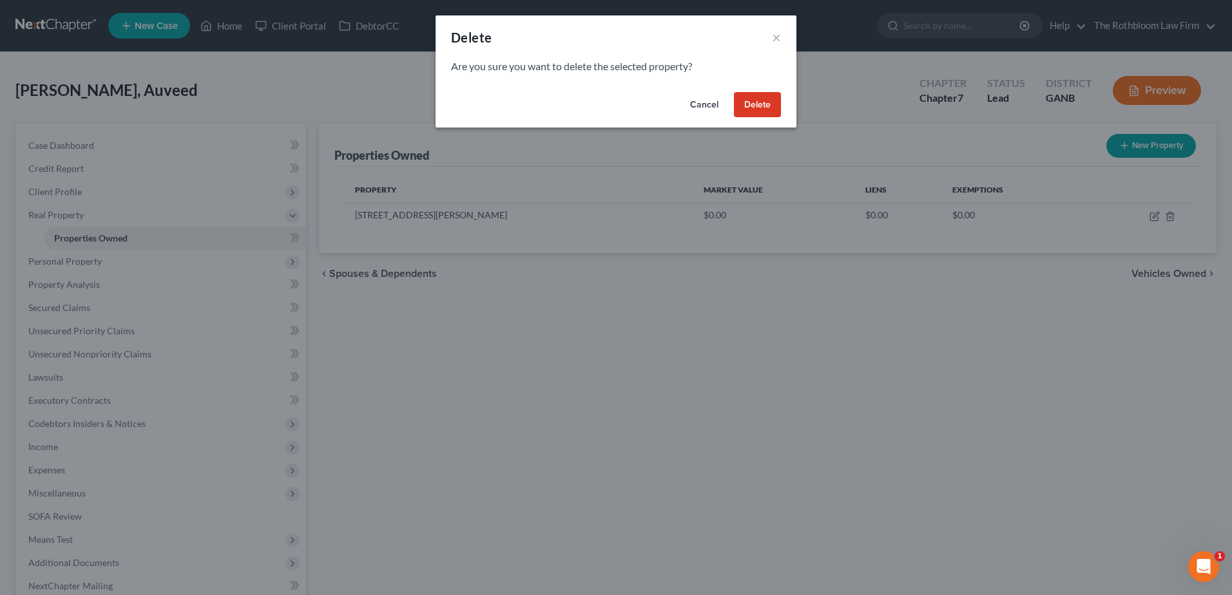
click at [771, 108] on button "Delete" at bounding box center [757, 105] width 47 height 26
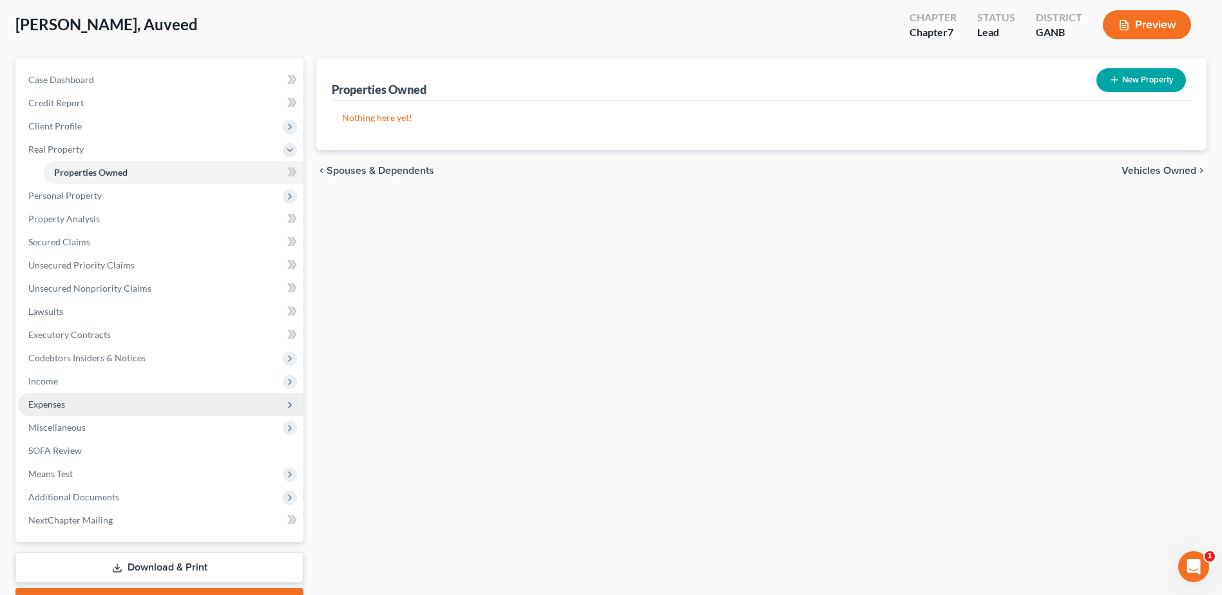
scroll to position [136, 0]
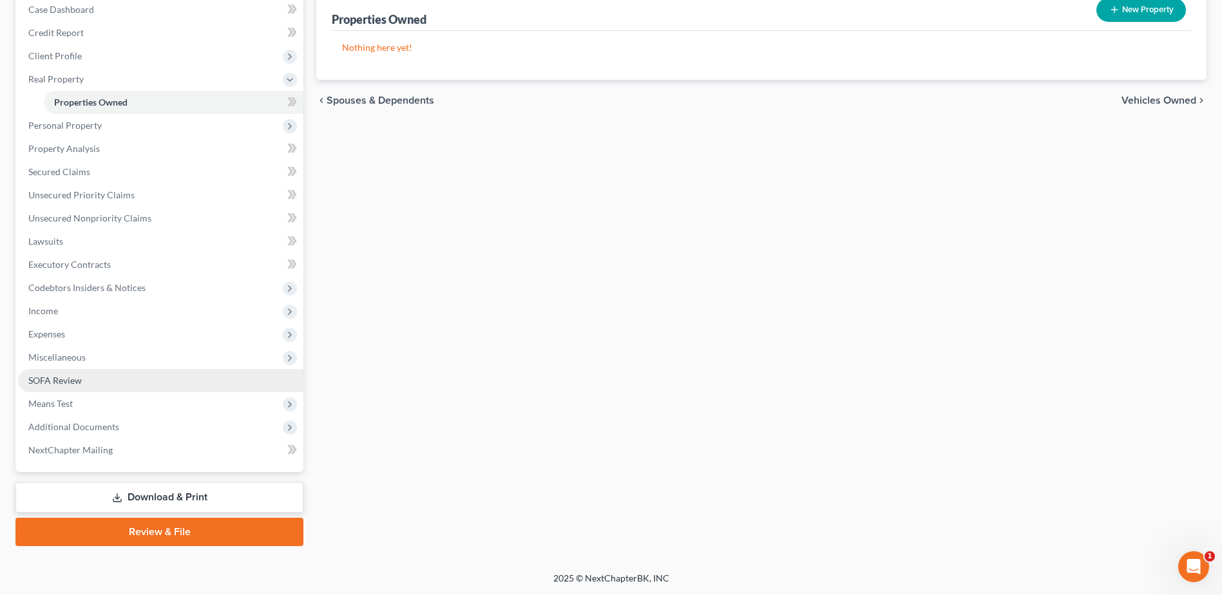
click at [44, 380] on span "SOFA Review" at bounding box center [54, 380] width 53 height 11
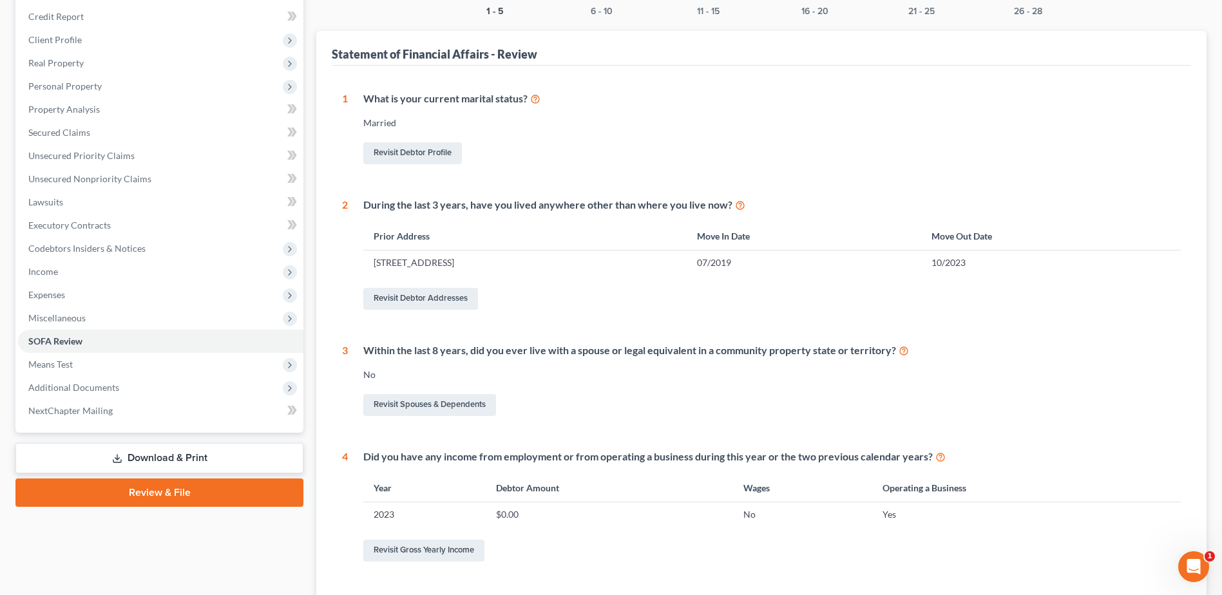
scroll to position [193, 0]
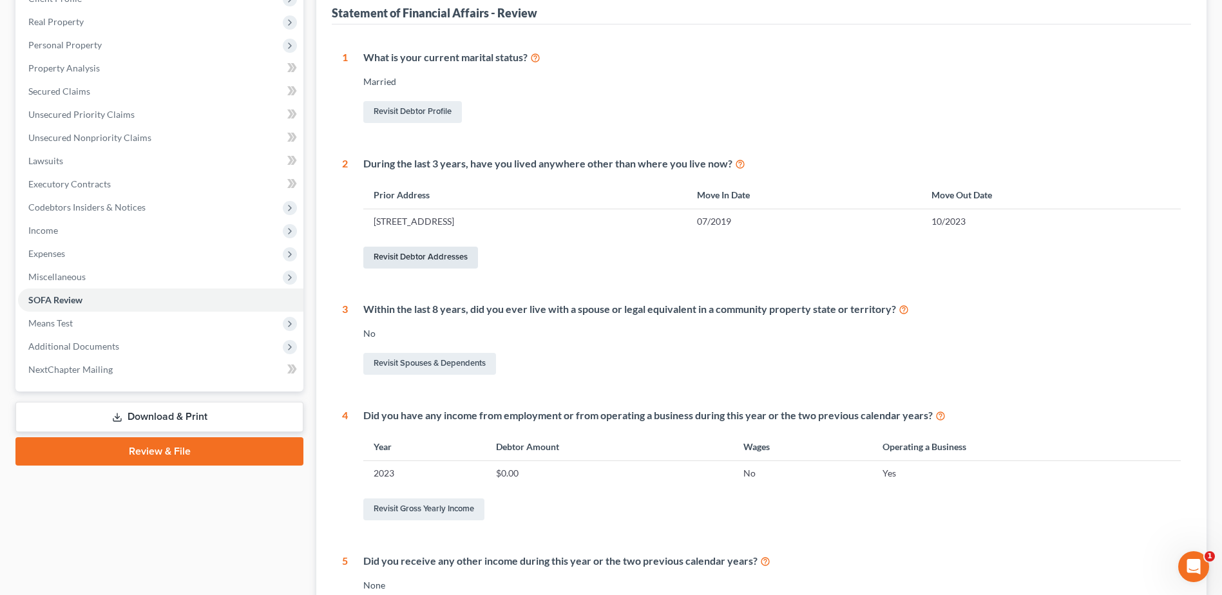
click at [410, 257] on link "Revisit Debtor Addresses" at bounding box center [420, 258] width 115 height 22
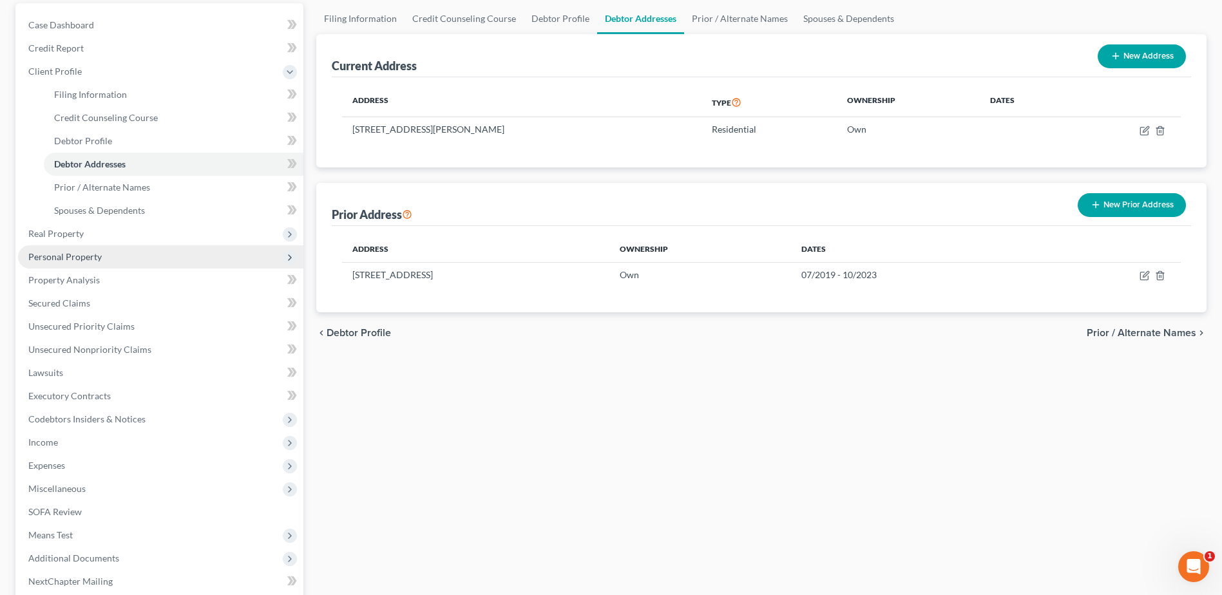
scroll to position [252, 0]
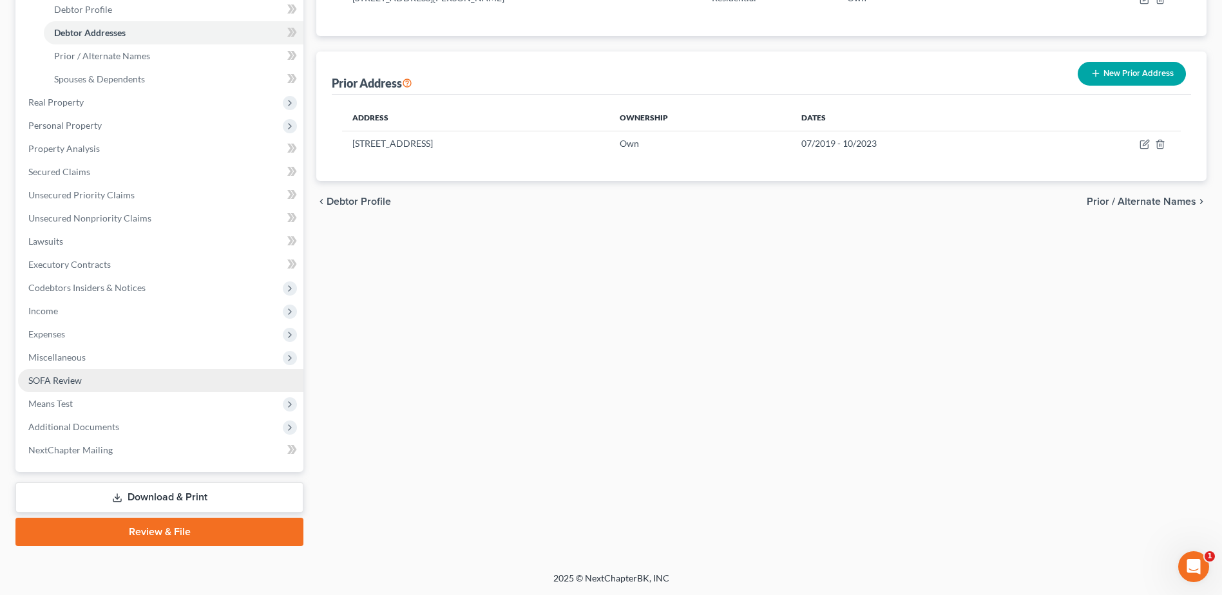
click at [52, 378] on span "SOFA Review" at bounding box center [54, 380] width 53 height 11
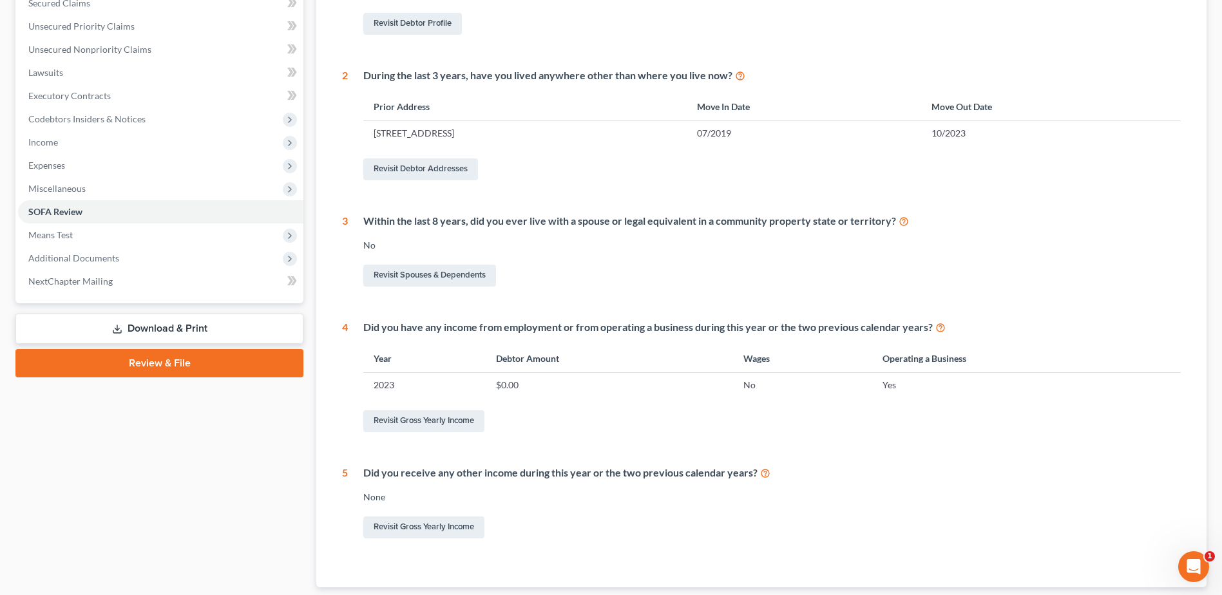
scroll to position [364, 0]
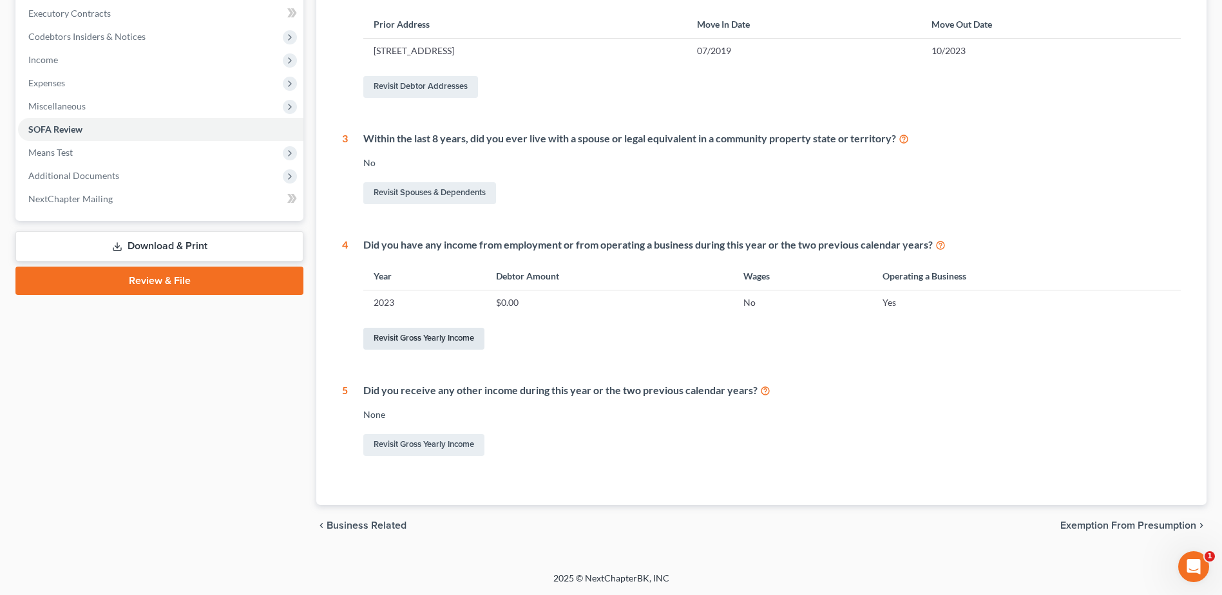
click at [401, 339] on link "Revisit Gross Yearly Income" at bounding box center [423, 339] width 121 height 22
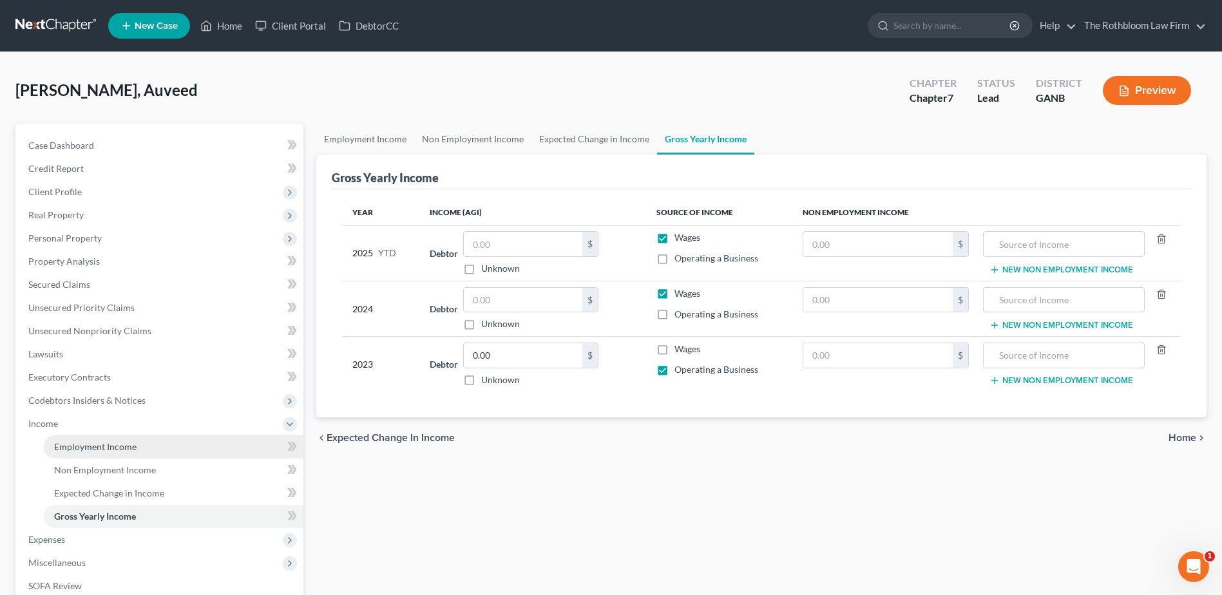
click at [116, 438] on link "Employment Income" at bounding box center [174, 447] width 260 height 23
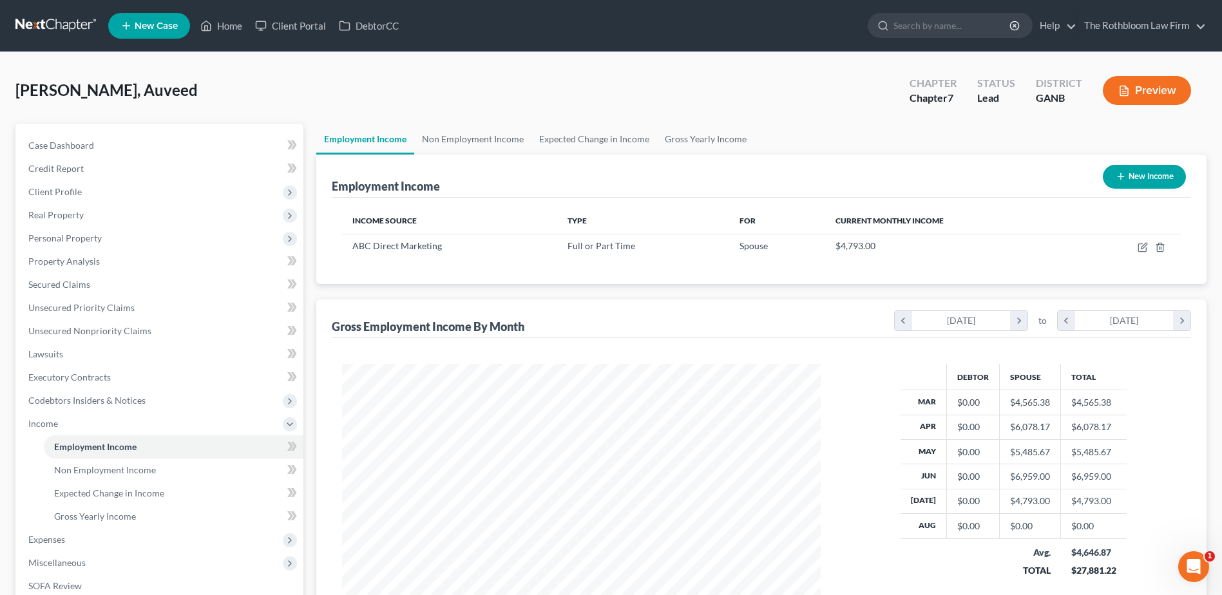
scroll to position [239, 504]
click at [99, 517] on span "Gross Yearly Income" at bounding box center [95, 516] width 82 height 11
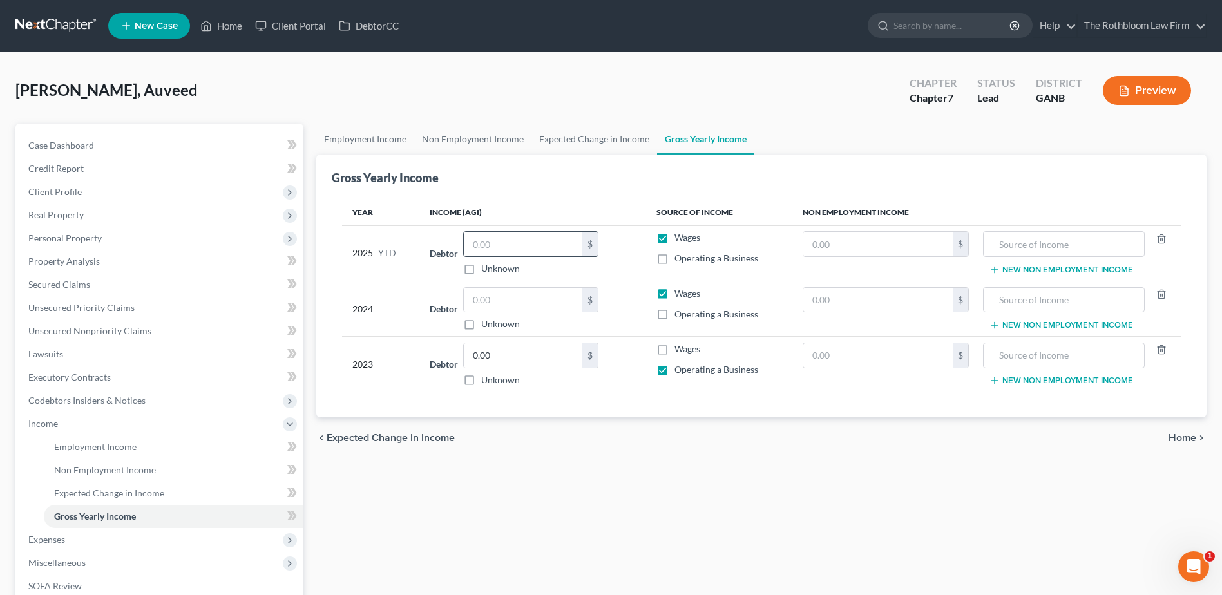
click at [497, 245] on input "text" at bounding box center [523, 244] width 119 height 24
drag, startPoint x: 669, startPoint y: 236, endPoint x: 666, endPoint y: 261, distance: 25.3
click at [675, 236] on label "Wages" at bounding box center [688, 237] width 26 height 13
click at [680, 236] on input "Wages" at bounding box center [684, 235] width 8 height 8
checkbox input "false"
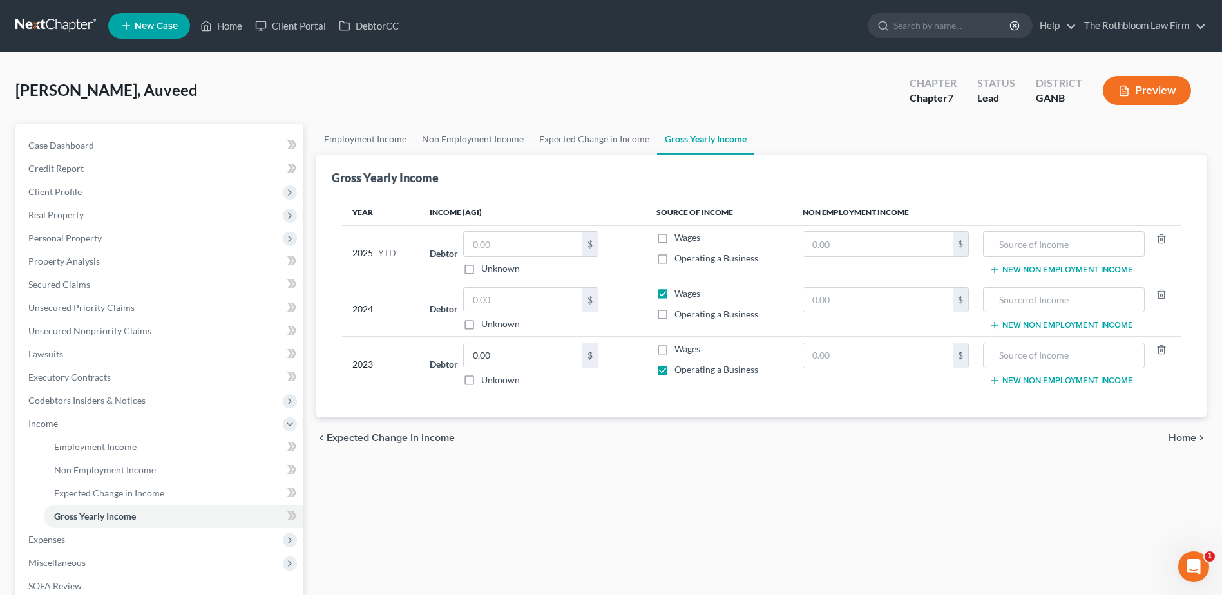
click at [675, 259] on label "Operating a Business" at bounding box center [717, 258] width 84 height 13
click at [680, 259] on input "Operating a Business" at bounding box center [684, 256] width 8 height 8
checkbox input "true"
click at [493, 244] on input "text" at bounding box center [523, 244] width 119 height 24
type input "500"
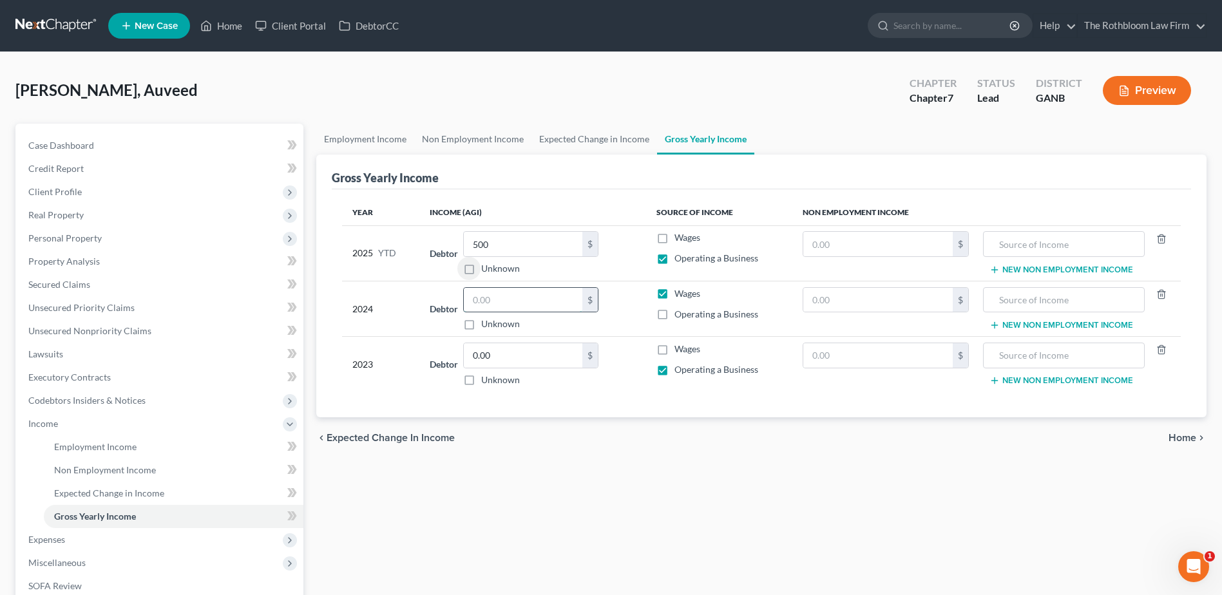
click at [487, 295] on input "text" at bounding box center [523, 300] width 119 height 24
type input "0.00"
click at [675, 313] on label "Operating a Business" at bounding box center [717, 314] width 84 height 13
click at [680, 313] on input "Operating a Business" at bounding box center [684, 312] width 8 height 8
checkbox input "true"
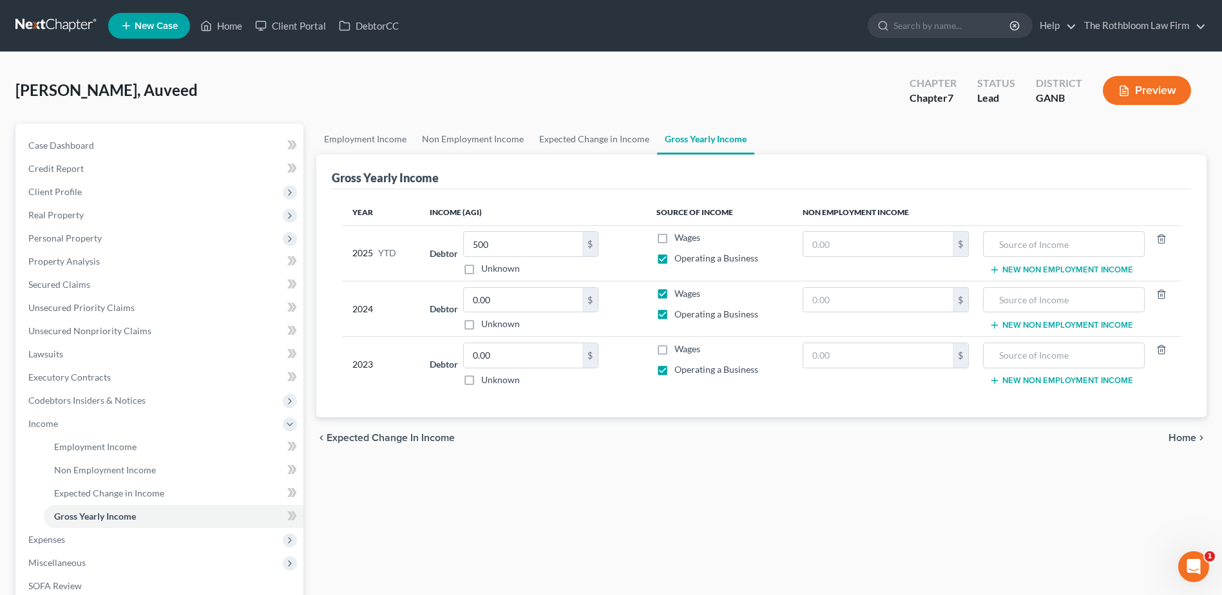
click at [675, 294] on label "Wages" at bounding box center [688, 293] width 26 height 13
click at [680, 294] on input "Wages" at bounding box center [684, 291] width 8 height 8
checkbox input "false"
click at [506, 359] on input "0.00" at bounding box center [523, 355] width 119 height 24
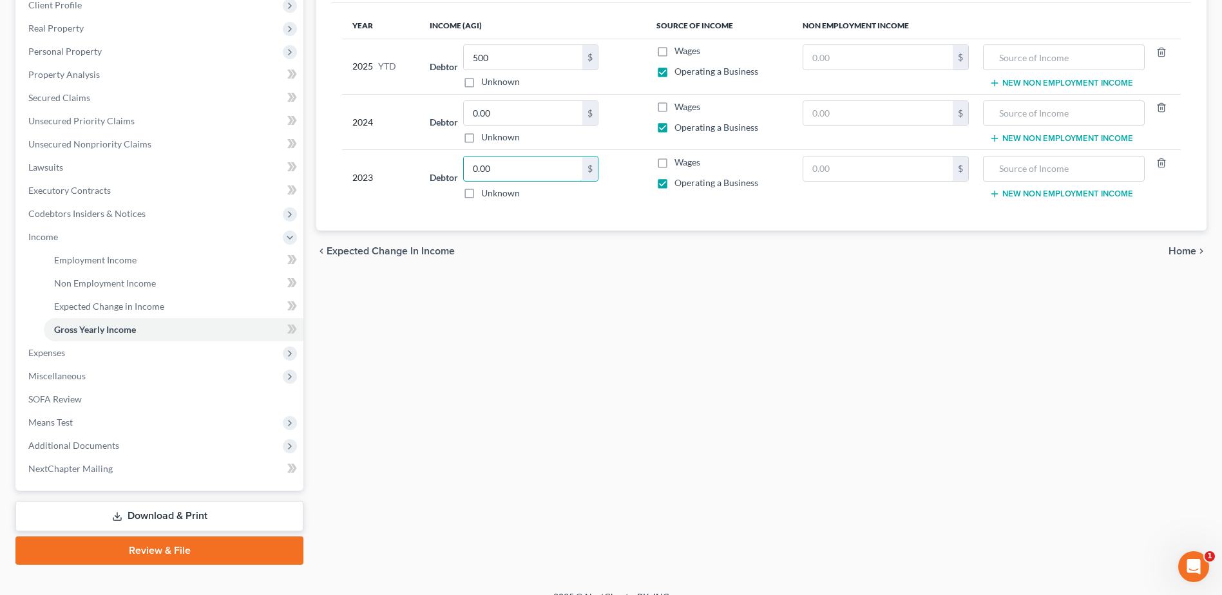
scroll to position [193, 0]
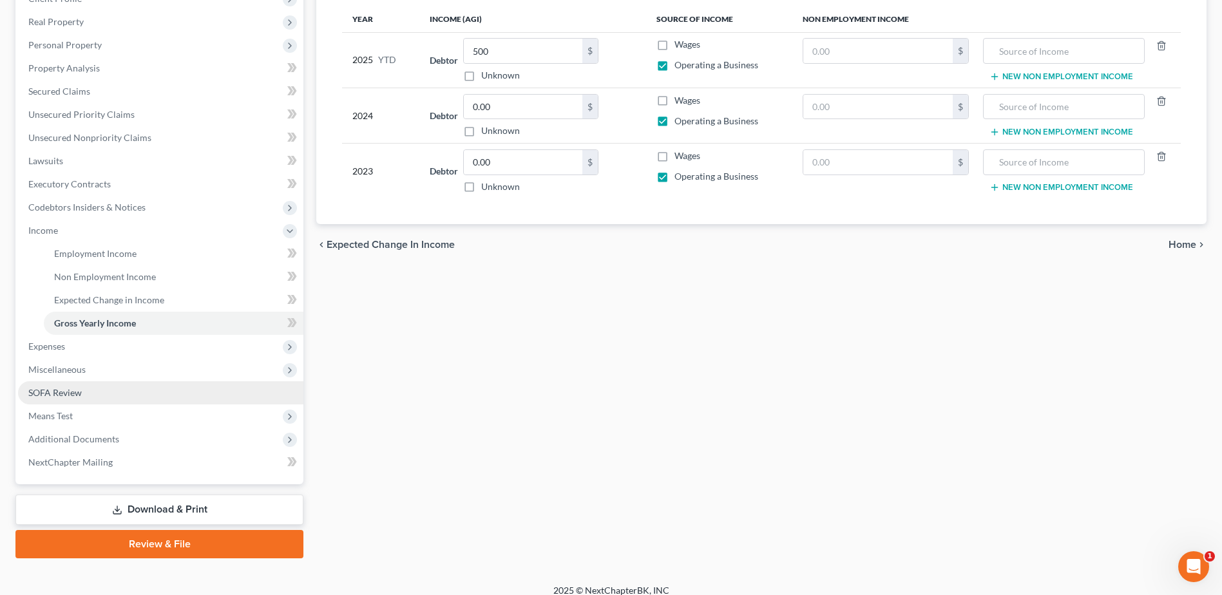
click at [62, 397] on span "SOFA Review" at bounding box center [54, 392] width 53 height 11
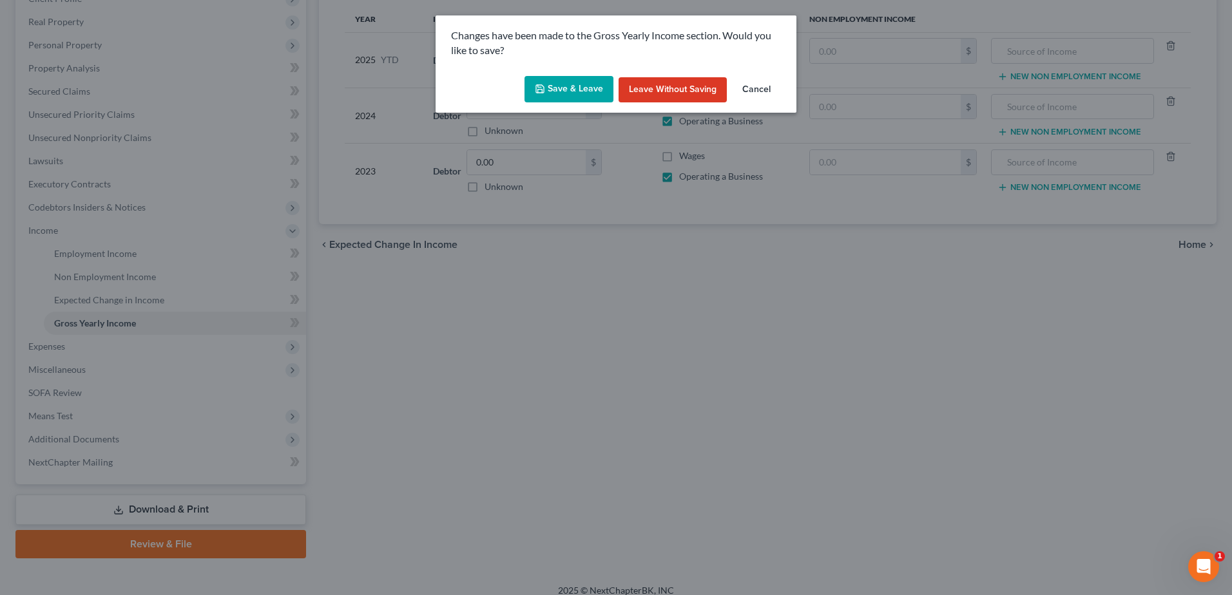
click at [550, 91] on button "Save & Leave" at bounding box center [568, 89] width 89 height 27
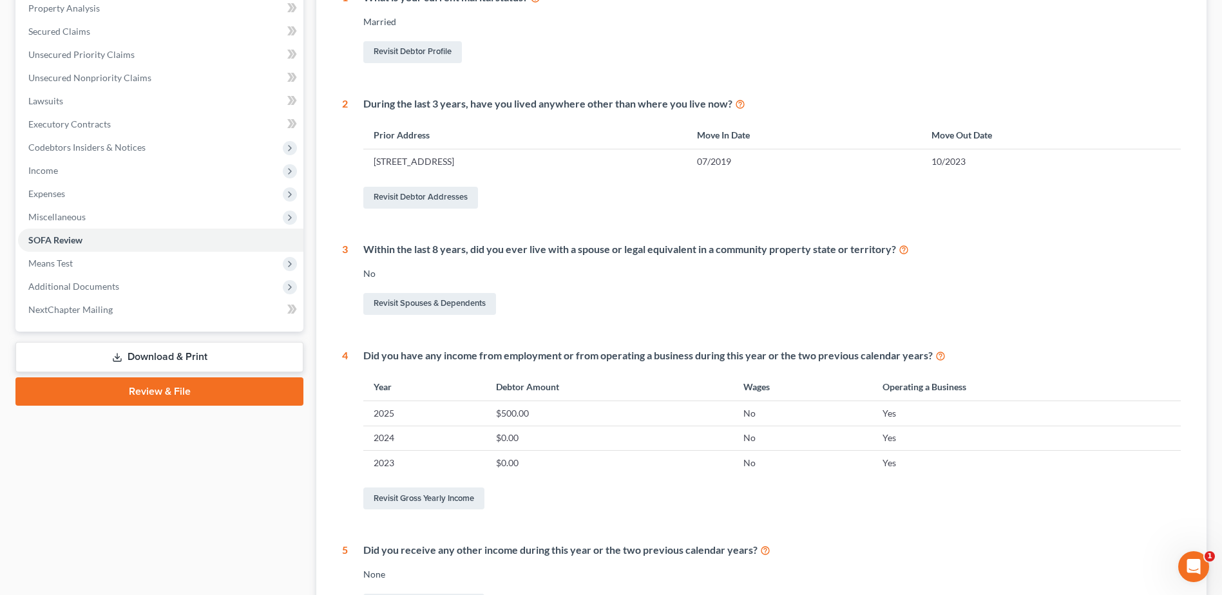
scroll to position [91, 0]
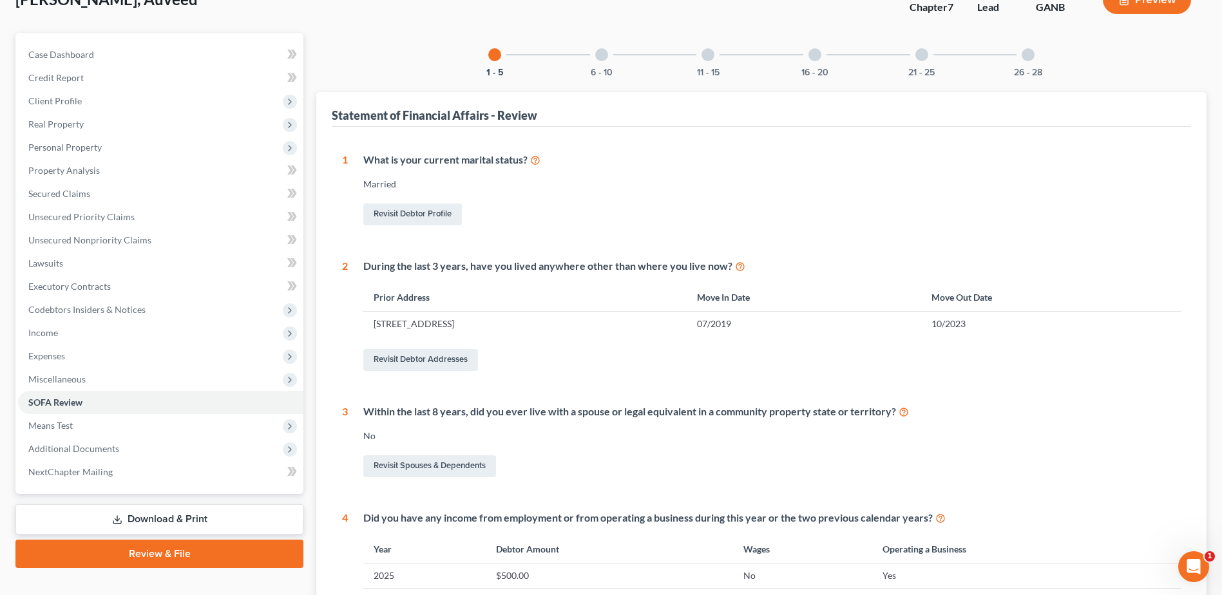
click at [602, 58] on div at bounding box center [601, 54] width 13 height 13
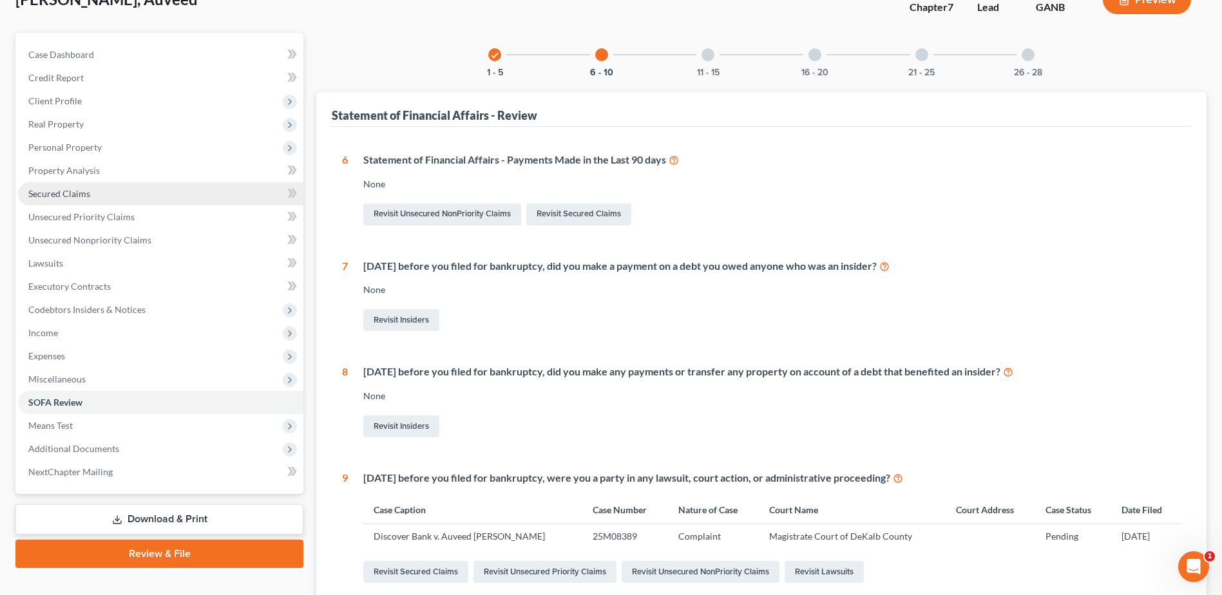
click at [62, 193] on span "Secured Claims" at bounding box center [59, 193] width 62 height 11
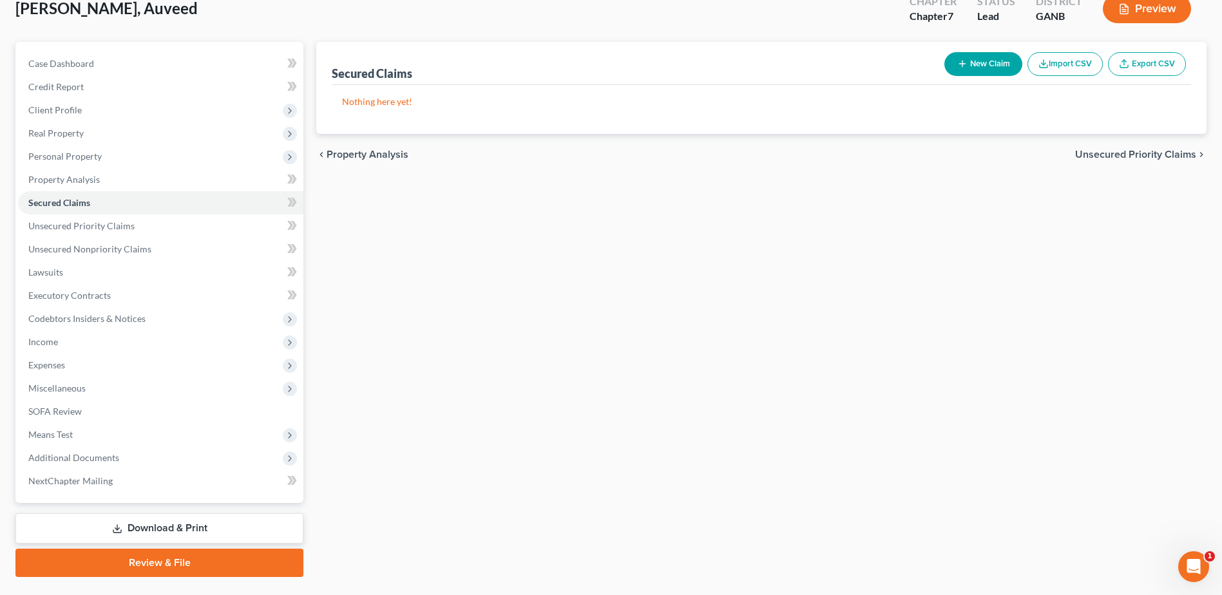
scroll to position [113, 0]
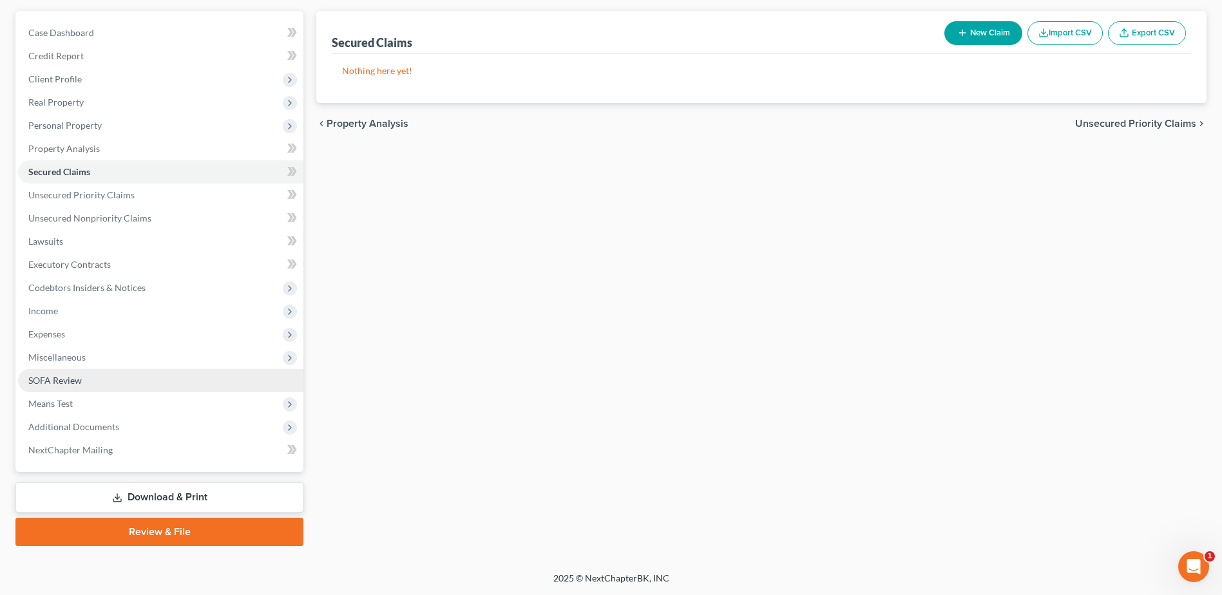
click at [70, 375] on span "SOFA Review" at bounding box center [54, 380] width 53 height 11
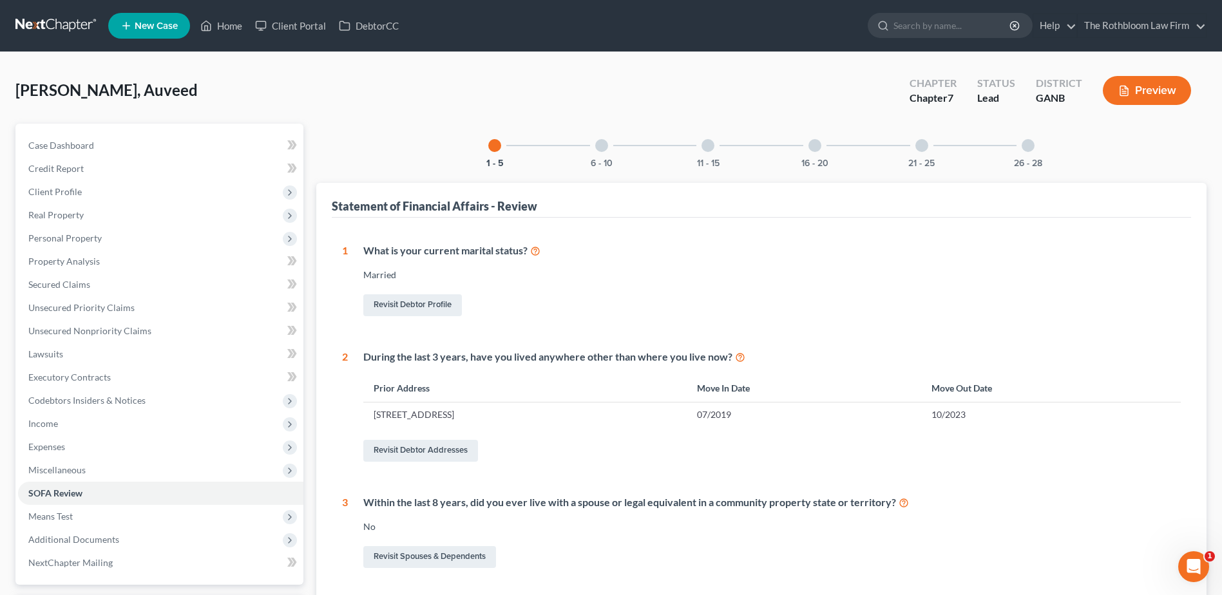
click at [604, 148] on div at bounding box center [601, 145] width 13 height 13
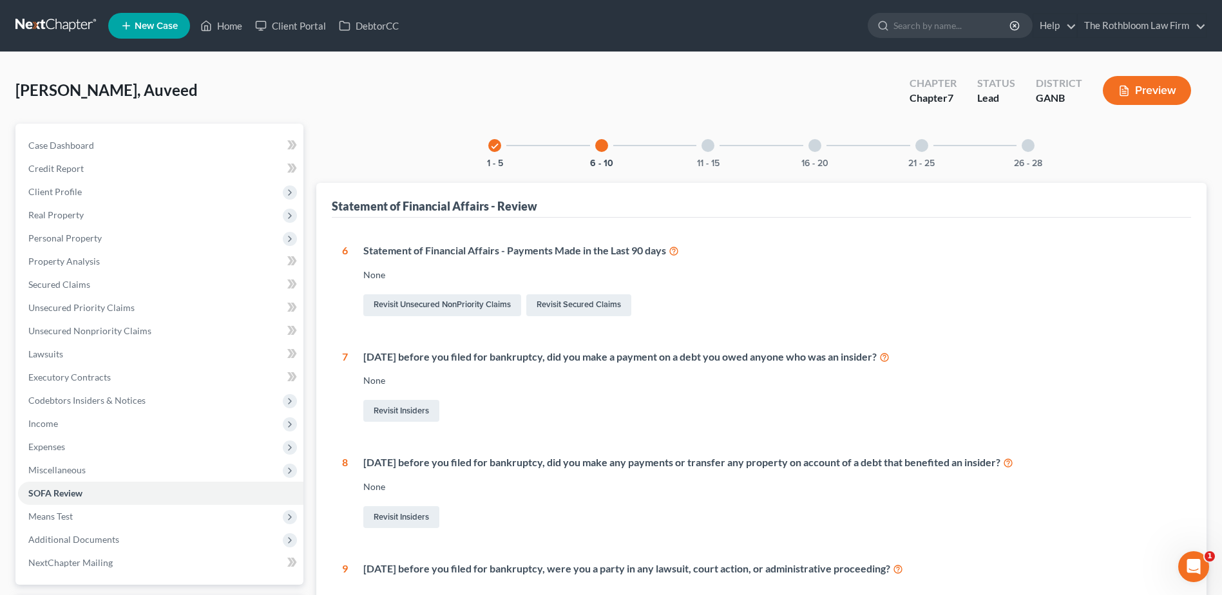
click at [705, 147] on div at bounding box center [708, 145] width 13 height 13
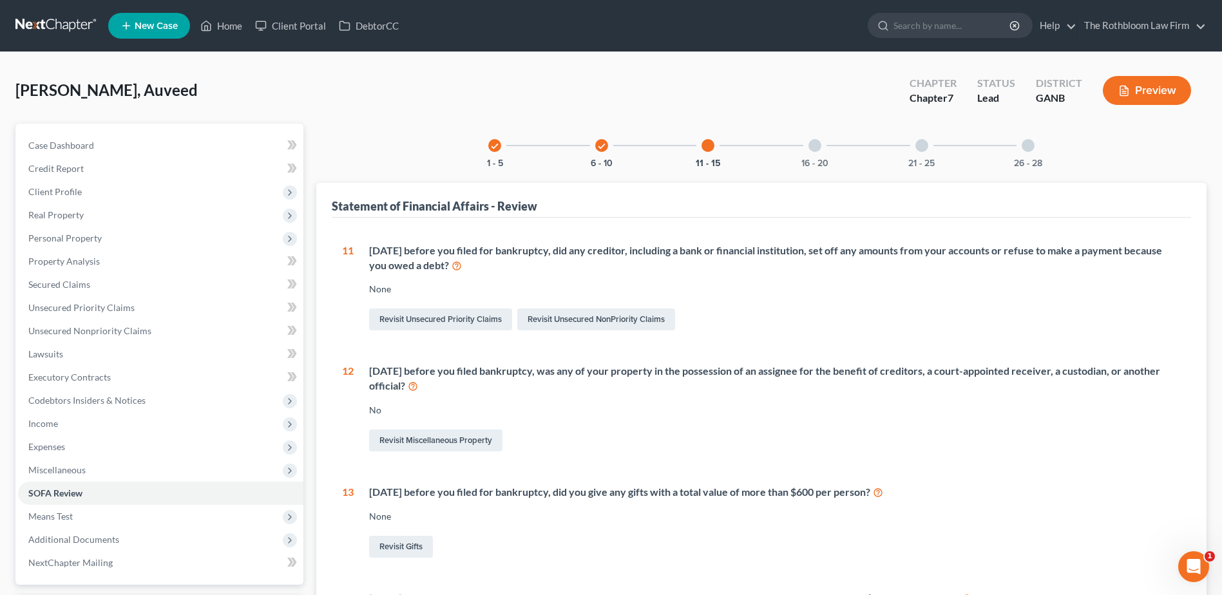
click at [810, 148] on div at bounding box center [815, 145] width 13 height 13
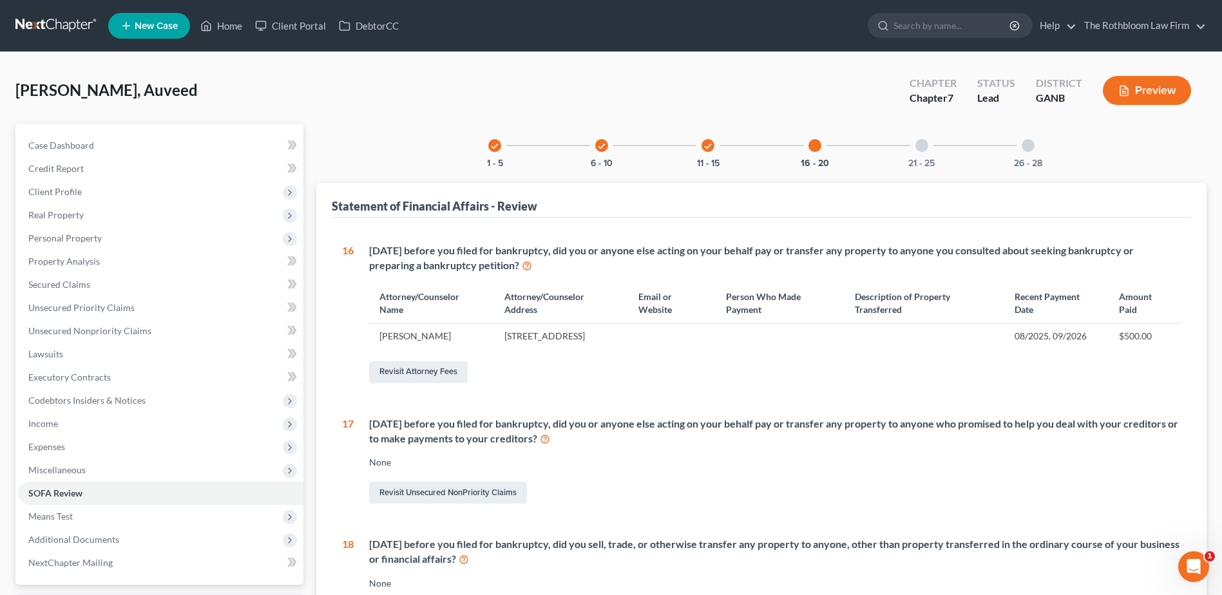
click at [922, 143] on div at bounding box center [921, 145] width 13 height 13
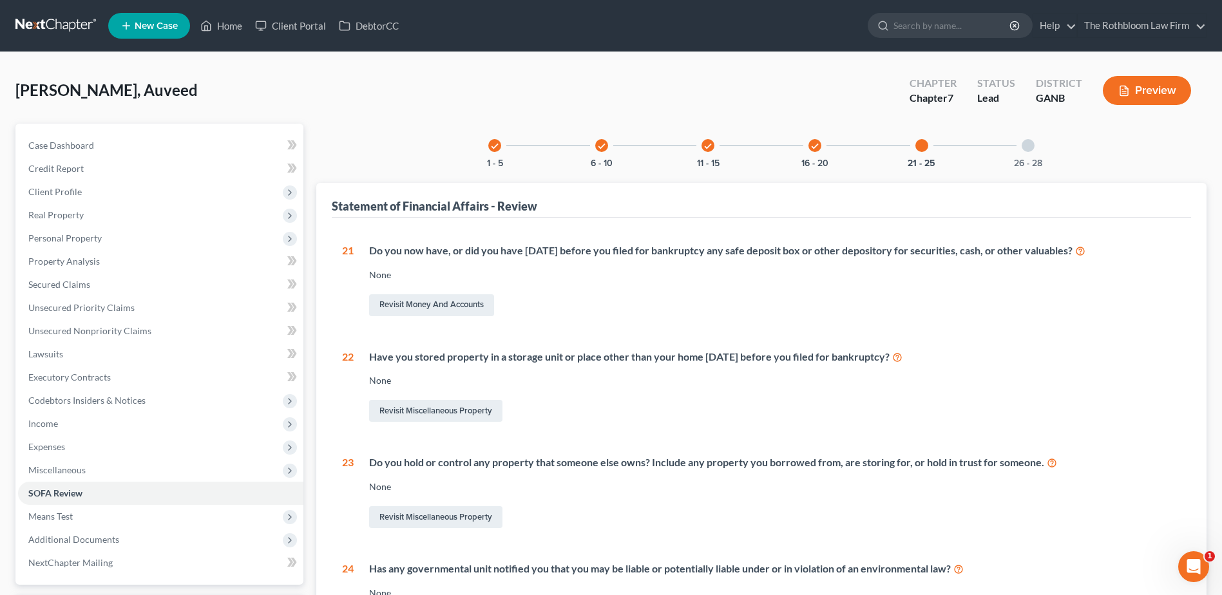
click at [1026, 143] on div at bounding box center [1028, 145] width 13 height 13
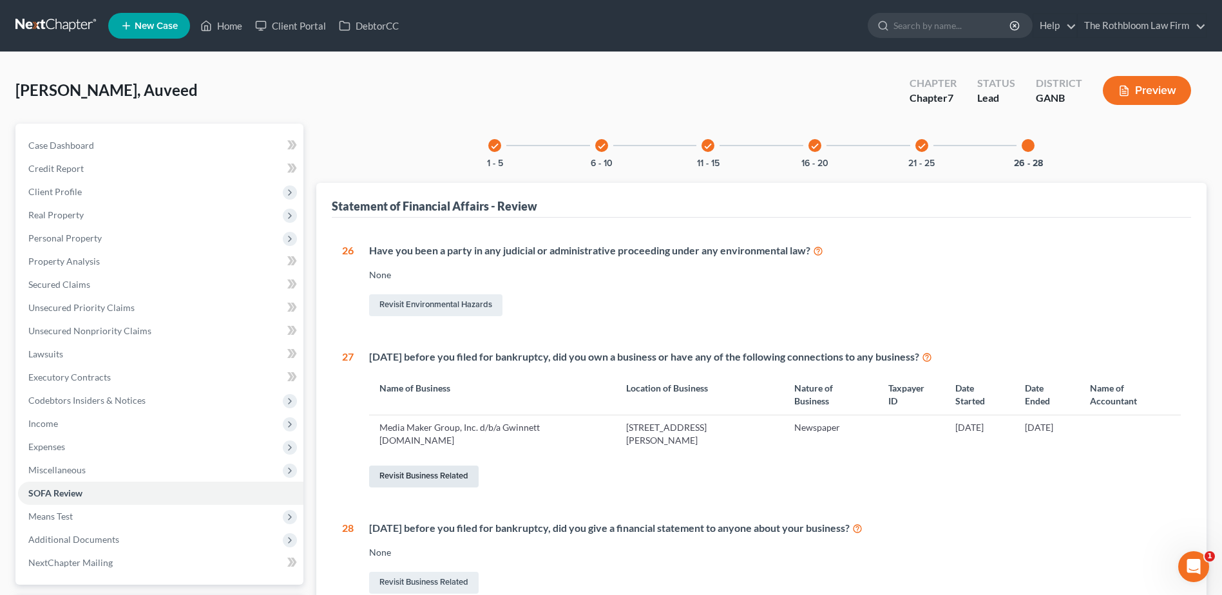
click at [416, 479] on link "Revisit Business Related" at bounding box center [424, 477] width 110 height 22
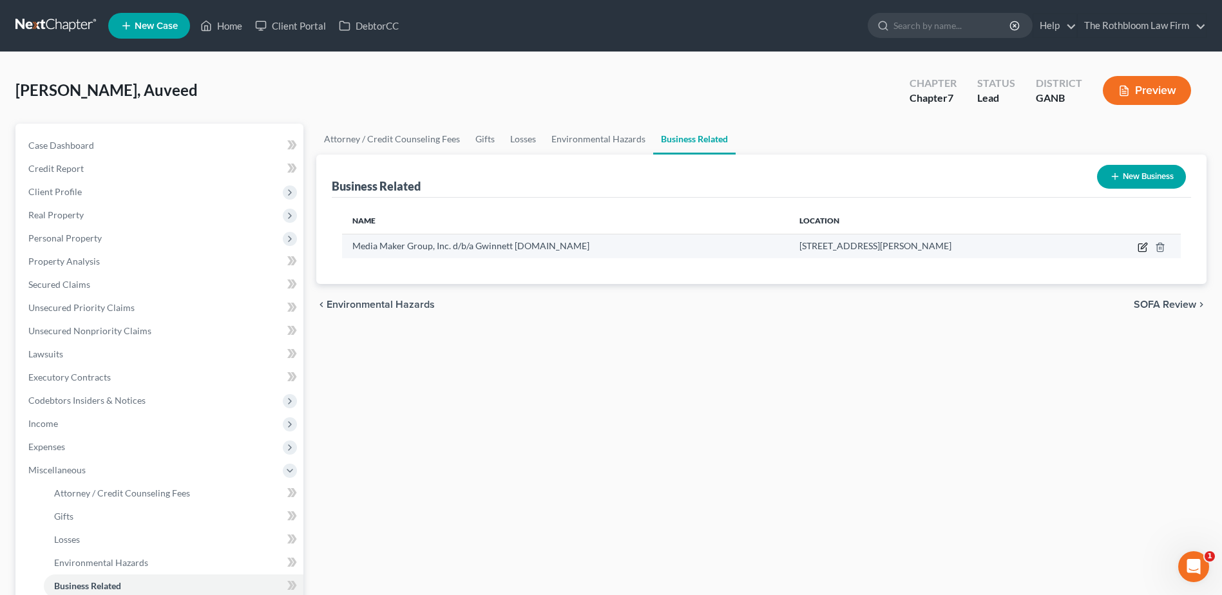
click at [1143, 247] on icon "button" at bounding box center [1143, 247] width 10 height 10
select select "officer"
select select "10"
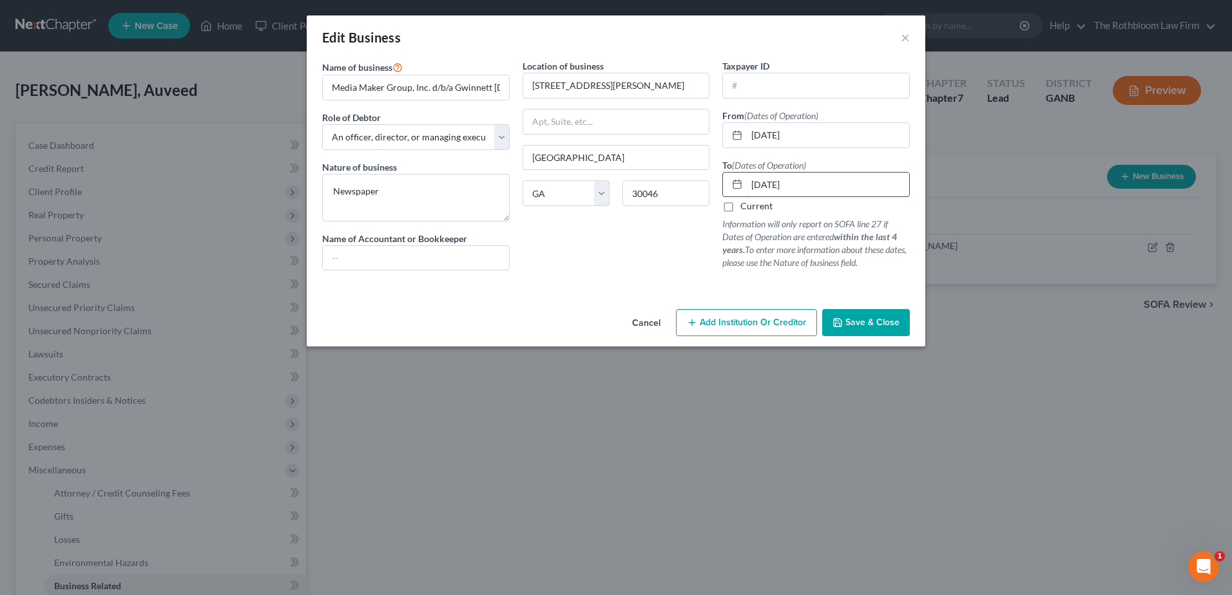
click at [820, 182] on input "[DATE]" at bounding box center [828, 185] width 162 height 24
drag, startPoint x: 820, startPoint y: 182, endPoint x: 707, endPoint y: 206, distance: 115.7
click at [711, 207] on div "Name of business * Media Maker Group, Inc. d/b/a Gwinnett [DOMAIN_NAME] Role of…" at bounding box center [616, 175] width 600 height 232
type input "[DATE]"
click at [870, 325] on span "Save & Close" at bounding box center [872, 322] width 54 height 11
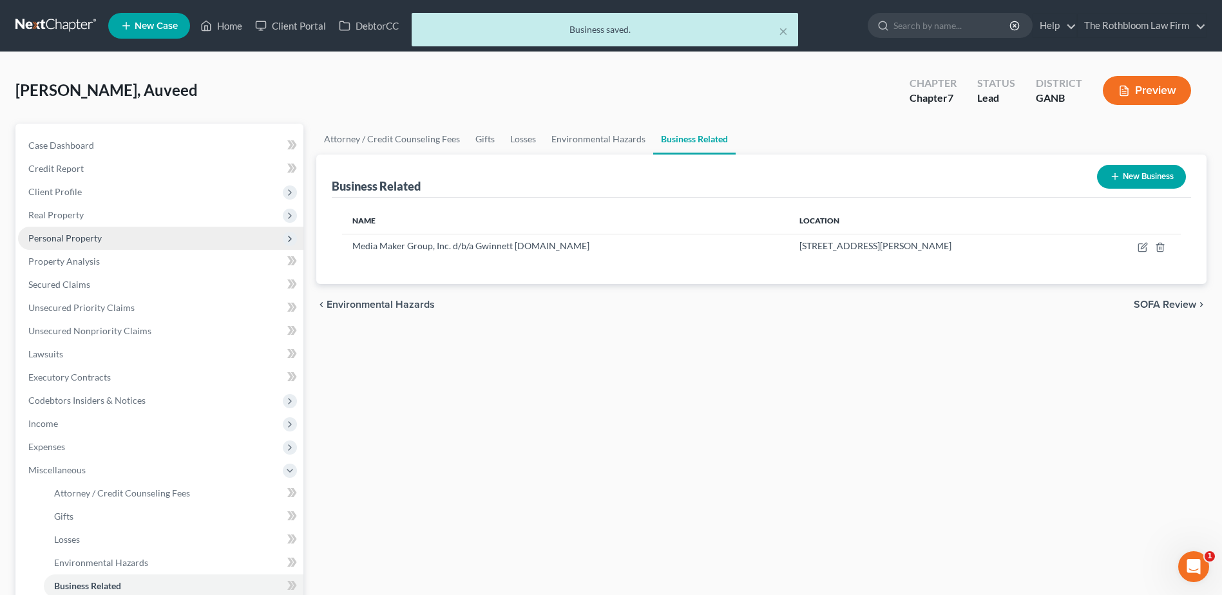
click at [53, 245] on span "Personal Property" at bounding box center [160, 238] width 285 height 23
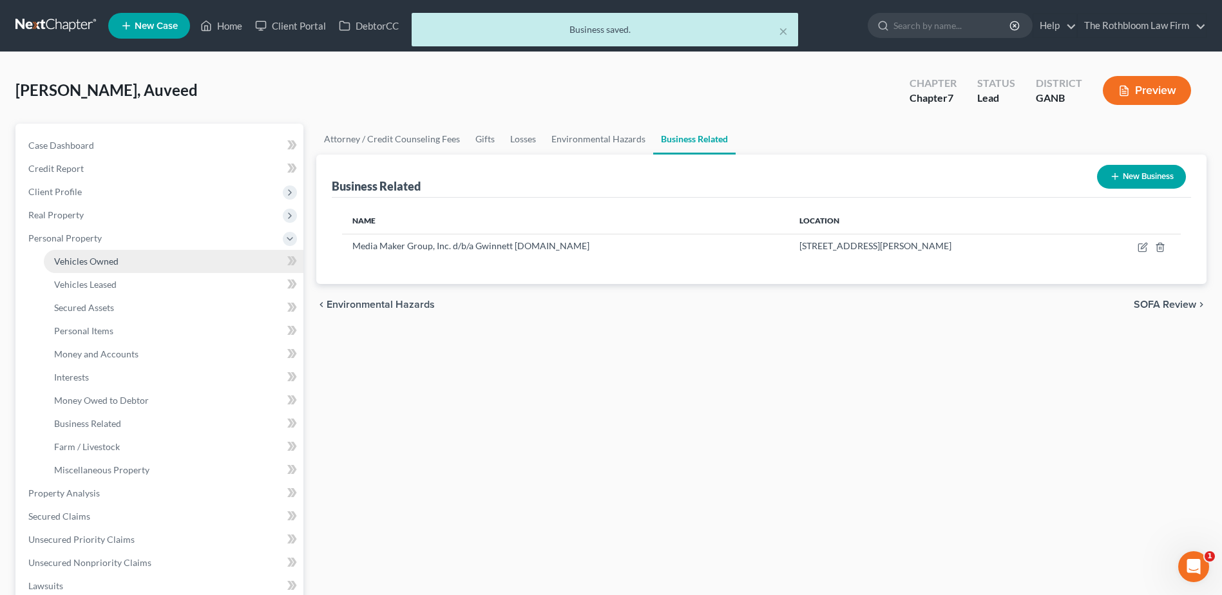
click at [86, 260] on span "Vehicles Owned" at bounding box center [86, 261] width 64 height 11
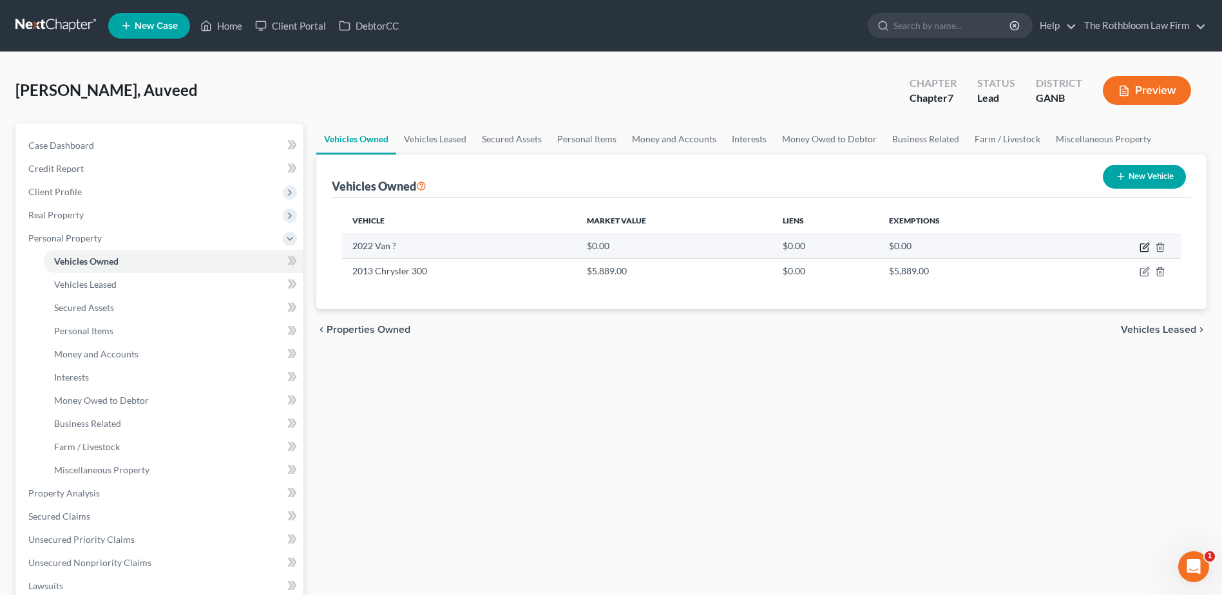
click at [1144, 244] on icon "button" at bounding box center [1144, 248] width 8 height 8
select select "0"
select select "4"
select select "0"
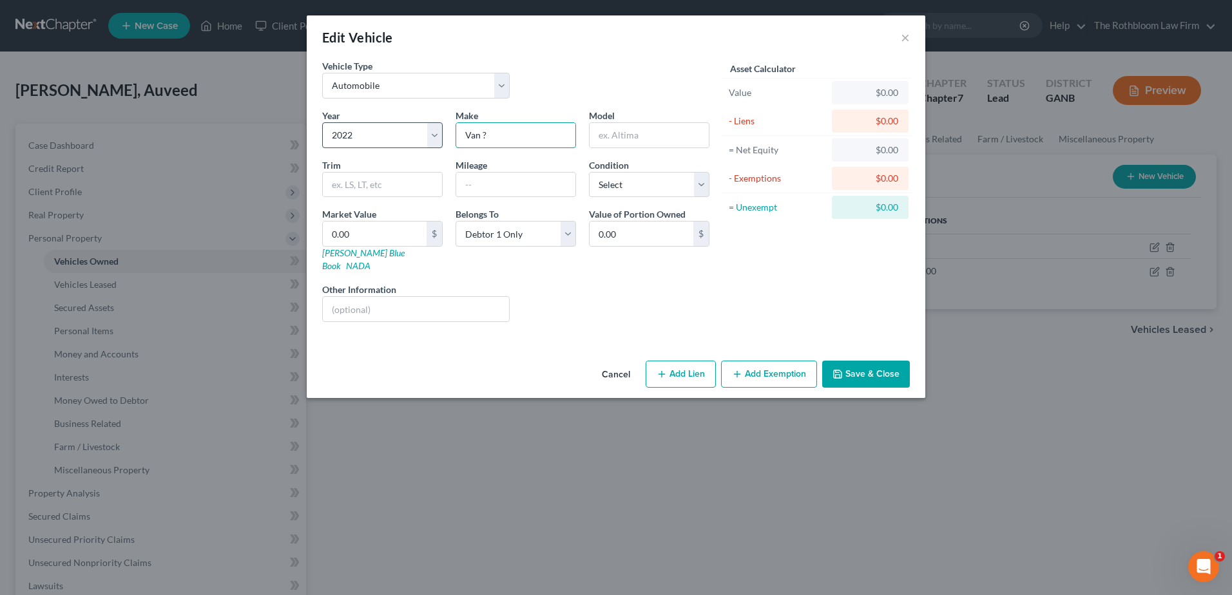
drag, startPoint x: 499, startPoint y: 134, endPoint x: 442, endPoint y: 138, distance: 57.5
click at [442, 138] on div "Year Select 2026 2025 2024 2023 2022 2021 2020 2019 2018 2017 2016 2015 2014 20…" at bounding box center [516, 221] width 400 height 224
type input "Ford"
click at [904, 41] on button "×" at bounding box center [905, 37] width 9 height 15
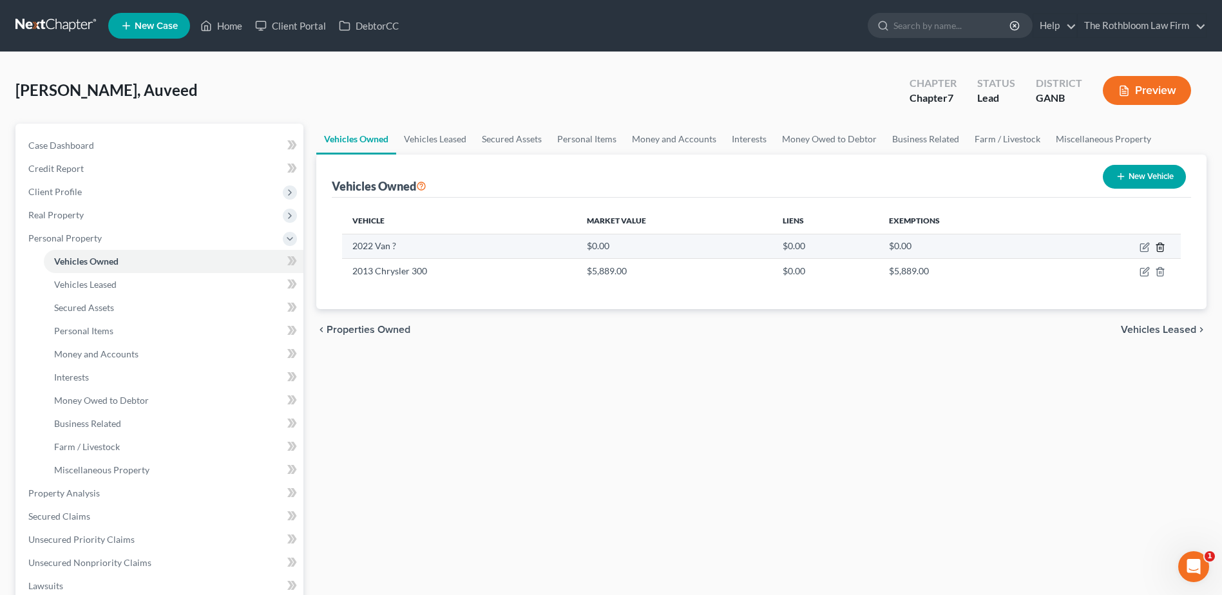
click at [1161, 247] on line "button" at bounding box center [1161, 248] width 0 height 3
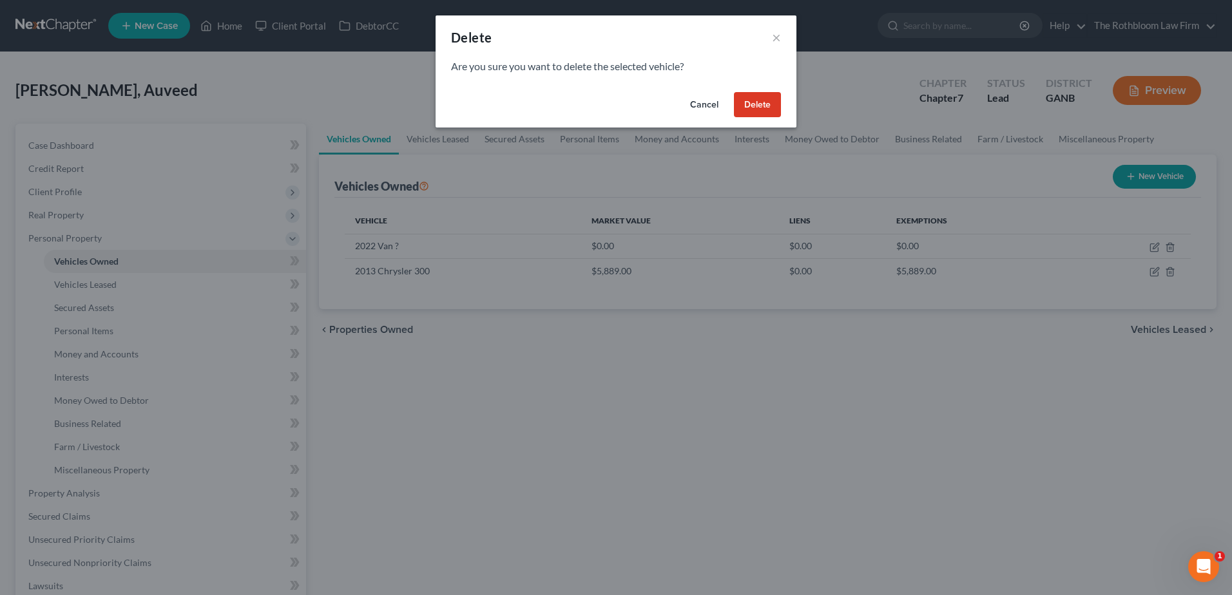
click at [759, 101] on button "Delete" at bounding box center [757, 105] width 47 height 26
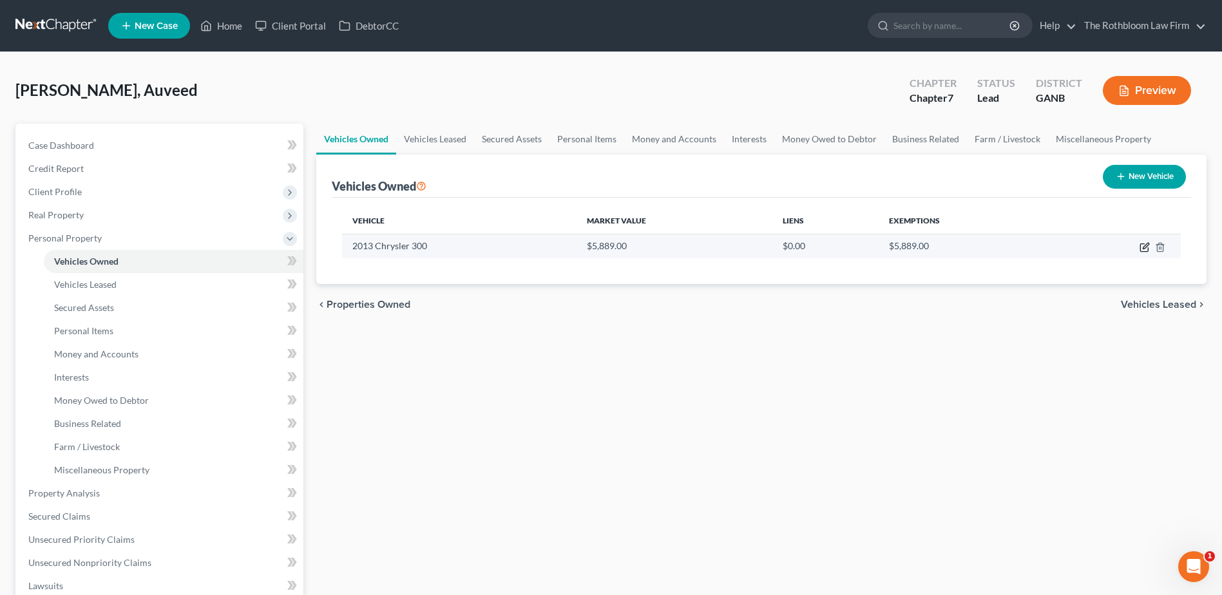
click at [1144, 247] on icon "button" at bounding box center [1145, 247] width 10 height 10
select select "0"
select select "13"
select select "2"
select select "0"
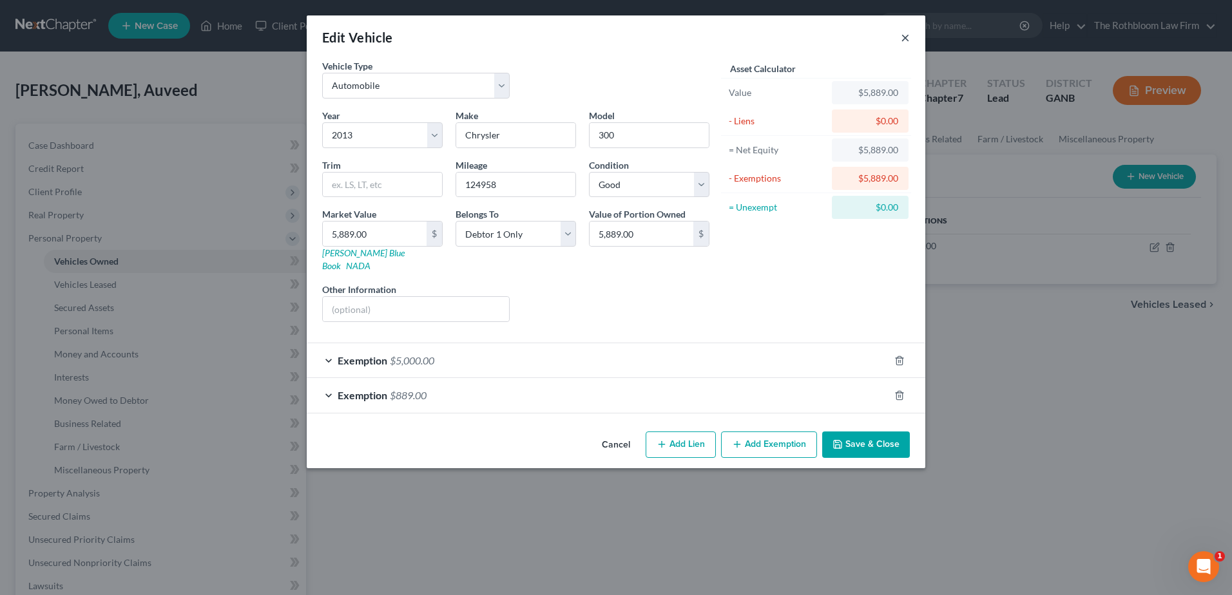
click at [905, 37] on button "×" at bounding box center [905, 37] width 9 height 15
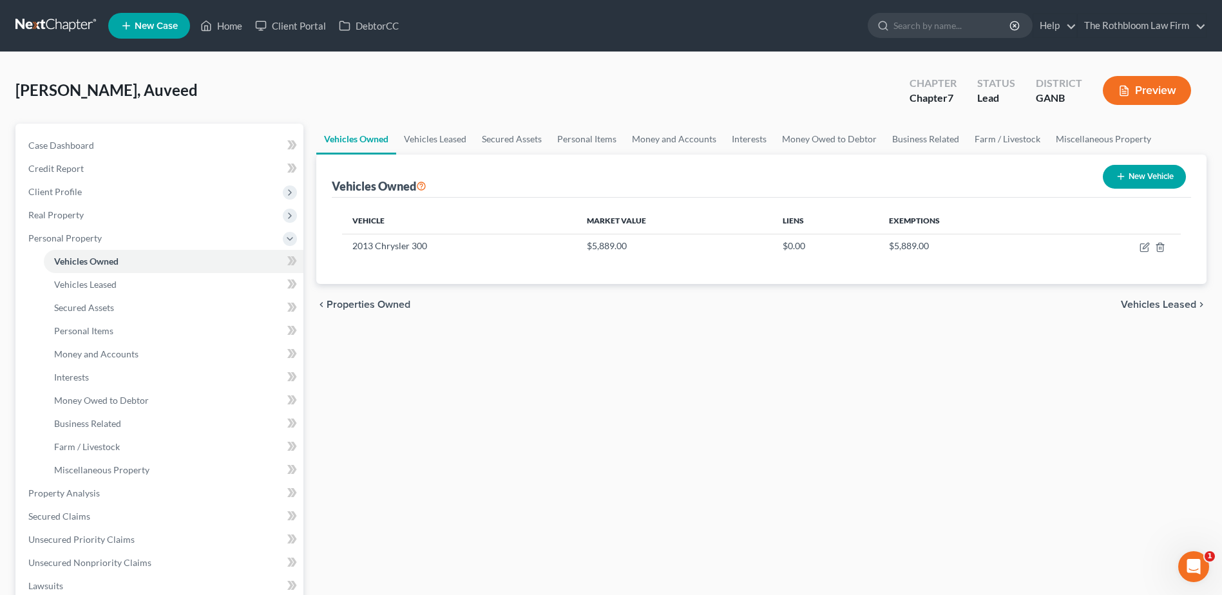
click at [1136, 181] on button "New Vehicle" at bounding box center [1144, 177] width 83 height 24
select select "0"
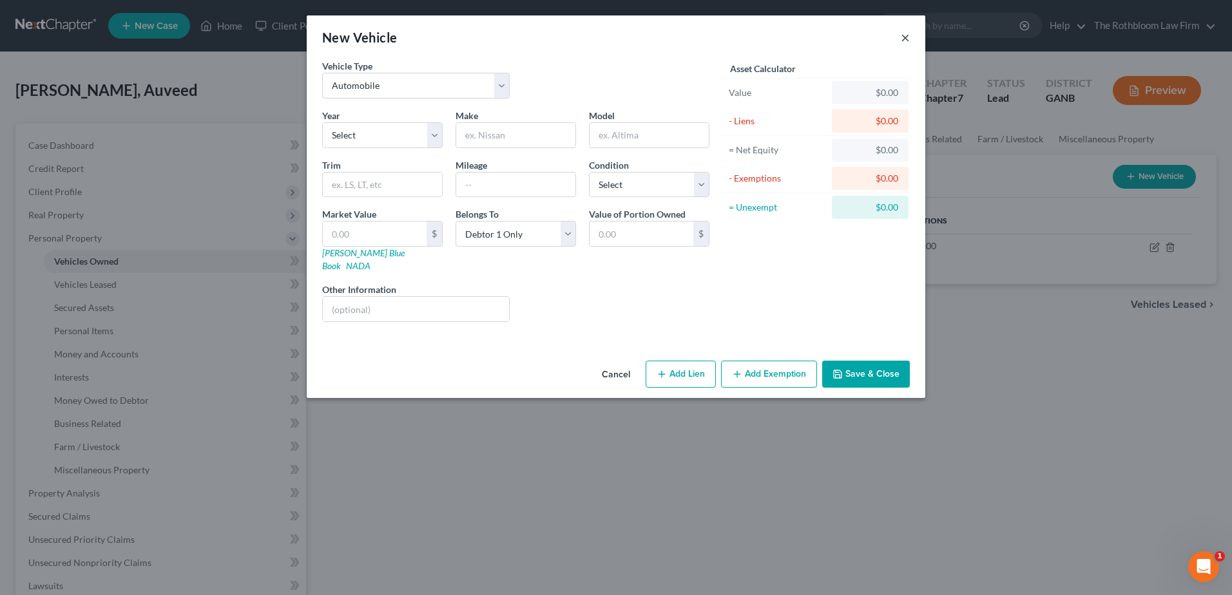
click at [906, 41] on button "×" at bounding box center [905, 37] width 9 height 15
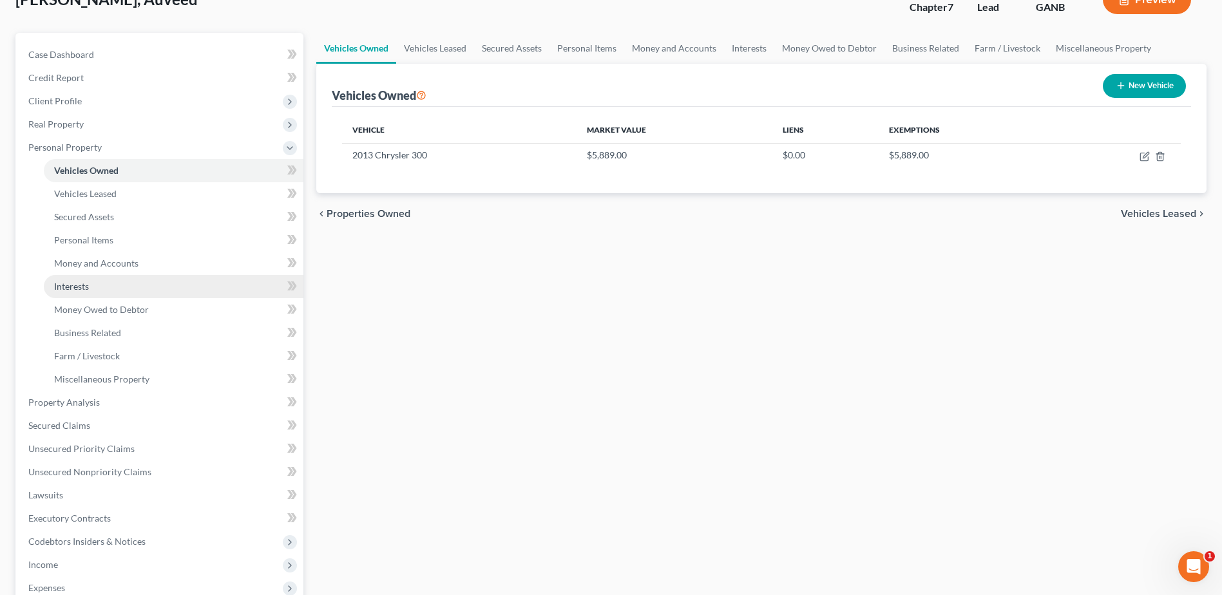
scroll to position [129, 0]
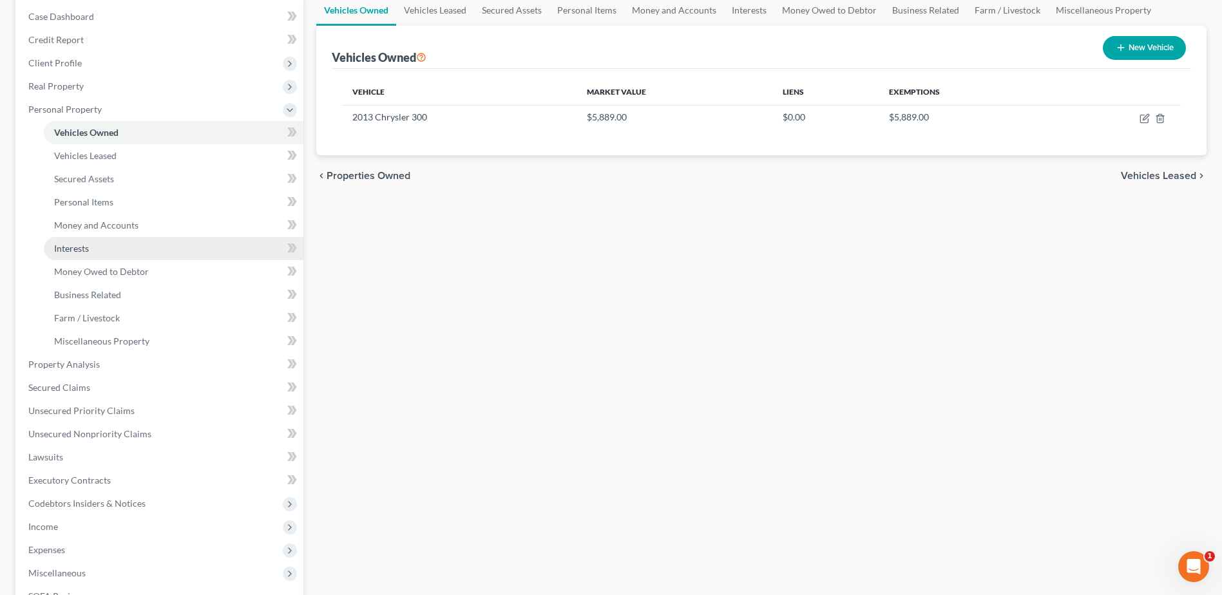
click at [73, 247] on span "Interests" at bounding box center [71, 248] width 35 height 11
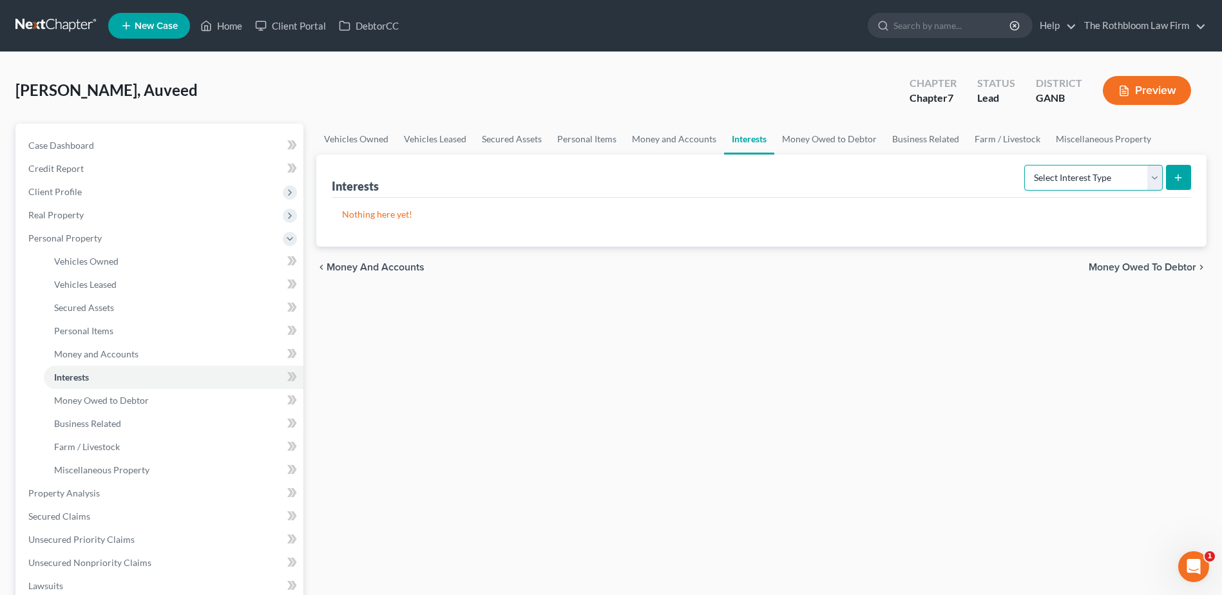
click at [1154, 181] on select "Select Interest Type 401K Annuity Bond Education IRA Government Bond Government…" at bounding box center [1093, 178] width 139 height 26
click at [669, 477] on div "Vehicles Owned Vehicles Leased Secured Assets Personal Items Money and Accounts…" at bounding box center [761, 507] width 903 height 767
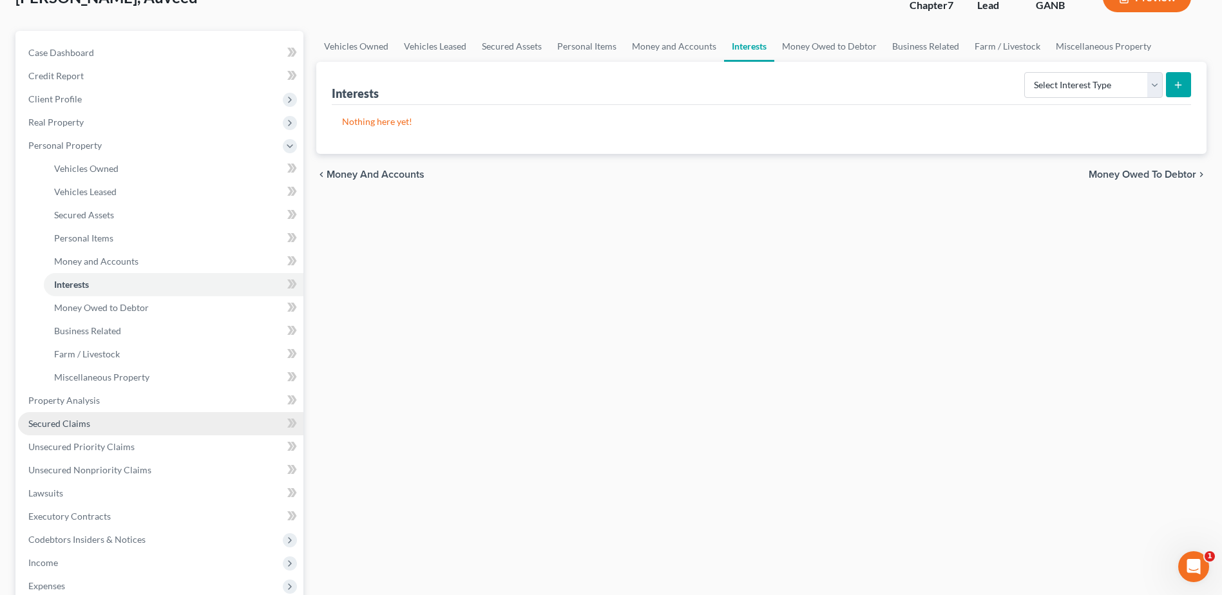
scroll to position [193, 0]
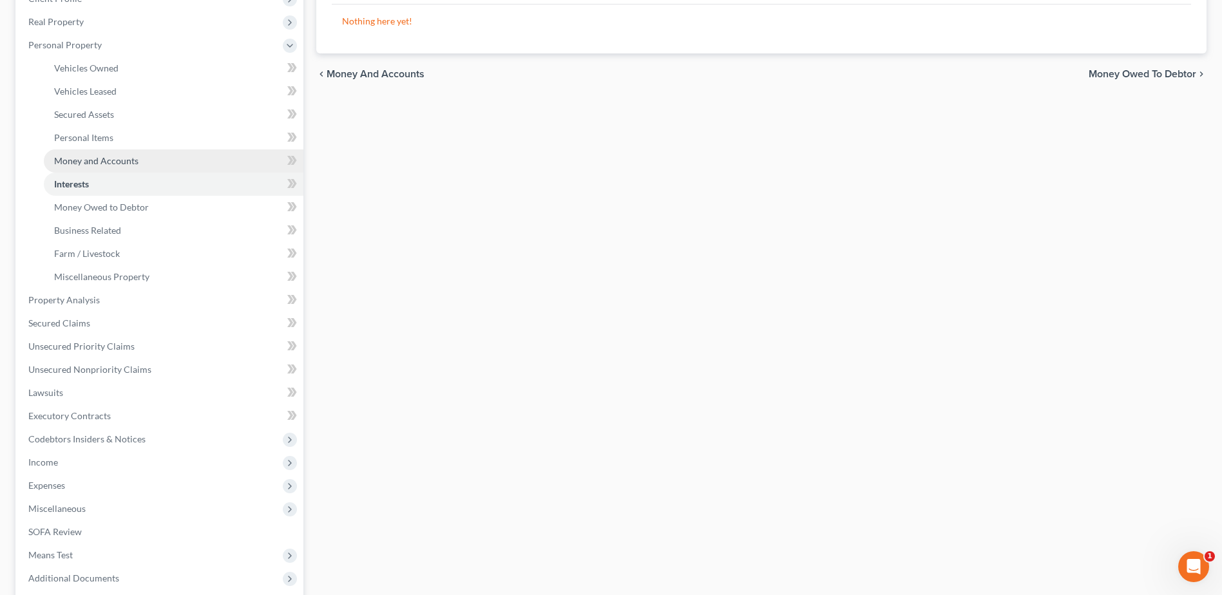
click at [105, 157] on span "Money and Accounts" at bounding box center [96, 160] width 84 height 11
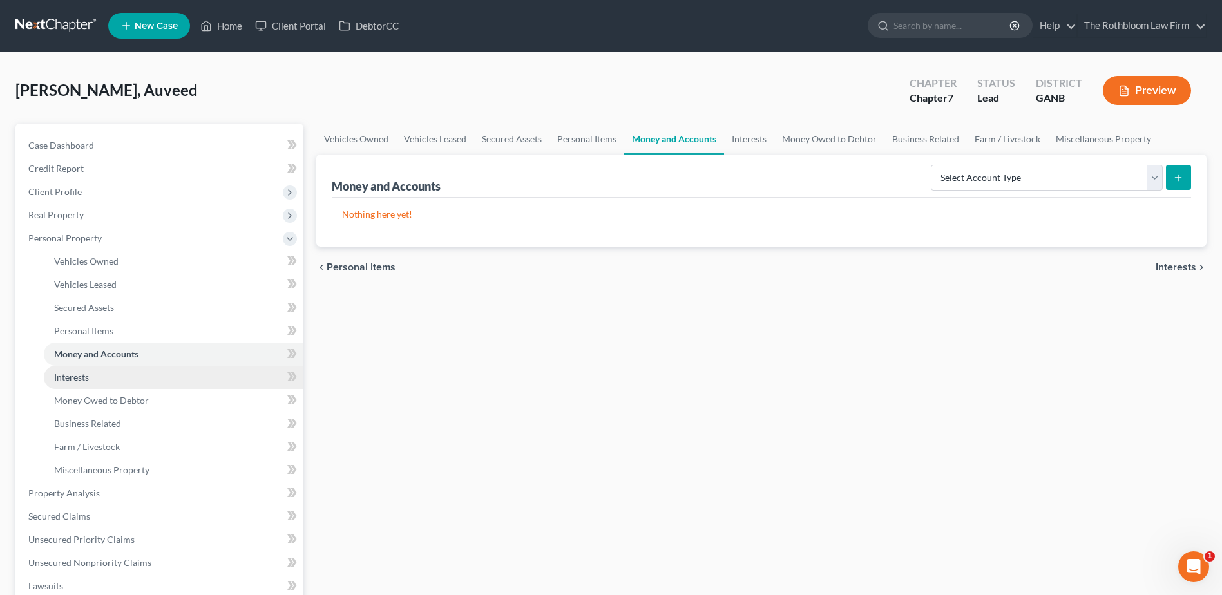
click at [84, 379] on span "Interests" at bounding box center [71, 377] width 35 height 11
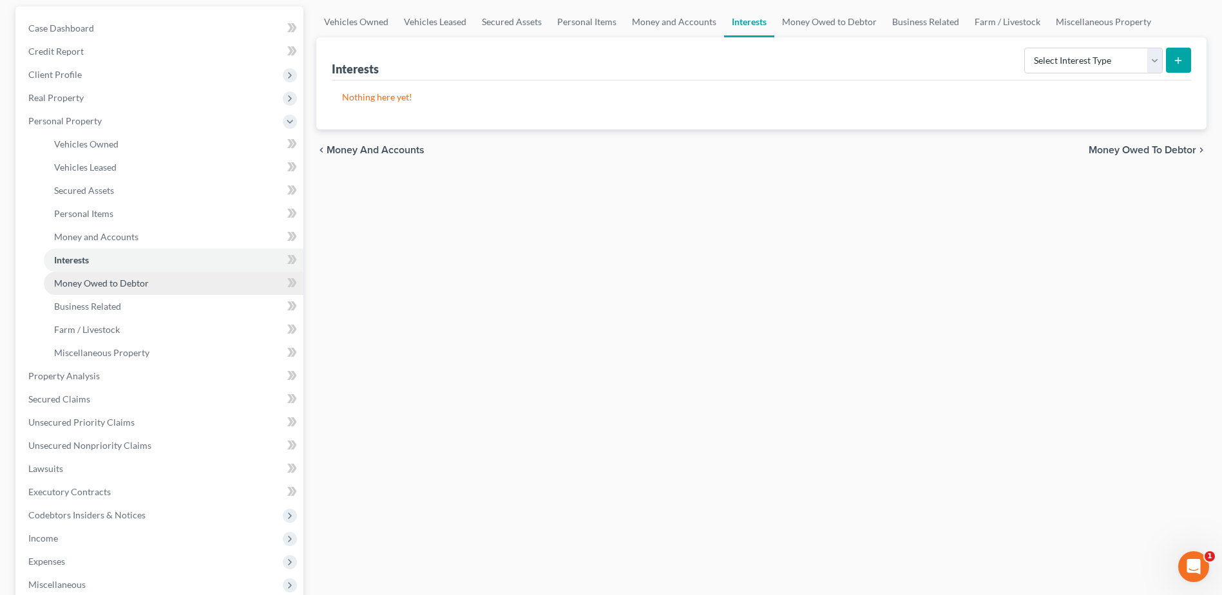
scroll to position [193, 0]
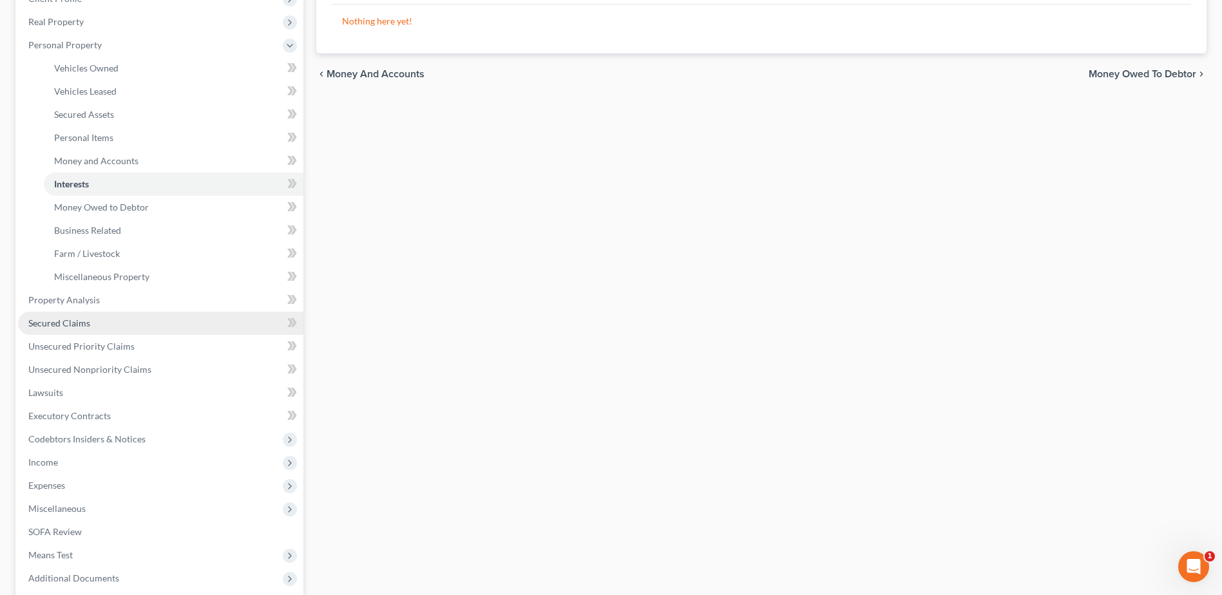
click at [93, 318] on link "Secured Claims" at bounding box center [160, 323] width 285 height 23
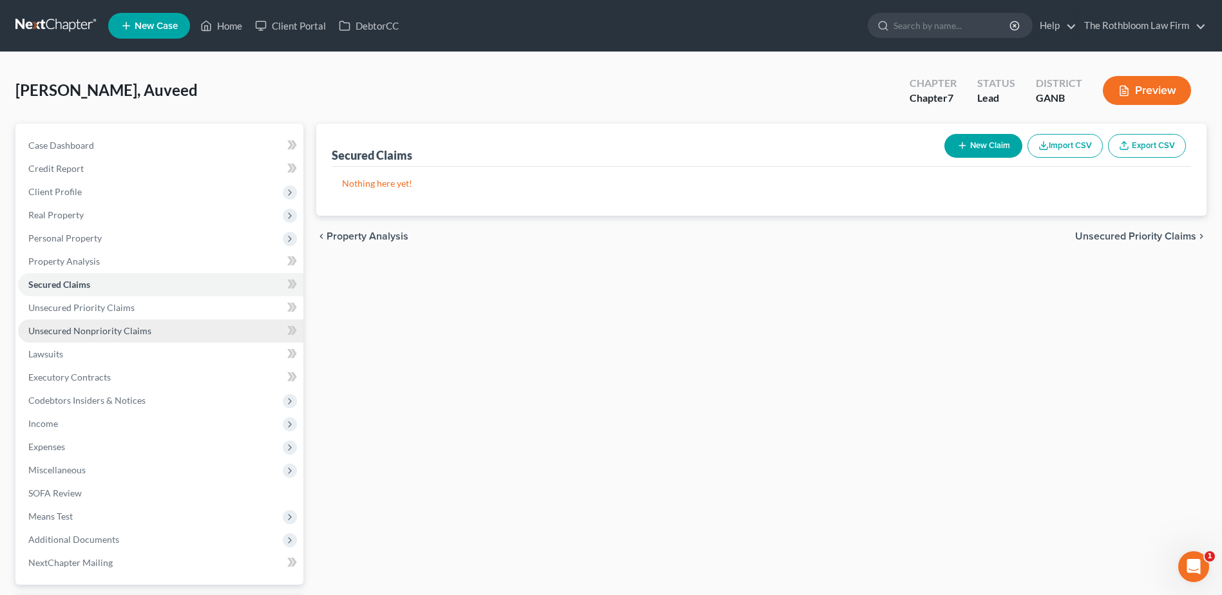
click at [86, 325] on span "Unsecured Nonpriority Claims" at bounding box center [89, 330] width 123 height 11
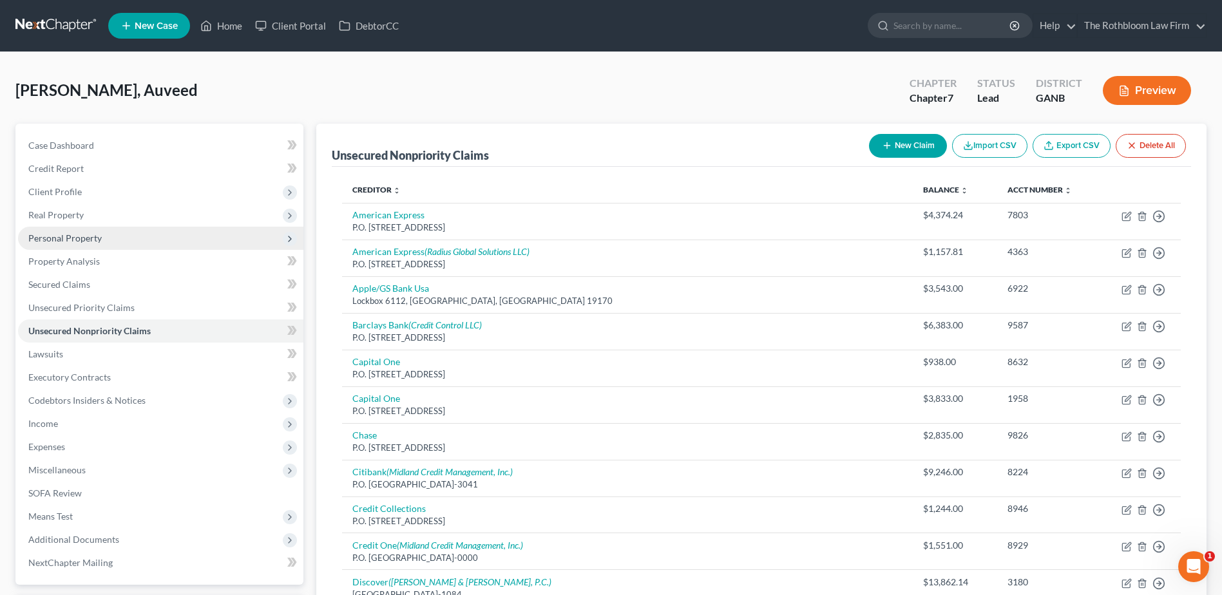
click at [71, 238] on span "Personal Property" at bounding box center [64, 238] width 73 height 11
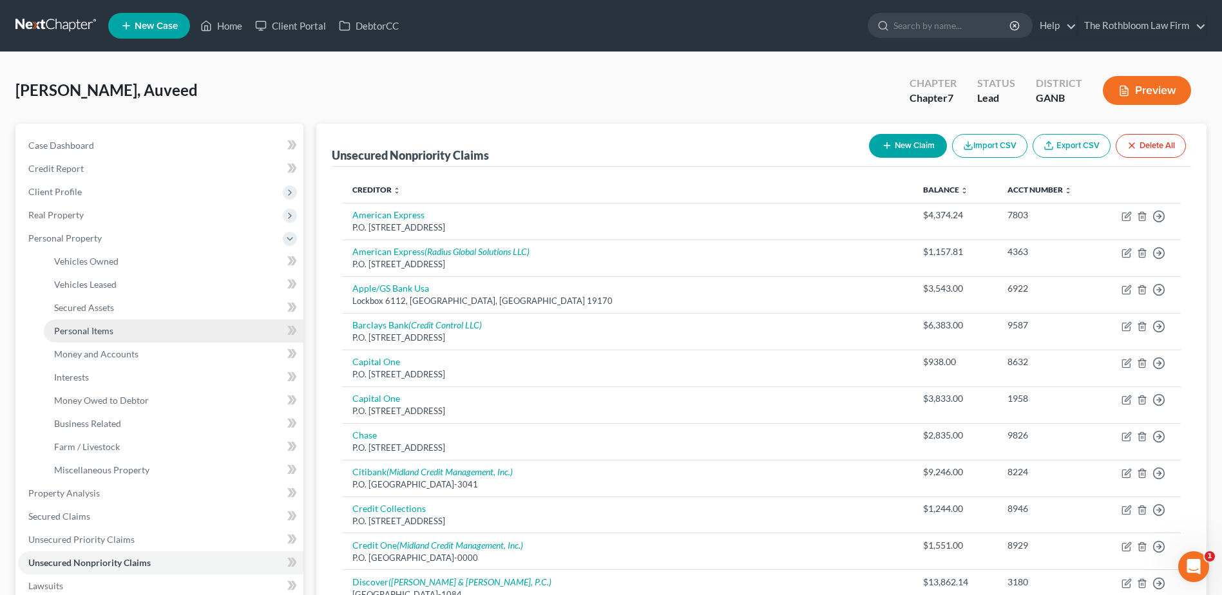
click at [93, 329] on span "Personal Items" at bounding box center [83, 330] width 59 height 11
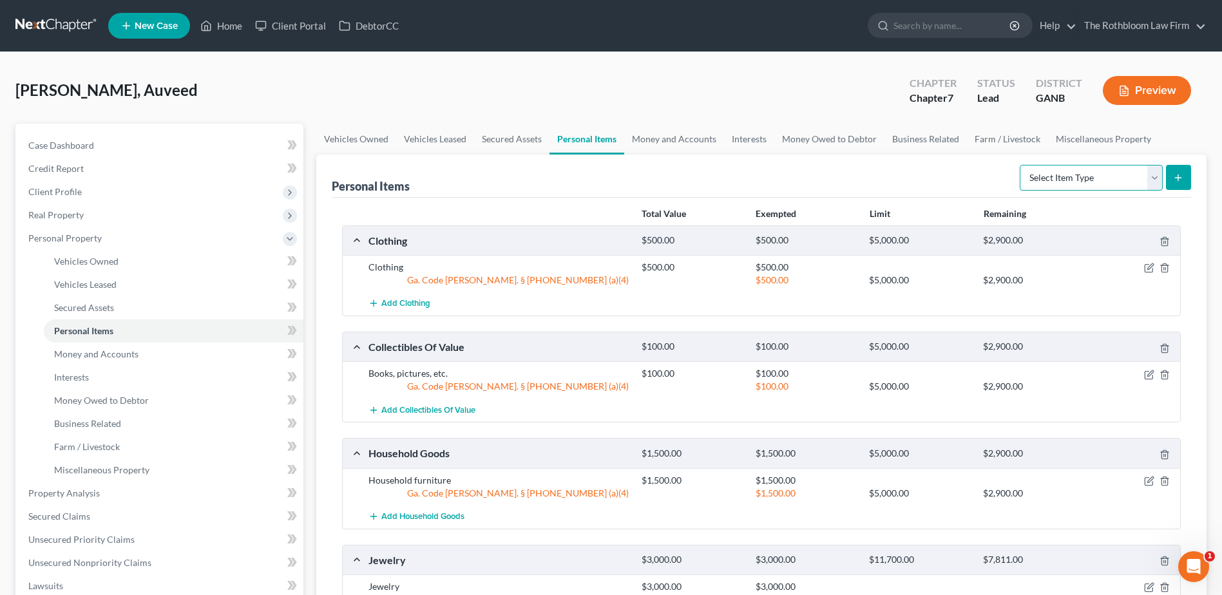
click at [1156, 182] on select "Select Item Type Clothing Collectibles Of Value Electronics Firearms Household …" at bounding box center [1091, 178] width 143 height 26
select select "electronics"
click at [1021, 165] on select "Select Item Type Clothing Collectibles Of Value Electronics Firearms Household …" at bounding box center [1091, 178] width 143 height 26
click at [1173, 176] on icon "submit" at bounding box center [1178, 178] width 10 height 10
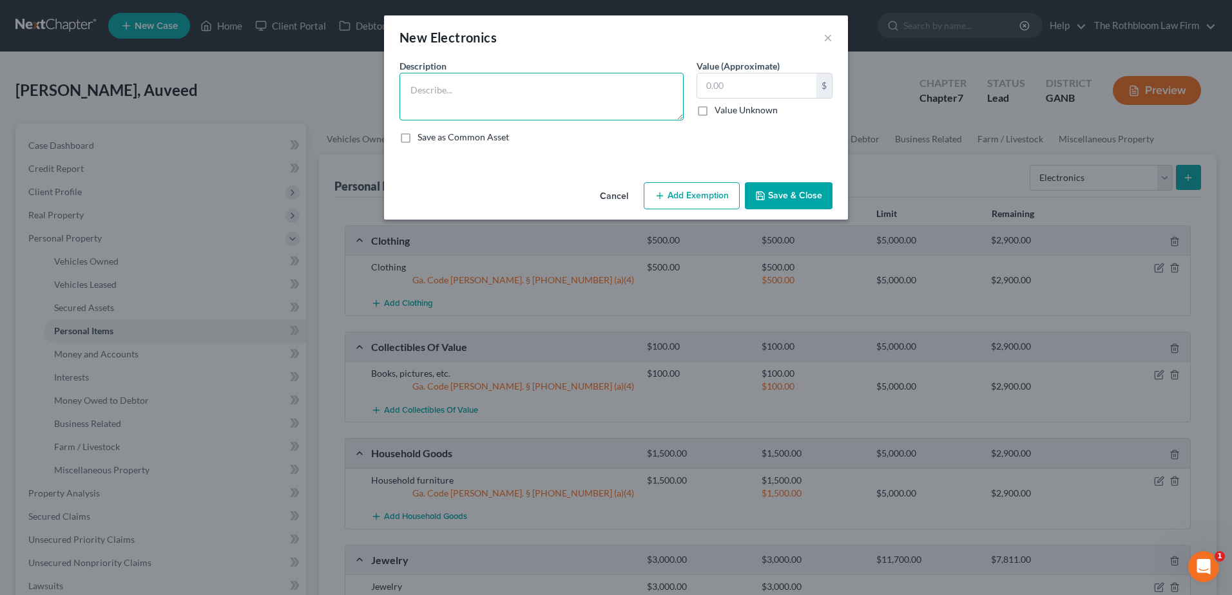
click at [441, 82] on textarea at bounding box center [541, 97] width 284 height 48
type textarea "Electronics"
type input "500"
click at [718, 190] on button "Add Exemption" at bounding box center [692, 195] width 96 height 27
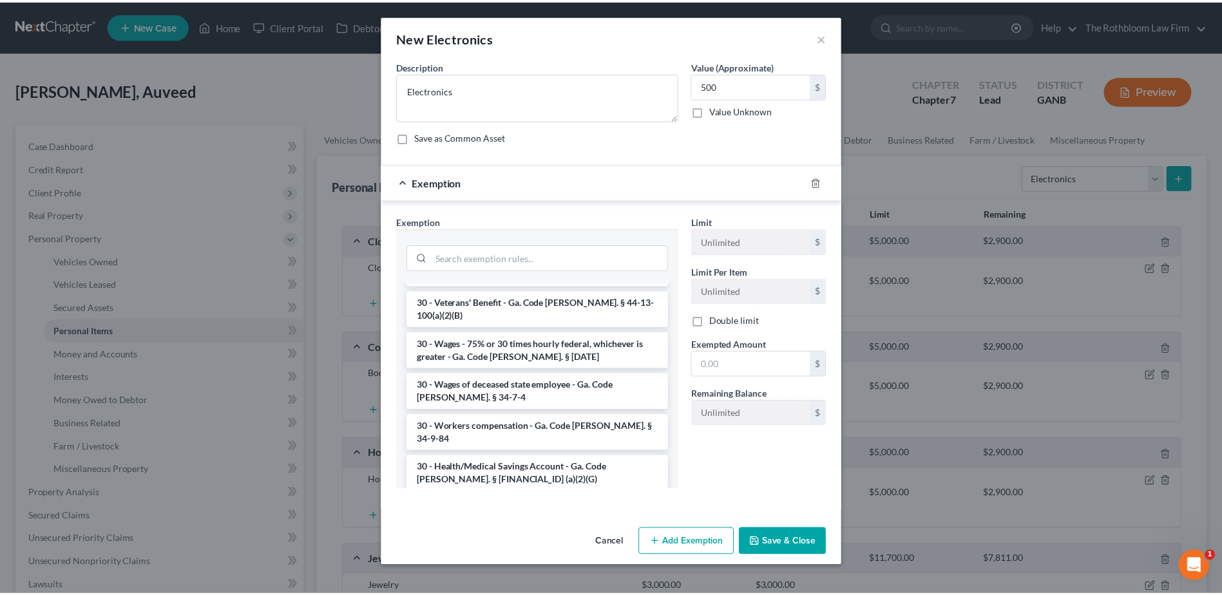
scroll to position [1796, 0]
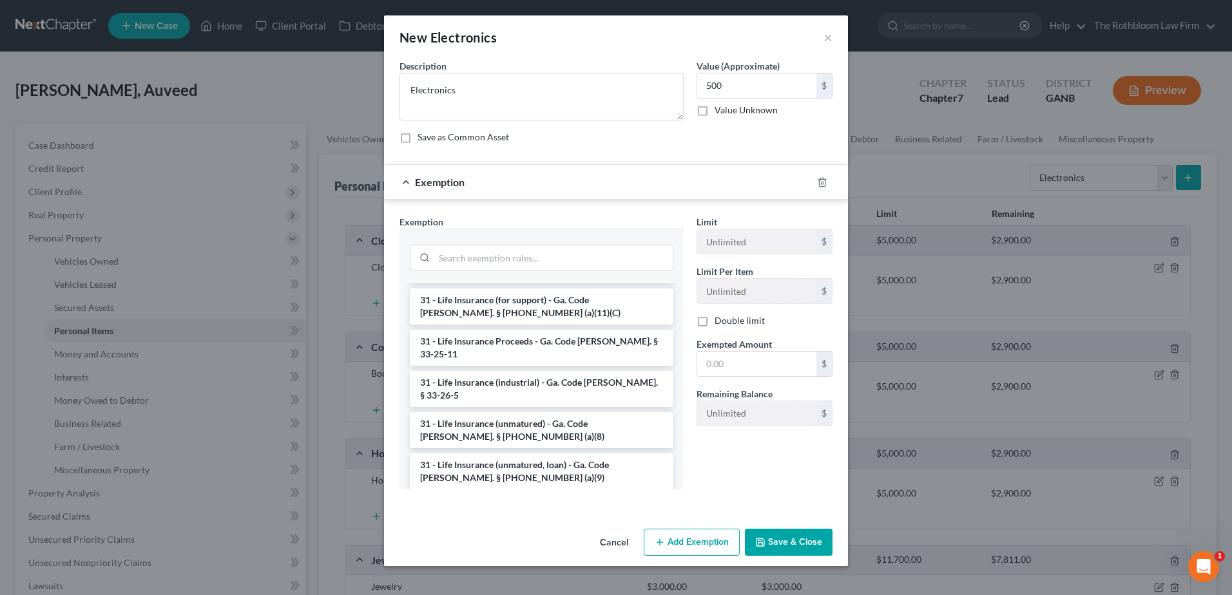
click at [499, 577] on li "6 - Household Goods and Furnishings - Ga. Code [PERSON_NAME]. § [PHONE_NUMBER] …" at bounding box center [541, 595] width 263 height 36
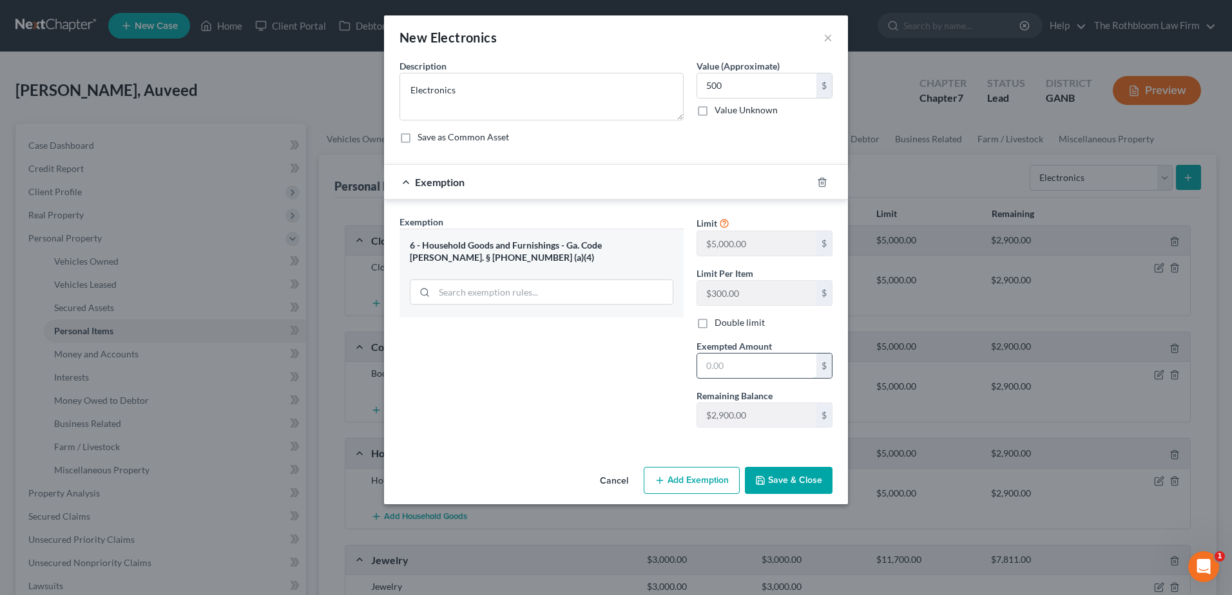
click at [720, 359] on input "text" at bounding box center [756, 366] width 119 height 24
type input "500"
click at [797, 477] on button "Save & Close" at bounding box center [789, 480] width 88 height 27
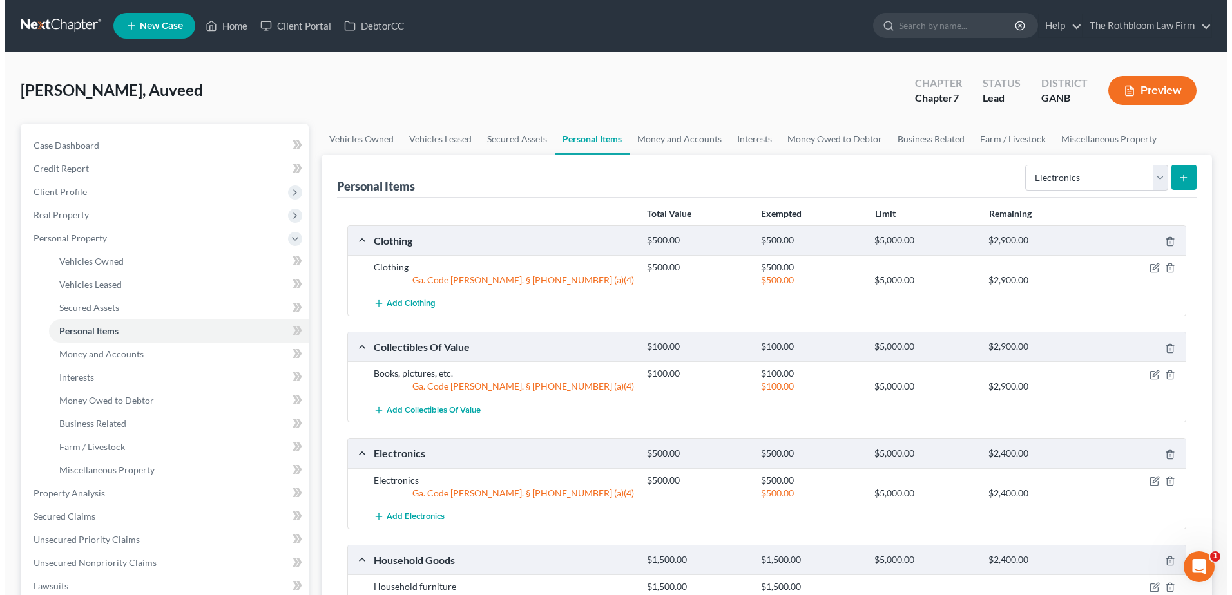
scroll to position [258, 0]
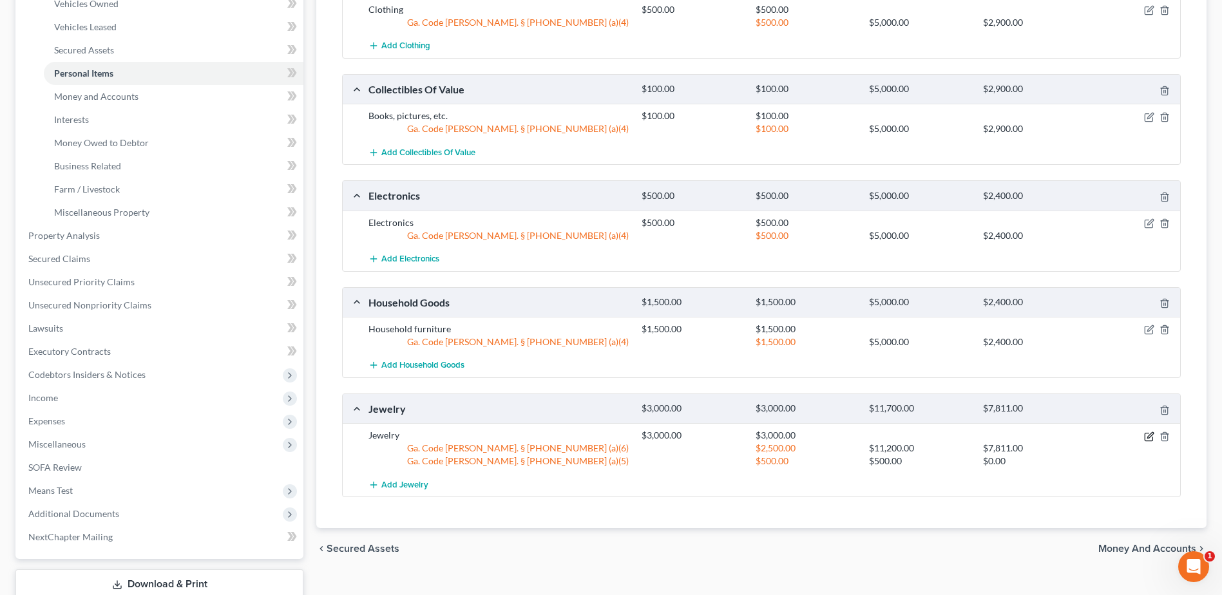
click at [1149, 439] on icon "button" at bounding box center [1149, 437] width 10 height 10
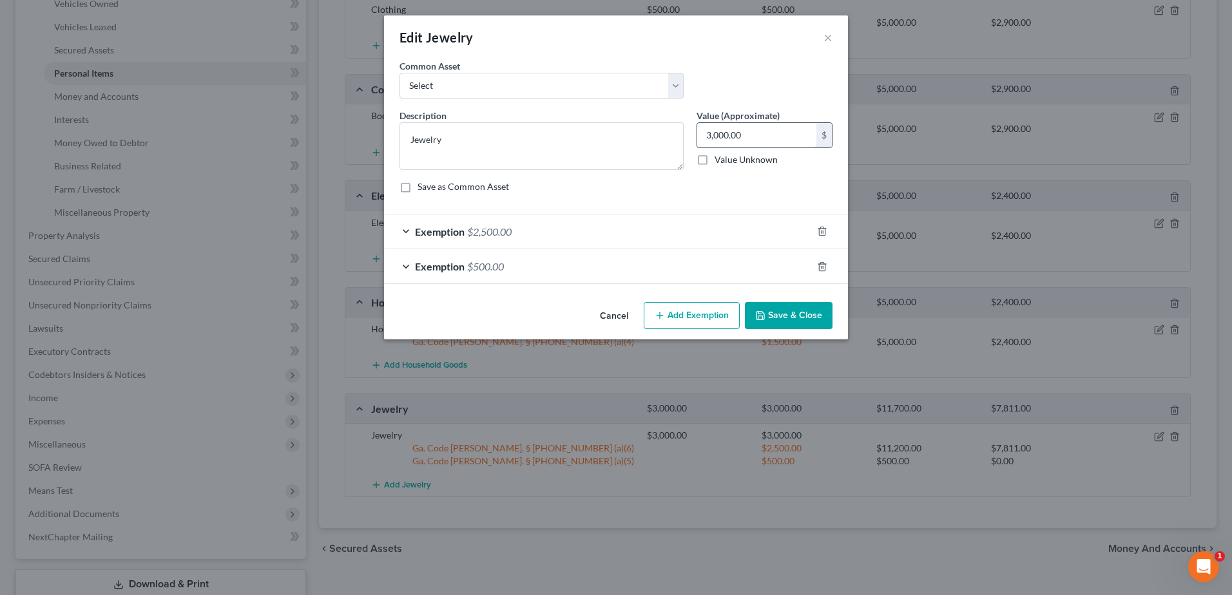
click at [763, 137] on input "3,000.00" at bounding box center [756, 135] width 119 height 24
type input "1,500"
click at [520, 237] on div "Exemption $2,500.00" at bounding box center [598, 232] width 428 height 34
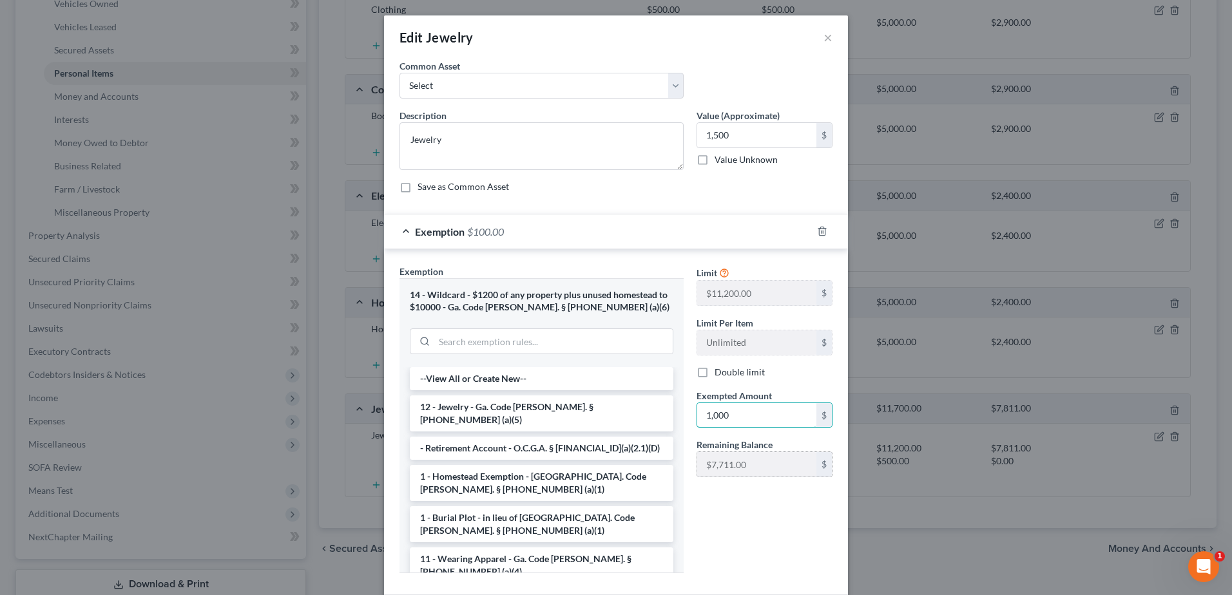
type input "1,000"
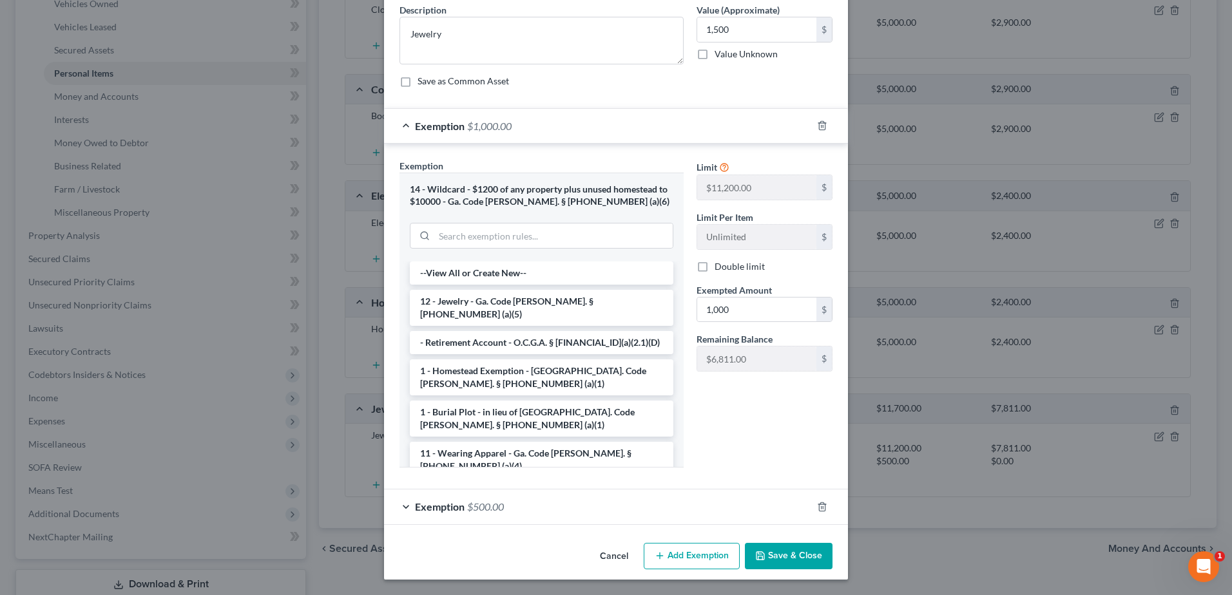
click at [475, 504] on span "$500.00" at bounding box center [485, 507] width 37 height 12
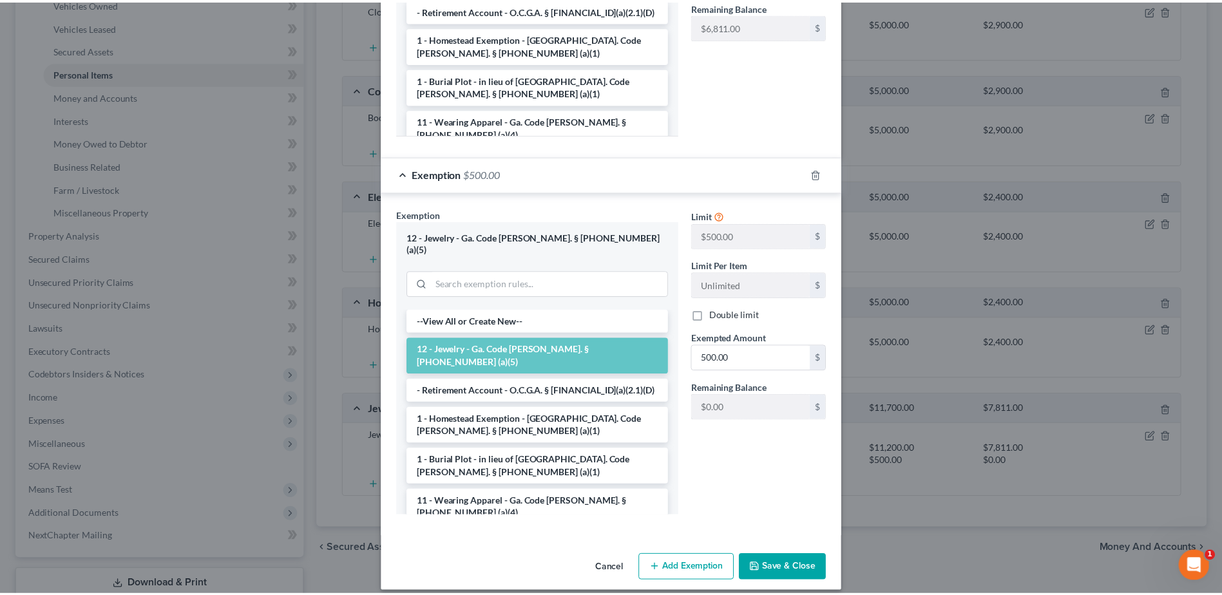
scroll to position [439, 0]
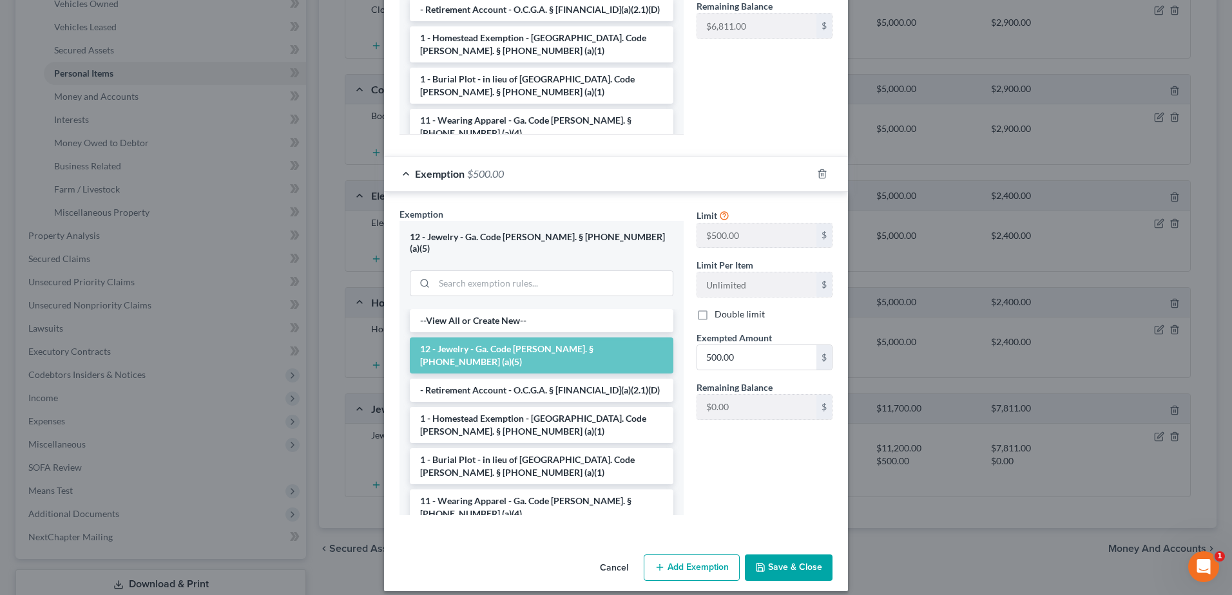
click at [780, 559] on button "Save & Close" at bounding box center [789, 568] width 88 height 27
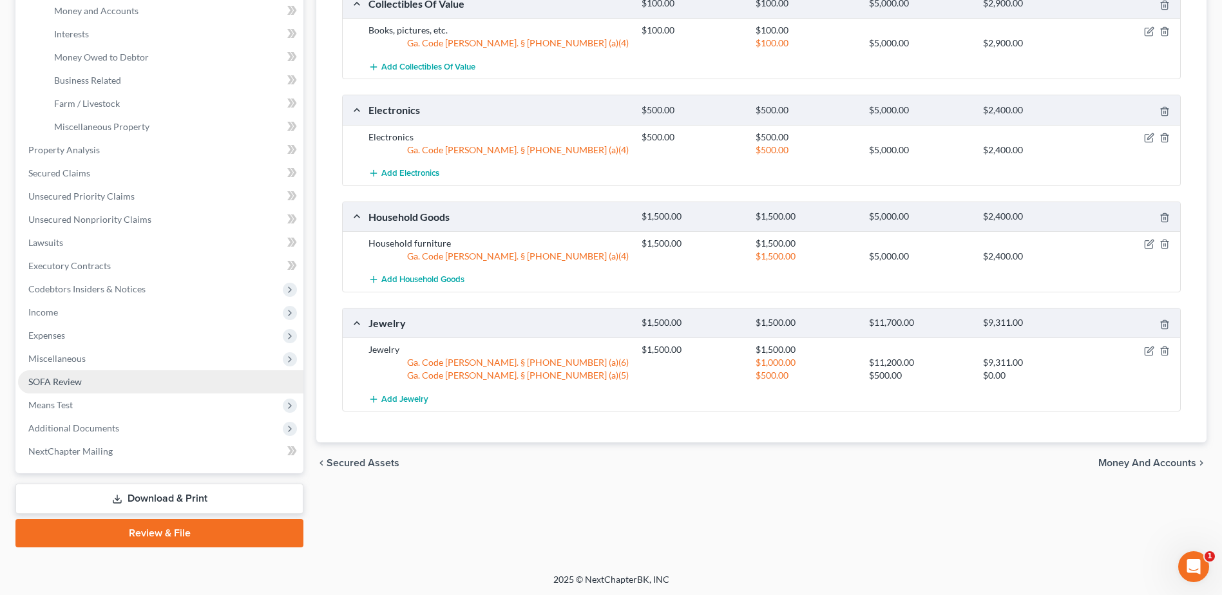
scroll to position [345, 0]
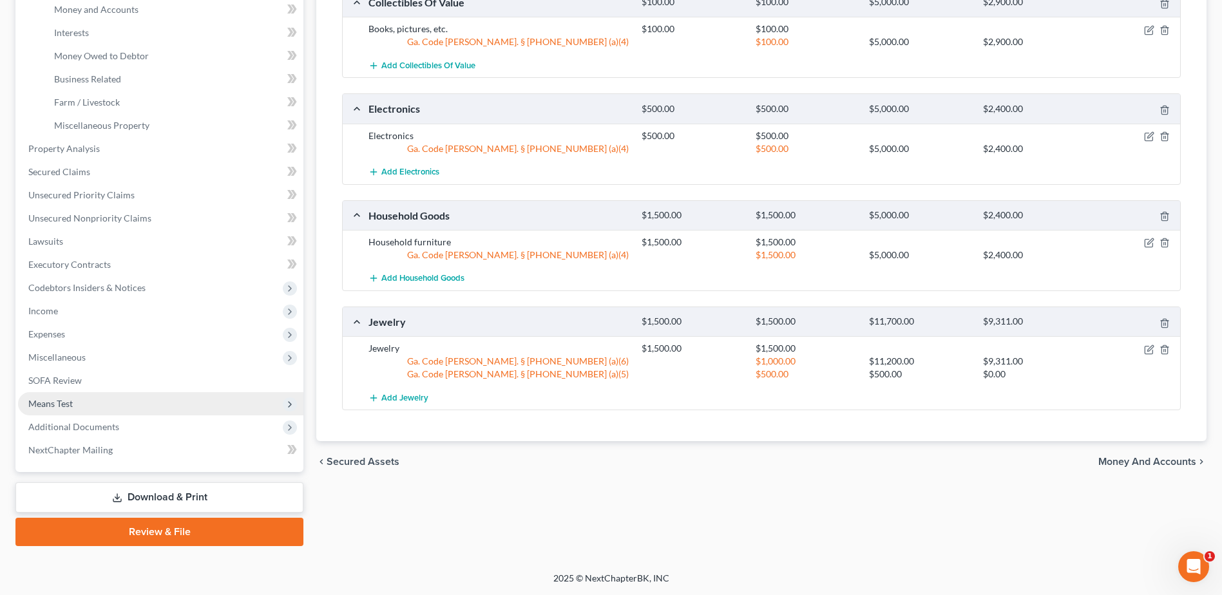
click at [55, 407] on span "Means Test" at bounding box center [50, 403] width 44 height 11
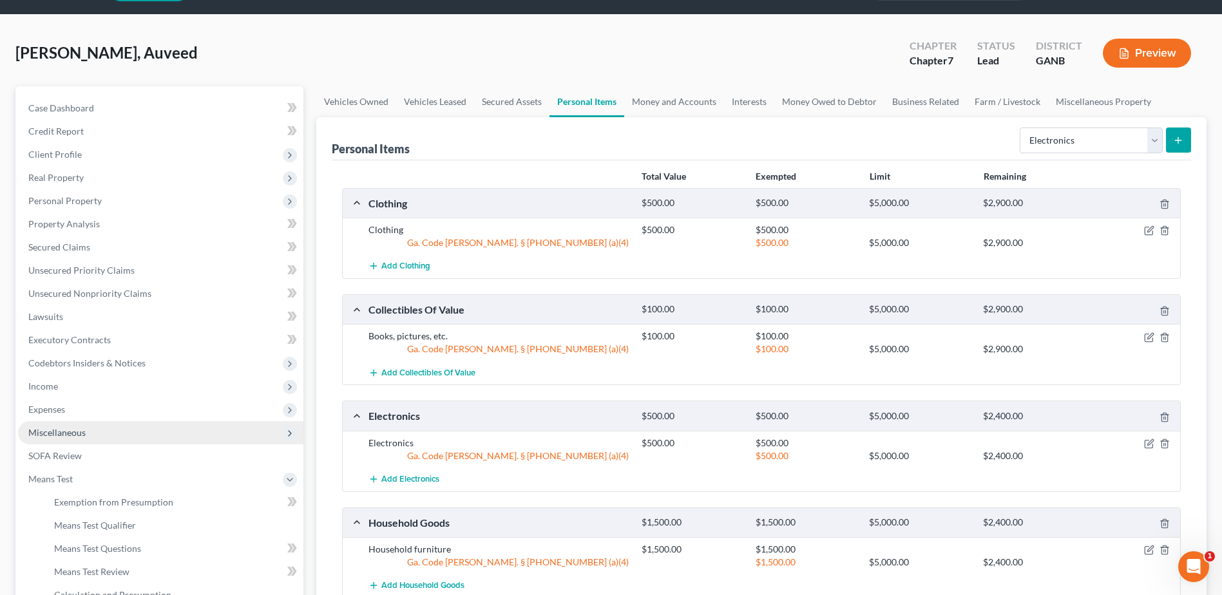
scroll to position [23, 0]
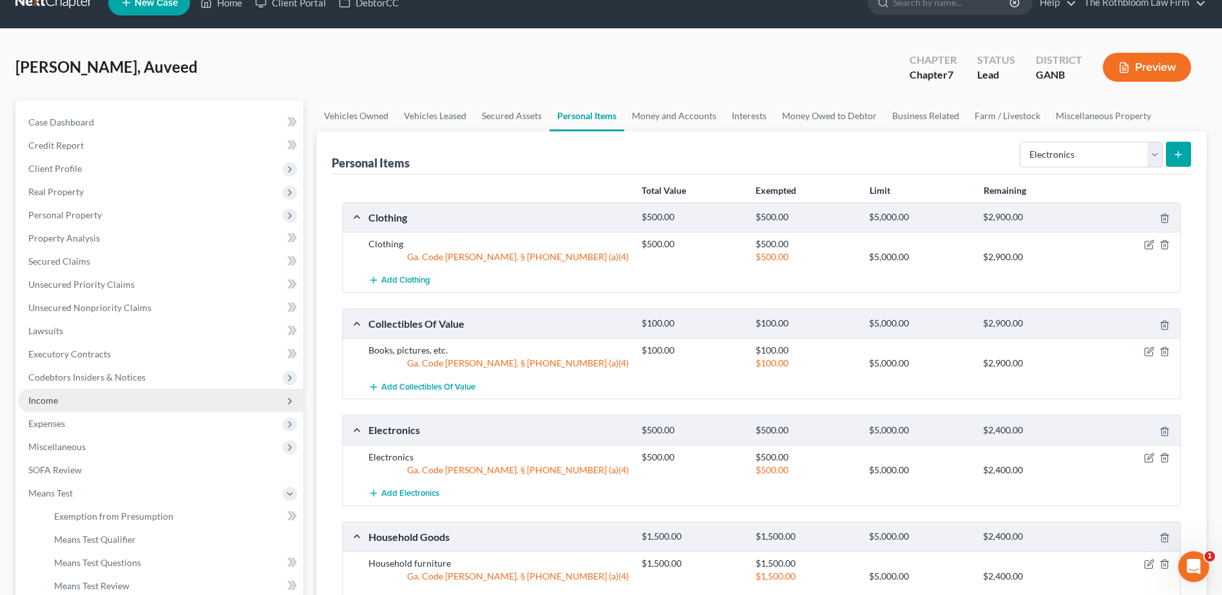
click at [58, 399] on span "Income" at bounding box center [160, 400] width 285 height 23
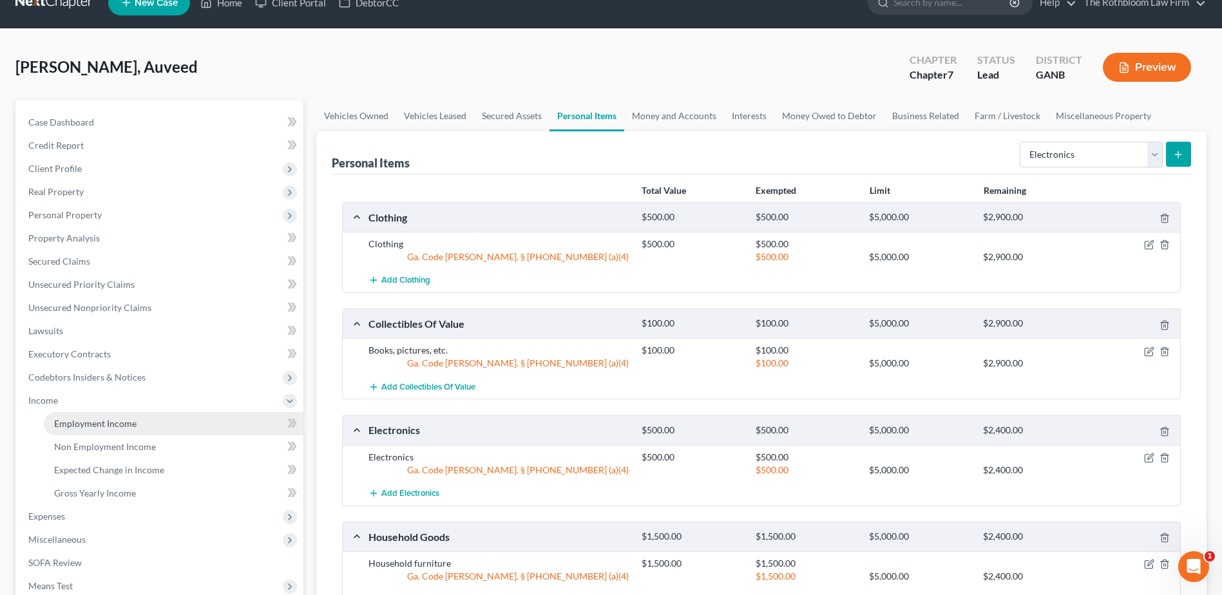
click at [110, 421] on span "Employment Income" at bounding box center [95, 423] width 82 height 11
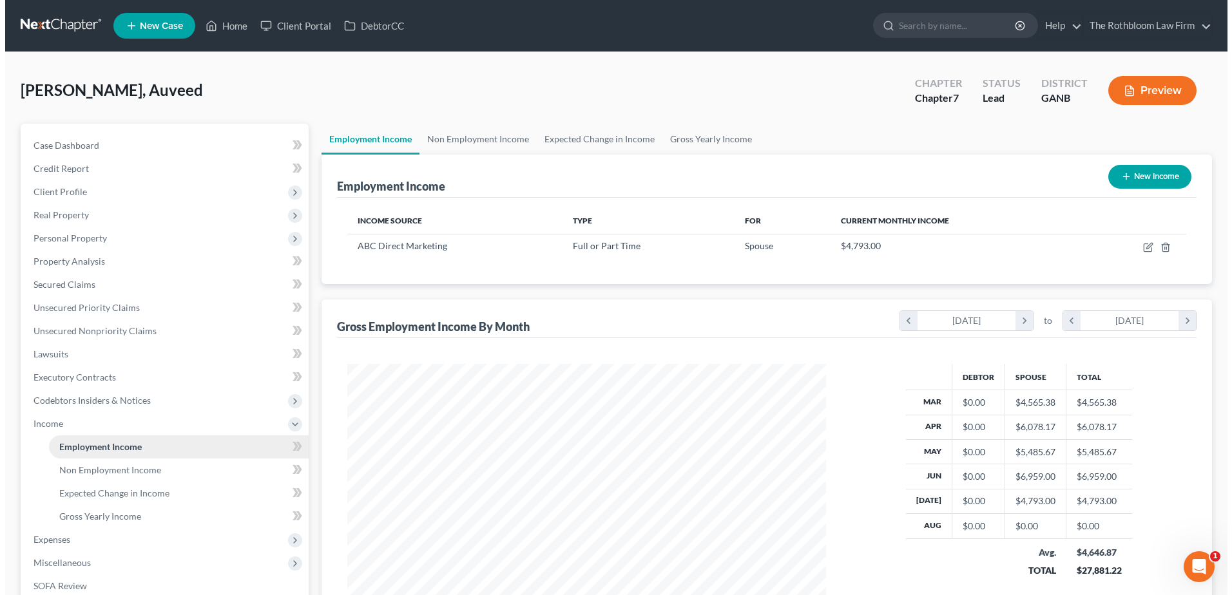
scroll to position [239, 504]
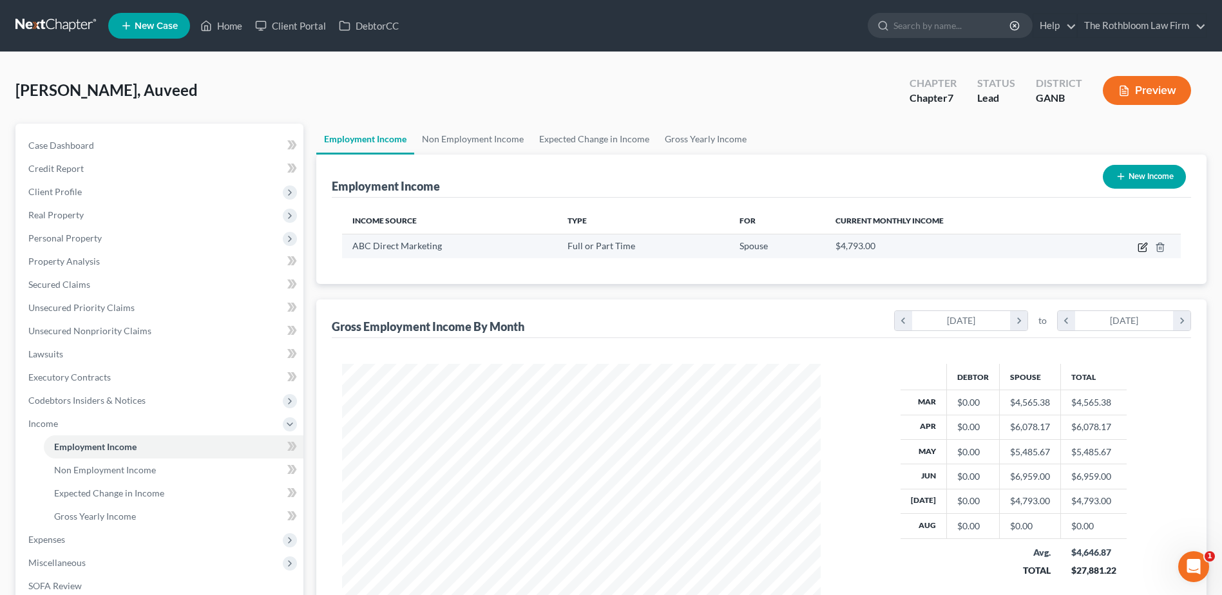
click at [1143, 245] on icon "button" at bounding box center [1143, 247] width 10 height 10
select select "0"
select select "10"
select select "0"
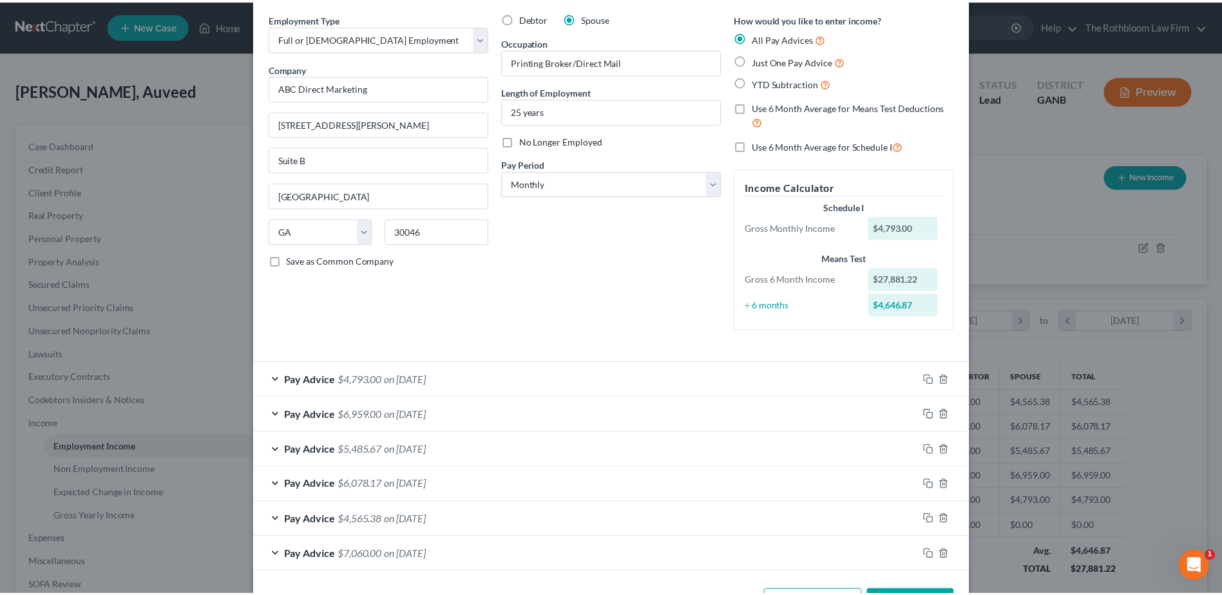
scroll to position [0, 0]
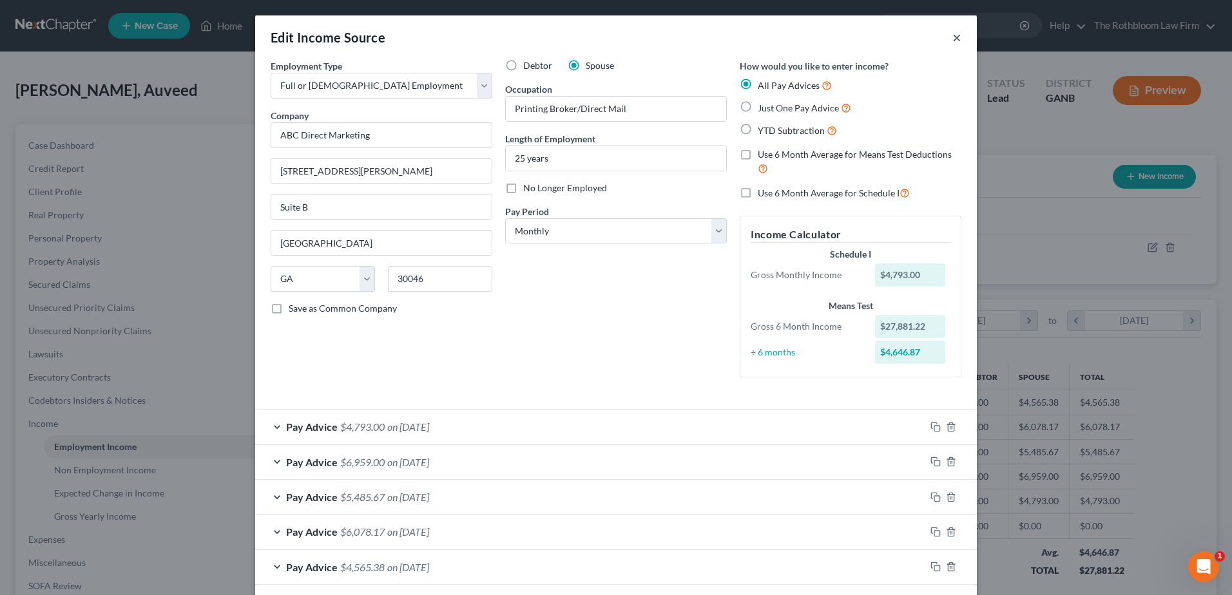
click at [956, 37] on button "×" at bounding box center [956, 37] width 9 height 15
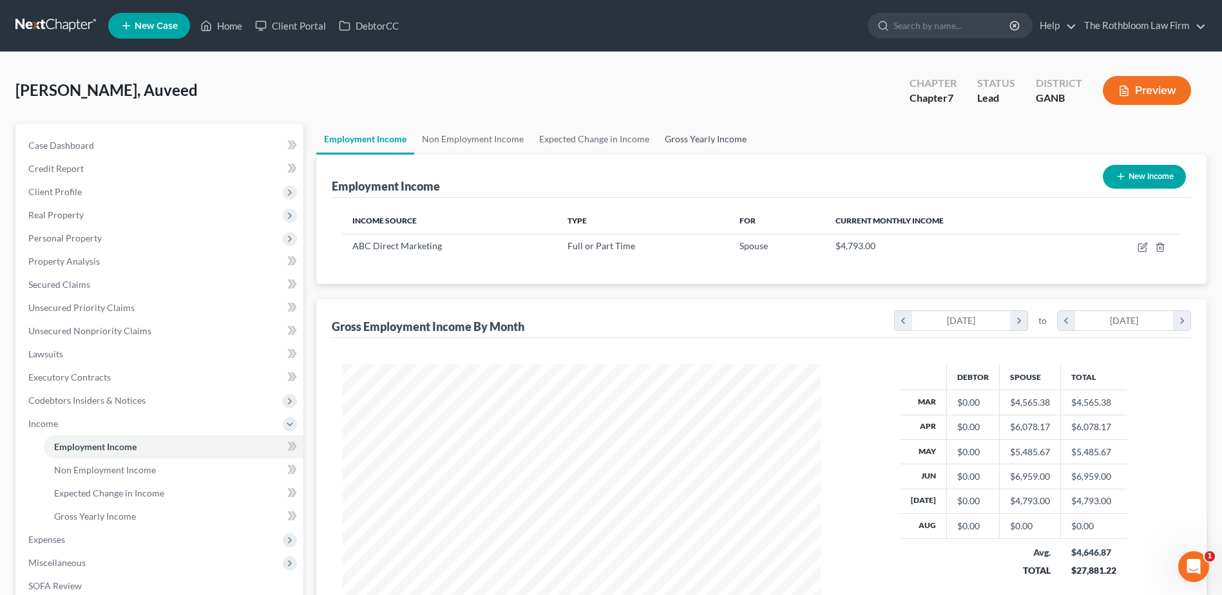
click at [691, 137] on link "Gross Yearly Income" at bounding box center [705, 139] width 97 height 31
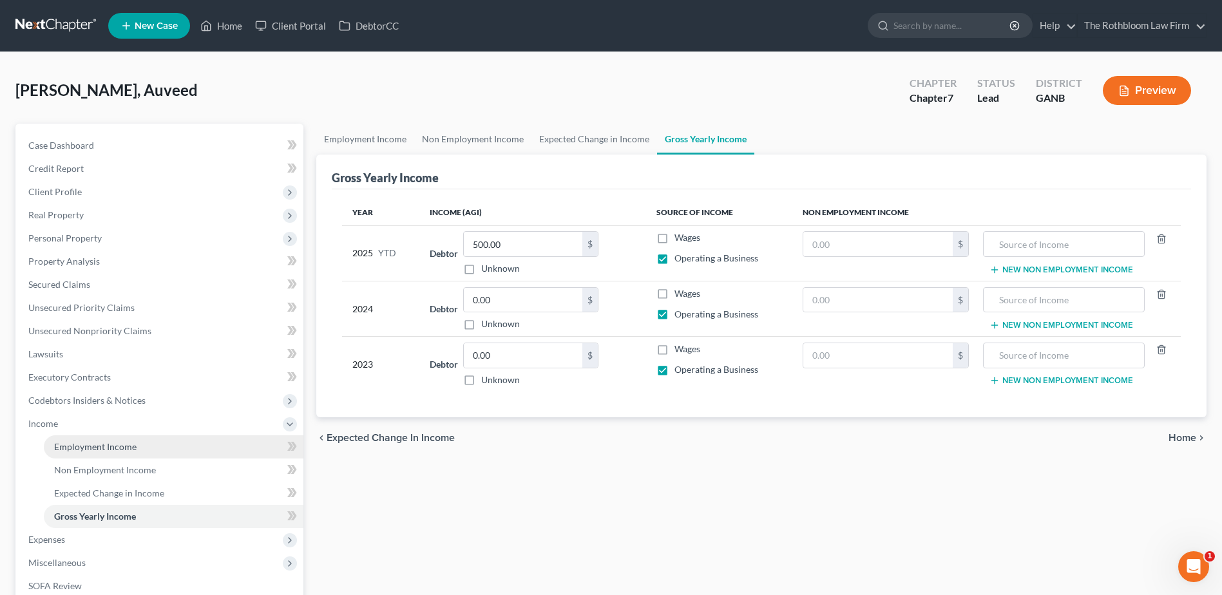
click at [97, 448] on span "Employment Income" at bounding box center [95, 446] width 82 height 11
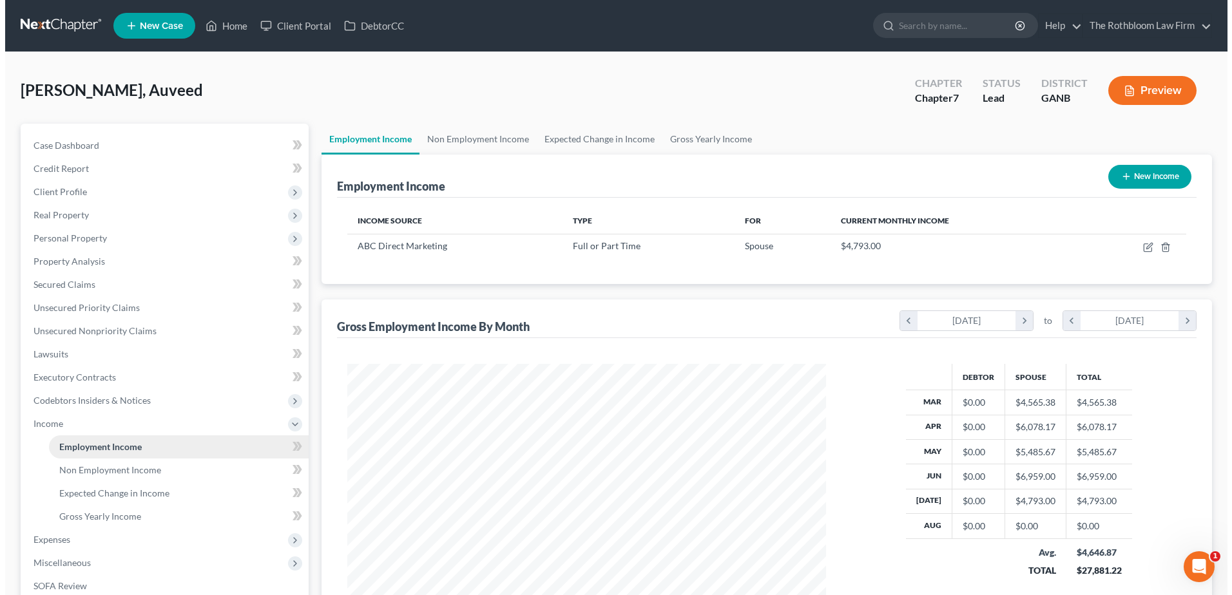
scroll to position [239, 504]
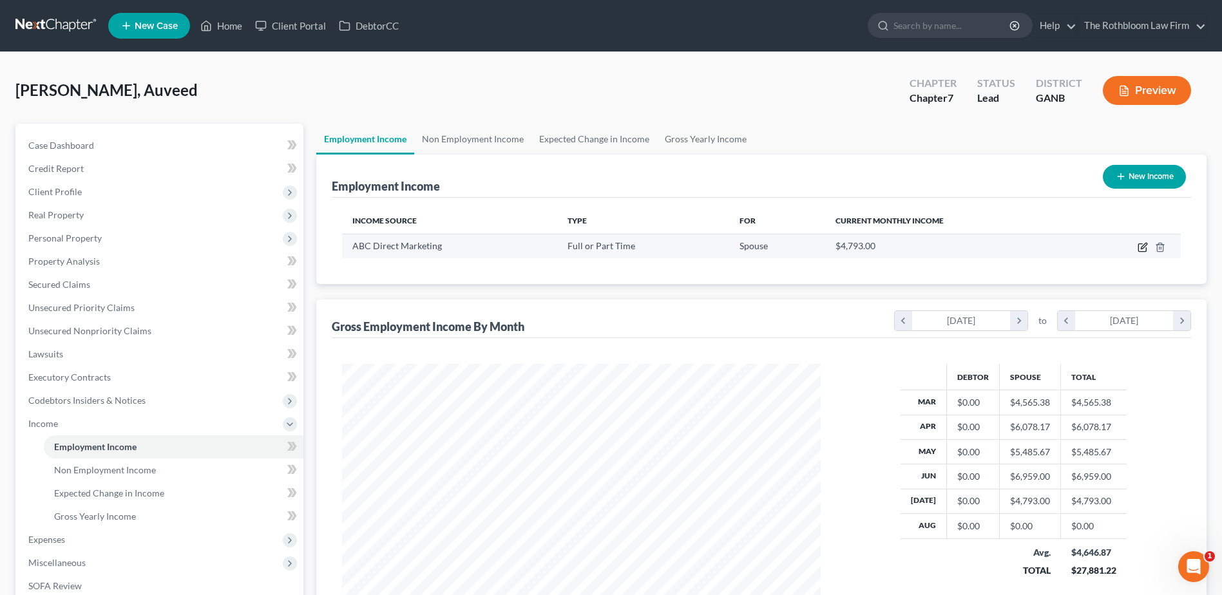
click at [1145, 248] on icon "button" at bounding box center [1143, 247] width 10 height 10
select select "0"
select select "10"
select select "0"
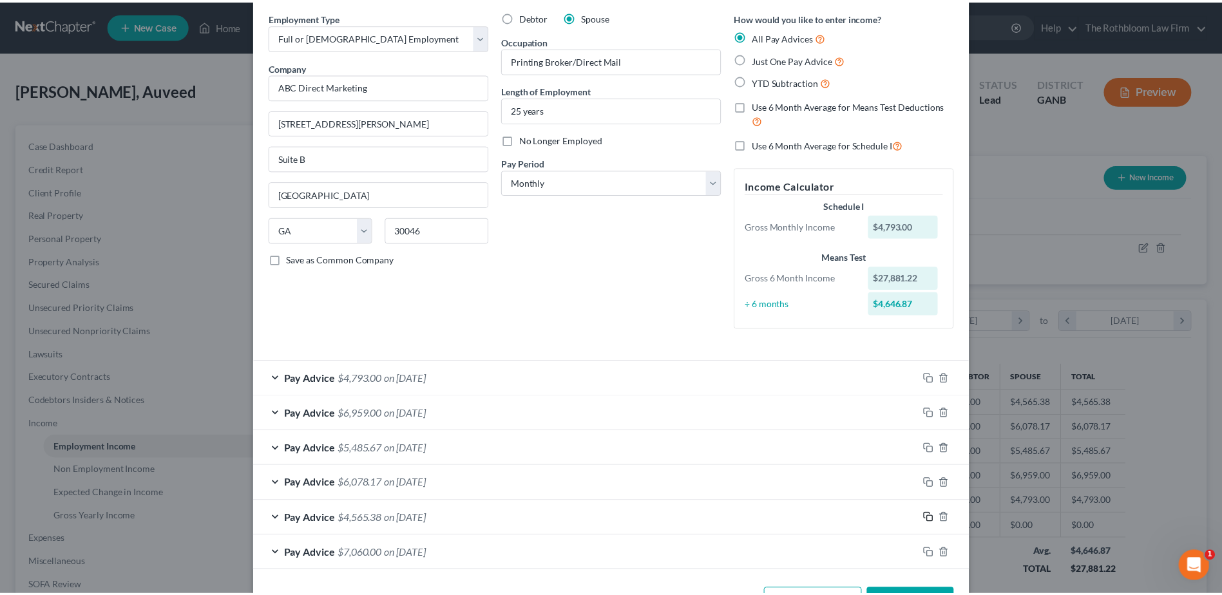
scroll to position [95, 0]
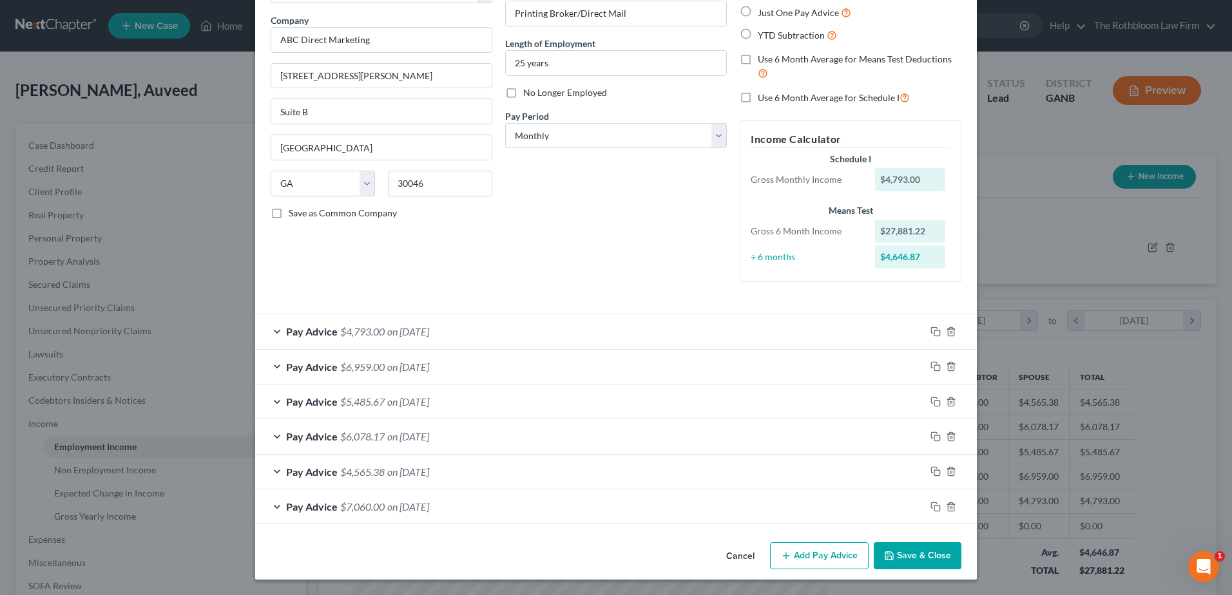
drag, startPoint x: 920, startPoint y: 559, endPoint x: 273, endPoint y: 467, distance: 653.3
click at [920, 559] on button "Save & Close" at bounding box center [918, 555] width 88 height 27
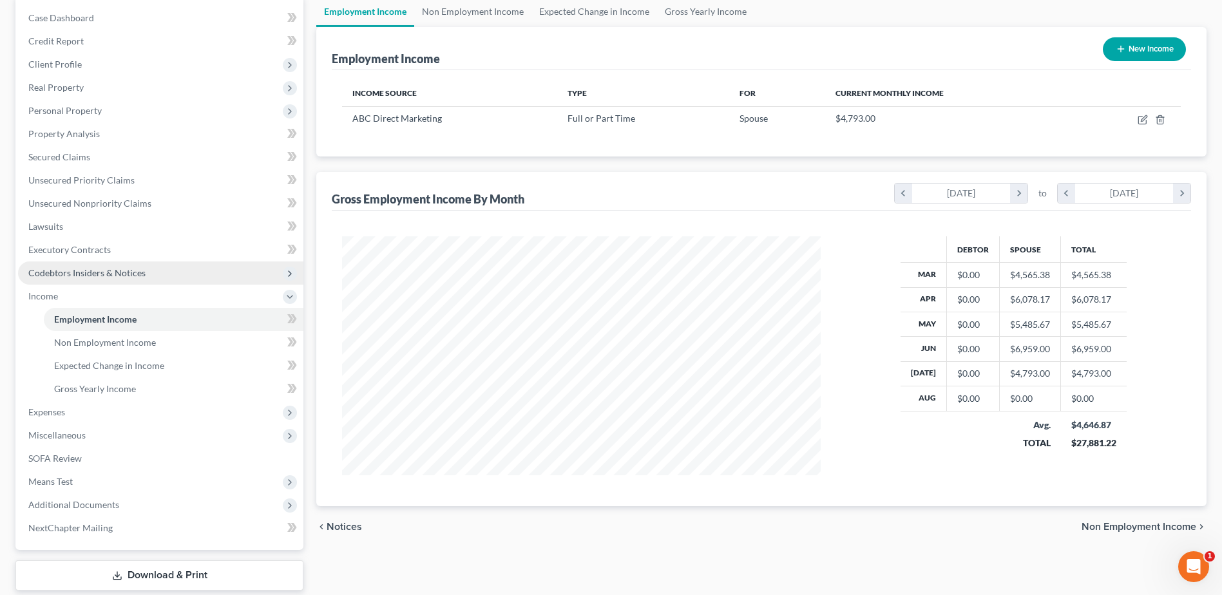
scroll to position [129, 0]
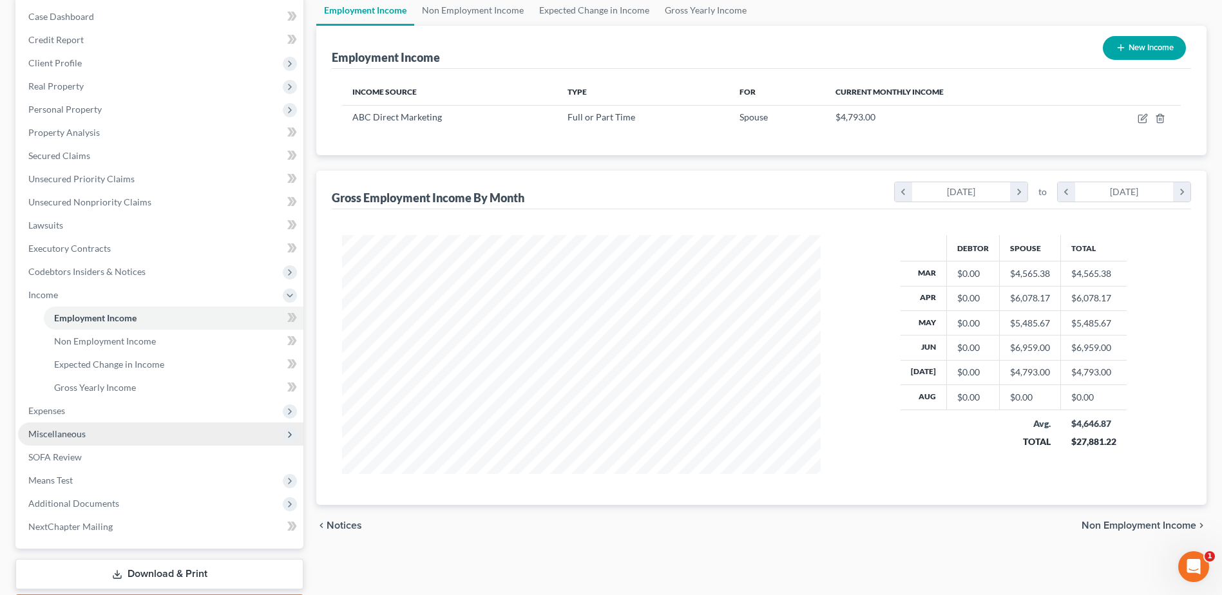
click at [66, 441] on span "Miscellaneous" at bounding box center [160, 434] width 285 height 23
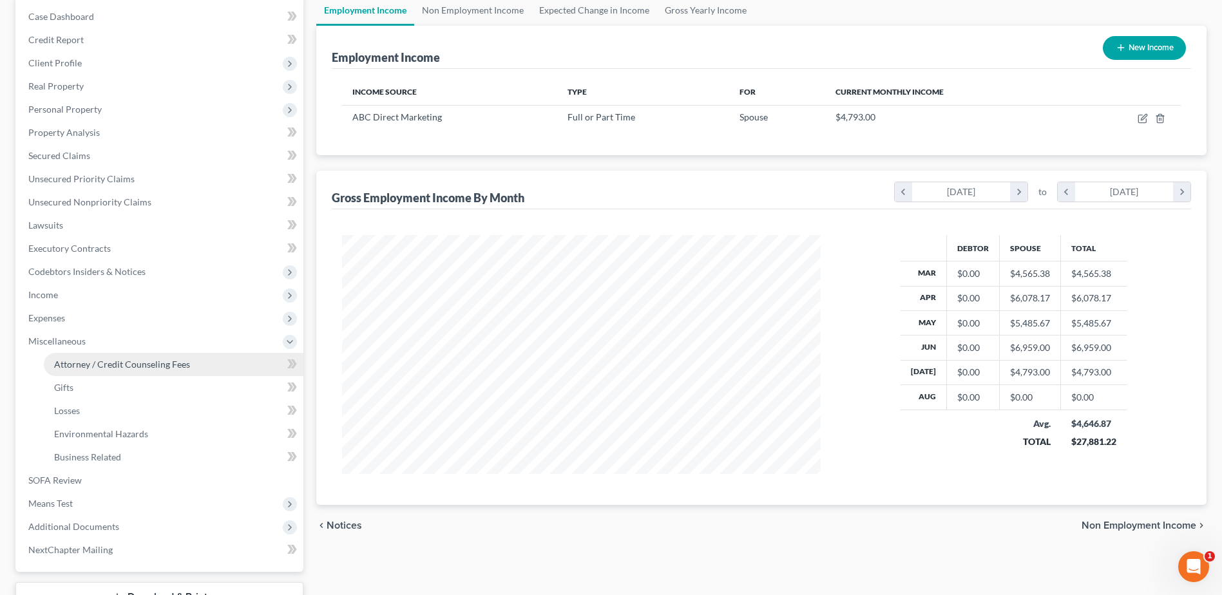
click at [138, 361] on span "Attorney / Credit Counseling Fees" at bounding box center [122, 364] width 136 height 11
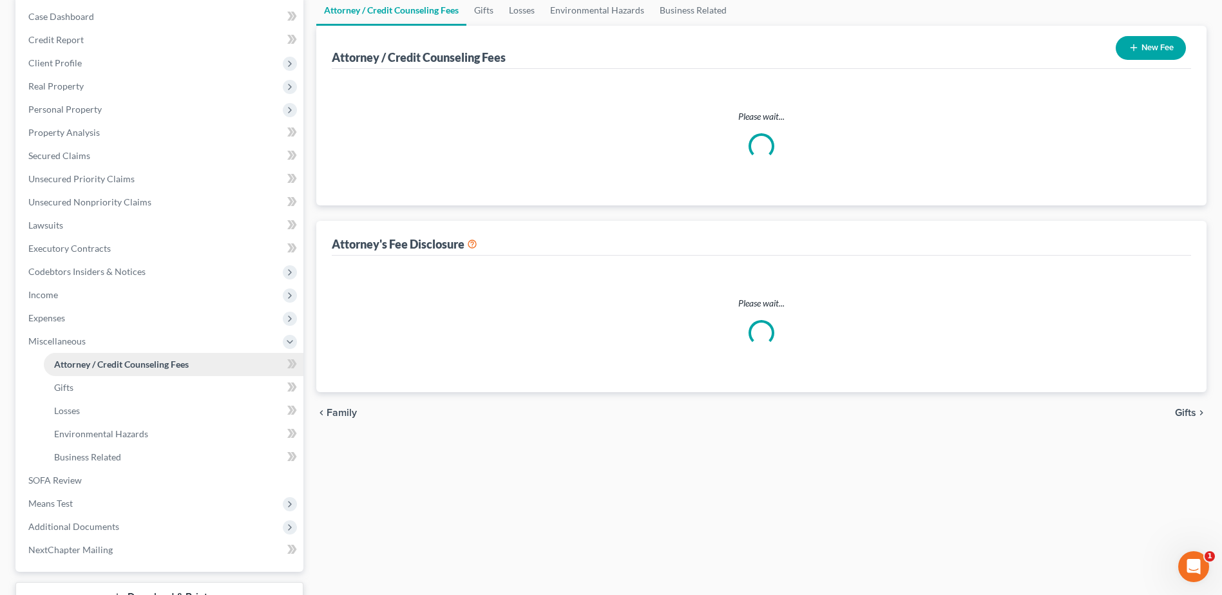
select select "10"
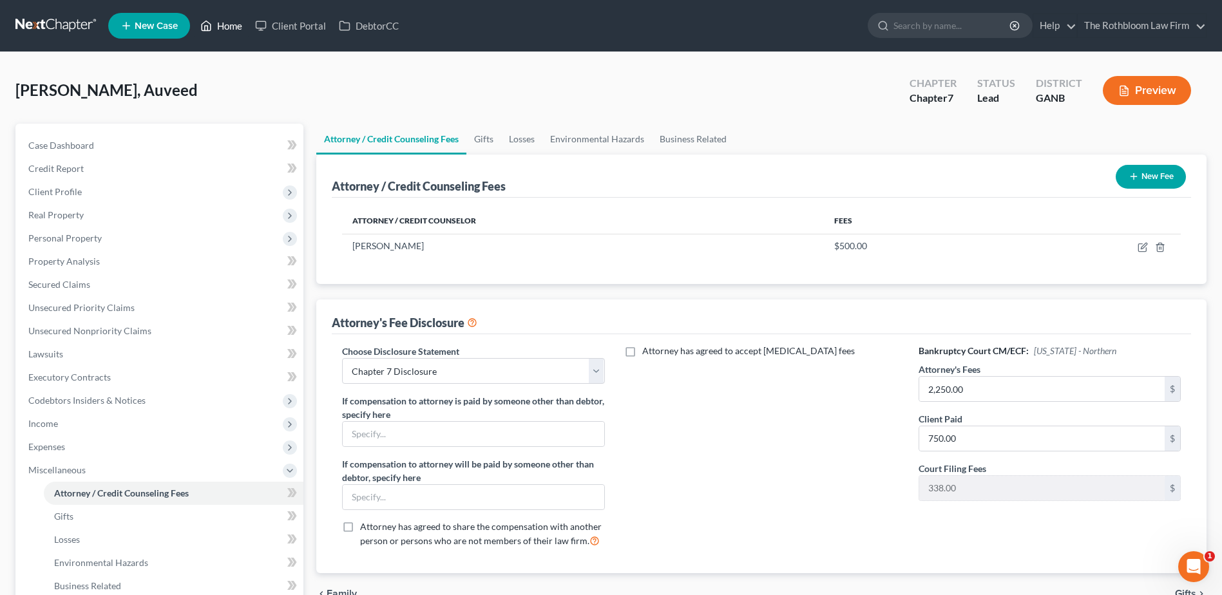
click at [227, 24] on link "Home" at bounding box center [221, 25] width 55 height 23
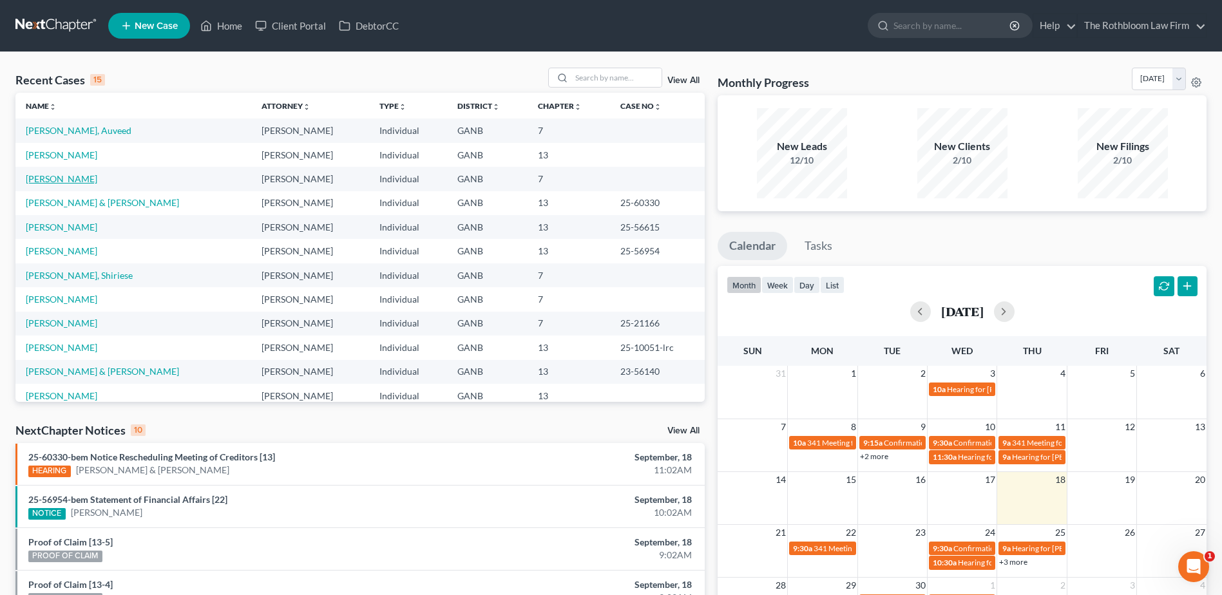
click at [46, 178] on link "[PERSON_NAME]" at bounding box center [62, 178] width 72 height 11
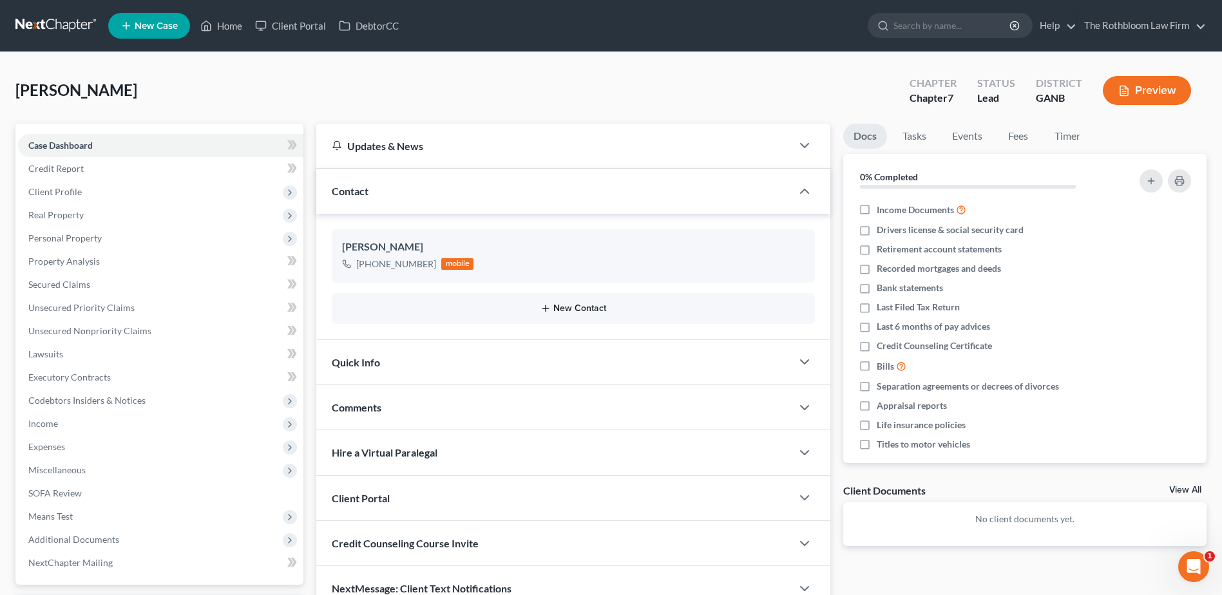
click at [559, 306] on button "New Contact" at bounding box center [573, 308] width 463 height 10
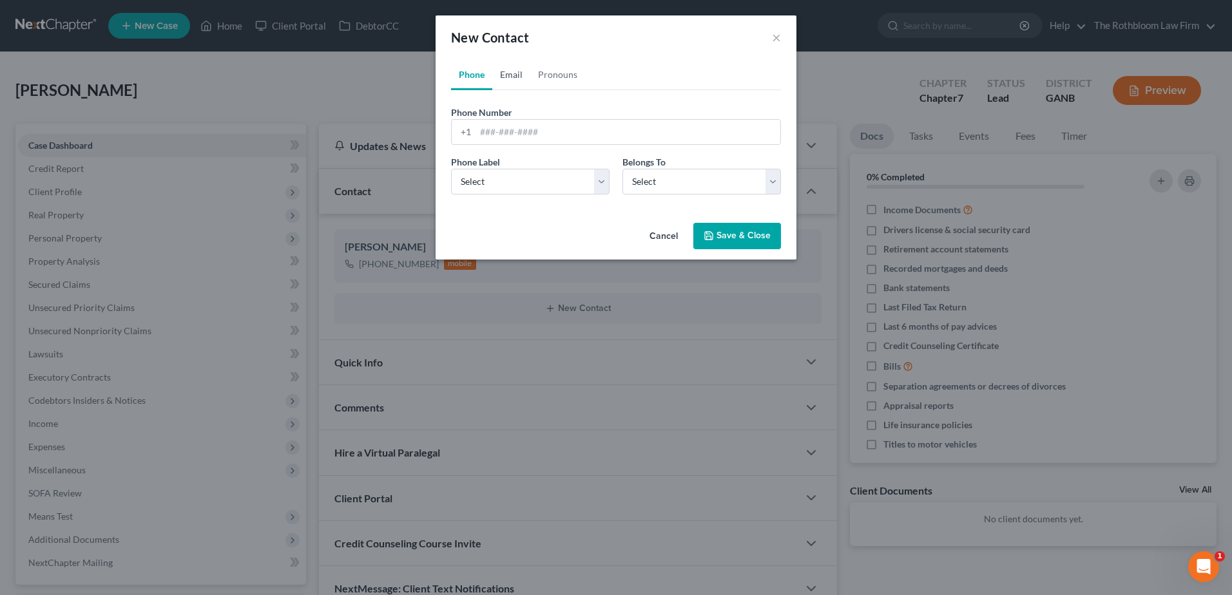
click at [511, 77] on link "Email" at bounding box center [511, 74] width 38 height 31
click at [509, 128] on input "email" at bounding box center [627, 132] width 305 height 24
type input "[EMAIL_ADDRESS][DOMAIN_NAME]"
drag, startPoint x: 476, startPoint y: 231, endPoint x: 480, endPoint y: 183, distance: 47.8
click at [476, 231] on div "Cancel Save & Close" at bounding box center [616, 239] width 361 height 43
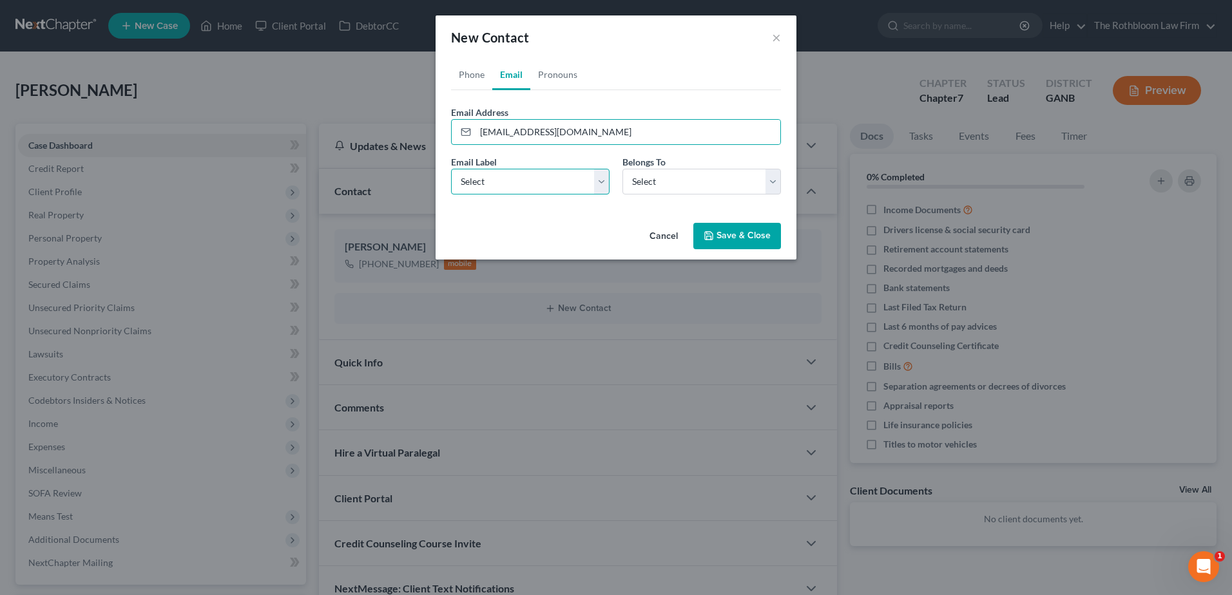
click at [493, 171] on select "Select Home Work Other" at bounding box center [530, 182] width 158 height 26
select select "0"
click at [451, 169] on select "Select Home Work Other" at bounding box center [530, 182] width 158 height 26
click at [678, 181] on select "Select Client Other" at bounding box center [701, 182] width 158 height 26
select select "0"
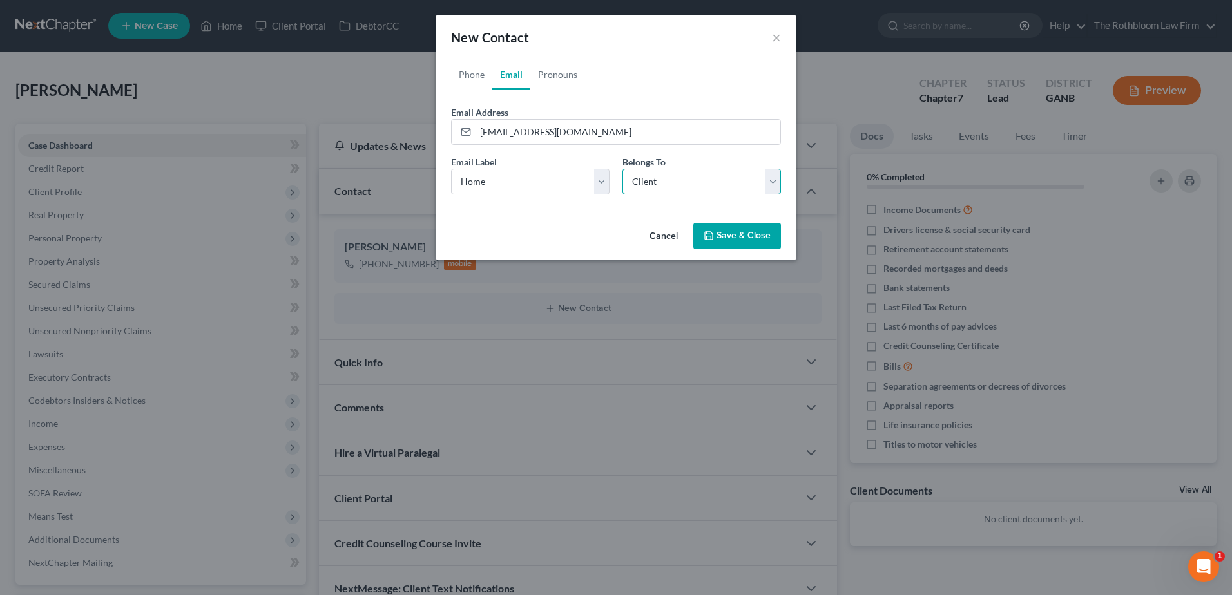
click at [622, 169] on select "Select Client Other" at bounding box center [701, 182] width 158 height 26
click at [726, 240] on button "Save & Close" at bounding box center [737, 236] width 88 height 27
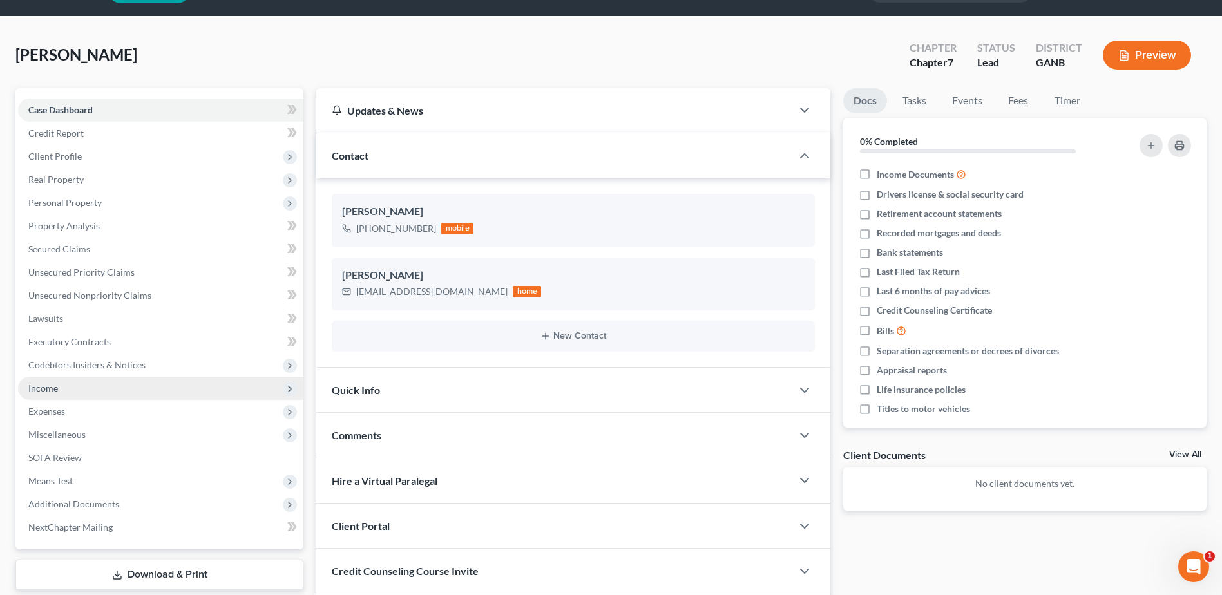
scroll to position [64, 0]
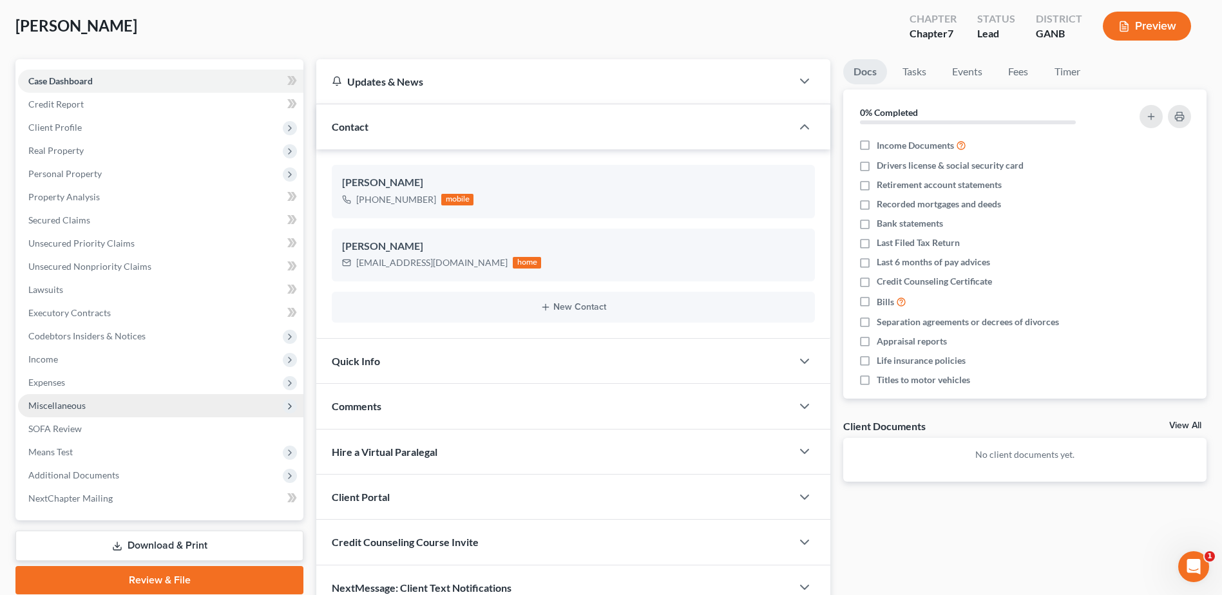
click at [62, 407] on span "Miscellaneous" at bounding box center [56, 405] width 57 height 11
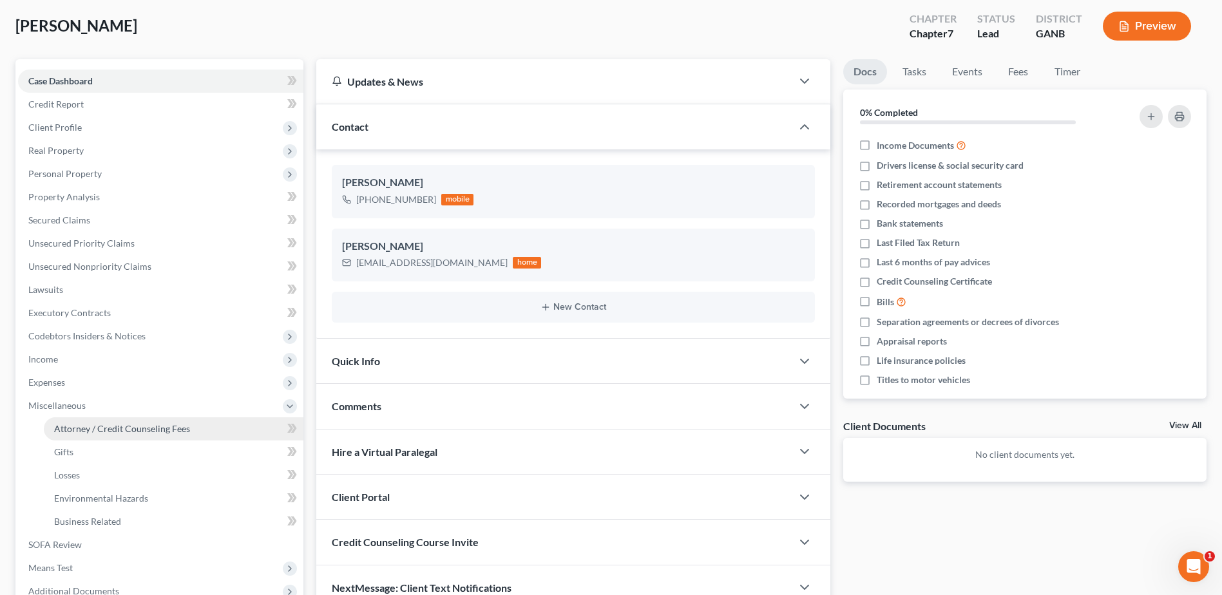
click at [112, 425] on span "Attorney / Credit Counseling Fees" at bounding box center [122, 428] width 136 height 11
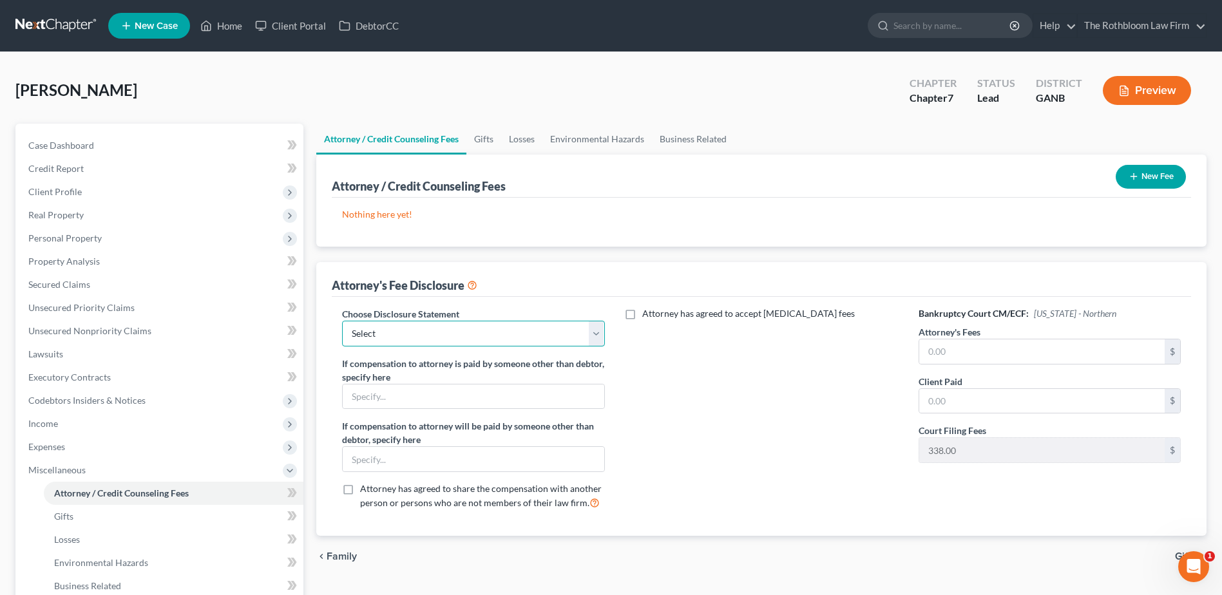
click at [597, 334] on select "Select Chapter 13 - $1,250.00 Chapter 13 - $1750 Chapter 13 - $1500 up front Ch…" at bounding box center [473, 334] width 262 height 26
select select "4"
click at [342, 321] on select "Select Chapter 13 - $1,250.00 Chapter 13 - $1750 Chapter 13 - $1500 up front Ch…" at bounding box center [473, 334] width 262 height 26
click at [956, 353] on input "text" at bounding box center [1041, 352] width 245 height 24
type input "6"
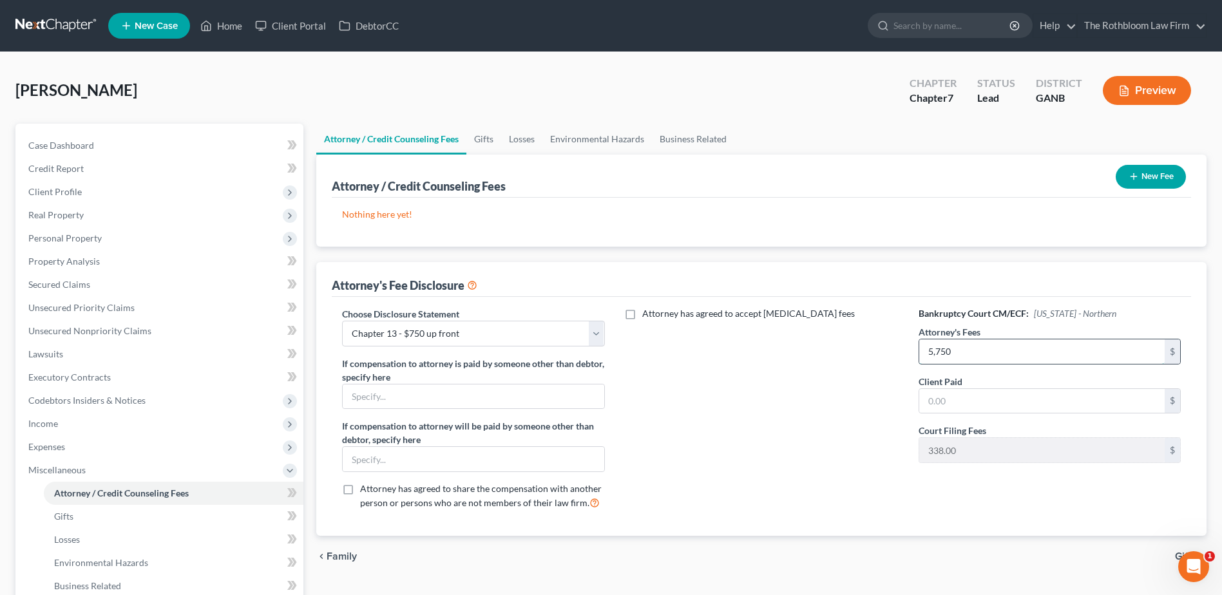
type input "5,750"
type input "750.00"
click at [1163, 175] on button "New Fee" at bounding box center [1151, 177] width 70 height 24
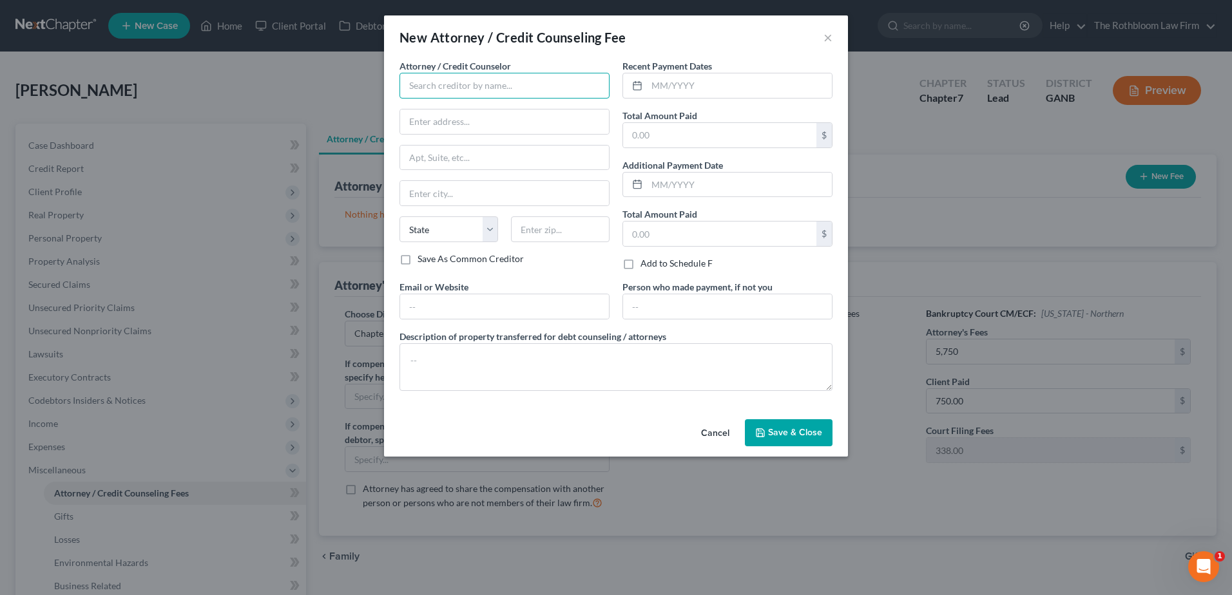
click at [432, 92] on input "text" at bounding box center [504, 86] width 210 height 26
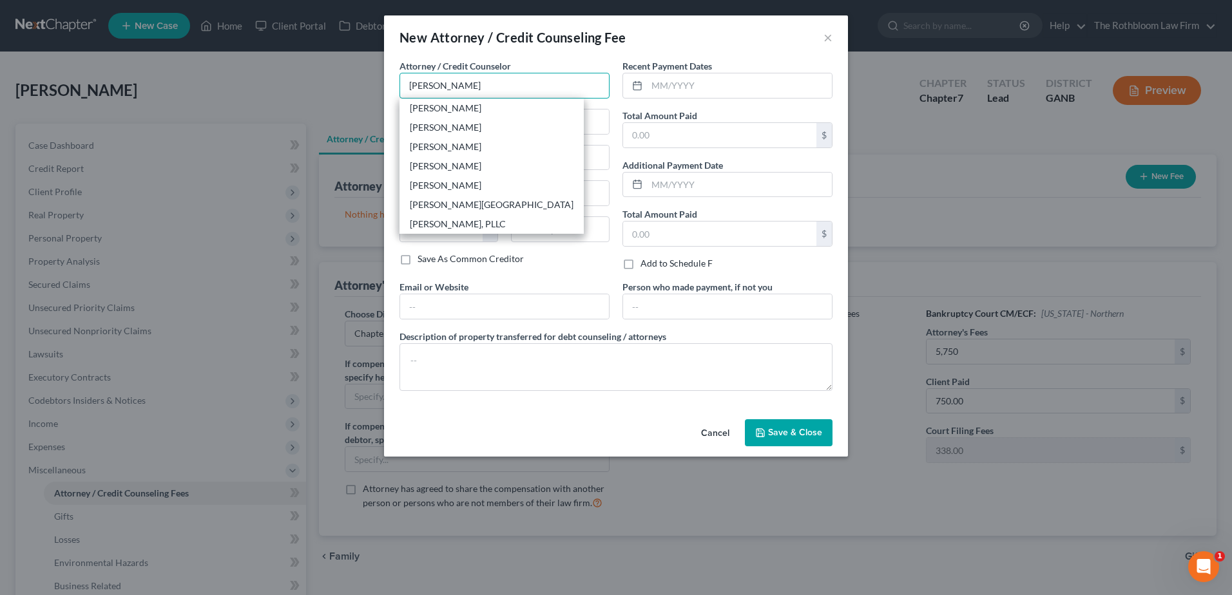
type input "[PERSON_NAME]"
type input "[STREET_ADDRESS]"
type input "Suite 400"
type input "[GEOGRAPHIC_DATA]"
select select "10"
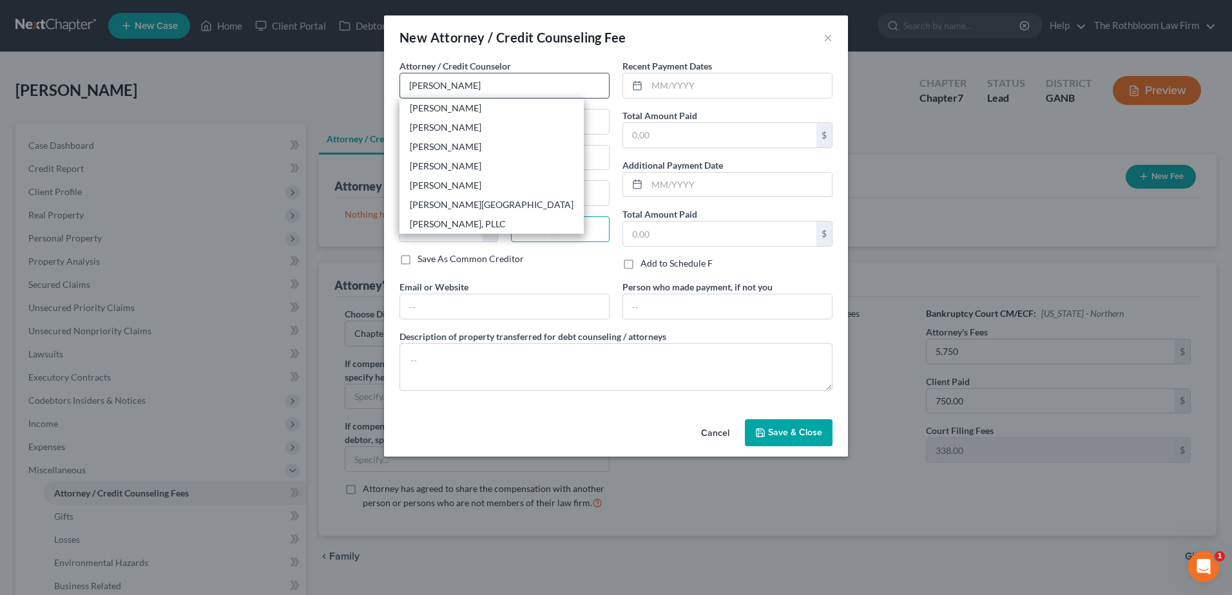
type input "30305"
type input "[PERSON_NAME][EMAIL_ADDRESS][DOMAIN_NAME]"
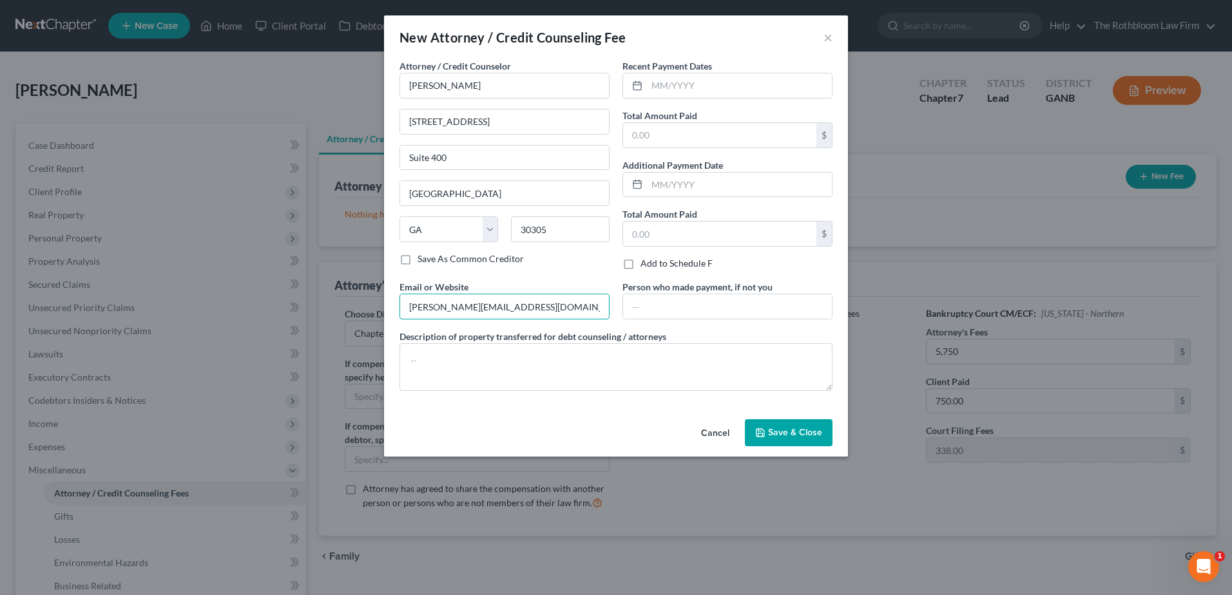
drag, startPoint x: 520, startPoint y: 312, endPoint x: 331, endPoint y: 302, distance: 189.0
click at [331, 302] on div "New Attorney / Credit Counseling Fee × Attorney / Credit Counselor * [PERSON_NA…" at bounding box center [616, 297] width 1232 height 595
click at [655, 91] on input "text" at bounding box center [739, 85] width 185 height 24
type input "09/2025"
type input "750.00"
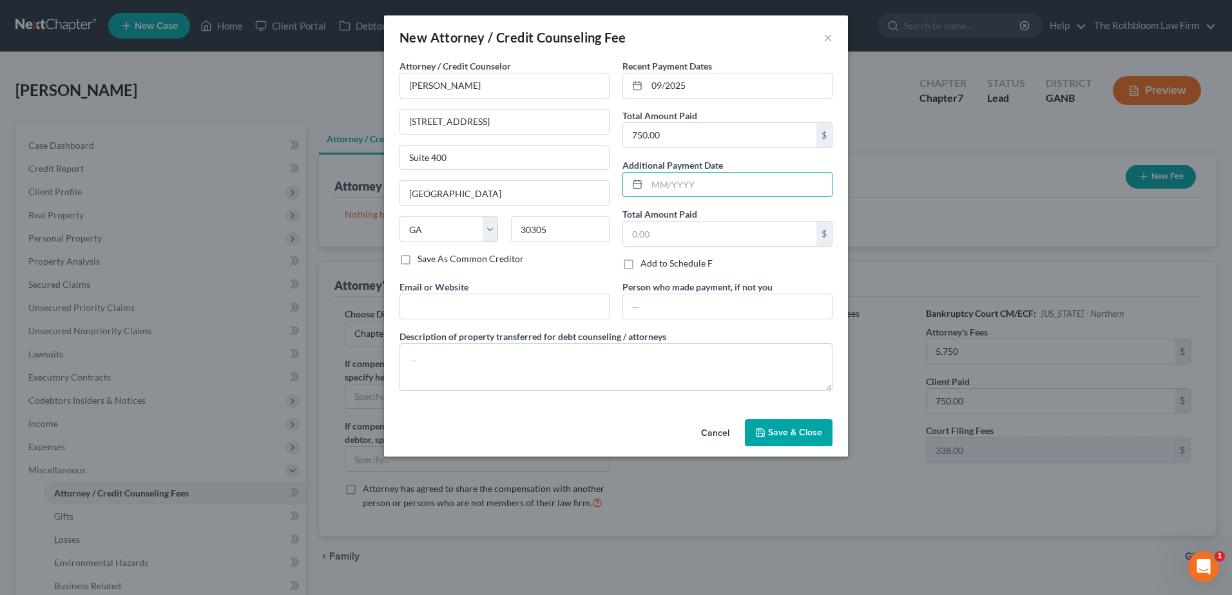
click at [778, 436] on span "Save & Close" at bounding box center [795, 432] width 54 height 11
